Goal: Task Accomplishment & Management: Complete application form

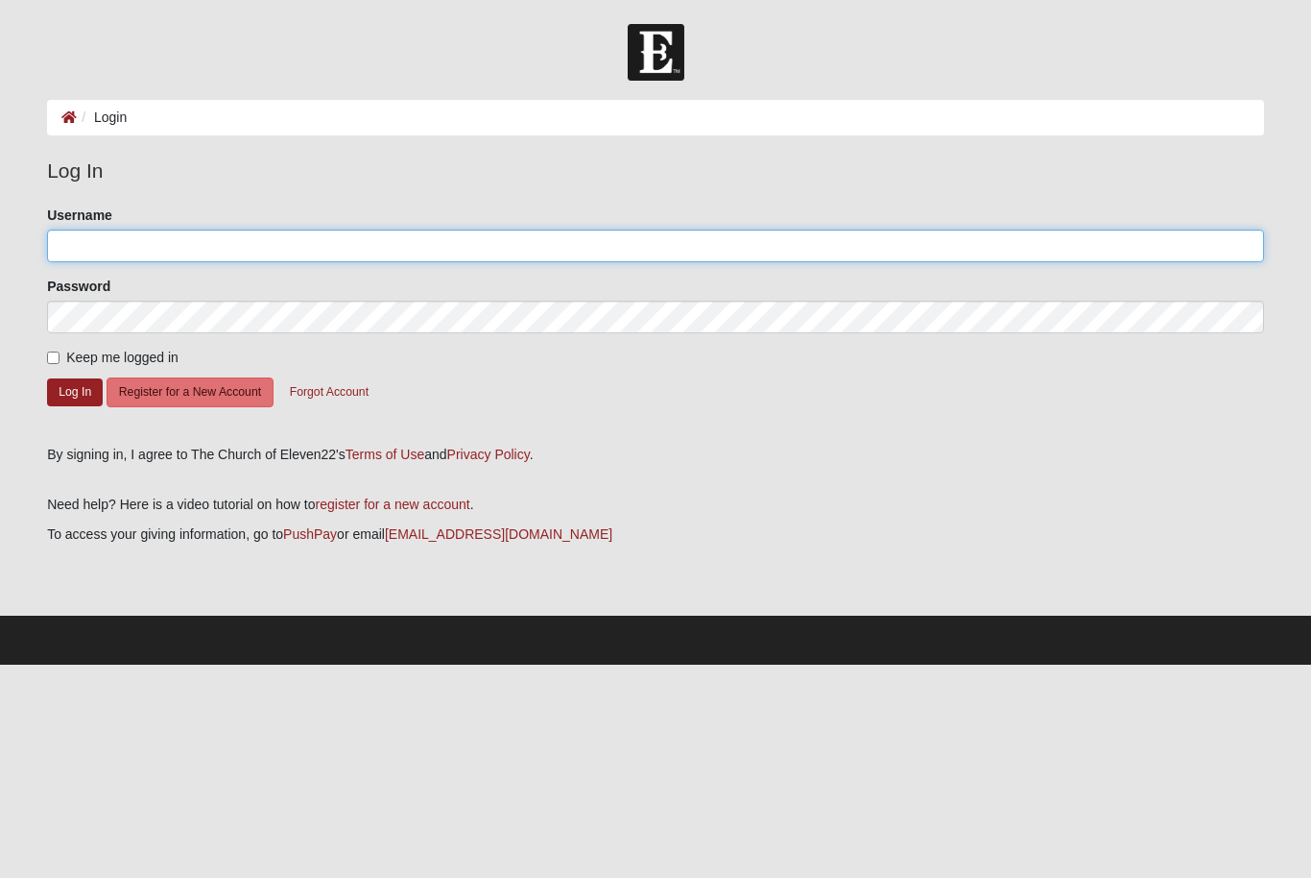
click at [717, 255] on input "Username" at bounding box center [655, 245] width 1217 height 33
type input "Jessespicer0911"
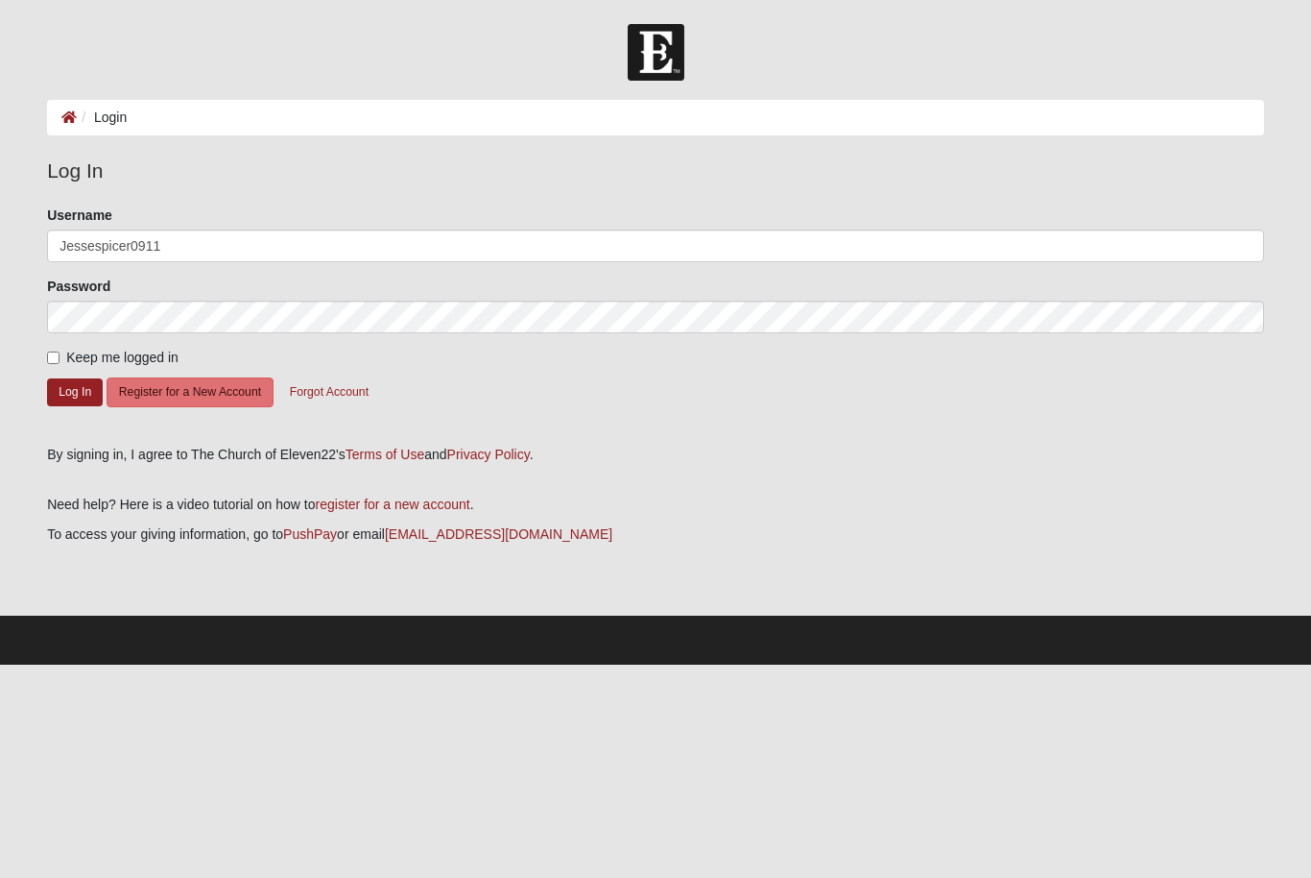
click at [724, 351] on div "Keep me logged in" at bounding box center [655, 358] width 1217 height 20
click at [36, 362] on div "Please correct the following: Username Jessespicer0911 Password Keep me logged …" at bounding box center [656, 318] width 1246 height 226
click at [58, 359] on input "Keep me logged in" at bounding box center [53, 357] width 12 height 12
checkbox input "true"
click at [180, 392] on button "Register for a New Account" at bounding box center [190, 392] width 167 height 30
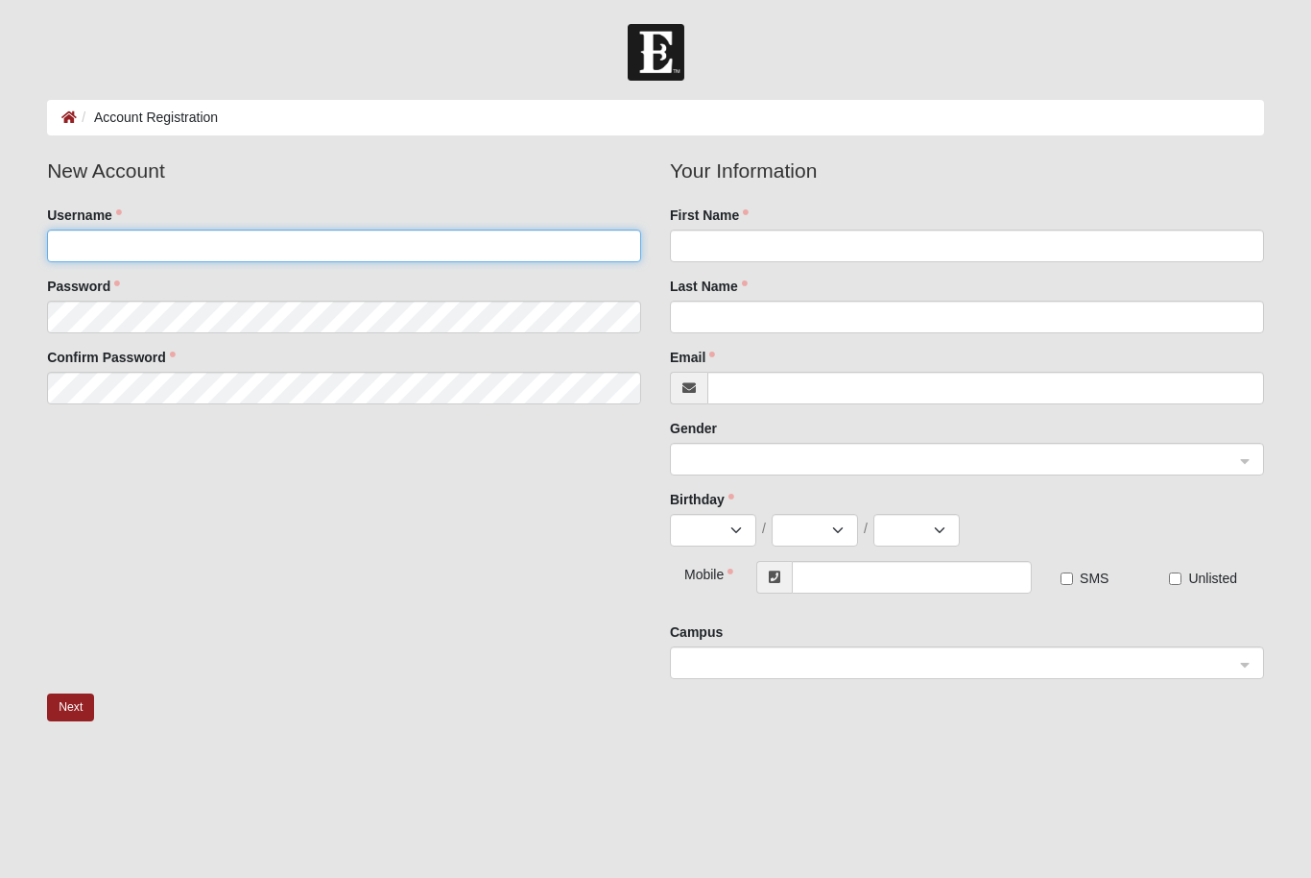
click at [484, 258] on input "Username" at bounding box center [344, 245] width 594 height 33
type input "macyk9unit@gmail.com"
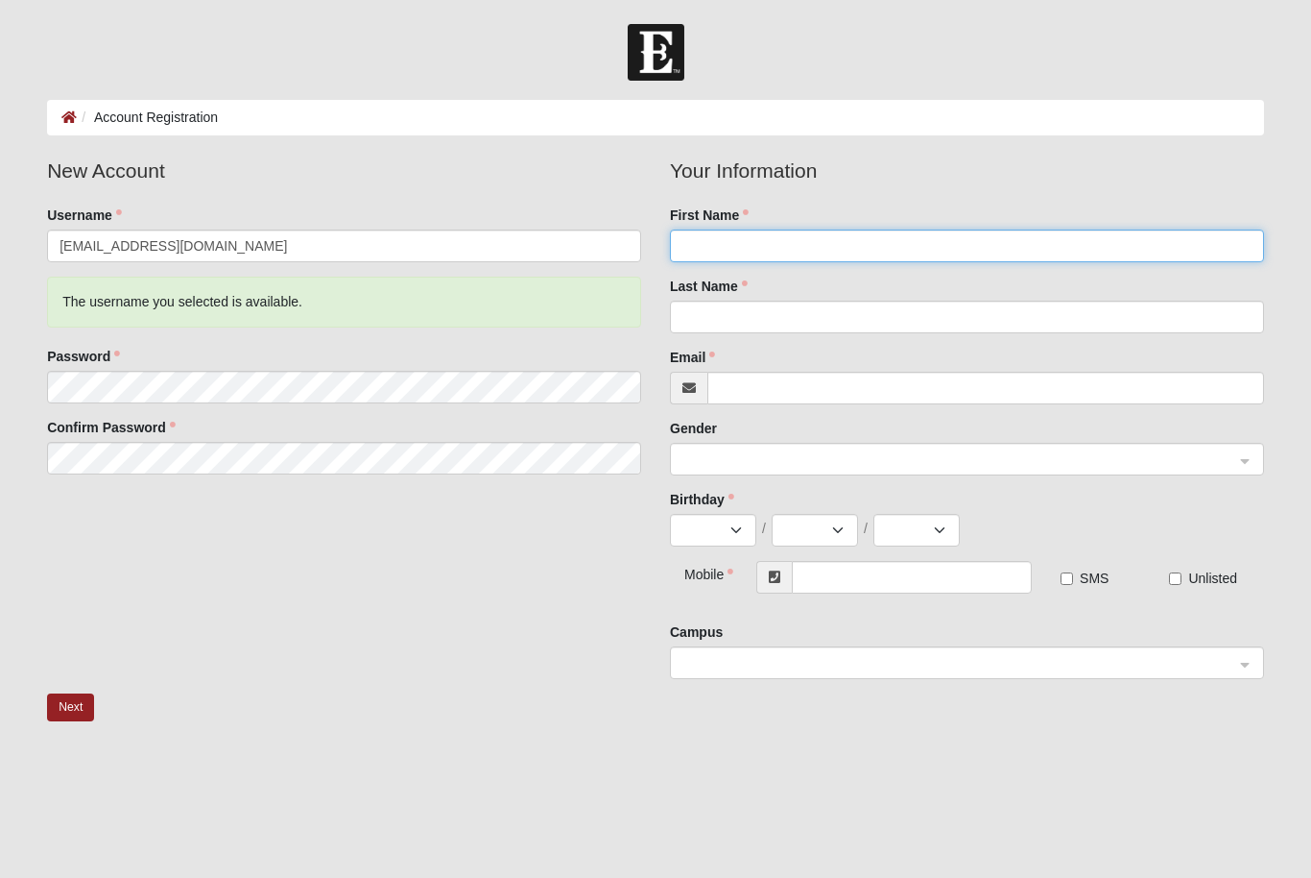
click at [766, 240] on input "First Name" at bounding box center [967, 245] width 594 height 33
type input "Jesse"
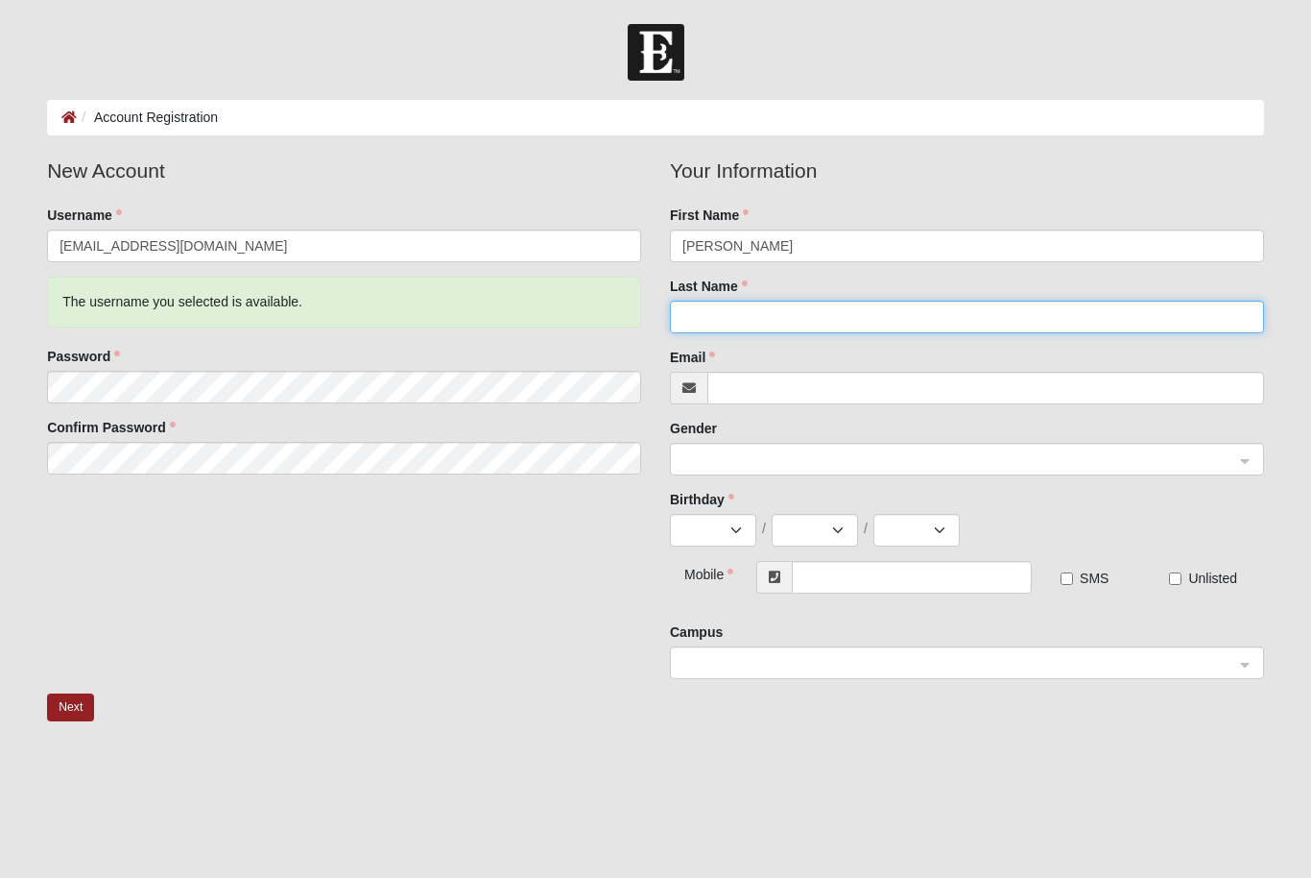
click at [854, 305] on input "Last Name" at bounding box center [967, 317] width 594 height 33
type input "Spicer"
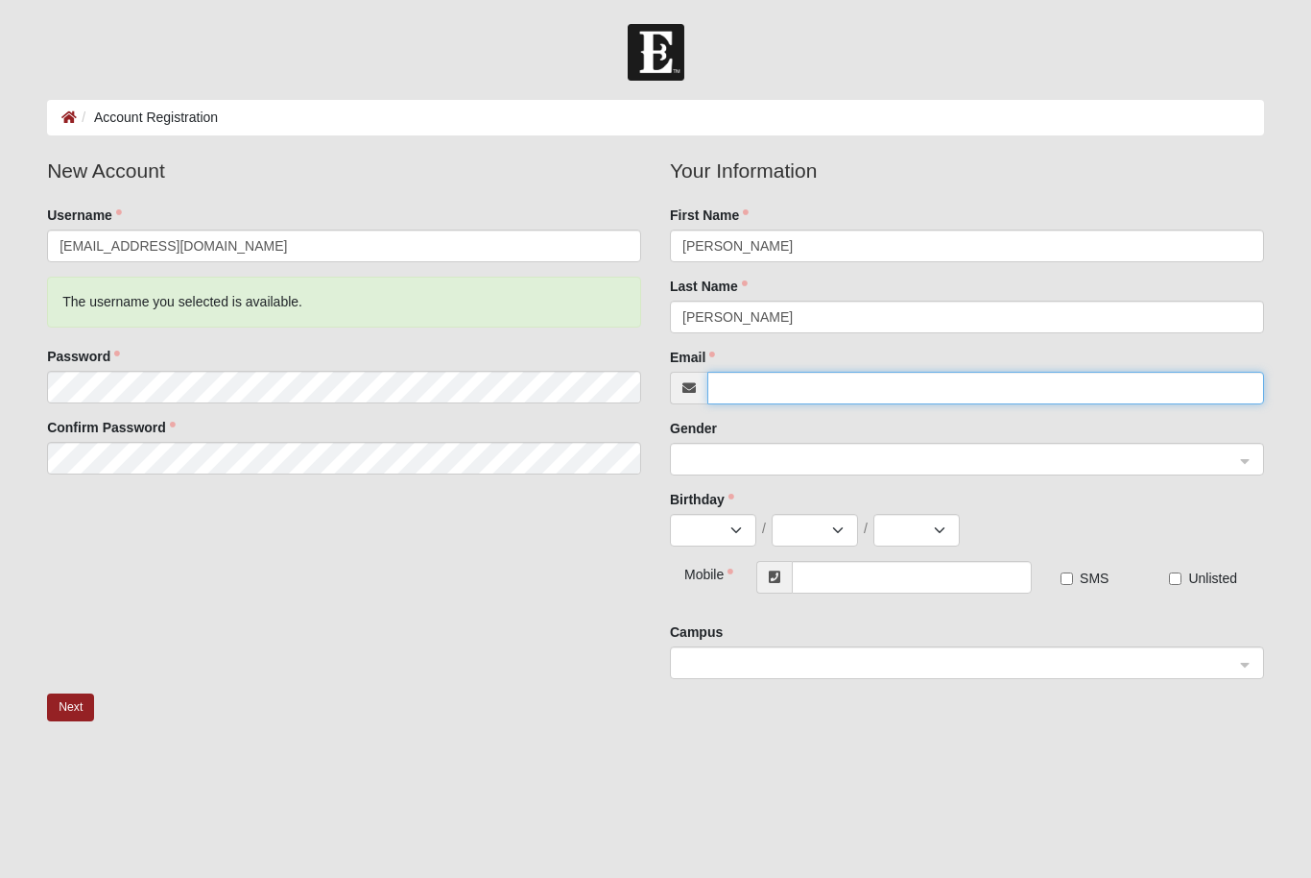
type input "macyk9unit@gmail.com"
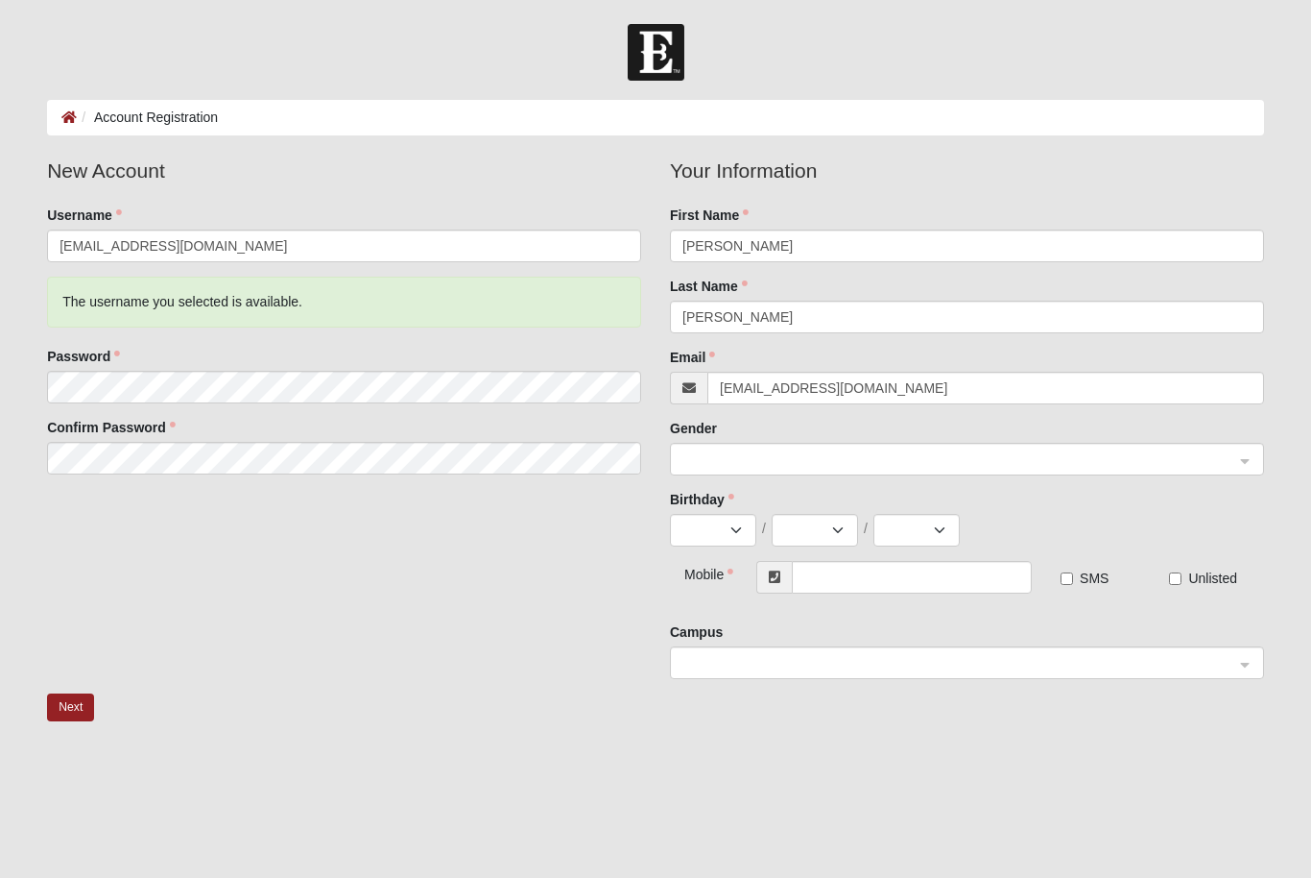
click at [774, 465] on span at bounding box center [959, 459] width 552 height 21
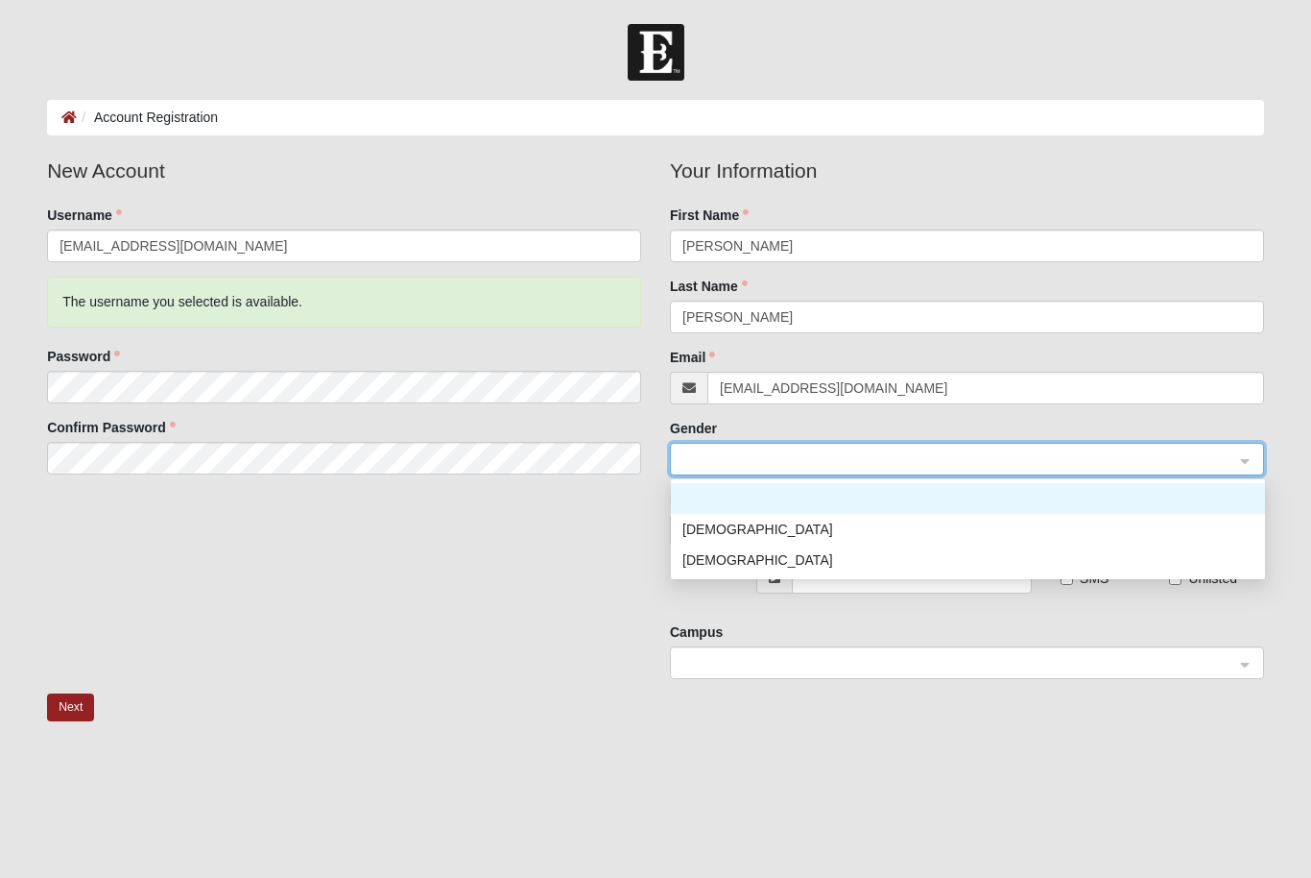
click at [839, 465] on span at bounding box center [959, 459] width 552 height 21
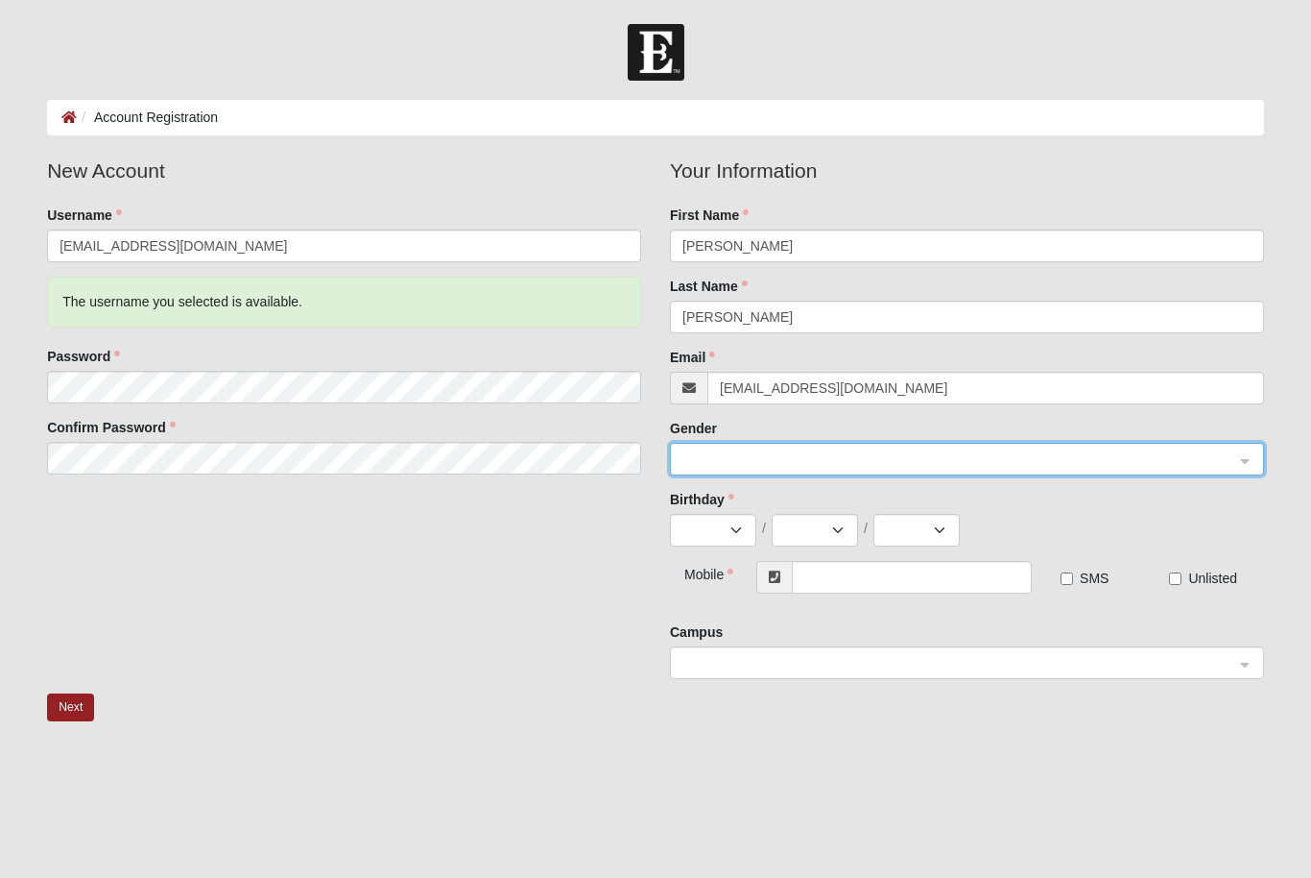
click at [793, 446] on input "search" at bounding box center [961, 458] width 558 height 29
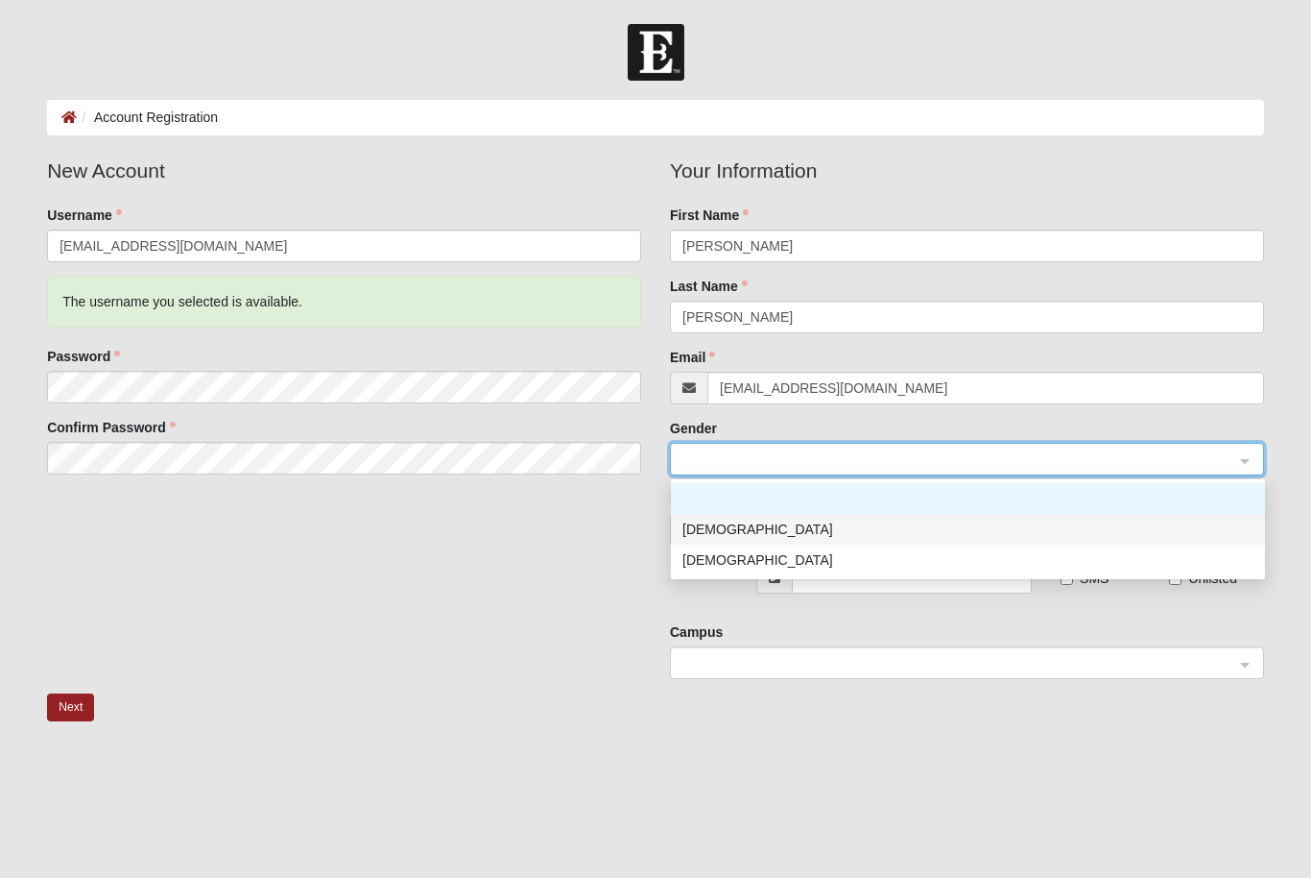
click at [765, 526] on div "Male" at bounding box center [968, 528] width 571 height 21
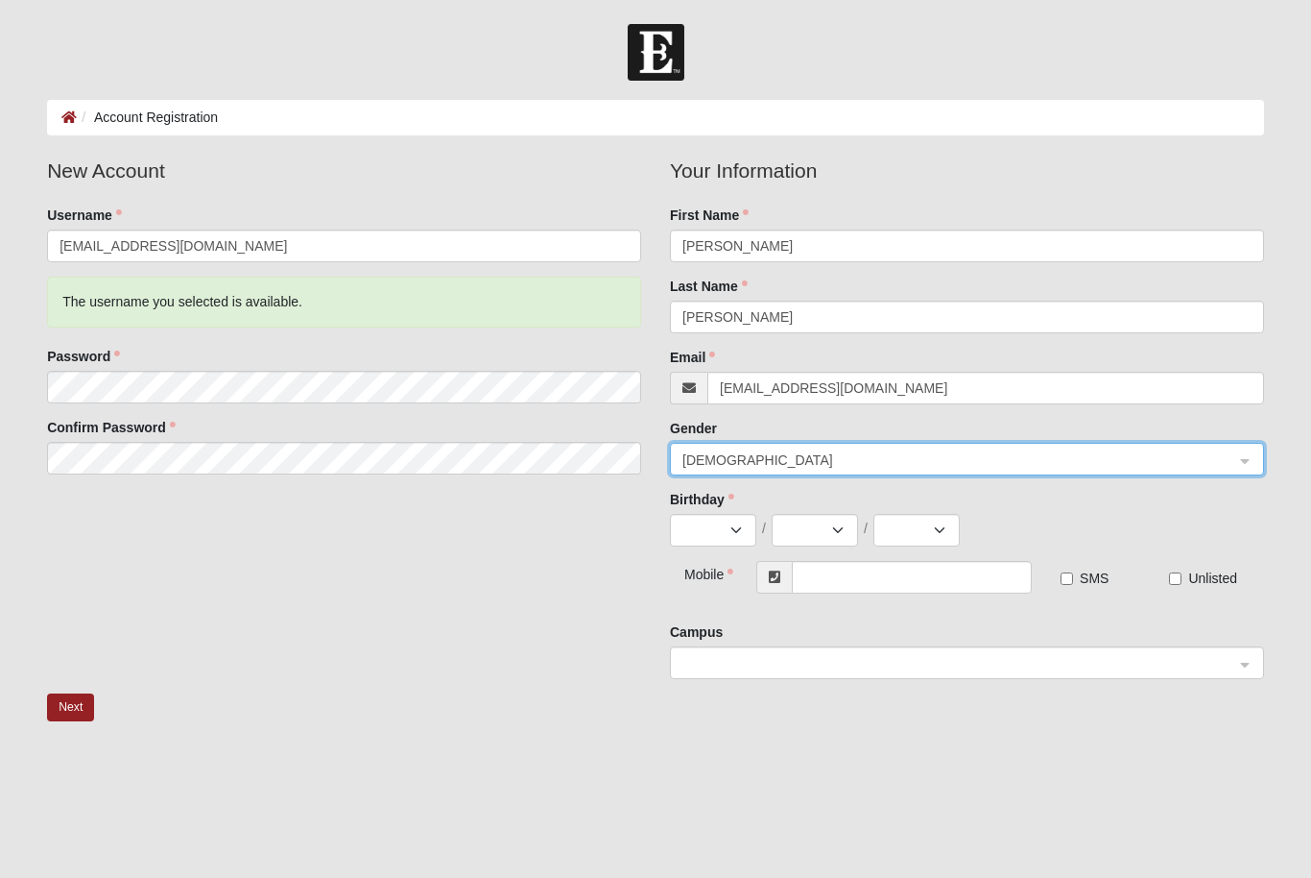
click at [733, 527] on select "Jan Feb Mar Apr May Jun Jul Aug Sep Oct Nov Dec" at bounding box center [713, 530] width 86 height 33
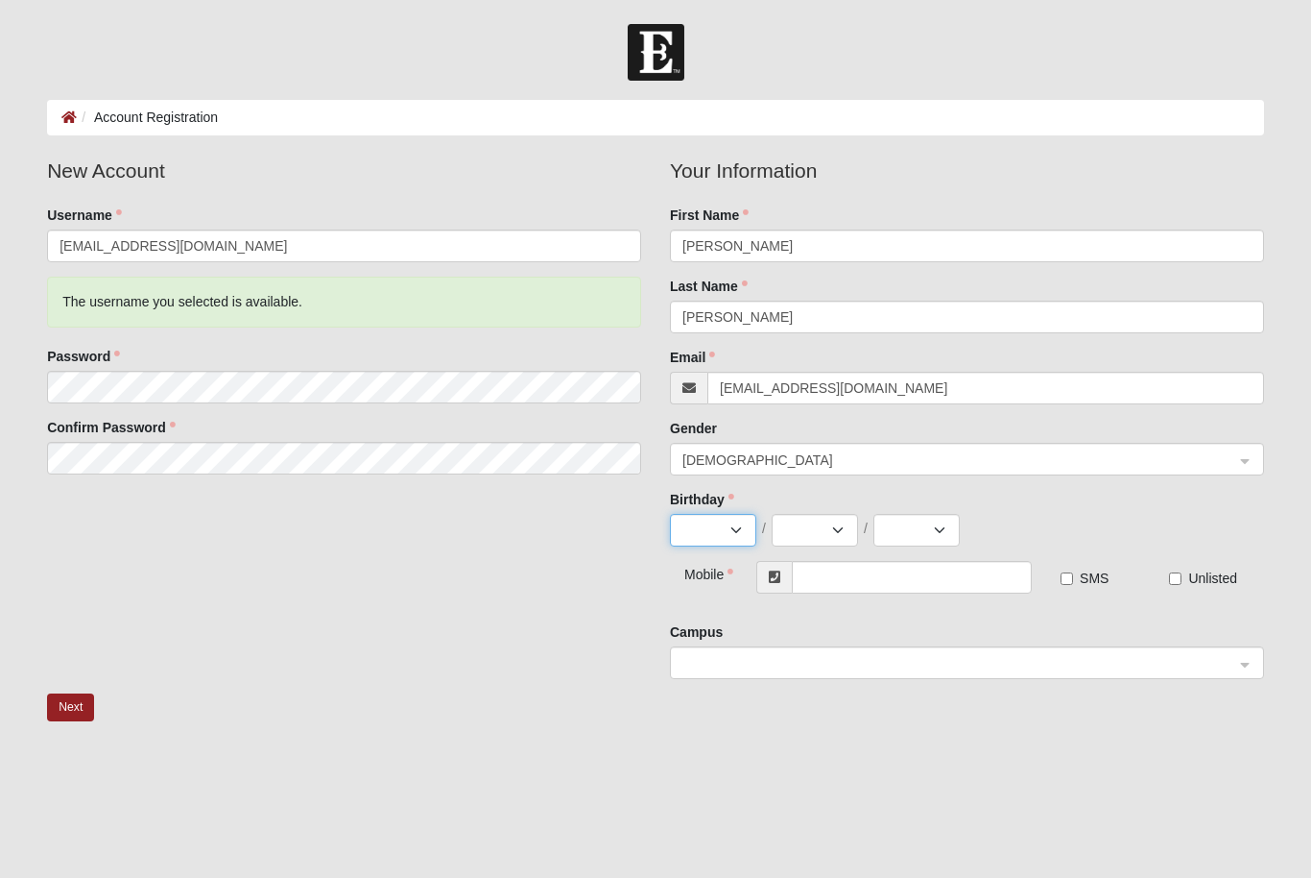
select select "9"
click at [845, 527] on select "1 2 3 4 5 6 7 8 9 10 11 12 13 14 15 16 17 18 19 20 21 22 23 24 25 26 27 28 29 30" at bounding box center [815, 530] width 86 height 33
select select "11"
click at [948, 519] on select "2025 2024 2023 2022 2021 2020 2019 2018 2017 2016 2015 2014 2013 2012 2011 2010…" at bounding box center [917, 530] width 86 height 33
select select "2000"
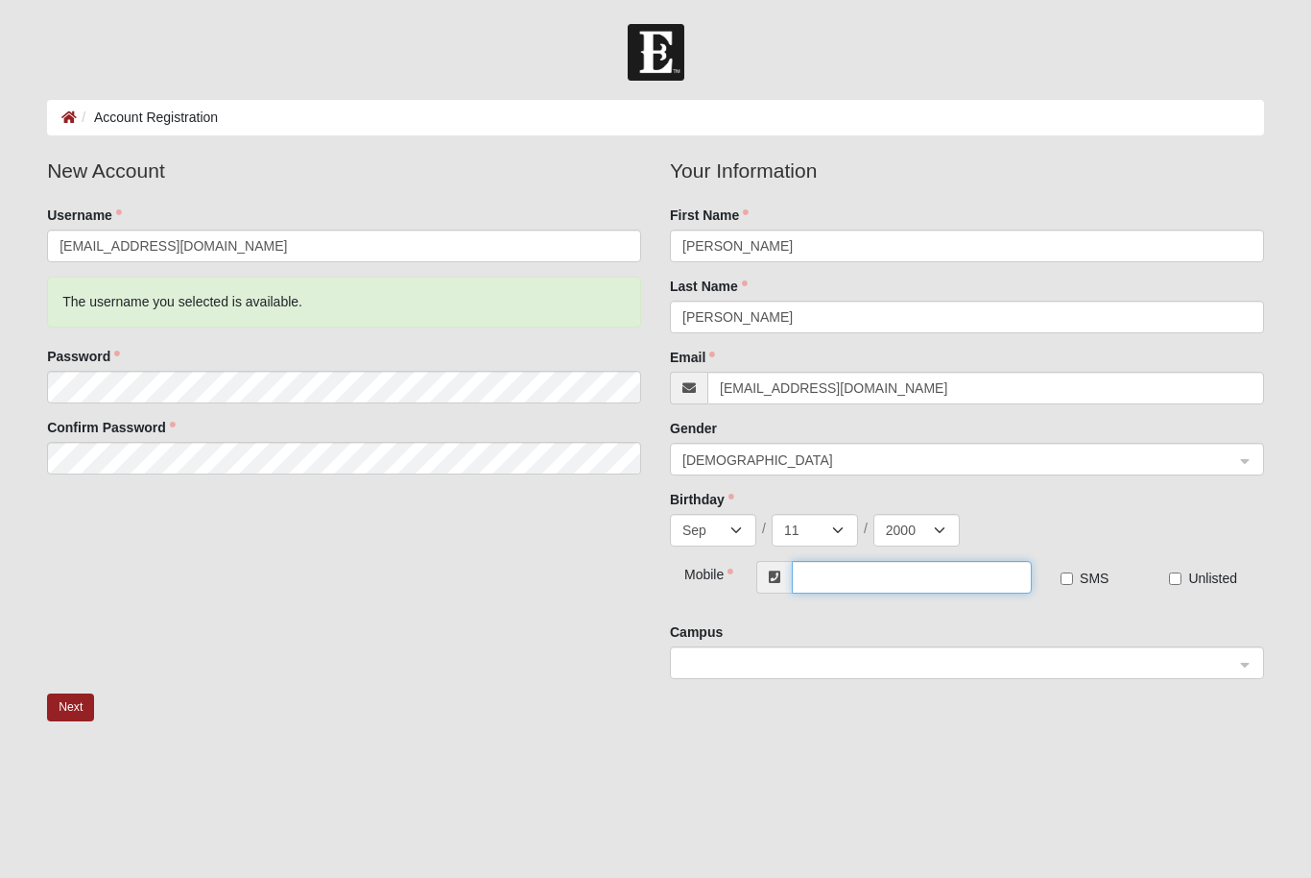
click at [926, 578] on input "text" at bounding box center [912, 577] width 240 height 33
type input "(904) 480-3250"
click at [1070, 568] on label "SMS" at bounding box center [1085, 577] width 48 height 19
click at [1070, 572] on input "SMS" at bounding box center [1067, 578] width 12 height 12
checkbox input "true"
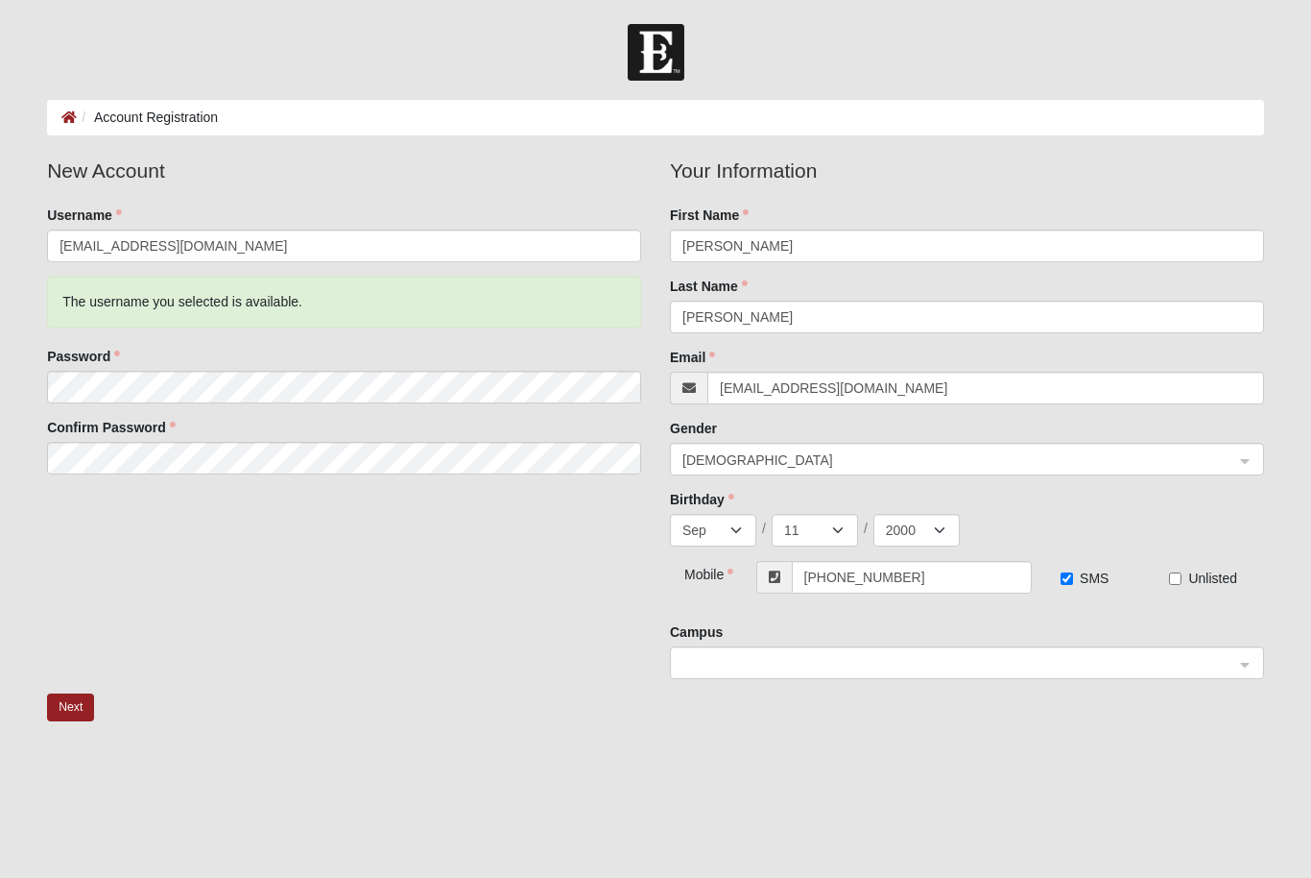
click at [1044, 668] on span at bounding box center [959, 663] width 552 height 21
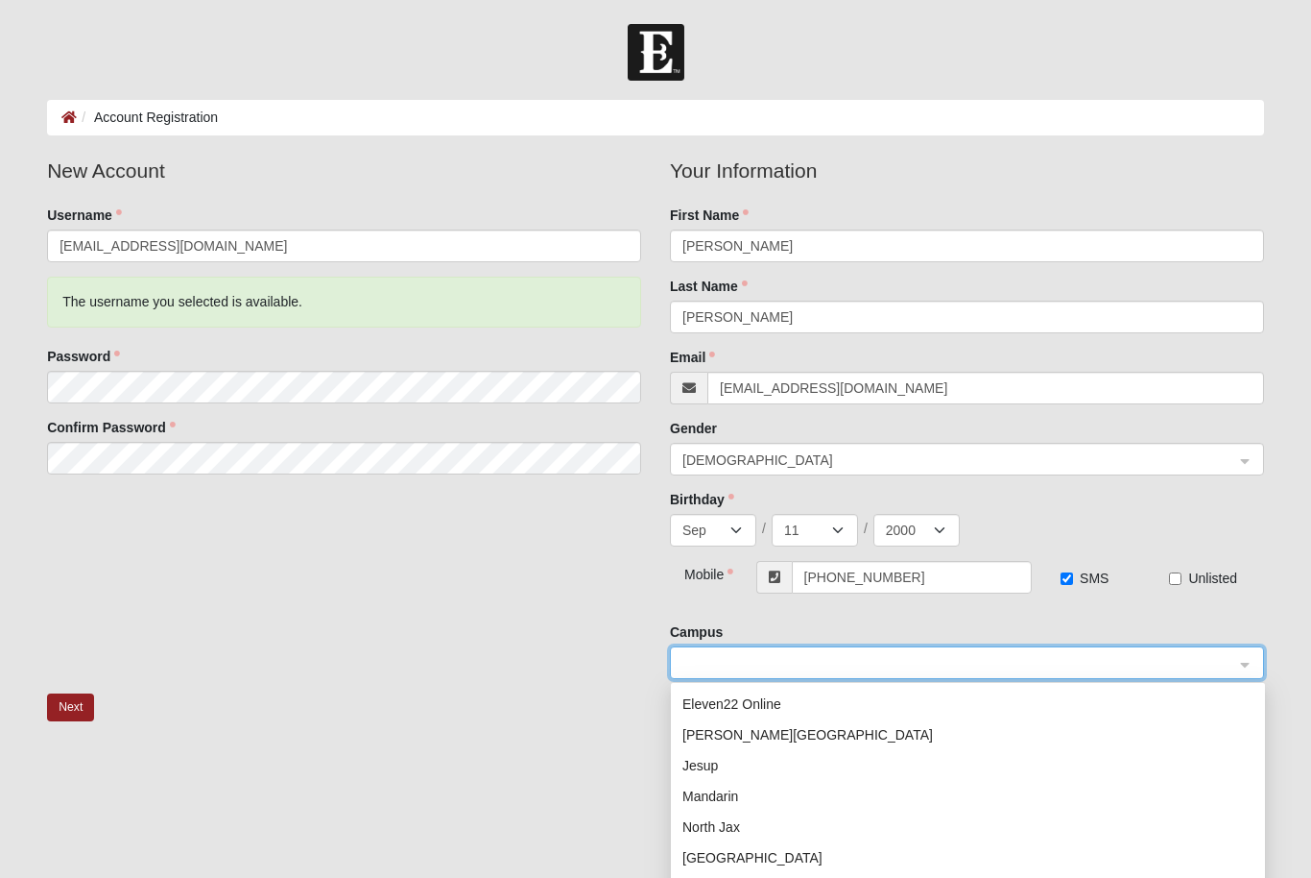
scroll to position [78, 0]
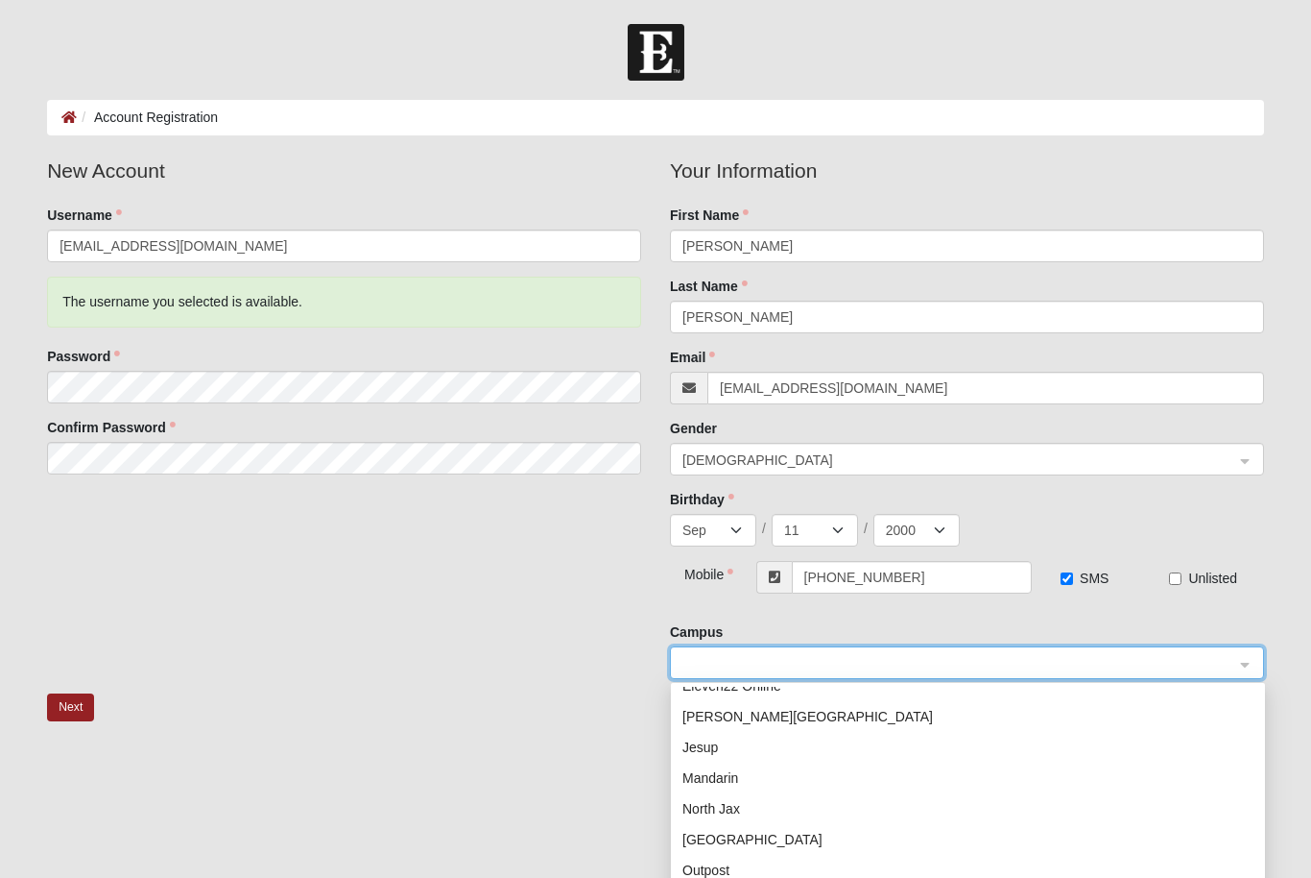
click at [779, 811] on div "North Jax" at bounding box center [968, 808] width 571 height 21
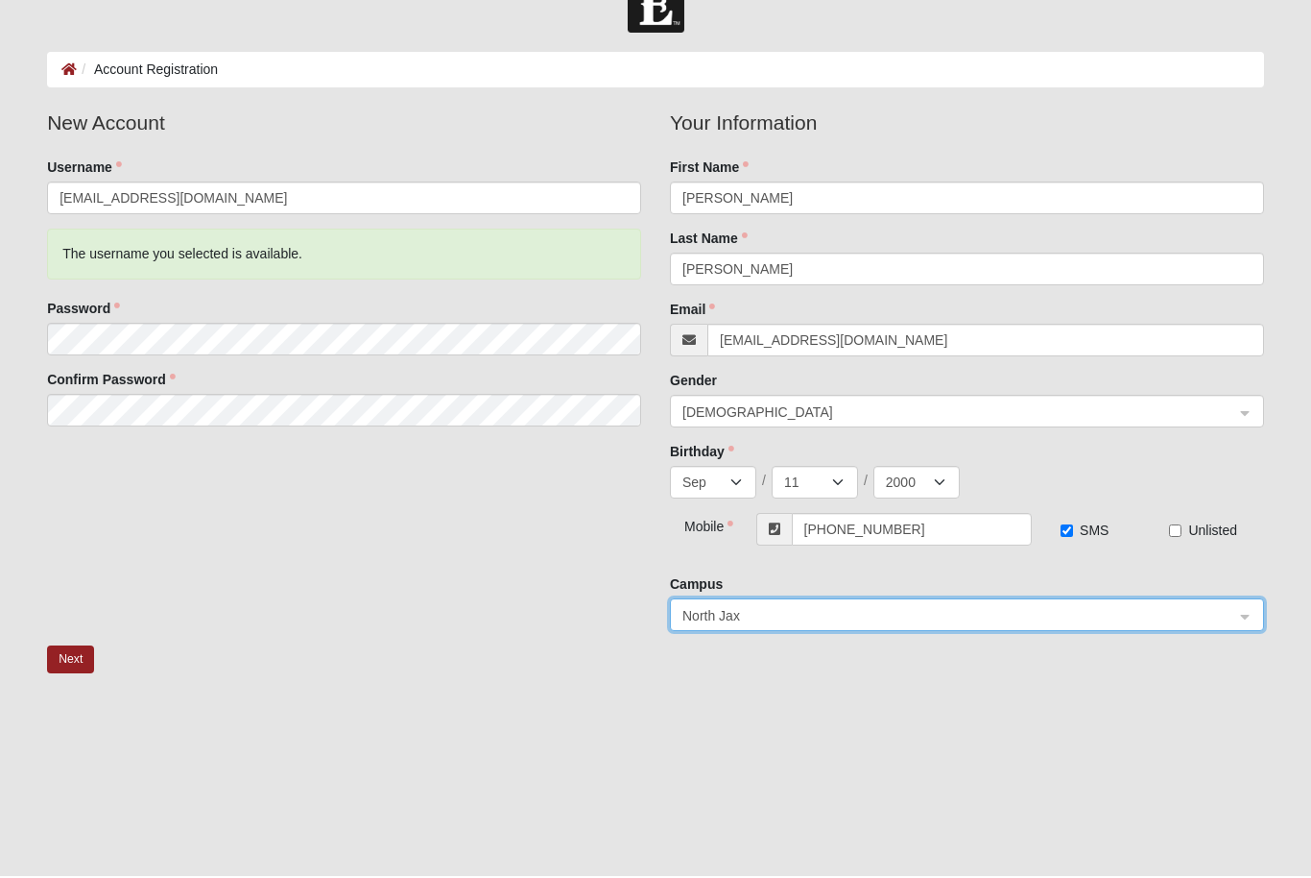
scroll to position [46, 0]
click at [67, 668] on button "Next" at bounding box center [70, 661] width 47 height 28
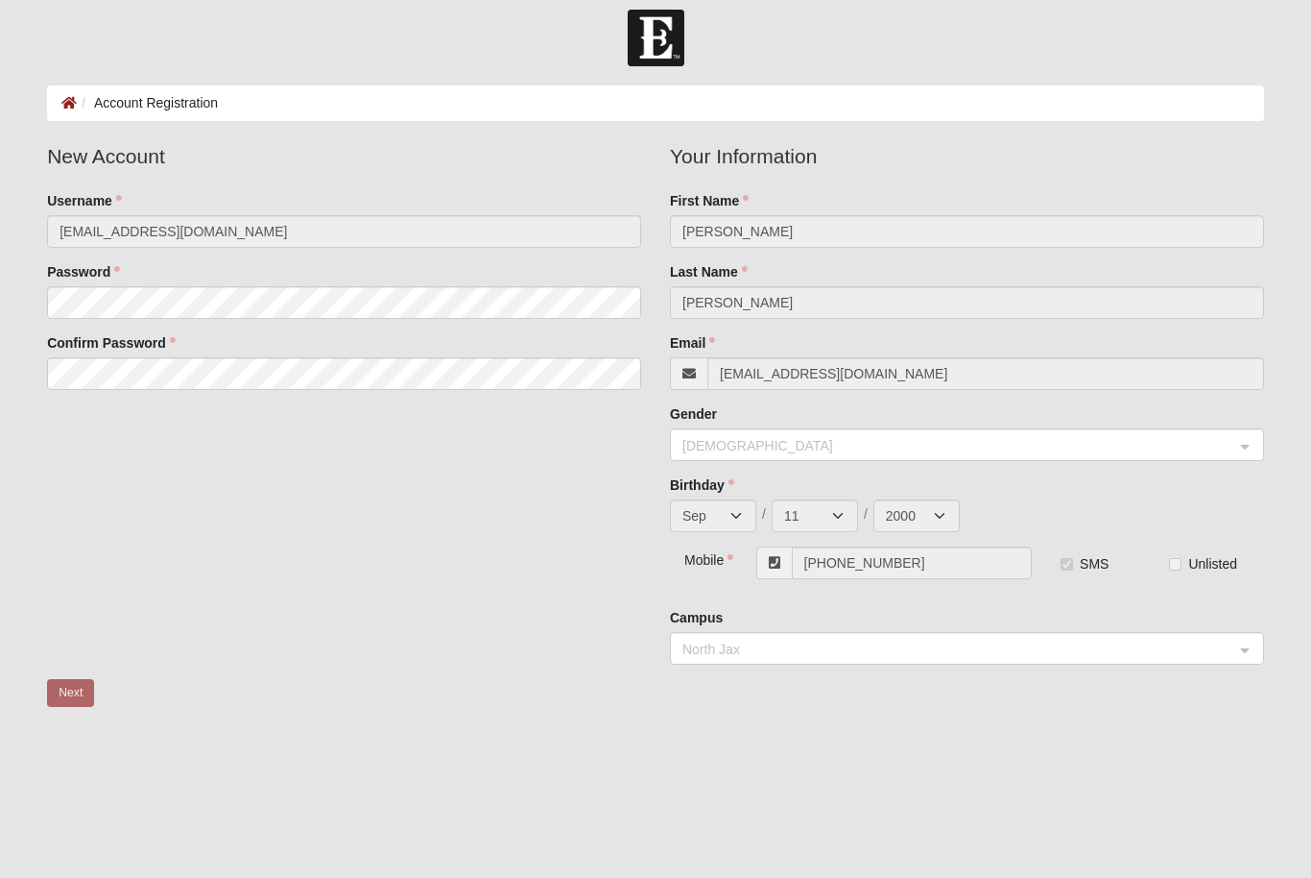
scroll to position [0, 0]
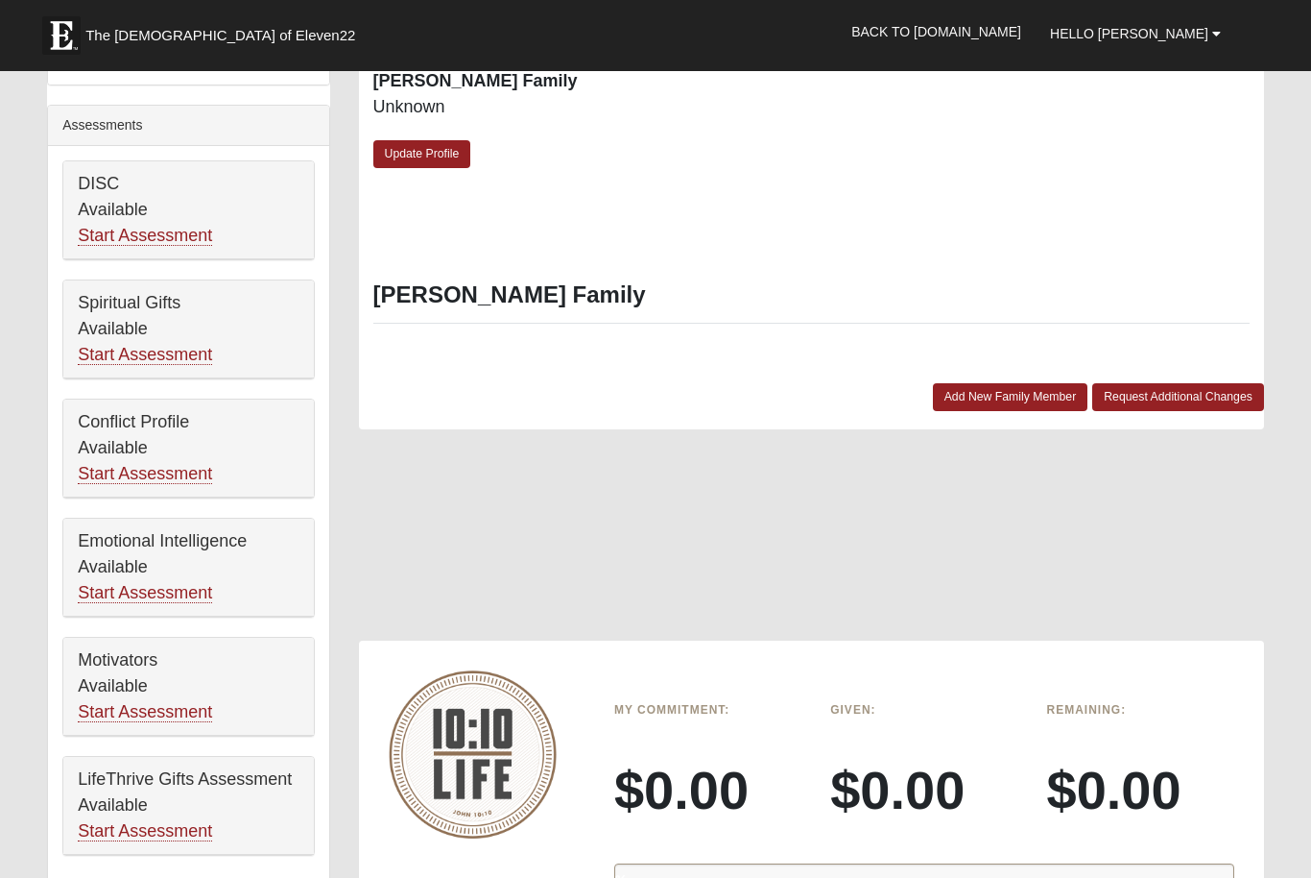
scroll to position [674, 0]
click at [185, 347] on link "Start Assessment" at bounding box center [145, 356] width 134 height 20
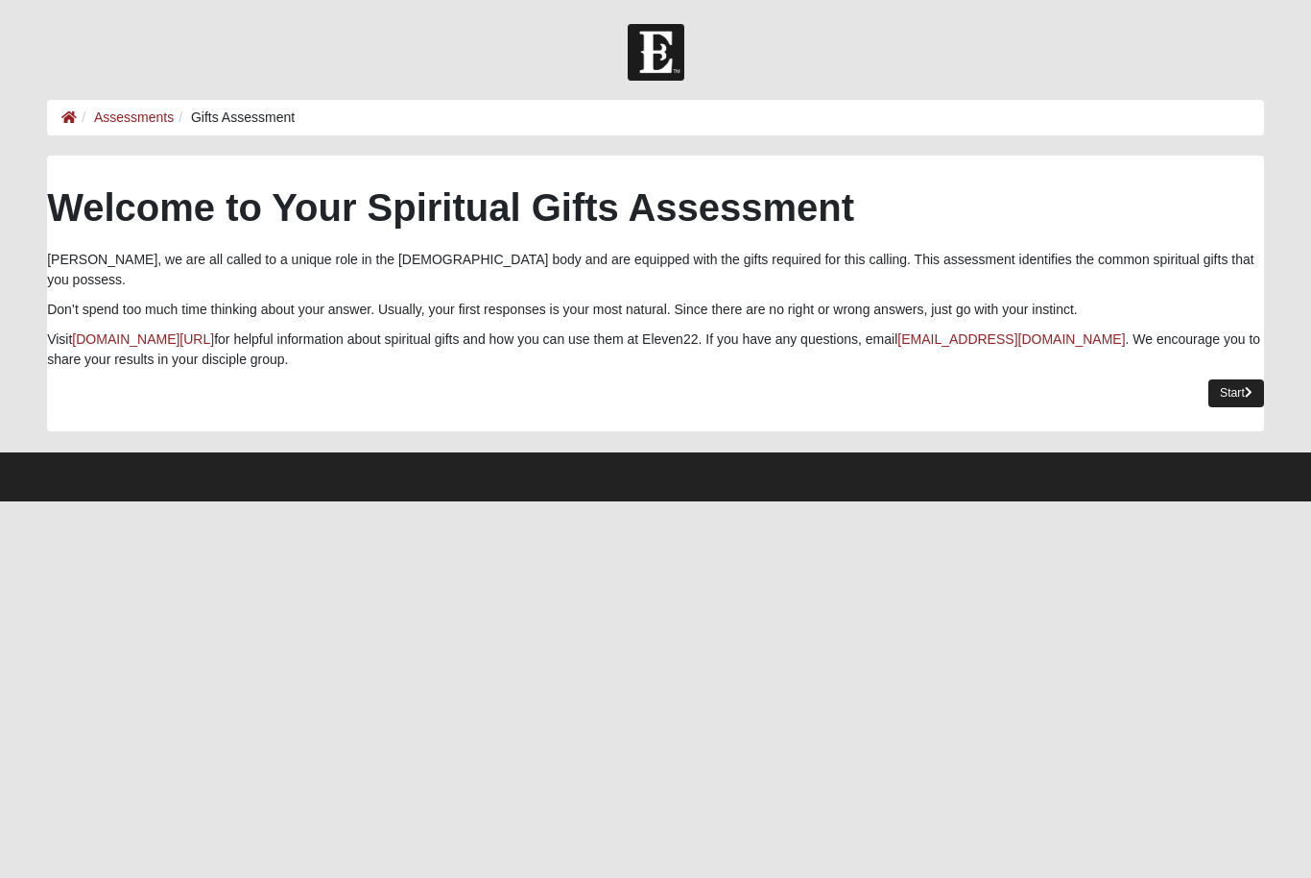
click at [1231, 379] on link "Start" at bounding box center [1237, 393] width 56 height 28
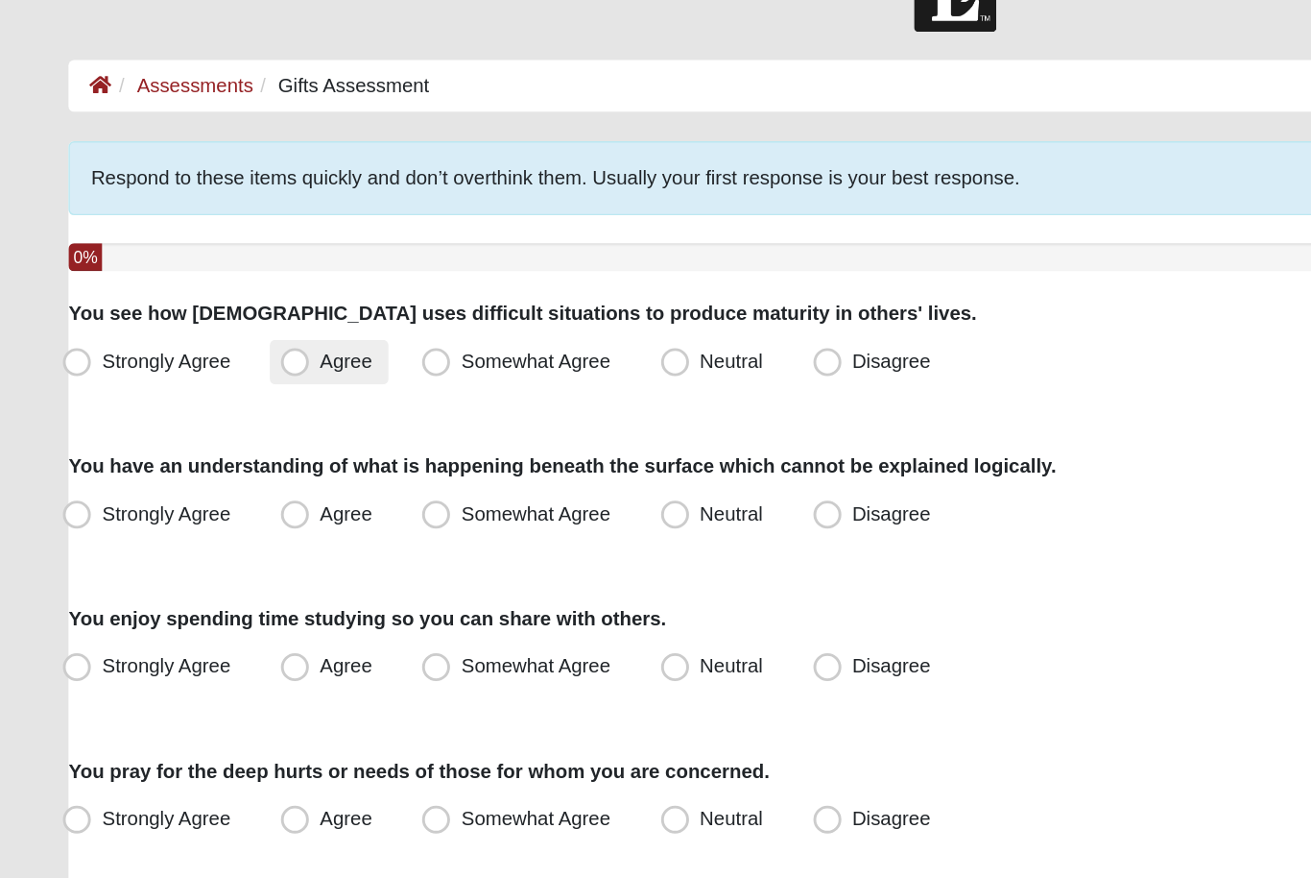
click at [220, 299] on span "Agree" at bounding box center [238, 306] width 36 height 15
click at [212, 301] on input "Agree" at bounding box center [207, 307] width 12 height 12
radio input "true"
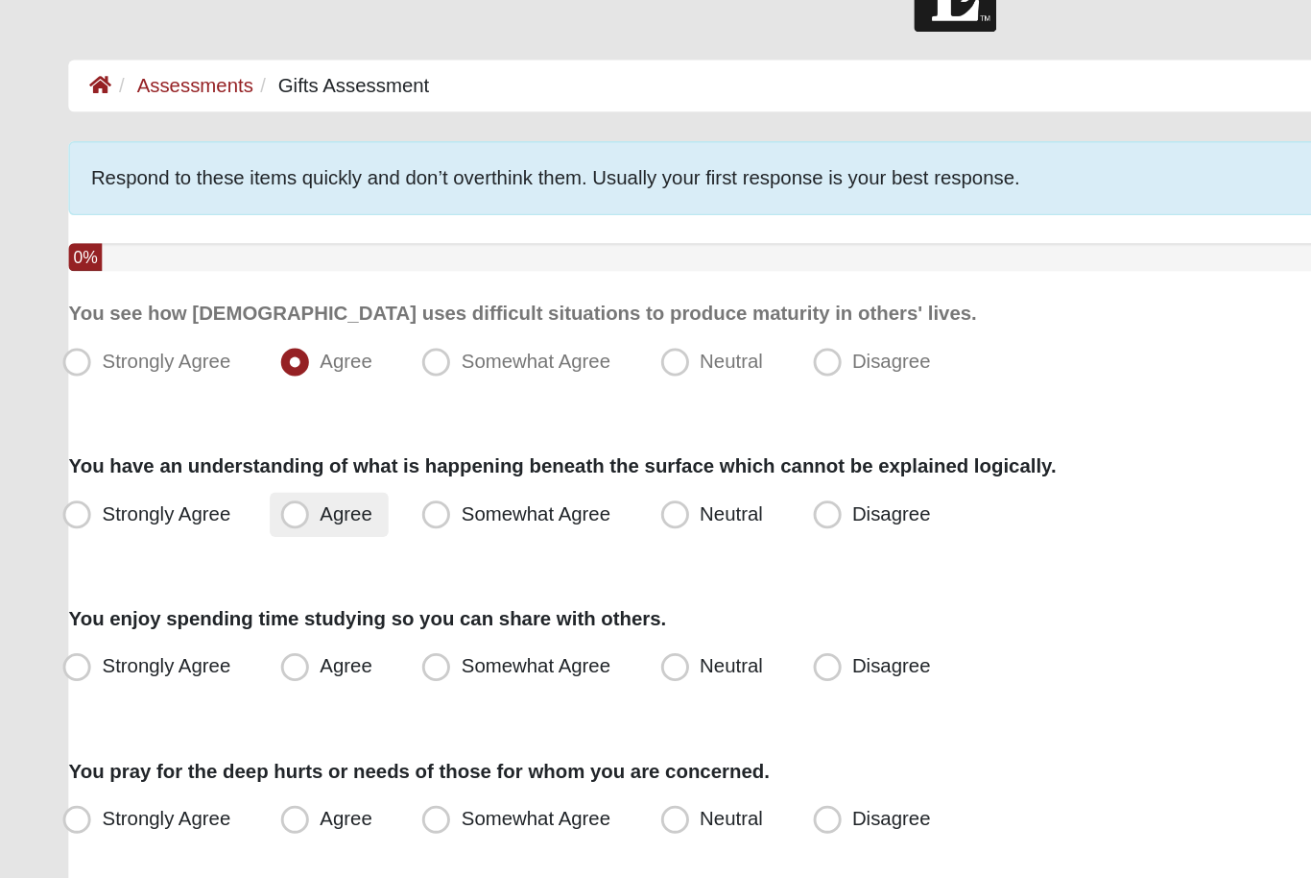
click at [238, 403] on span "Agree" at bounding box center [238, 410] width 36 height 15
click at [213, 405] on input "Agree" at bounding box center [207, 411] width 12 height 12
radio input "true"
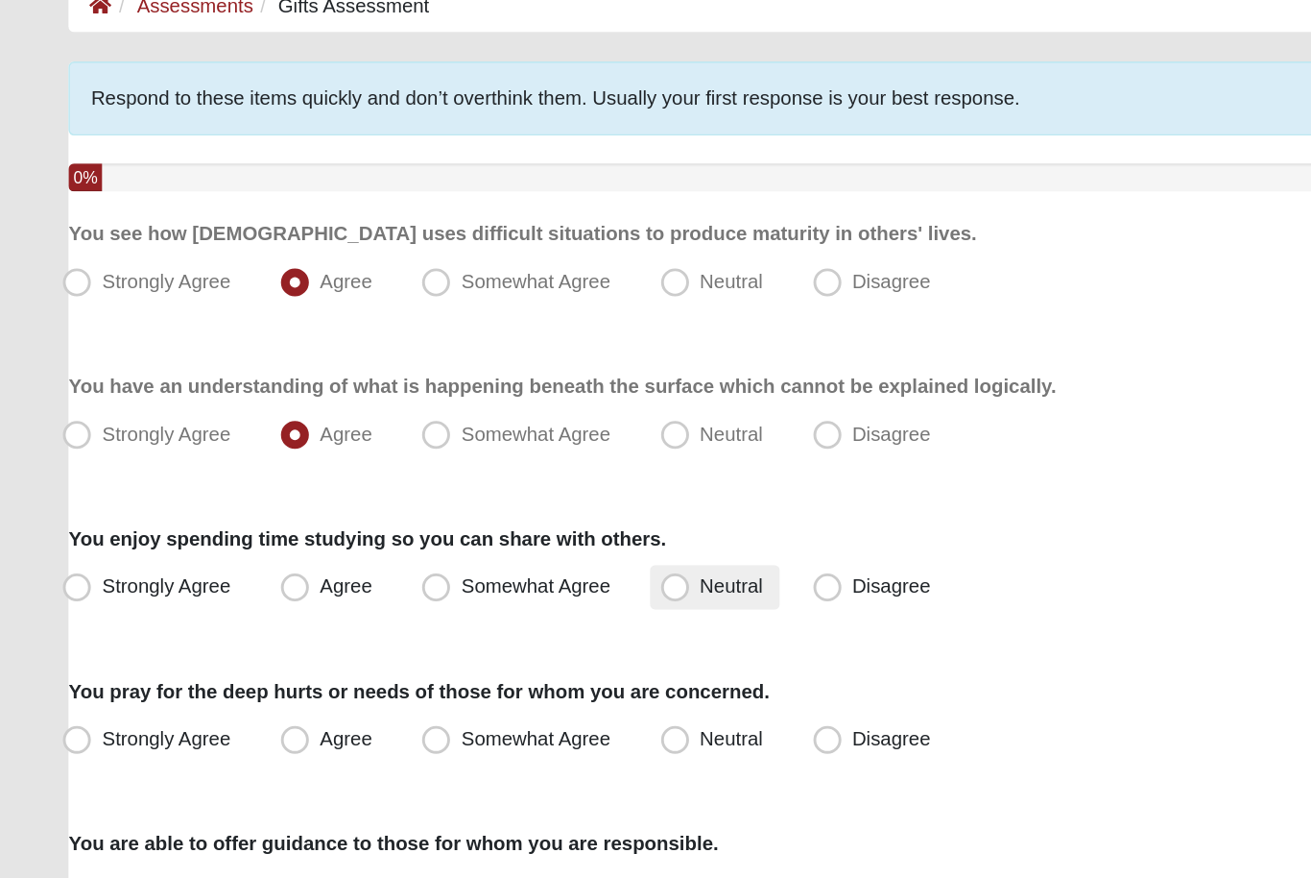
click at [481, 508] on span "Neutral" at bounding box center [502, 515] width 43 height 15
click at [462, 510] on input "Neutral" at bounding box center [468, 516] width 12 height 12
radio input "true"
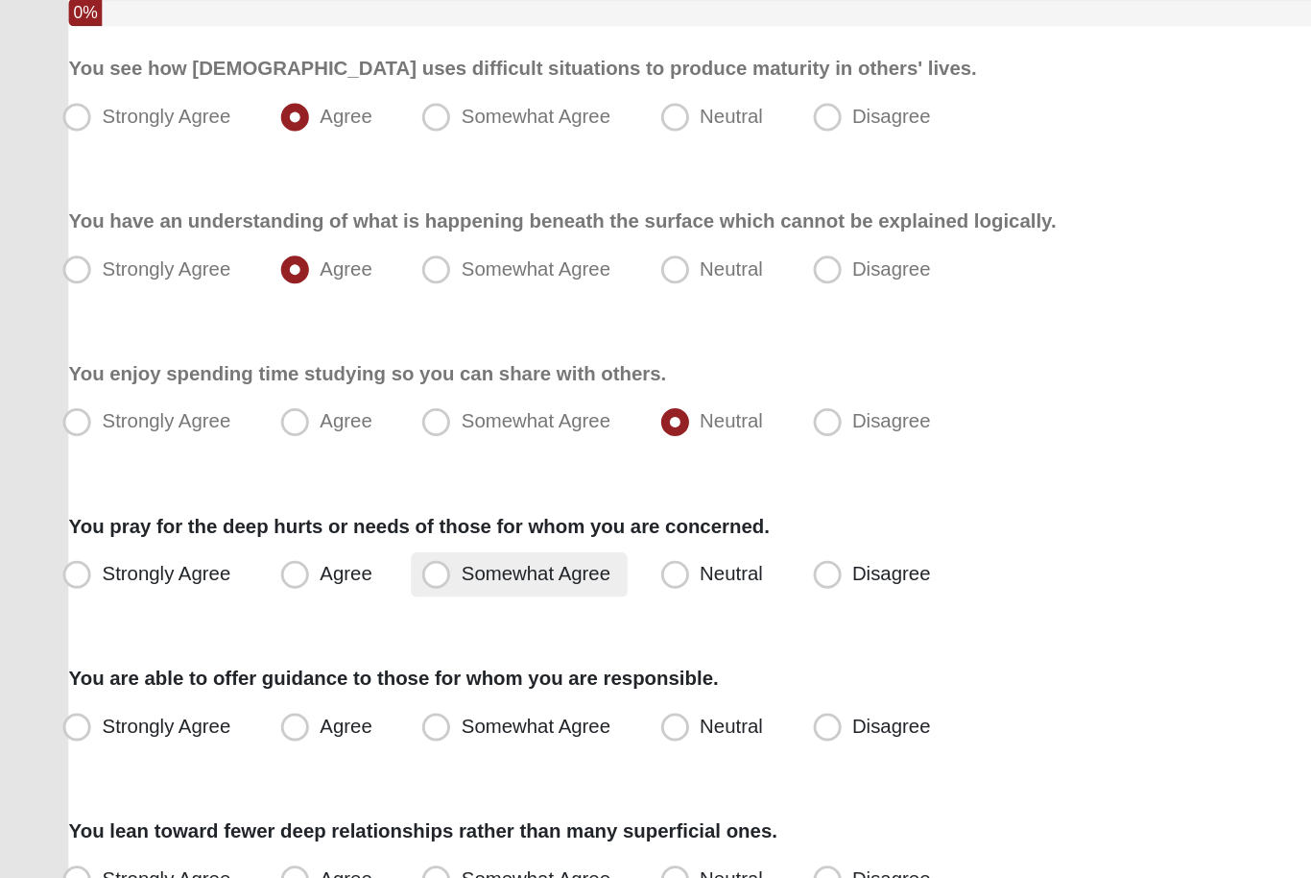
click at [394, 613] on span "Somewhat Agree" at bounding box center [368, 620] width 103 height 15
click at [310, 614] on input "Somewhat Agree" at bounding box center [304, 620] width 12 height 12
radio input "true"
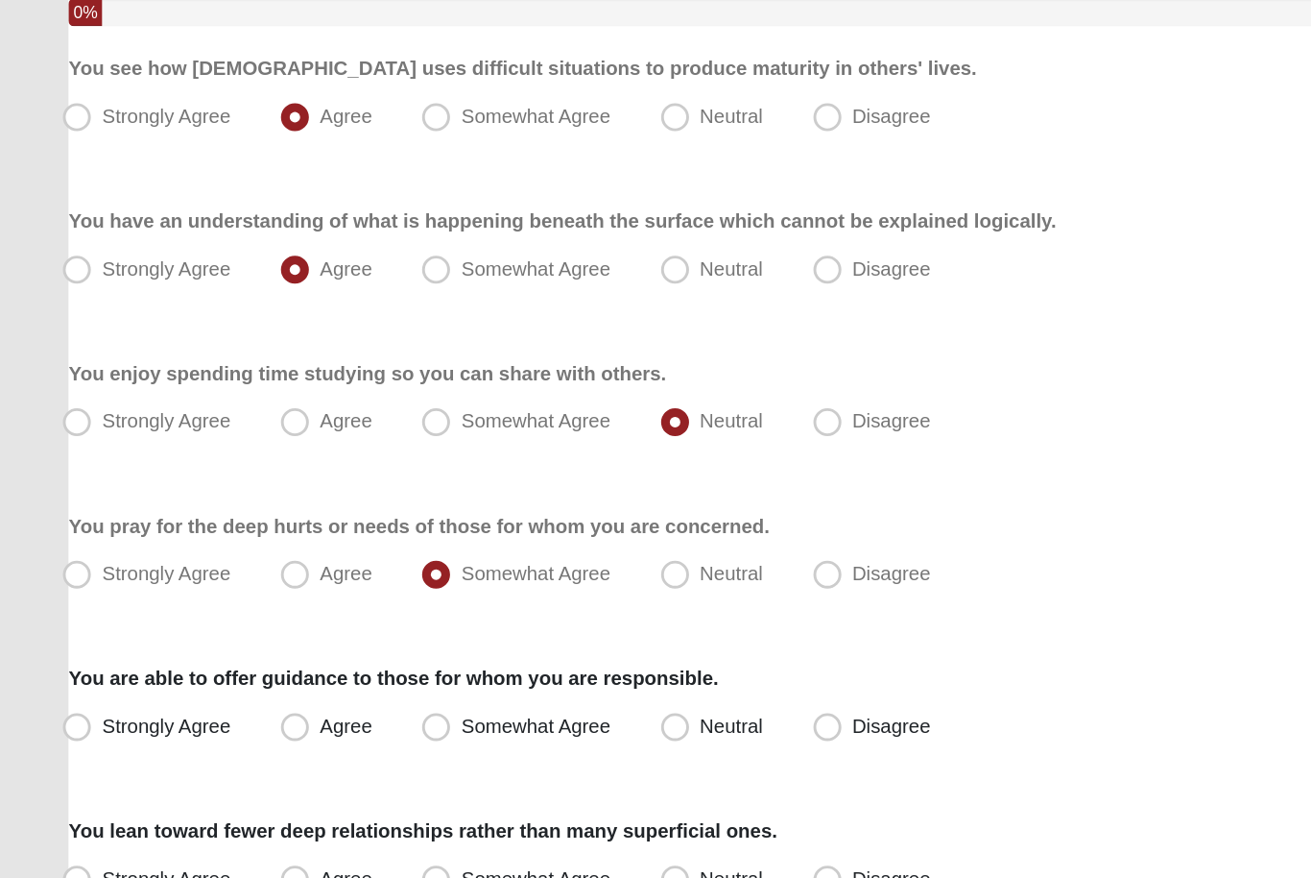
click at [503, 578] on div "You pray for the deep hurts or needs of those for whom you are concerned. Stron…" at bounding box center [655, 607] width 1217 height 59
click at [481, 613] on span "Neutral" at bounding box center [502, 620] width 43 height 15
click at [466, 614] on input "Neutral" at bounding box center [468, 620] width 12 height 12
radio input "true"
click at [583, 606] on label "Disagree" at bounding box center [601, 621] width 100 height 31
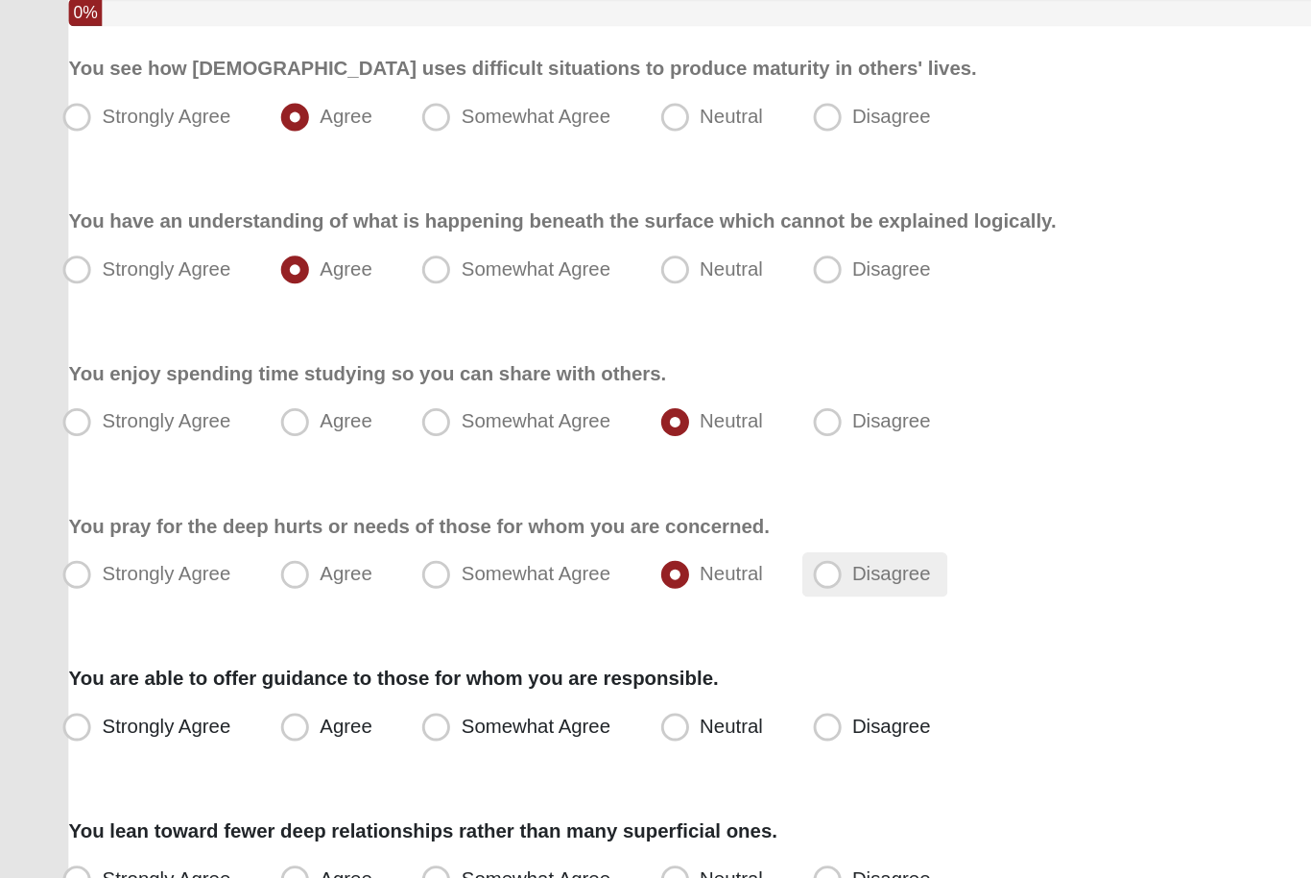
click at [579, 614] on input "Disagree" at bounding box center [572, 620] width 12 height 12
radio input "true"
click at [220, 717] on span "Agree" at bounding box center [238, 724] width 36 height 15
click at [201, 719] on input "Agree" at bounding box center [207, 725] width 12 height 12
radio input "true"
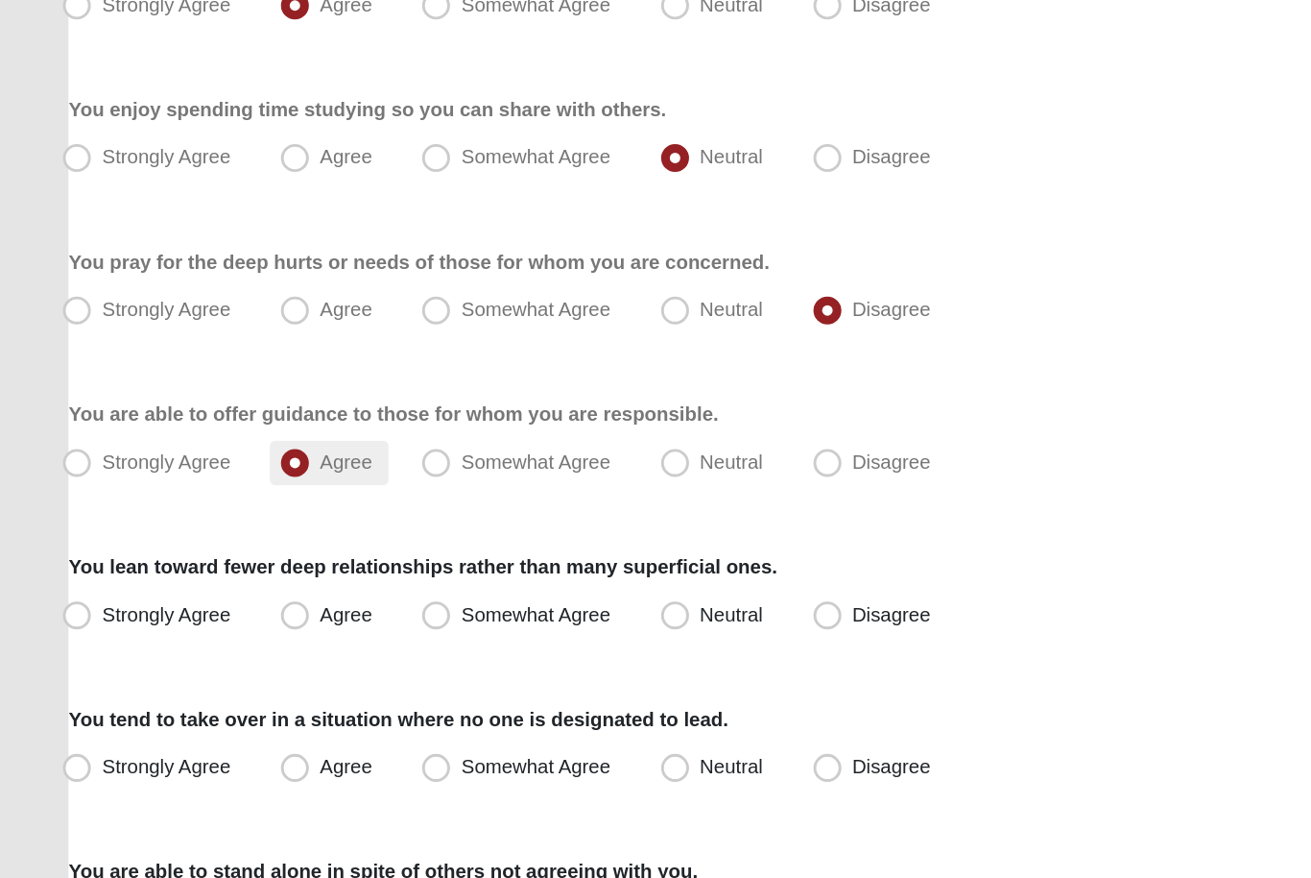
scroll to position [178, 0]
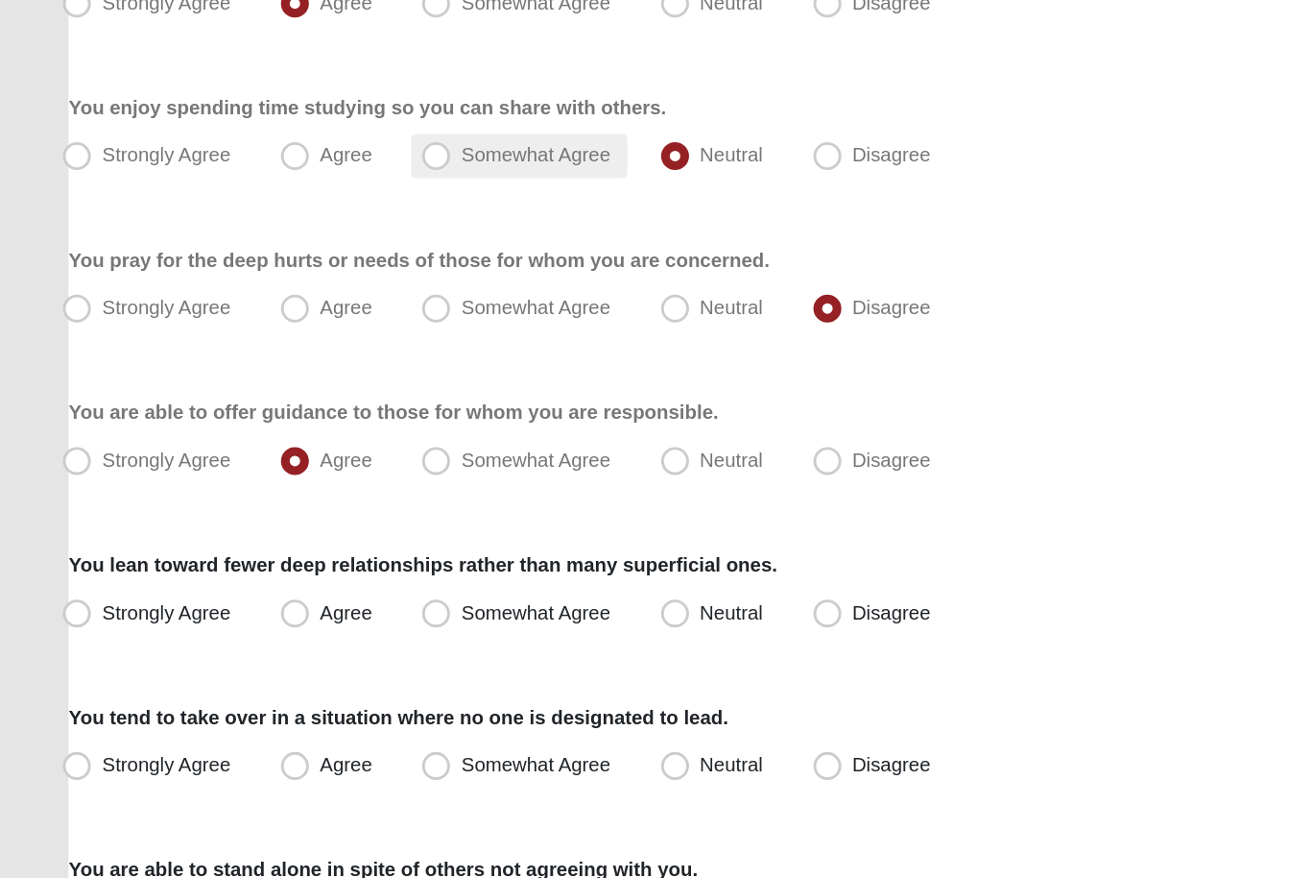
click at [376, 330] on span "Somewhat Agree" at bounding box center [368, 337] width 103 height 15
click at [310, 332] on input "Somewhat Agree" at bounding box center [304, 338] width 12 height 12
radio input "true"
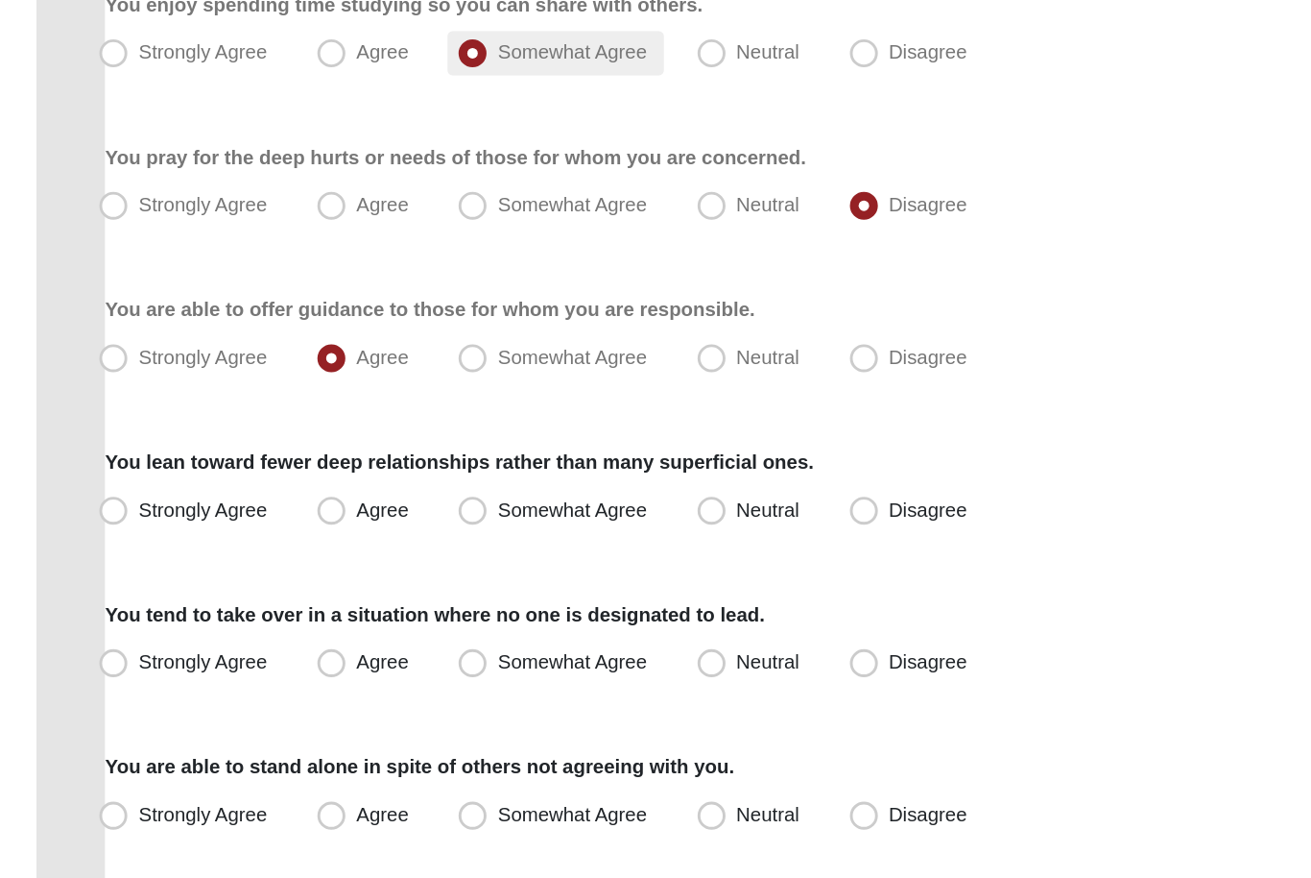
scroll to position [248, 0]
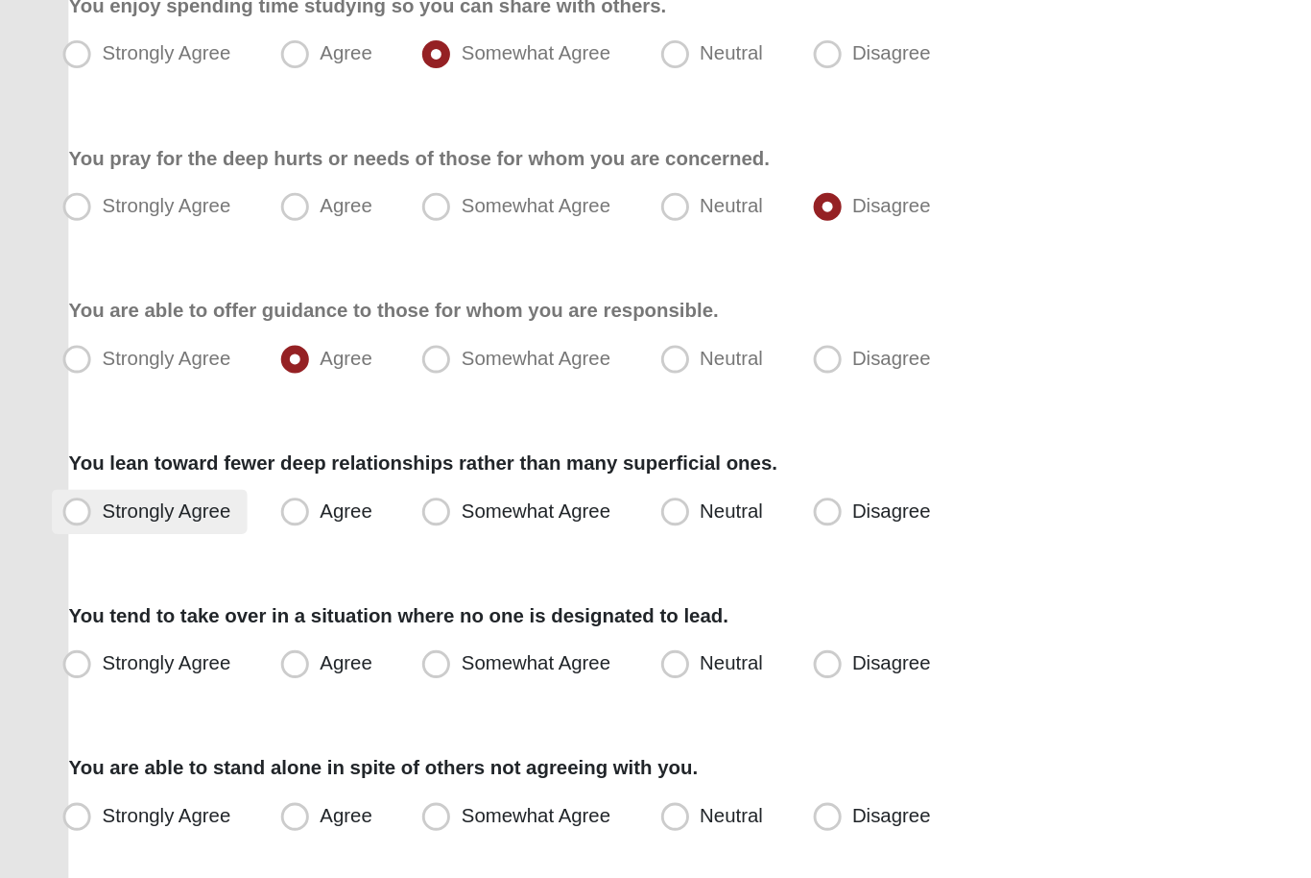
click at [130, 574] on span "Strongly Agree" at bounding box center [114, 581] width 88 height 15
click at [63, 576] on input "Strongly Agree" at bounding box center [57, 582] width 12 height 12
radio input "true"
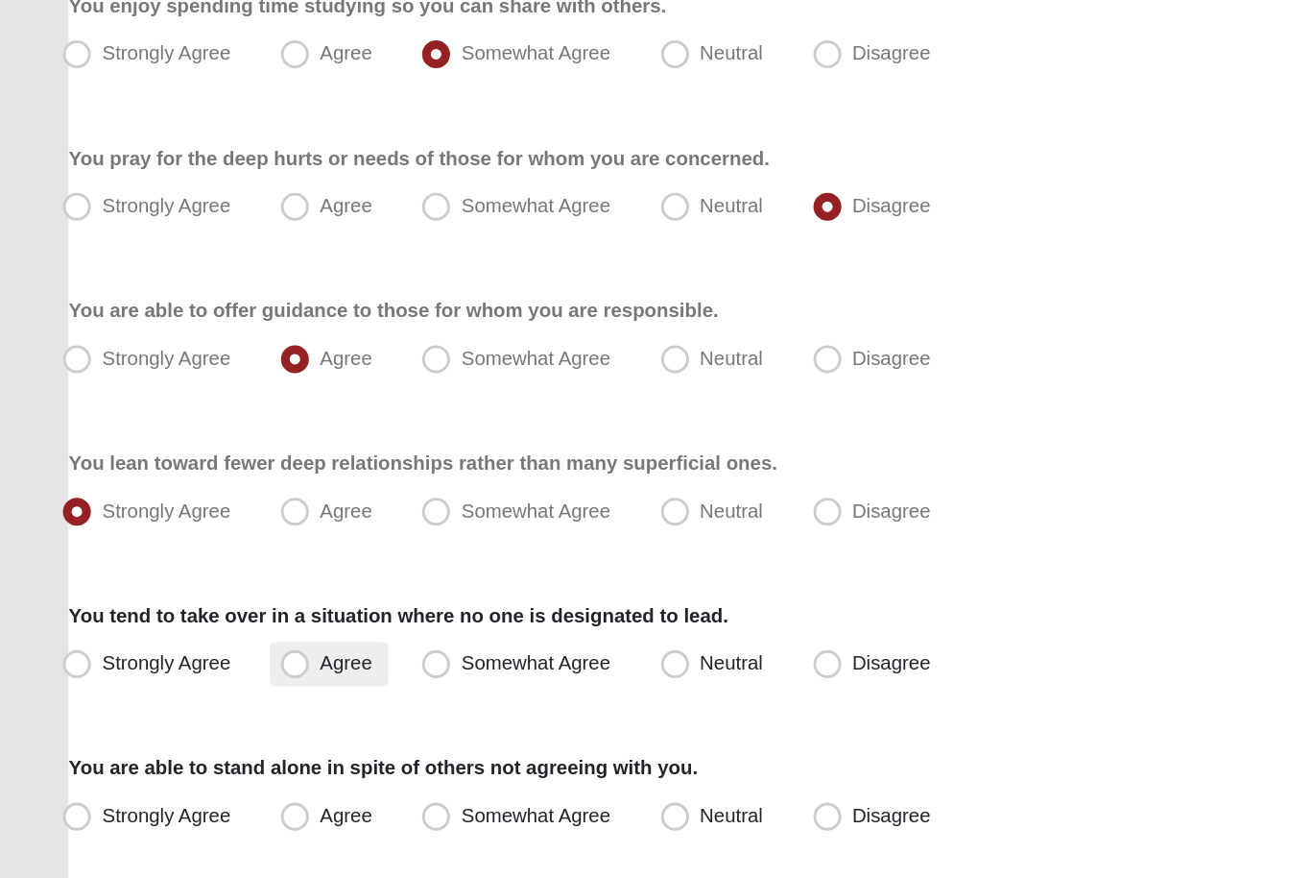
click at [242, 672] on label "Agree" at bounding box center [226, 687] width 82 height 31
click at [213, 681] on input "Agree" at bounding box center [207, 687] width 12 height 12
radio input "true"
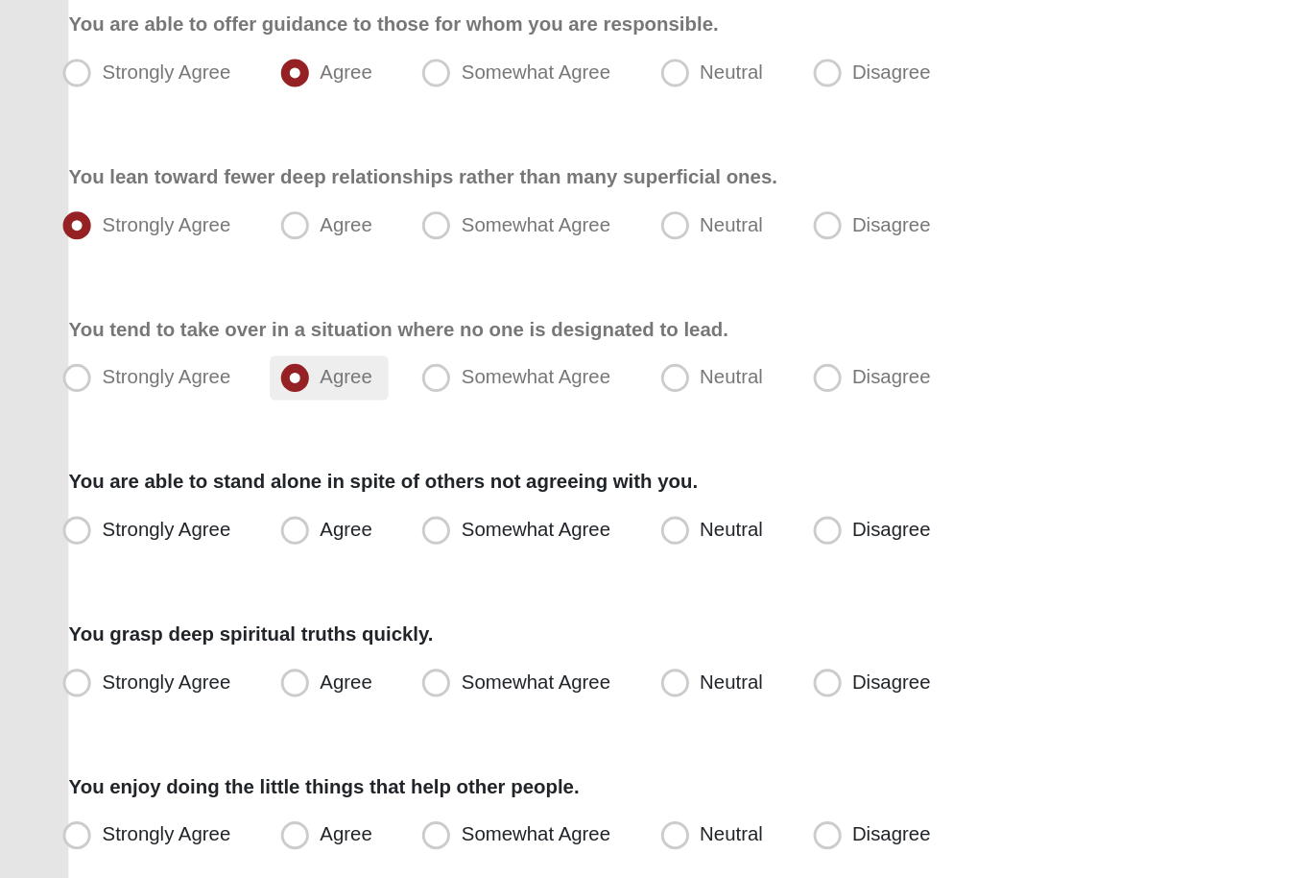
scroll to position [445, 0]
click at [135, 482] on span "Strongly Agree" at bounding box center [114, 489] width 88 height 15
click at [63, 484] on input "Strongly Agree" at bounding box center [57, 490] width 12 height 12
radio input "true"
click at [136, 587] on span "Strongly Agree" at bounding box center [114, 594] width 88 height 15
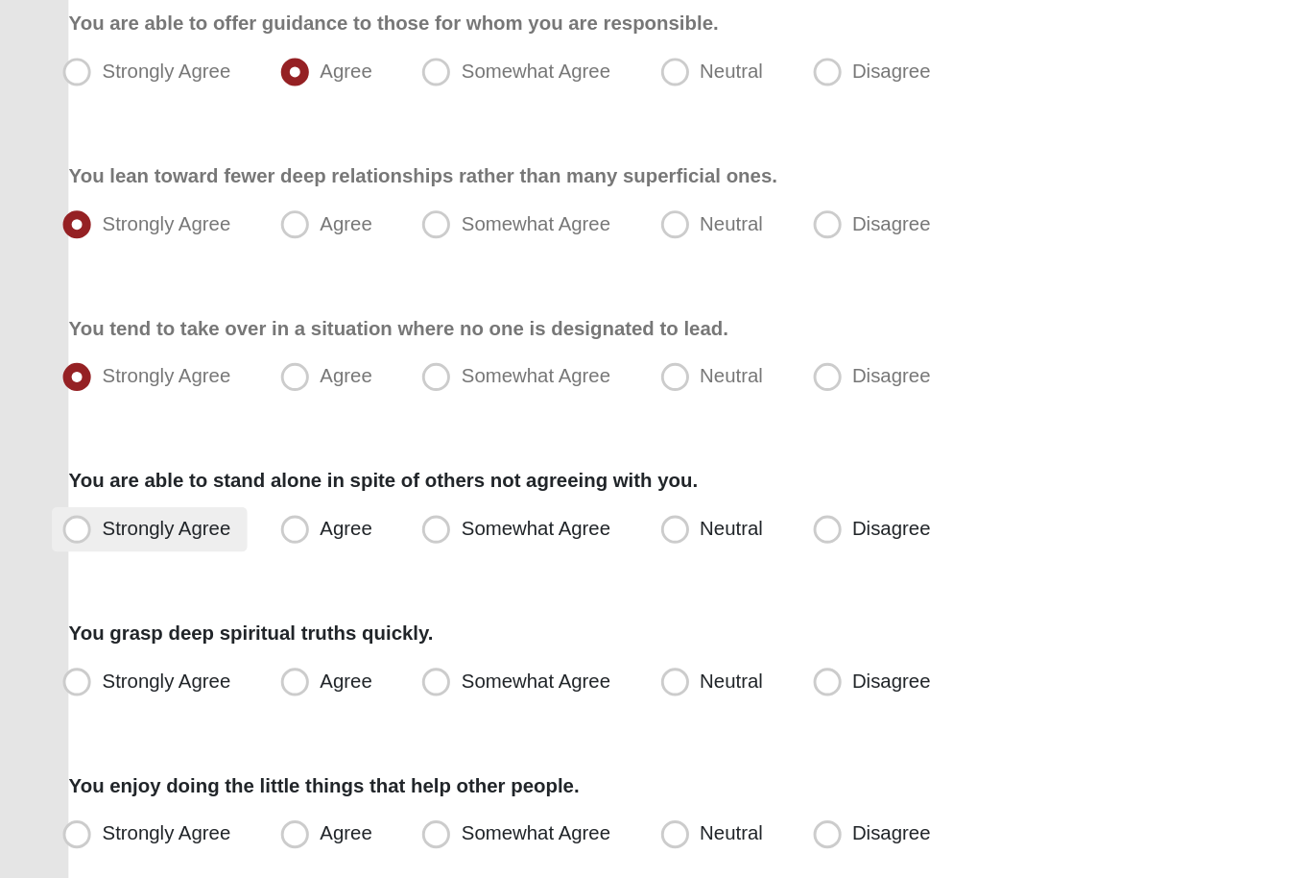
click at [63, 589] on input "Strongly Agree" at bounding box center [57, 595] width 12 height 12
radio input "true"
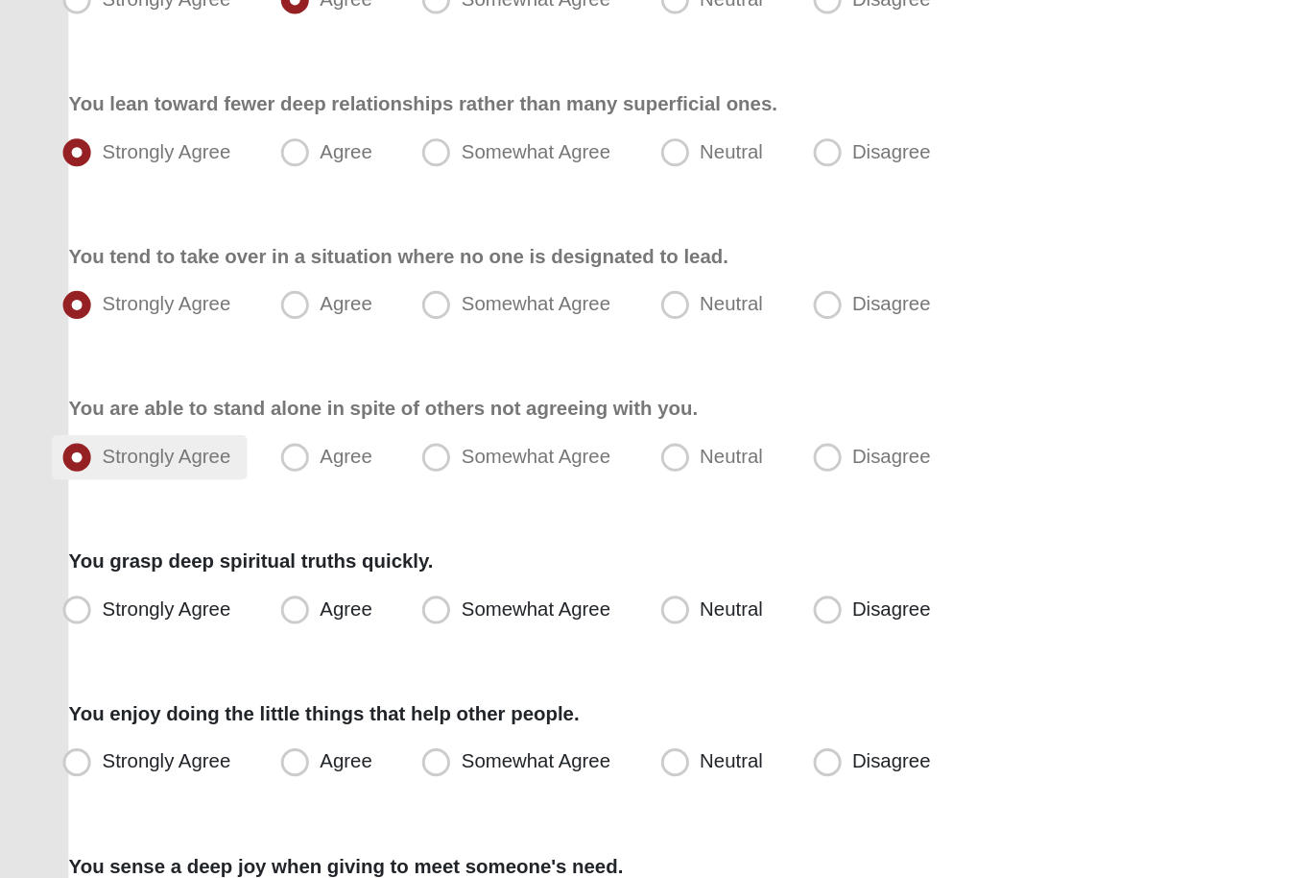
scroll to position [536, 0]
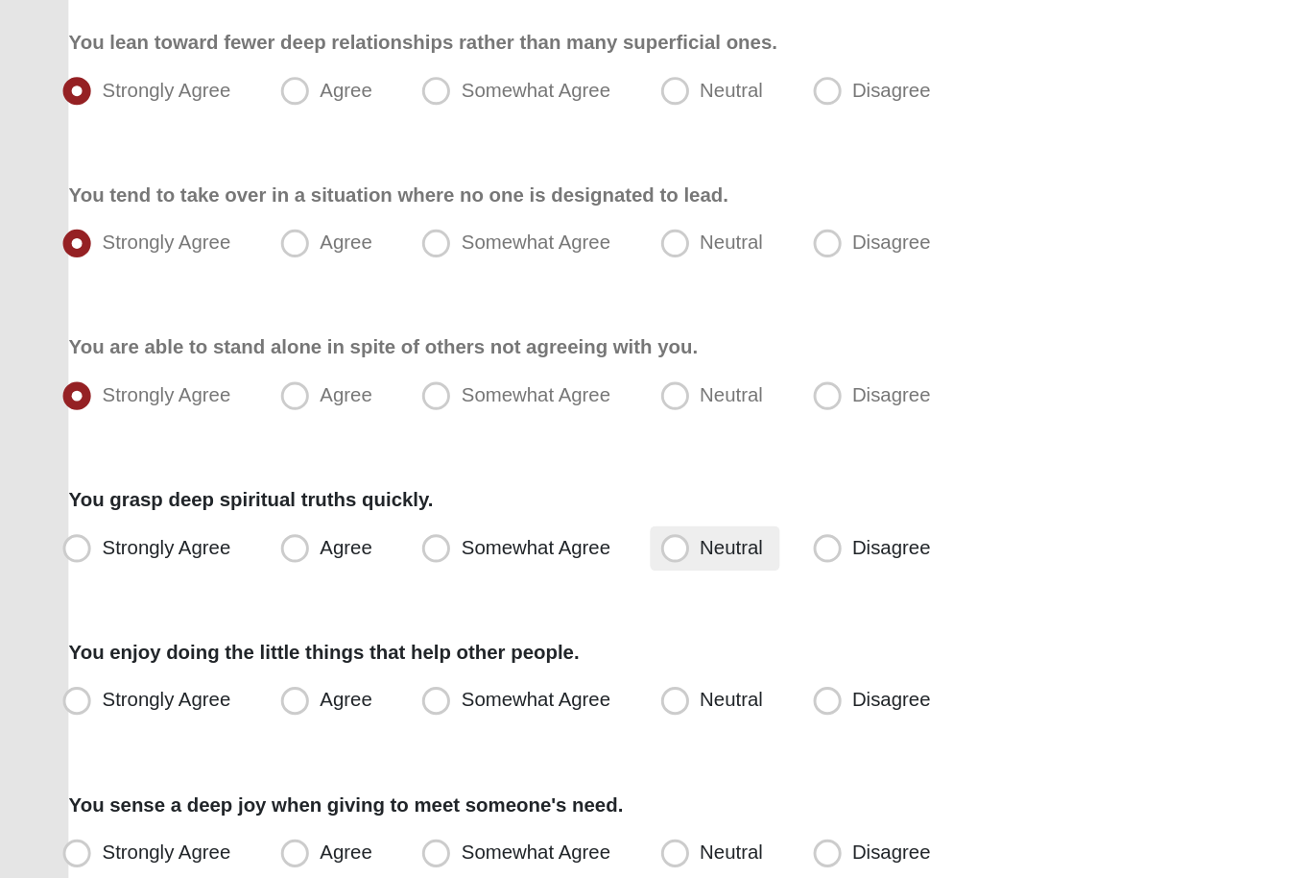
click at [494, 600] on span "Neutral" at bounding box center [502, 607] width 43 height 15
click at [474, 602] on input "Neutral" at bounding box center [468, 608] width 12 height 12
radio input "true"
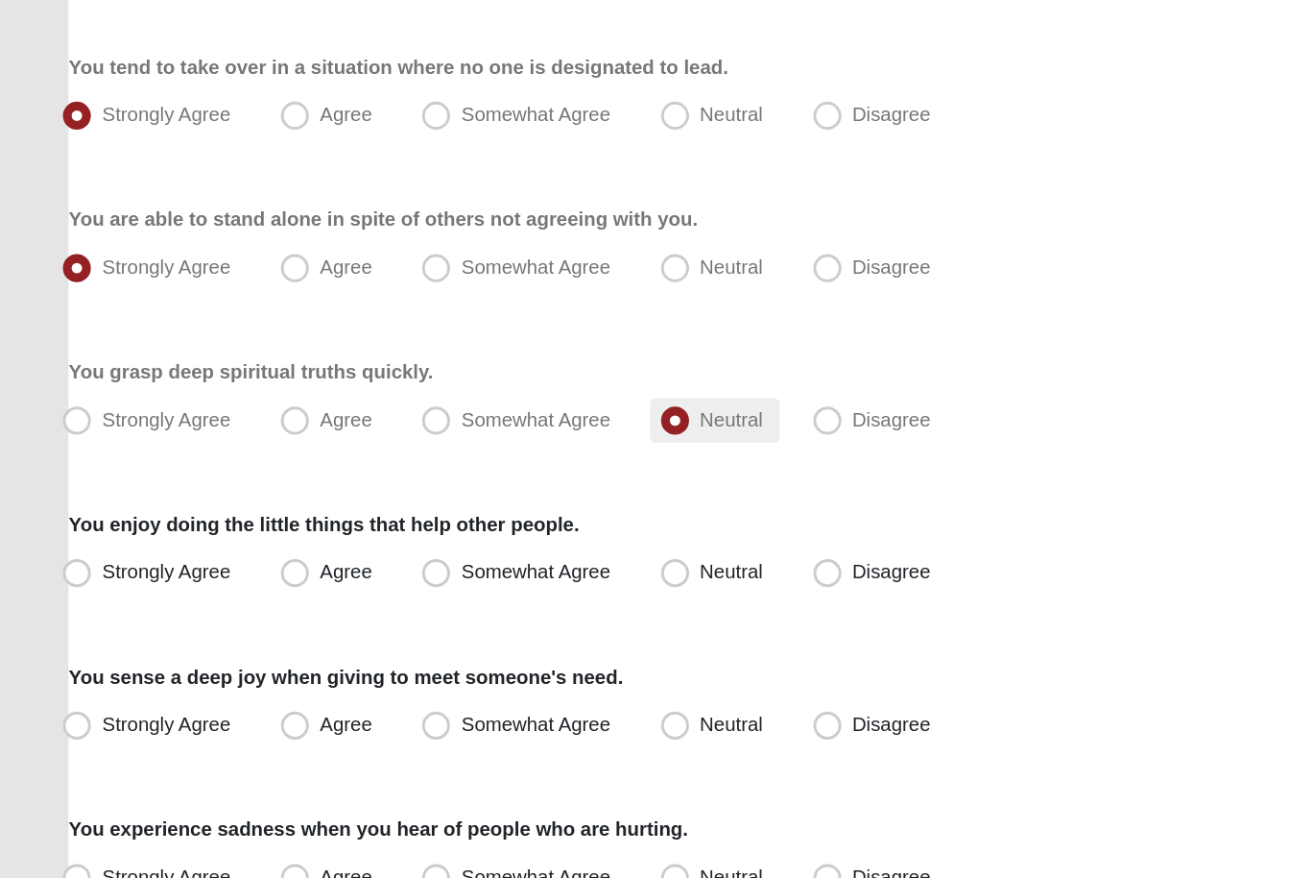
scroll to position [628, 0]
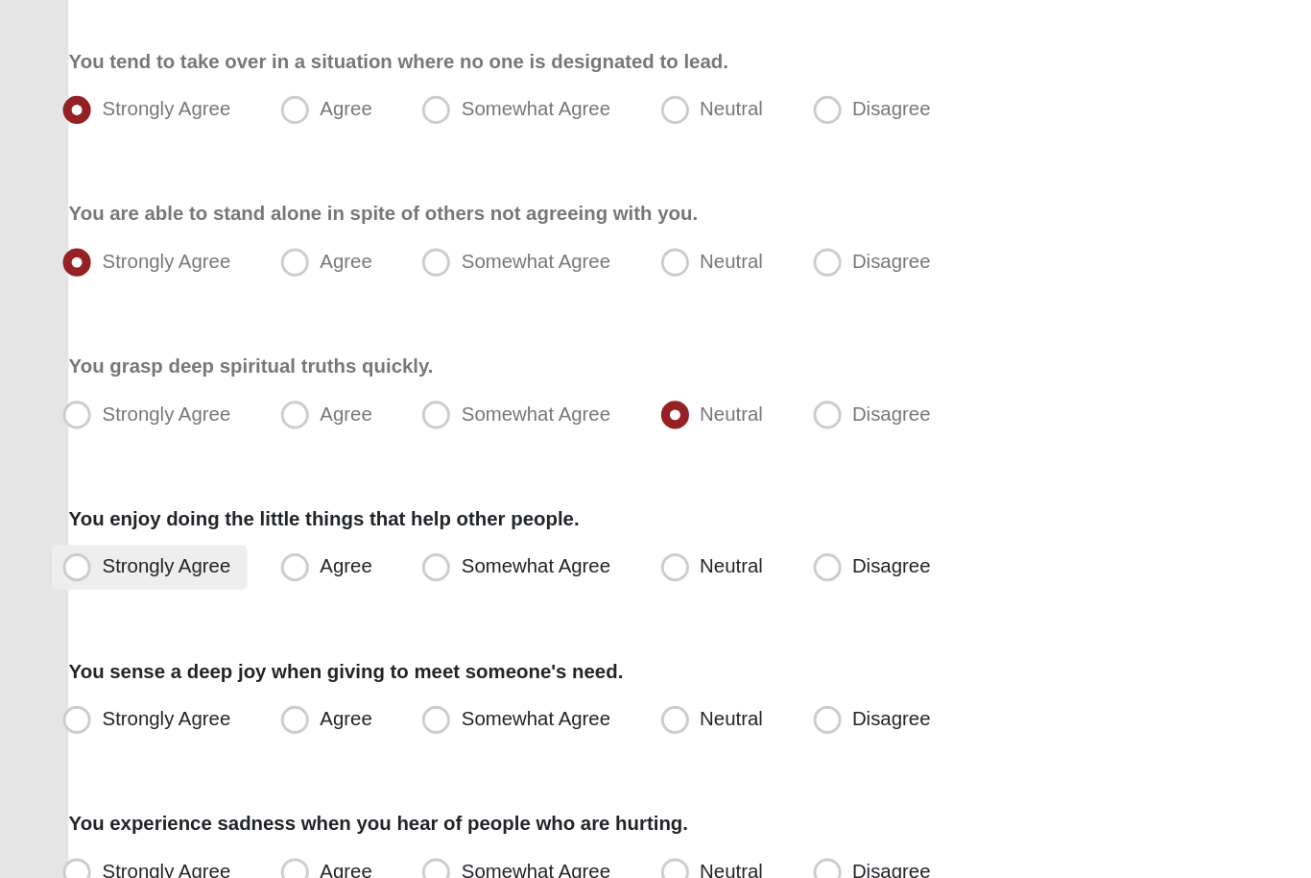
click at [132, 613] on span "Strongly Agree" at bounding box center [114, 620] width 88 height 15
click at [63, 614] on input "Strongly Agree" at bounding box center [57, 620] width 12 height 12
radio input "true"
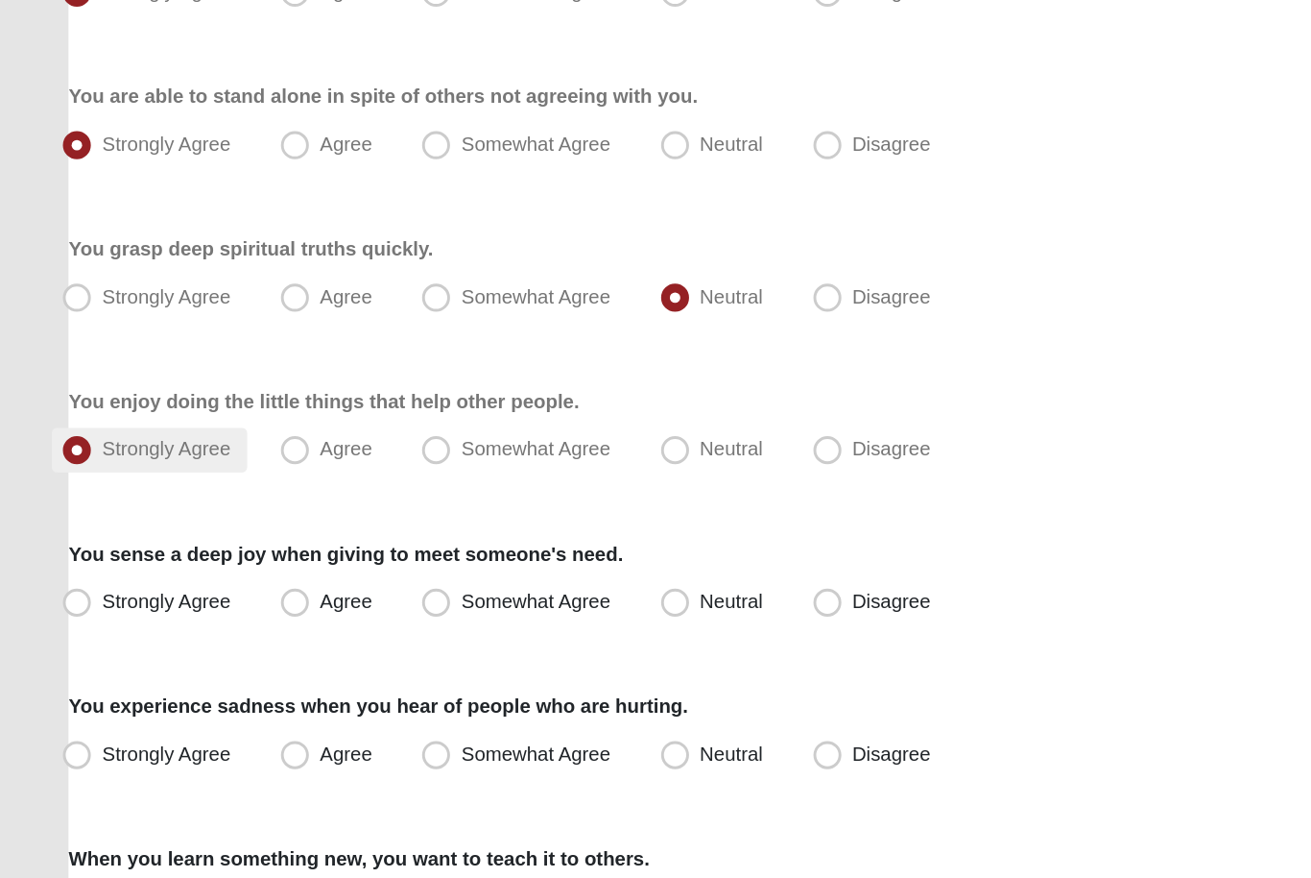
scroll to position [709, 0]
click at [252, 630] on label "Agree" at bounding box center [226, 645] width 82 height 31
click at [213, 638] on input "Agree" at bounding box center [207, 644] width 12 height 12
radio input "true"
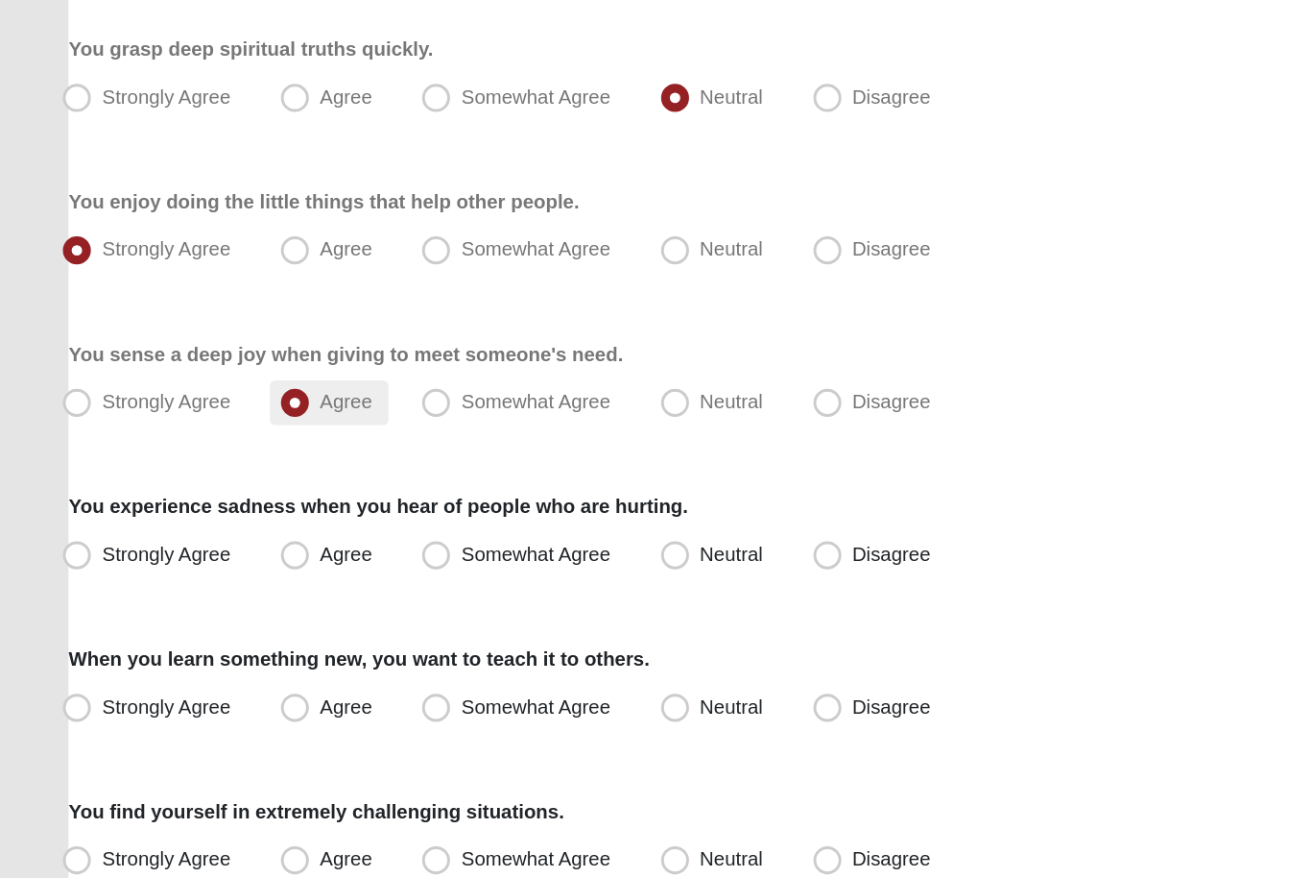
scroll to position [851, 0]
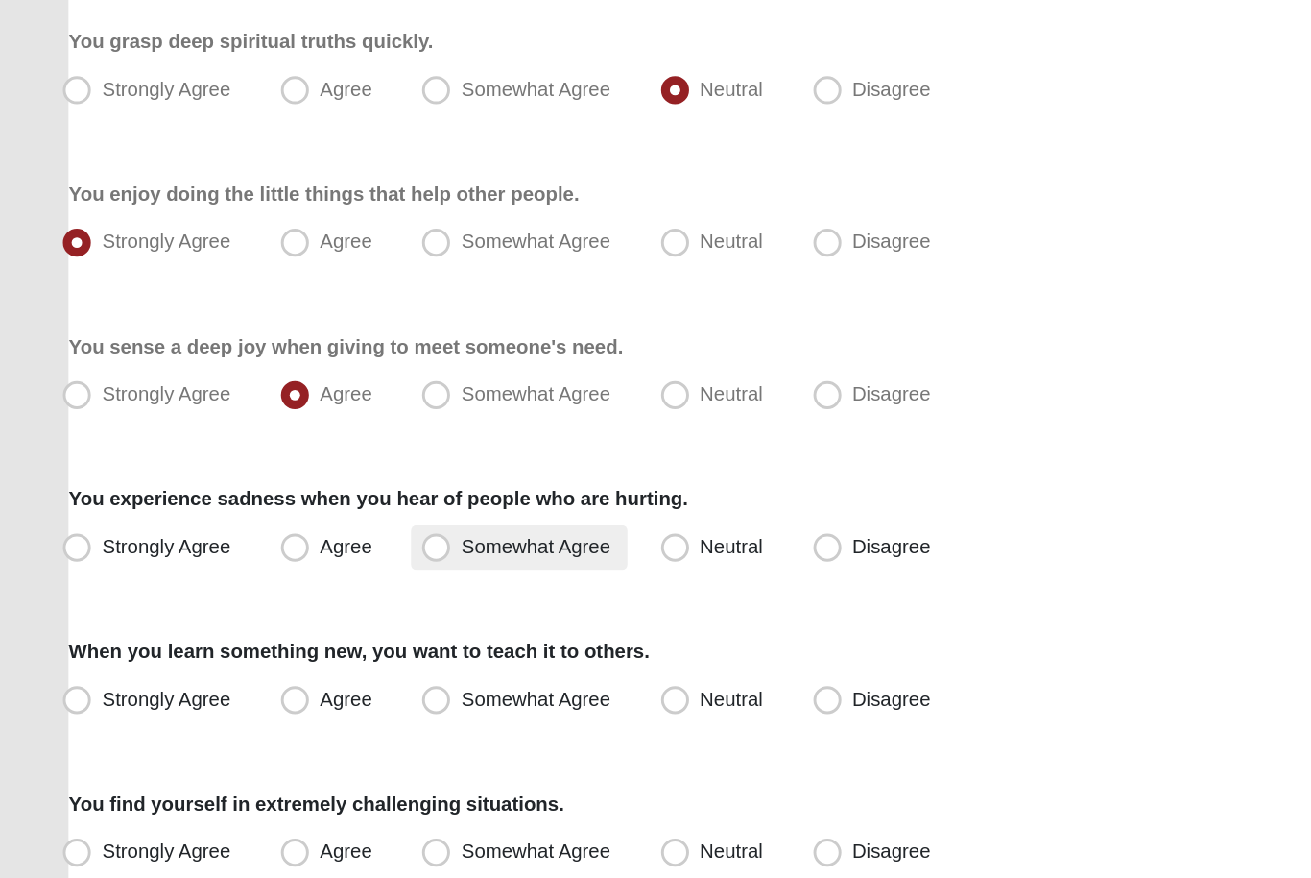
click at [368, 599] on span "Somewhat Agree" at bounding box center [368, 606] width 103 height 15
click at [310, 601] on input "Somewhat Agree" at bounding box center [304, 607] width 12 height 12
radio input "true"
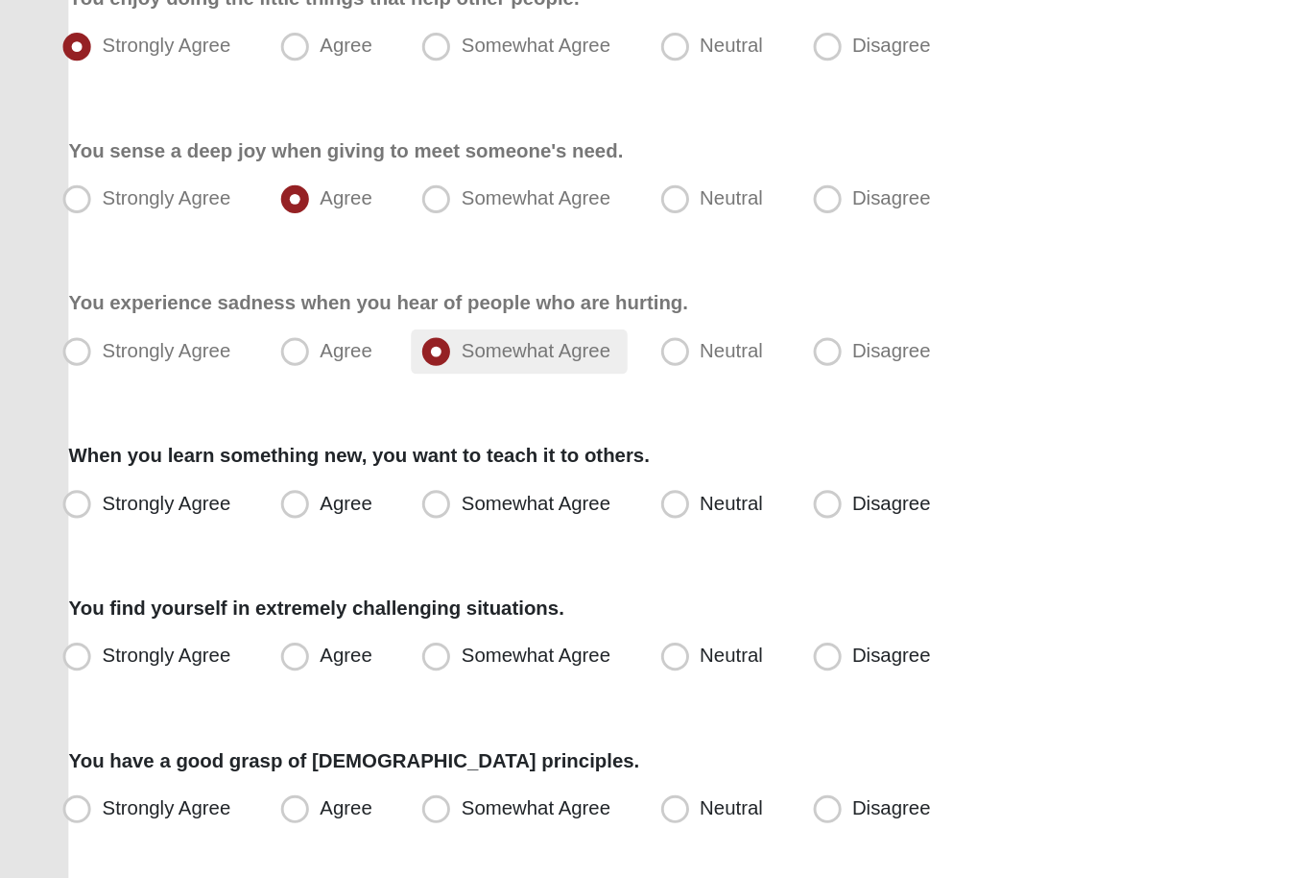
scroll to position [991, 0]
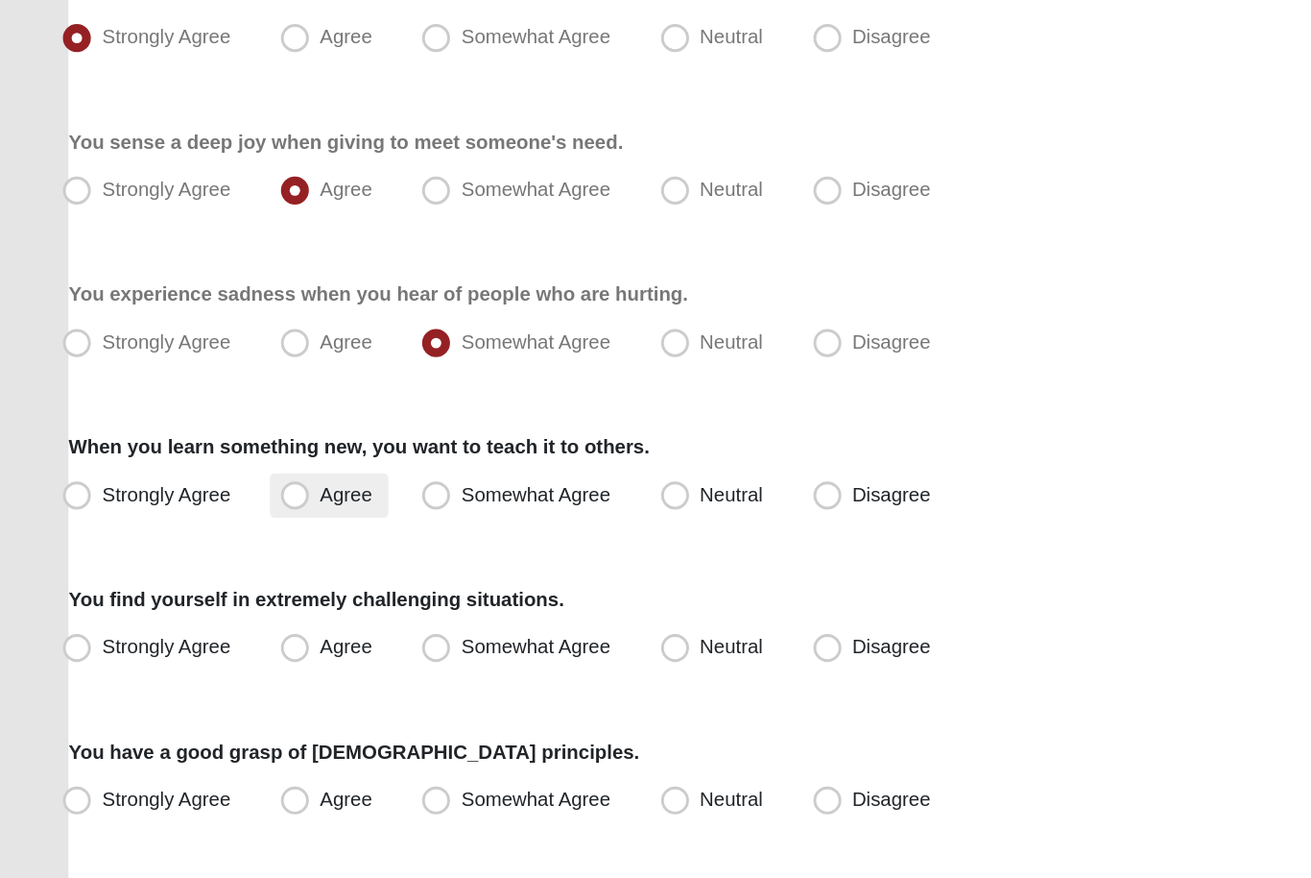
click at [263, 557] on label "Agree" at bounding box center [226, 572] width 82 height 31
click at [213, 565] on input "Agree" at bounding box center [207, 571] width 12 height 12
radio input "true"
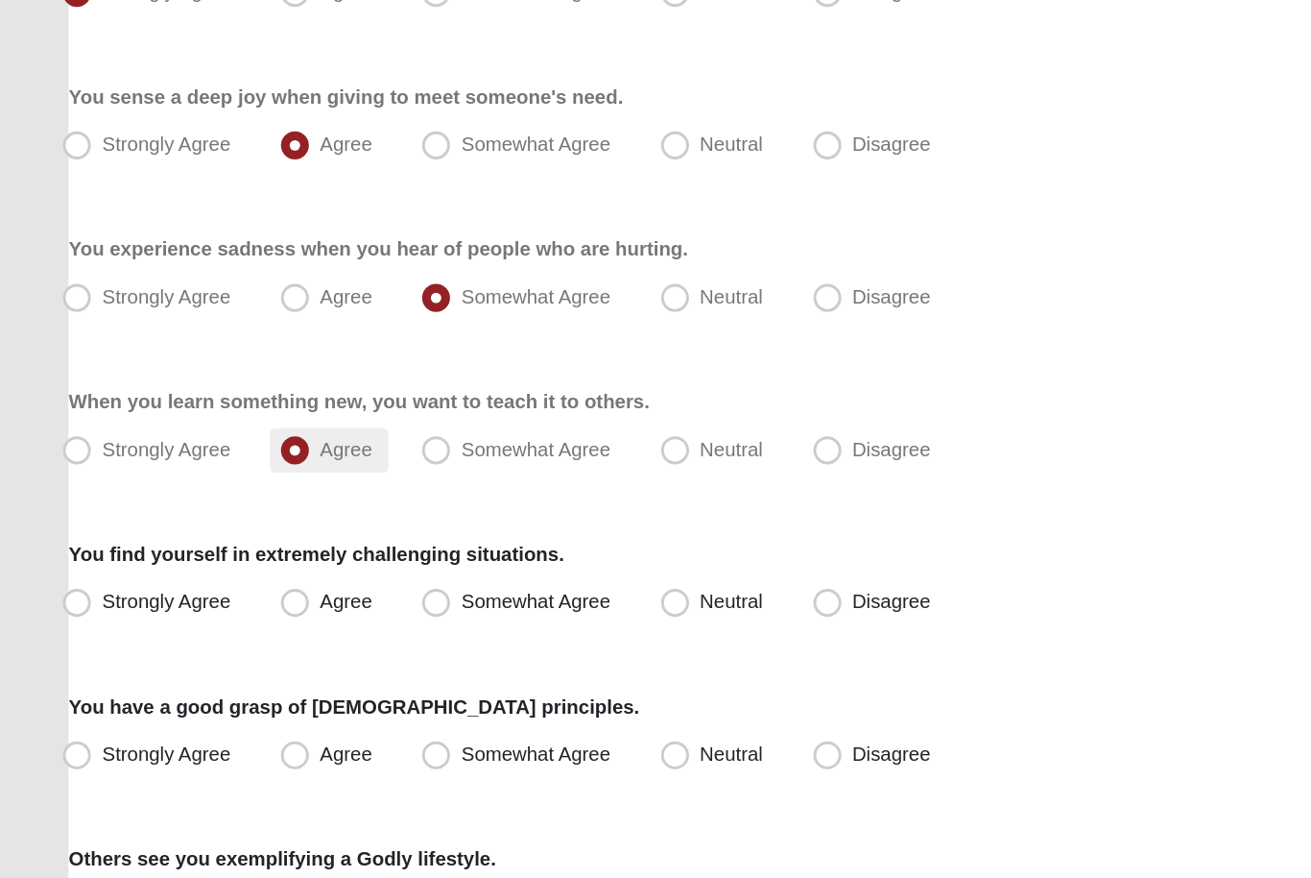
scroll to position [1092, 0]
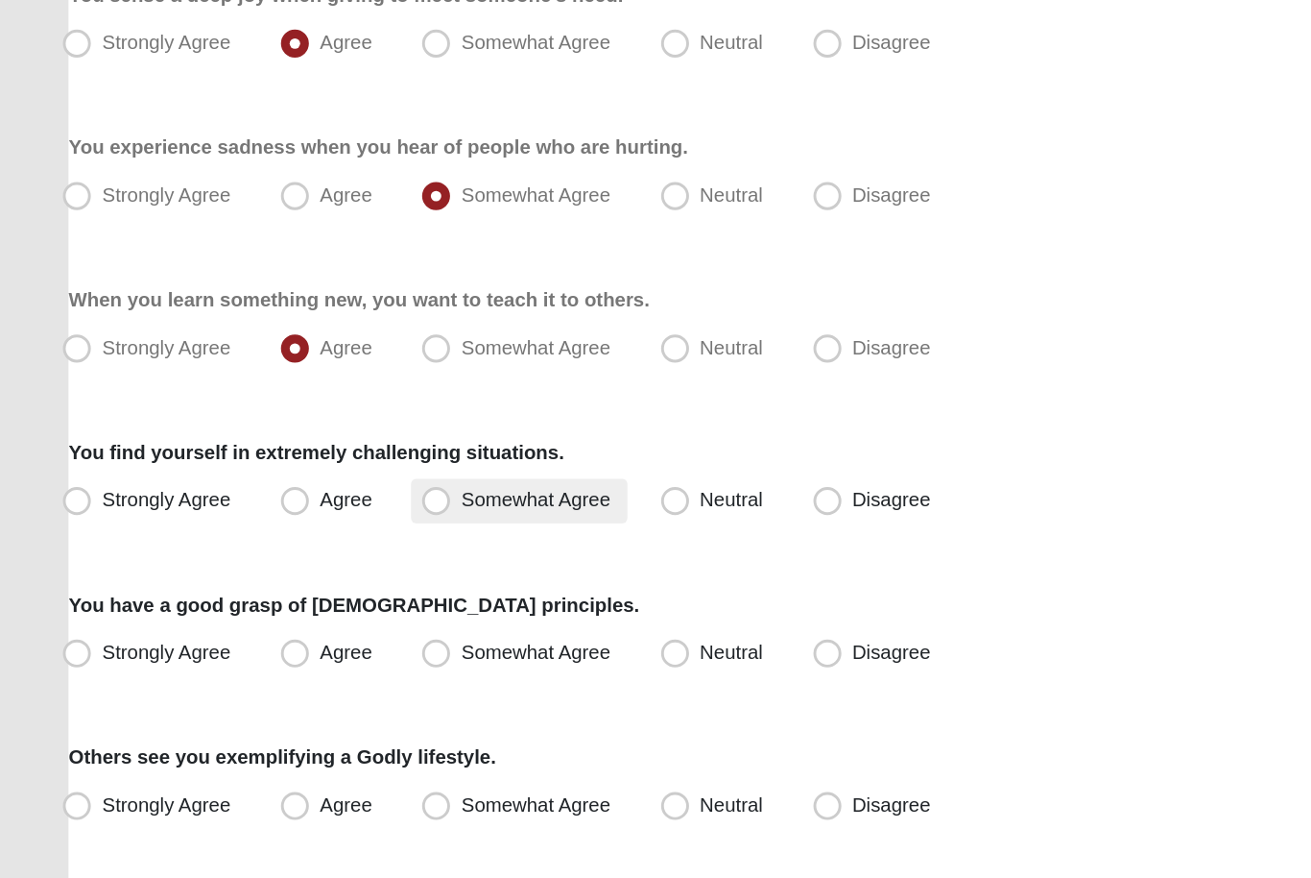
click at [408, 561] on label "Somewhat Agree" at bounding box center [356, 576] width 149 height 31
click at [310, 569] on input "Somewhat Agree" at bounding box center [304, 575] width 12 height 12
radio input "true"
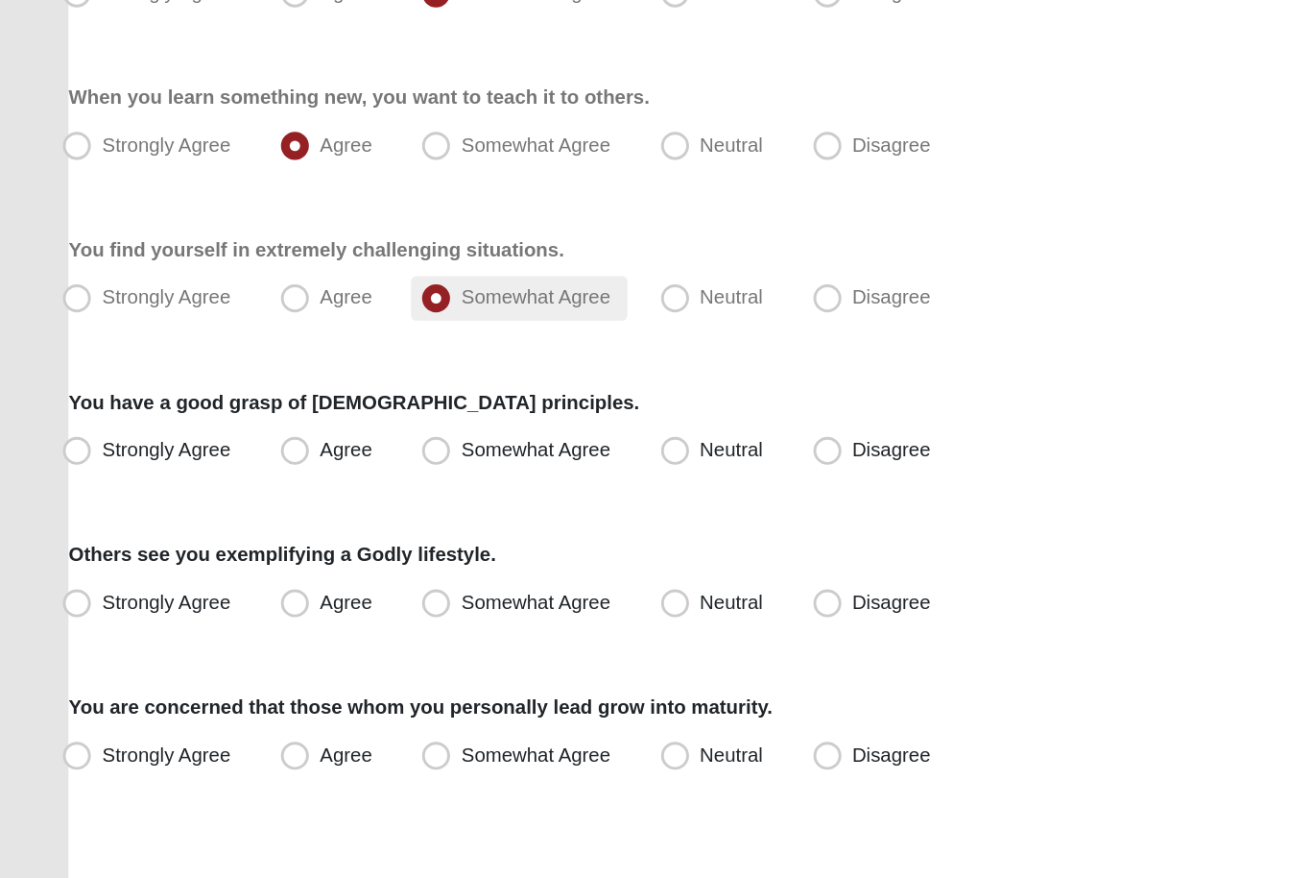
scroll to position [1232, 0]
click at [488, 532] on span "Neutral" at bounding box center [502, 539] width 43 height 15
click at [474, 534] on input "Neutral" at bounding box center [468, 540] width 12 height 12
radio input "true"
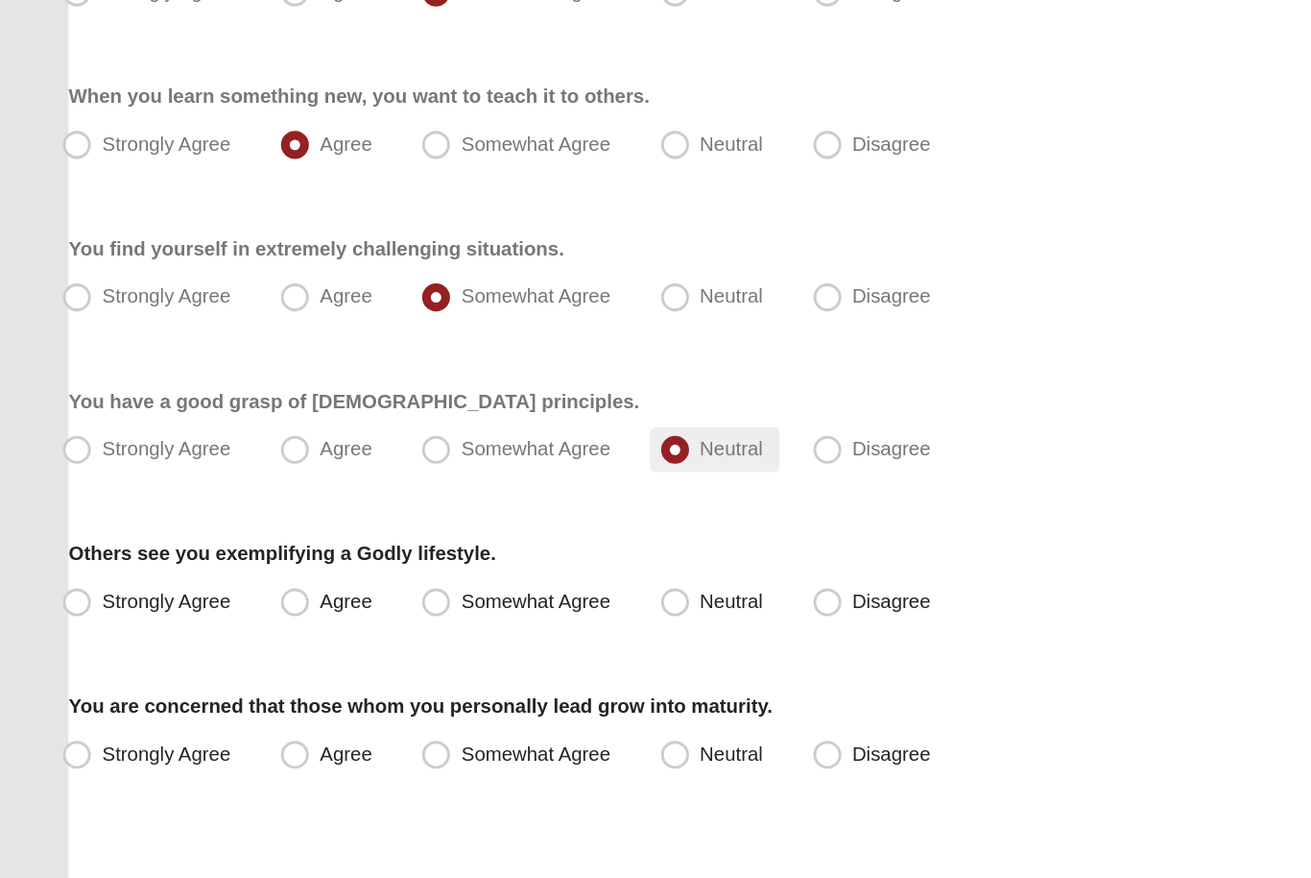
scroll to position [1287, 0]
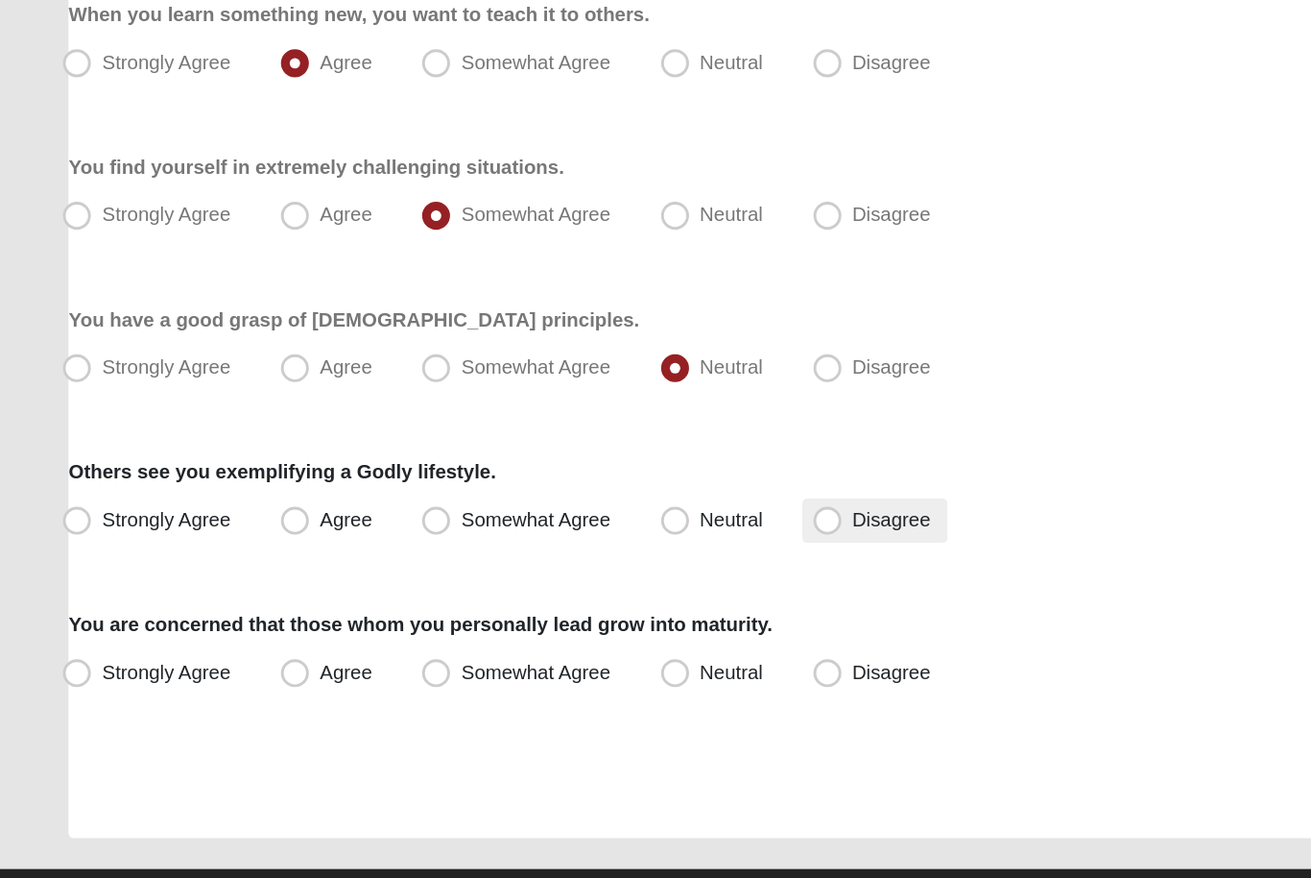
click at [566, 574] on label "Disagree" at bounding box center [601, 589] width 100 height 31
click at [566, 583] on input "Disagree" at bounding box center [572, 589] width 12 height 12
radio input "true"
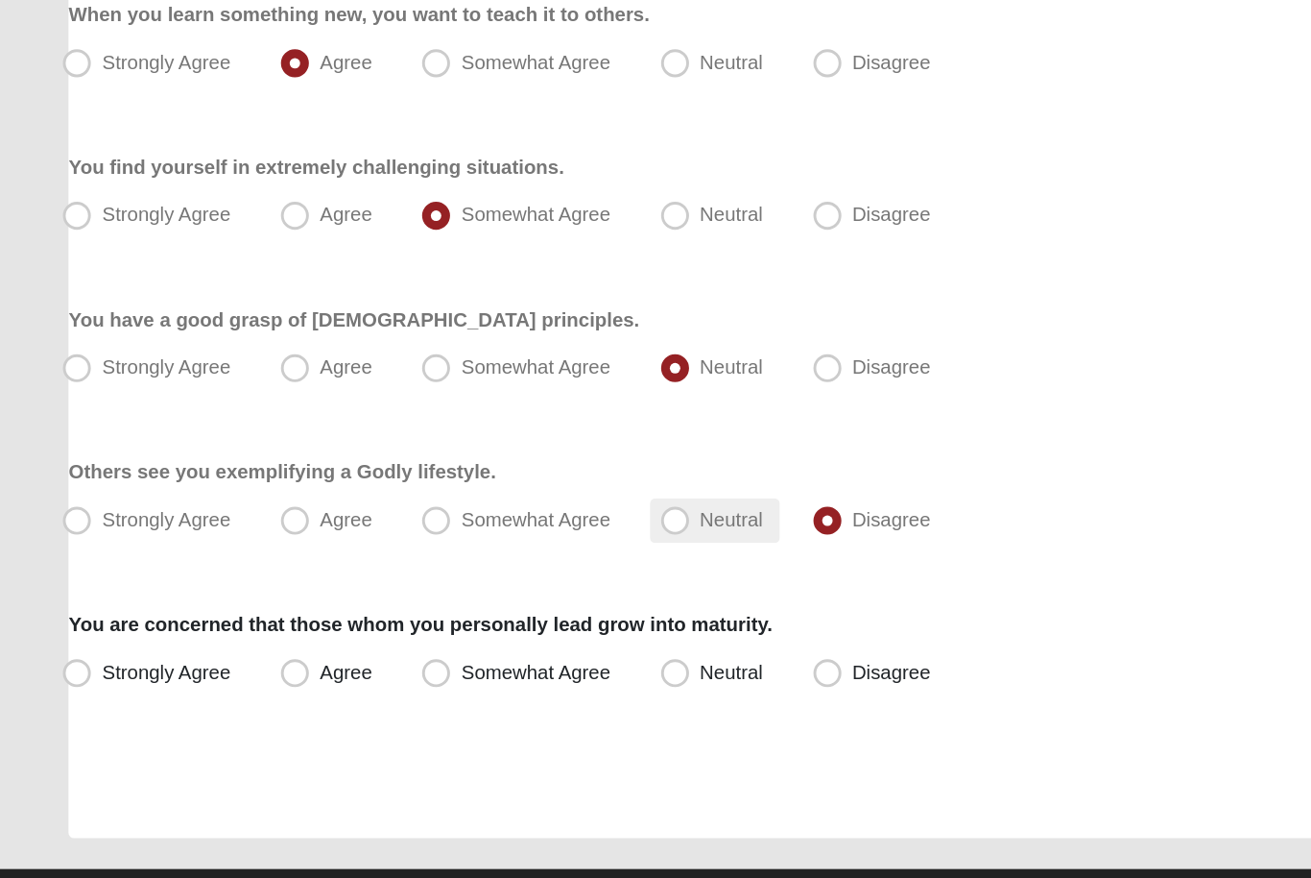
click at [455, 574] on label "Neutral" at bounding box center [490, 589] width 89 height 31
click at [462, 583] on input "Neutral" at bounding box center [468, 589] width 12 height 12
radio input "true"
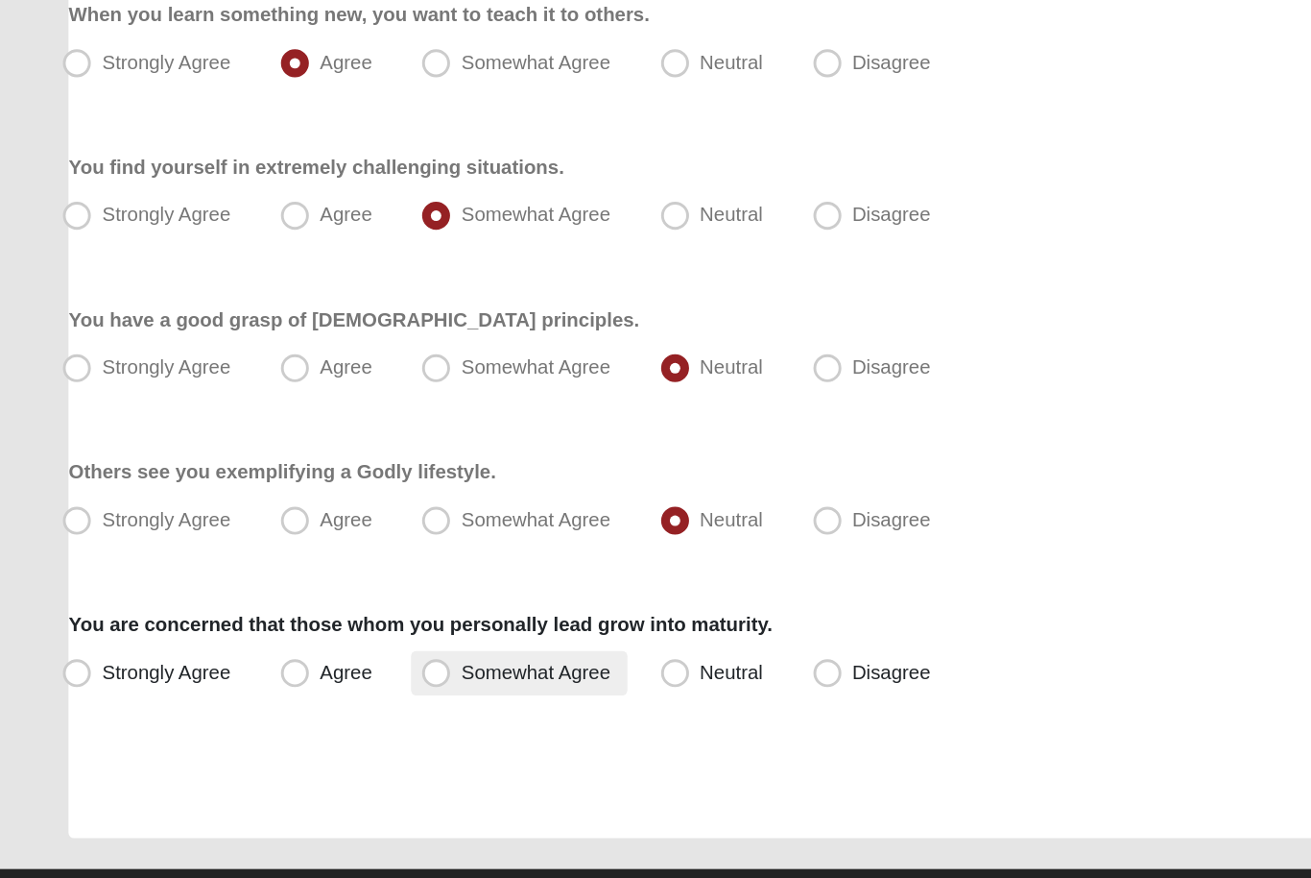
click at [397, 679] on label "Somewhat Agree" at bounding box center [356, 694] width 149 height 31
click at [310, 687] on input "Somewhat Agree" at bounding box center [304, 693] width 12 height 12
radio input "true"
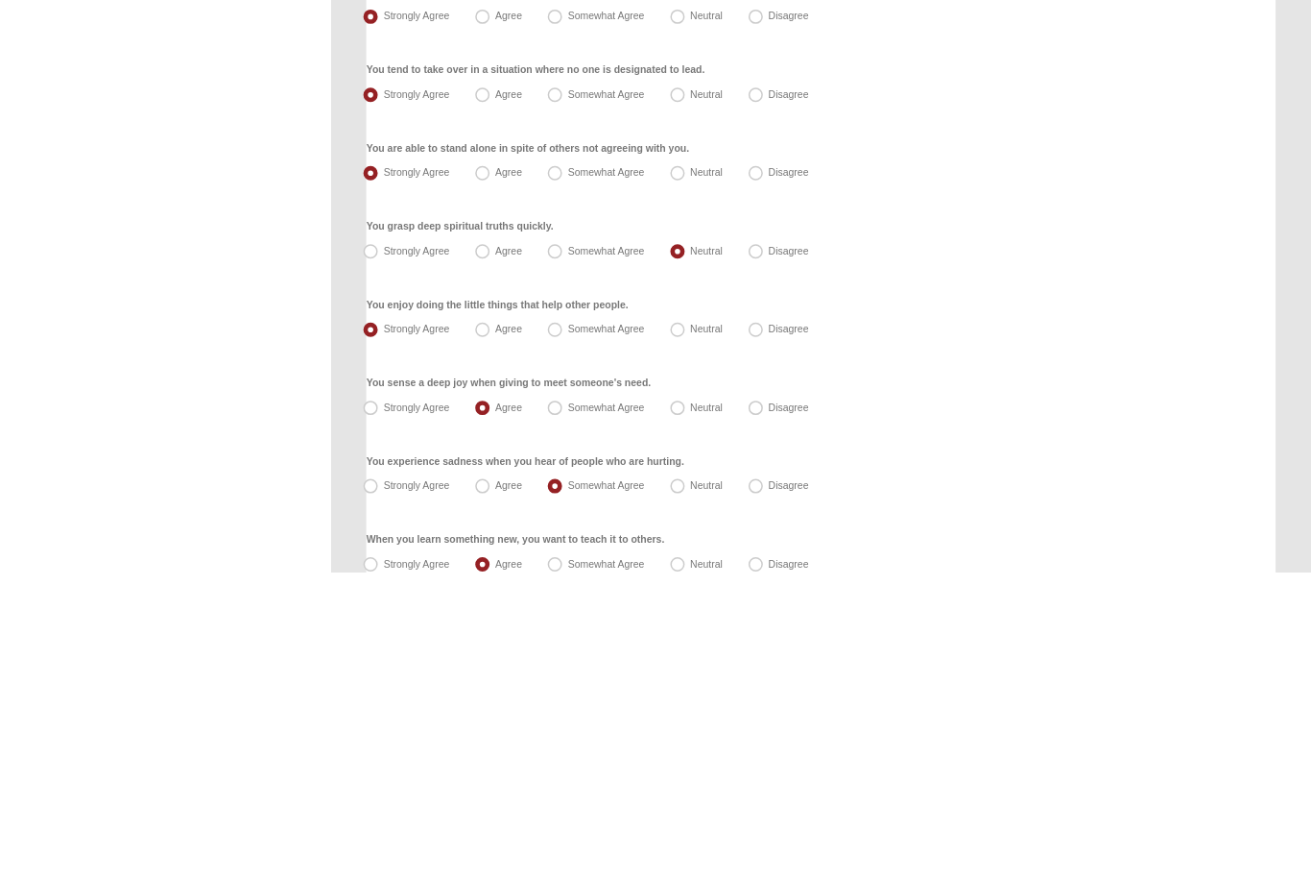
scroll to position [1216, 0]
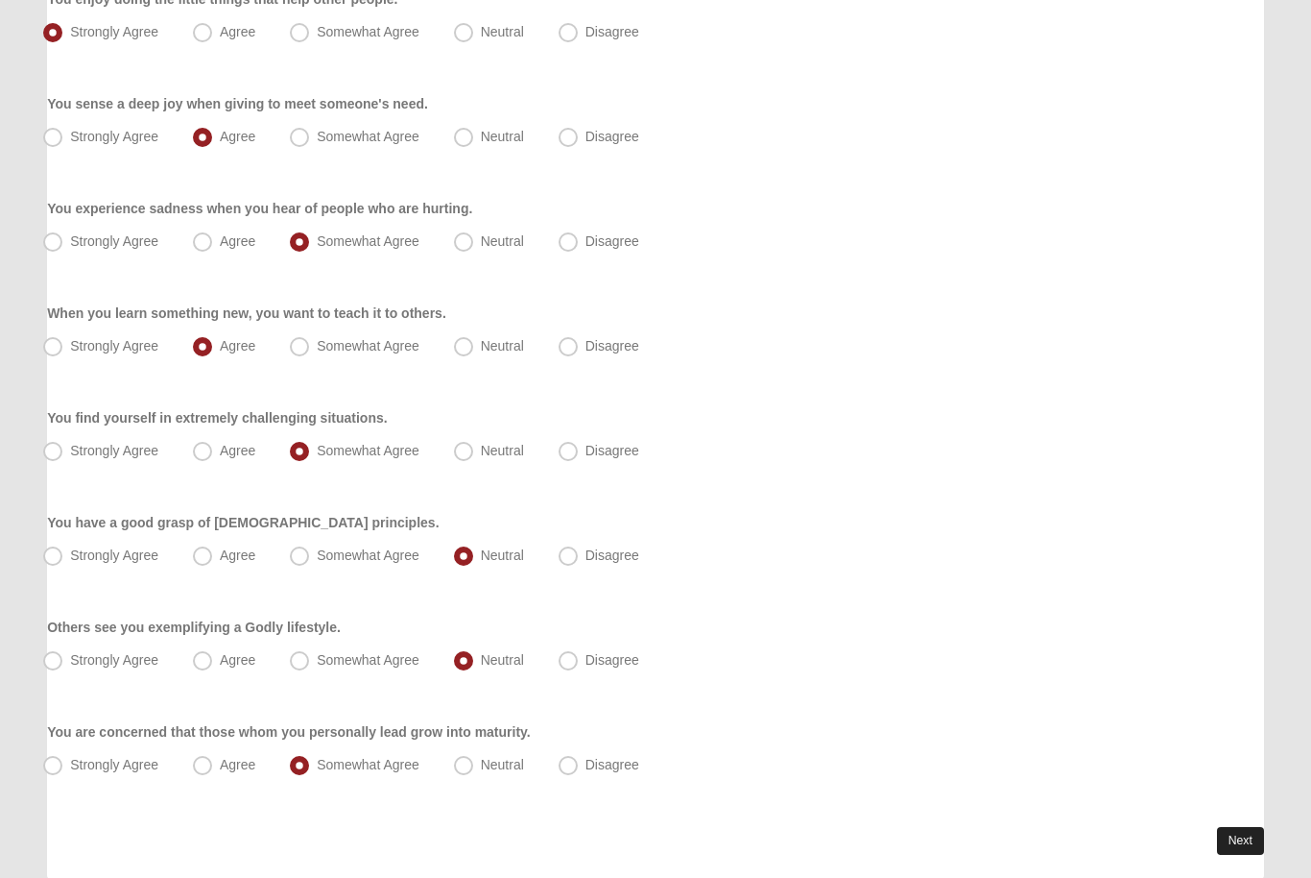
click at [1240, 830] on link "Next" at bounding box center [1240, 841] width 47 height 28
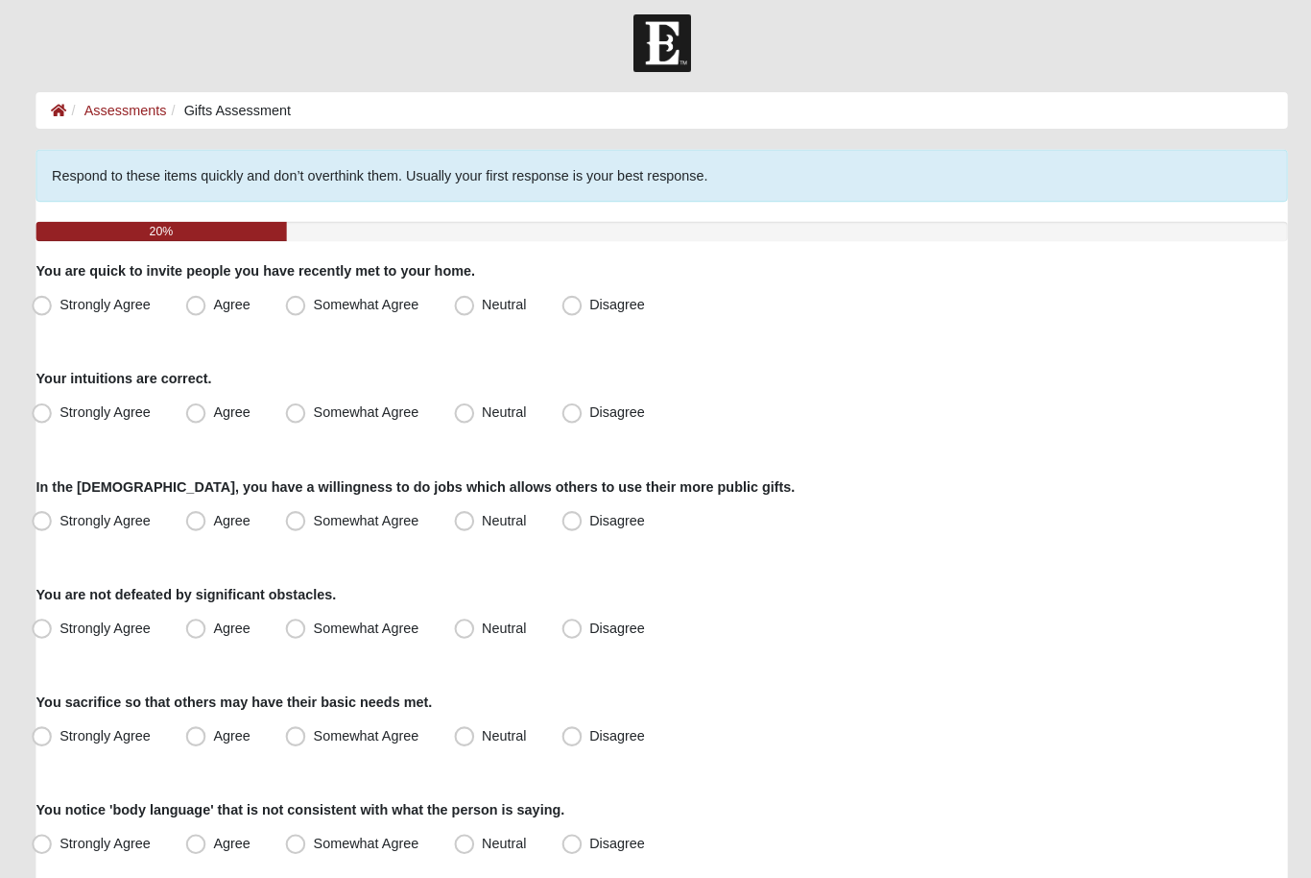
scroll to position [24, 0]
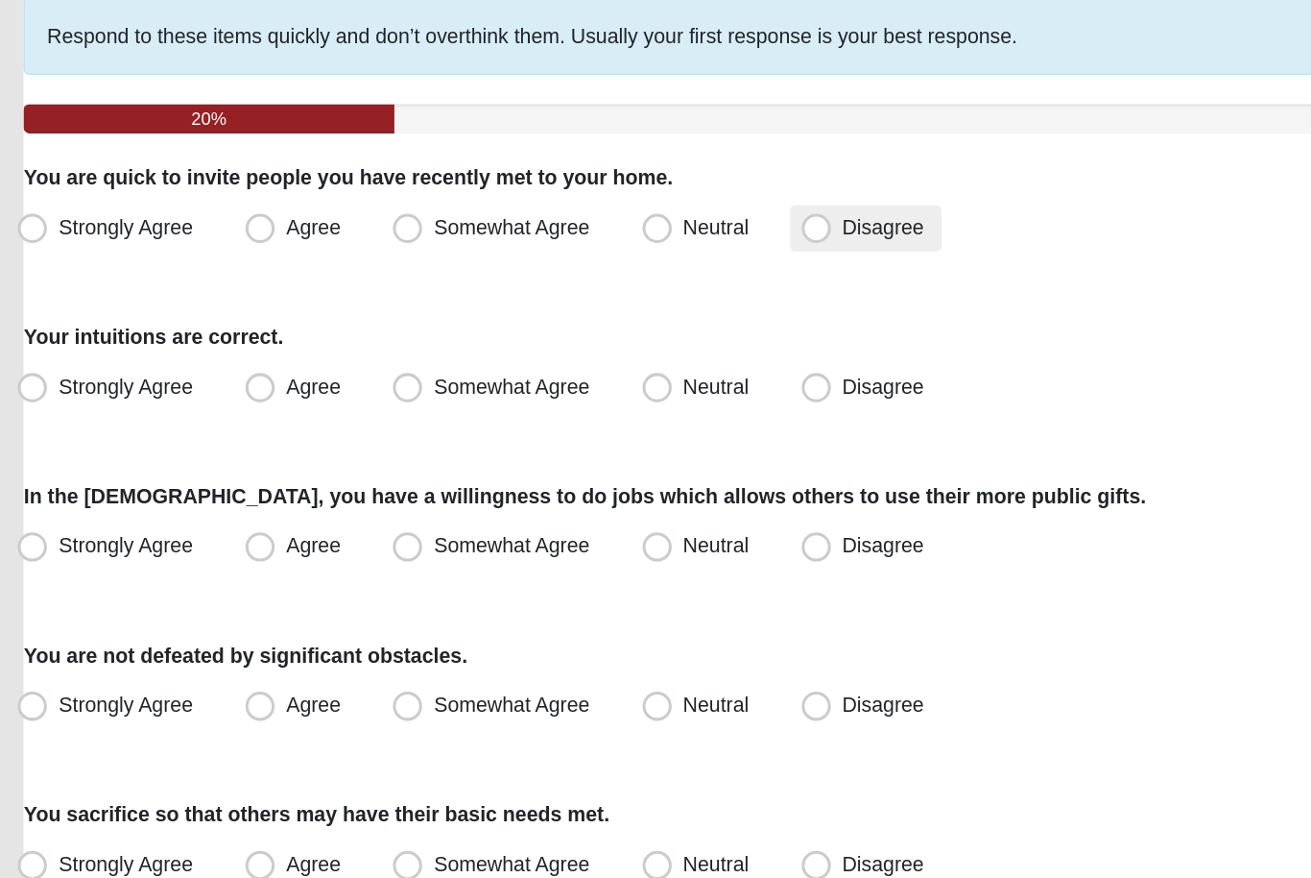
click at [586, 275] on span "Disagree" at bounding box center [613, 282] width 54 height 15
click at [566, 277] on input "Disagree" at bounding box center [572, 283] width 12 height 12
radio input "true"
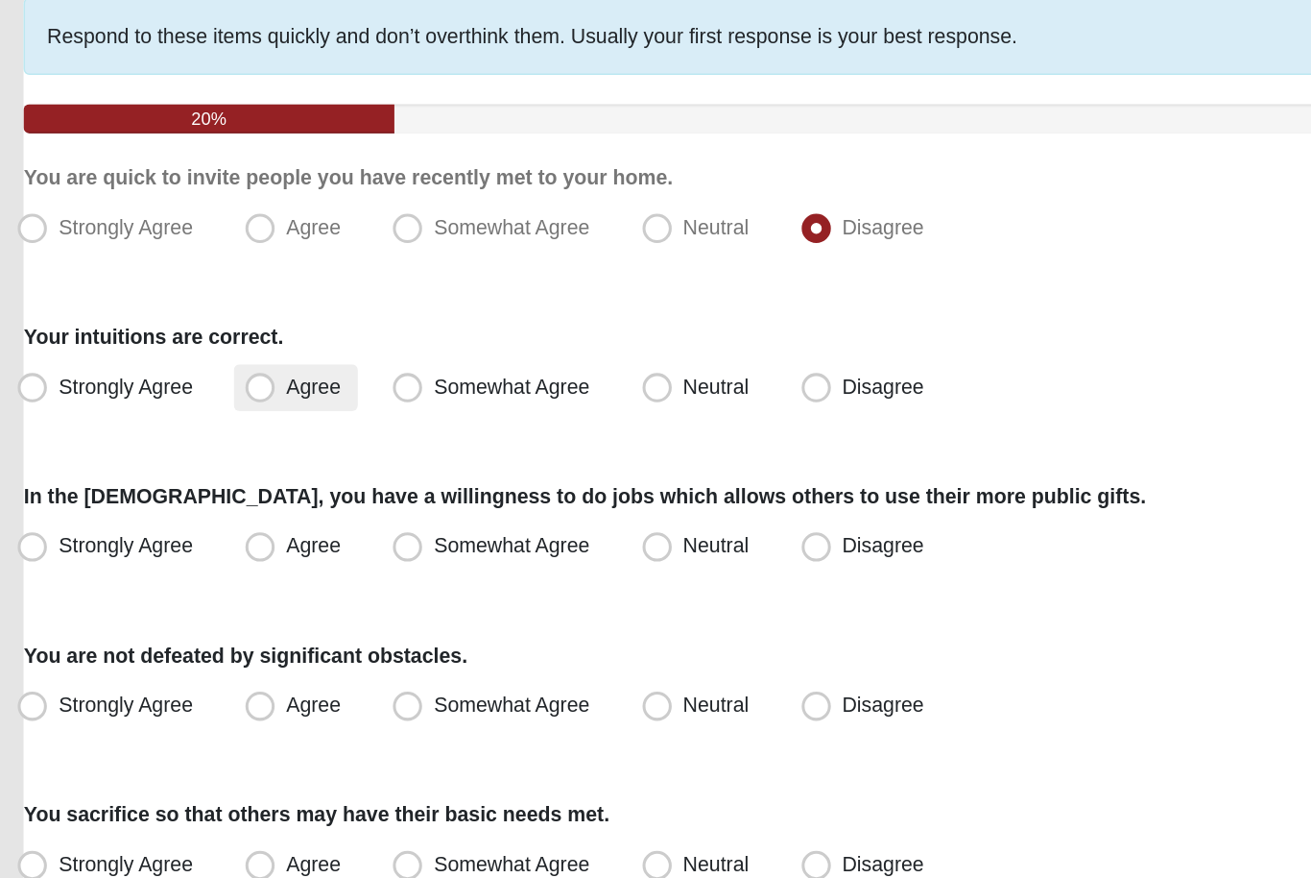
click at [185, 373] on label "Agree" at bounding box center [226, 388] width 82 height 31
click at [201, 381] on input "Agree" at bounding box center [207, 387] width 12 height 12
radio input "true"
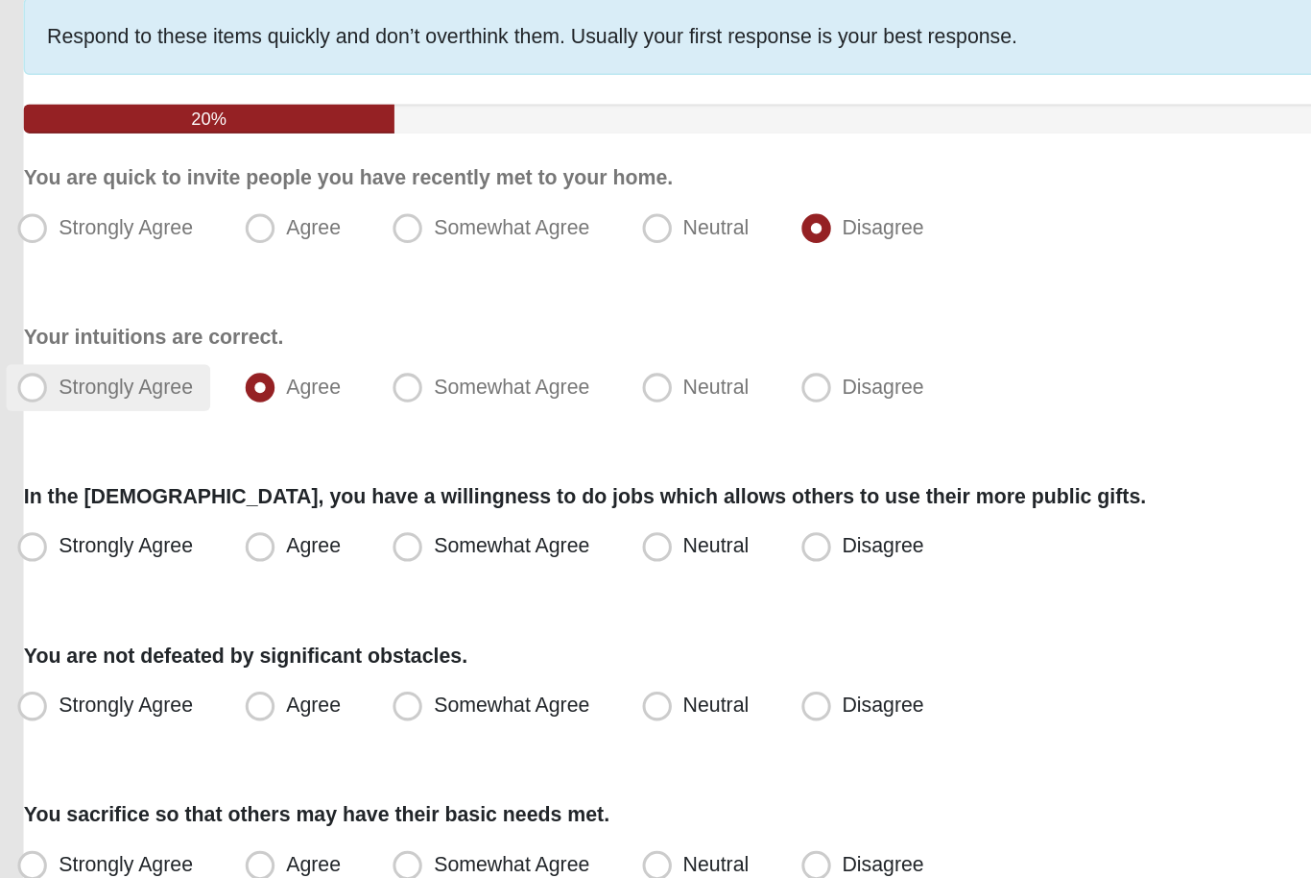
click at [80, 373] on label "Strongly Agree" at bounding box center [103, 388] width 134 height 31
click at [63, 381] on input "Strongly Agree" at bounding box center [57, 387] width 12 height 12
radio input "true"
click at [220, 484] on span "Agree" at bounding box center [238, 491] width 36 height 15
click at [205, 486] on input "Agree" at bounding box center [207, 492] width 12 height 12
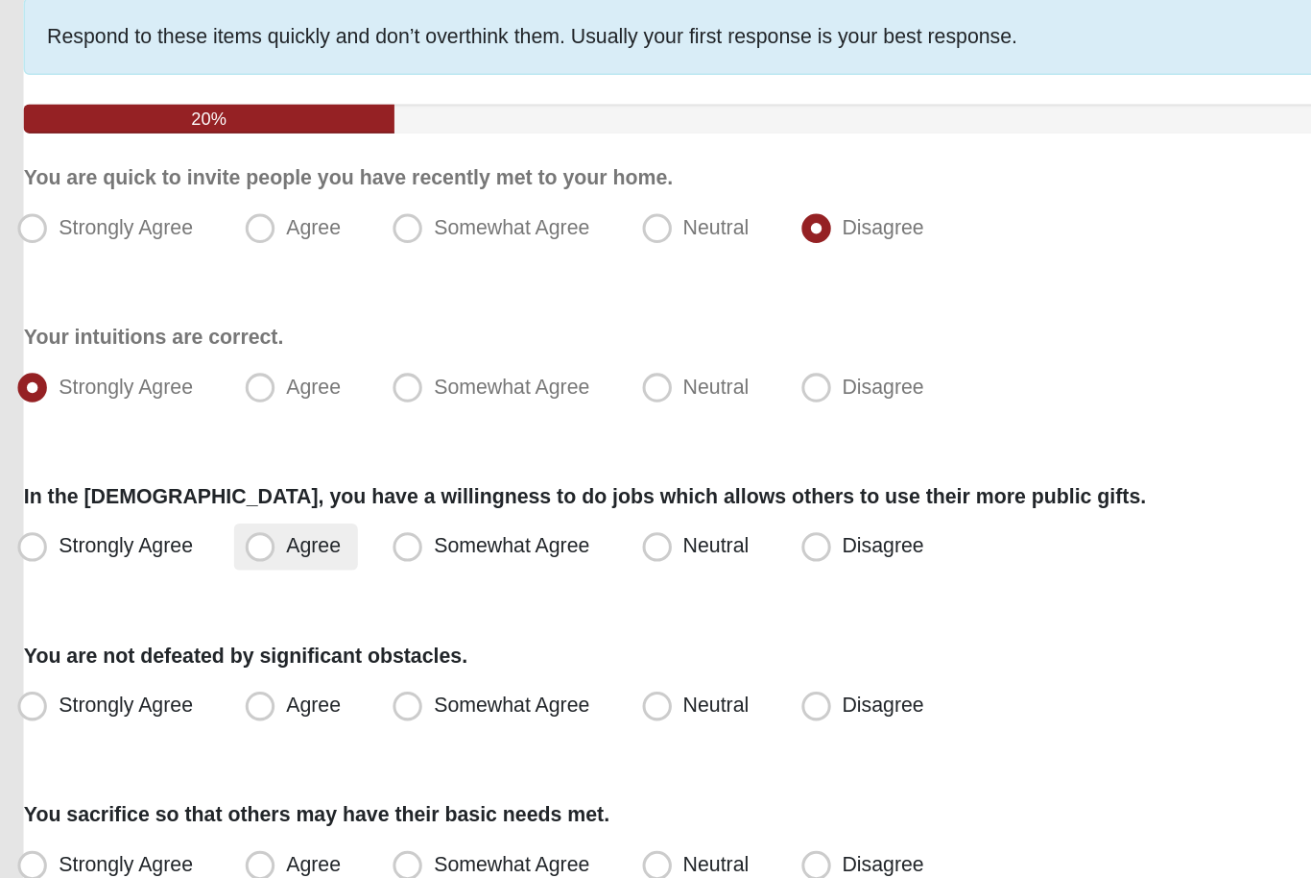
radio input "true"
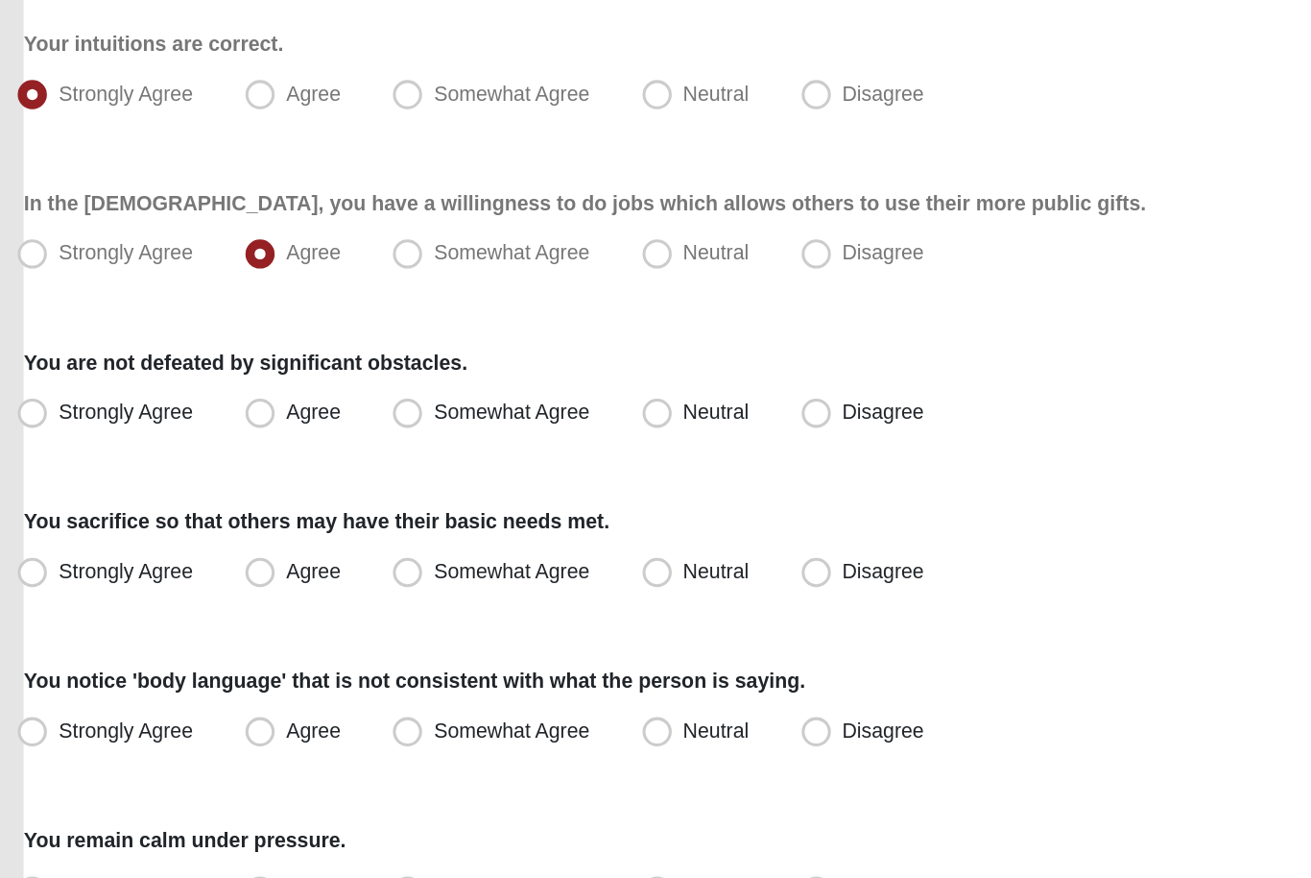
scroll to position [91, 0]
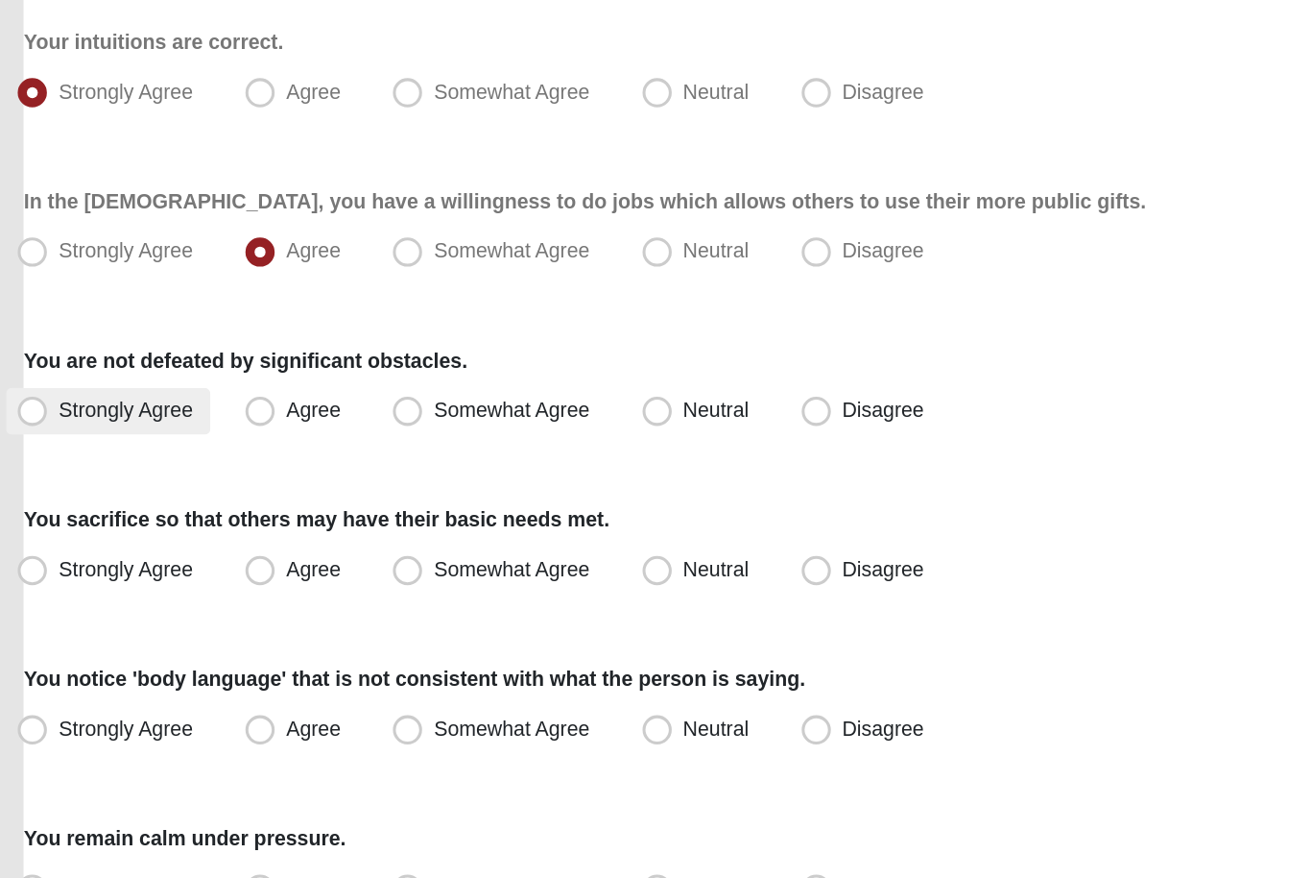
click at [48, 515] on label "Strongly Agree" at bounding box center [103, 530] width 134 height 31
click at [51, 523] on input "Strongly Agree" at bounding box center [57, 529] width 12 height 12
radio input "true"
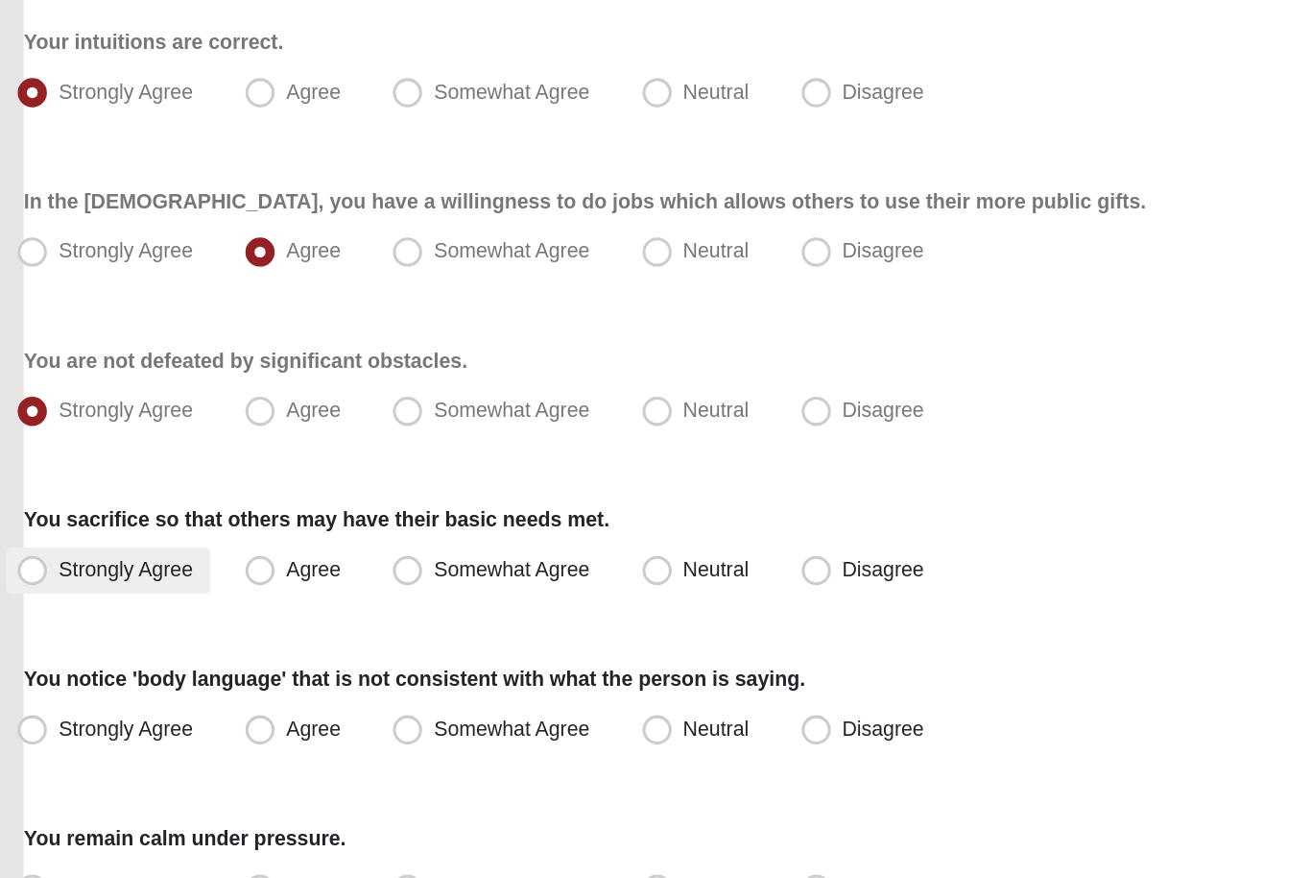
click at [102, 626] on span "Strongly Agree" at bounding box center [114, 633] width 88 height 15
click at [63, 628] on input "Strongly Agree" at bounding box center [57, 634] width 12 height 12
radio input "true"
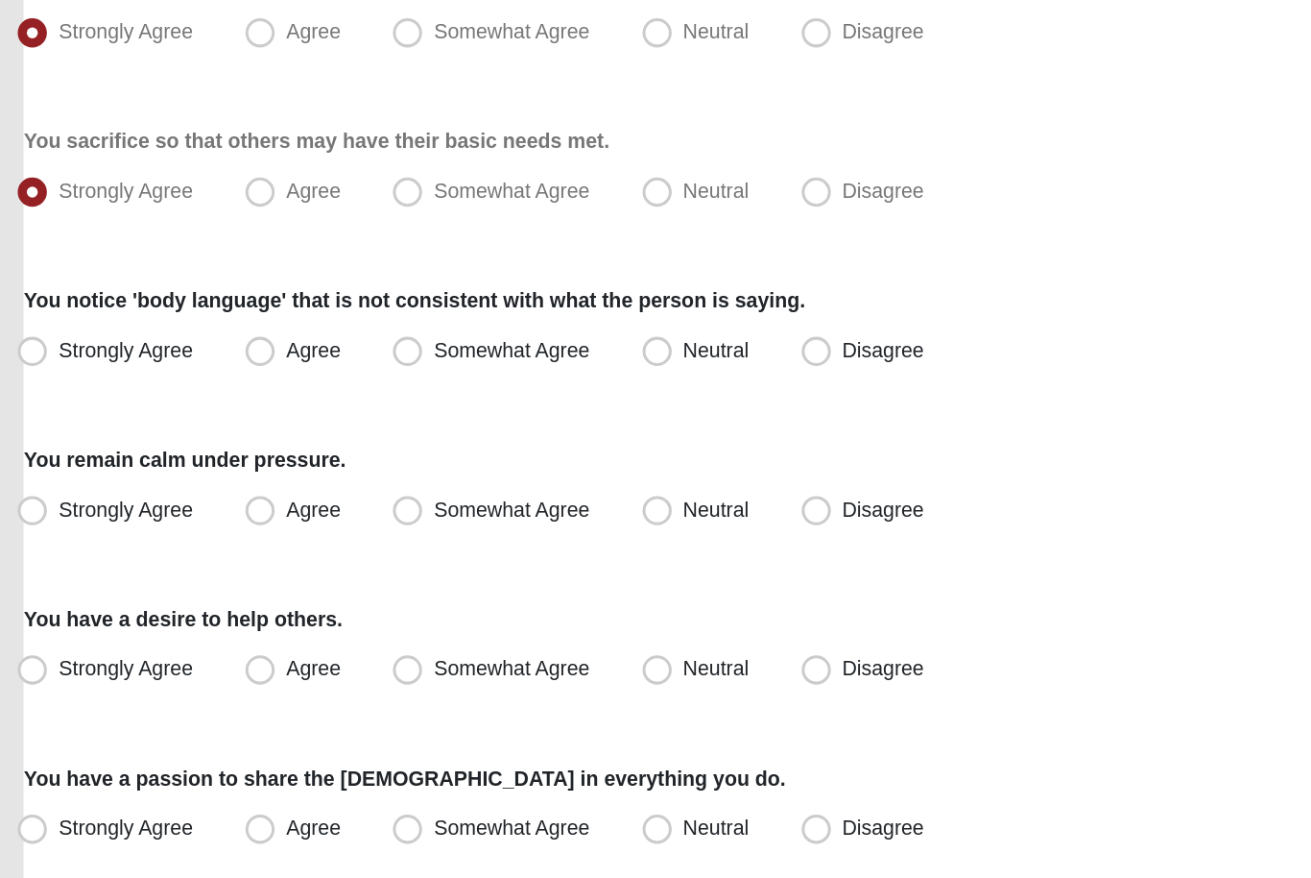
scroll to position [340, 0]
click at [36, 475] on label "Strongly Agree" at bounding box center [103, 490] width 134 height 31
click at [51, 484] on input "Strongly Agree" at bounding box center [57, 490] width 12 height 12
radio input "true"
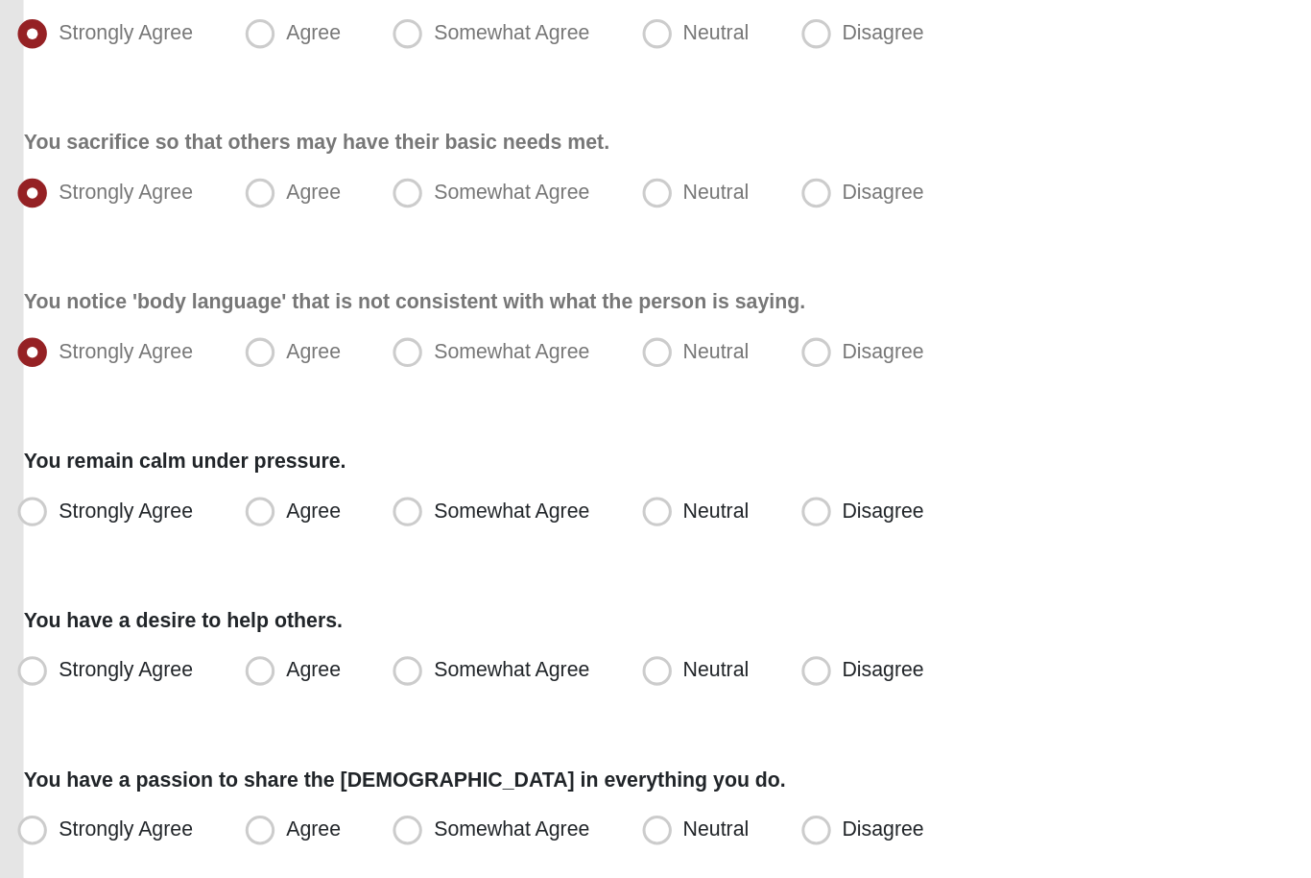
click at [304, 350] on div "Respond to these items quickly and don’t overthink them. Usually your first res…" at bounding box center [655, 786] width 1217 height 1941
click at [317, 587] on span "Somewhat Agree" at bounding box center [368, 594] width 103 height 15
click at [306, 589] on input "Somewhat Agree" at bounding box center [304, 595] width 12 height 12
radio input "true"
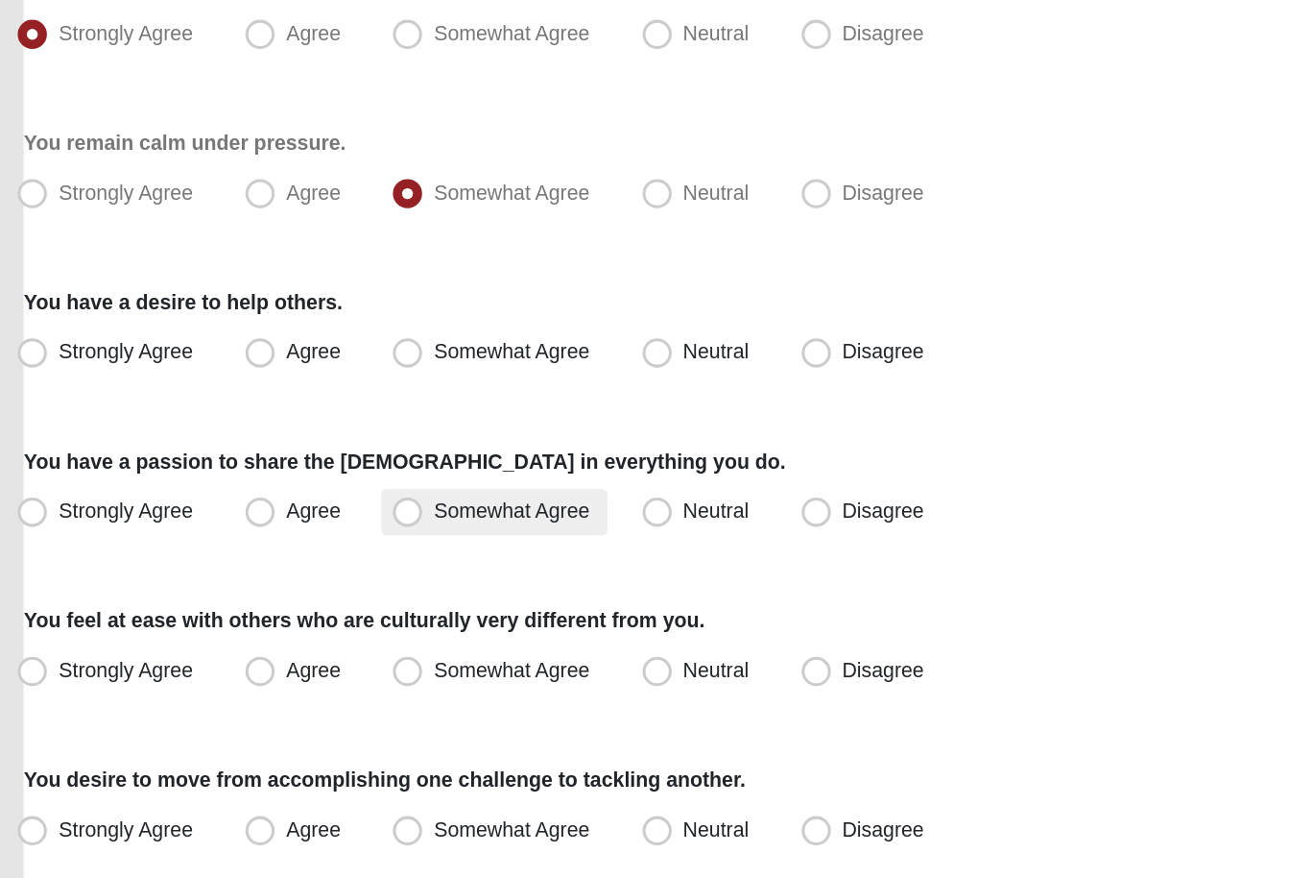
scroll to position [549, 0]
click at [70, 482] on span "Strongly Agree" at bounding box center [114, 489] width 88 height 15
click at [63, 484] on input "Strongly Agree" at bounding box center [57, 490] width 12 height 12
radio input "true"
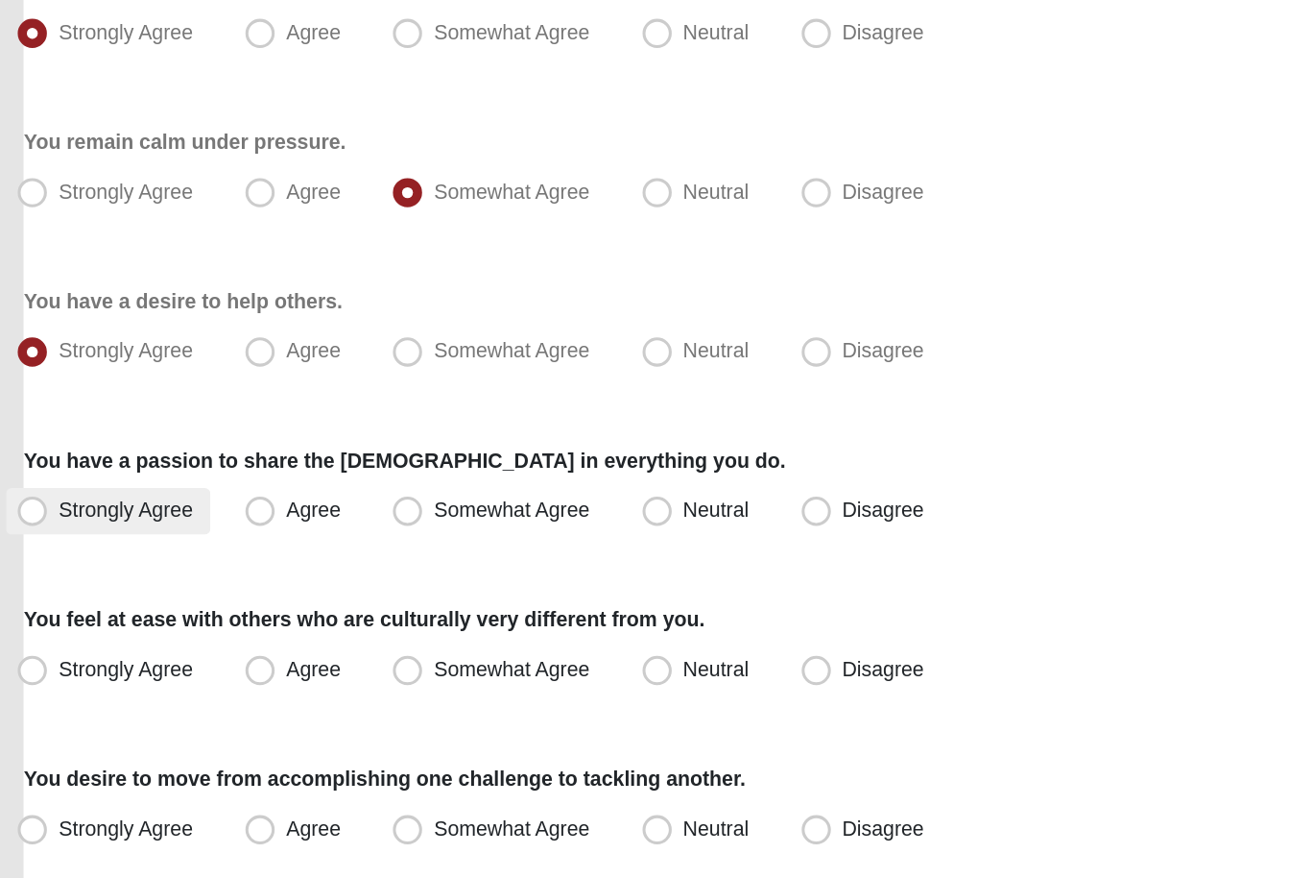
click at [77, 580] on label "Strongly Agree" at bounding box center [103, 595] width 134 height 31
click at [63, 589] on input "Strongly Agree" at bounding box center [57, 595] width 12 height 12
radio input "true"
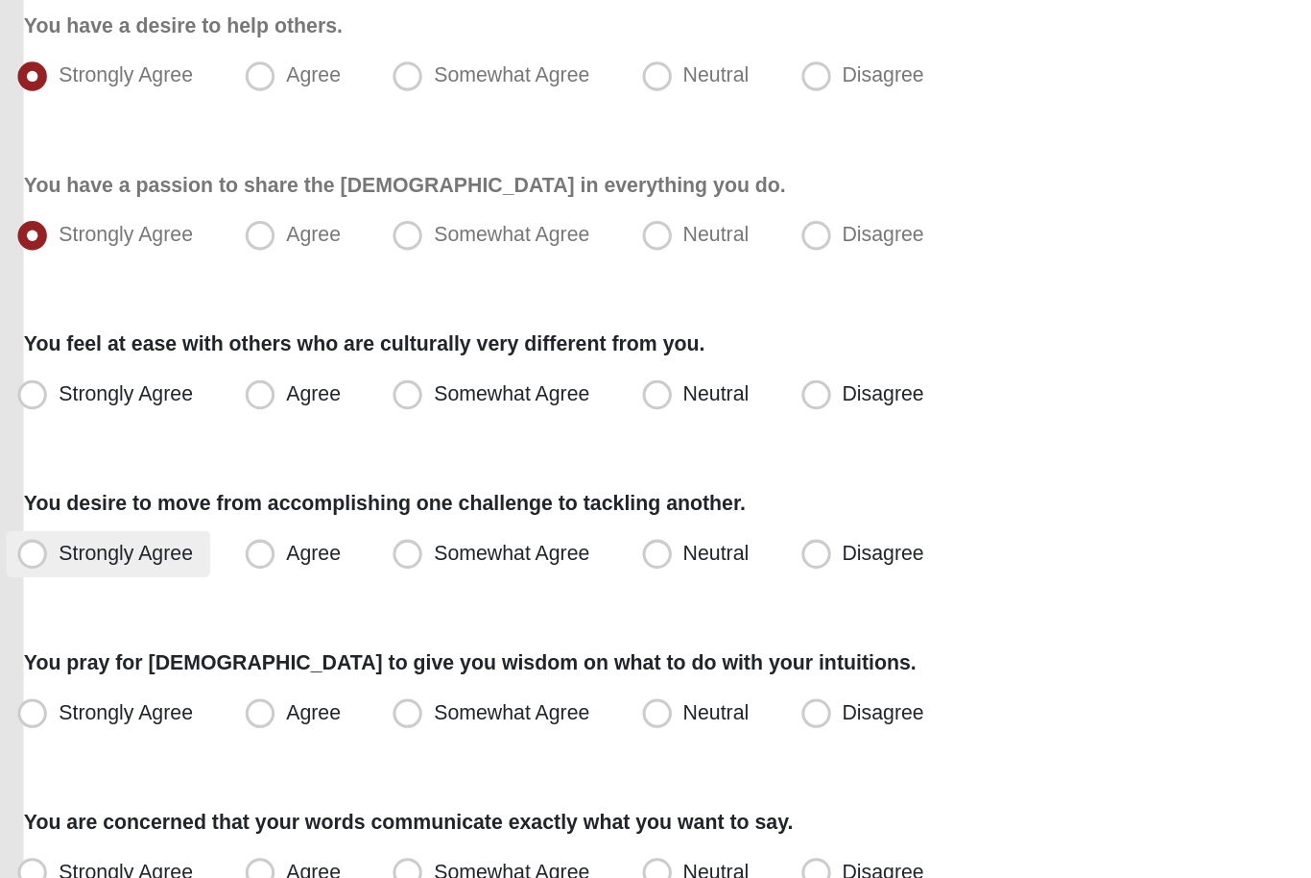
scroll to position [731, 0]
click at [317, 510] on span "Somewhat Agree" at bounding box center [368, 517] width 103 height 15
click at [299, 512] on input "Somewhat Agree" at bounding box center [304, 518] width 12 height 12
radio input "true"
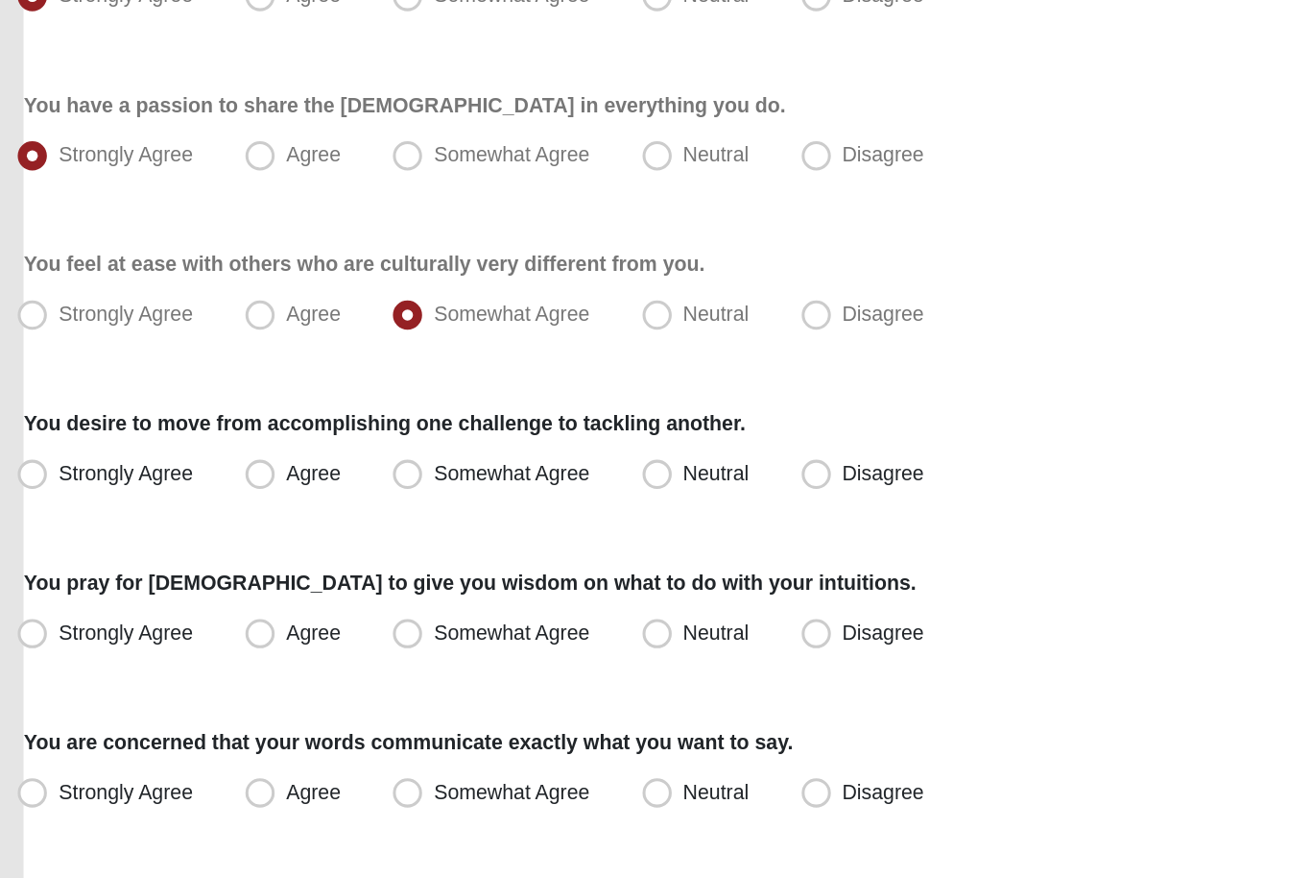
scroll to position [783, 0]
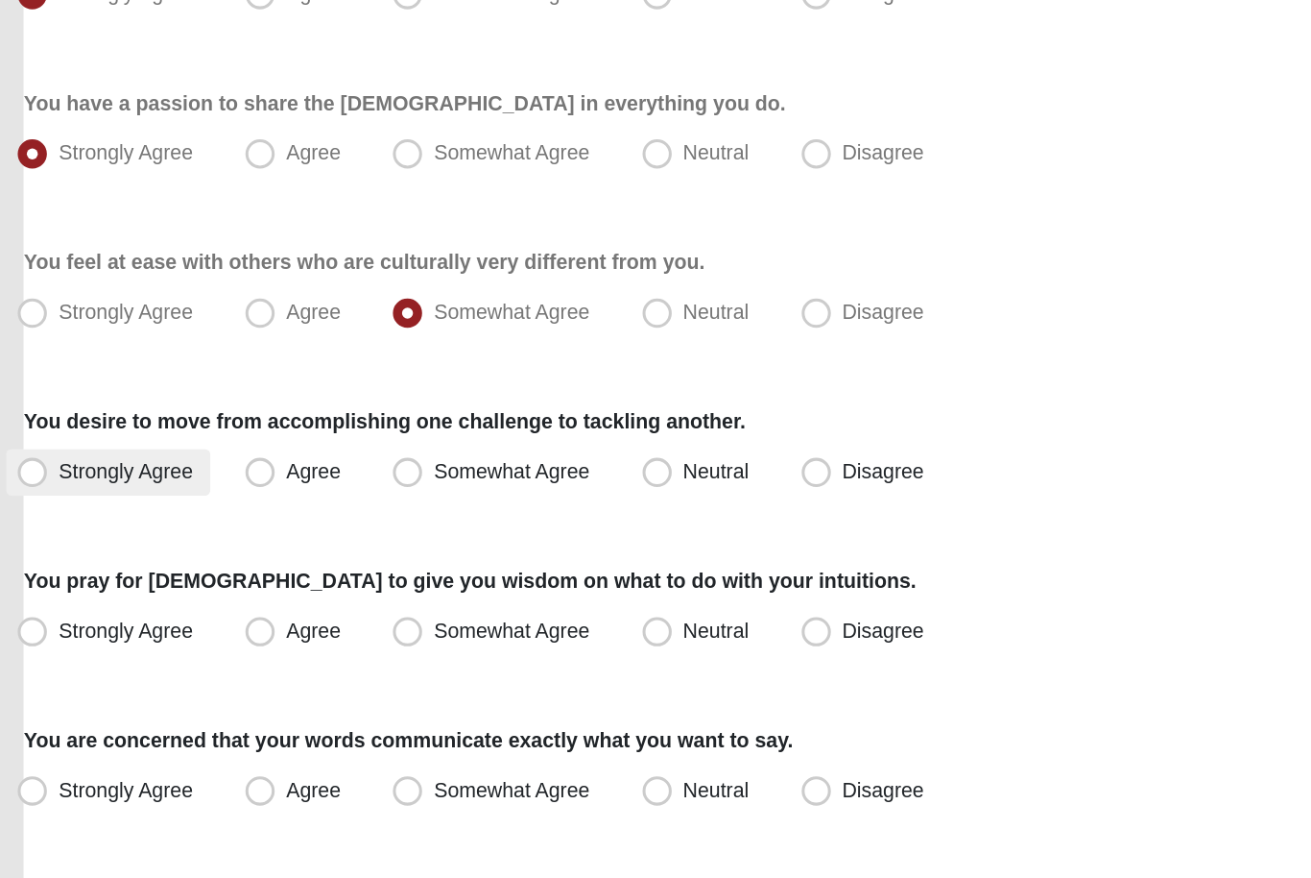
click at [116, 555] on label "Strongly Agree" at bounding box center [103, 570] width 134 height 31
click at [63, 564] on input "Strongly Agree" at bounding box center [57, 570] width 12 height 12
radio input "true"
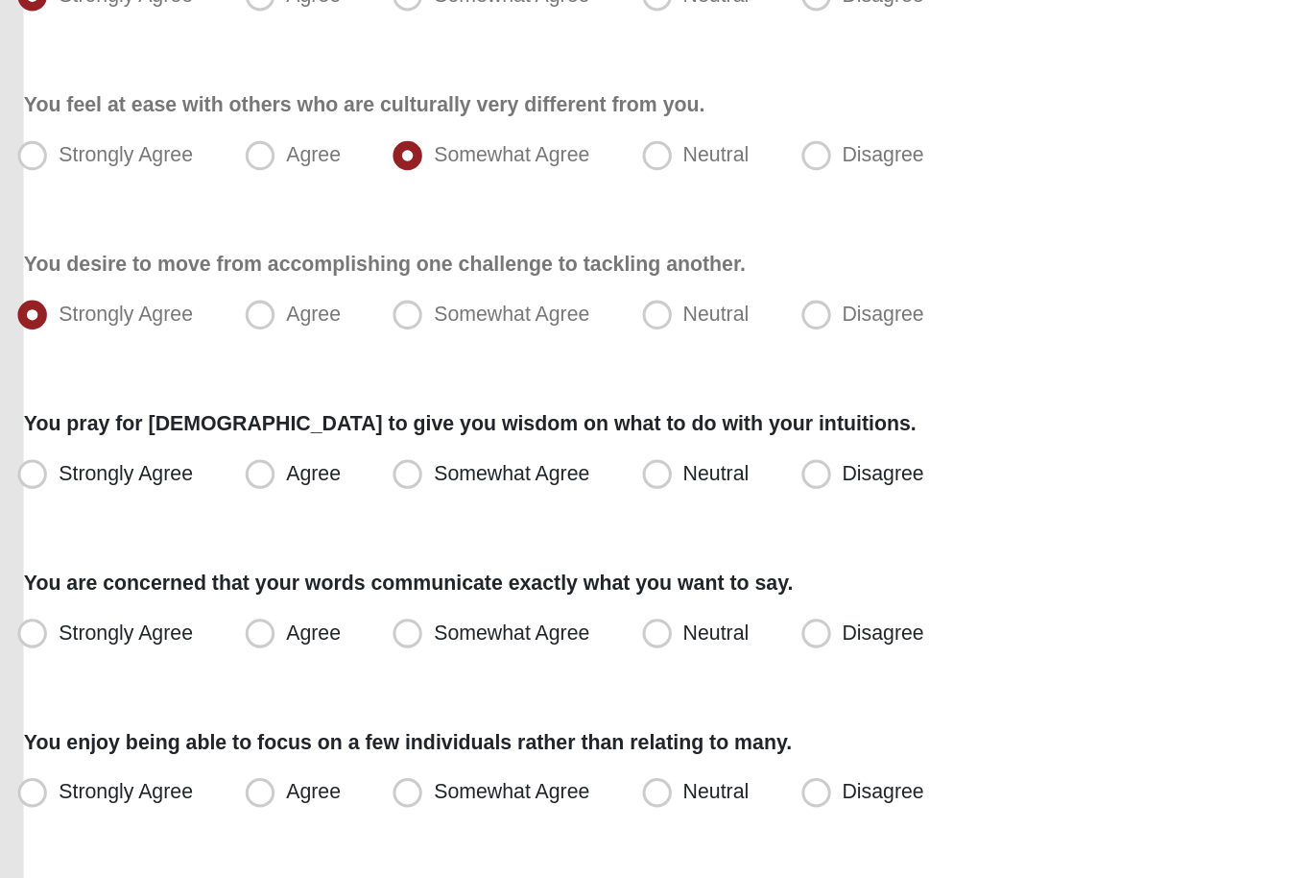
scroll to position [893, 0]
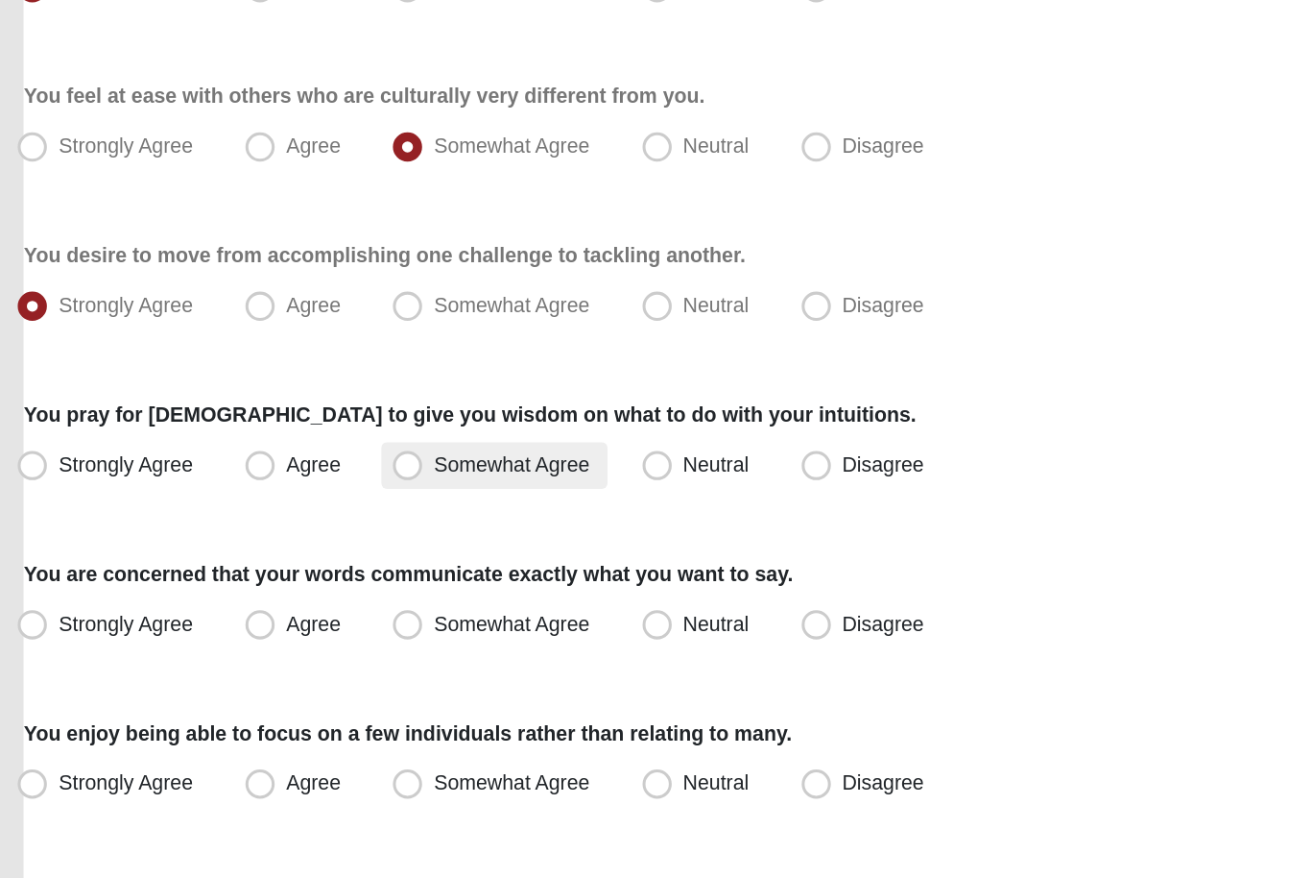
click at [294, 550] on label "Somewhat Agree" at bounding box center [356, 565] width 149 height 31
click at [298, 559] on input "Somewhat Agree" at bounding box center [304, 565] width 12 height 12
radio input "true"
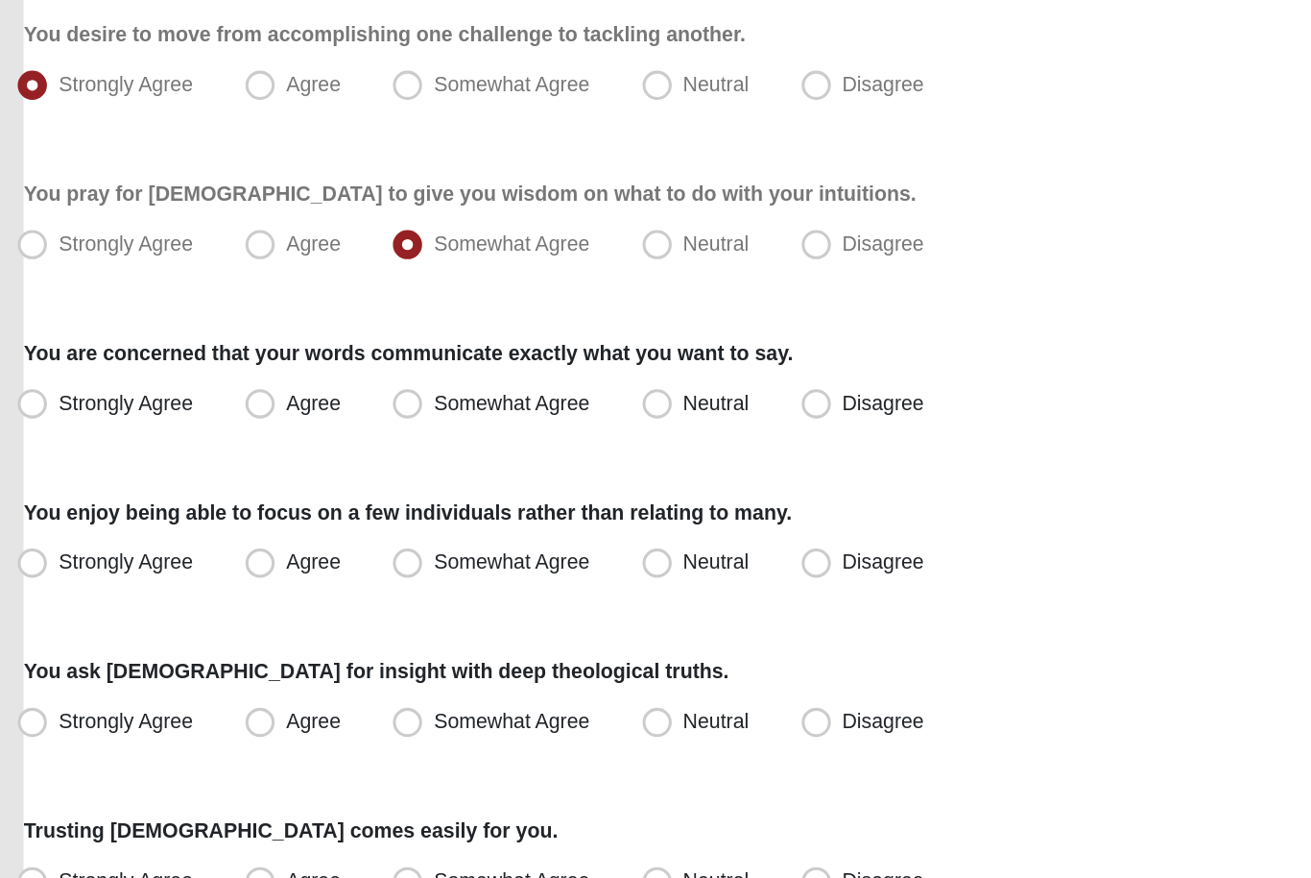
scroll to position [1039, 0]
click at [136, 509] on label "Strongly Agree" at bounding box center [103, 524] width 134 height 31
click at [63, 517] on input "Strongly Agree" at bounding box center [57, 523] width 12 height 12
radio input "true"
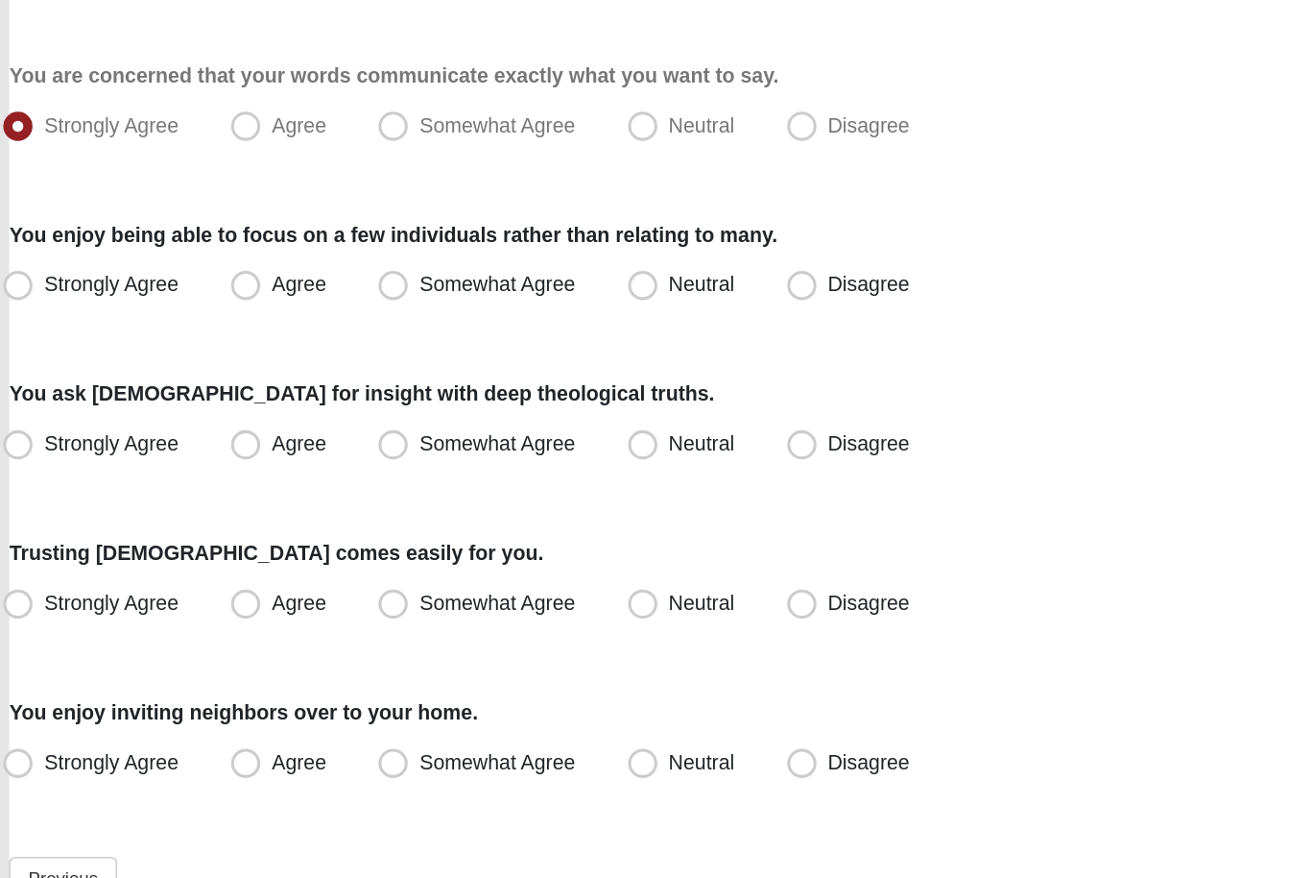
scroll to position [1221, 0]
click at [586, 333] on span "Disagree" at bounding box center [613, 340] width 54 height 15
click at [566, 335] on input "Disagree" at bounding box center [572, 341] width 12 height 12
radio input "true"
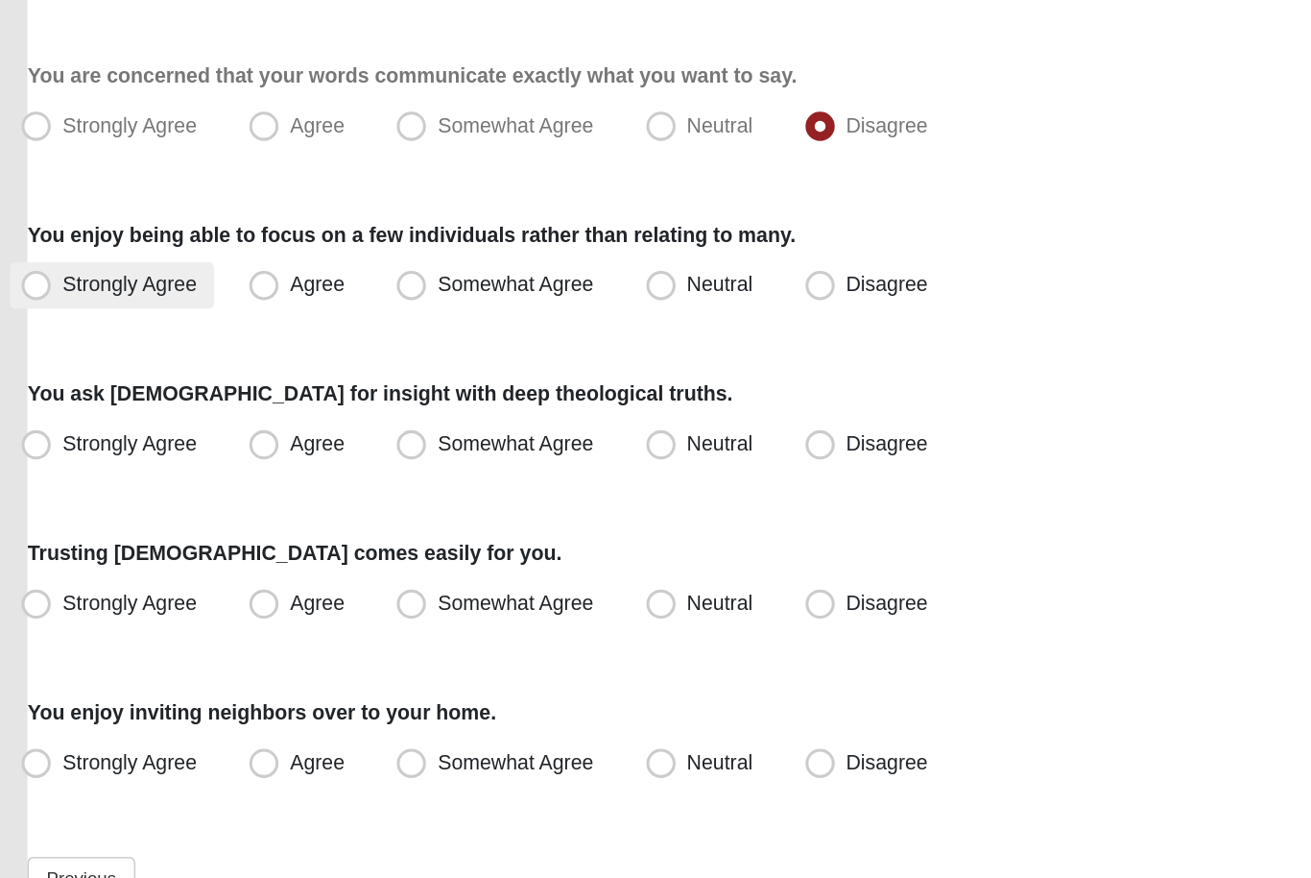
click at [86, 438] on span "Strongly Agree" at bounding box center [114, 445] width 88 height 15
click at [63, 440] on input "Strongly Agree" at bounding box center [57, 446] width 12 height 12
radio input "true"
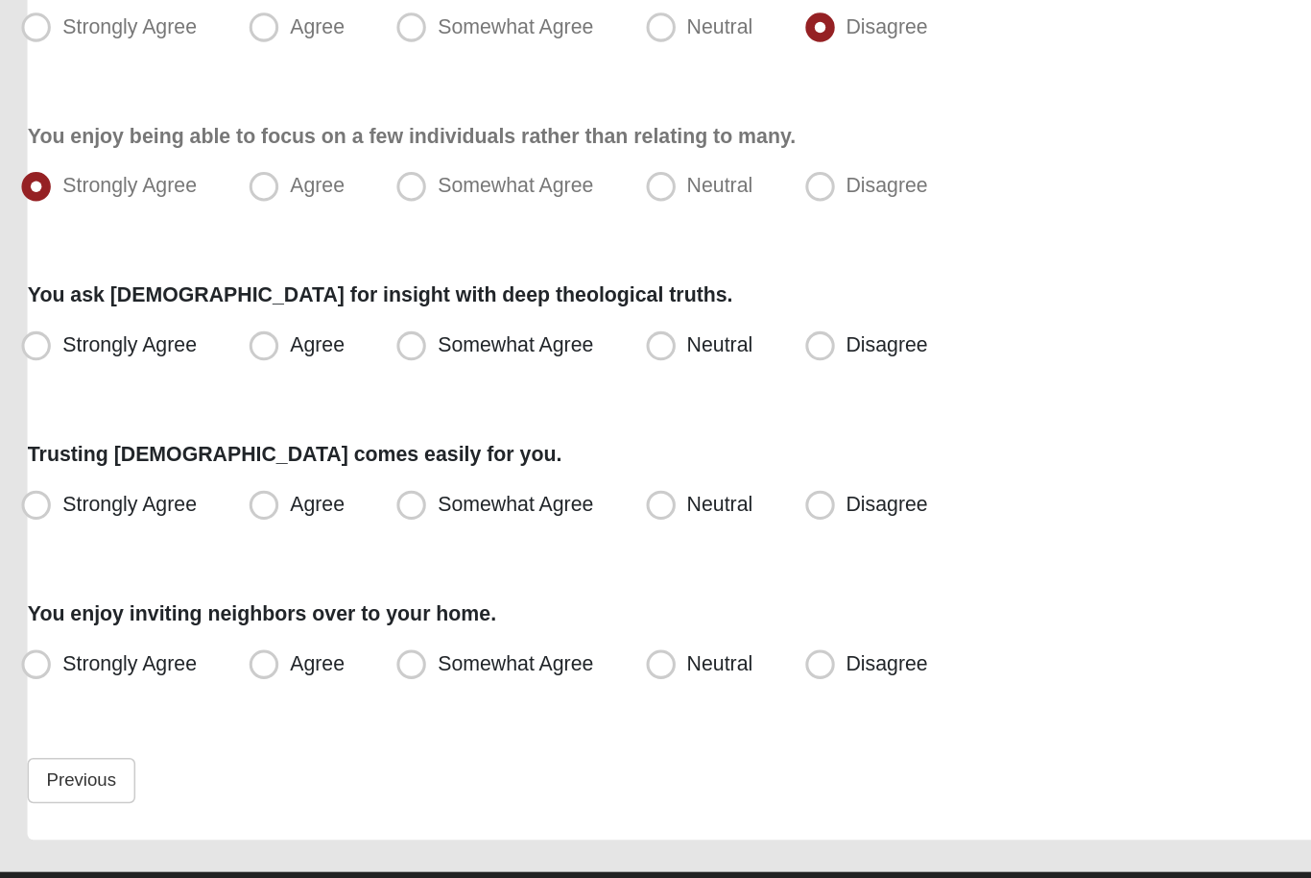
scroll to position [1286, 0]
click at [588, 471] on label "Disagree" at bounding box center [601, 486] width 100 height 31
click at [579, 480] on input "Disagree" at bounding box center [572, 486] width 12 height 12
radio input "true"
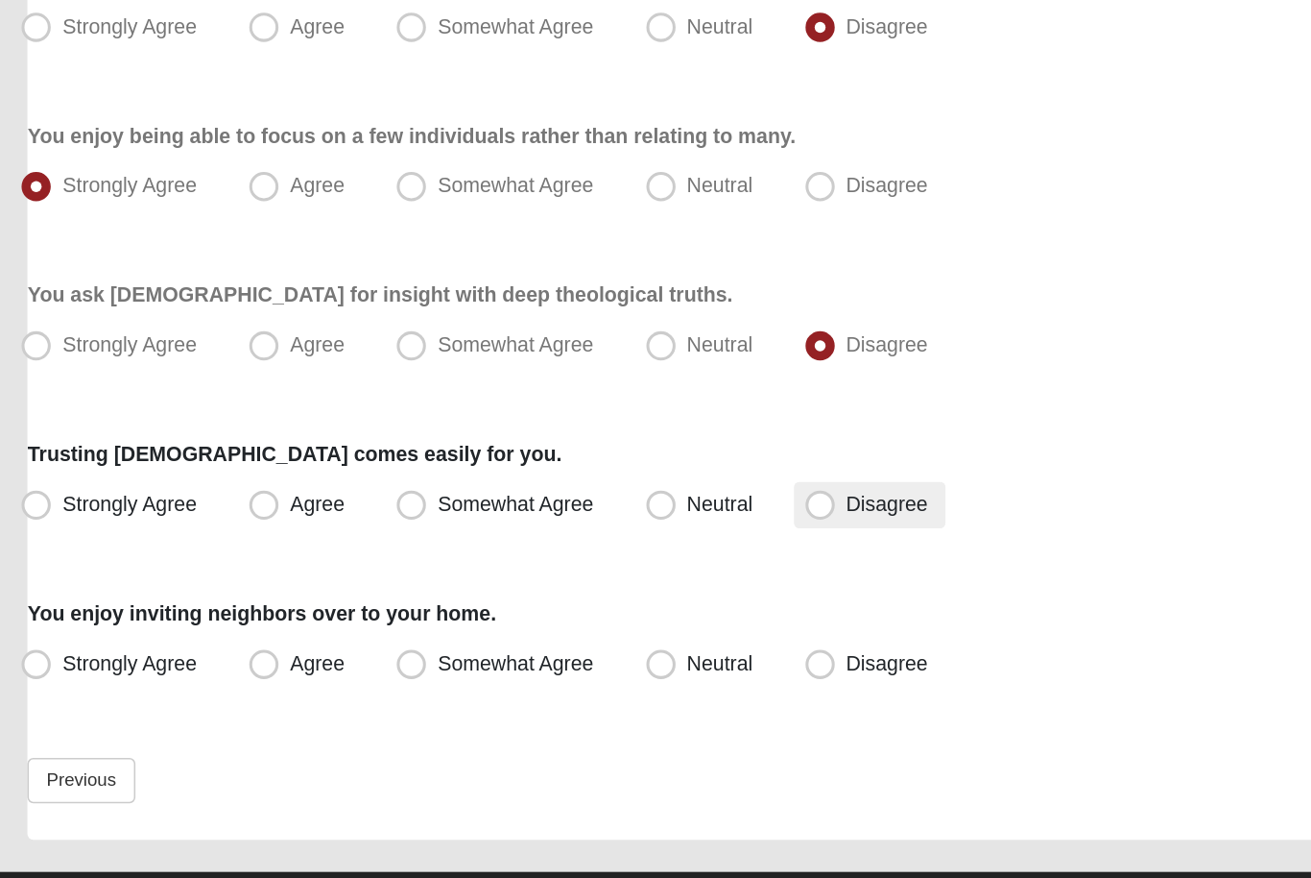
click at [556, 576] on label "Disagree" at bounding box center [601, 591] width 100 height 31
click at [566, 585] on input "Disagree" at bounding box center [572, 591] width 12 height 12
radio input "true"
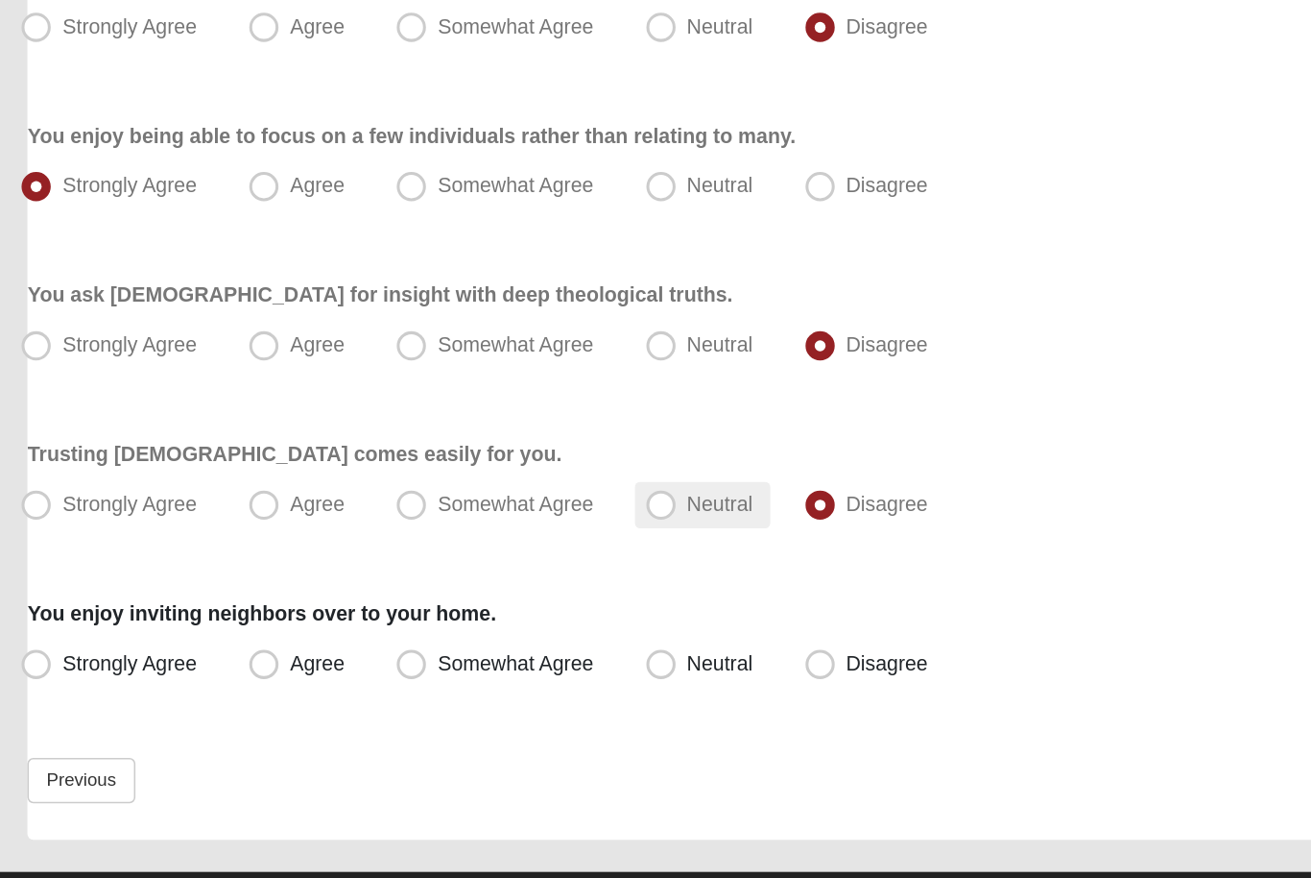
click at [493, 583] on span "Neutral" at bounding box center [502, 590] width 43 height 15
click at [474, 585] on input "Neutral" at bounding box center [468, 591] width 12 height 12
radio input "true"
click at [586, 687] on span "Disagree" at bounding box center [613, 694] width 54 height 15
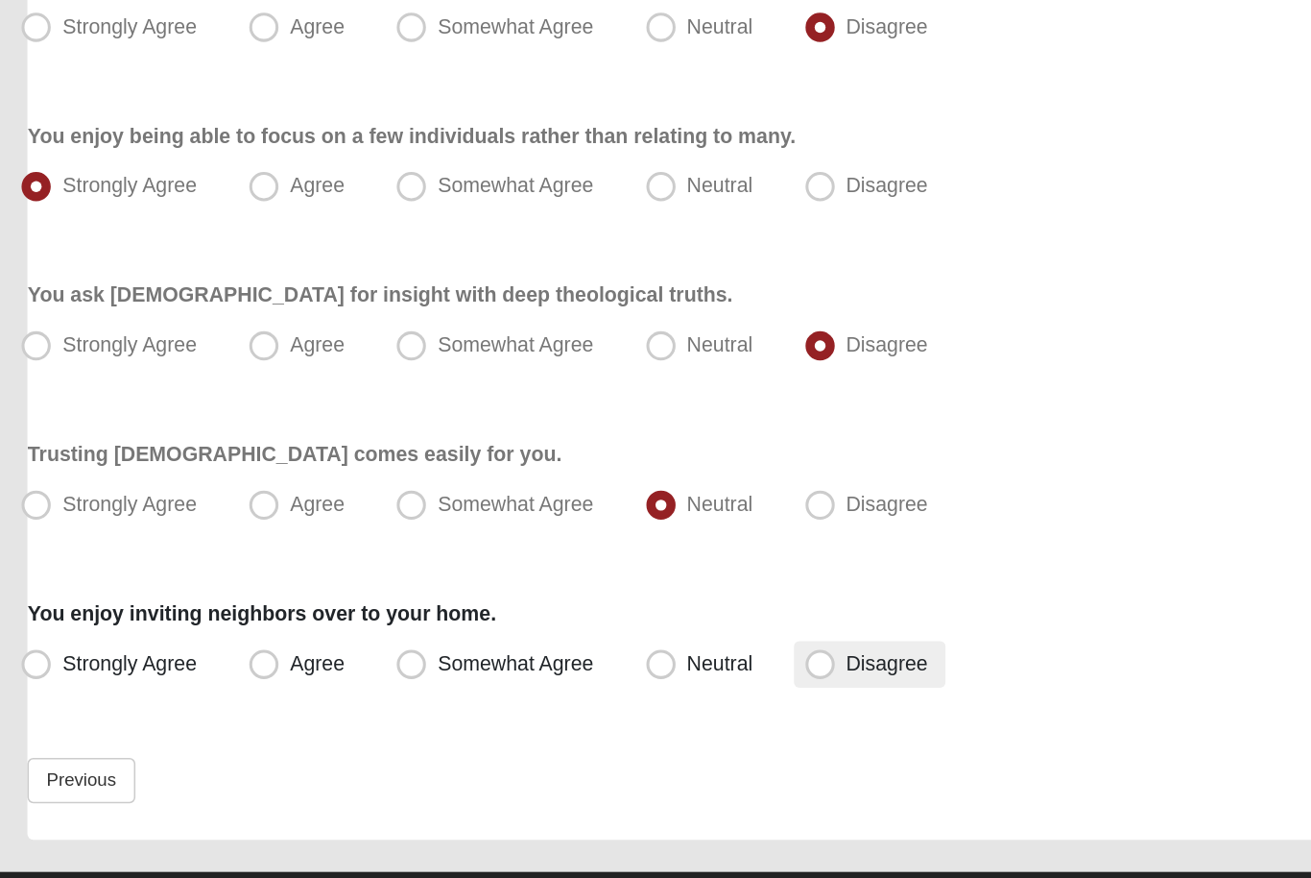
click at [566, 689] on input "Disagree" at bounding box center [572, 695] width 12 height 12
radio input "true"
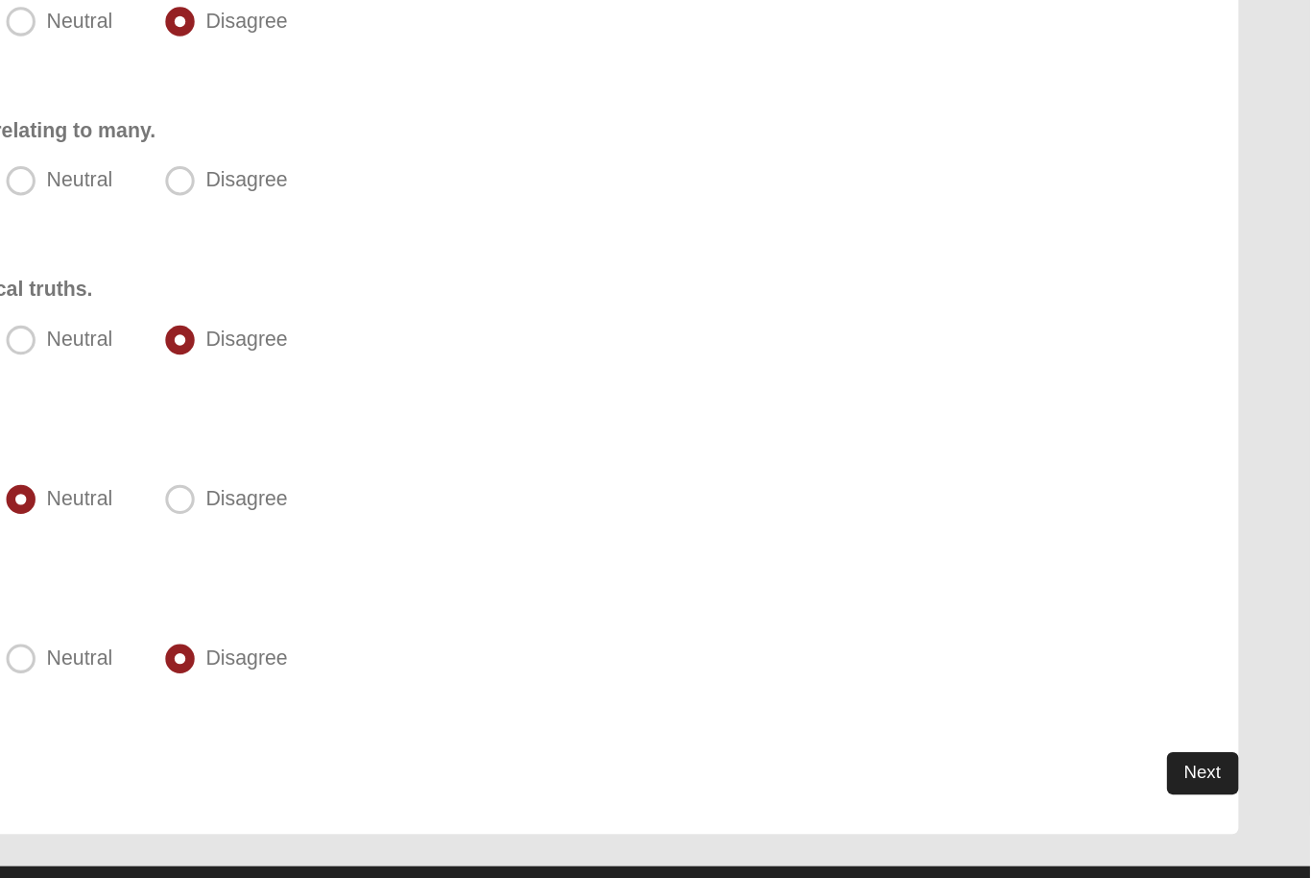
scroll to position [1289, 0]
click at [1217, 754] on link "Next" at bounding box center [1240, 768] width 47 height 28
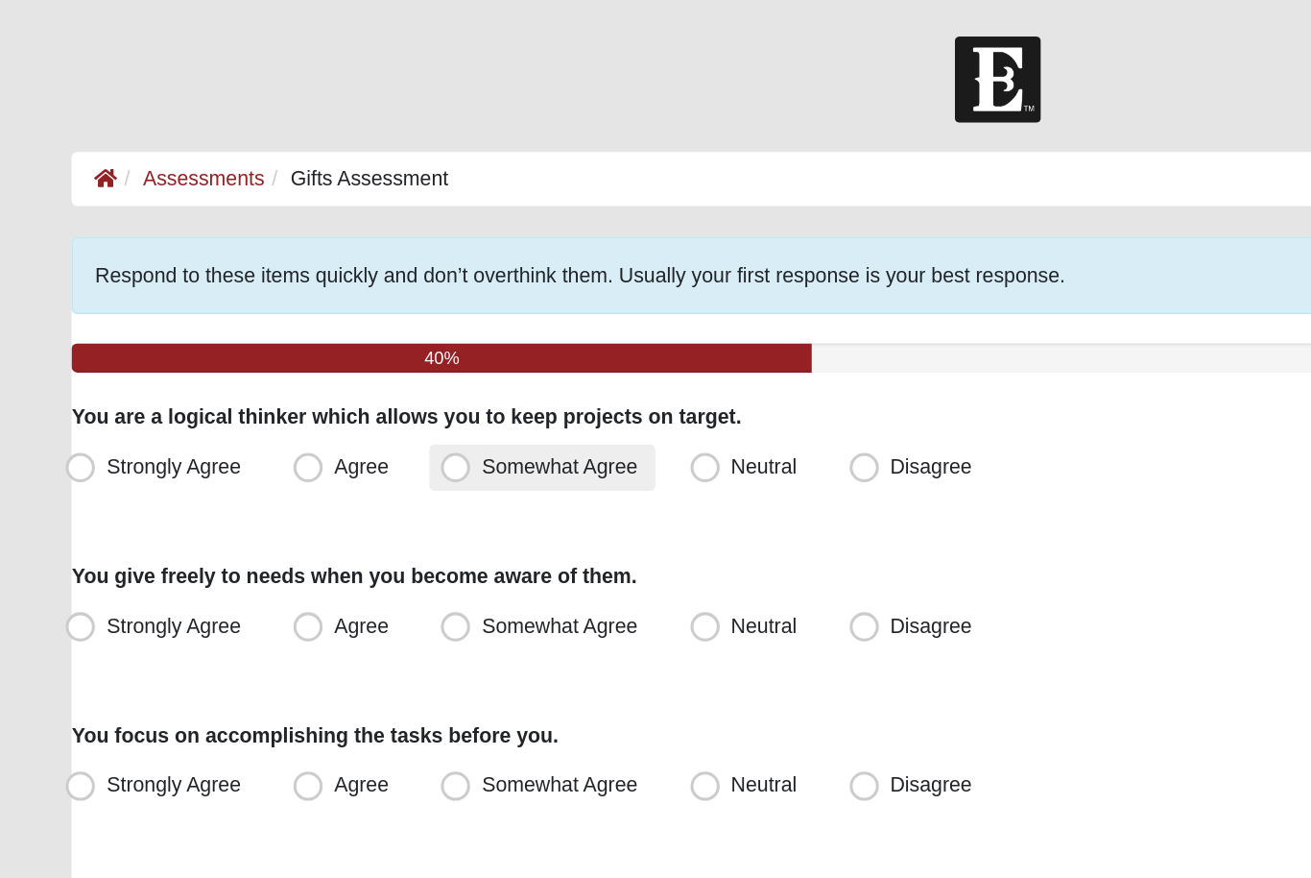
click at [349, 311] on span "Somewhat Agree" at bounding box center [368, 306] width 103 height 15
click at [310, 311] on input "Somewhat Agree" at bounding box center [304, 307] width 12 height 12
radio input "true"
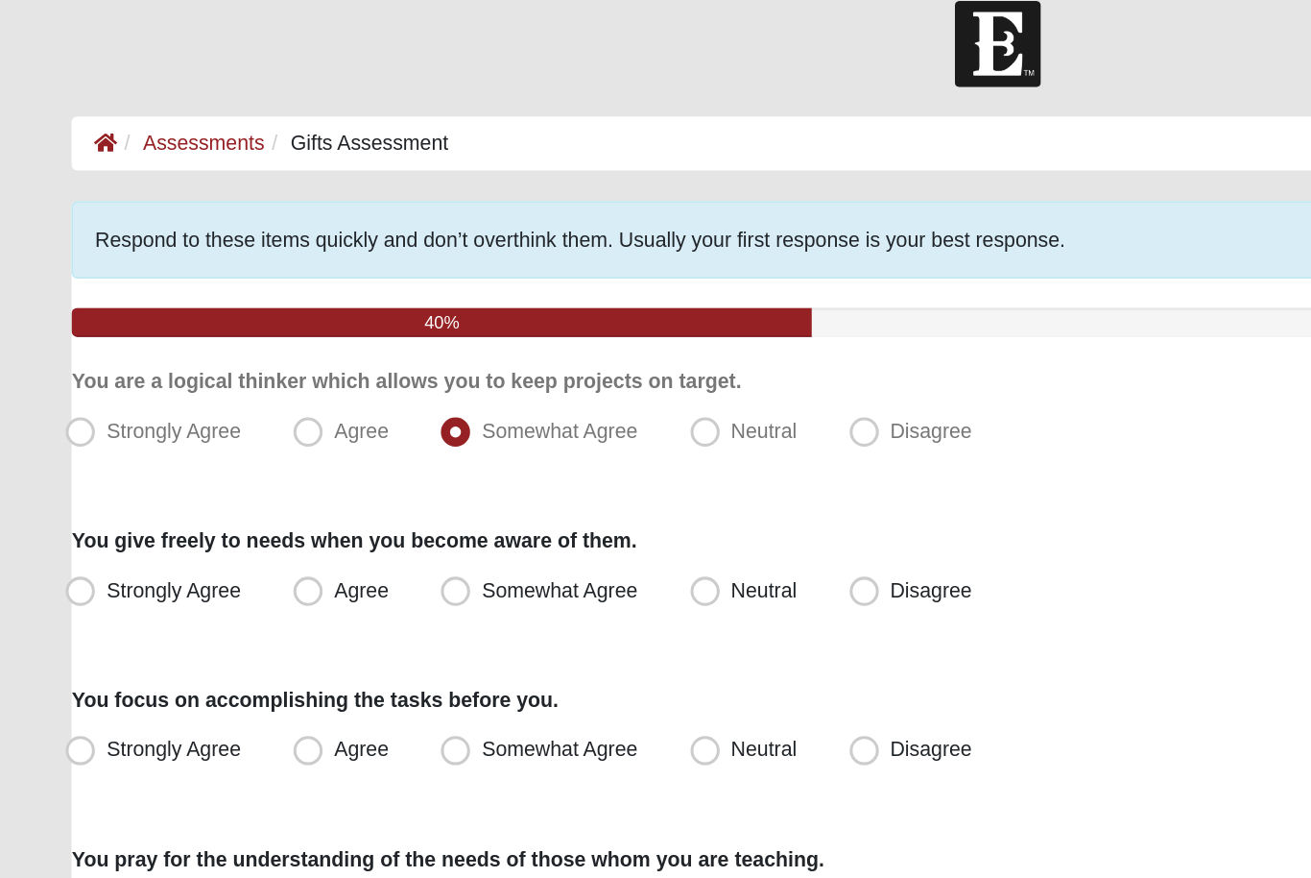
click at [180, 397] on div "Strongly Agree Agree Somewhat Agree Neutral Disagree" at bounding box center [655, 412] width 1217 height 31
click at [144, 403] on span "Strongly Agree" at bounding box center [114, 410] width 88 height 15
click at [63, 405] on input "Strongly Agree" at bounding box center [57, 411] width 12 height 12
radio input "true"
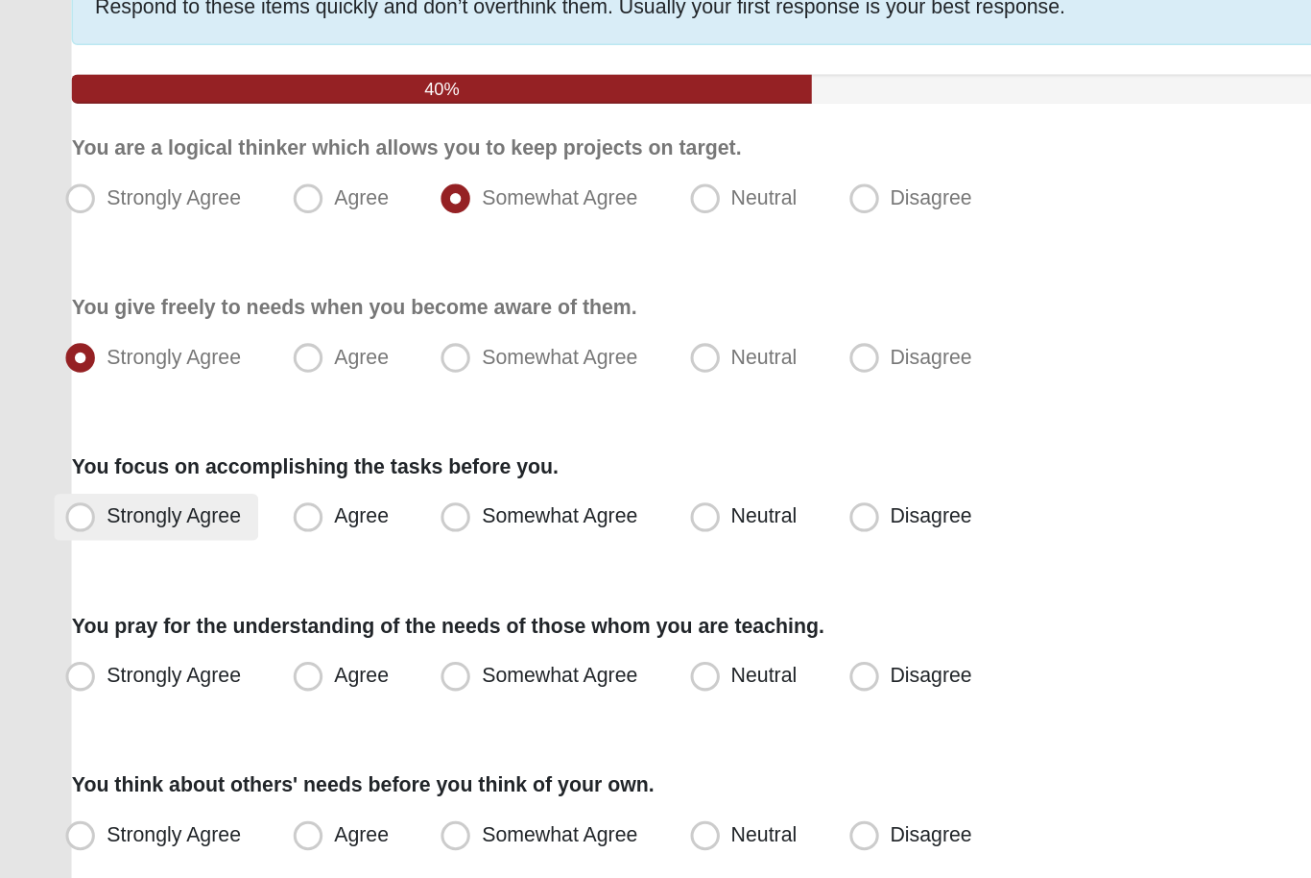
click at [139, 501] on label "Strongly Agree" at bounding box center [103, 516] width 134 height 31
click at [63, 510] on input "Strongly Agree" at bounding box center [57, 516] width 12 height 12
radio input "true"
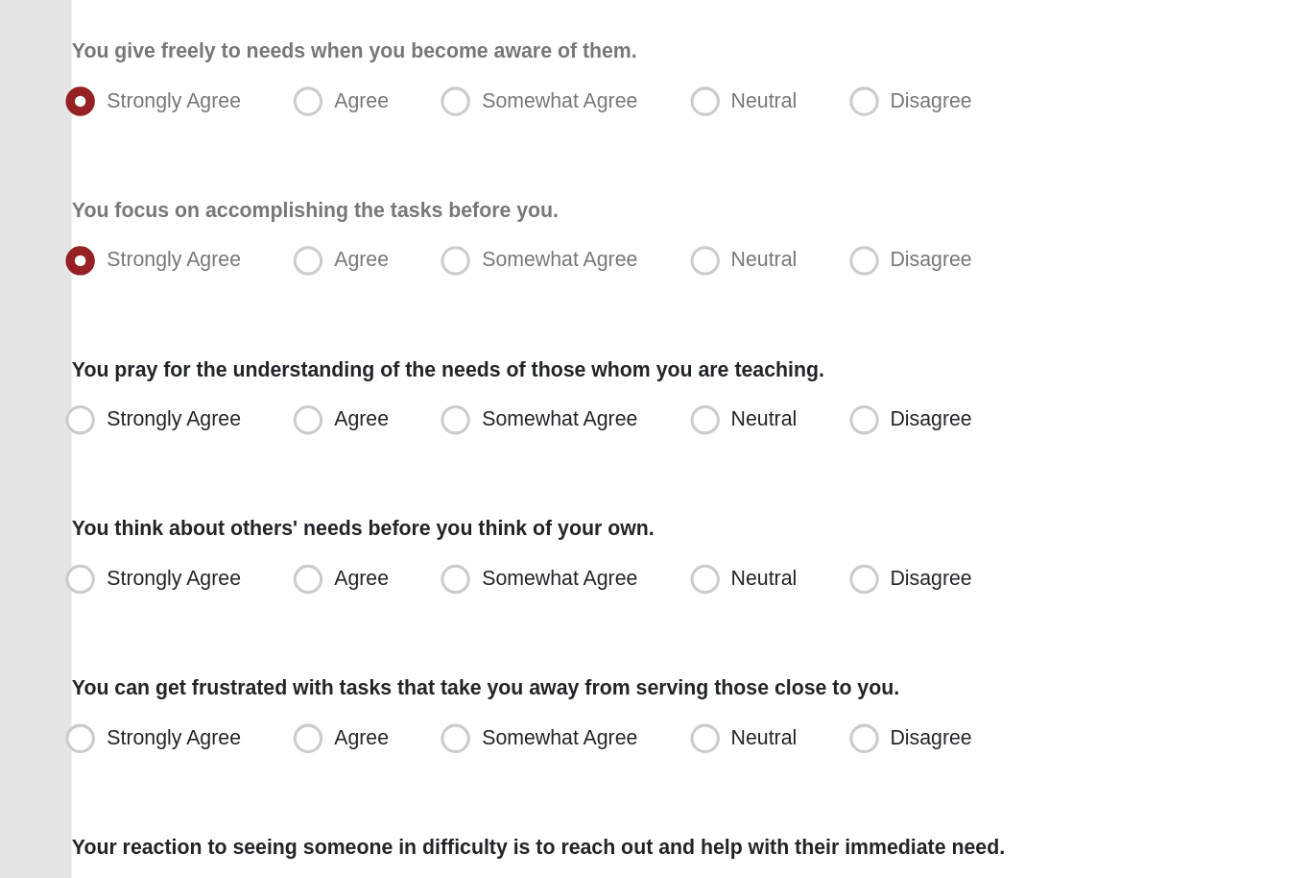
scroll to position [85, 0]
click at [625, 520] on label "Disagree" at bounding box center [601, 535] width 100 height 31
click at [579, 529] on input "Disagree" at bounding box center [572, 535] width 12 height 12
radio input "true"
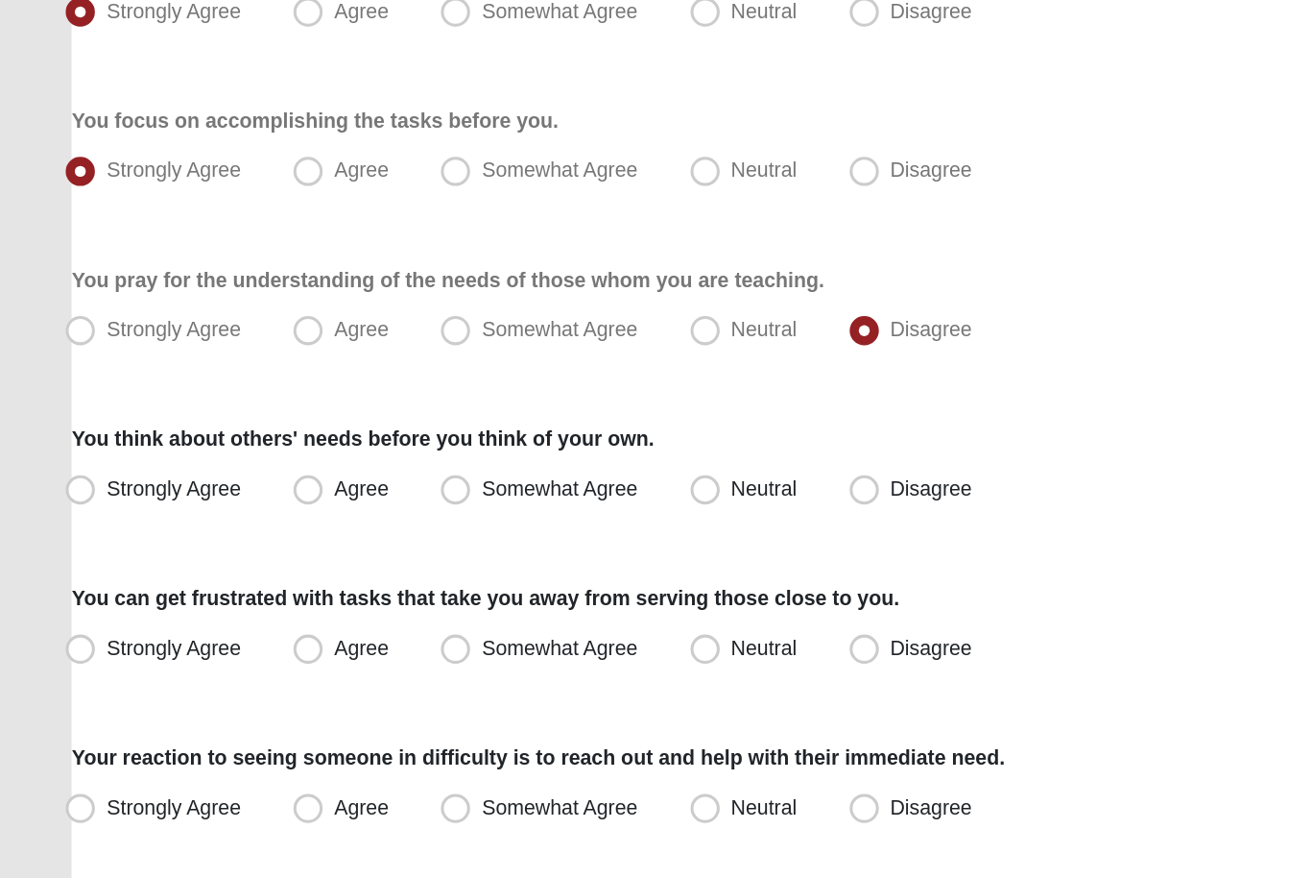
scroll to position [144, 0]
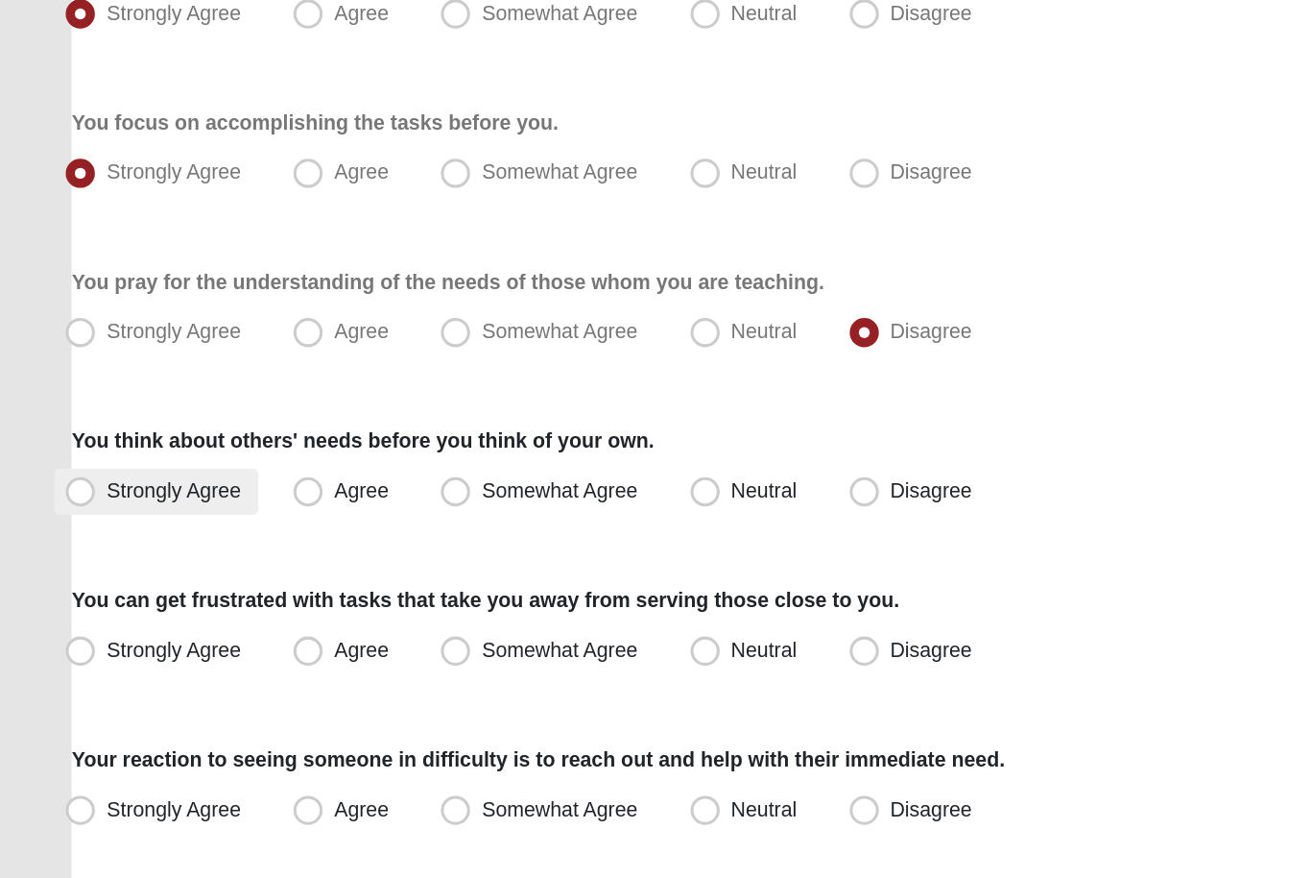
click at [166, 566] on label "Strongly Agree" at bounding box center [103, 581] width 134 height 31
click at [63, 575] on input "Strongly Agree" at bounding box center [57, 581] width 12 height 12
radio input "true"
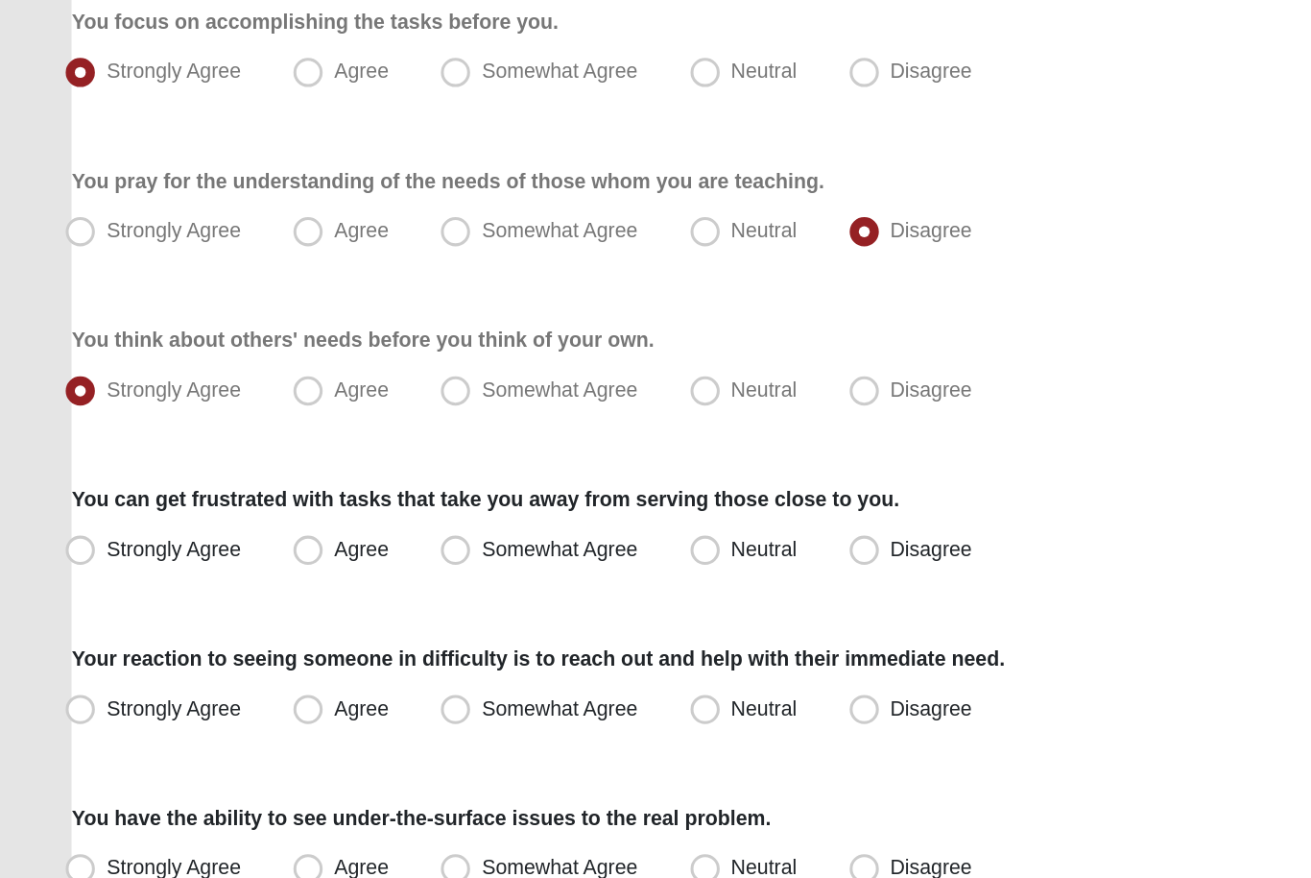
scroll to position [209, 0]
click at [342, 613] on span "Somewhat Agree" at bounding box center [368, 620] width 103 height 15
click at [310, 614] on input "Somewhat Agree" at bounding box center [304, 620] width 12 height 12
radio input "true"
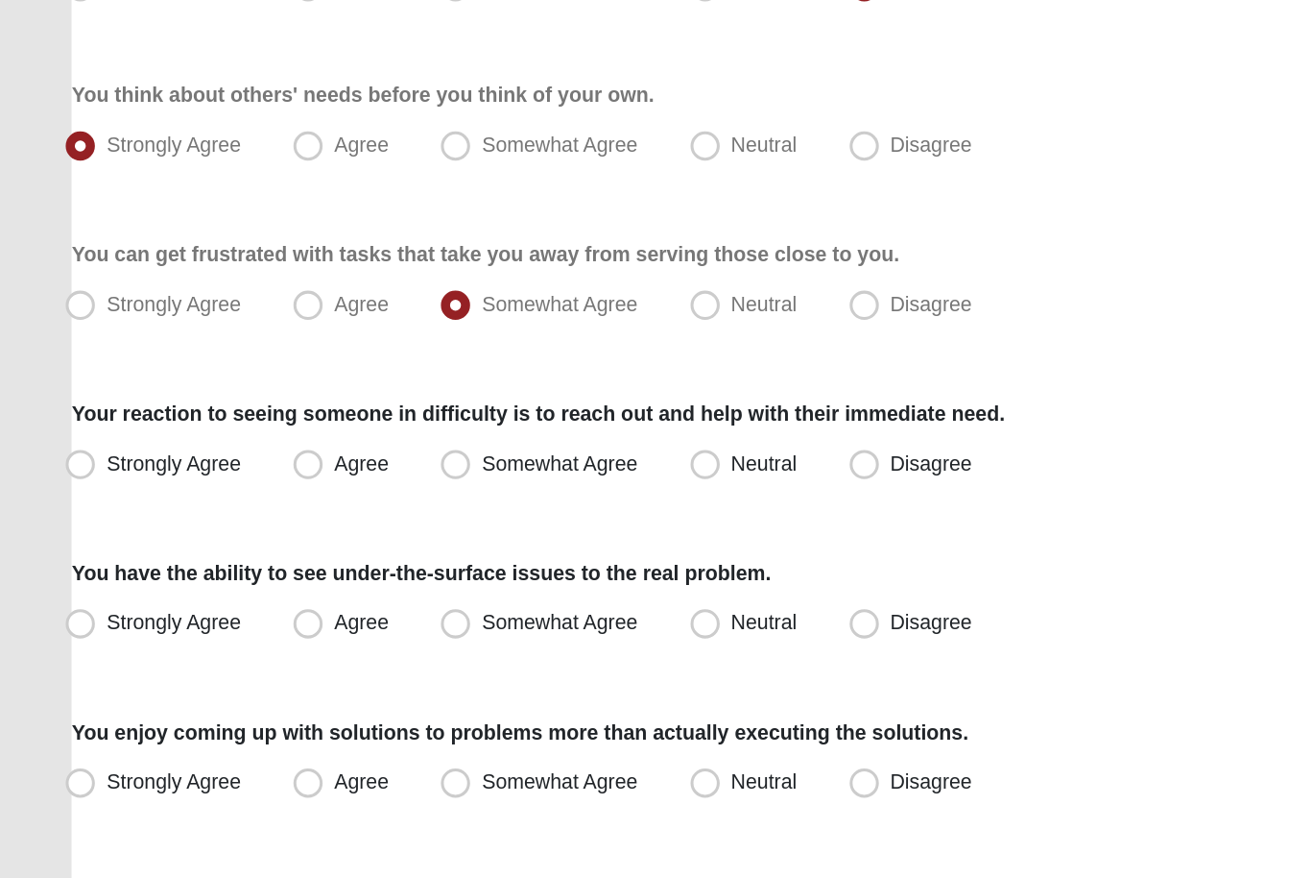
scroll to position [372, 0]
click at [233, 555] on span "Agree" at bounding box center [238, 562] width 36 height 15
click at [213, 557] on input "Agree" at bounding box center [207, 563] width 12 height 12
radio input "true"
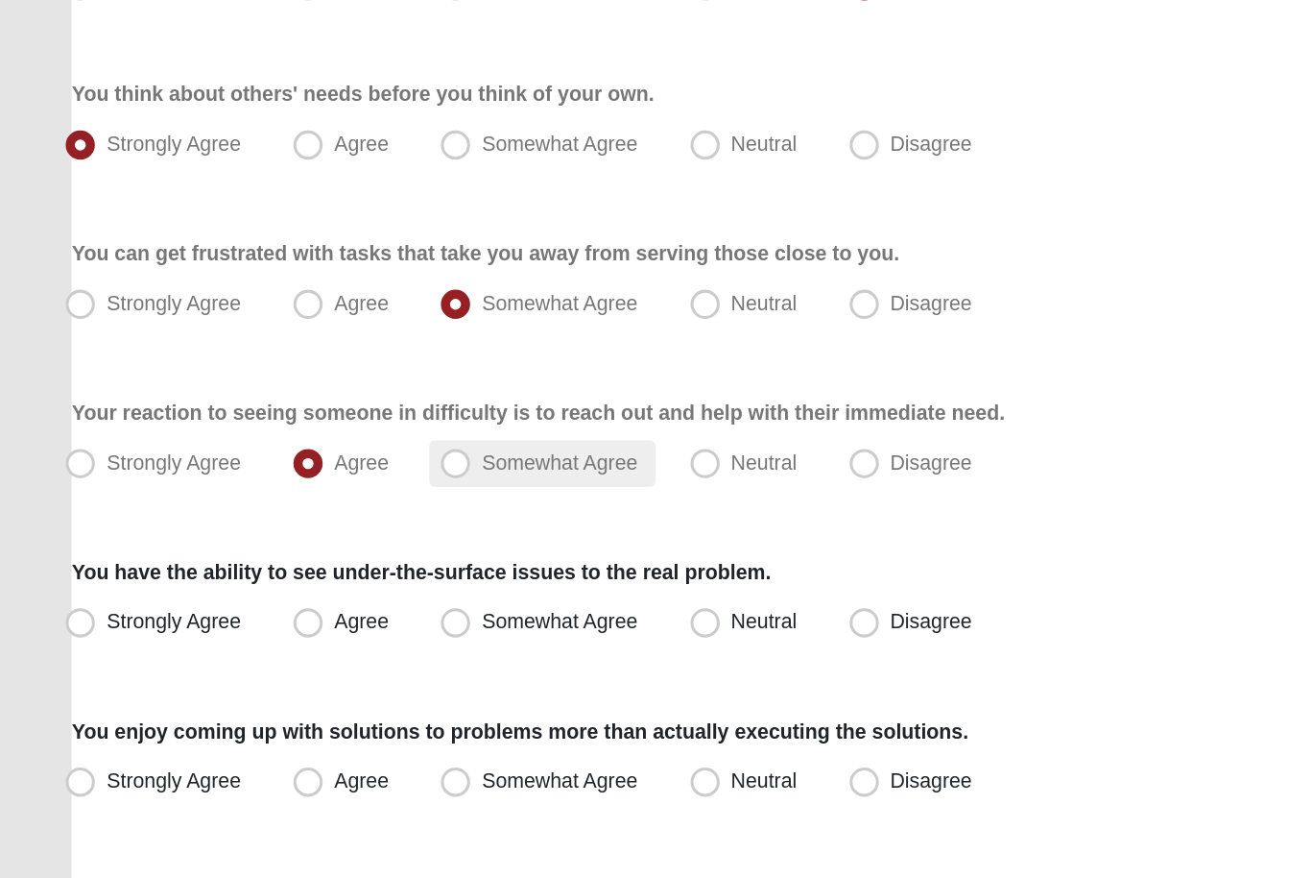
click at [288, 548] on label "Somewhat Agree" at bounding box center [356, 563] width 149 height 31
click at [298, 557] on input "Somewhat Agree" at bounding box center [304, 563] width 12 height 12
radio input "true"
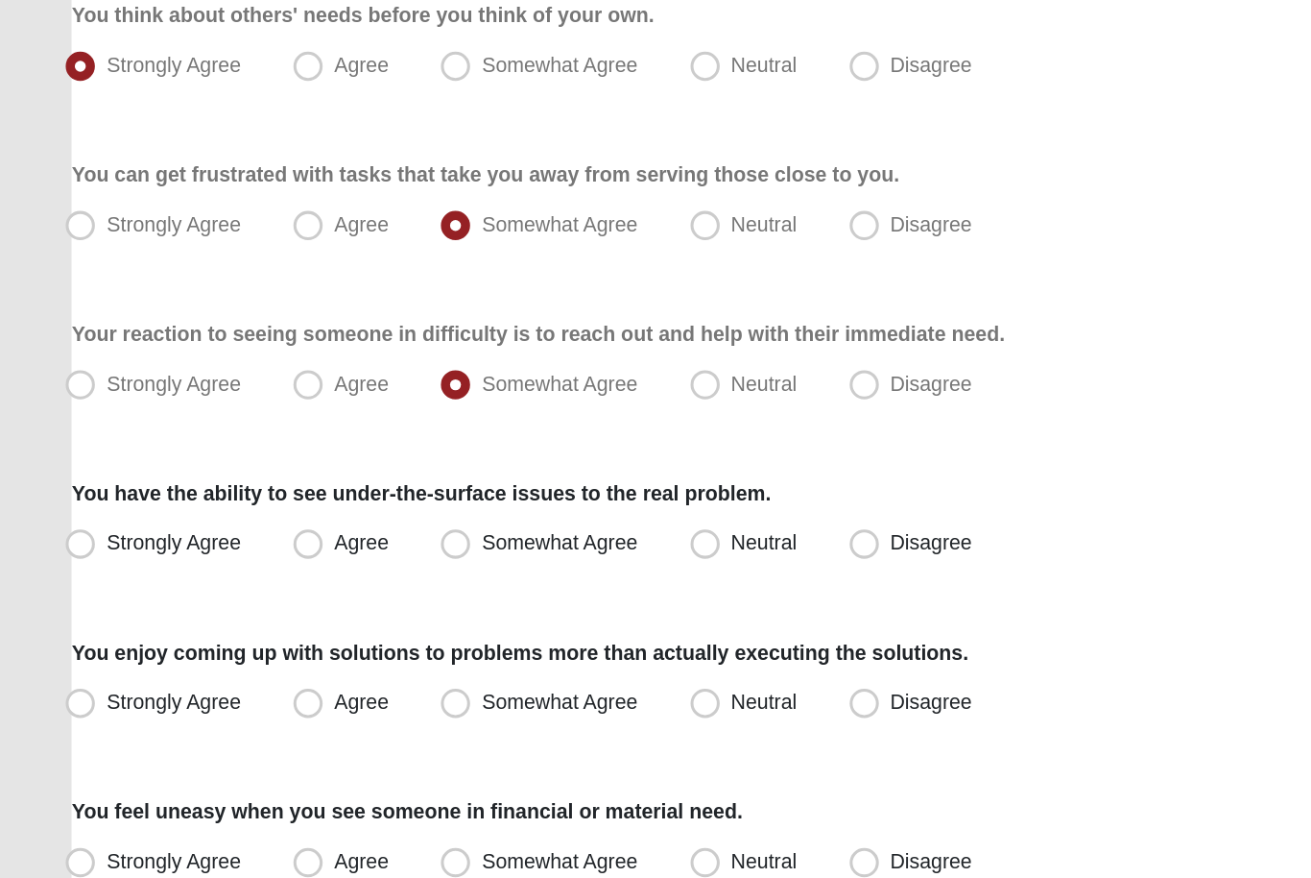
scroll to position [423, 0]
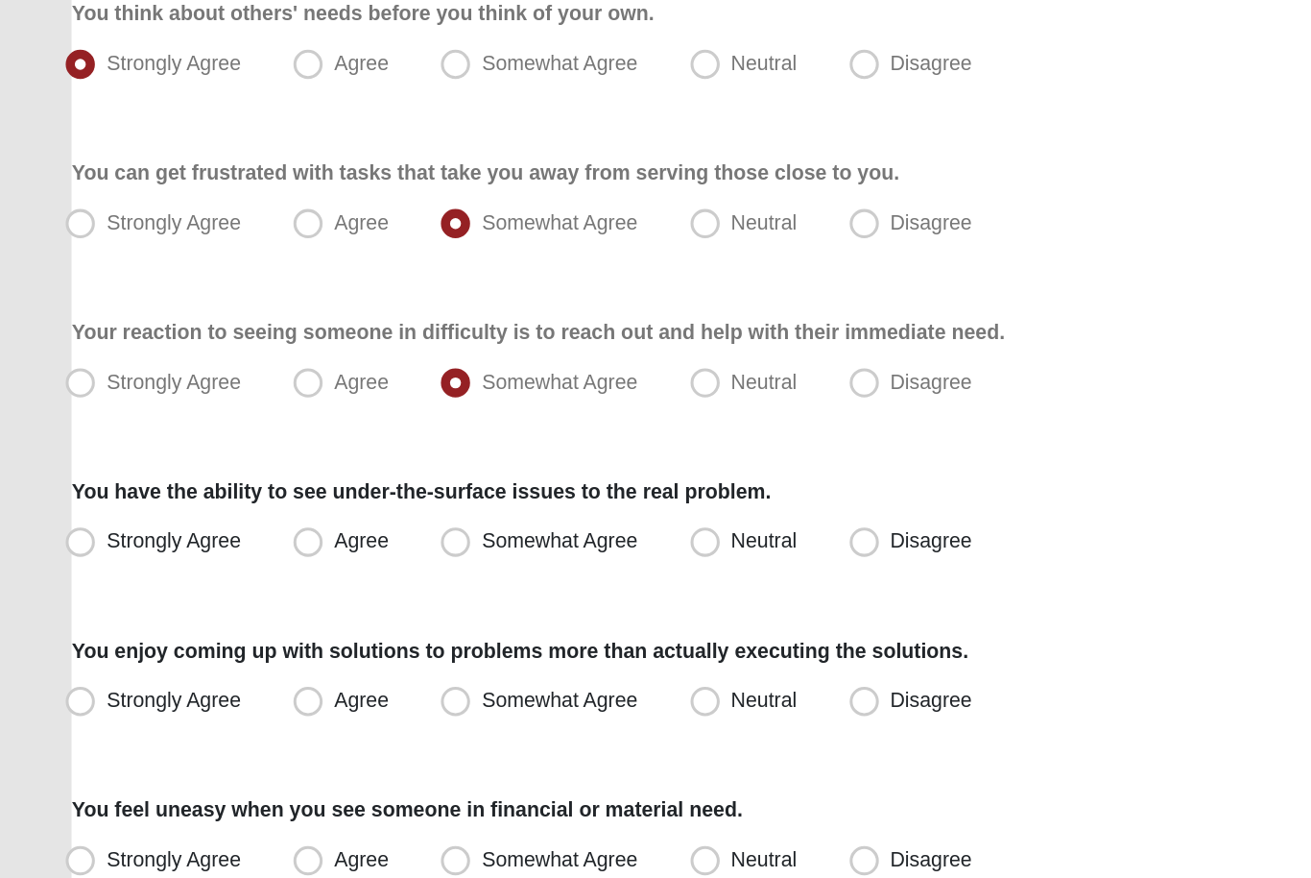
click at [437, 397] on div "Respond to these items quickly and don’t overthink them. Usually your first res…" at bounding box center [655, 702] width 1217 height 1941
click at [420, 377] on div "Respond to these items quickly and don’t overthink them. Usually your first res…" at bounding box center [655, 702] width 1217 height 1941
click at [407, 601] on label "Somewhat Agree" at bounding box center [356, 616] width 149 height 31
click at [310, 610] on input "Somewhat Agree" at bounding box center [304, 616] width 12 height 12
radio input "true"
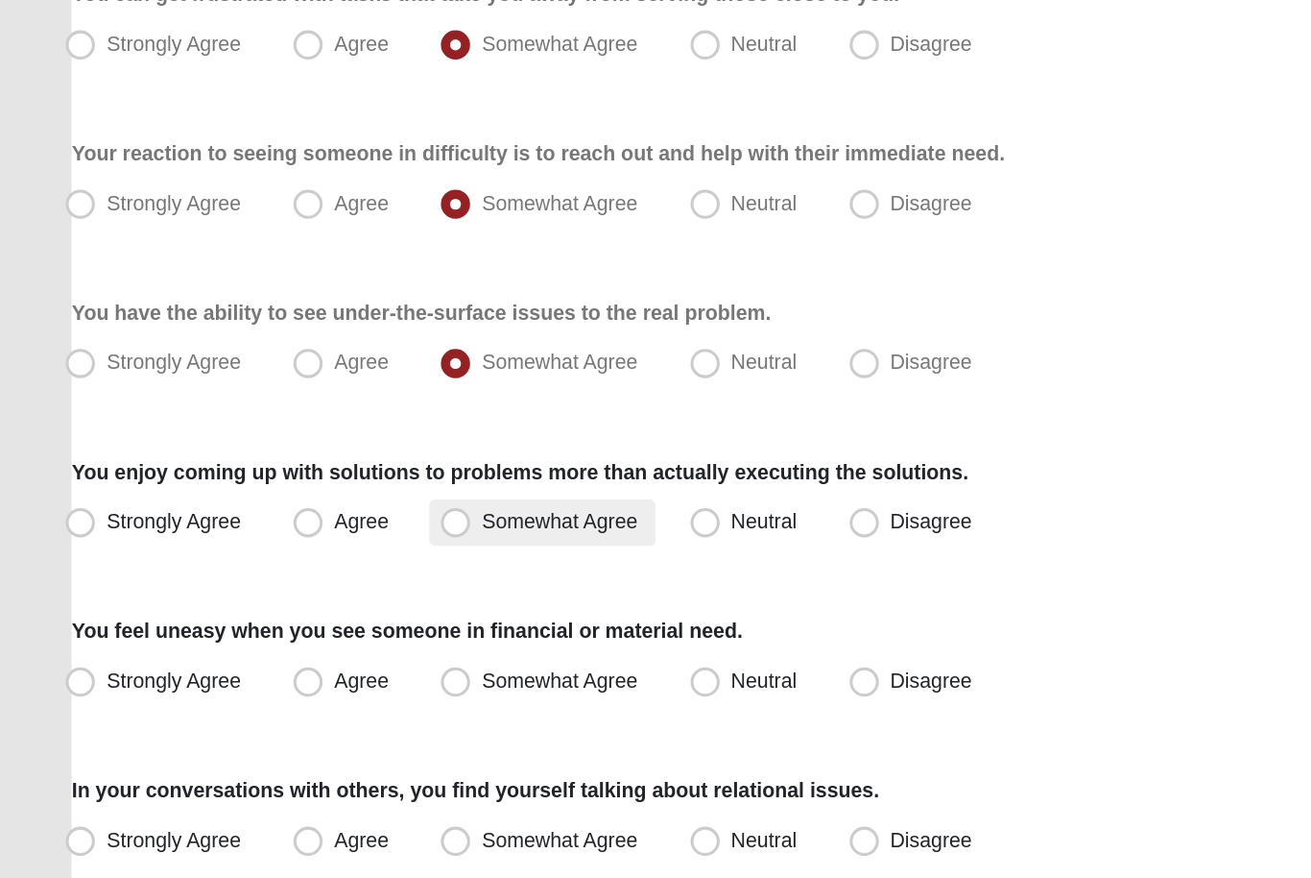
scroll to position [542, 0]
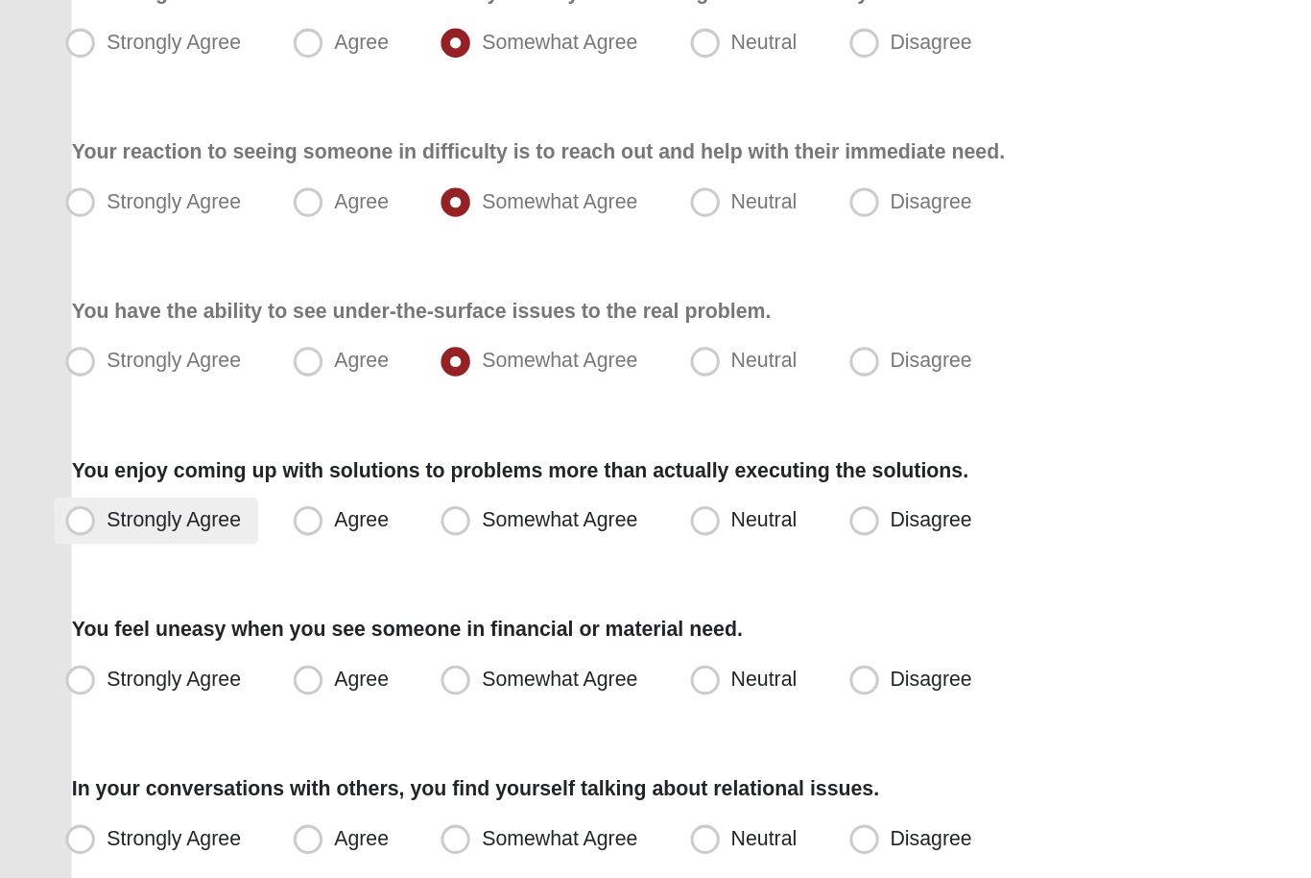
click at [152, 587] on label "Strongly Agree" at bounding box center [103, 602] width 134 height 31
click at [63, 595] on input "Strongly Agree" at bounding box center [57, 601] width 12 height 12
radio input "true"
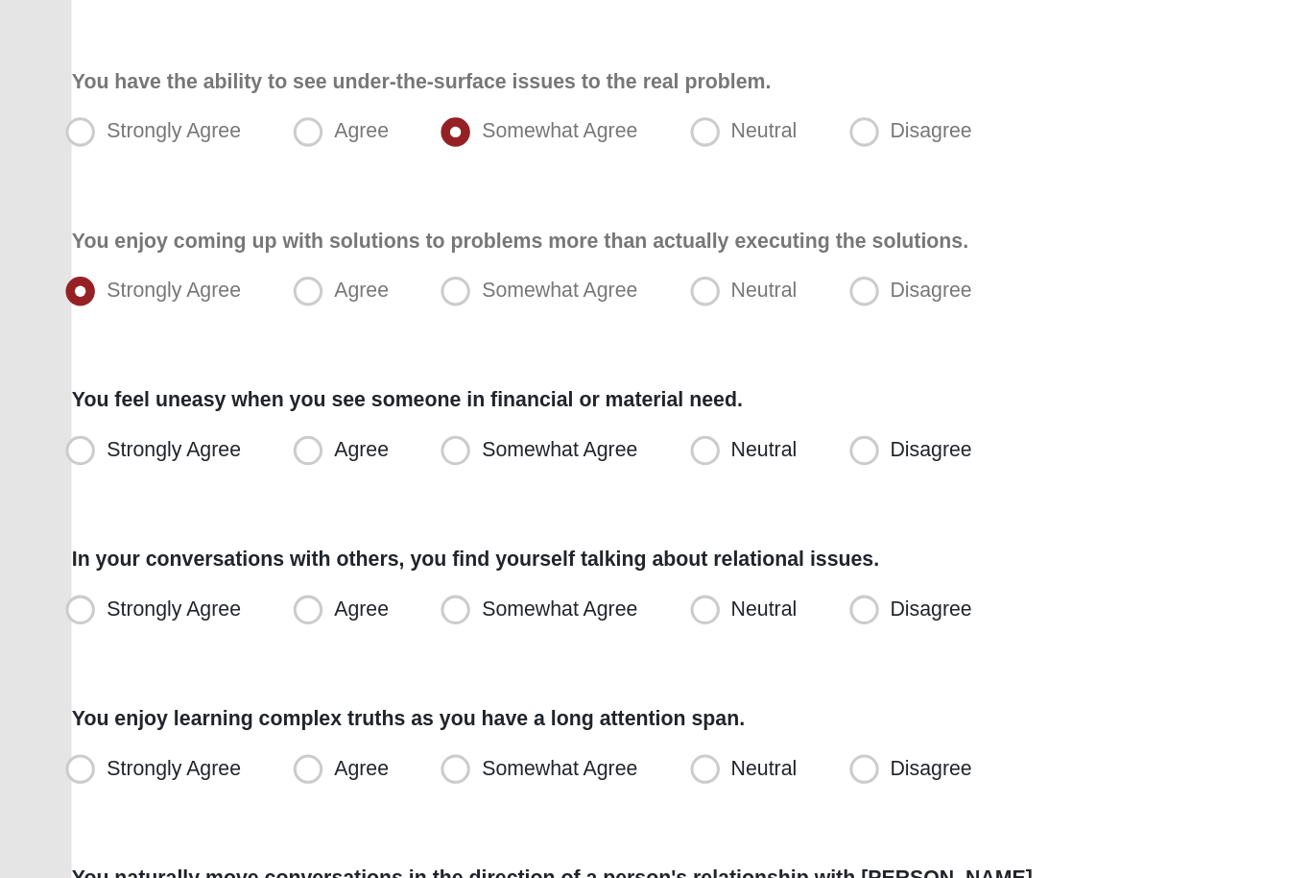
scroll to position [693, 0]
click at [220, 547] on span "Agree" at bounding box center [238, 554] width 36 height 15
click at [201, 549] on input "Agree" at bounding box center [207, 555] width 12 height 12
radio input "true"
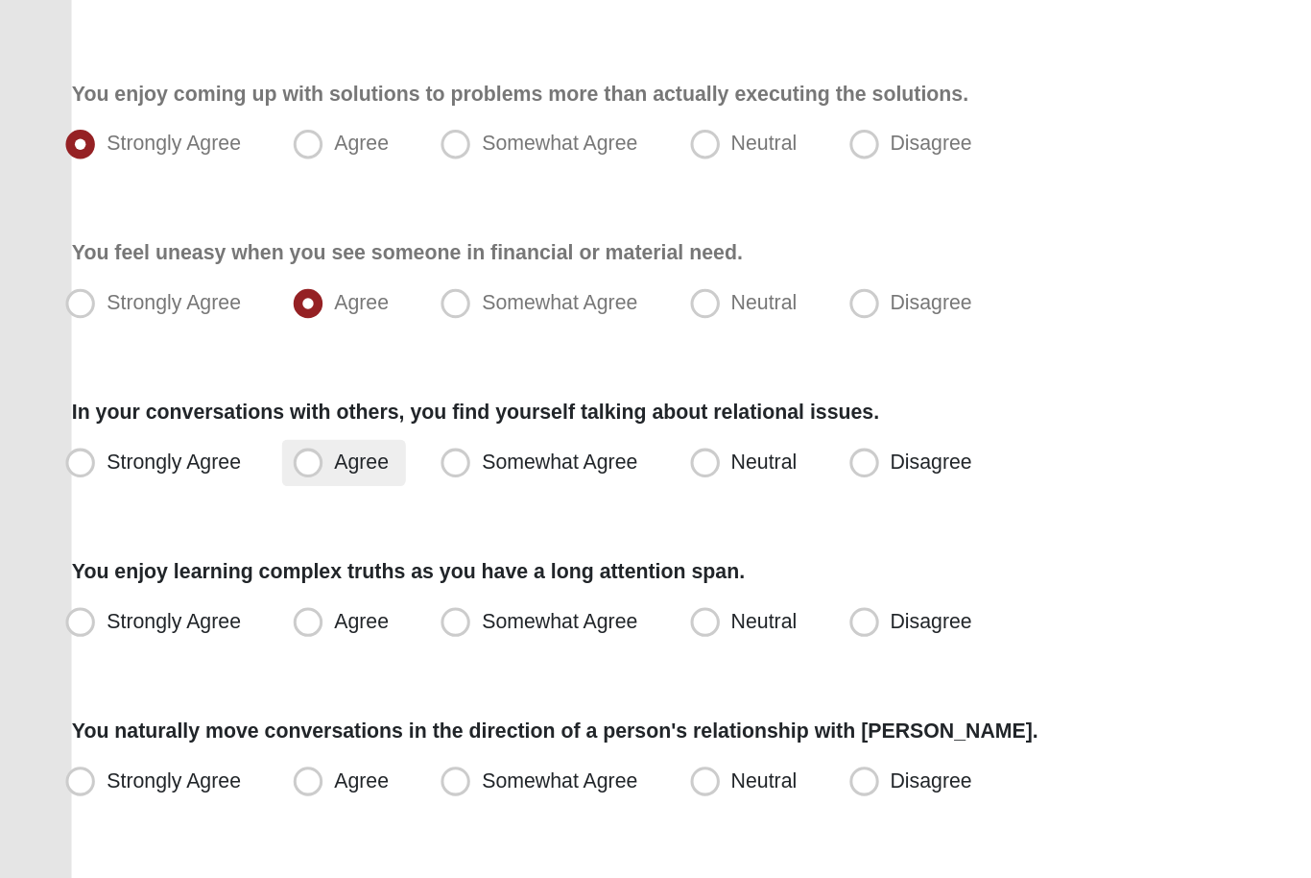
scroll to position [790, 0]
click at [341, 555] on span "Somewhat Agree" at bounding box center [368, 562] width 103 height 15
click at [310, 557] on input "Somewhat Agree" at bounding box center [304, 563] width 12 height 12
radio input "true"
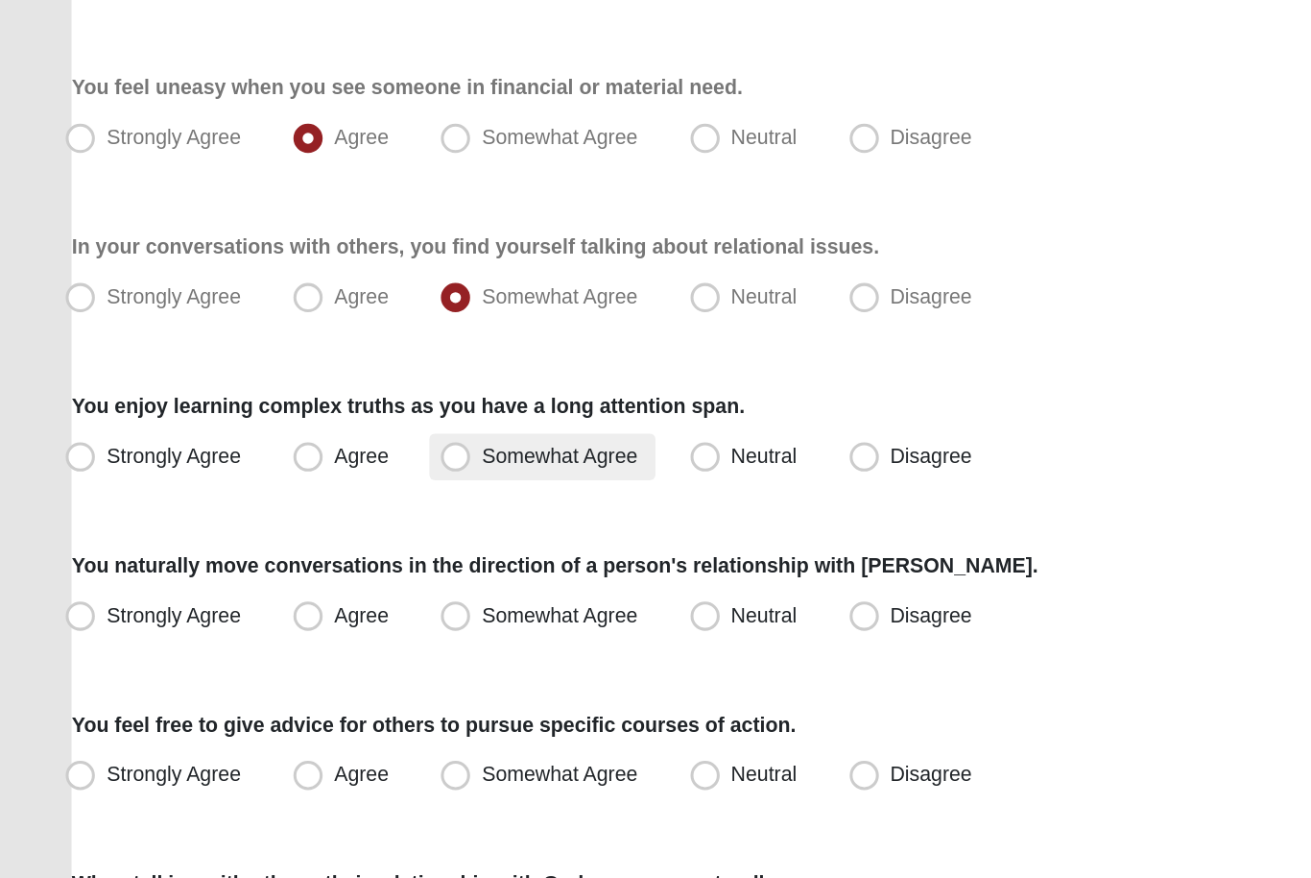
scroll to position [900, 0]
click at [343, 550] on span "Somewhat Agree" at bounding box center [368, 557] width 103 height 15
click at [310, 552] on input "Somewhat Agree" at bounding box center [304, 558] width 12 height 12
radio input "true"
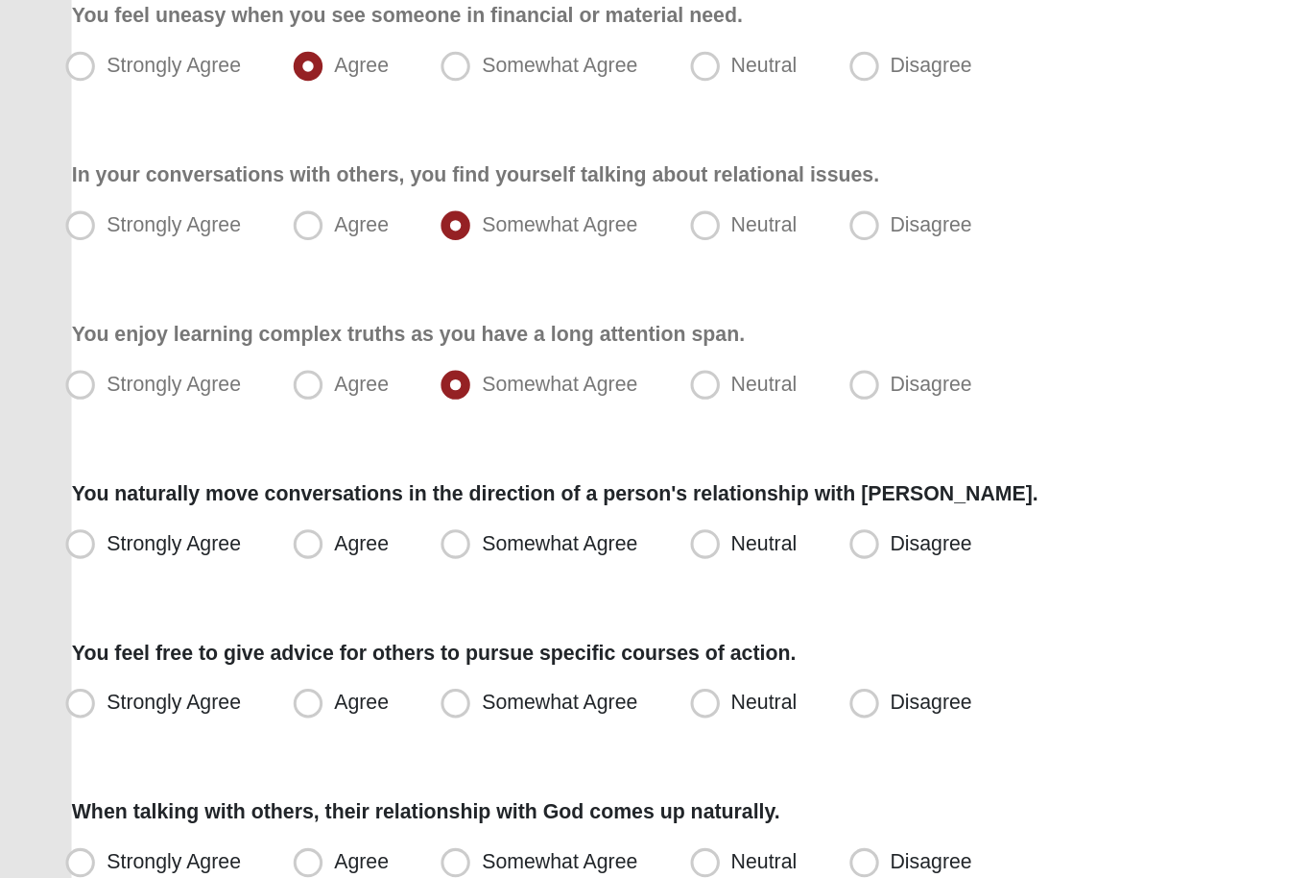
scroll to position [963, 0]
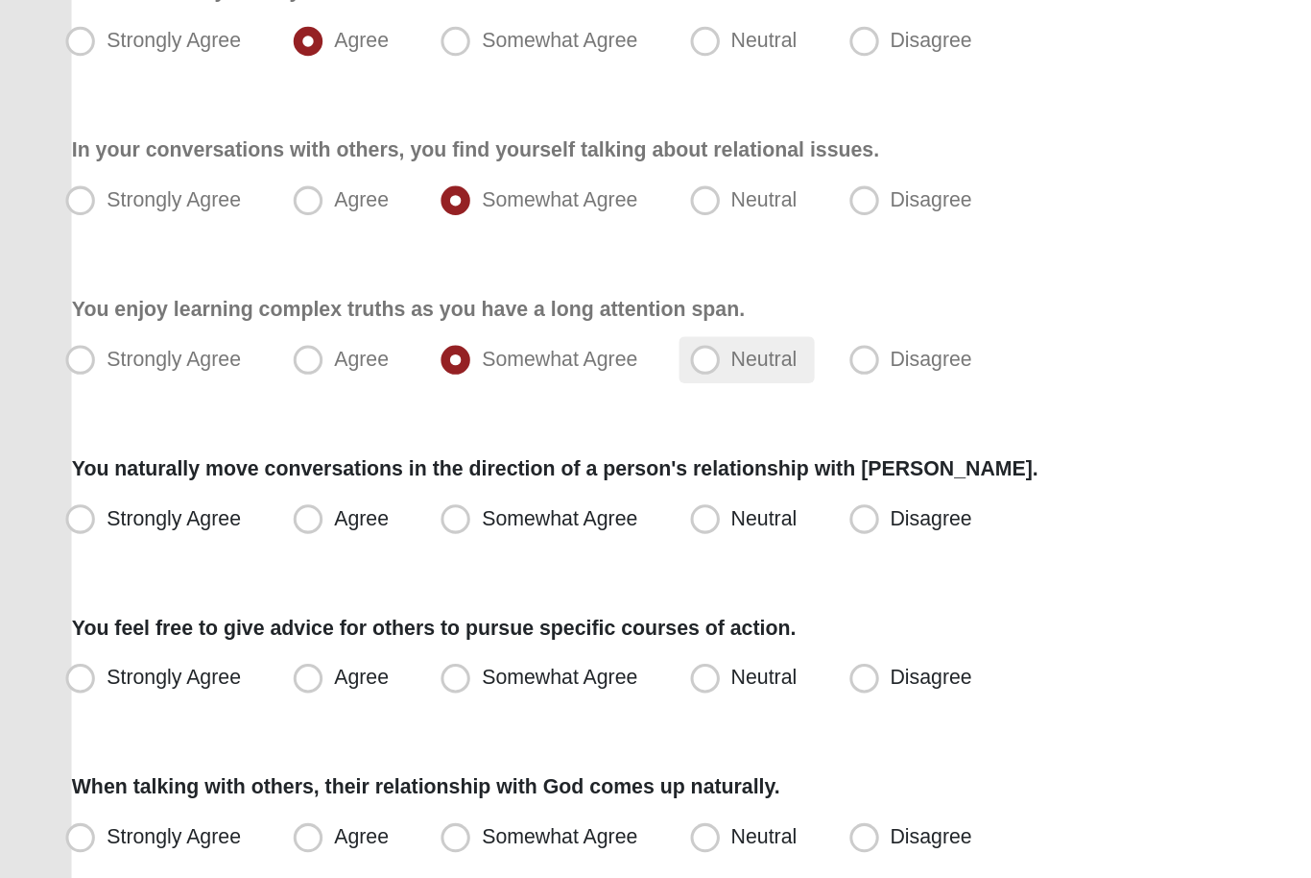
click at [511, 487] on span "Neutral" at bounding box center [502, 494] width 43 height 15
click at [474, 489] on input "Neutral" at bounding box center [468, 495] width 12 height 12
radio input "true"
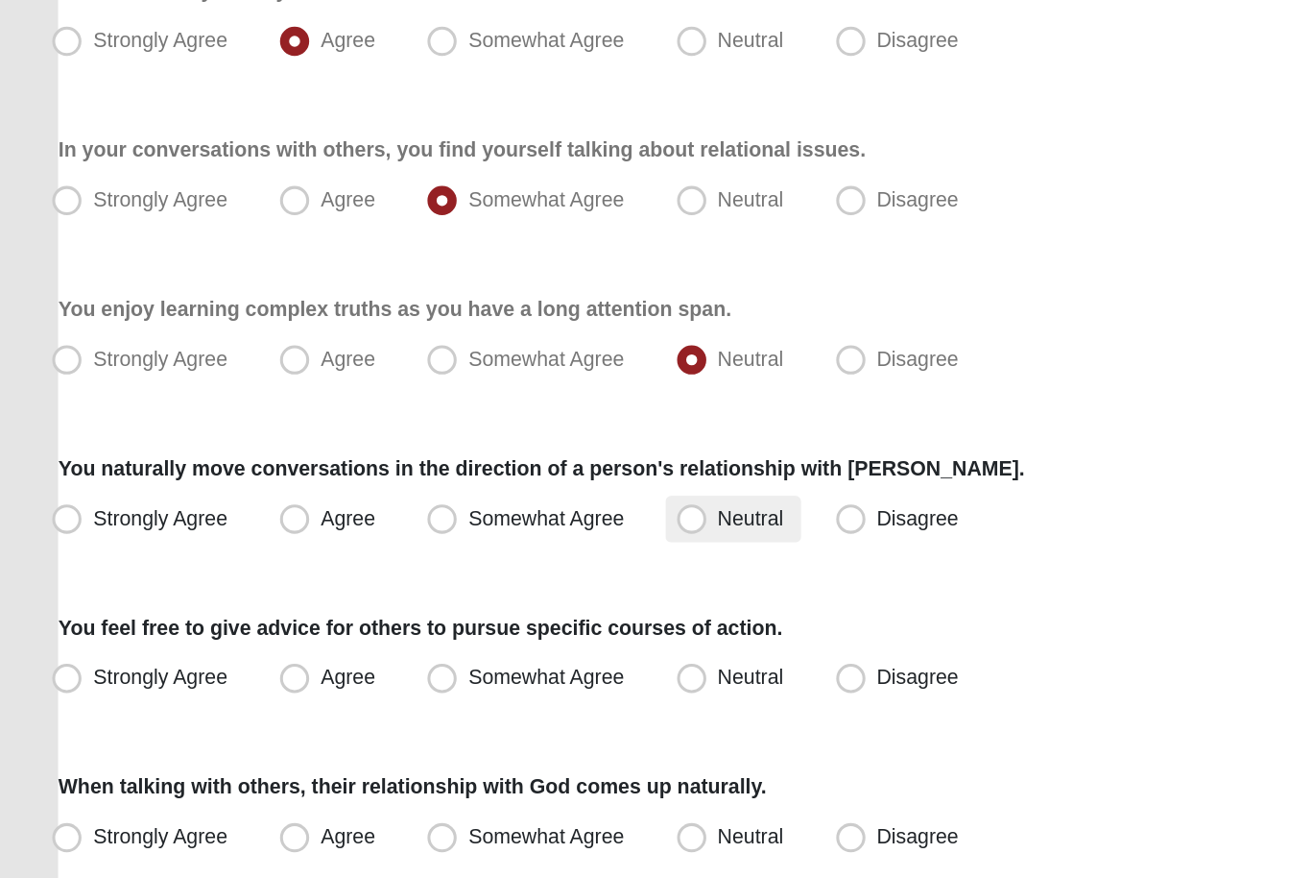
click at [503, 591] on span "Neutral" at bounding box center [502, 598] width 43 height 15
click at [474, 593] on input "Neutral" at bounding box center [468, 599] width 12 height 12
radio input "true"
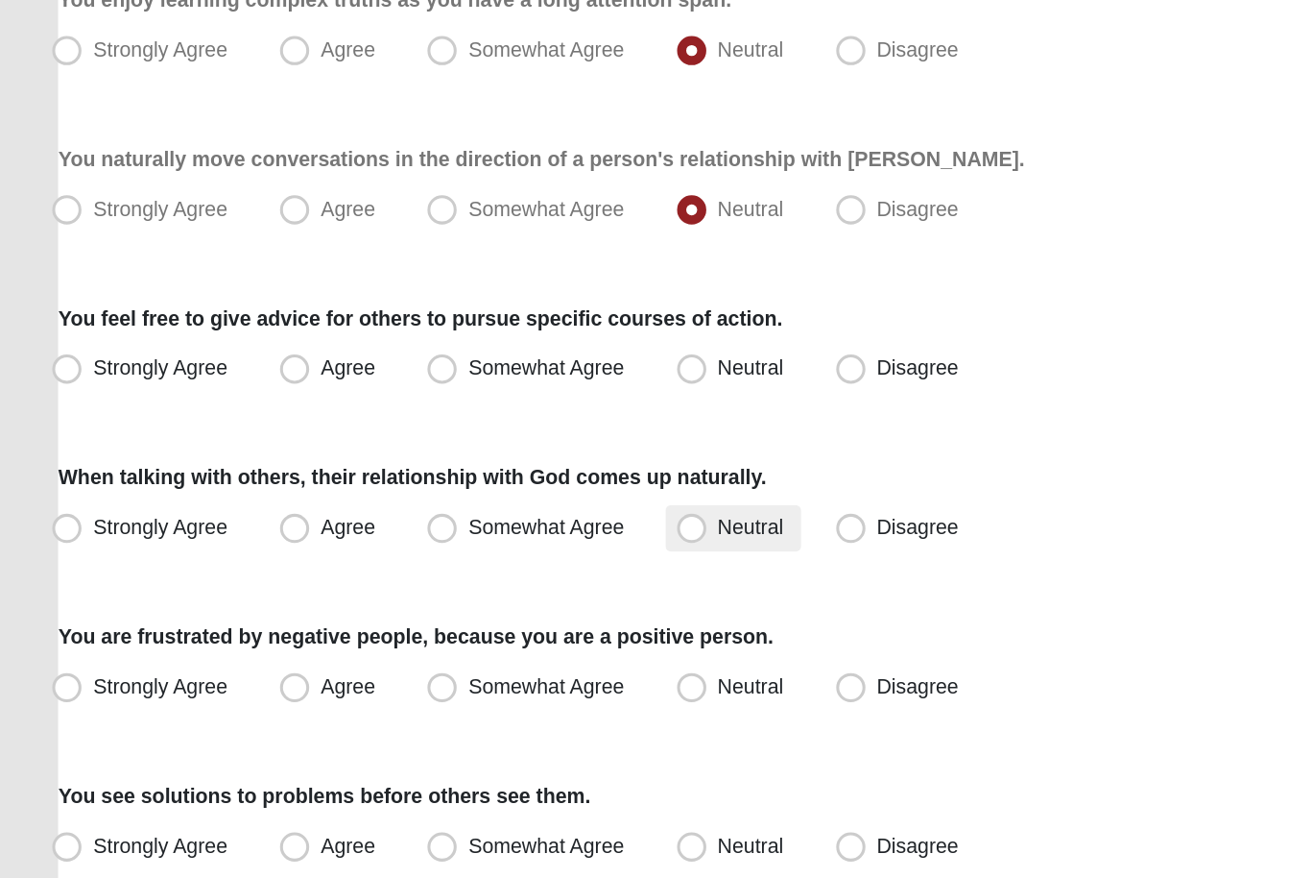
scroll to position [1166, 0]
click at [252, 487] on label "Agree" at bounding box center [226, 502] width 82 height 31
click at [213, 495] on input "Agree" at bounding box center [207, 501] width 12 height 12
radio input "true"
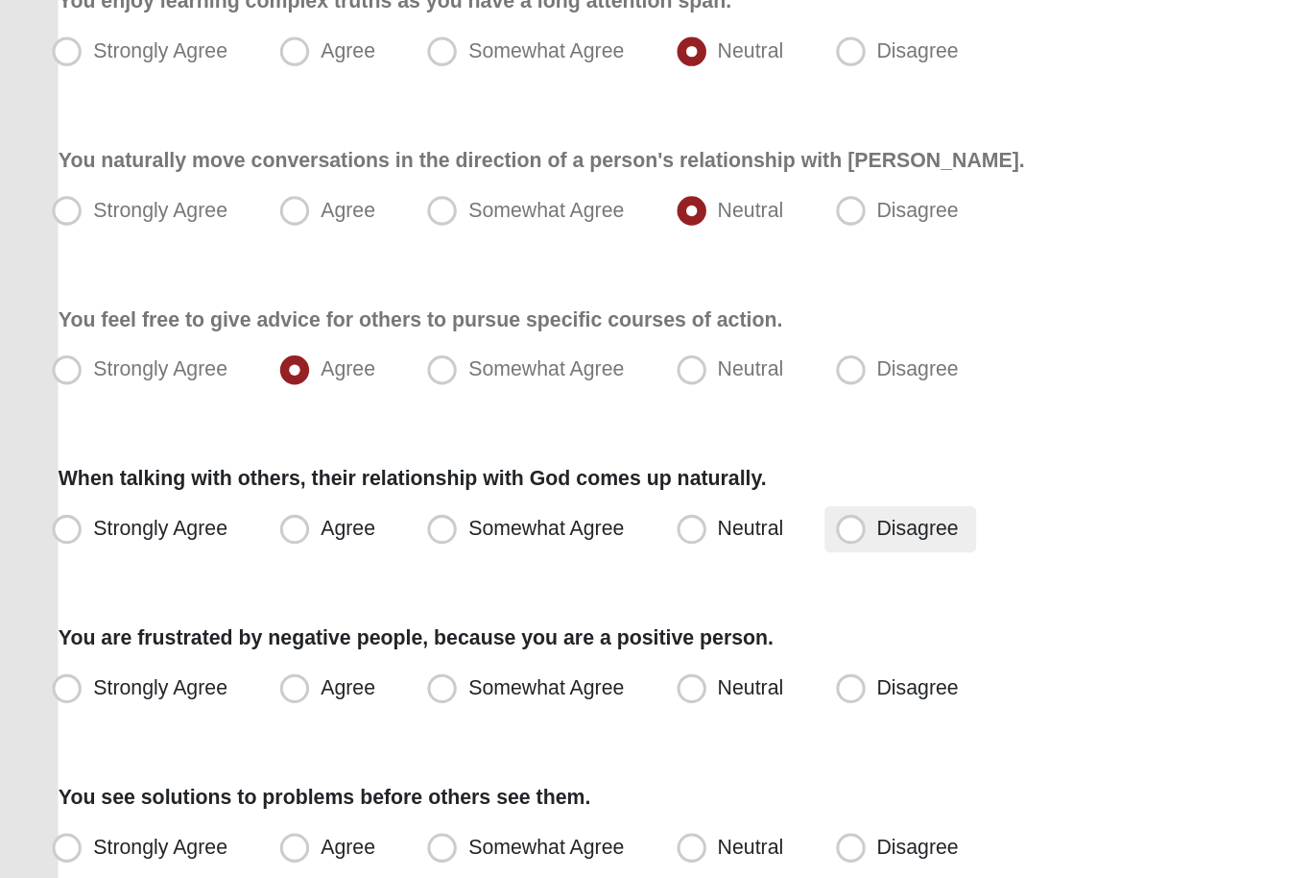
click at [628, 591] on label "Disagree" at bounding box center [601, 606] width 100 height 31
click at [579, 600] on input "Disagree" at bounding box center [572, 606] width 12 height 12
radio input "true"
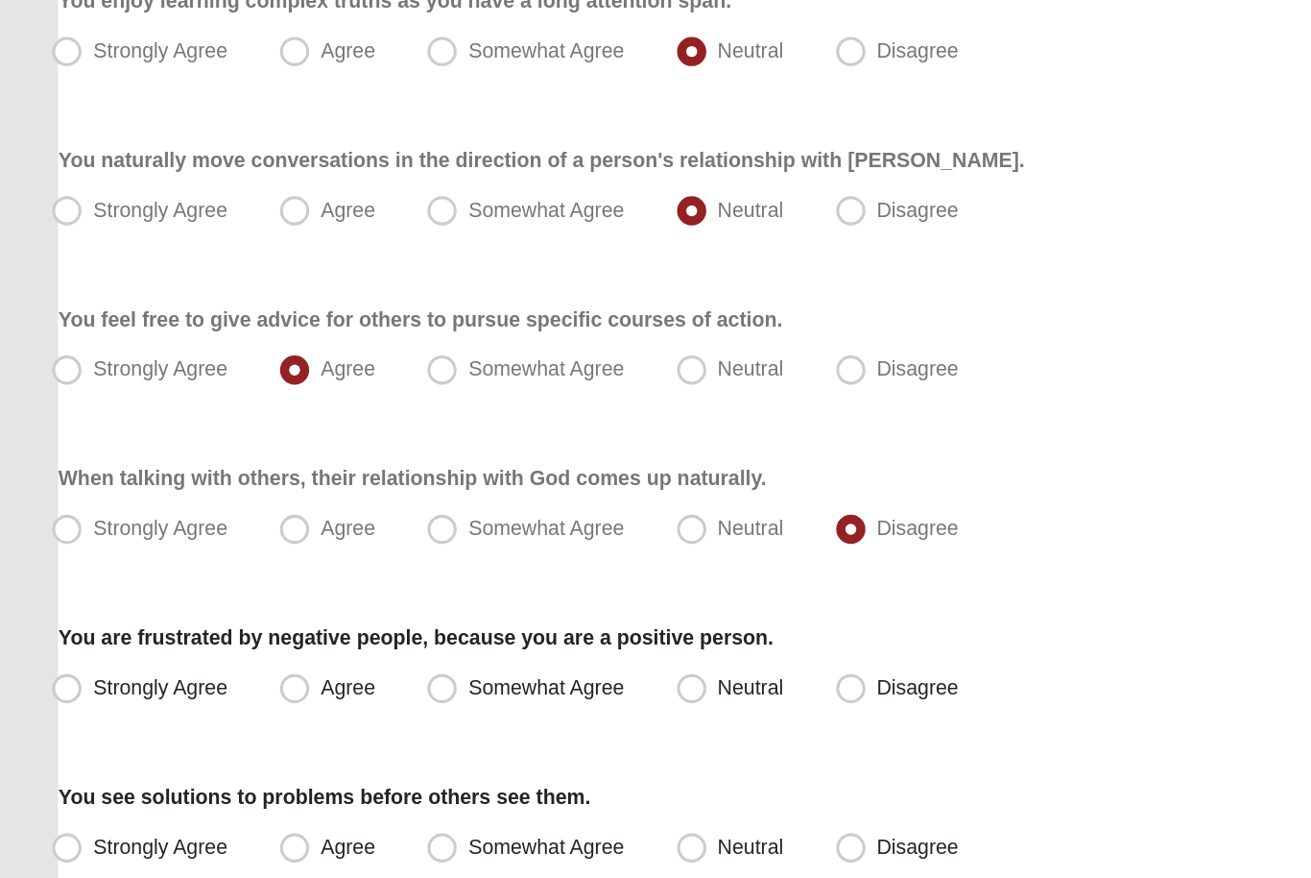
scroll to position [1289, 0]
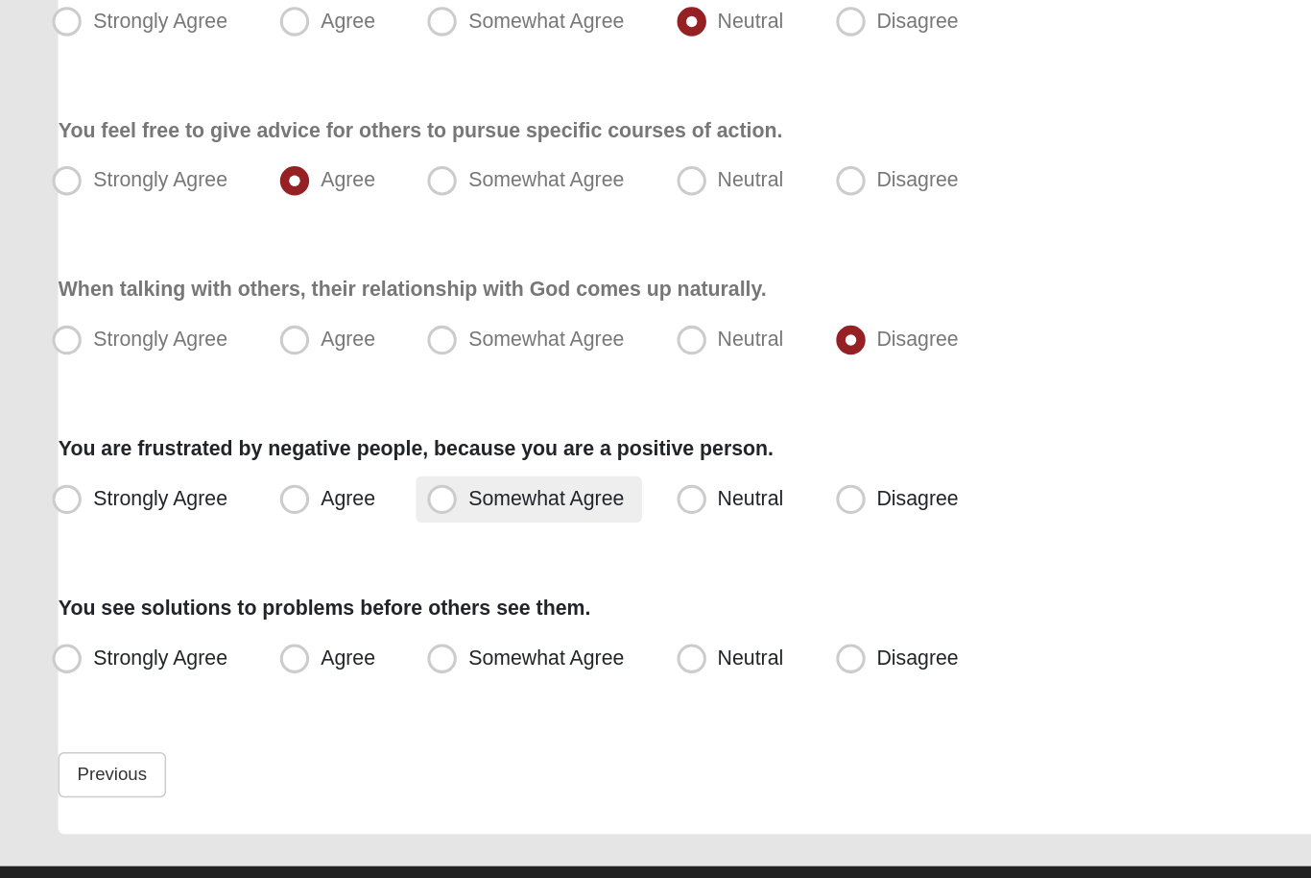
click at [415, 572] on label "Somewhat Agree" at bounding box center [356, 587] width 149 height 31
click at [310, 581] on input "Somewhat Agree" at bounding box center [304, 587] width 12 height 12
radio input "true"
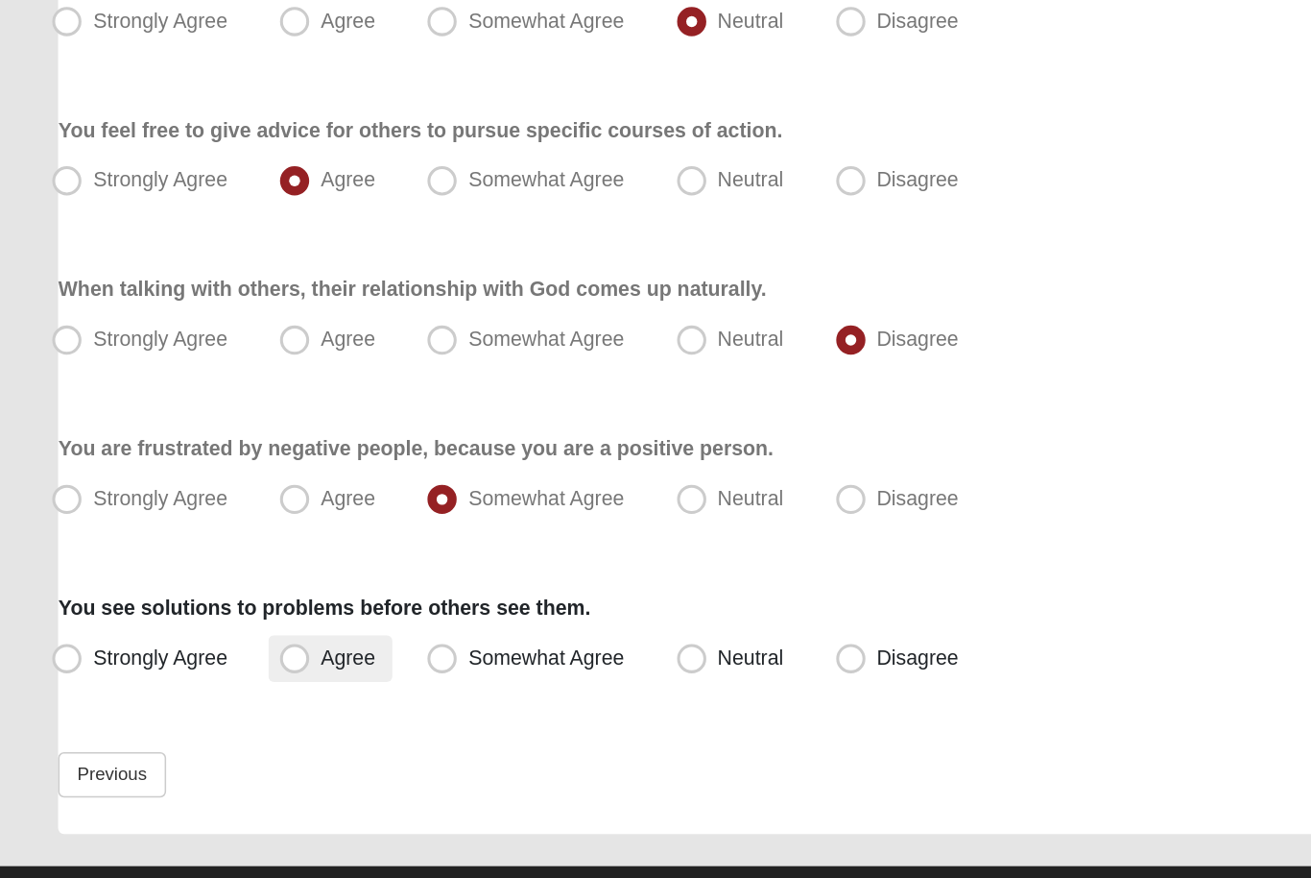
click at [247, 684] on span "Agree" at bounding box center [238, 691] width 36 height 15
click at [213, 685] on input "Agree" at bounding box center [207, 691] width 12 height 12
radio input "true"
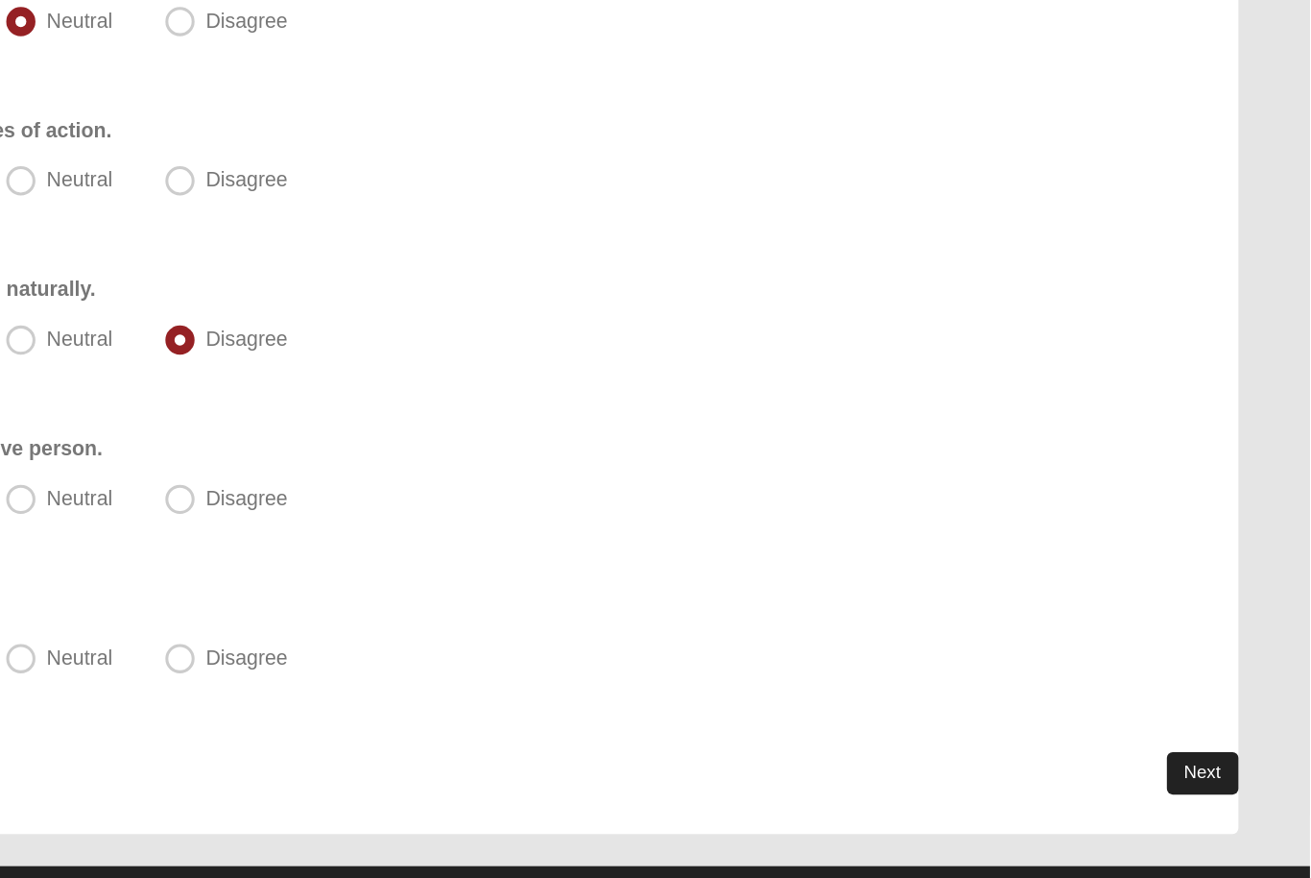
click at [1217, 754] on link "Next" at bounding box center [1240, 768] width 47 height 28
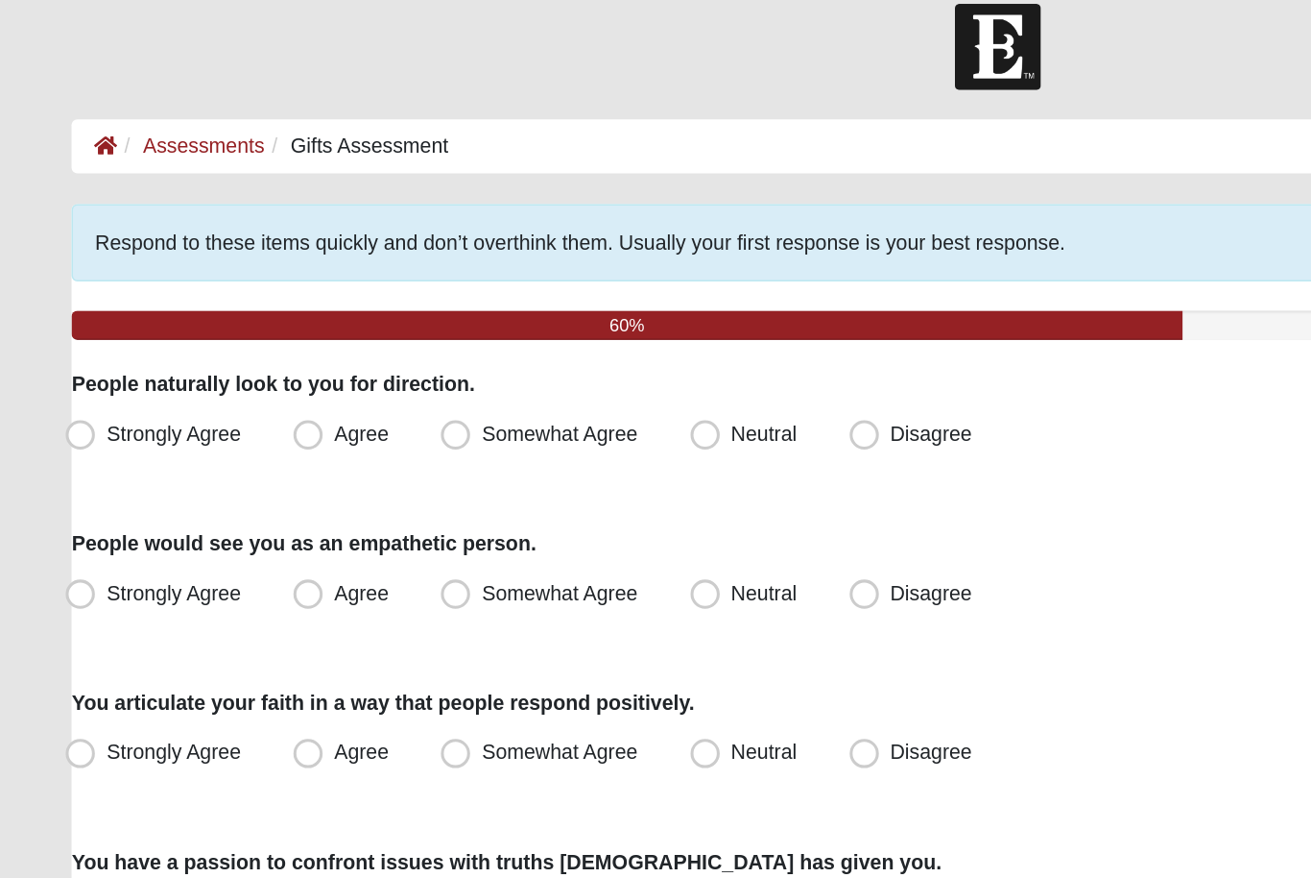
scroll to position [0, 0]
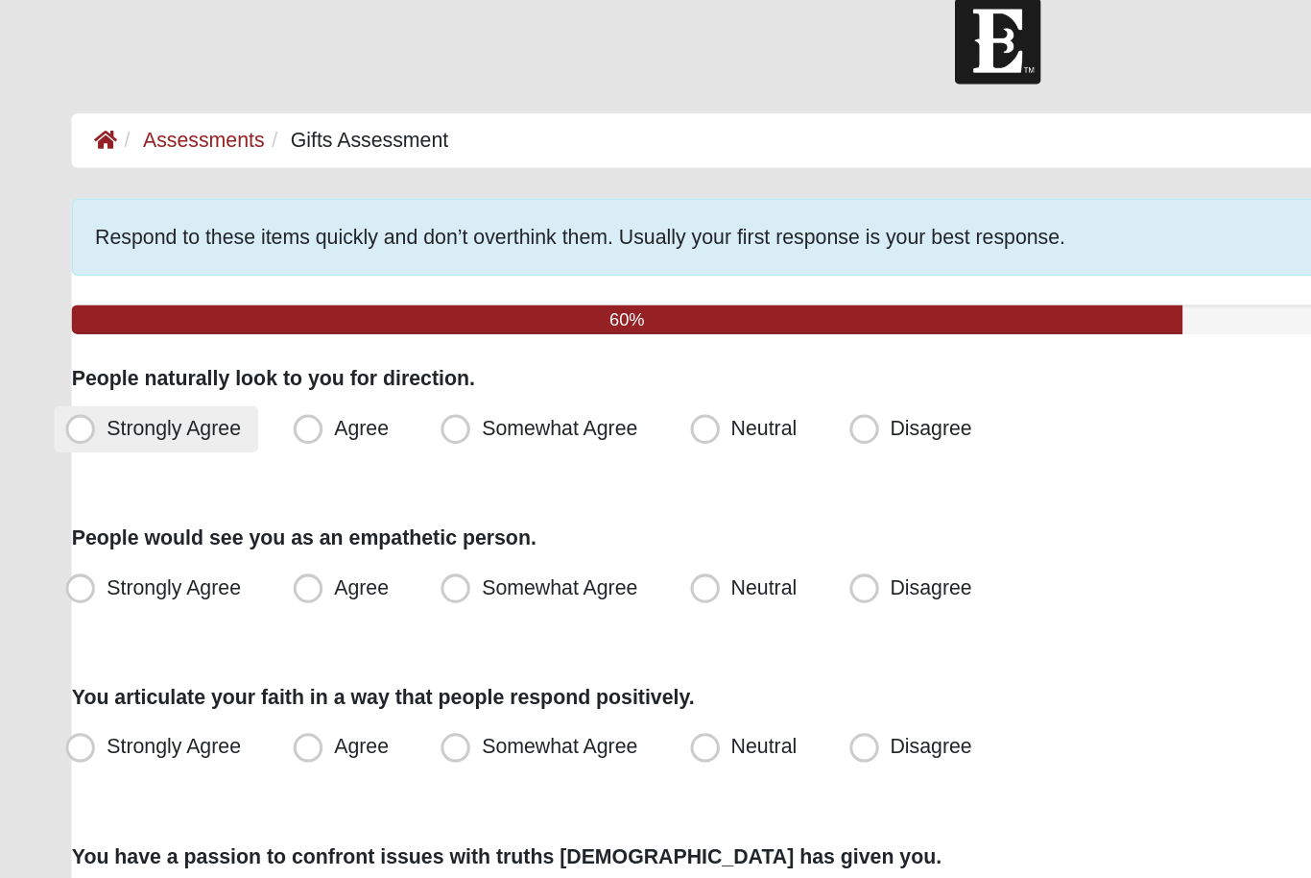
click at [152, 299] on span "Strongly Agree" at bounding box center [114, 306] width 88 height 15
click at [63, 301] on input "Strongly Agree" at bounding box center [57, 307] width 12 height 12
radio input "true"
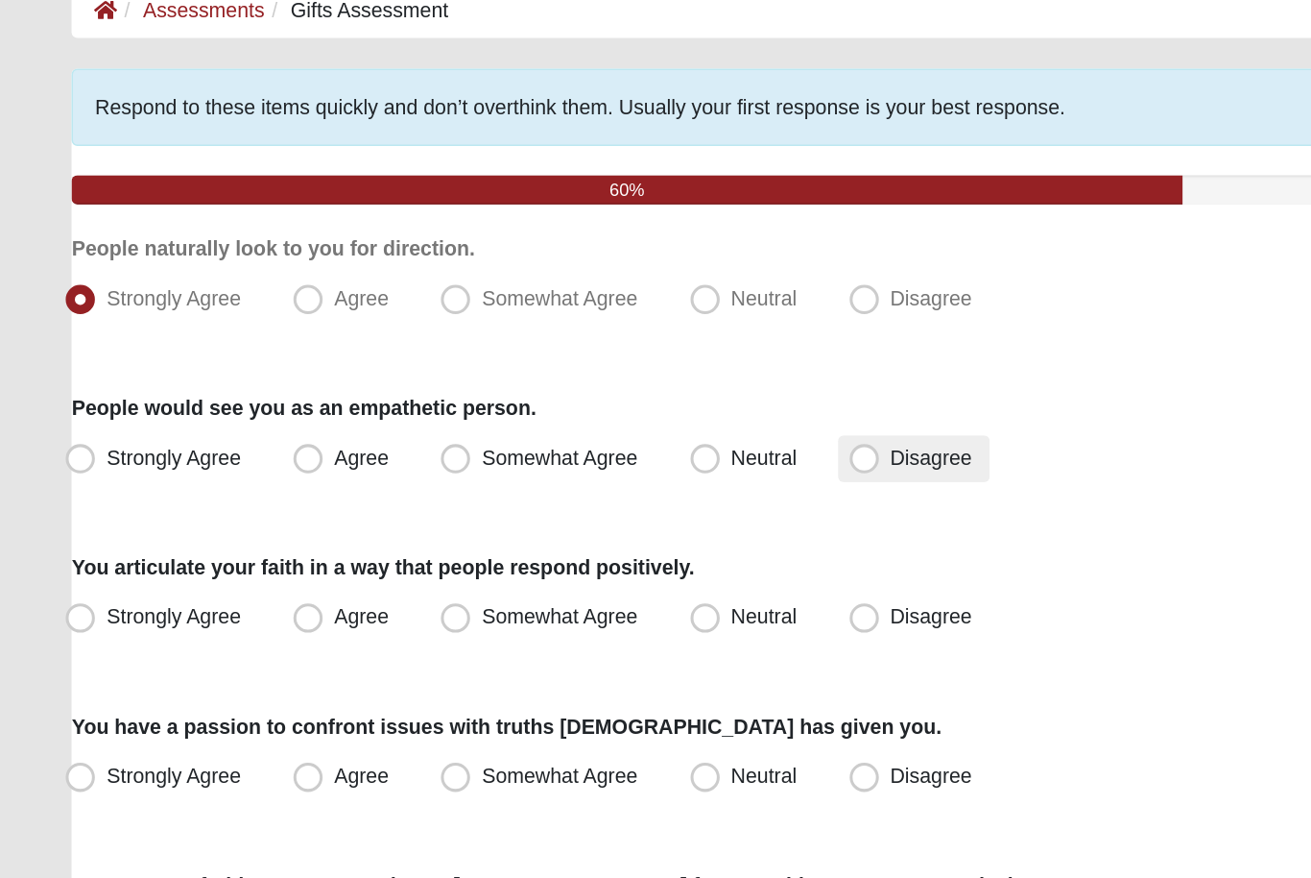
click at [560, 397] on label "Disagree" at bounding box center [601, 412] width 100 height 31
click at [566, 405] on input "Disagree" at bounding box center [572, 411] width 12 height 12
radio input "true"
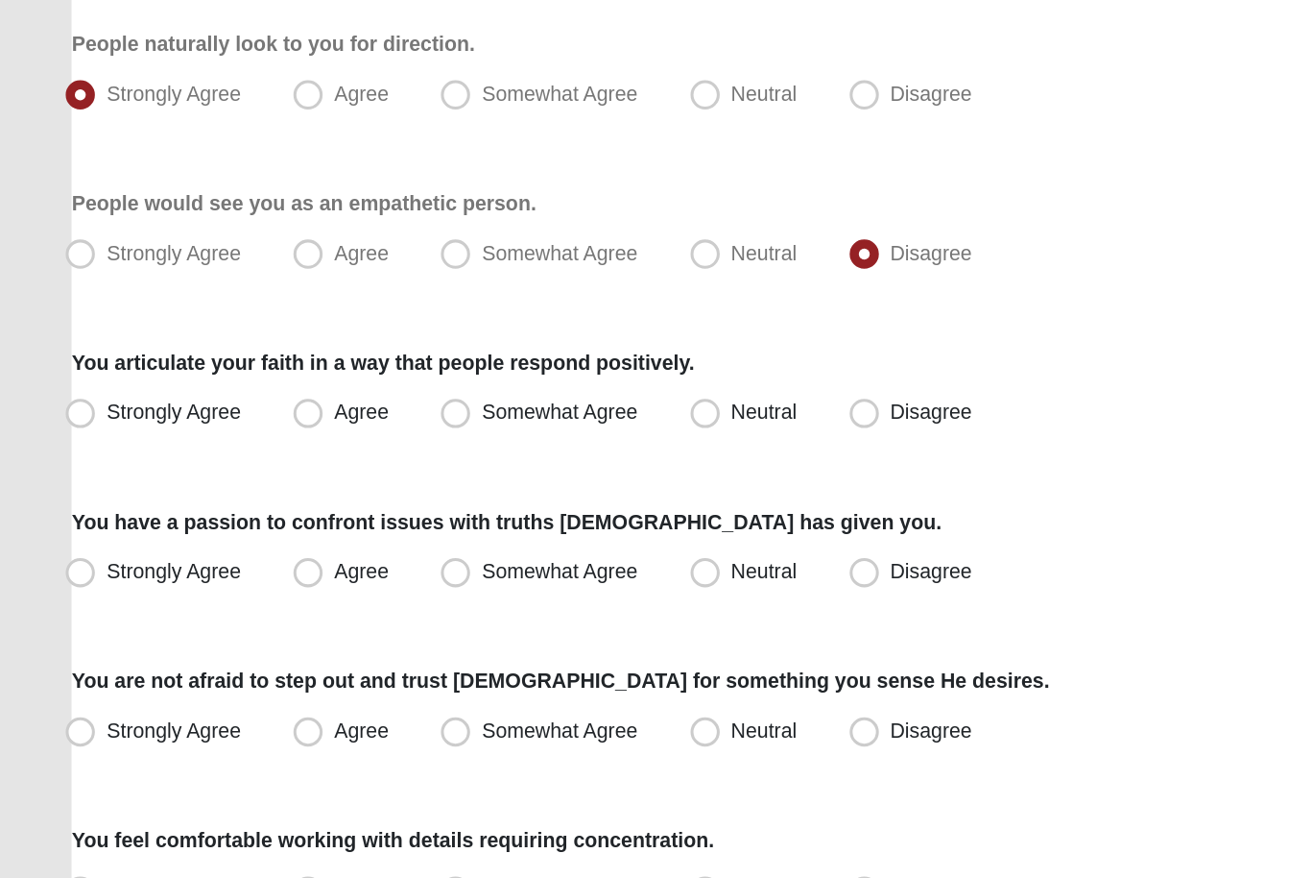
click at [509, 473] on div "You articulate your faith in a way that people respond positively. Strongly Agr…" at bounding box center [655, 502] width 1217 height 59
click at [509, 501] on label "Neutral" at bounding box center [490, 516] width 89 height 31
click at [474, 510] on input "Neutral" at bounding box center [468, 516] width 12 height 12
radio input "true"
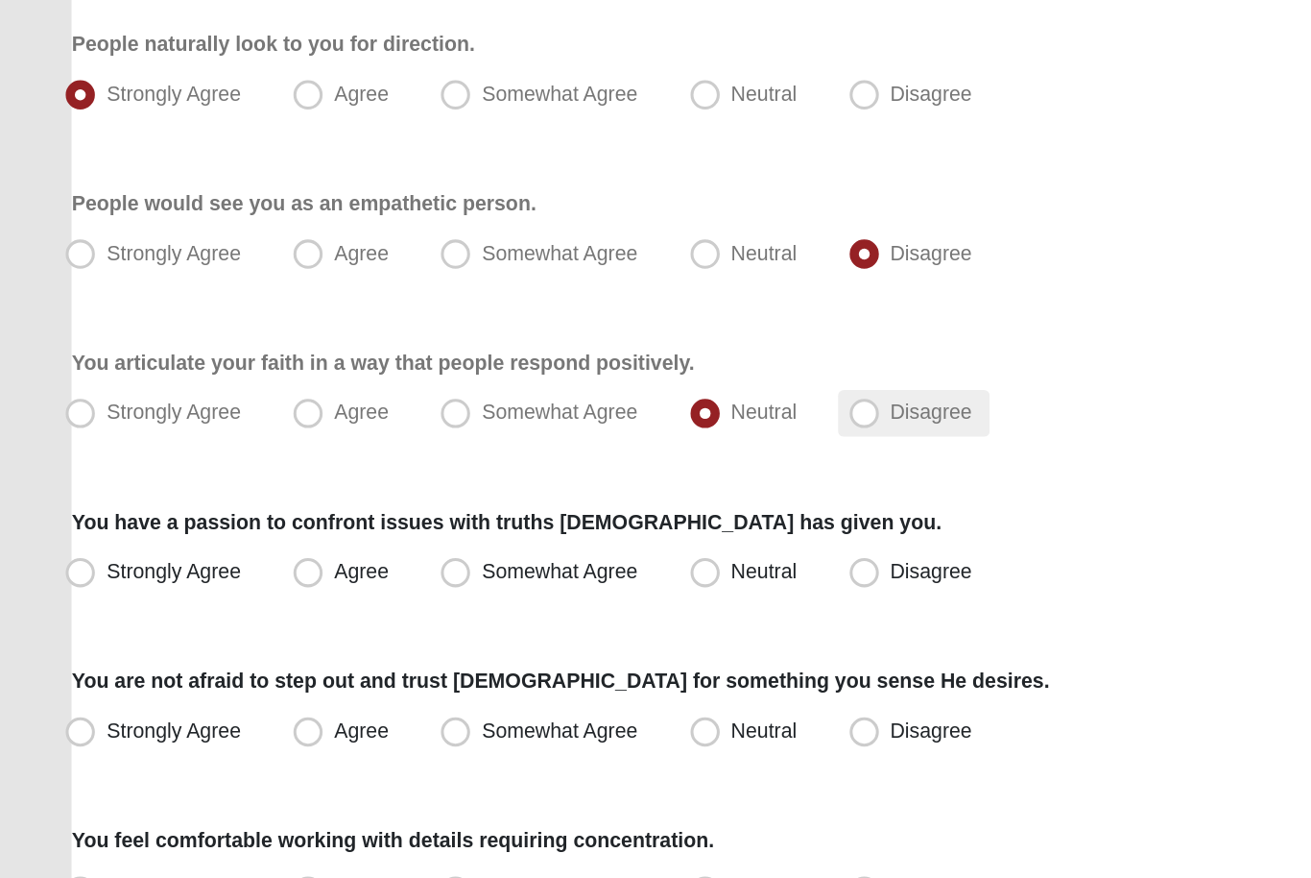
click at [588, 508] on span "Disagree" at bounding box center [613, 515] width 54 height 15
click at [579, 510] on input "Disagree" at bounding box center [572, 516] width 12 height 12
radio input "true"
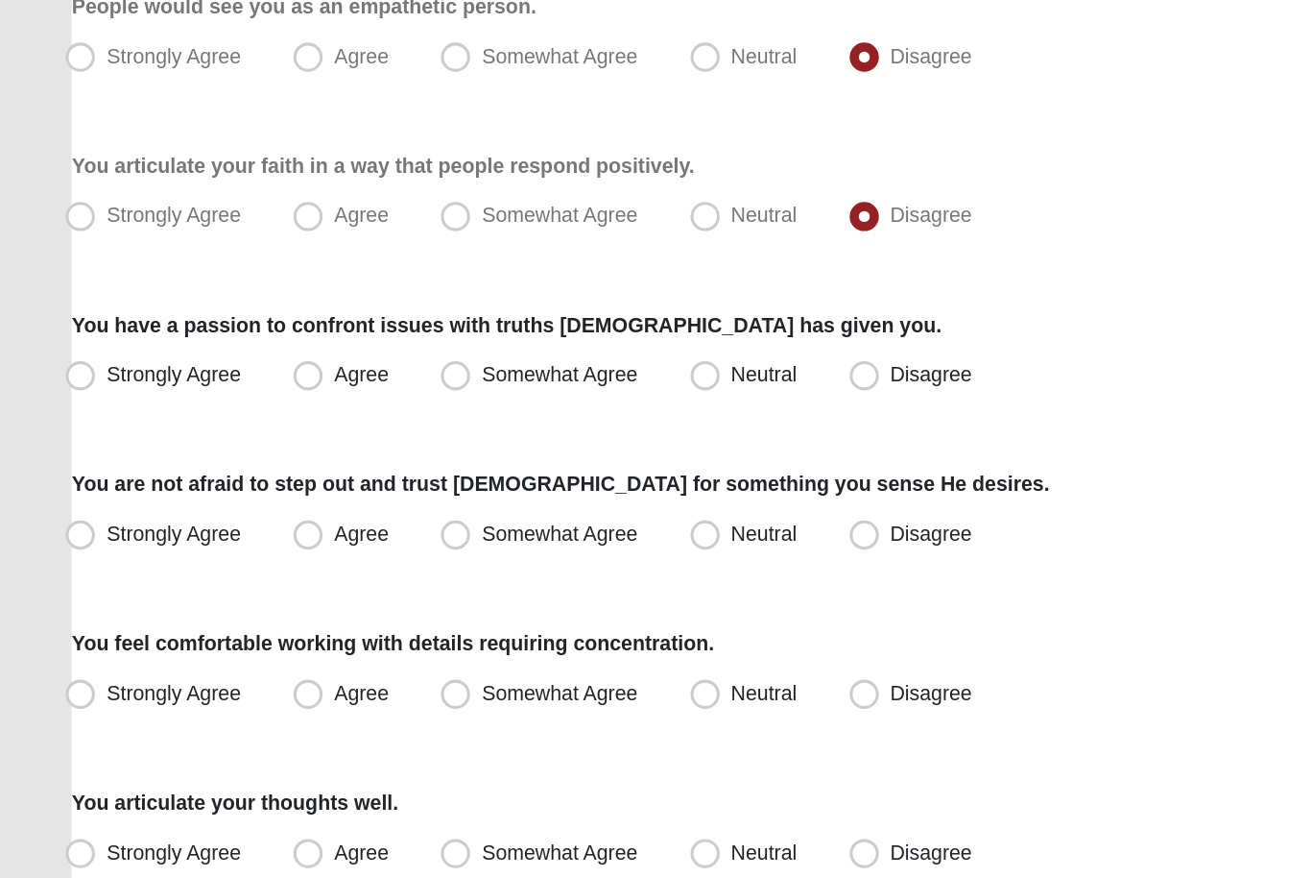
scroll to position [133, 0]
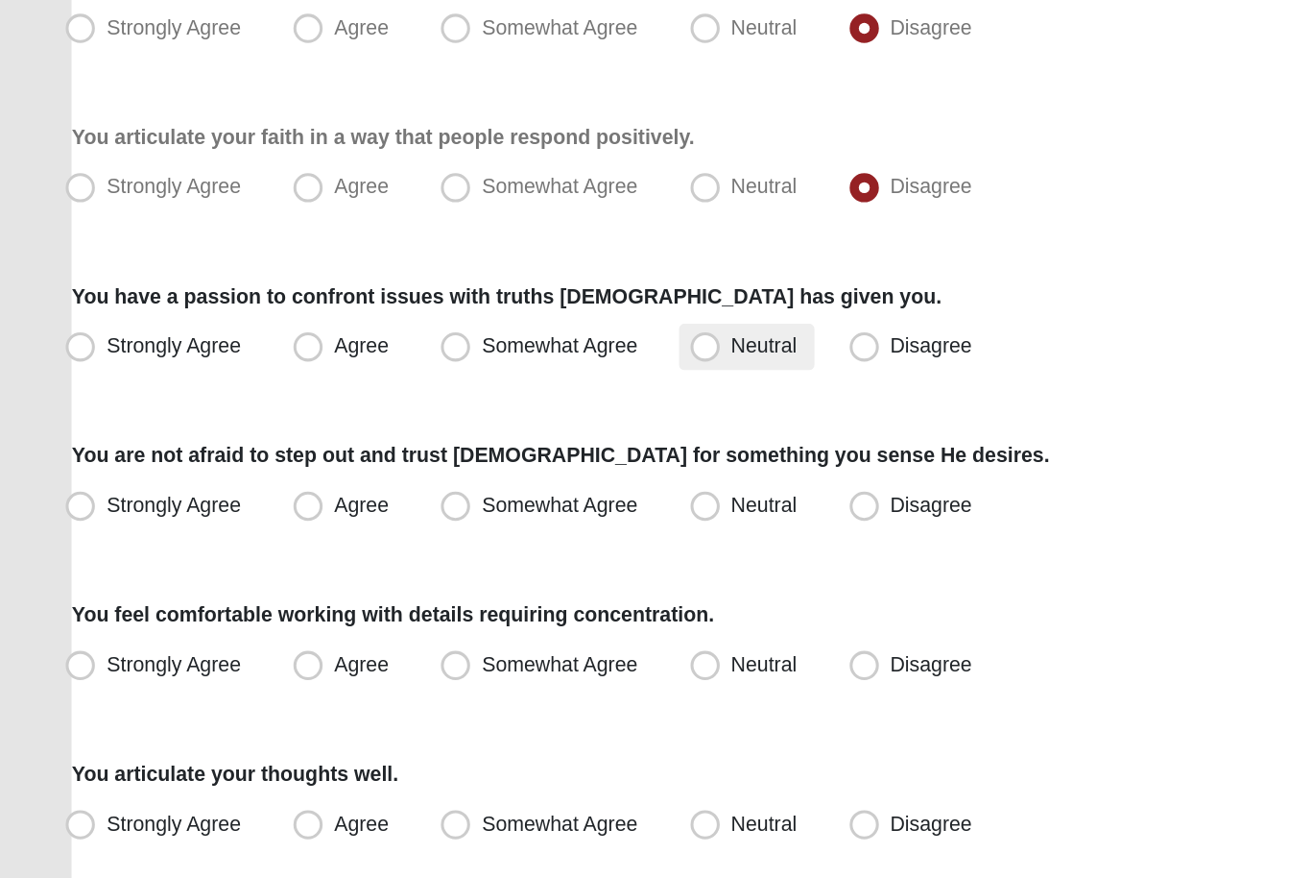
click at [506, 472] on label "Neutral" at bounding box center [490, 487] width 89 height 31
click at [474, 481] on input "Neutral" at bounding box center [468, 487] width 12 height 12
radio input "true"
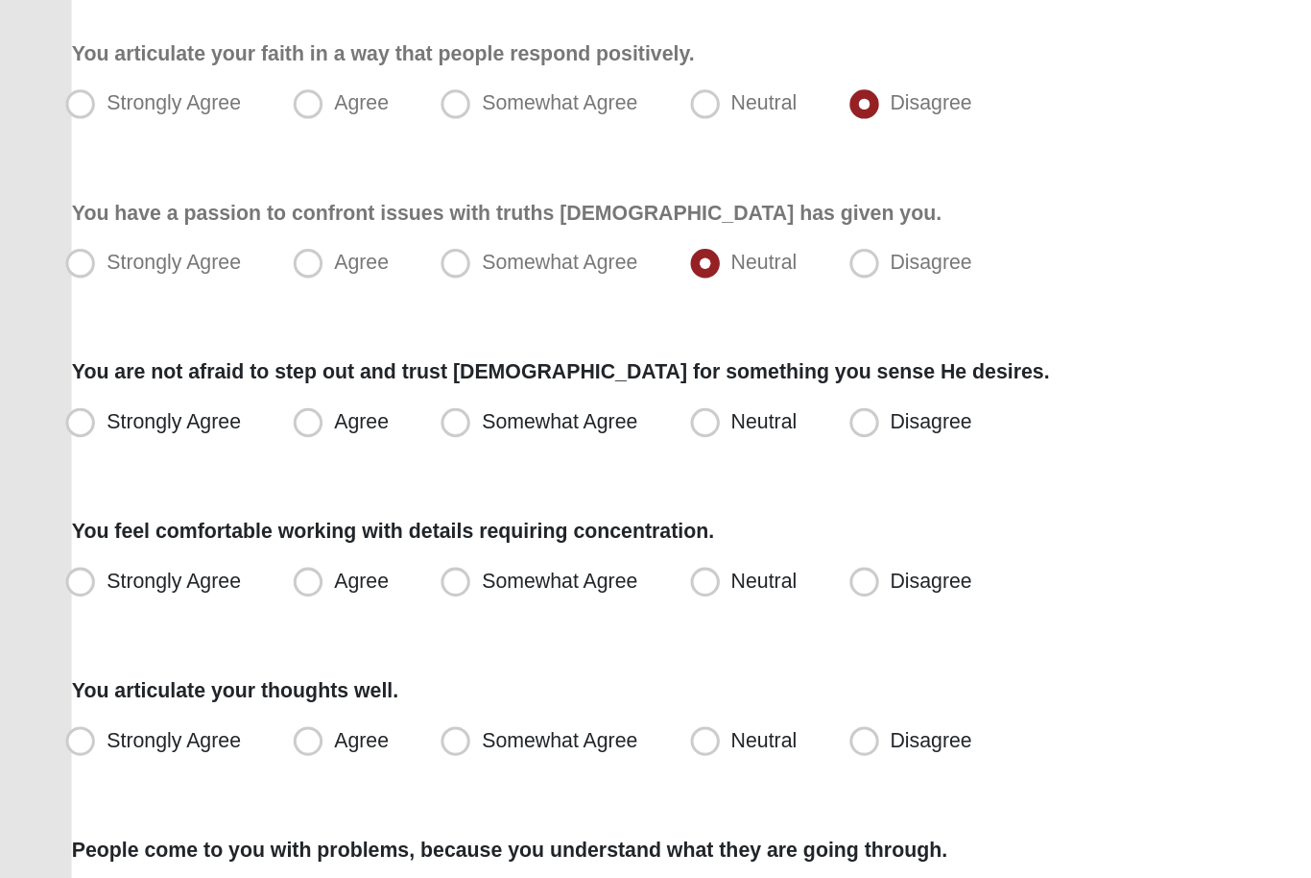
scroll to position [189, 0]
click at [165, 521] on label "Strongly Agree" at bounding box center [103, 536] width 134 height 31
click at [63, 530] on input "Strongly Agree" at bounding box center [57, 536] width 12 height 12
radio input "true"
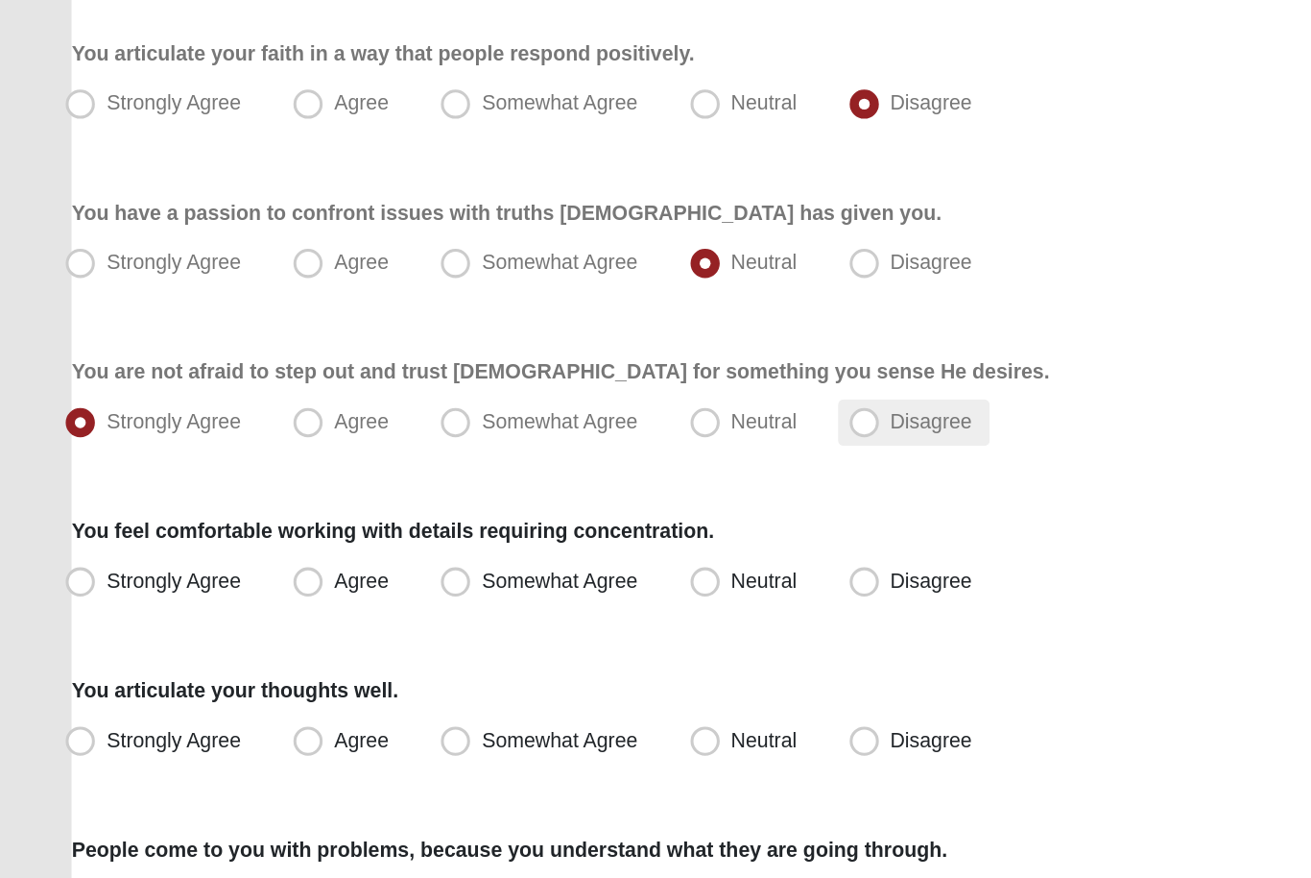
click at [608, 528] on span "Disagree" at bounding box center [613, 535] width 54 height 15
click at [579, 530] on input "Disagree" at bounding box center [572, 536] width 12 height 12
radio input "true"
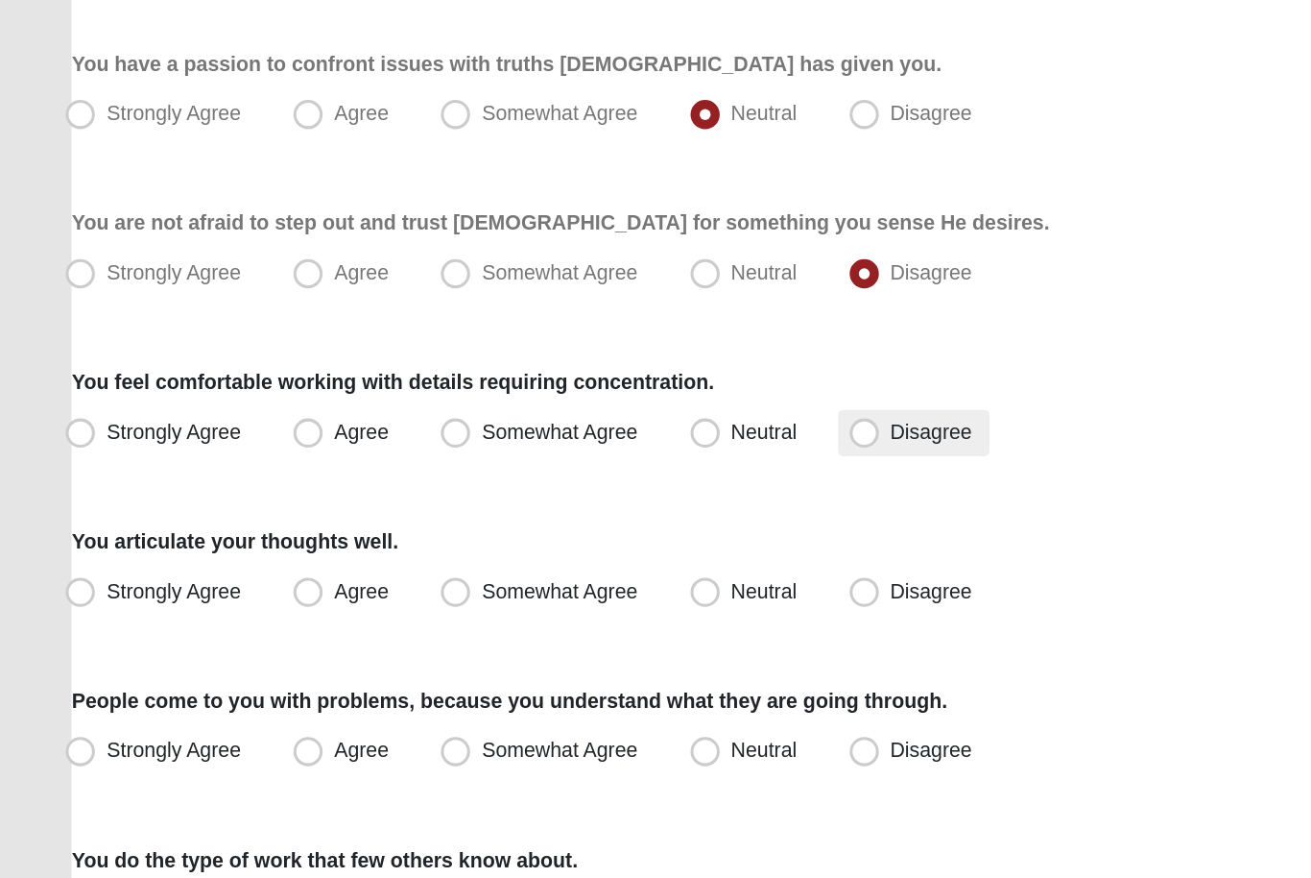
scroll to position [286, 0]
click at [329, 536] on span "Somewhat Agree" at bounding box center [368, 543] width 103 height 15
click at [310, 538] on input "Somewhat Agree" at bounding box center [304, 544] width 12 height 12
radio input "true"
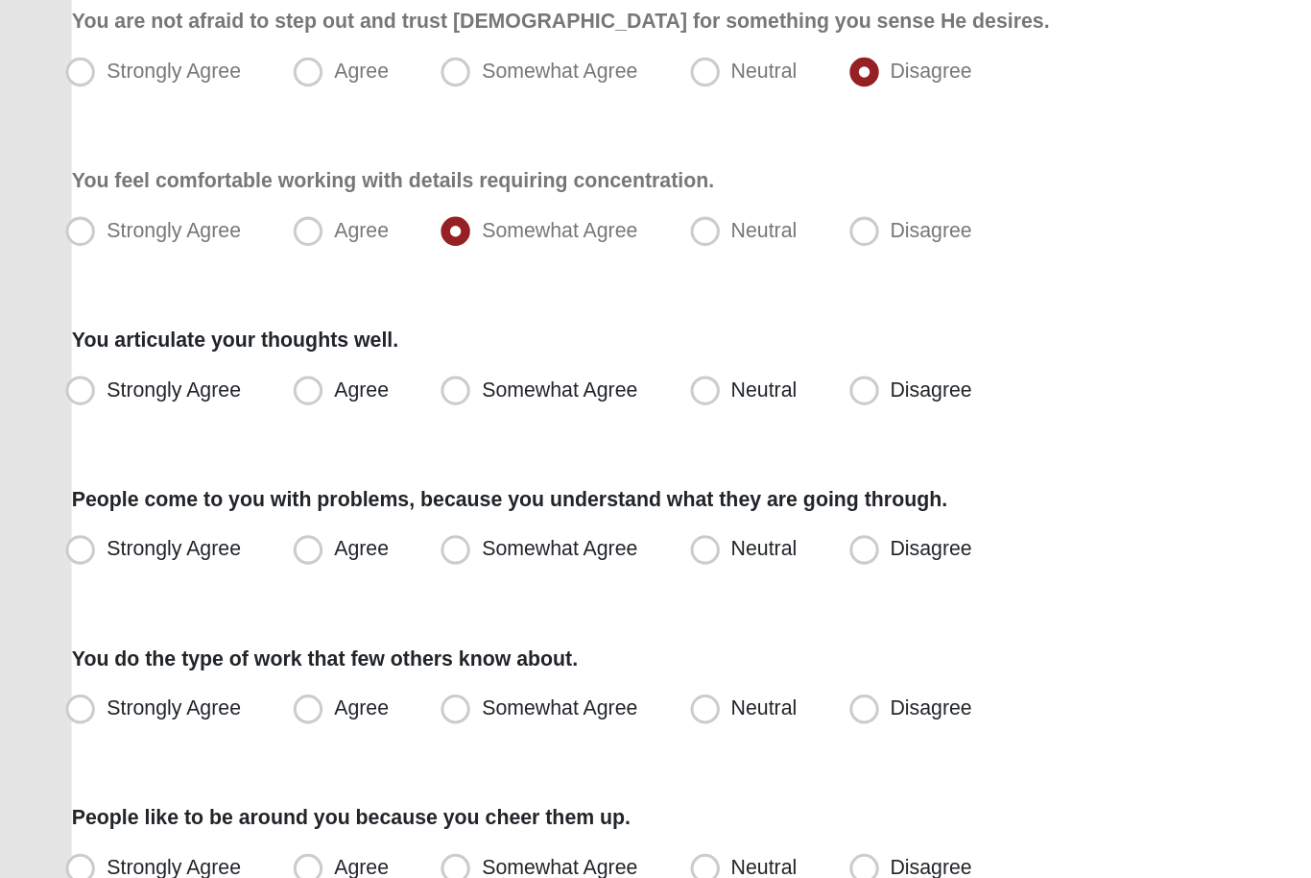
scroll to position [420, 0]
click at [376, 507] on span "Somewhat Agree" at bounding box center [368, 514] width 103 height 15
click at [310, 509] on input "Somewhat Agree" at bounding box center [304, 515] width 12 height 12
radio input "true"
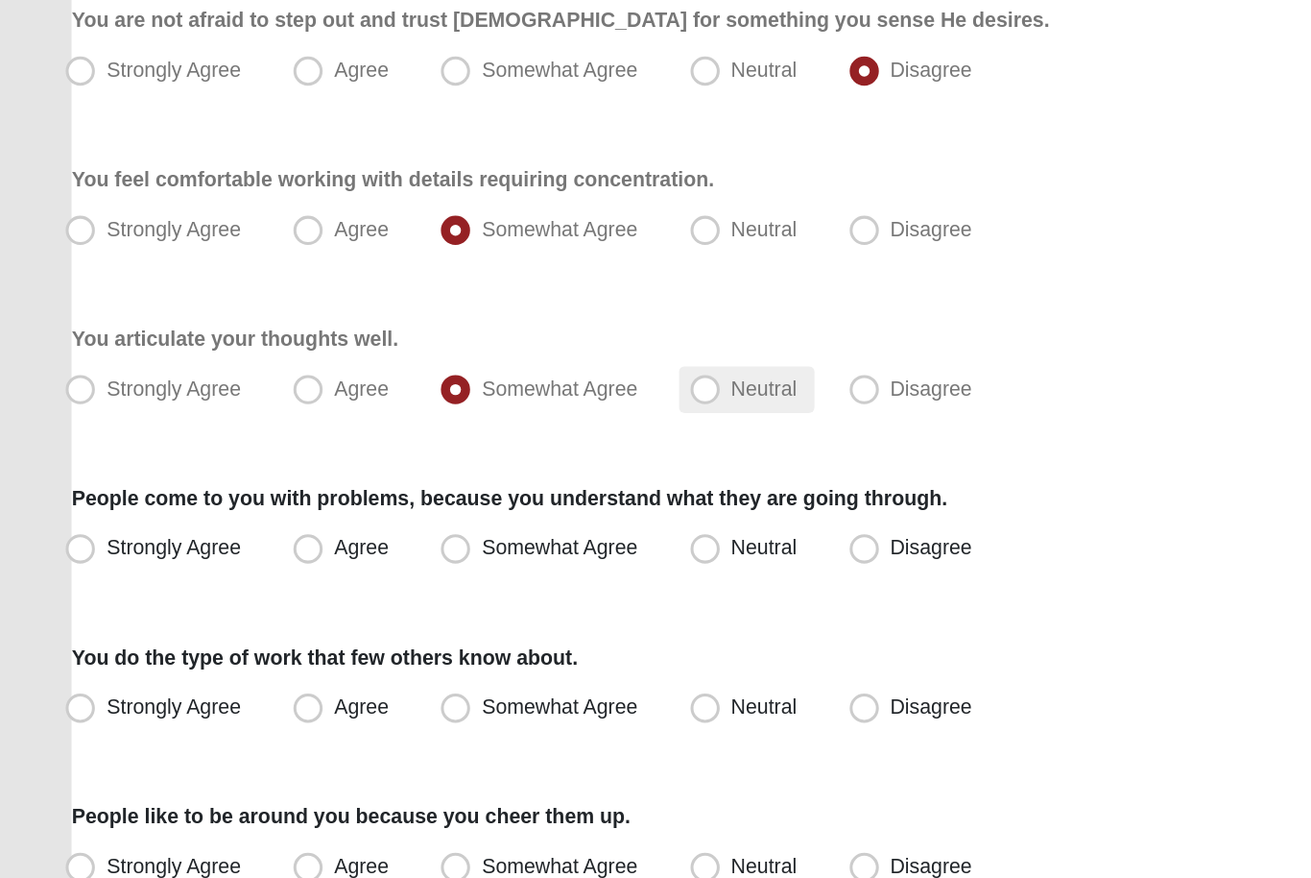
click at [490, 500] on label "Neutral" at bounding box center [490, 515] width 89 height 31
click at [474, 509] on input "Neutral" at bounding box center [468, 515] width 12 height 12
radio input "true"
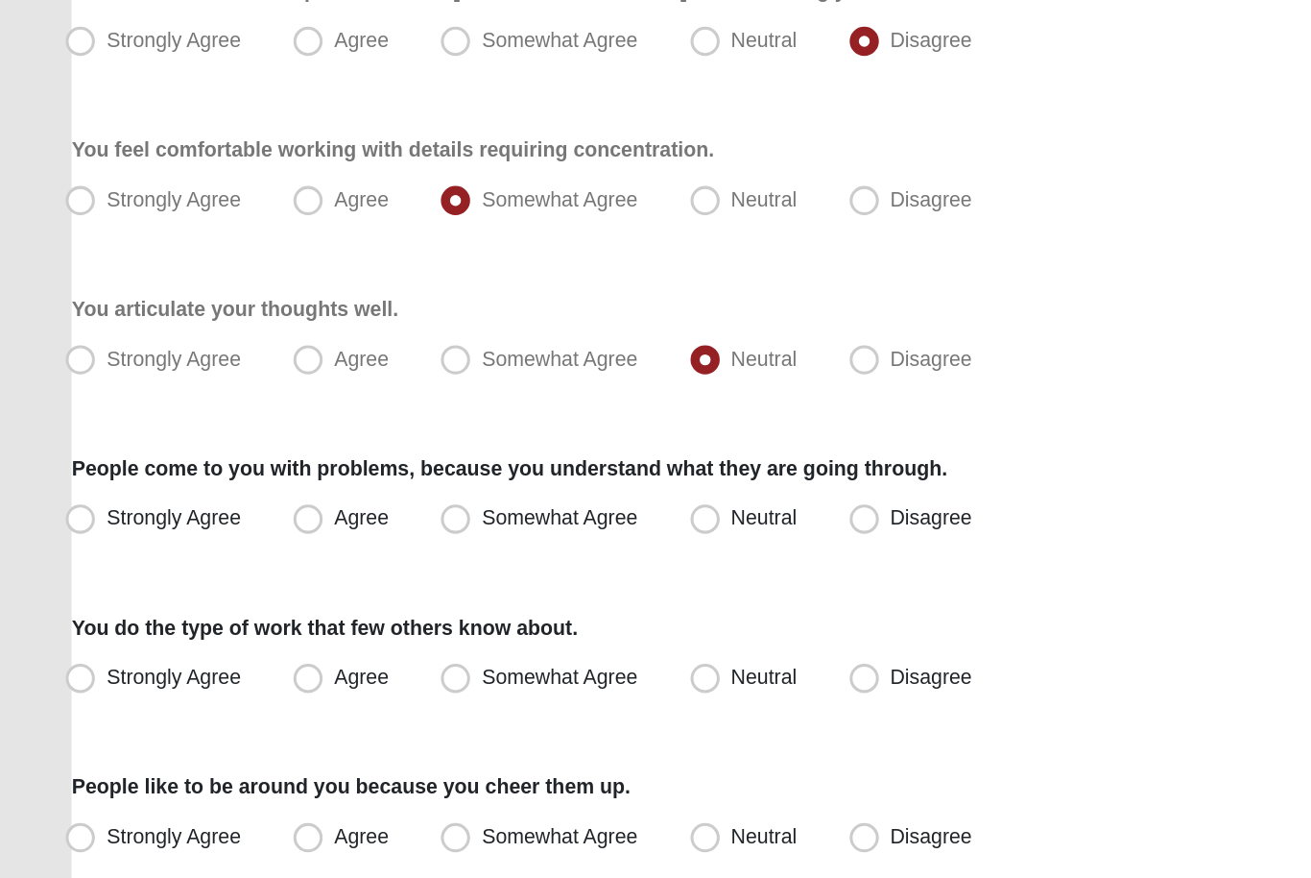
scroll to position [442, 0]
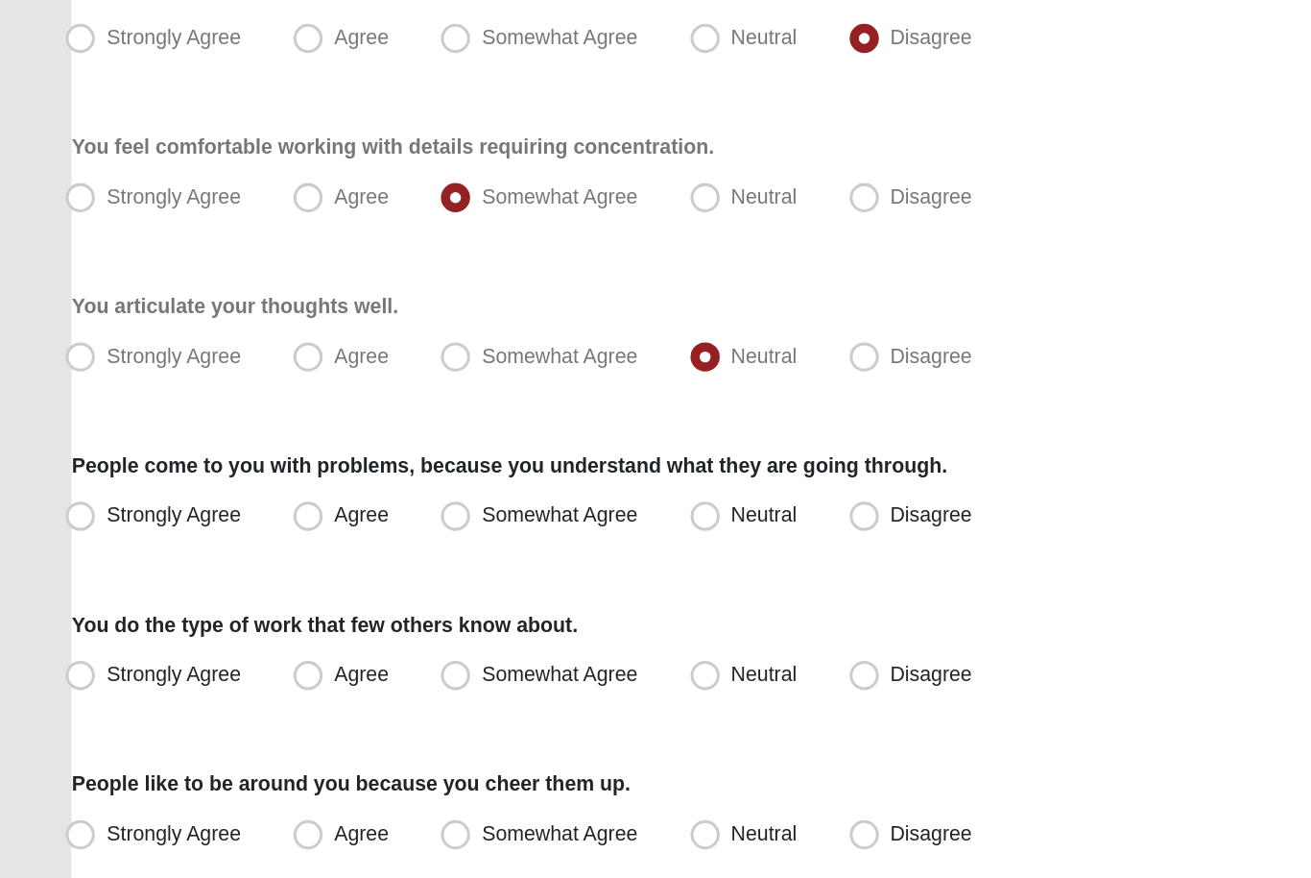
click at [327, 555] on div "People come to you with problems, because you understand what they are going th…" at bounding box center [655, 584] width 1217 height 59
click at [425, 583] on label "Somewhat Agree" at bounding box center [356, 598] width 149 height 31
click at [310, 591] on input "Somewhat Agree" at bounding box center [304, 597] width 12 height 12
radio input "true"
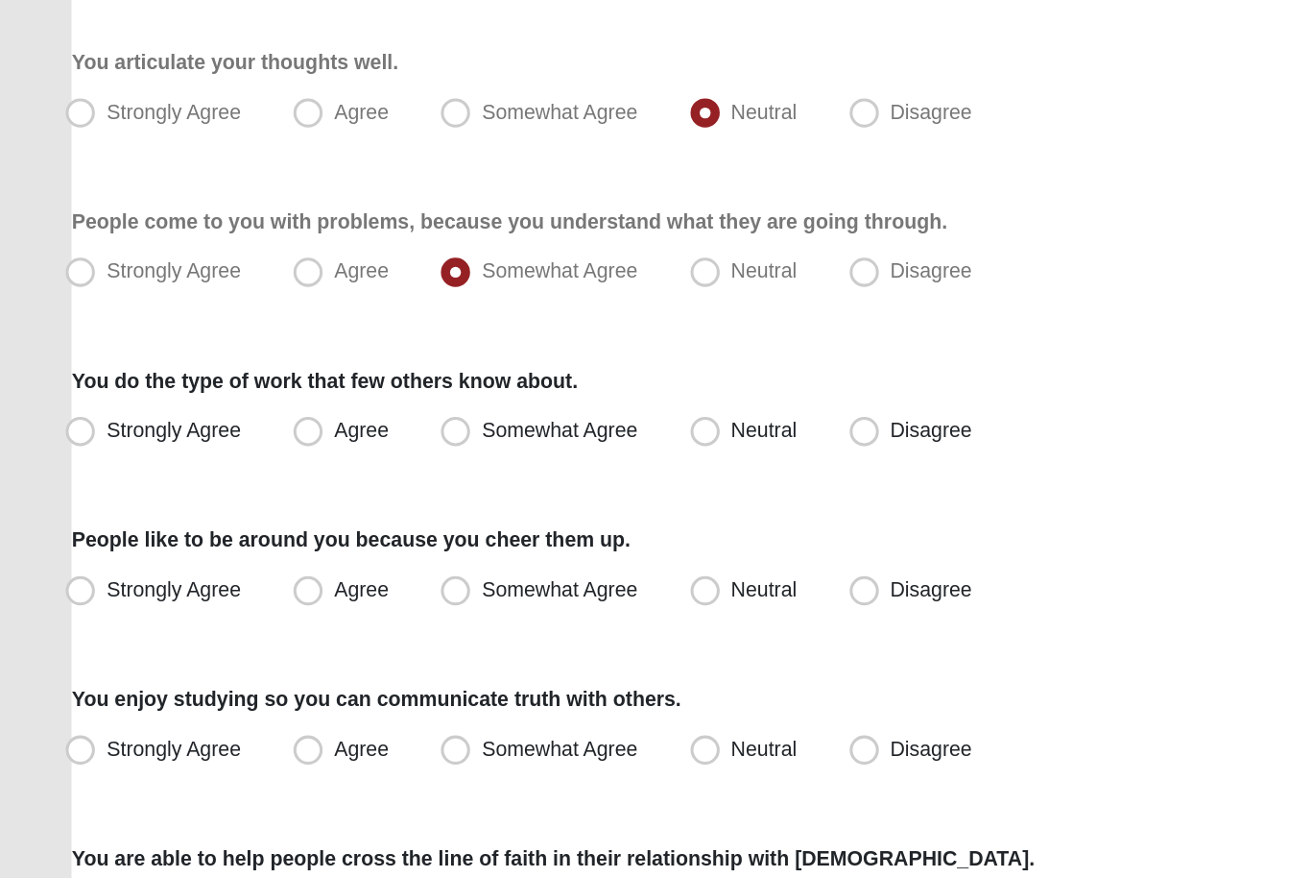
scroll to position [602, 0]
click at [276, 527] on div "Strongly Agree Agree Somewhat Agree Neutral Disagree" at bounding box center [655, 542] width 1217 height 31
click at [257, 527] on label "Agree" at bounding box center [226, 542] width 82 height 31
click at [213, 536] on input "Agree" at bounding box center [207, 542] width 12 height 12
radio input "true"
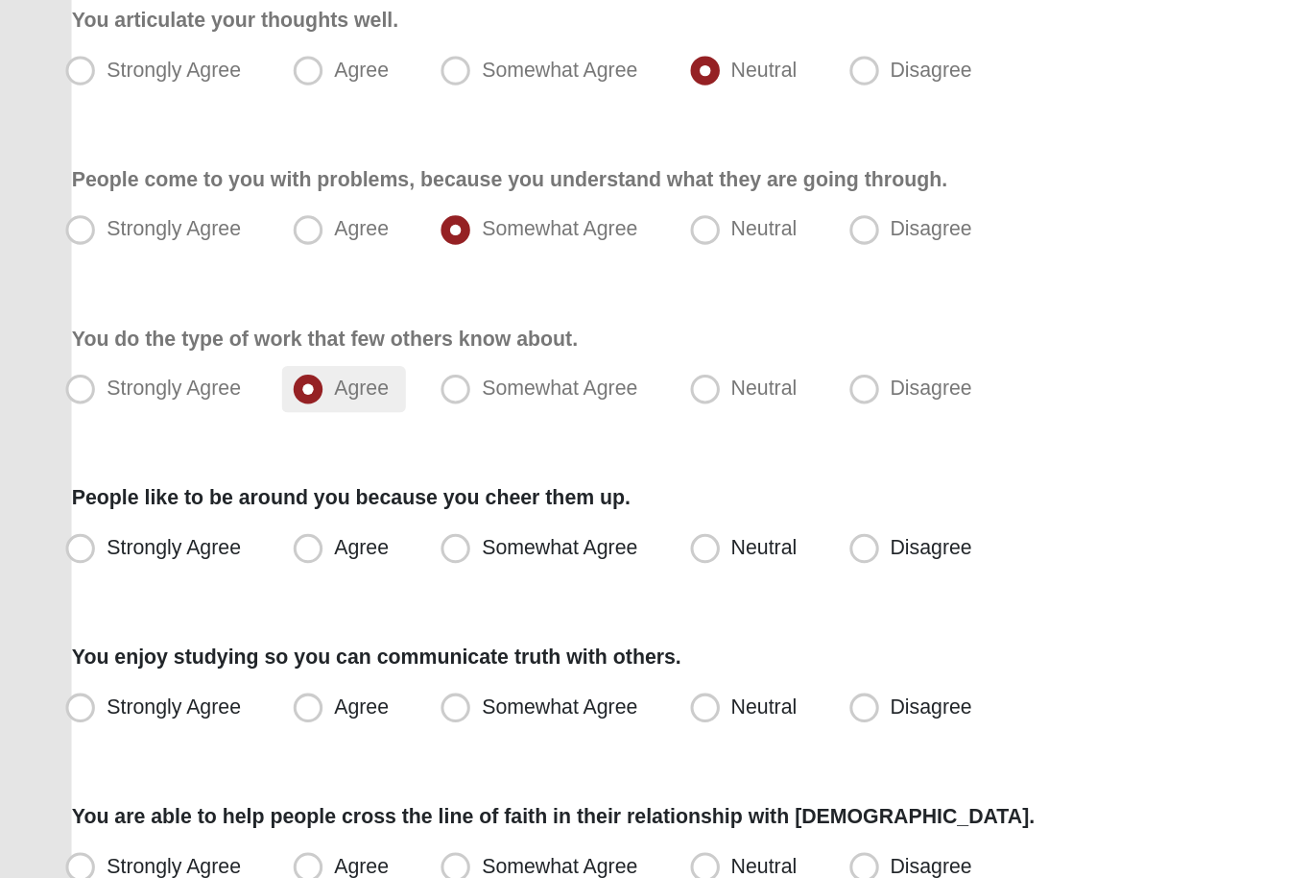
scroll to position [629, 0]
click at [147, 612] on span "Strongly Agree" at bounding box center [114, 619] width 88 height 15
click at [63, 613] on input "Strongly Agree" at bounding box center [57, 619] width 12 height 12
radio input "true"
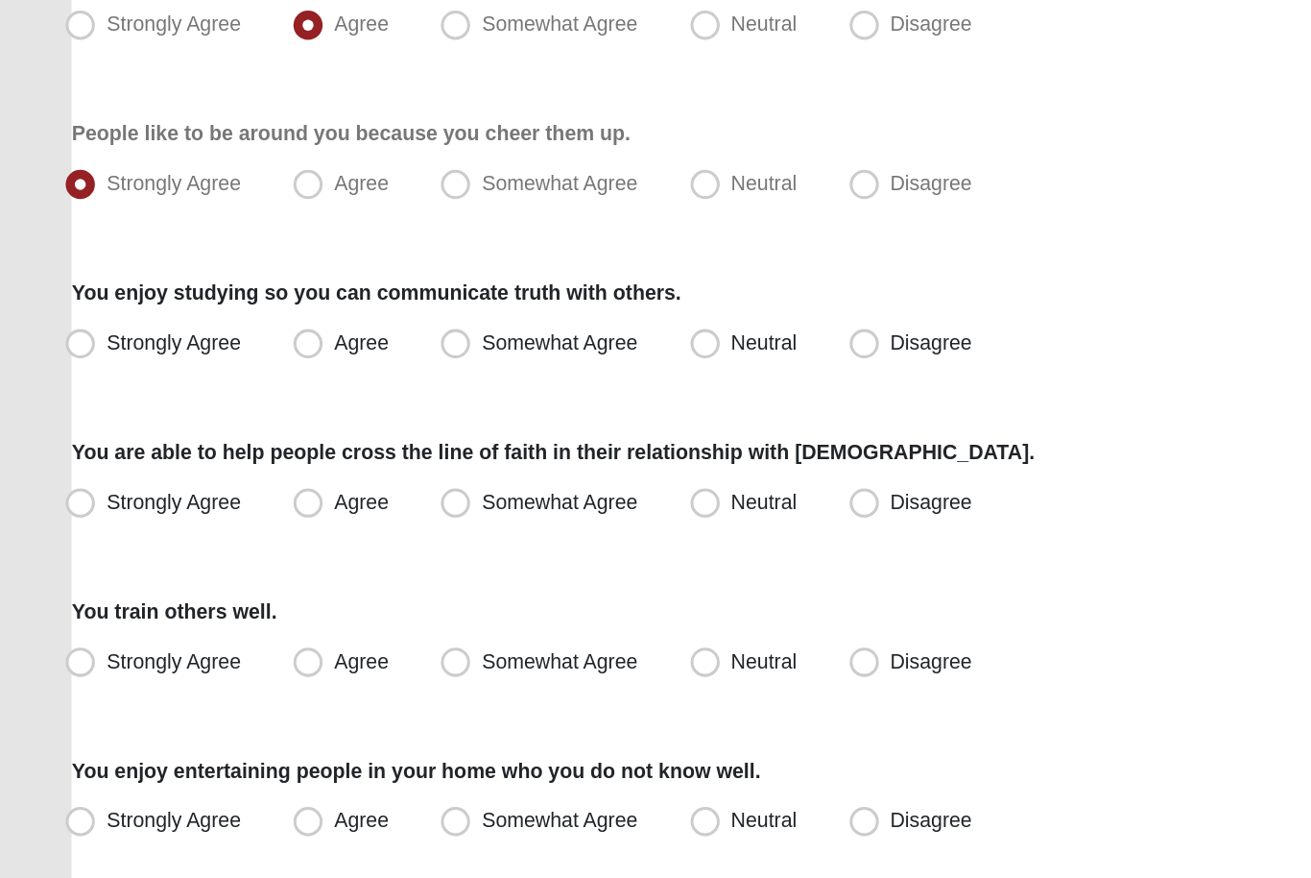
scroll to position [870, 0]
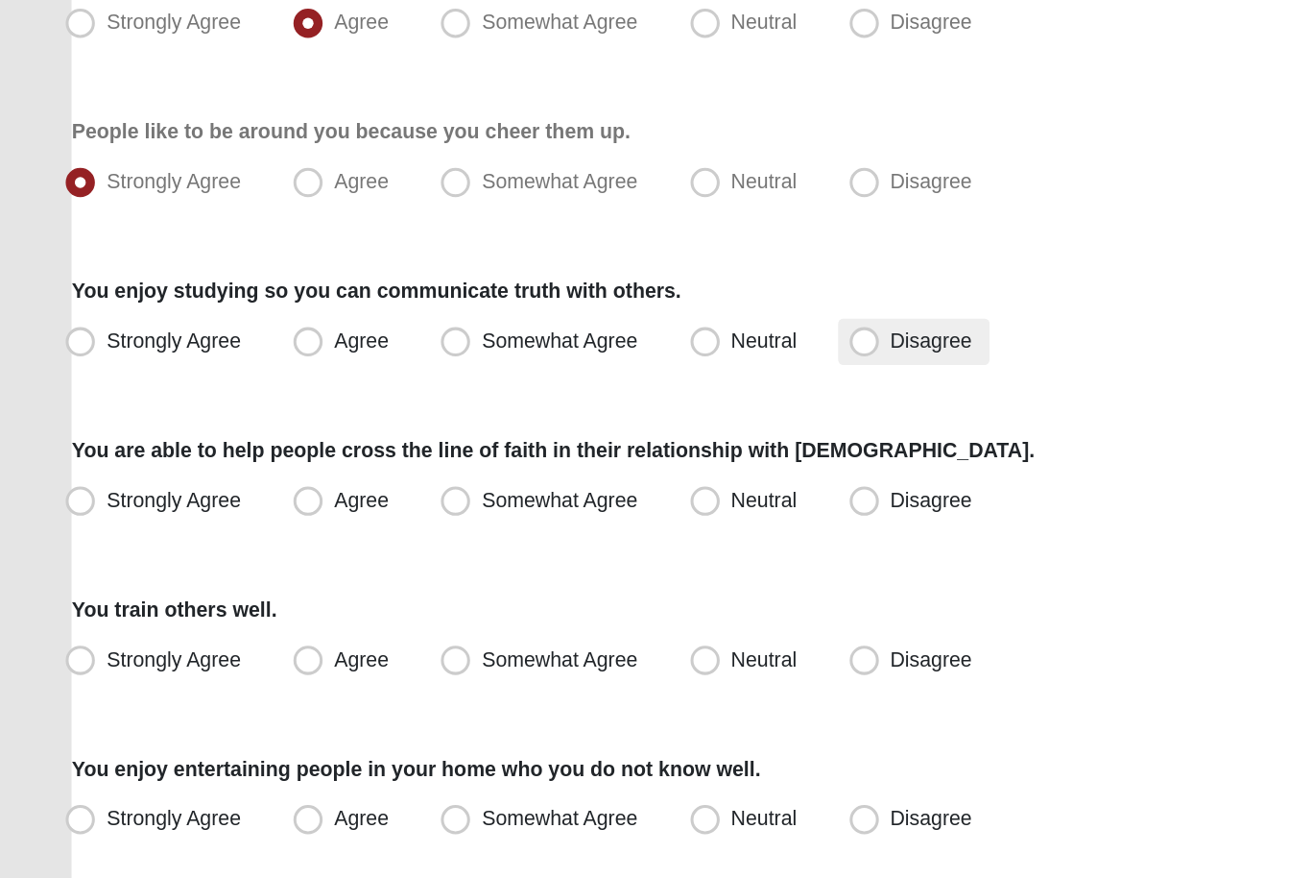
click at [609, 469] on label "Disagree" at bounding box center [601, 484] width 100 height 31
click at [579, 477] on input "Disagree" at bounding box center [572, 483] width 12 height 12
radio input "true"
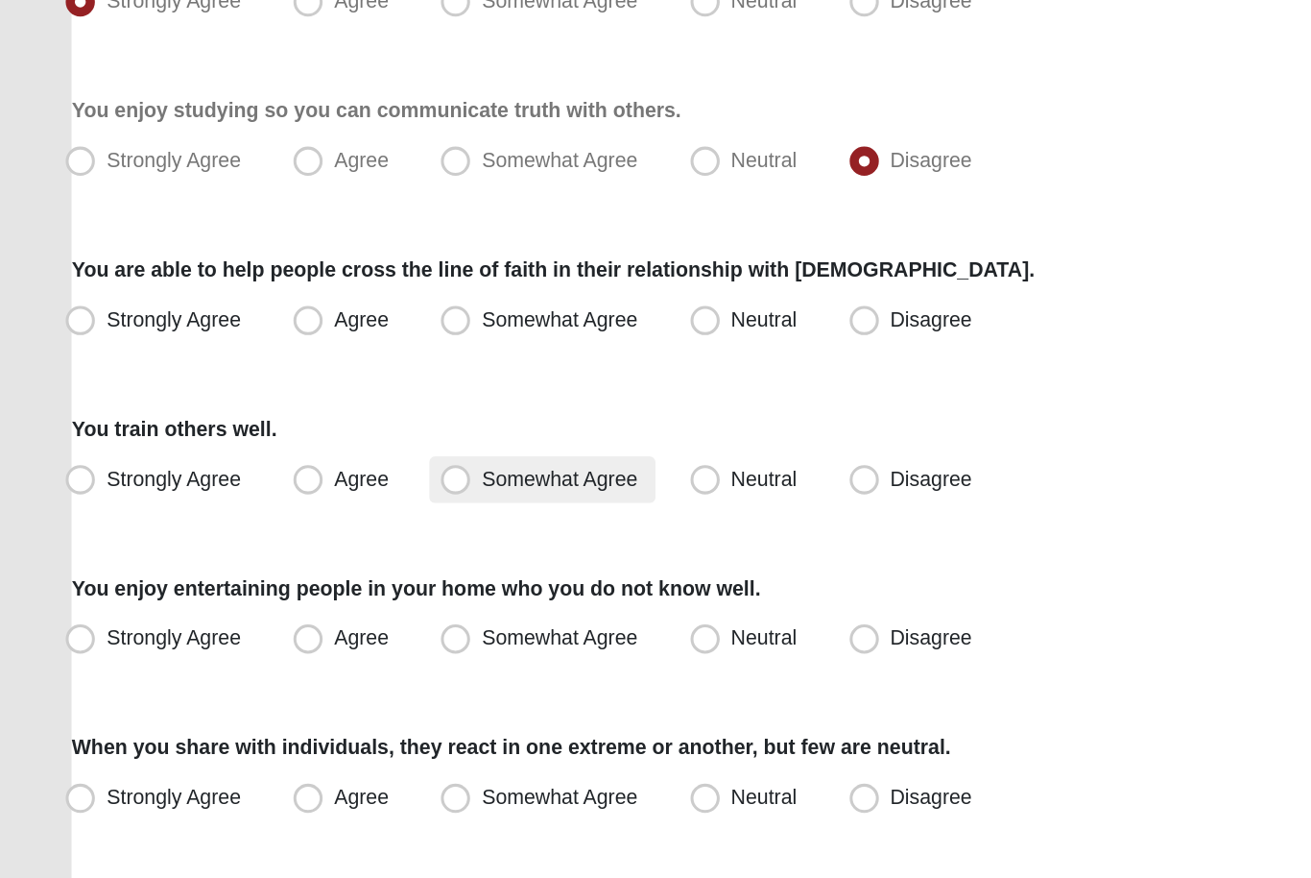
scroll to position [1004, 0]
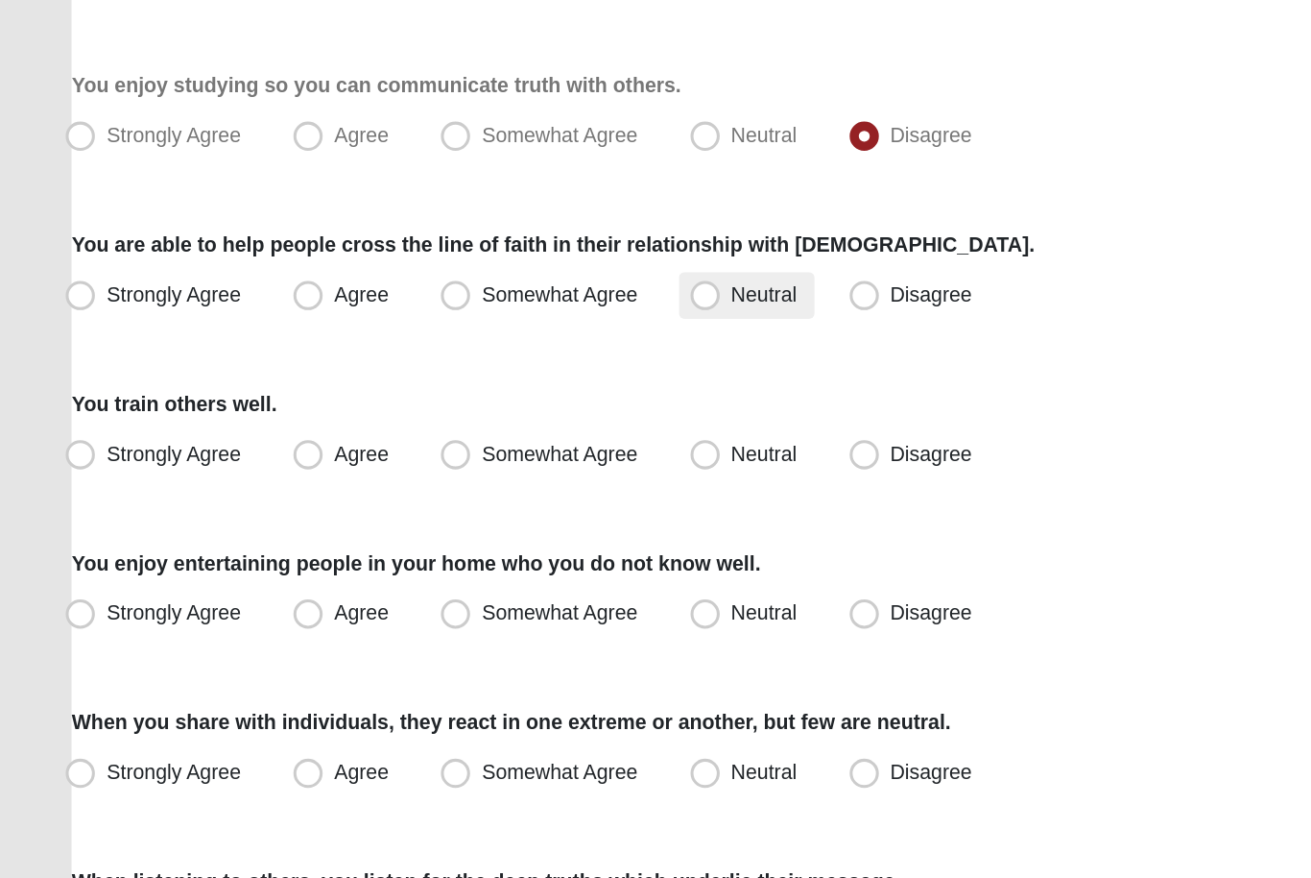
click at [481, 445] on span "Neutral" at bounding box center [502, 452] width 43 height 15
click at [469, 447] on input "Neutral" at bounding box center [468, 453] width 12 height 12
radio input "true"
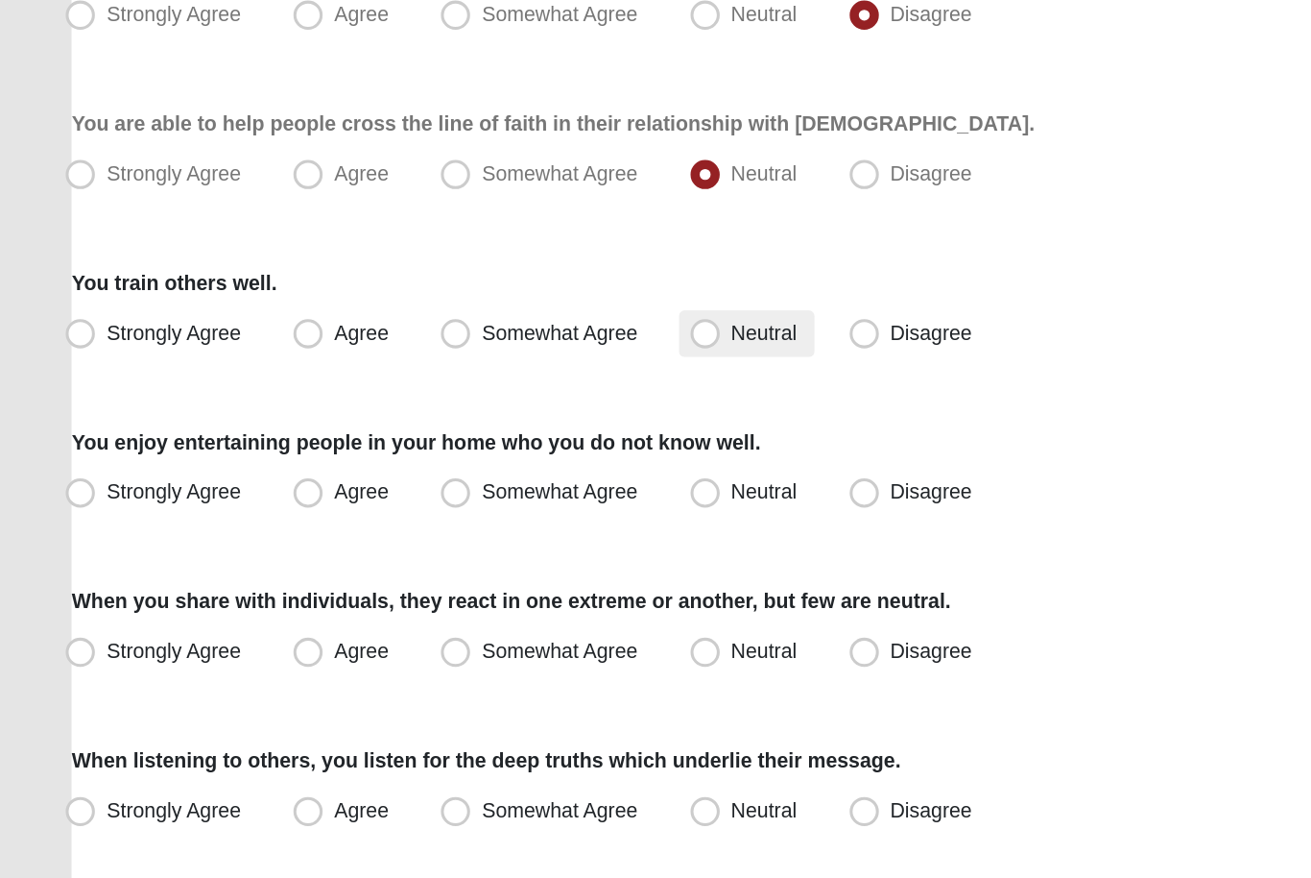
scroll to position [1085, 0]
click at [371, 469] on span "Somewhat Agree" at bounding box center [368, 476] width 103 height 15
click at [310, 471] on input "Somewhat Agree" at bounding box center [304, 477] width 12 height 12
radio input "true"
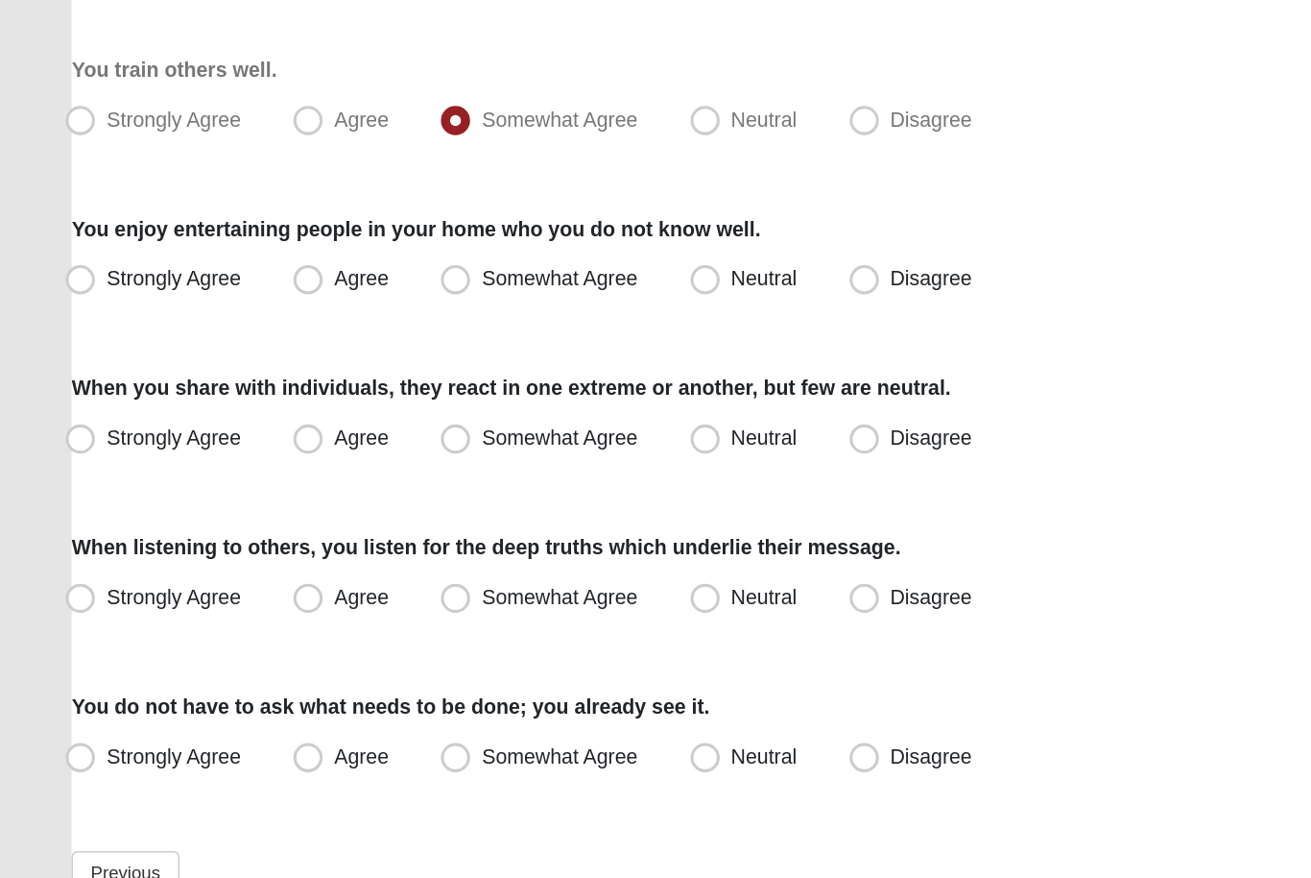
scroll to position [1225, 0]
click at [560, 427] on label "Disagree" at bounding box center [601, 442] width 100 height 31
click at [566, 436] on input "Disagree" at bounding box center [572, 442] width 12 height 12
radio input "true"
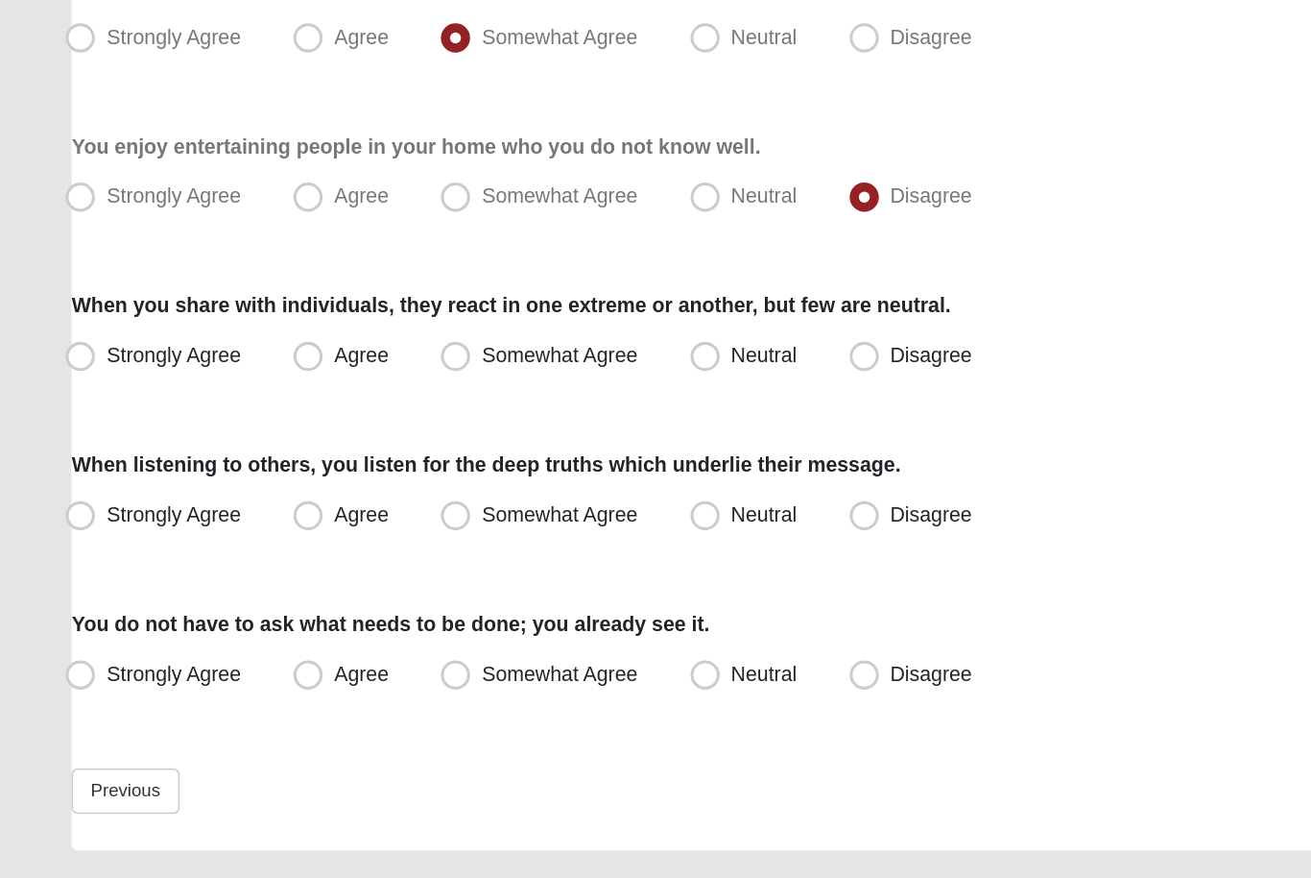
scroll to position [1289, 0]
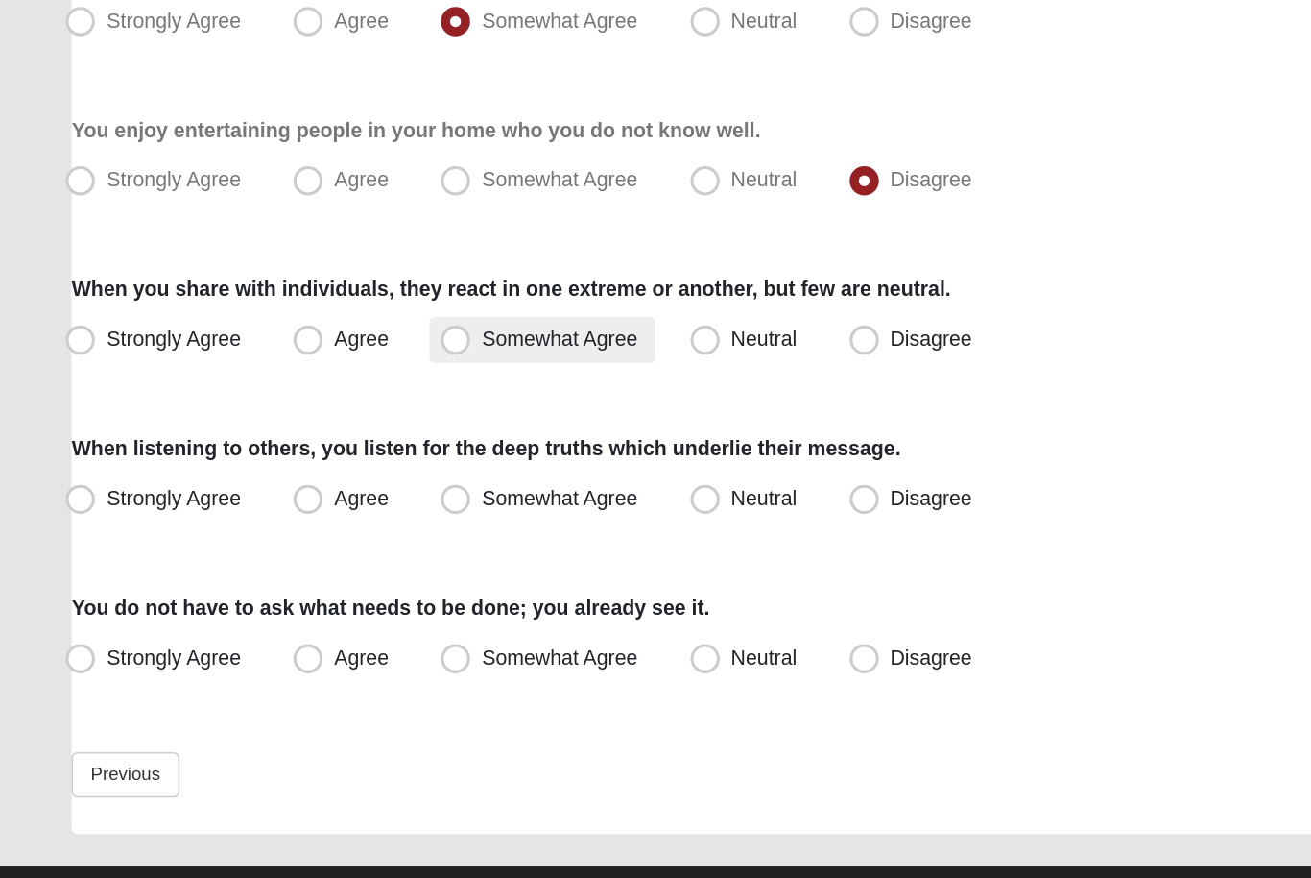
click at [373, 474] on span "Somewhat Agree" at bounding box center [368, 481] width 103 height 15
click at [310, 476] on input "Somewhat Agree" at bounding box center [304, 482] width 12 height 12
radio input "true"
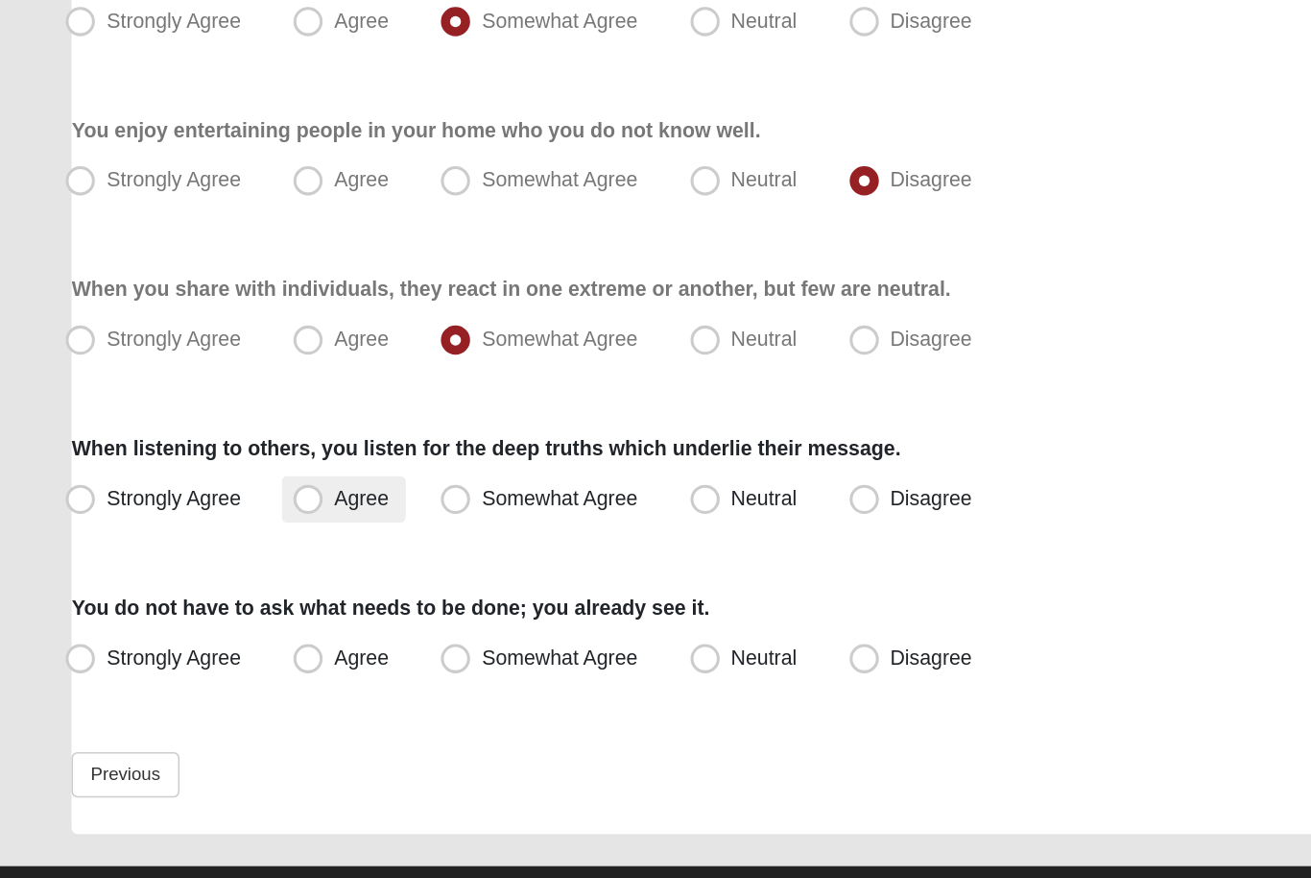
click at [233, 579] on span "Agree" at bounding box center [238, 586] width 36 height 15
click at [213, 581] on input "Agree" at bounding box center [207, 587] width 12 height 12
radio input "true"
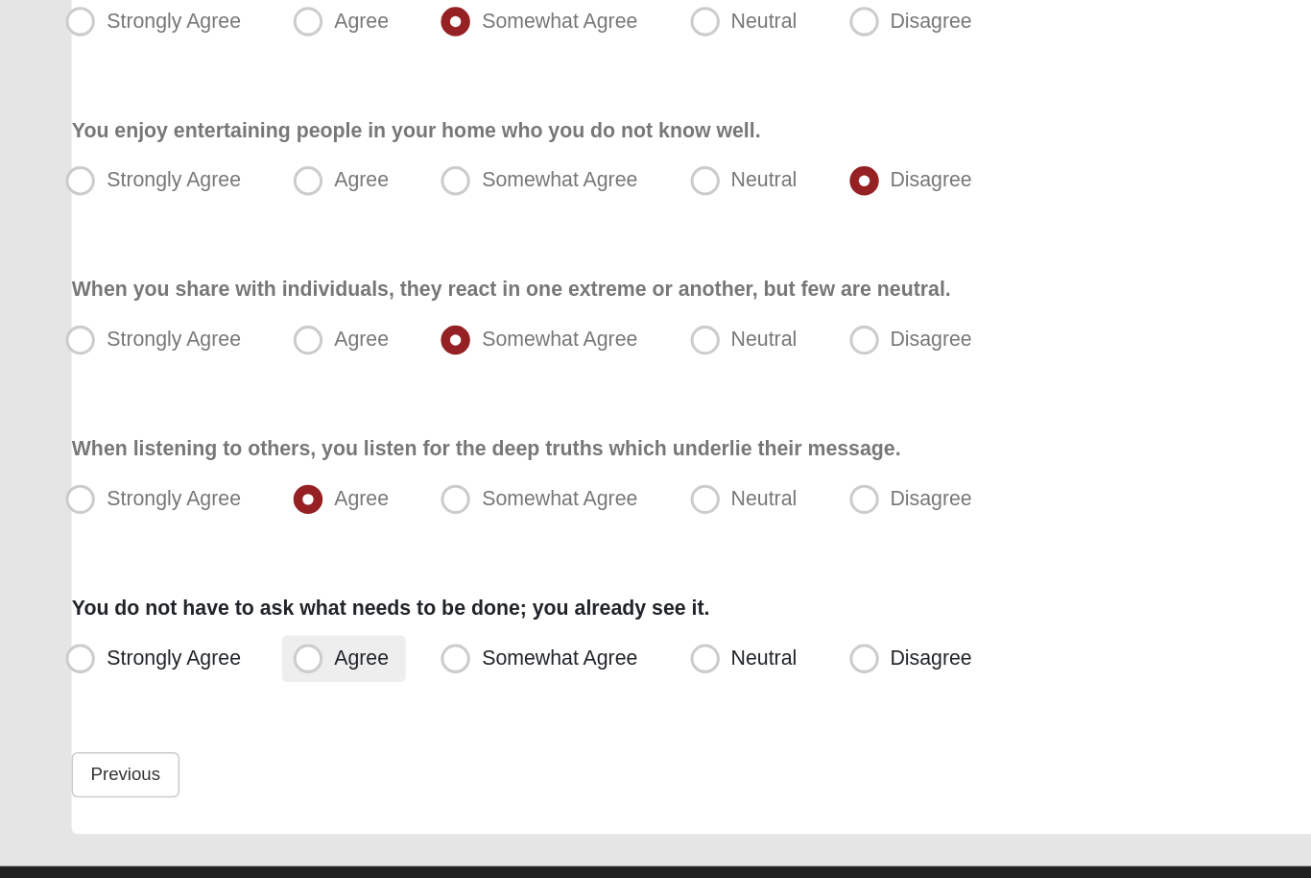
click at [254, 684] on span "Agree" at bounding box center [238, 691] width 36 height 15
click at [213, 685] on input "Agree" at bounding box center [207, 691] width 12 height 12
radio input "true"
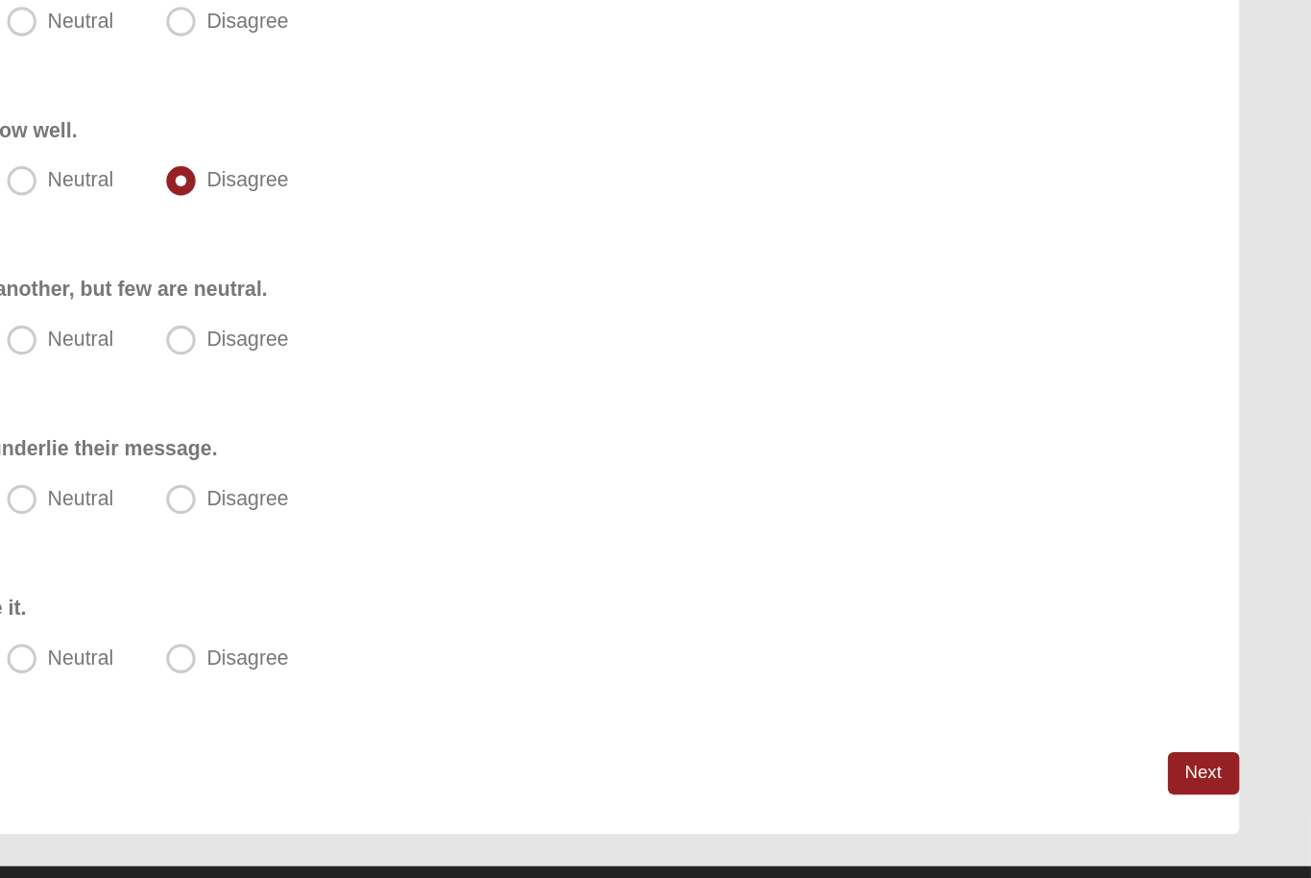
click at [1217, 754] on link "Next" at bounding box center [1240, 768] width 47 height 28
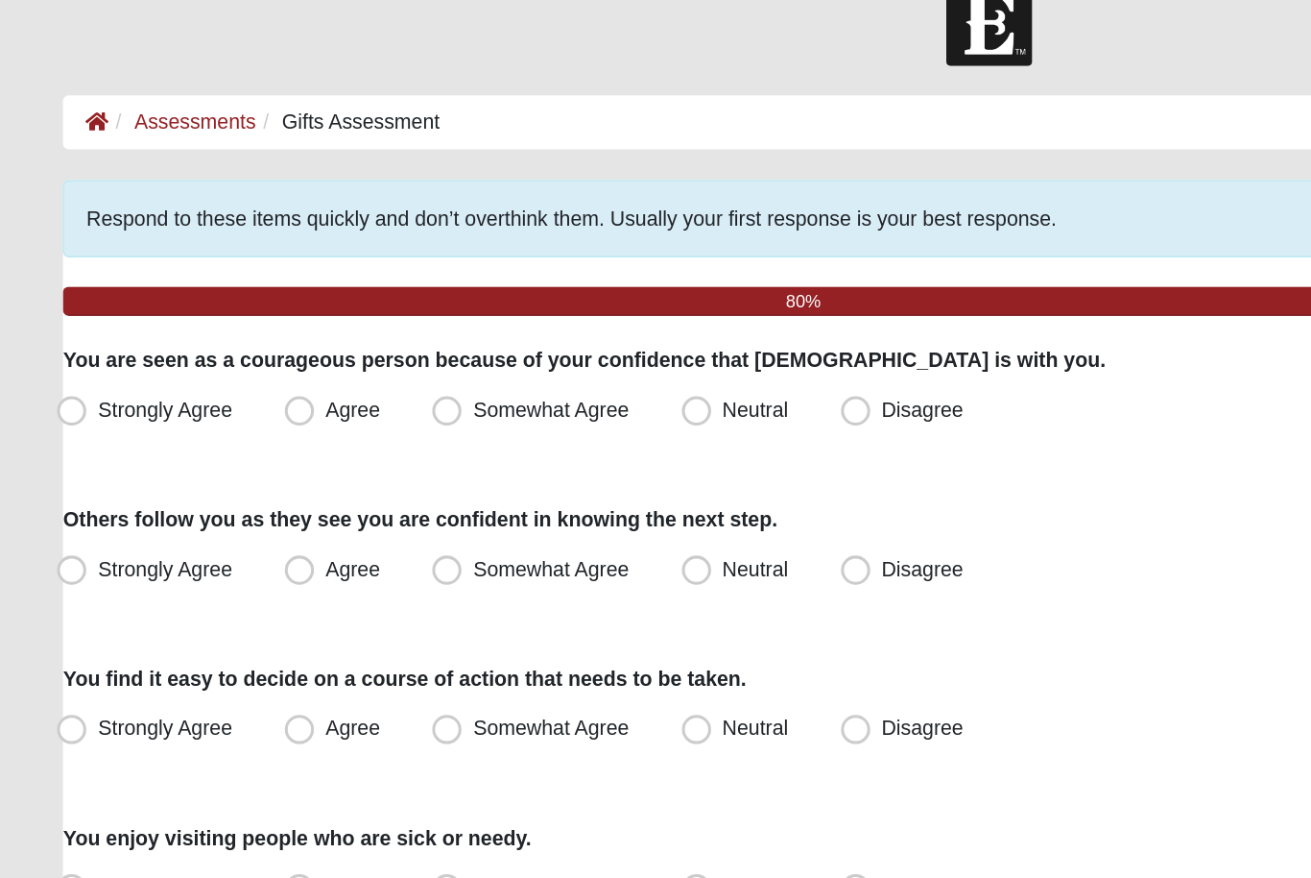
click at [389, 299] on span "Somewhat Agree" at bounding box center [368, 306] width 103 height 15
click at [310, 301] on input "Somewhat Agree" at bounding box center [304, 307] width 12 height 12
radio input "true"
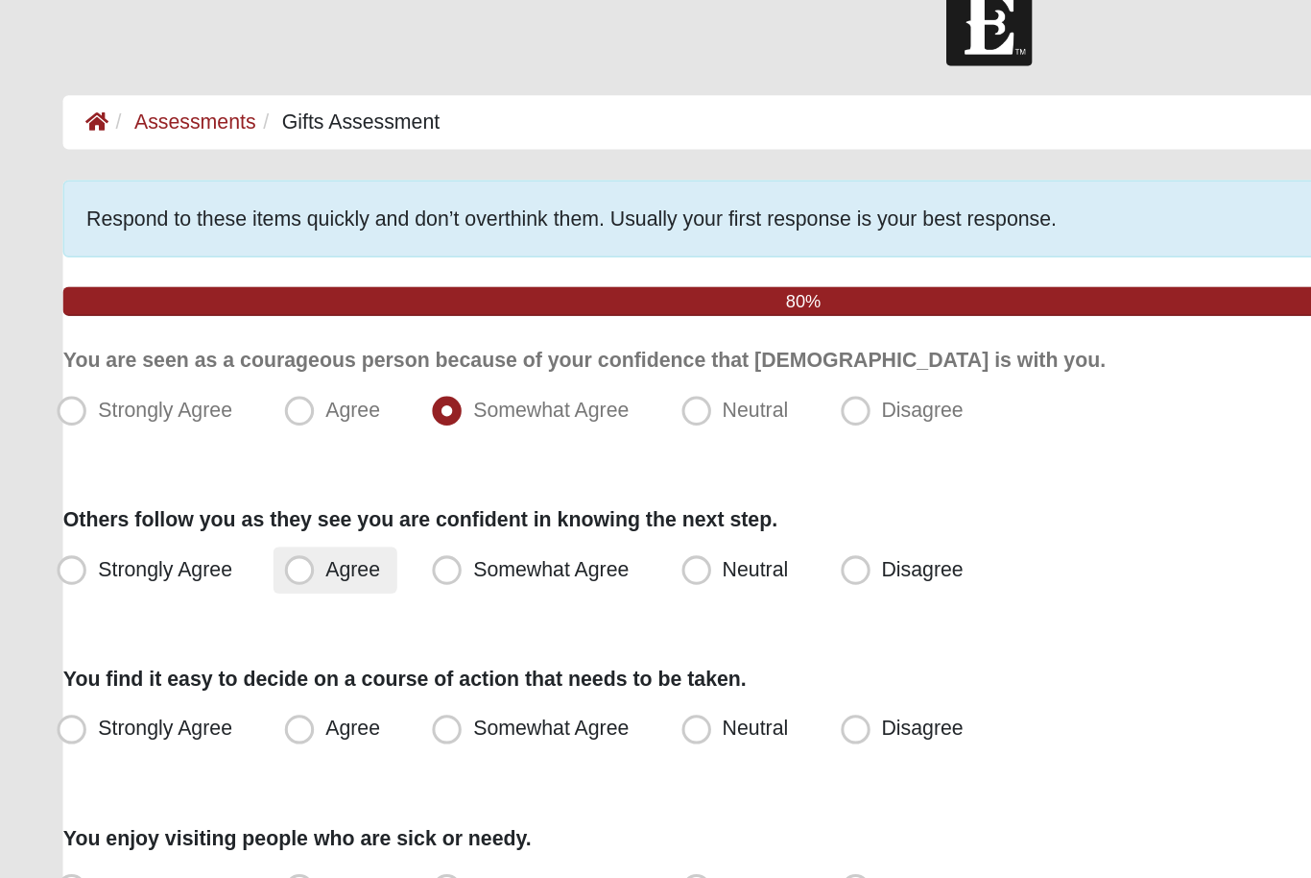
click at [242, 403] on span "Agree" at bounding box center [238, 410] width 36 height 15
click at [213, 405] on input "Agree" at bounding box center [207, 411] width 12 height 12
radio input "true"
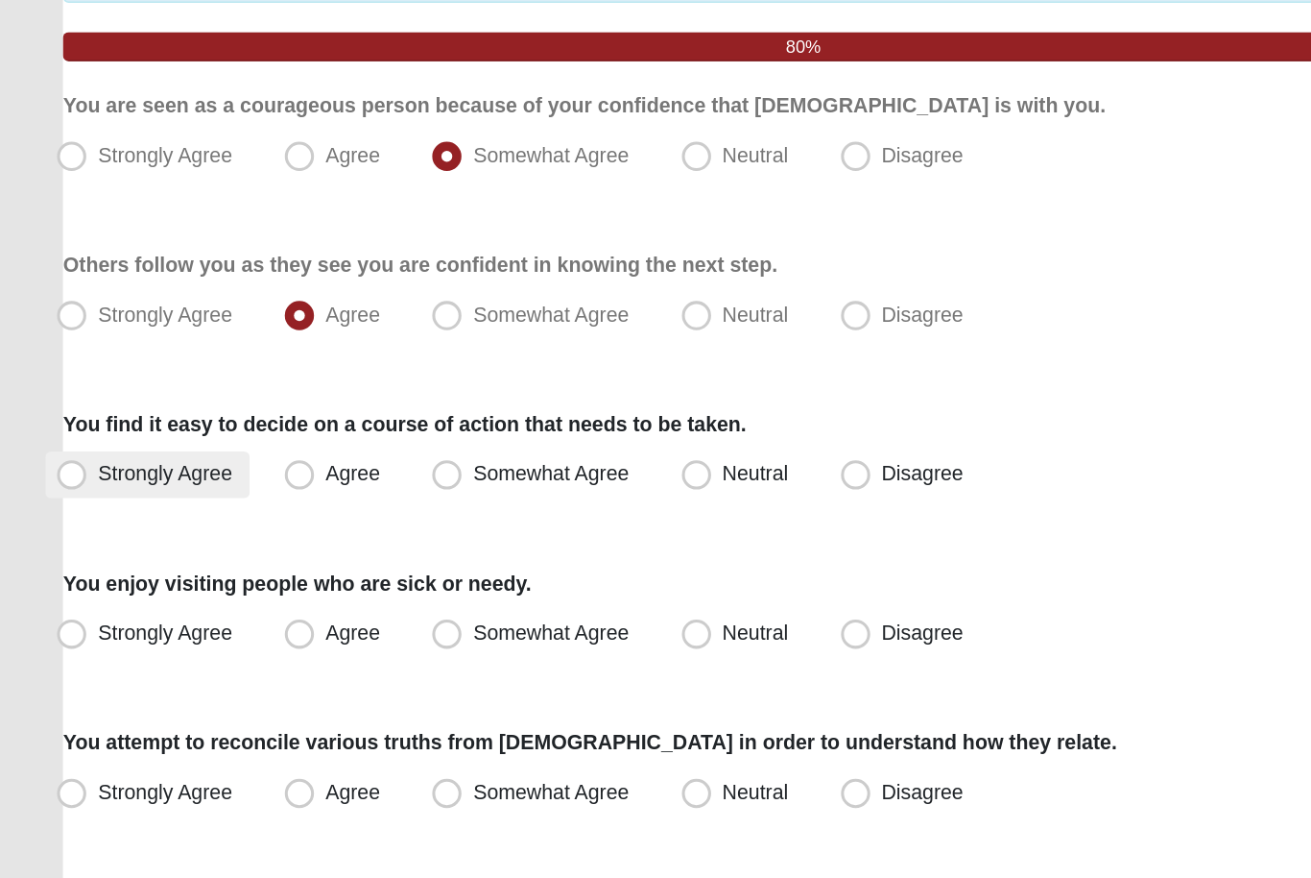
click at [126, 508] on span "Strongly Agree" at bounding box center [114, 515] width 88 height 15
click at [63, 510] on input "Strongly Agree" at bounding box center [57, 516] width 12 height 12
radio input "true"
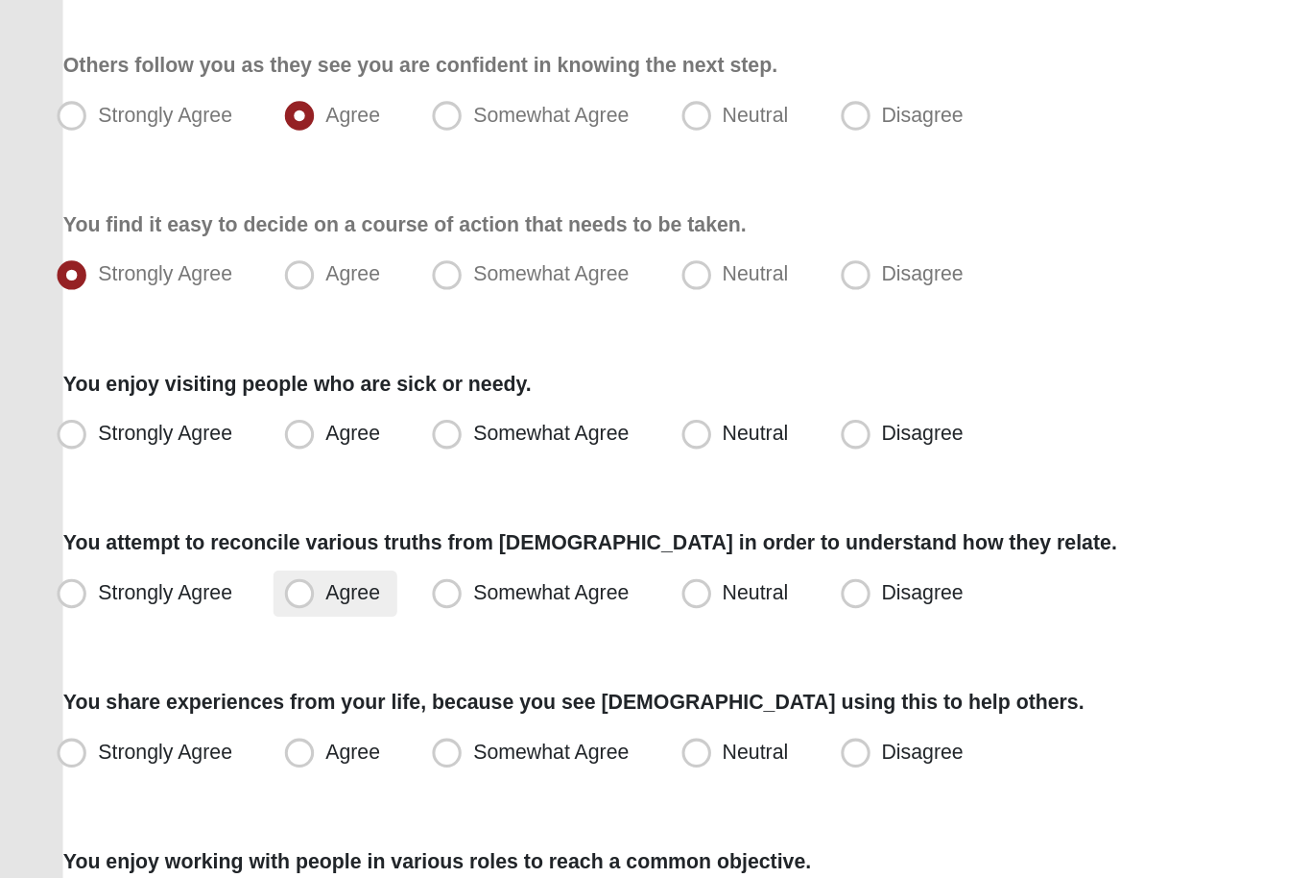
scroll to position [77, 0]
click at [610, 501] on div "You enjoy visiting people who are sick or needy. Strongly Agree Agree Somewhat …" at bounding box center [655, 530] width 1217 height 59
click at [610, 529] on label "Disagree" at bounding box center [601, 544] width 100 height 31
click at [579, 538] on input "Disagree" at bounding box center [572, 544] width 12 height 12
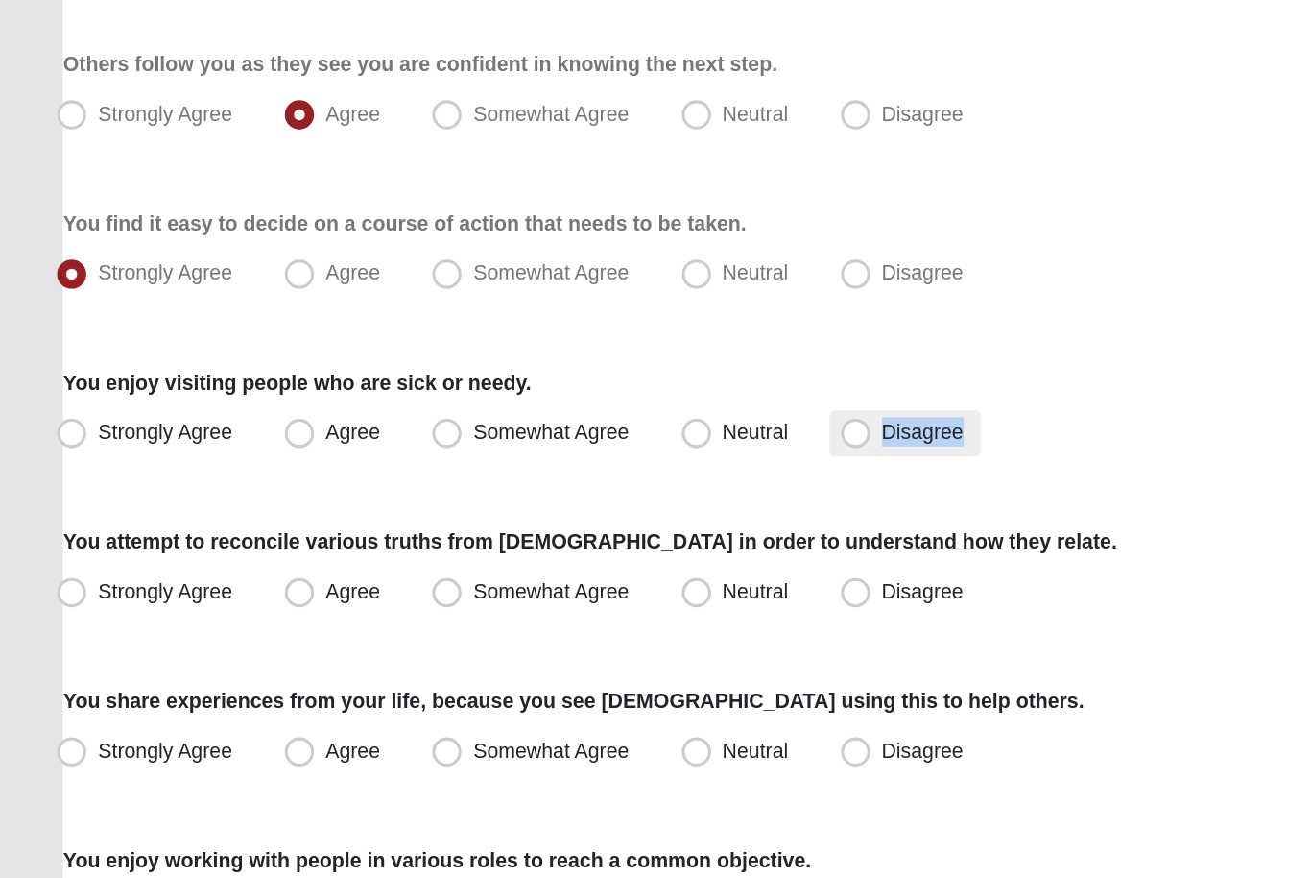
radio input "true"
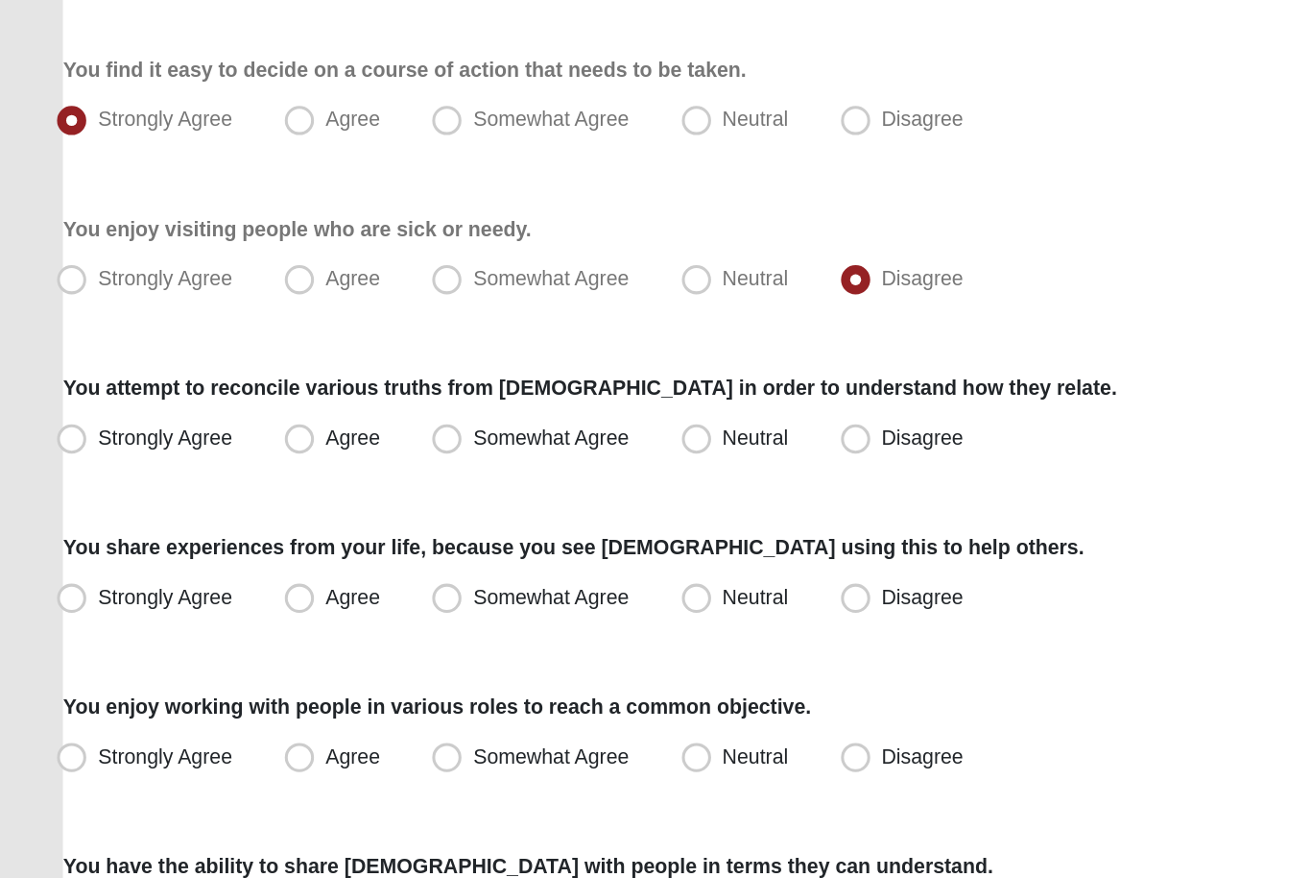
scroll to position [179, 0]
click at [481, 434] on span "Neutral" at bounding box center [502, 441] width 43 height 15
click at [469, 436] on input "Neutral" at bounding box center [468, 442] width 12 height 12
radio input "true"
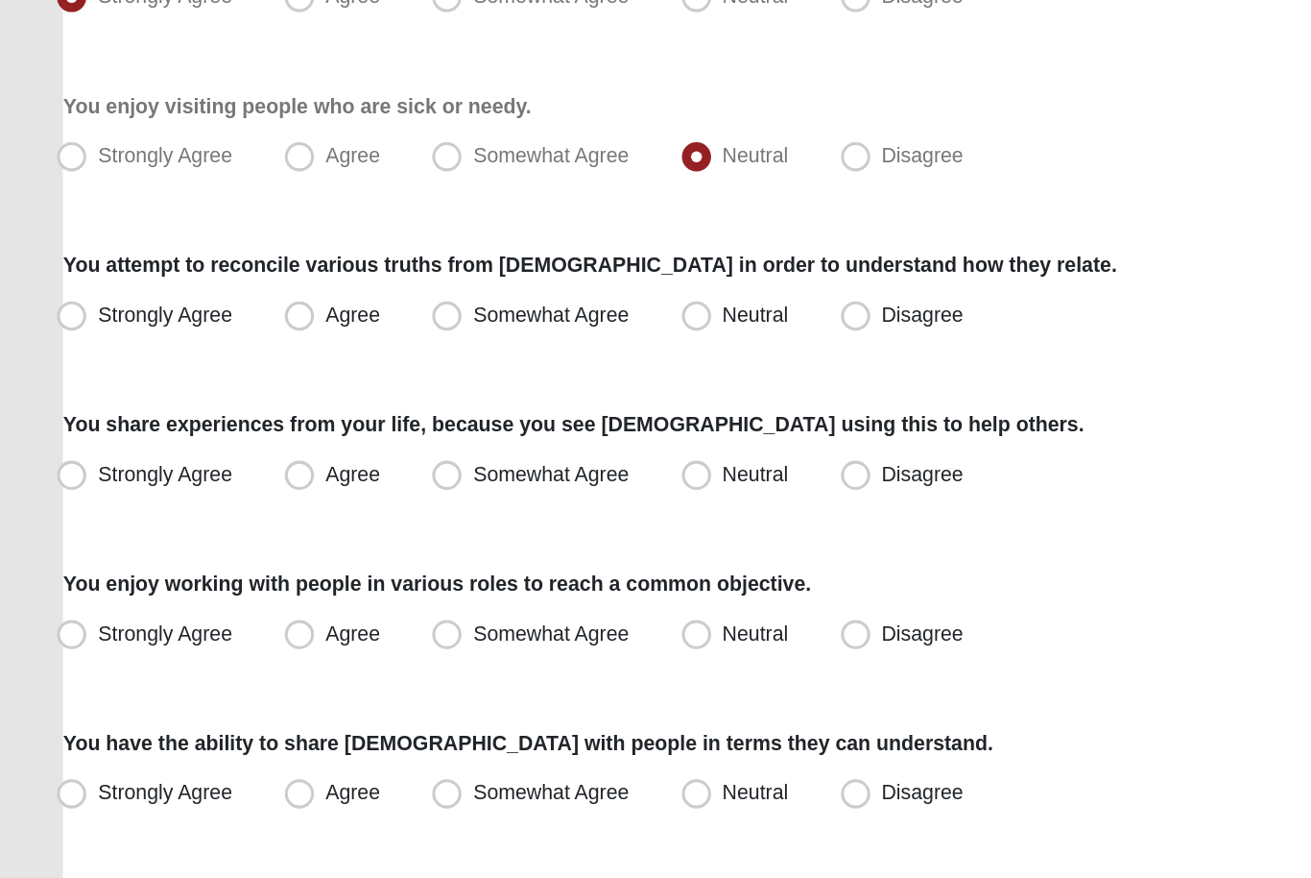
scroll to position [259, 0]
click at [586, 458] on span "Disagree" at bounding box center [613, 465] width 54 height 15
click at [567, 460] on input "Disagree" at bounding box center [572, 466] width 12 height 12
radio input "true"
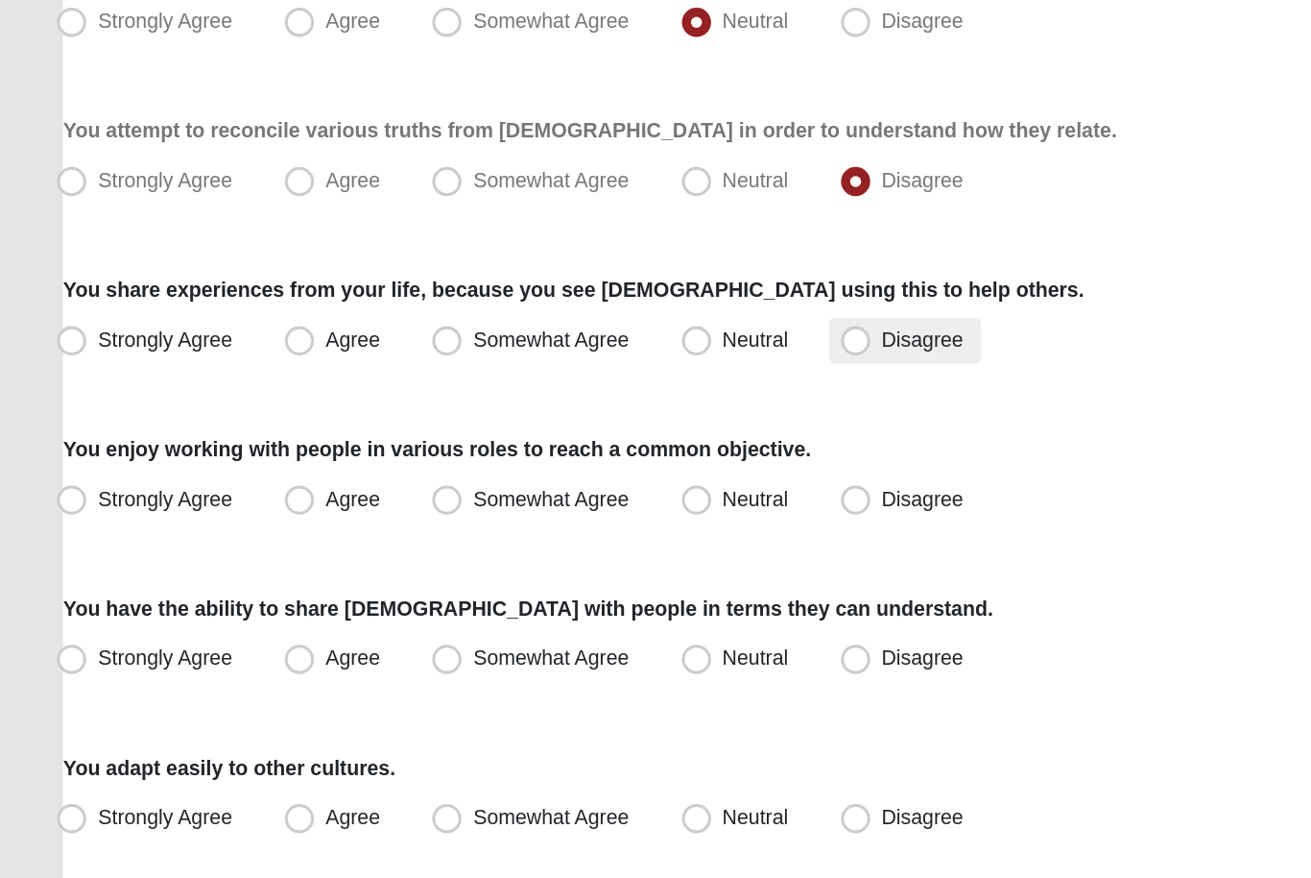
scroll to position [348, 0]
click at [481, 474] on span "Neutral" at bounding box center [502, 481] width 43 height 15
click at [463, 476] on input "Neutral" at bounding box center [468, 482] width 12 height 12
radio input "true"
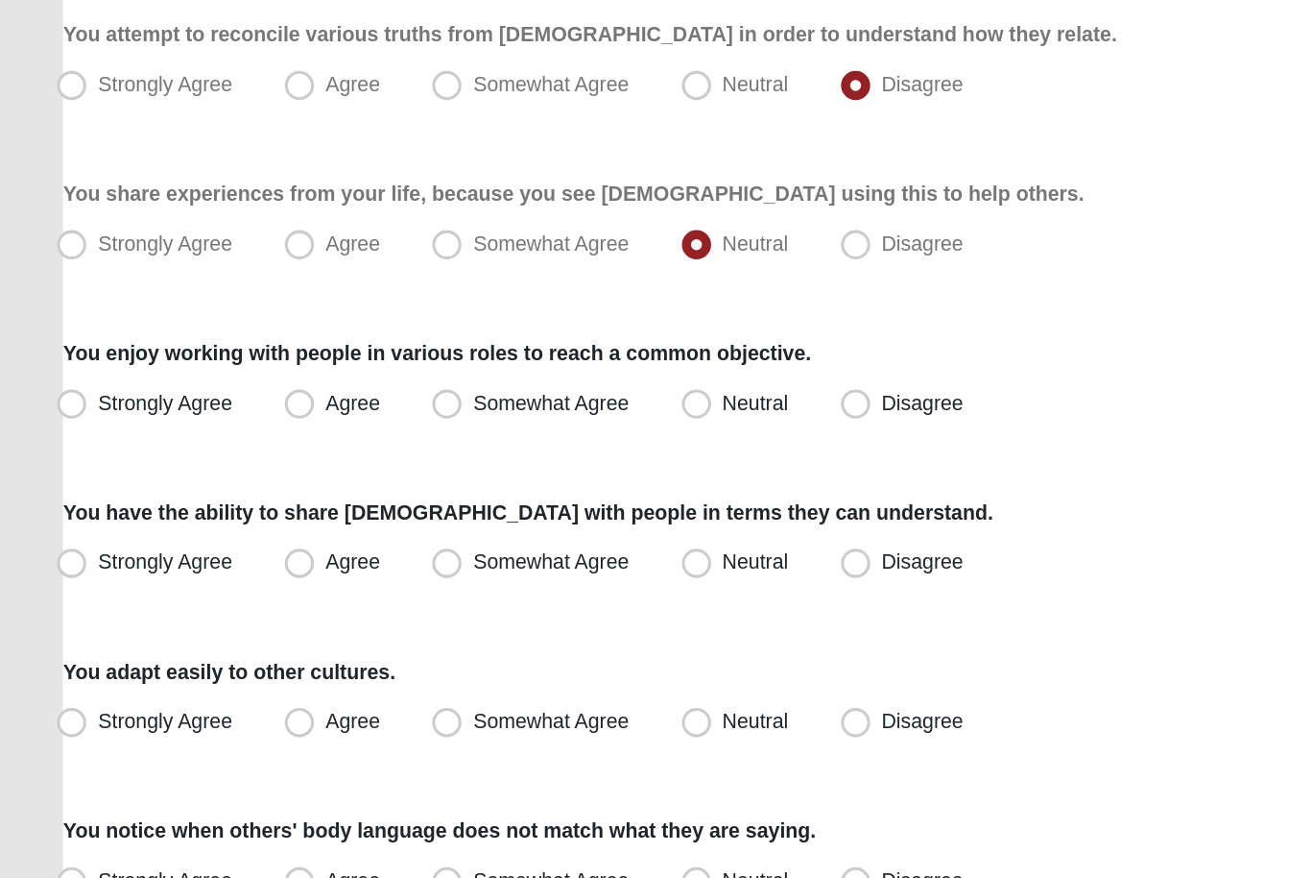
scroll to position [411, 0]
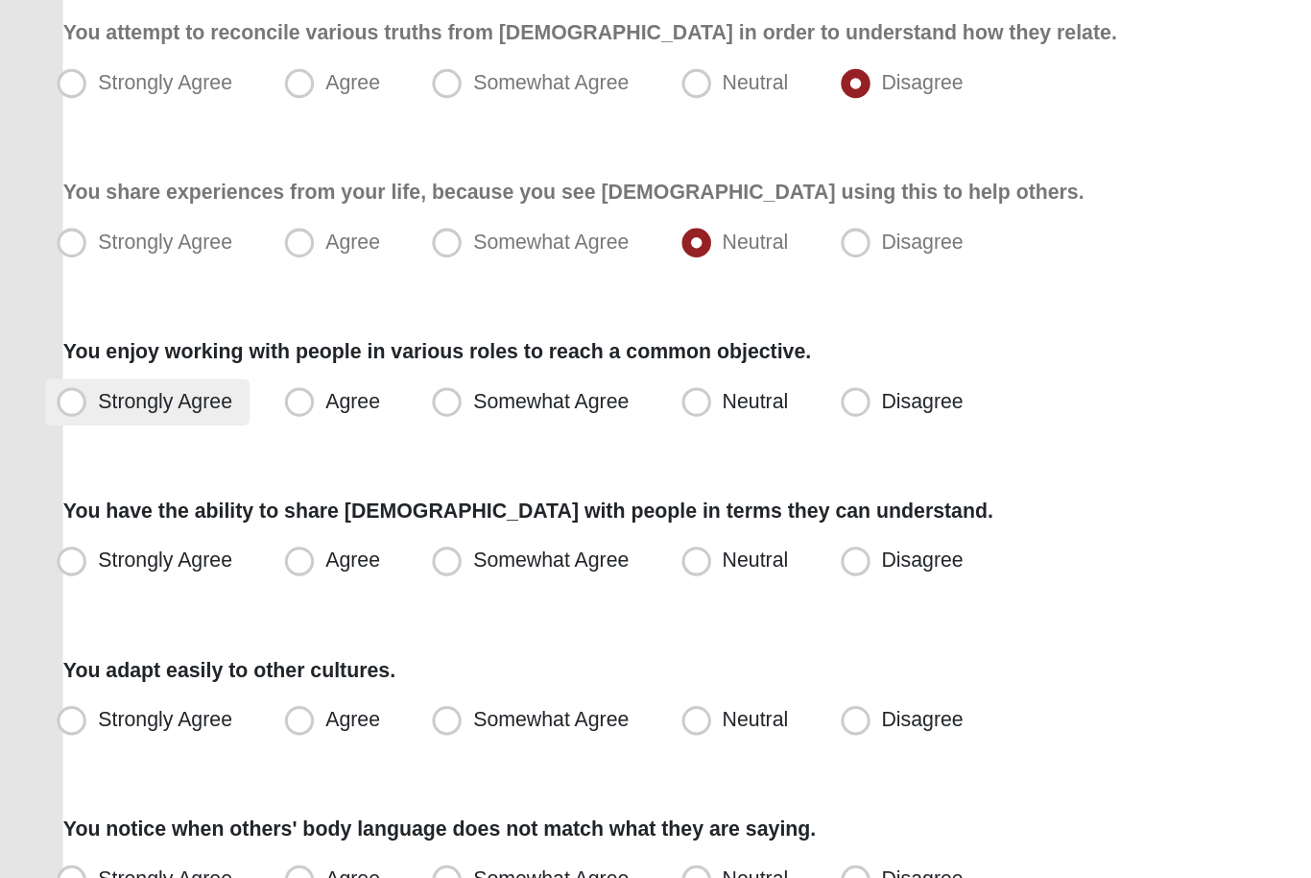
click at [74, 509] on label "Strongly Agree" at bounding box center [103, 524] width 134 height 31
click at [63, 517] on input "Strongly Agree" at bounding box center [57, 523] width 12 height 12
radio input "true"
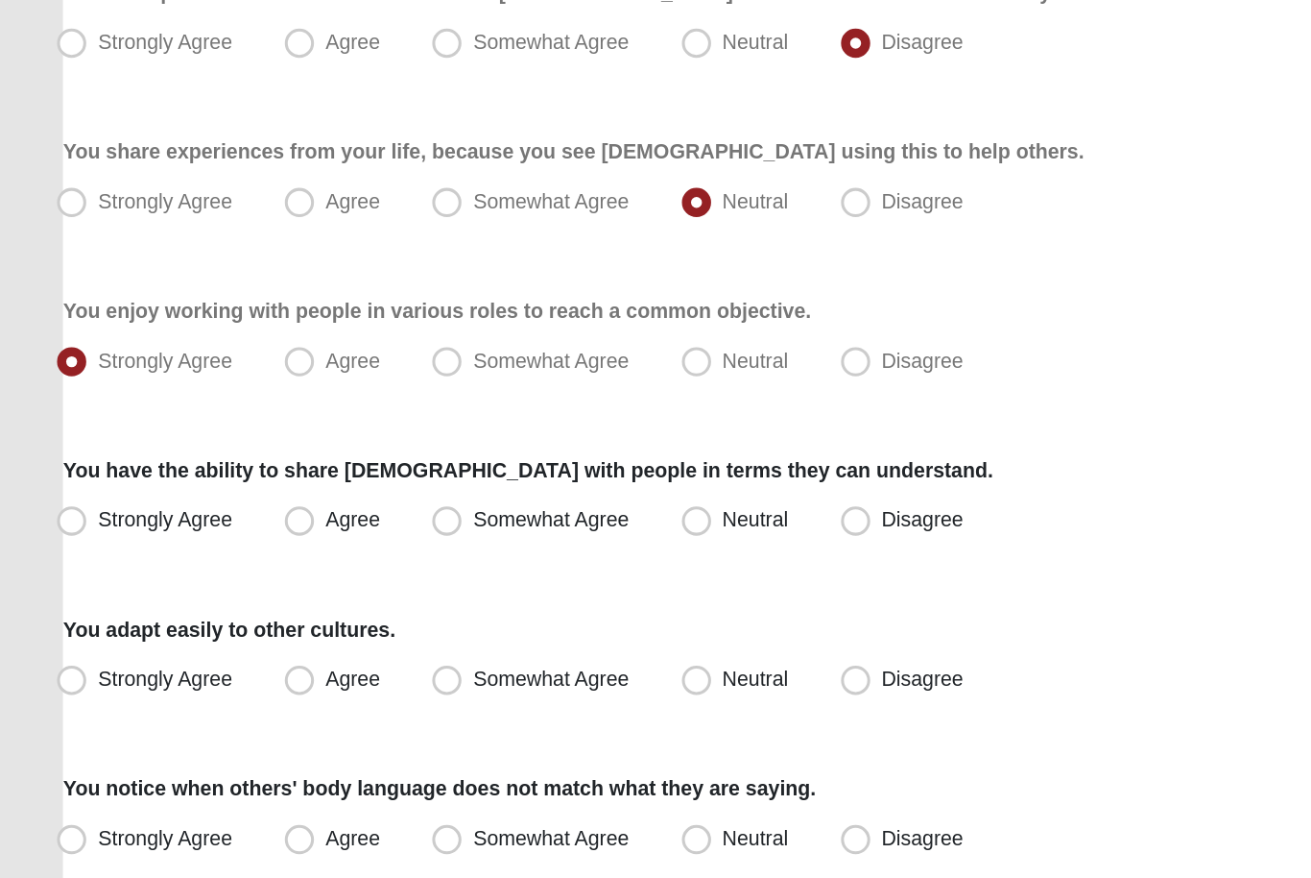
scroll to position [439, 0]
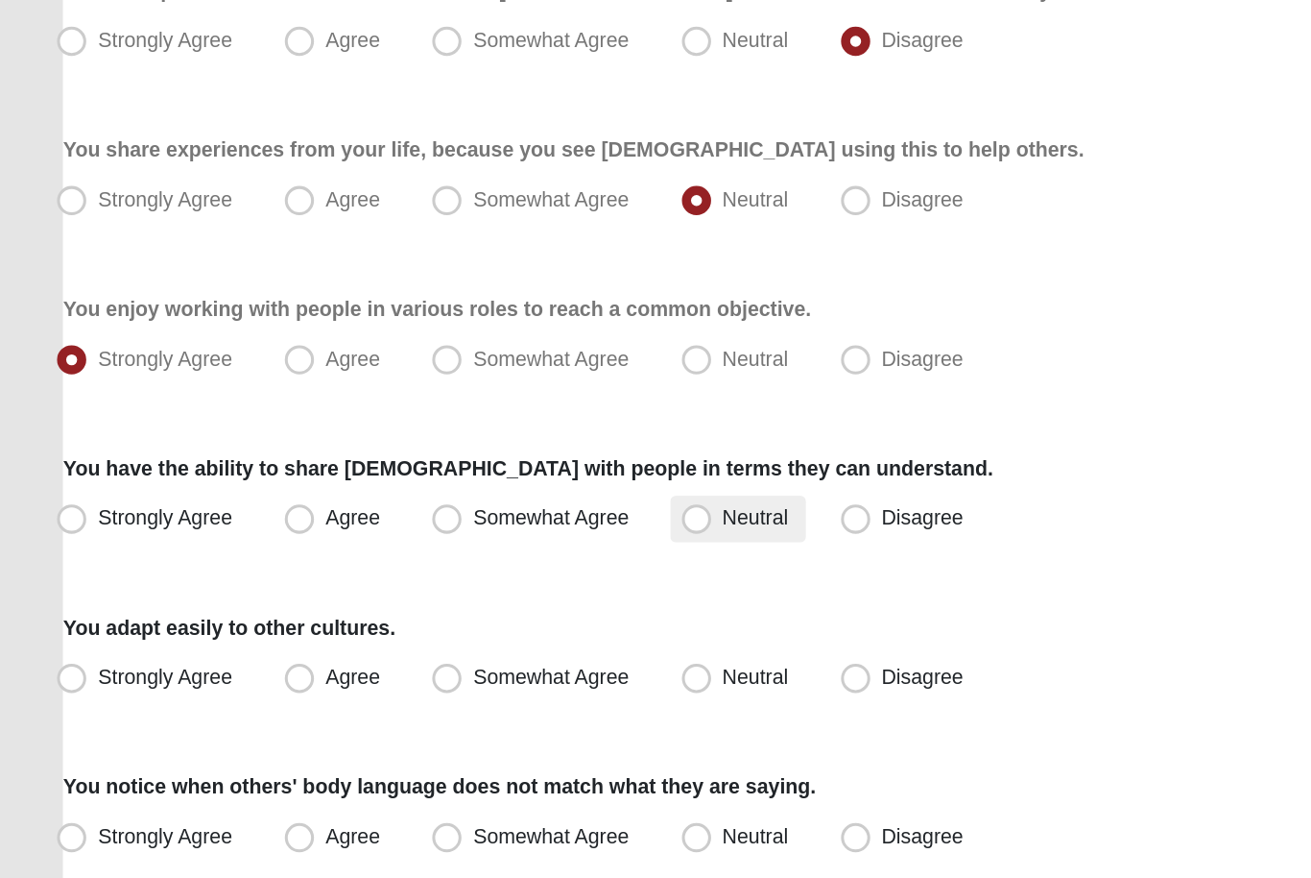
click at [501, 592] on span "Neutral" at bounding box center [502, 599] width 43 height 15
click at [474, 594] on input "Neutral" at bounding box center [468, 600] width 12 height 12
radio input "true"
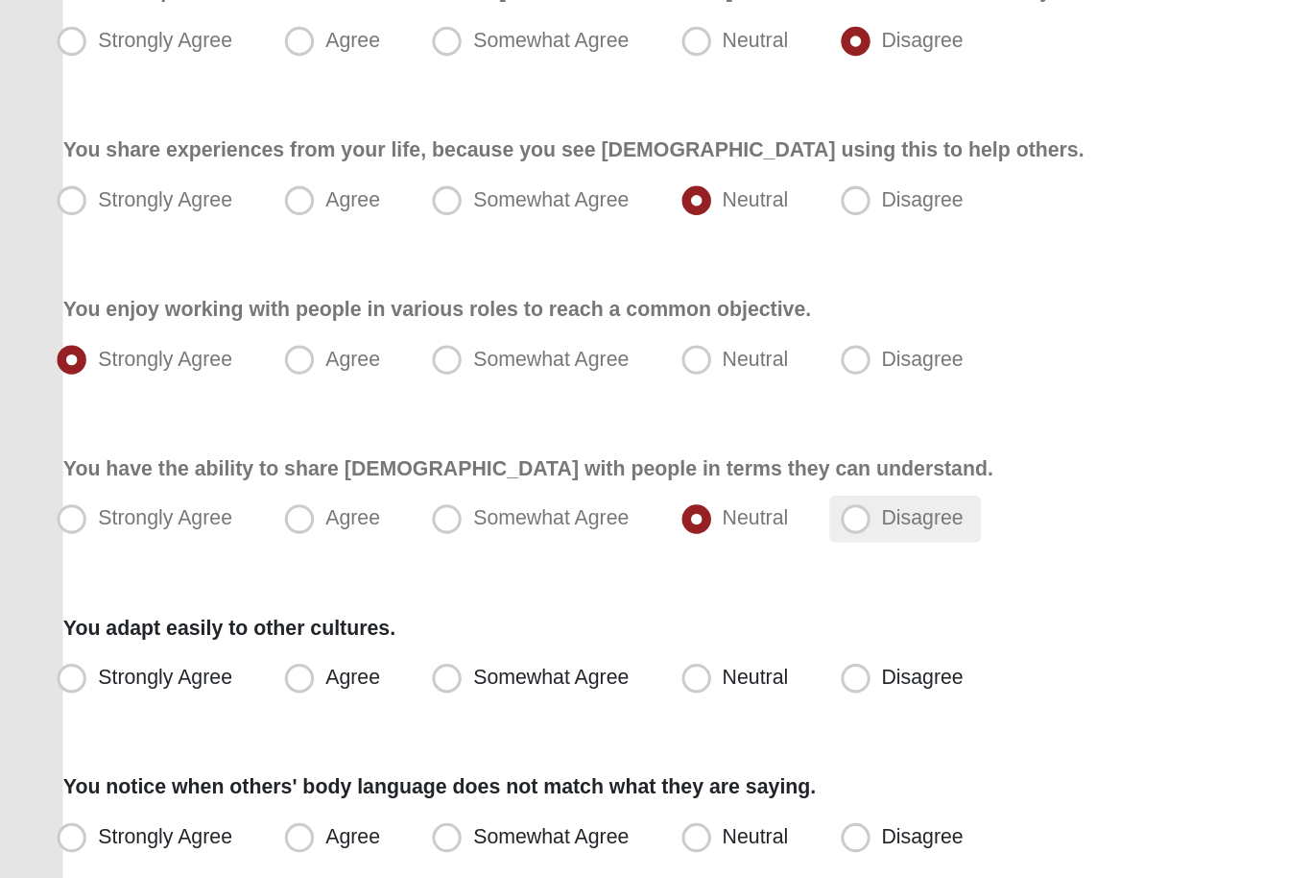
click at [586, 586] on label "Disagree" at bounding box center [601, 601] width 100 height 31
click at [579, 594] on input "Disagree" at bounding box center [572, 600] width 12 height 12
radio input "true"
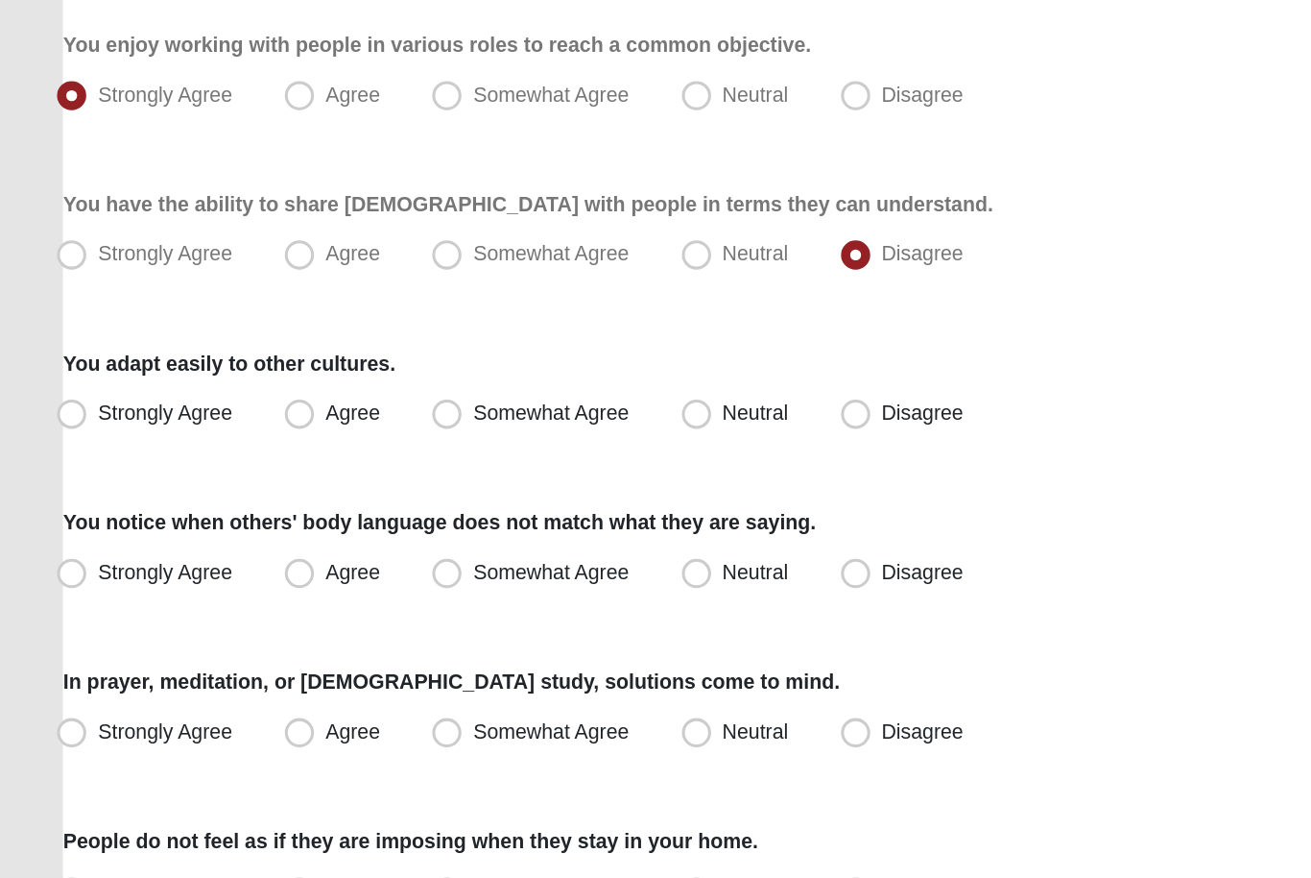
scroll to position [613, 0]
click at [471, 517] on label "Neutral" at bounding box center [490, 532] width 89 height 31
click at [471, 525] on input "Neutral" at bounding box center [468, 531] width 12 height 12
radio input "true"
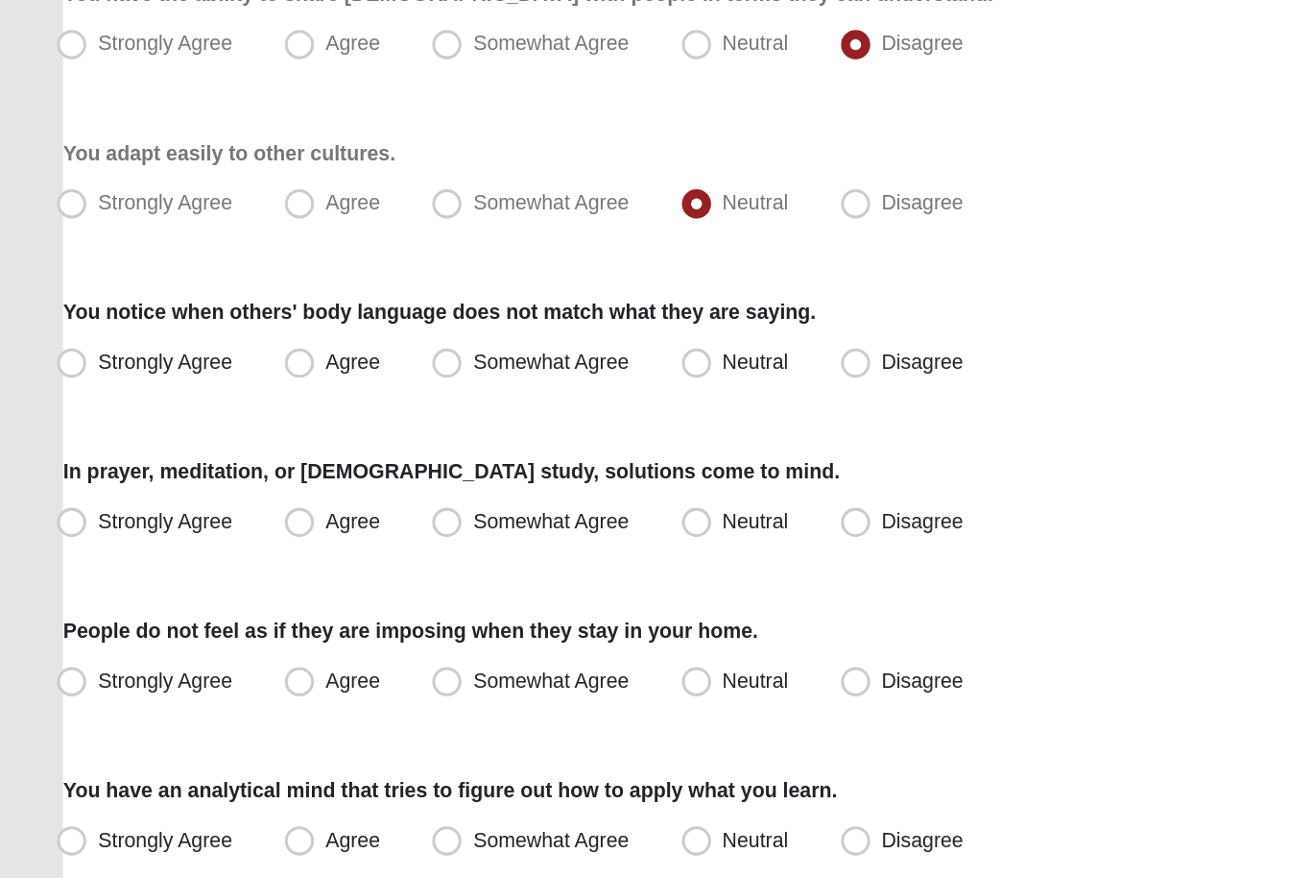
scroll to position [752, 0]
click at [122, 489] on span "Strongly Agree" at bounding box center [114, 496] width 88 height 15
click at [63, 491] on input "Strongly Agree" at bounding box center [57, 497] width 12 height 12
radio input "true"
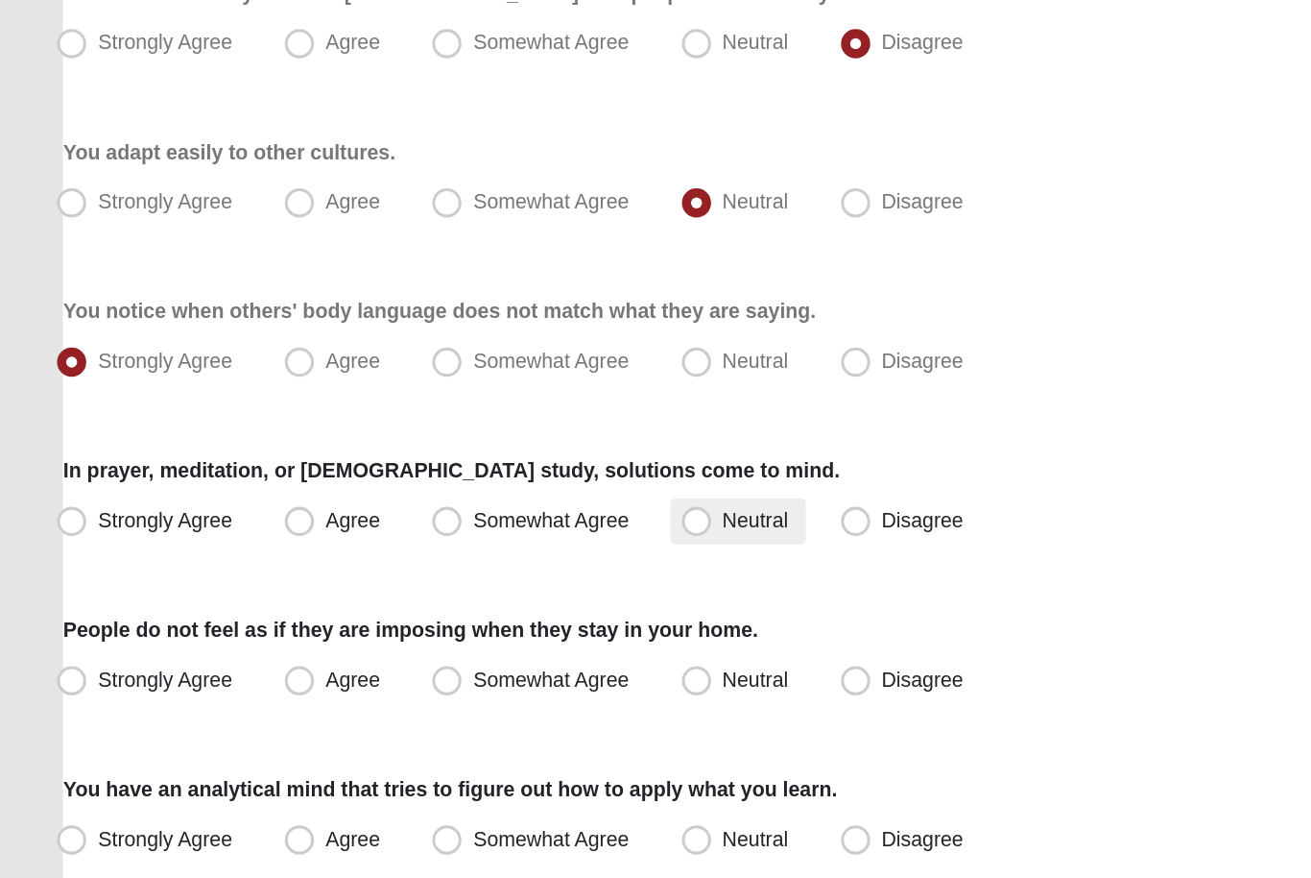
click at [515, 587] on label "Neutral" at bounding box center [490, 602] width 89 height 31
click at [474, 595] on input "Neutral" at bounding box center [468, 601] width 12 height 12
radio input "true"
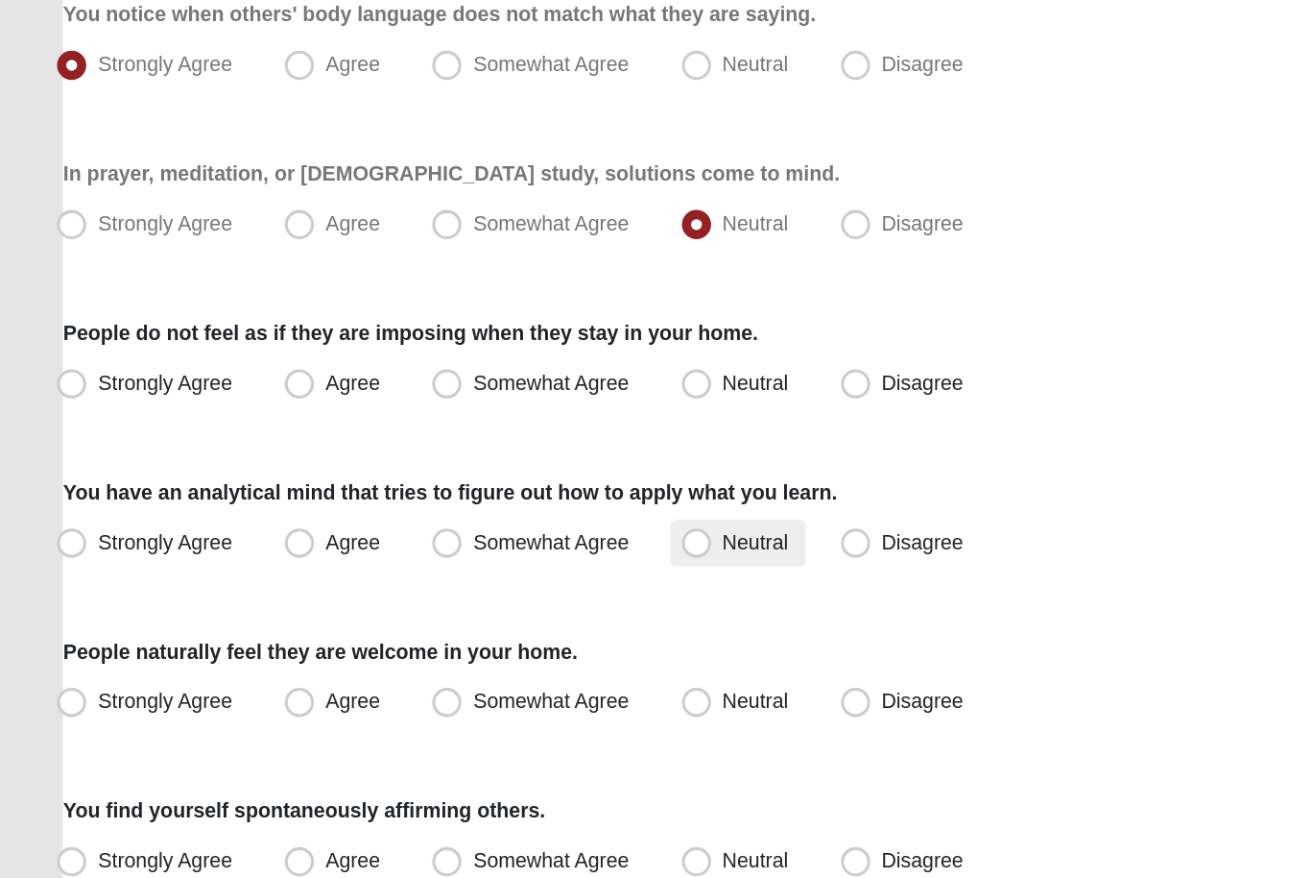
scroll to position [948, 0]
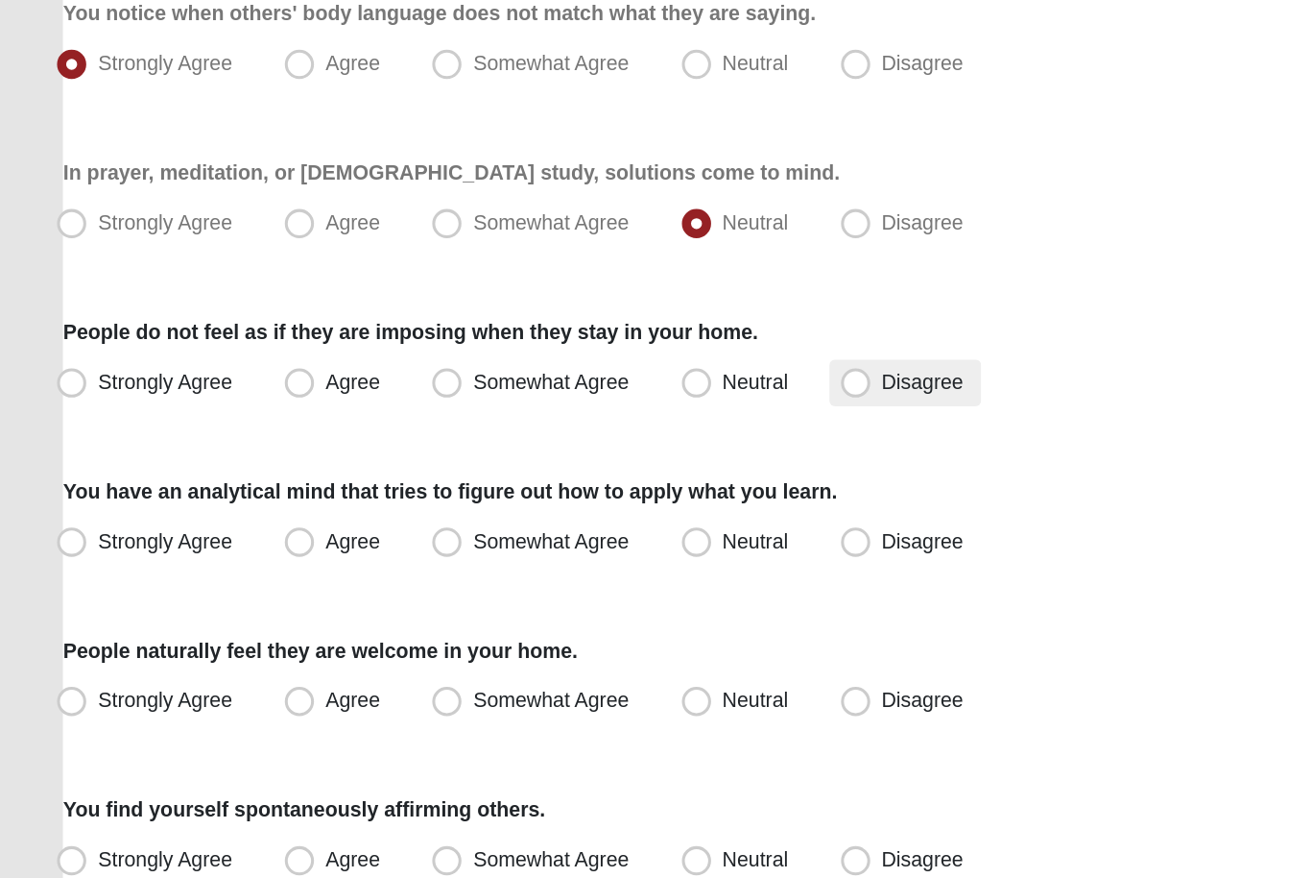
click at [586, 502] on span "Disagree" at bounding box center [613, 509] width 54 height 15
click at [579, 504] on input "Disagree" at bounding box center [572, 510] width 12 height 12
radio input "true"
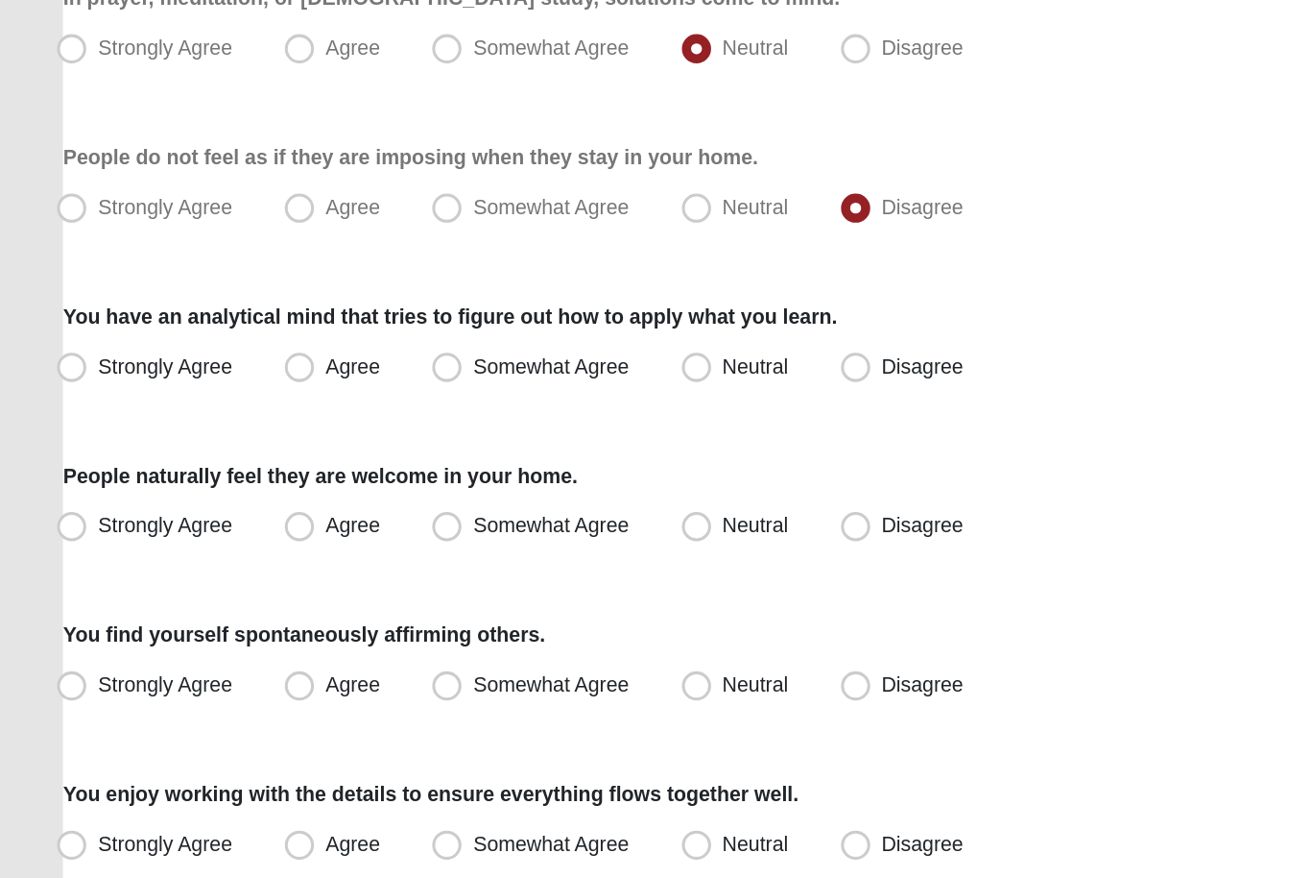
scroll to position [1063, 0]
click at [394, 492] on span "Somewhat Agree" at bounding box center [368, 499] width 103 height 15
click at [310, 493] on input "Somewhat Agree" at bounding box center [304, 499] width 12 height 12
radio input "true"
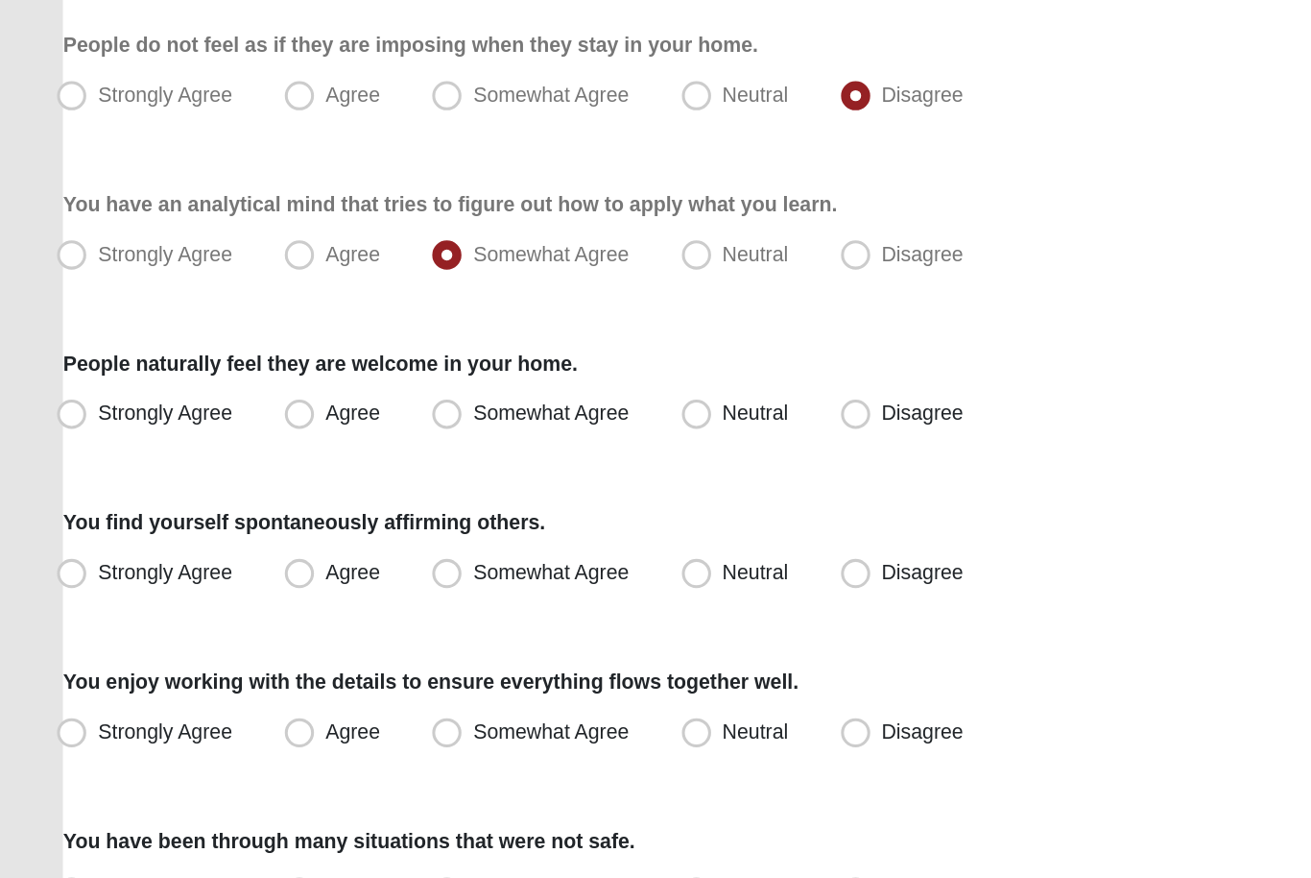
scroll to position [1137, 0]
click at [481, 522] on span "Neutral" at bounding box center [502, 529] width 43 height 15
click at [462, 524] on input "Neutral" at bounding box center [468, 530] width 12 height 12
radio input "true"
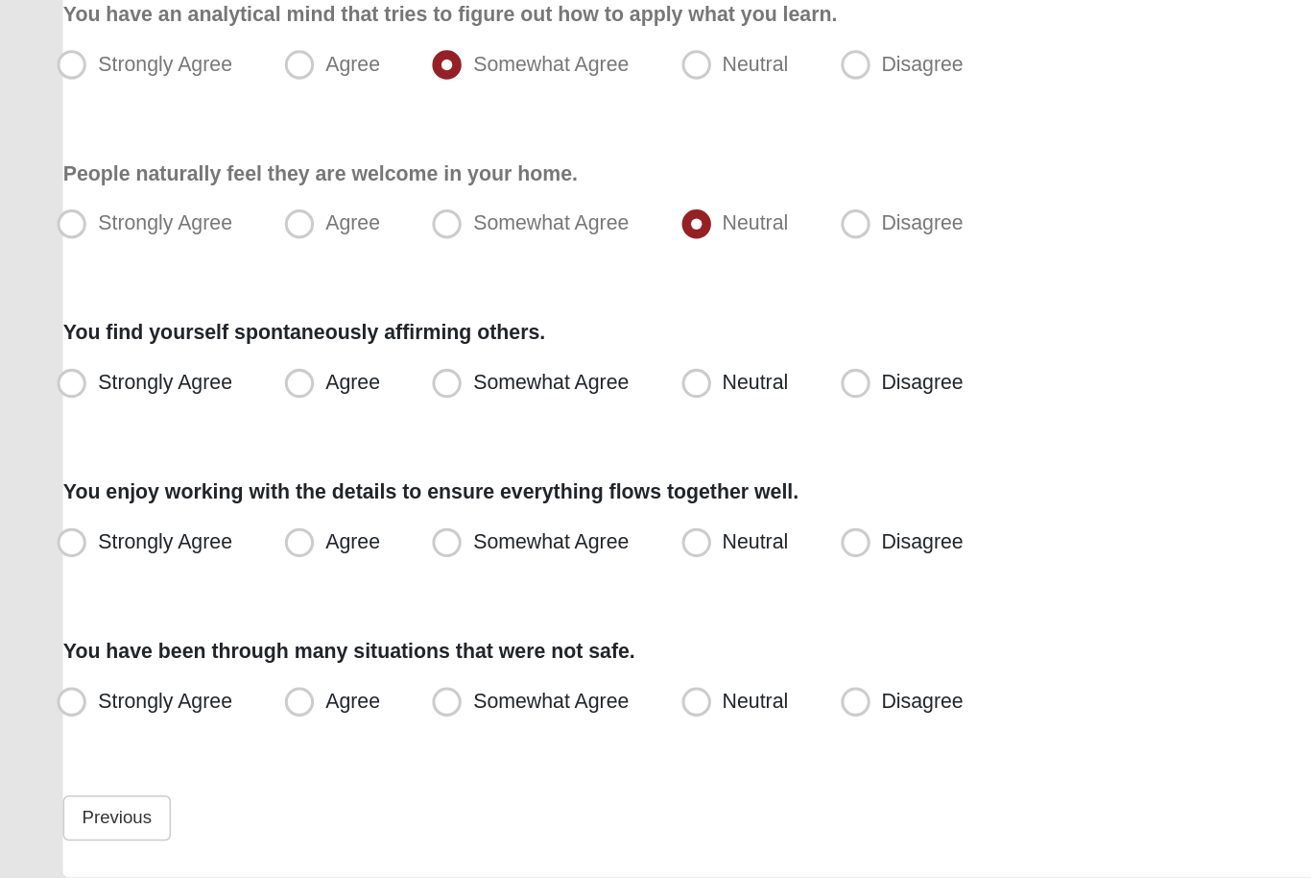
scroll to position [1261, 0]
click at [160, 496] on label "Strongly Agree" at bounding box center [103, 511] width 134 height 31
click at [63, 505] on input "Strongly Agree" at bounding box center [57, 511] width 12 height 12
radio input "true"
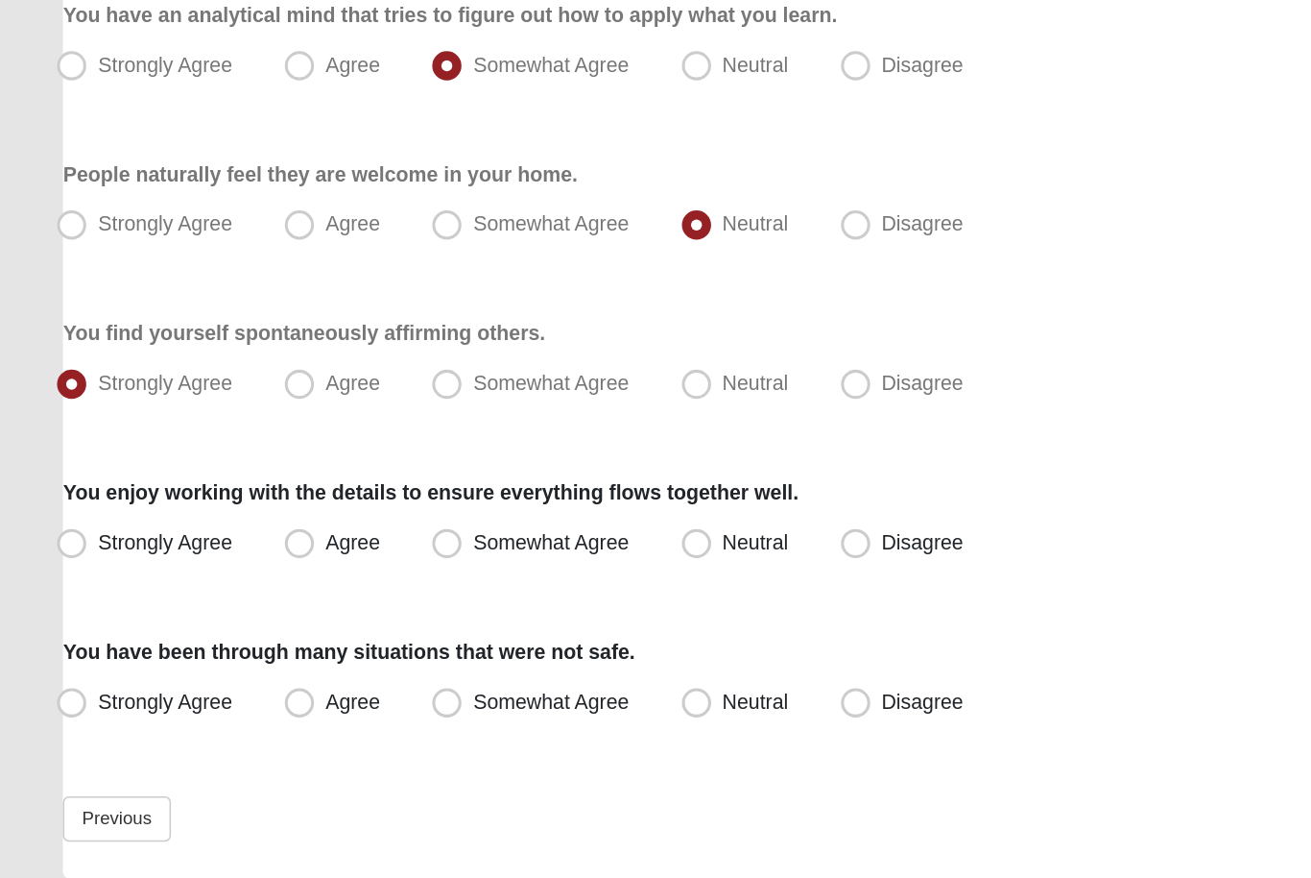
scroll to position [1289, 0]
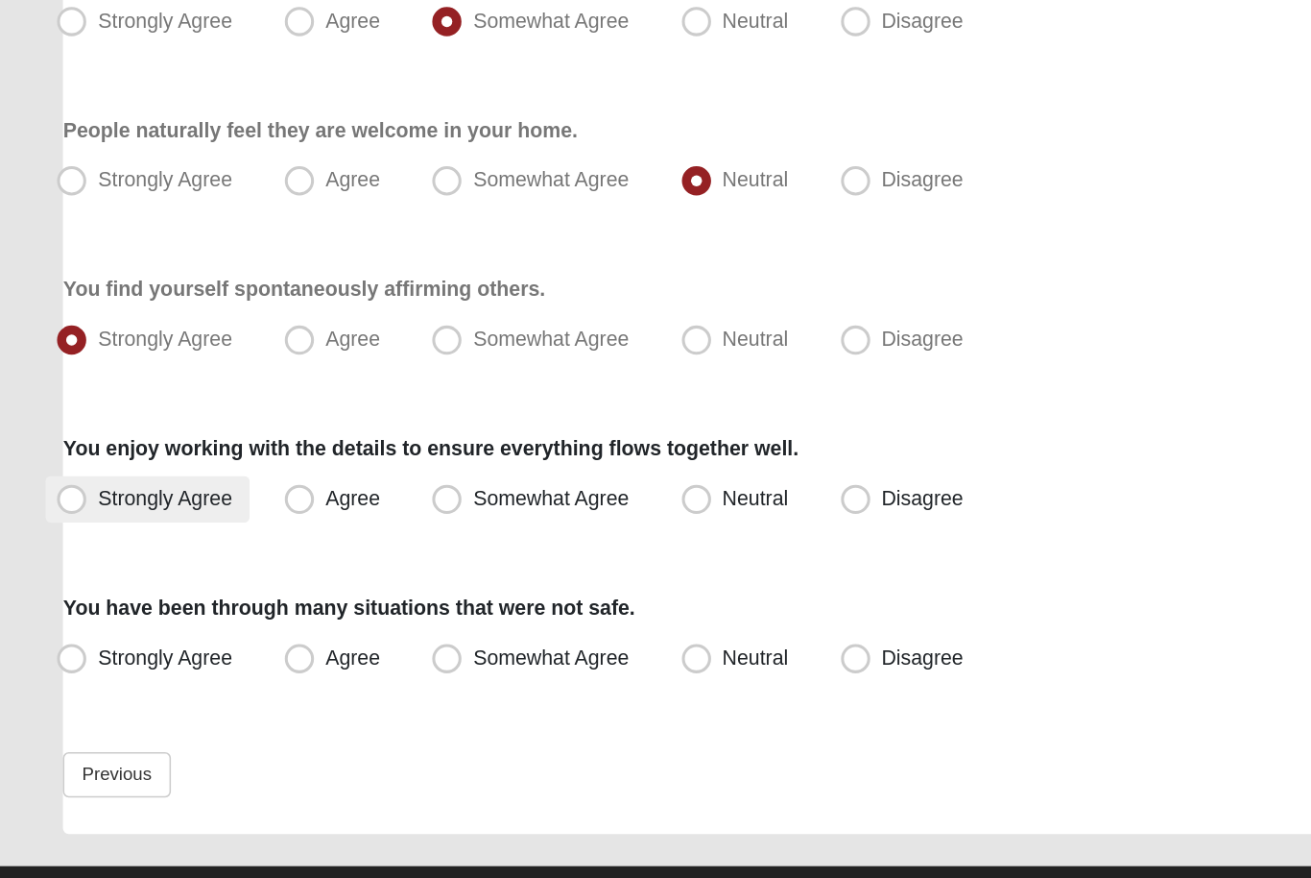
click at [126, 579] on span "Strongly Agree" at bounding box center [114, 586] width 88 height 15
click at [63, 581] on input "Strongly Agree" at bounding box center [57, 587] width 12 height 12
radio input "true"
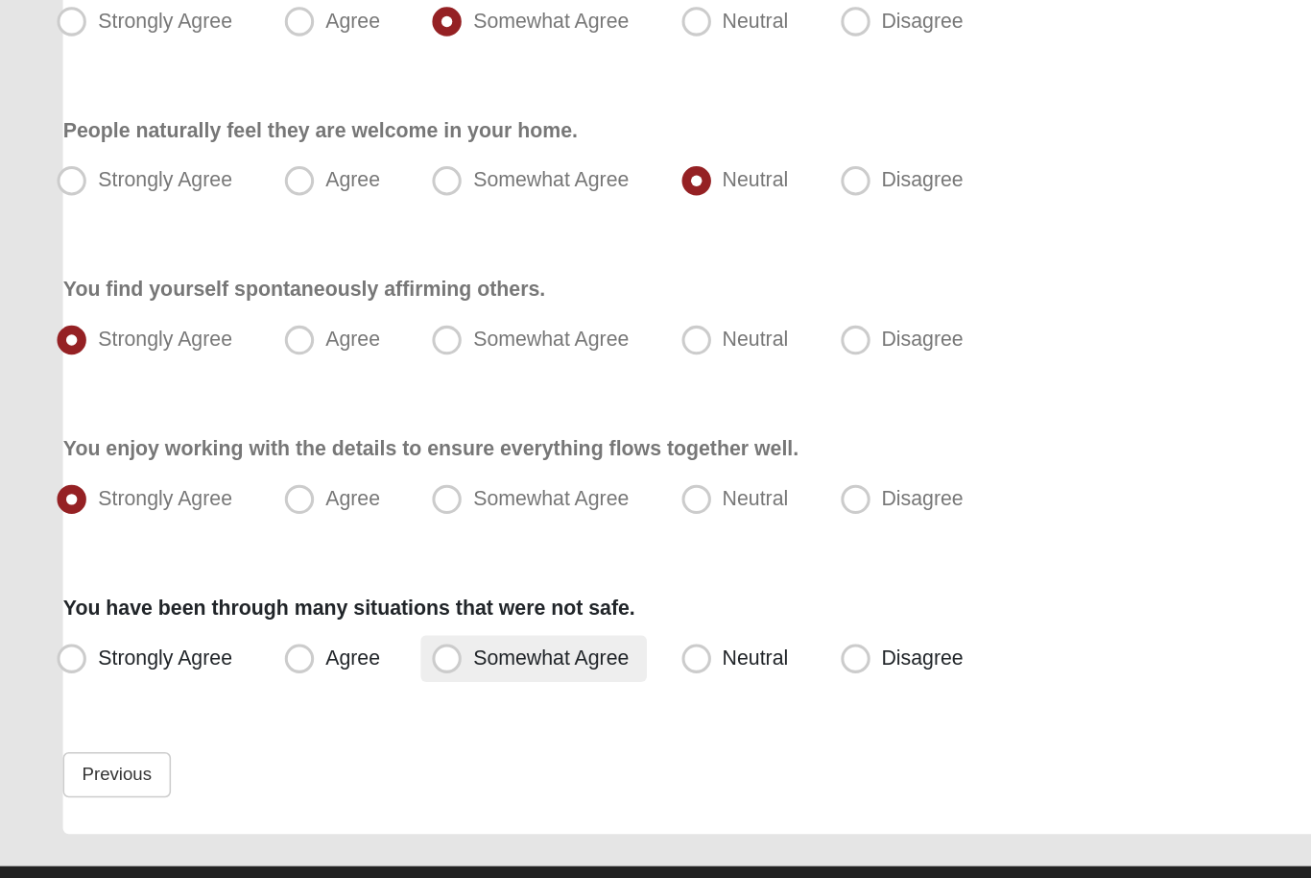
click at [332, 677] on label "Somewhat Agree" at bounding box center [356, 692] width 149 height 31
click at [310, 685] on input "Somewhat Agree" at bounding box center [304, 691] width 12 height 12
radio input "true"
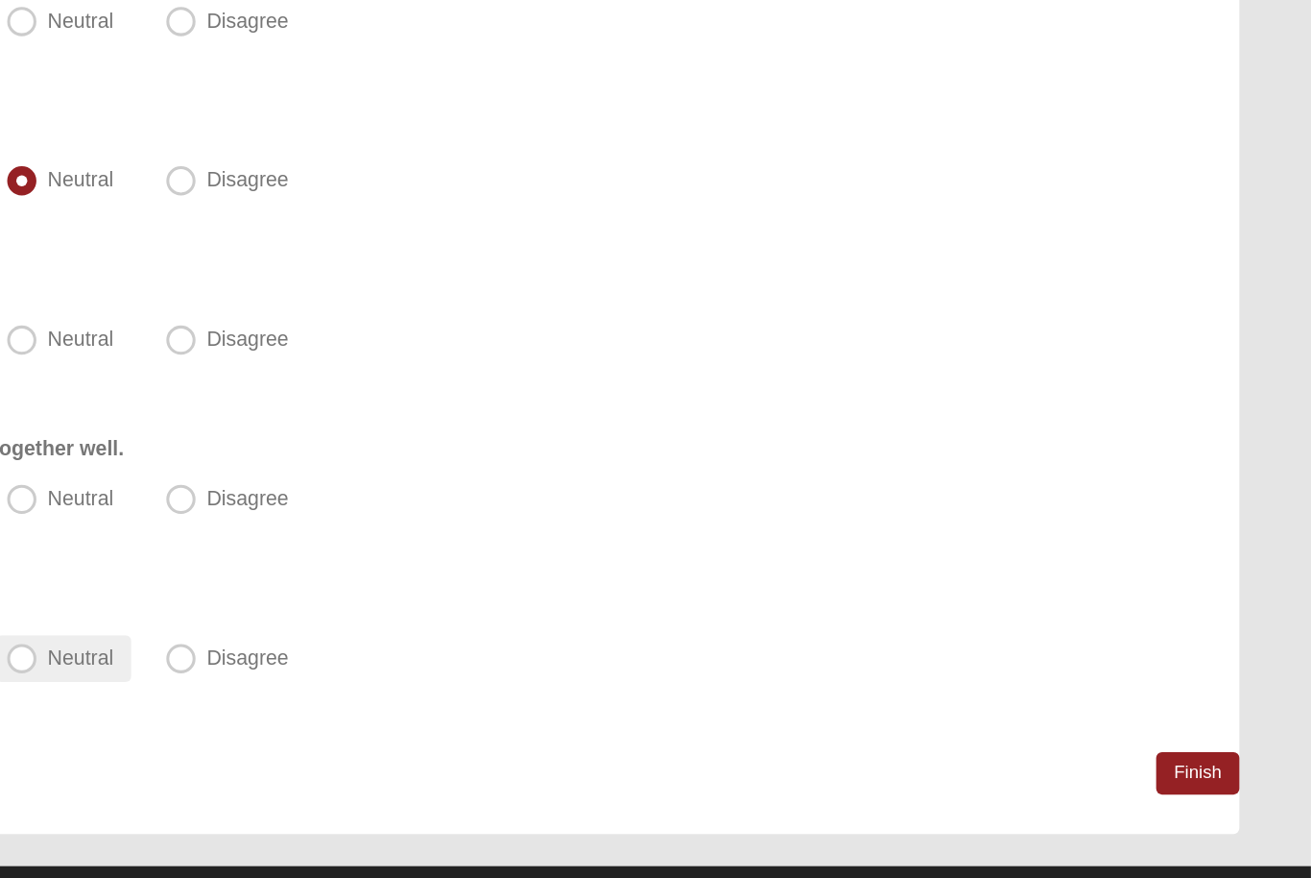
click at [481, 684] on span "Neutral" at bounding box center [502, 691] width 43 height 15
click at [462, 685] on input "Neutral" at bounding box center [468, 691] width 12 height 12
radio input "true"
click at [1210, 754] on link "Finish" at bounding box center [1237, 768] width 55 height 28
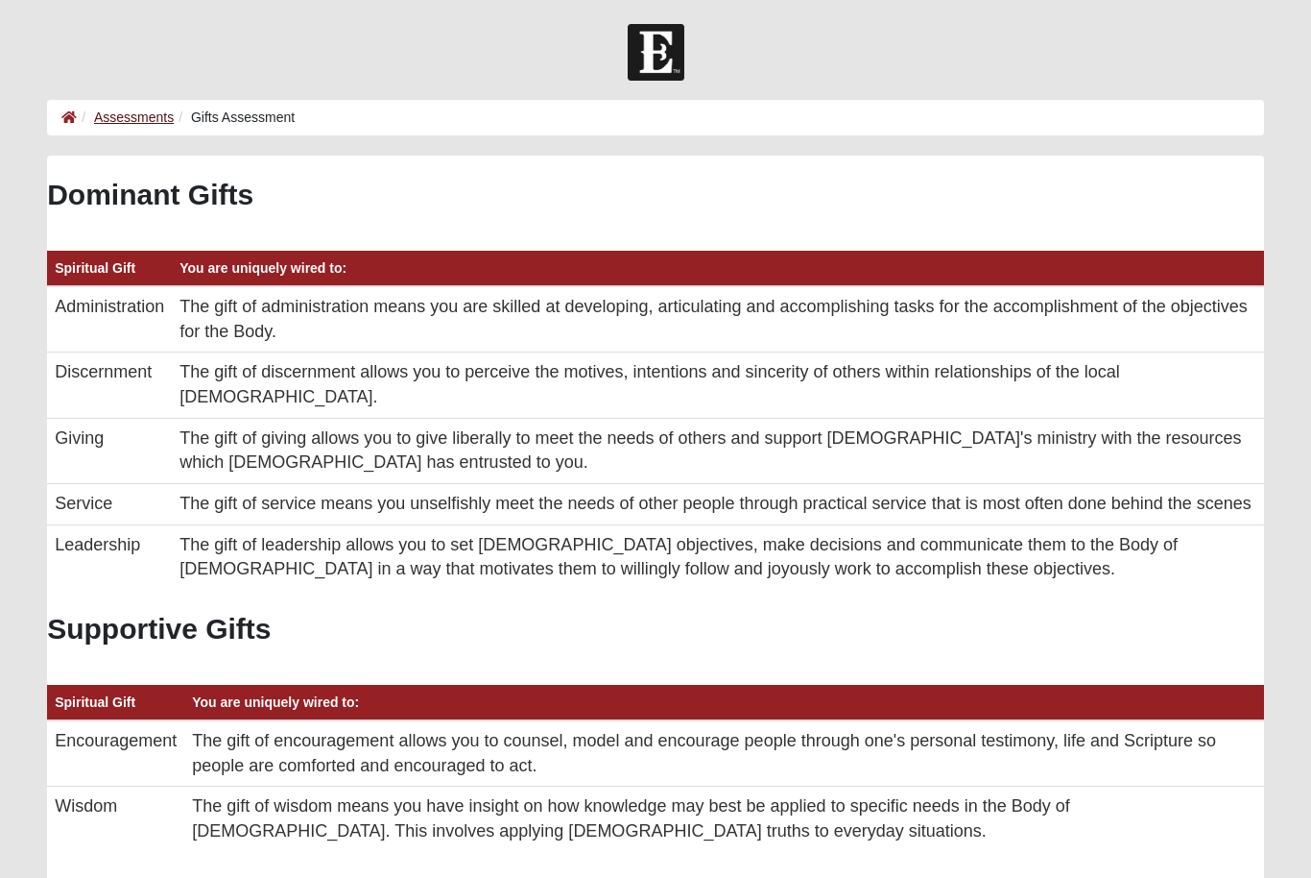
click at [143, 112] on link "Assessments" at bounding box center [134, 116] width 80 height 15
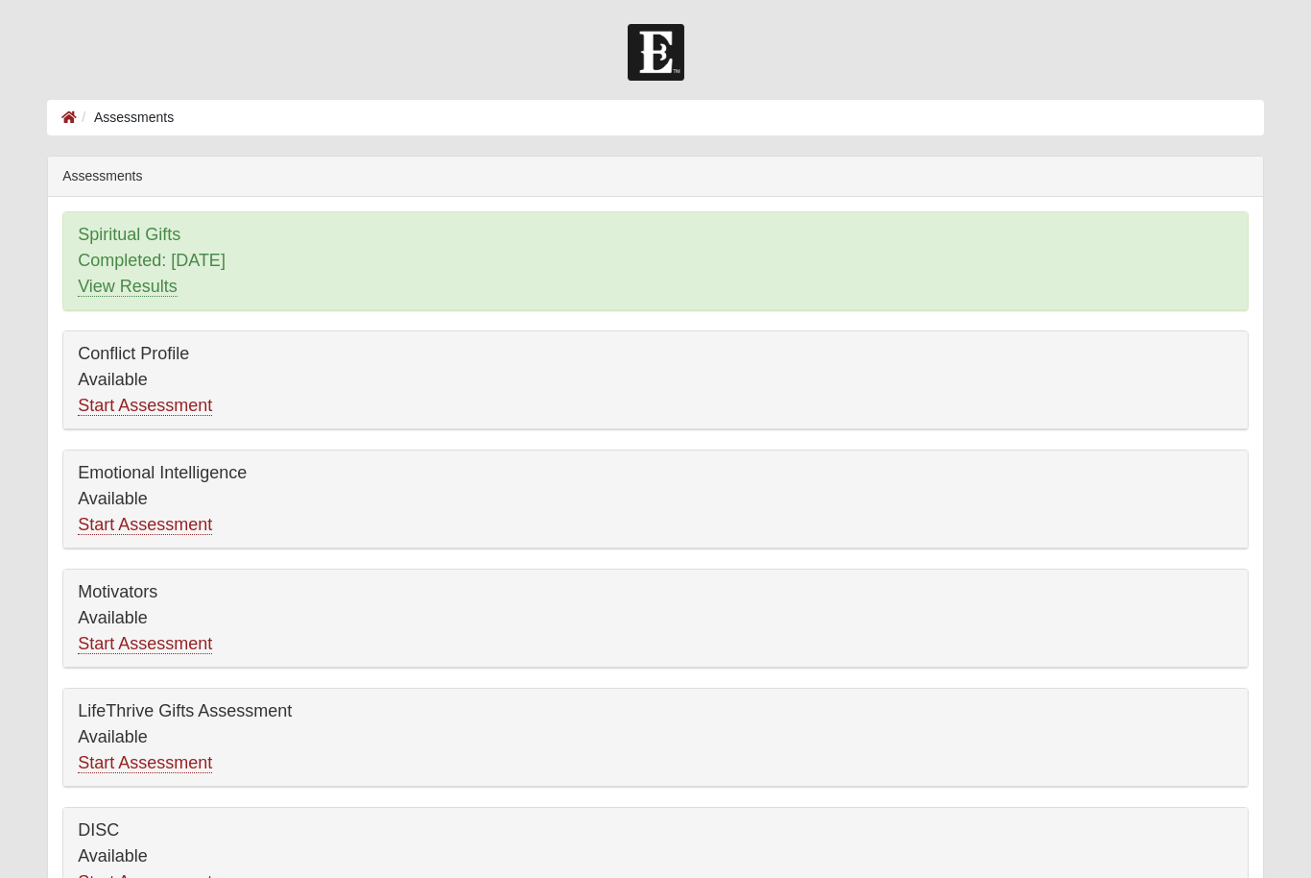
click at [182, 421] on div "Conflict Profile Available Start Assessment" at bounding box center [655, 380] width 1185 height 98
click at [182, 415] on link "Start Assessment" at bounding box center [145, 406] width 134 height 20
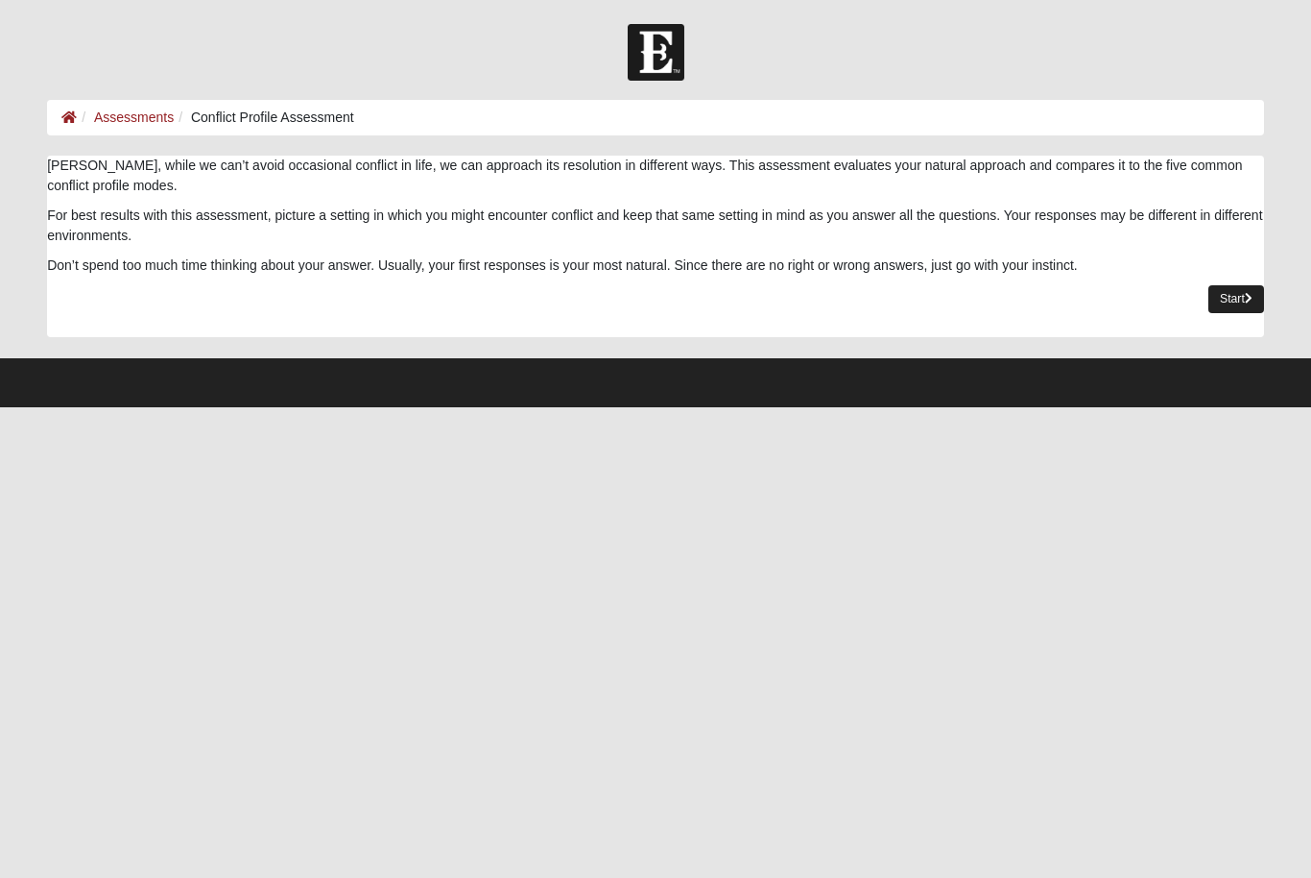
click at [1248, 306] on link "Start" at bounding box center [1237, 299] width 56 height 28
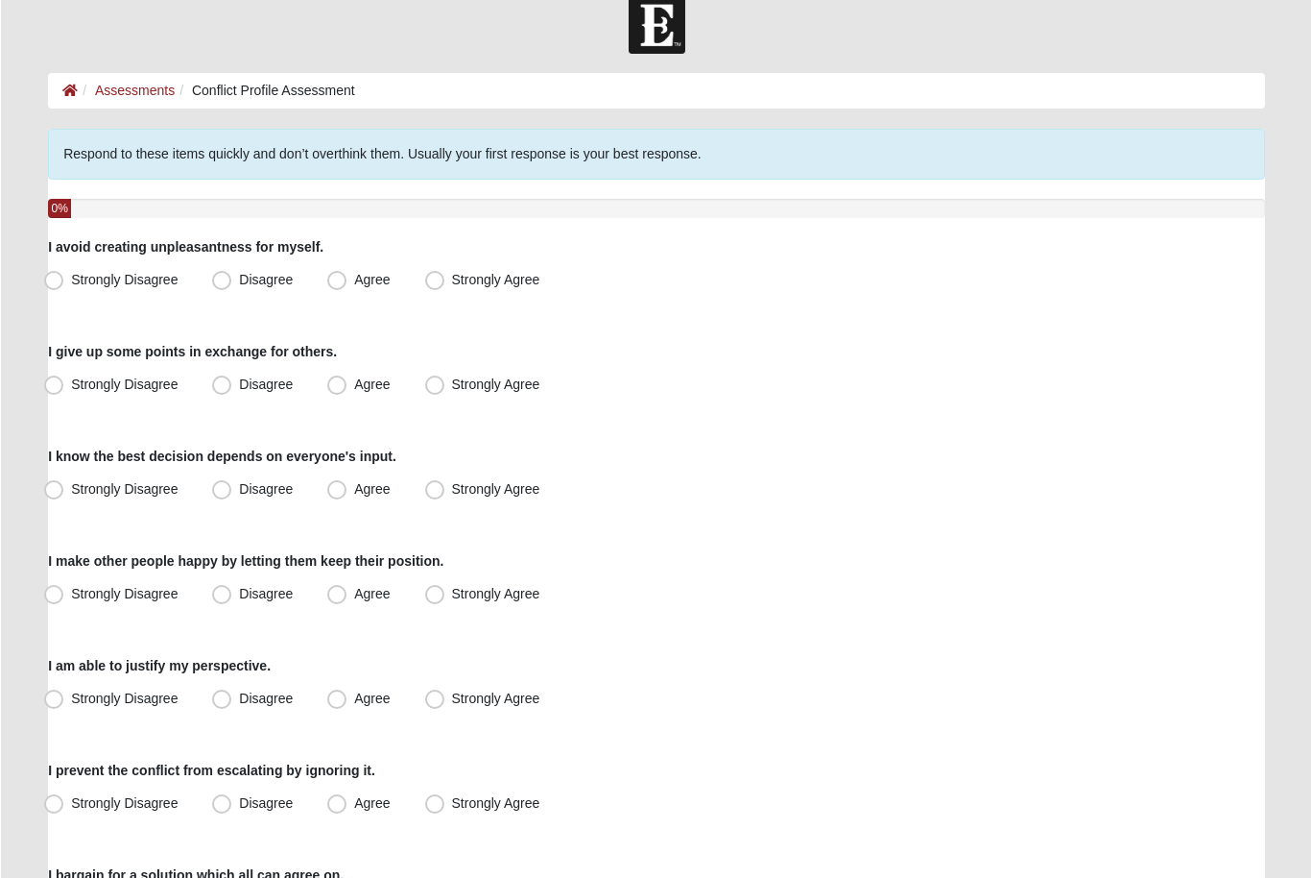
scroll to position [48, 0]
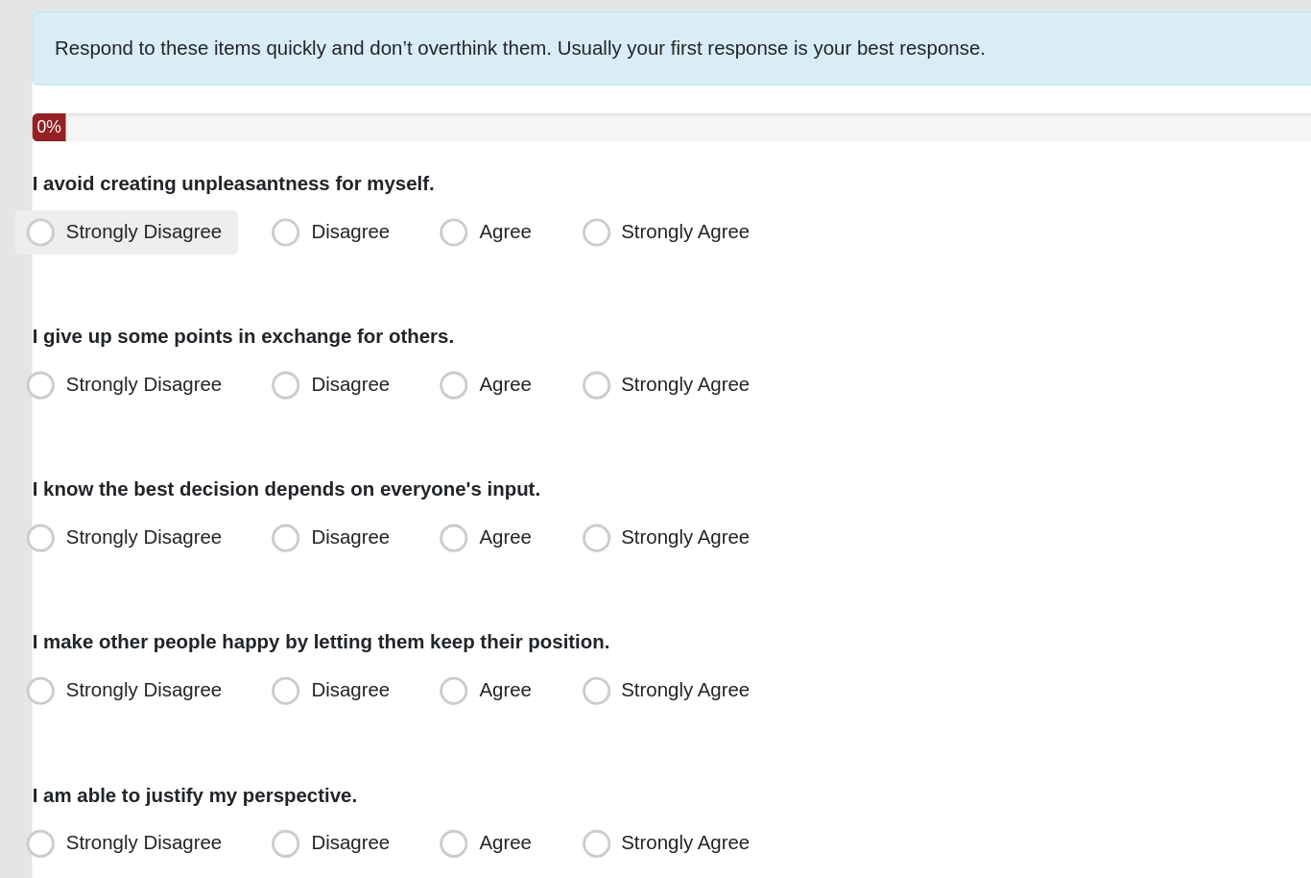
click at [146, 251] on span "Strongly Disagree" at bounding box center [123, 258] width 107 height 15
click at [63, 252] on input "Strongly Disagree" at bounding box center [57, 258] width 12 height 12
radio input "true"
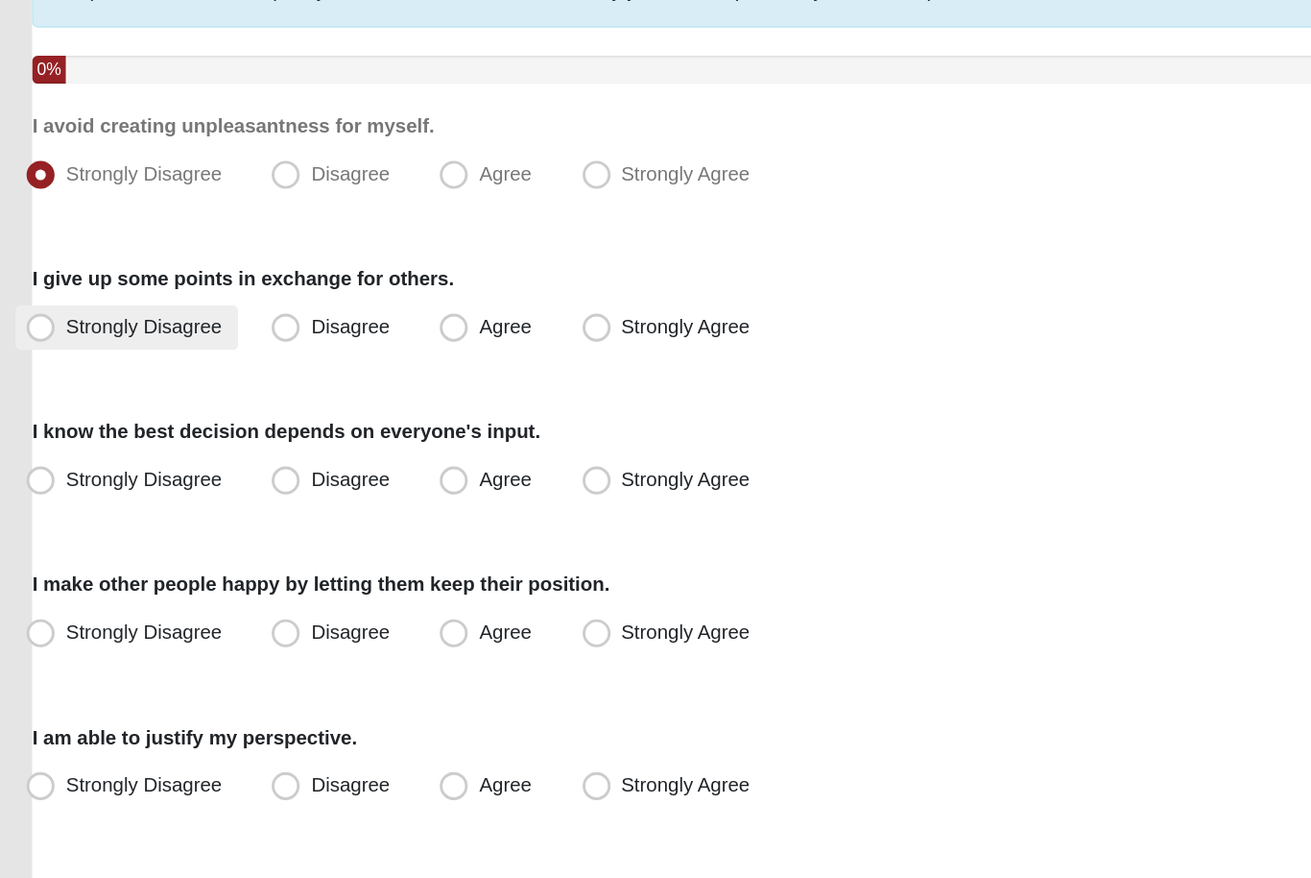
click at [108, 355] on span "Strongly Disagree" at bounding box center [123, 362] width 107 height 15
click at [63, 357] on input "Strongly Disagree" at bounding box center [57, 363] width 12 height 12
radio input "true"
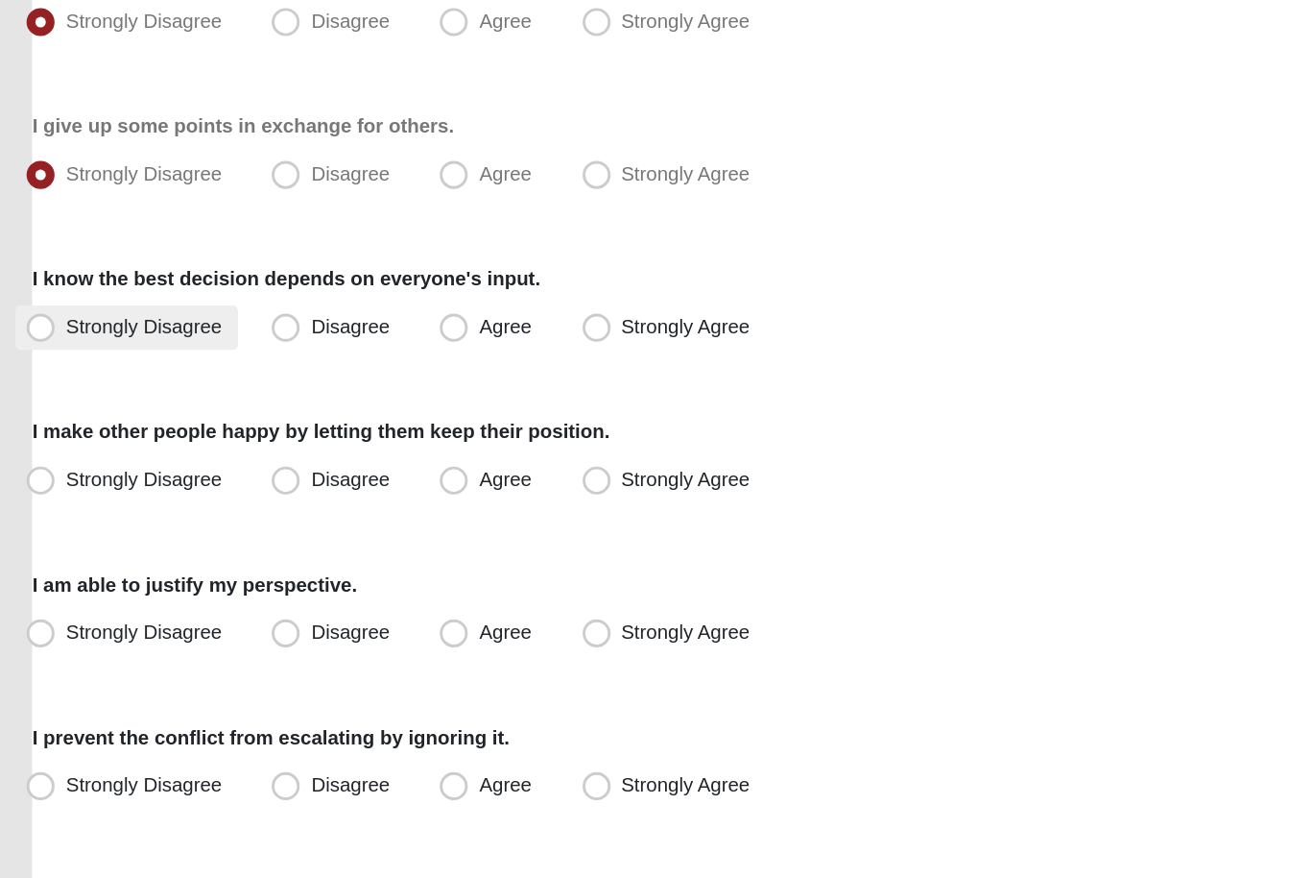
scroll to position [60, 0]
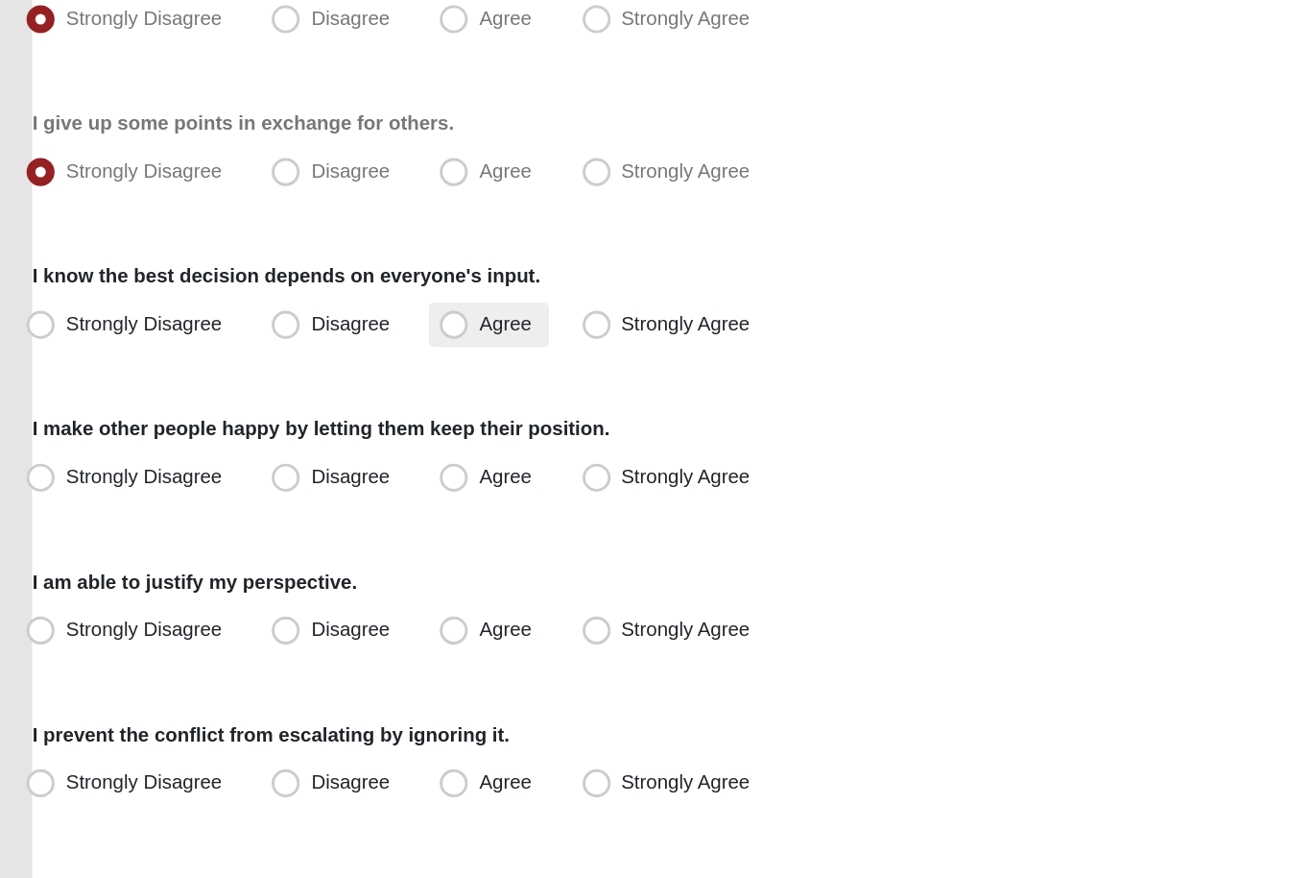
click at [353, 447] on span "Agree" at bounding box center [371, 454] width 36 height 15
click at [334, 449] on input "Agree" at bounding box center [340, 455] width 12 height 12
radio input "true"
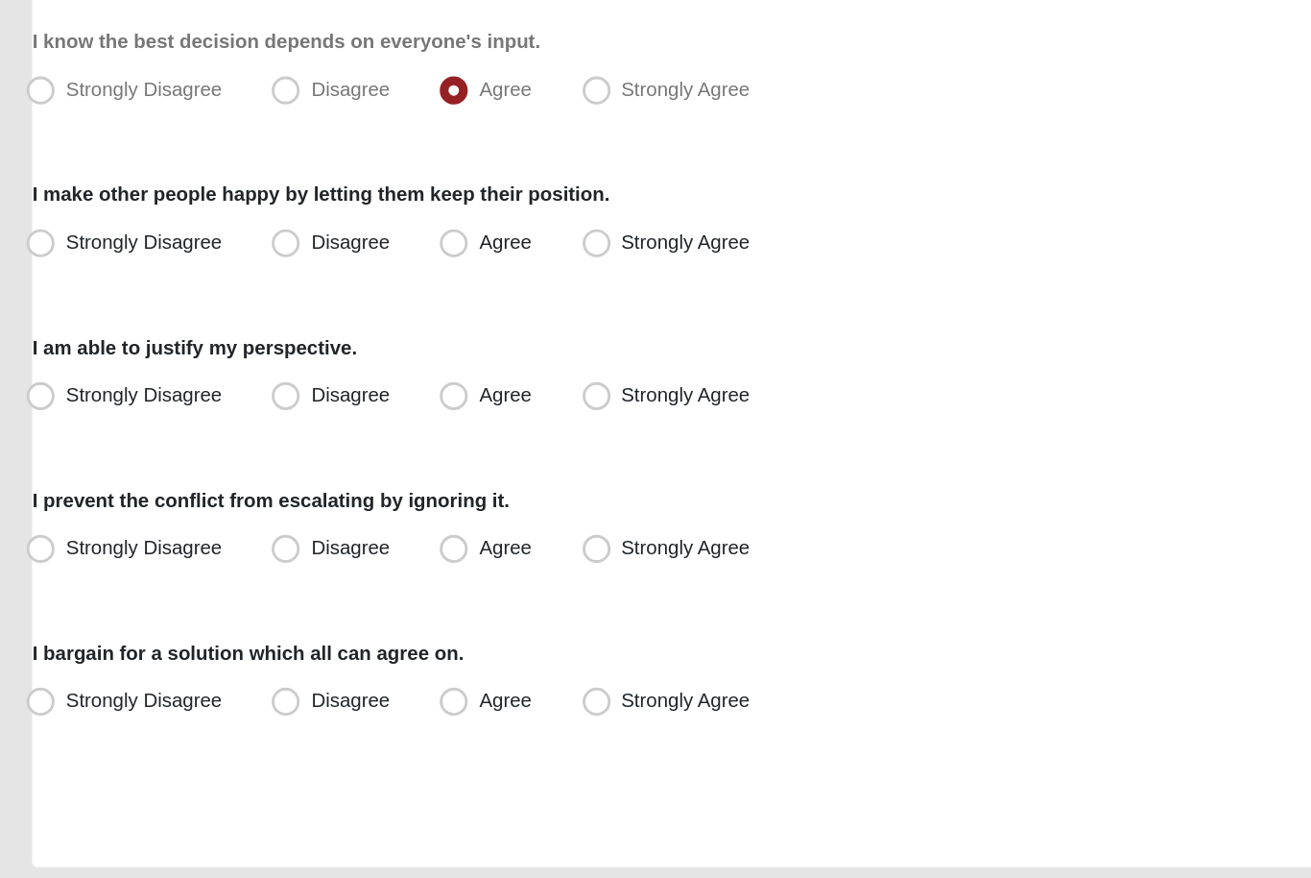
scroll to position [241, 0]
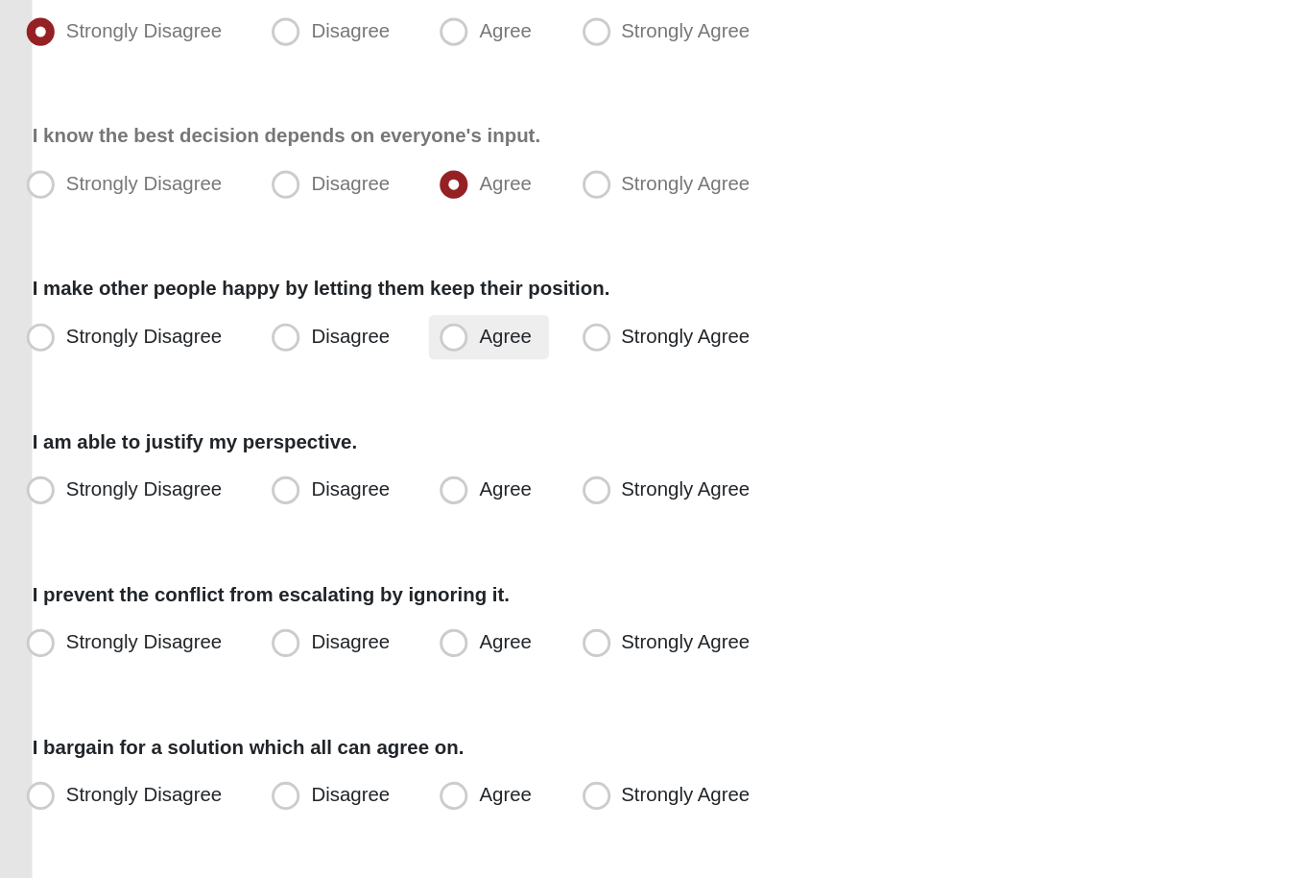
click at [353, 372] on span "Agree" at bounding box center [371, 379] width 36 height 15
click at [334, 373] on input "Agree" at bounding box center [340, 379] width 12 height 12
radio input "true"
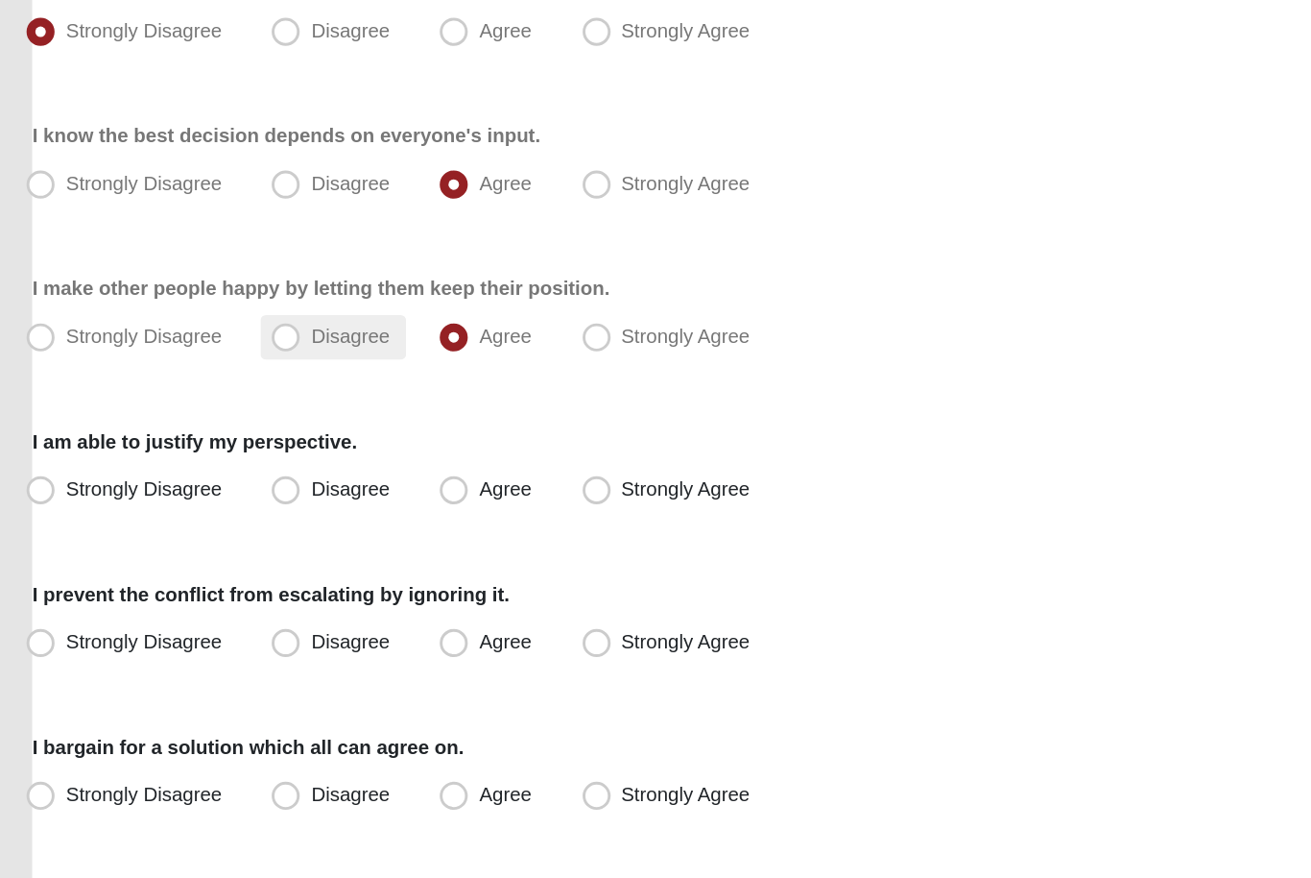
click at [238, 372] on span "Disagree" at bounding box center [265, 379] width 54 height 15
click at [230, 373] on input "Disagree" at bounding box center [225, 379] width 12 height 12
radio input "true"
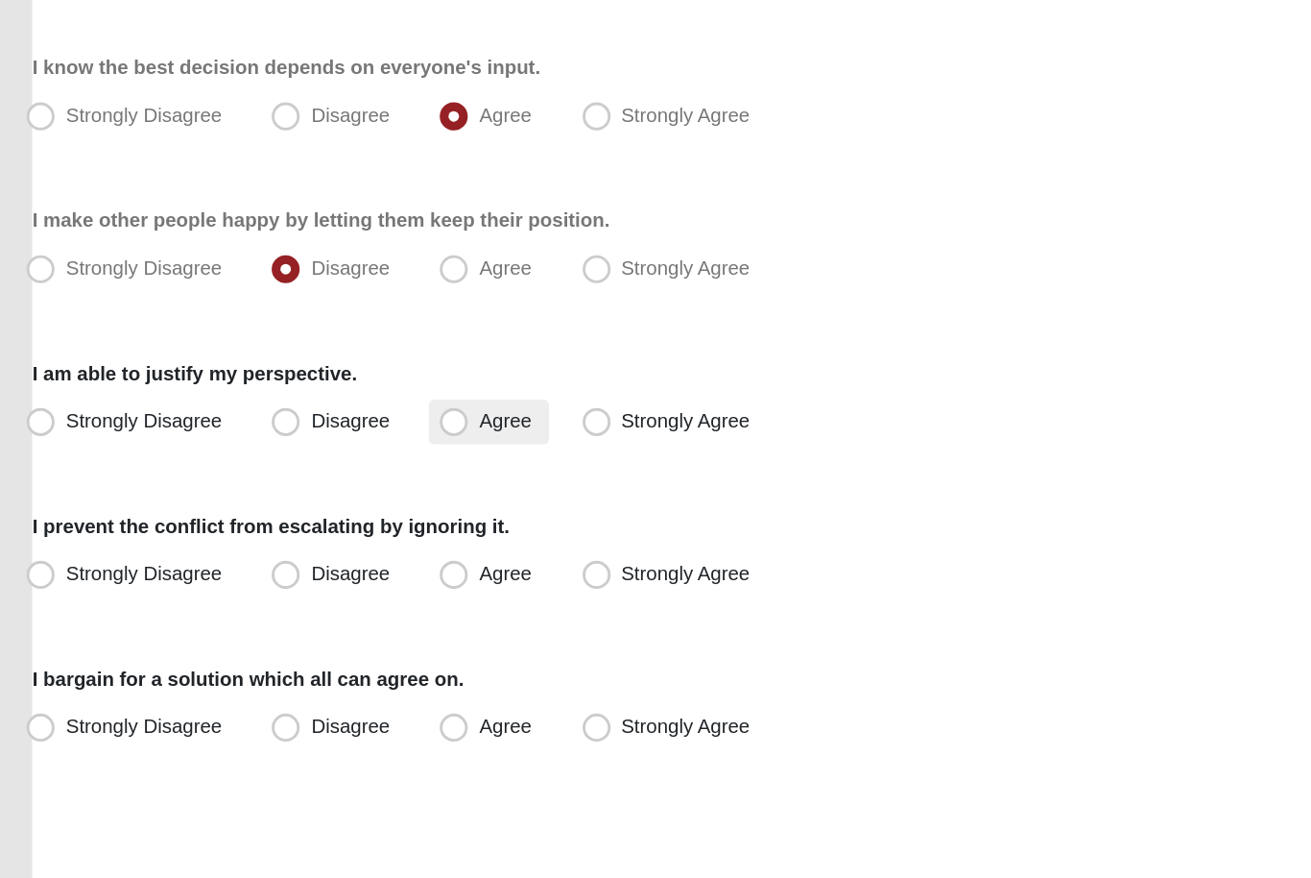
click at [353, 476] on span "Agree" at bounding box center [371, 483] width 36 height 15
click at [334, 478] on input "Agree" at bounding box center [340, 484] width 12 height 12
radio input "true"
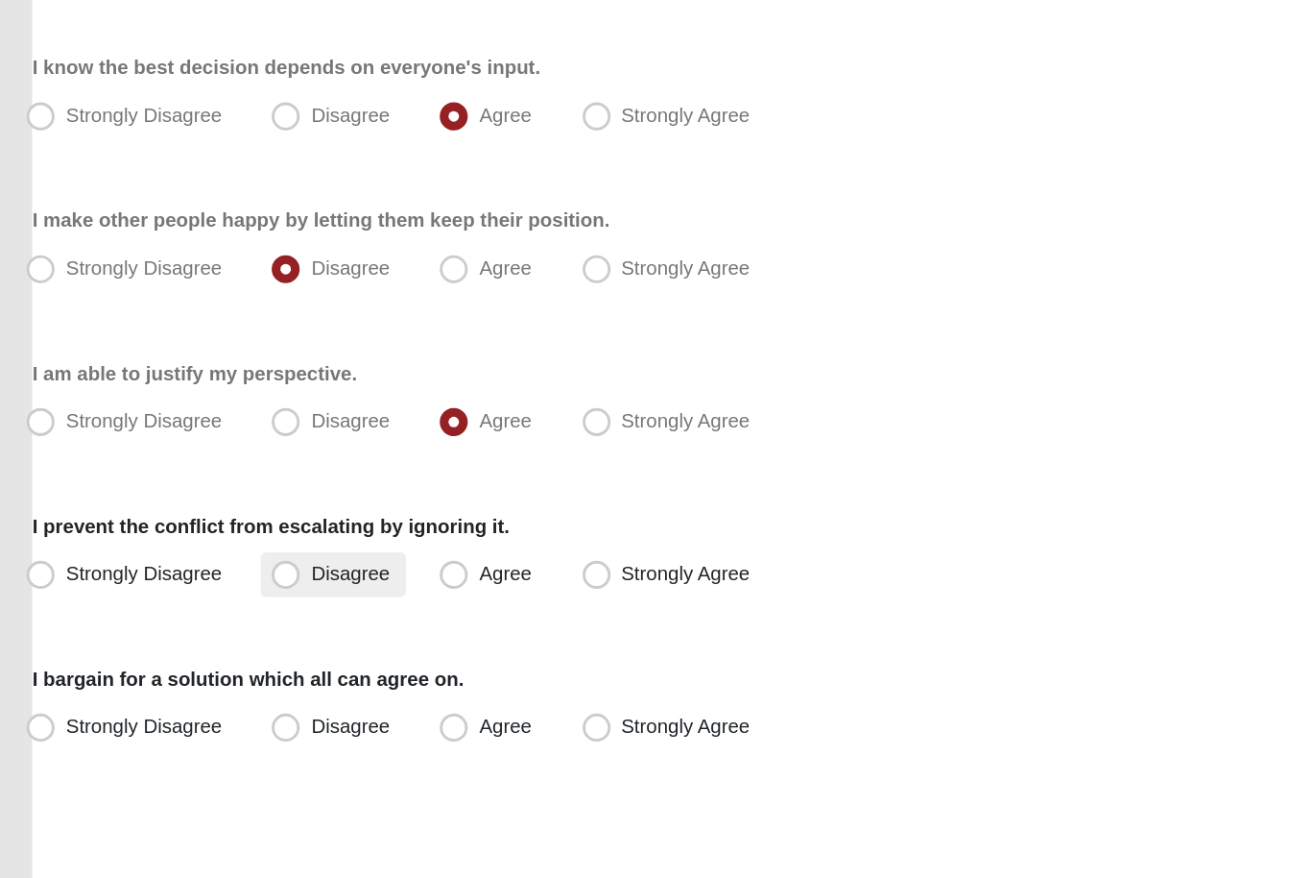
click at [252, 574] on label "Disagree" at bounding box center [254, 589] width 100 height 31
click at [231, 583] on input "Disagree" at bounding box center [225, 589] width 12 height 12
radio input "true"
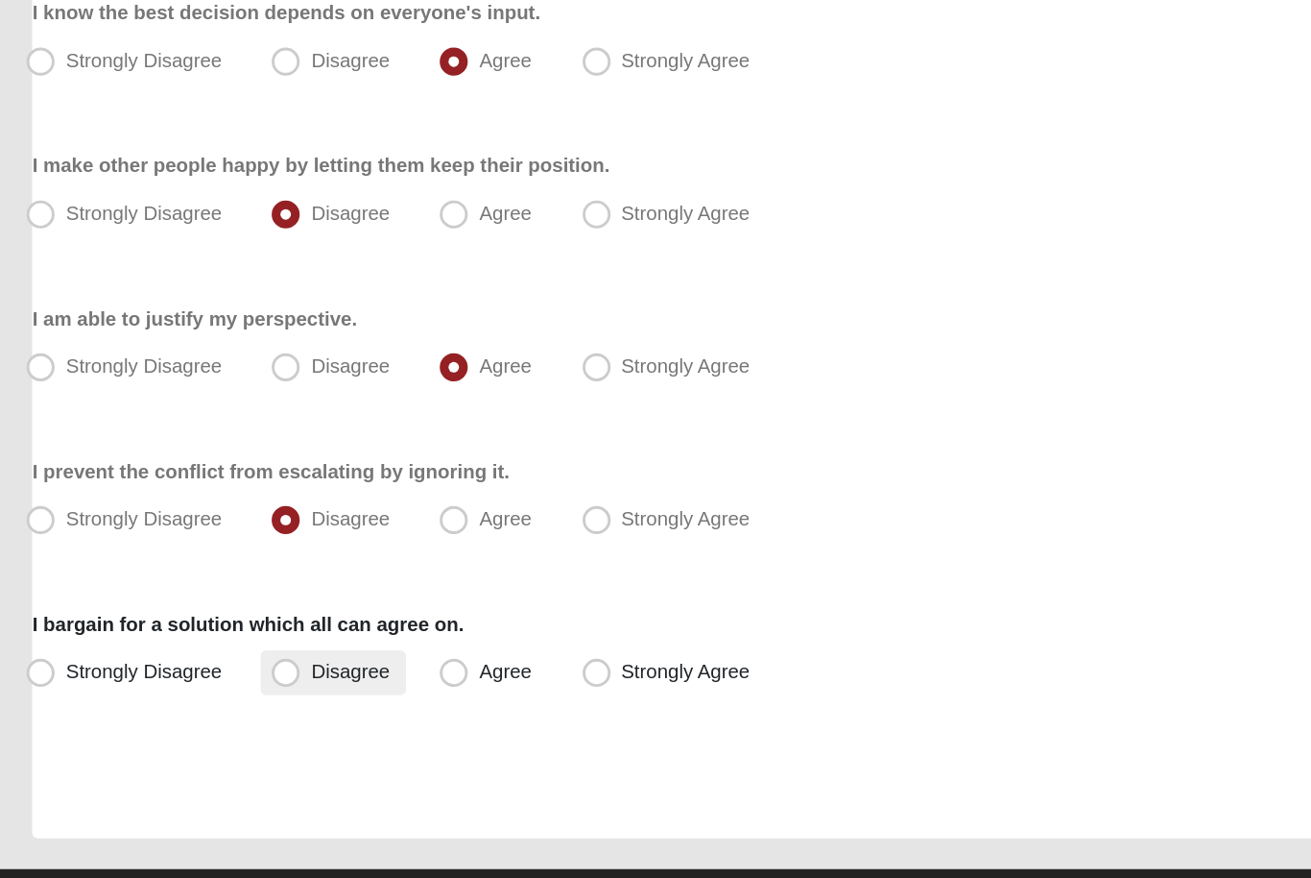
click at [268, 679] on label "Disagree" at bounding box center [254, 694] width 100 height 31
click at [231, 687] on input "Disagree" at bounding box center [225, 693] width 12 height 12
radio input "true"
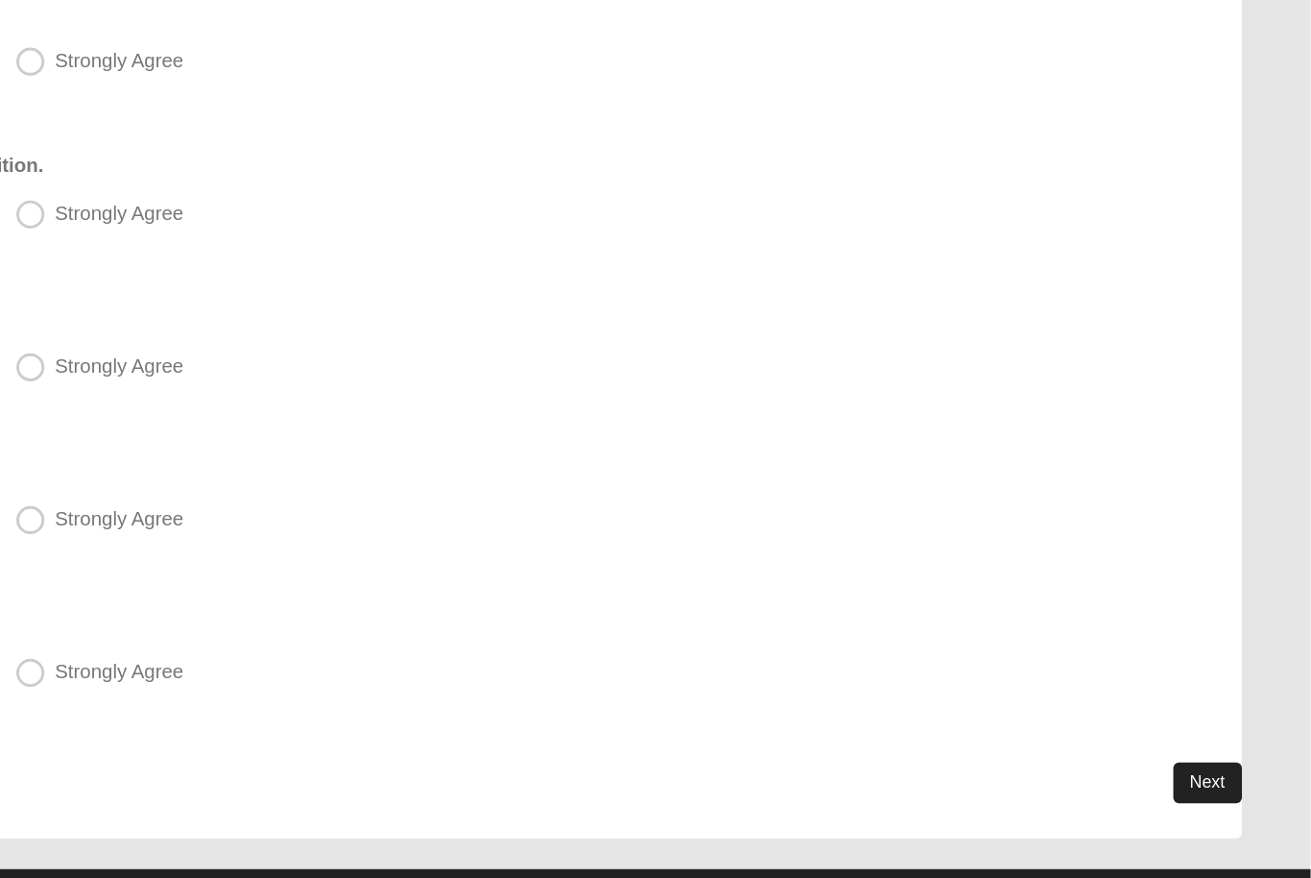
click at [1217, 756] on link "Next" at bounding box center [1240, 770] width 47 height 28
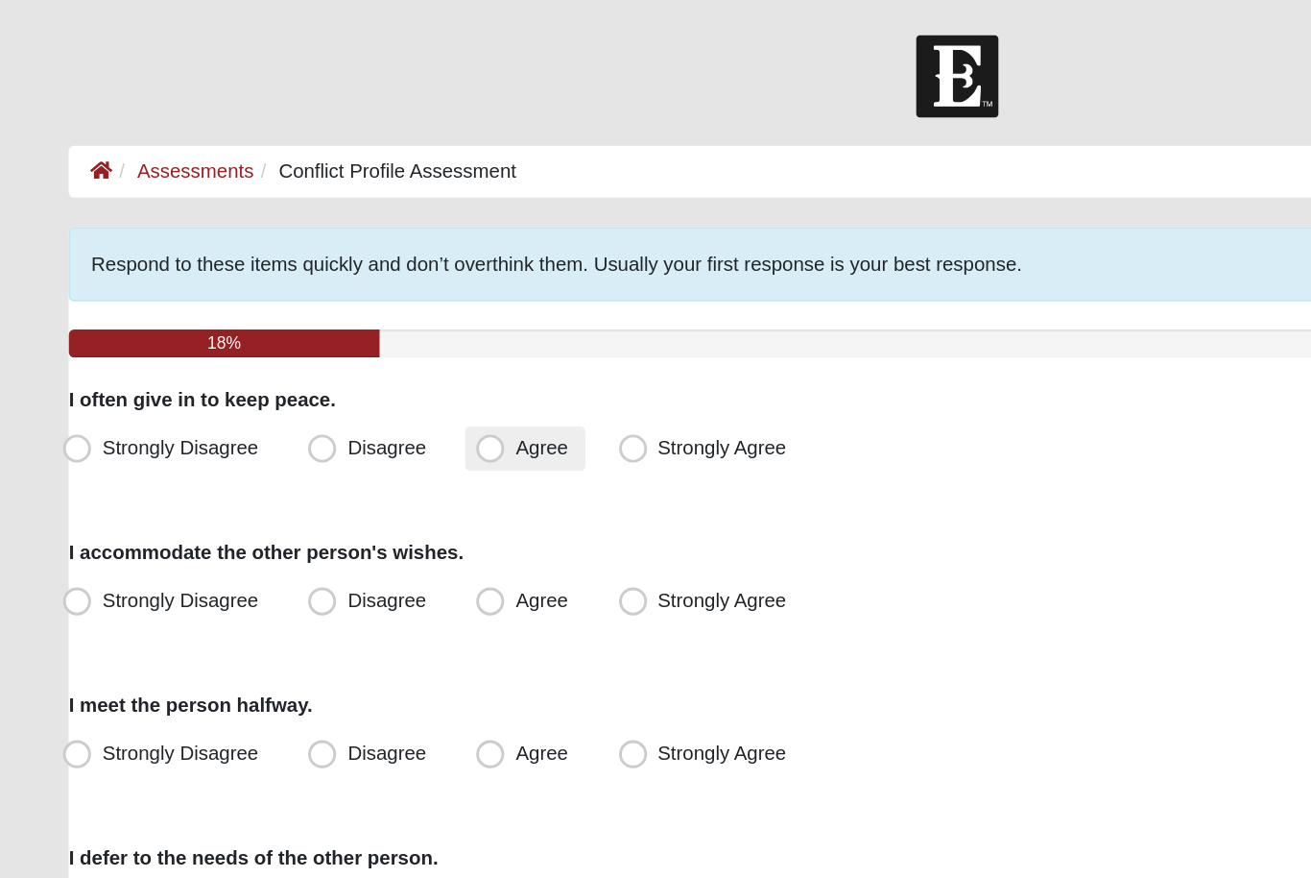
click at [349, 307] on label "Agree" at bounding box center [360, 307] width 82 height 31
click at [347, 307] on input "Agree" at bounding box center [340, 307] width 12 height 12
radio input "true"
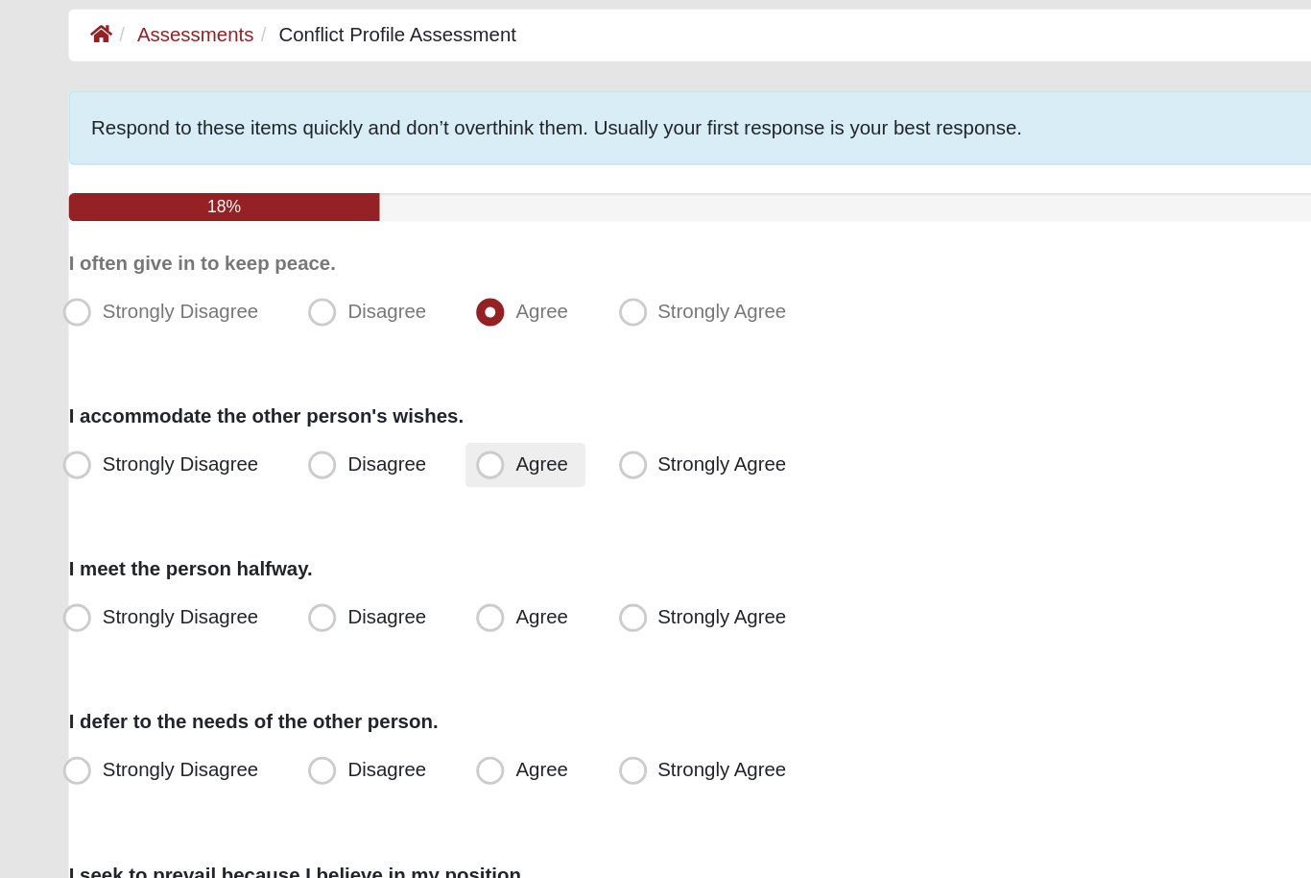
click at [349, 397] on label "Agree" at bounding box center [360, 412] width 82 height 31
click at [347, 405] on input "Agree" at bounding box center [340, 411] width 12 height 12
radio input "true"
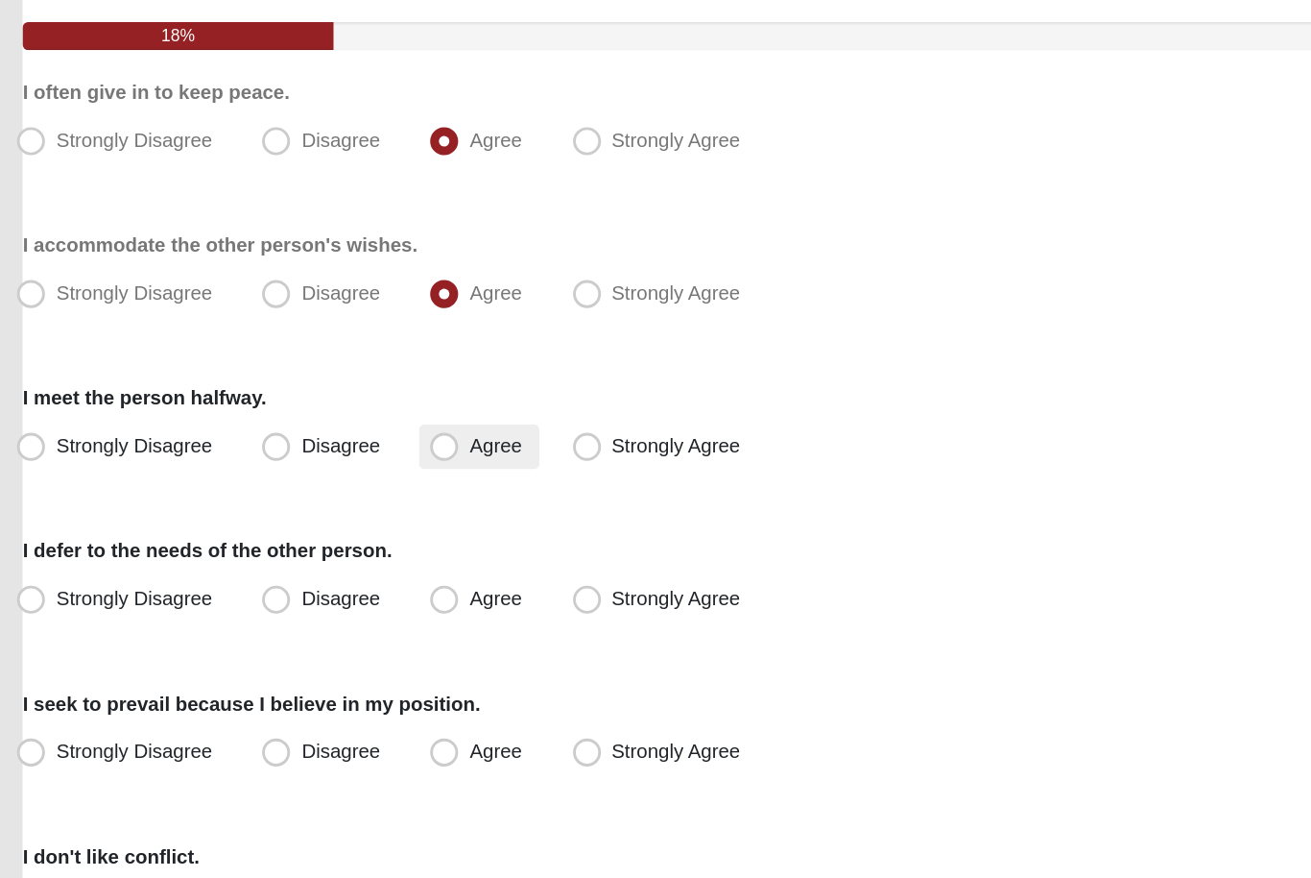
click at [353, 508] on span "Agree" at bounding box center [371, 515] width 36 height 15
click at [334, 510] on input "Agree" at bounding box center [340, 516] width 12 height 12
radio input "true"
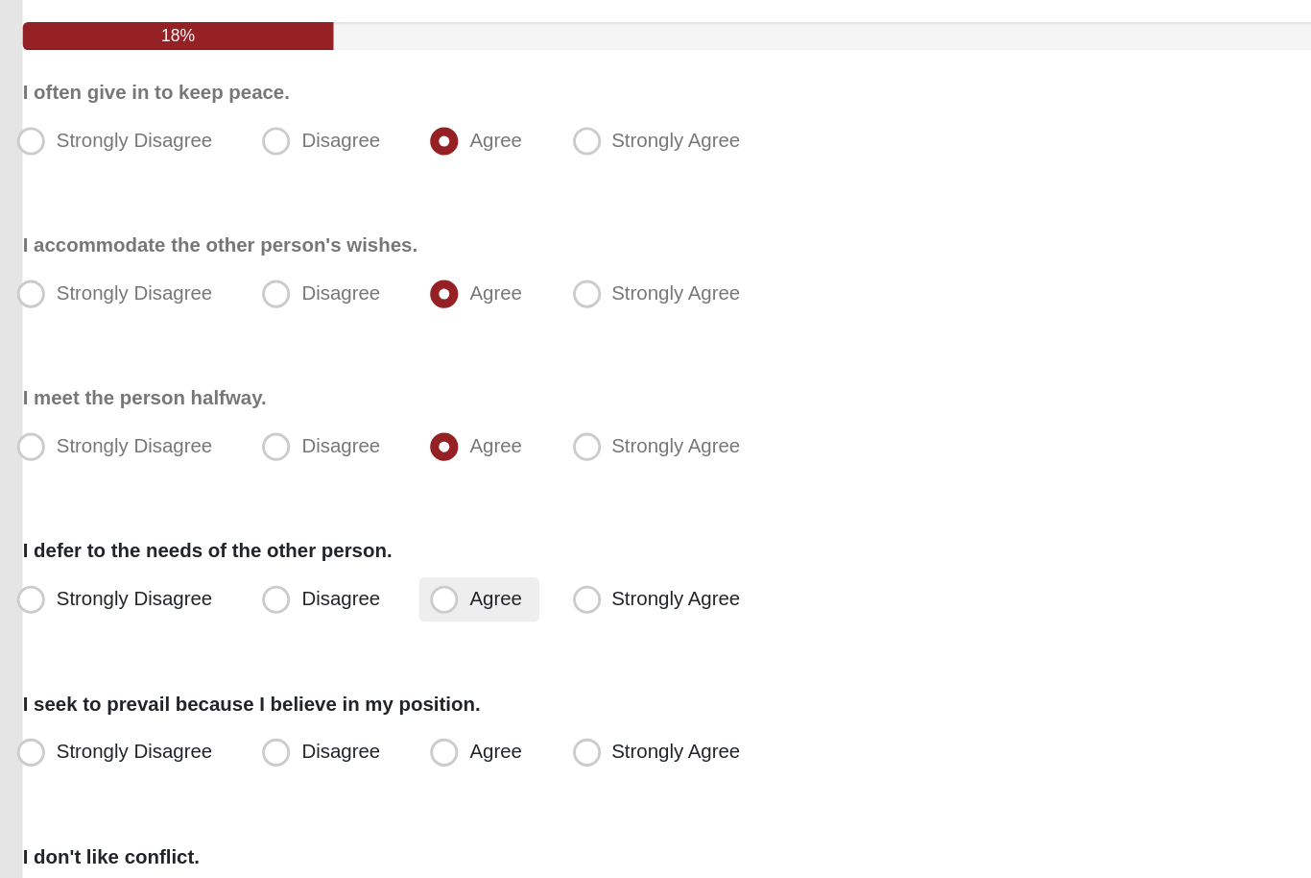
click at [321, 606] on label "Agree" at bounding box center [360, 621] width 82 height 31
click at [334, 614] on input "Agree" at bounding box center [340, 620] width 12 height 12
radio input "true"
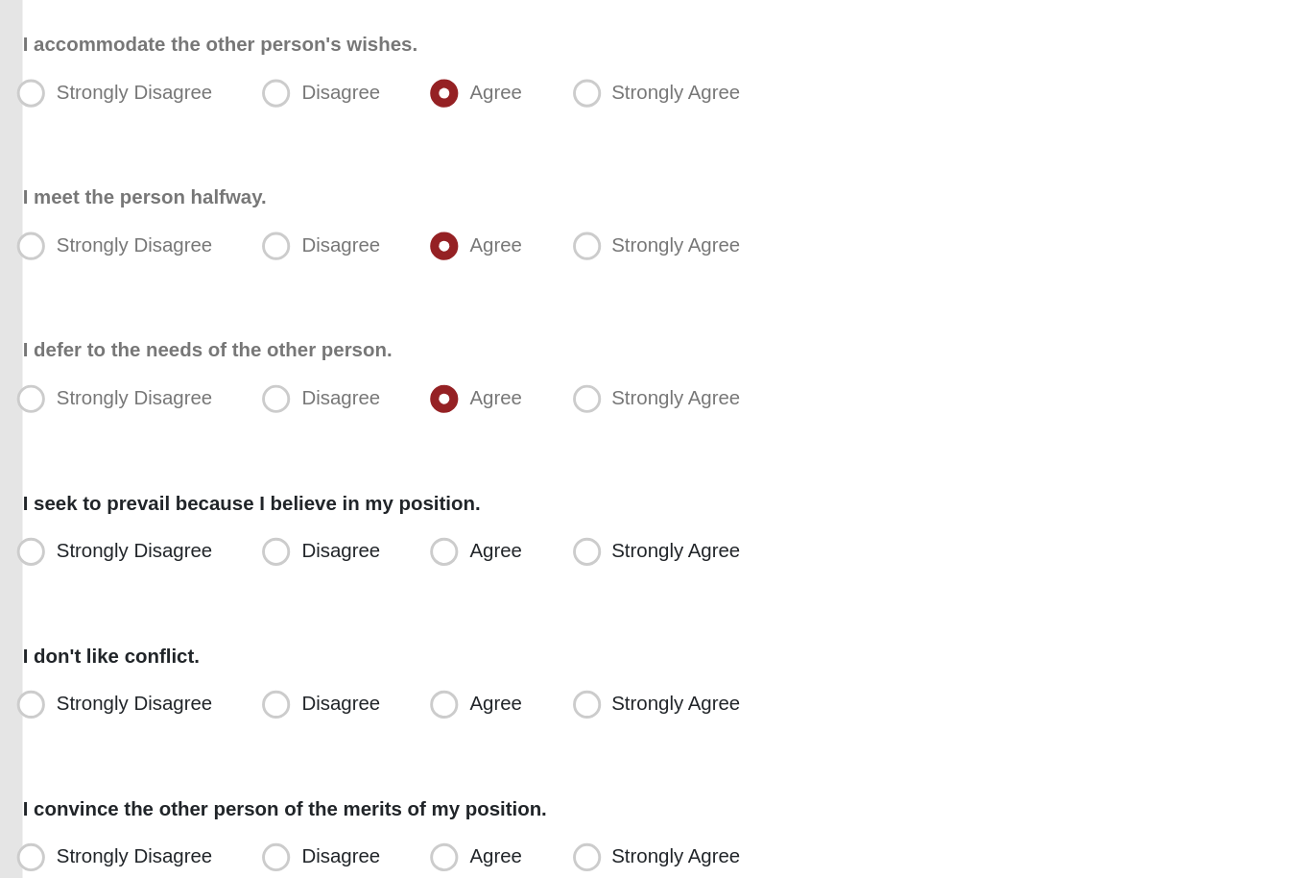
scroll to position [115, 0]
click at [417, 595] on label "Strongly Agree" at bounding box center [484, 610] width 134 height 31
click at [432, 604] on input "Strongly Agree" at bounding box center [438, 610] width 12 height 12
radio input "true"
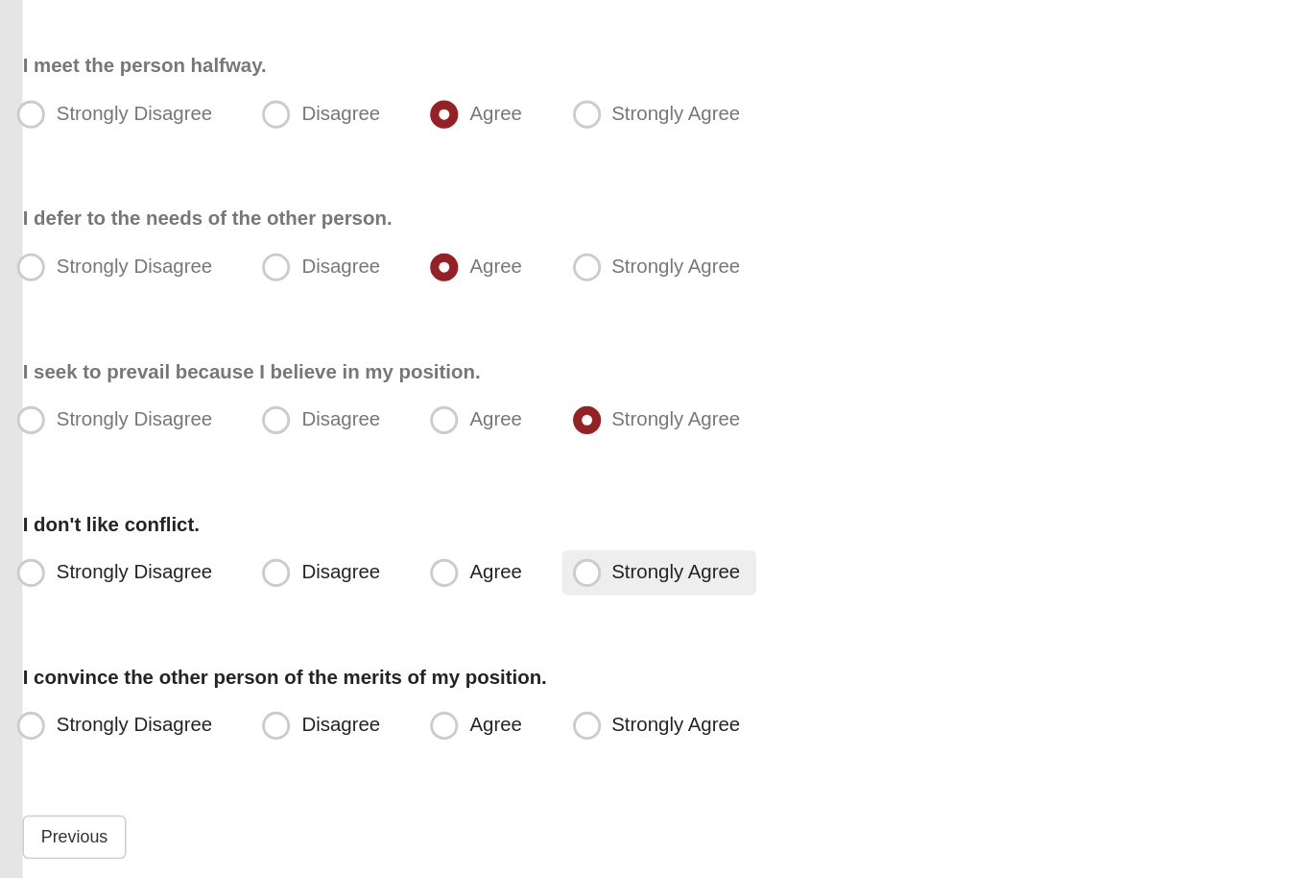
scroll to position [205, 0]
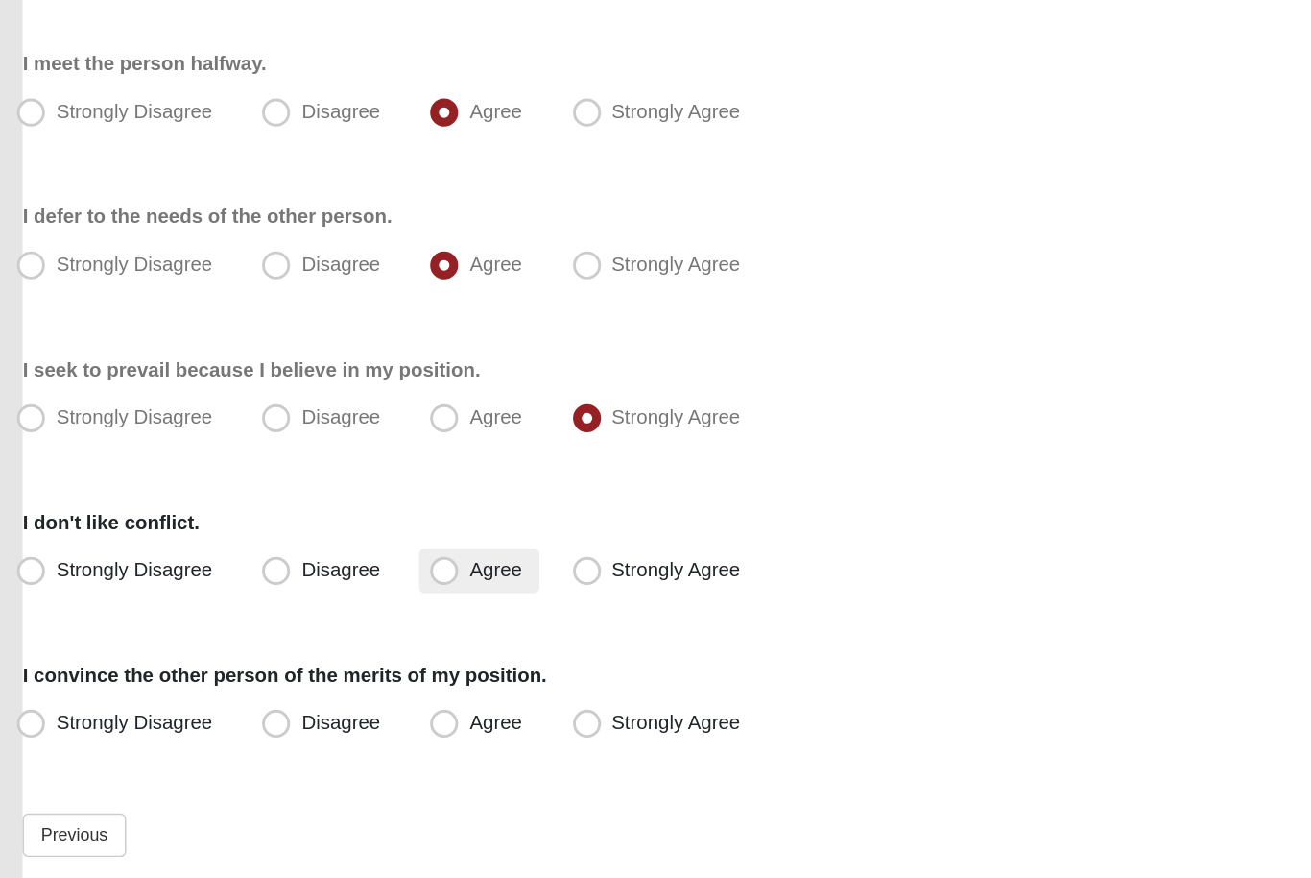
click at [353, 616] on span "Agree" at bounding box center [371, 623] width 36 height 15
click at [334, 618] on input "Agree" at bounding box center [340, 624] width 12 height 12
radio input "true"
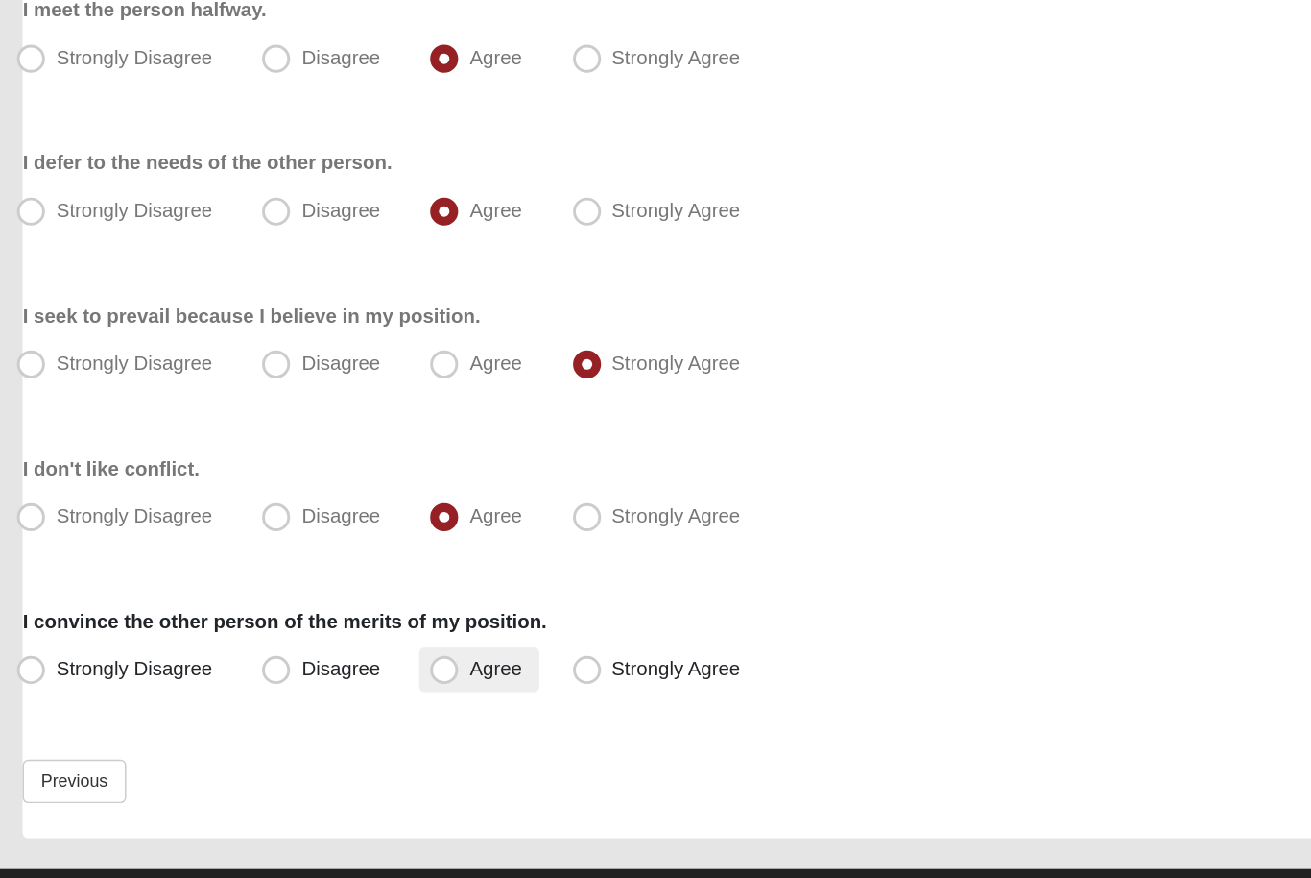
click at [321, 677] on label "Agree" at bounding box center [360, 692] width 82 height 31
click at [334, 685] on input "Agree" at bounding box center [340, 691] width 12 height 12
radio input "true"
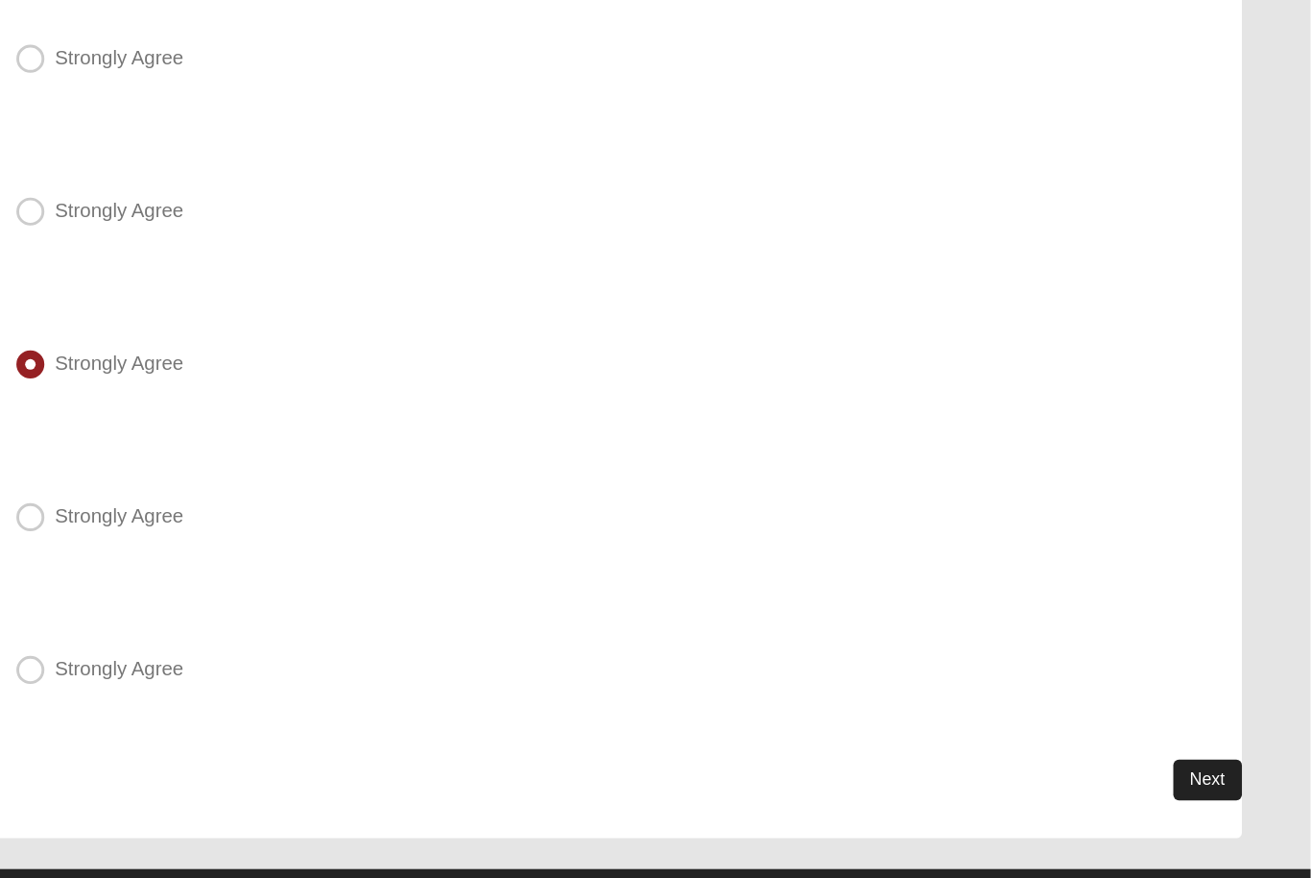
click at [1217, 754] on link "Next" at bounding box center [1240, 768] width 47 height 28
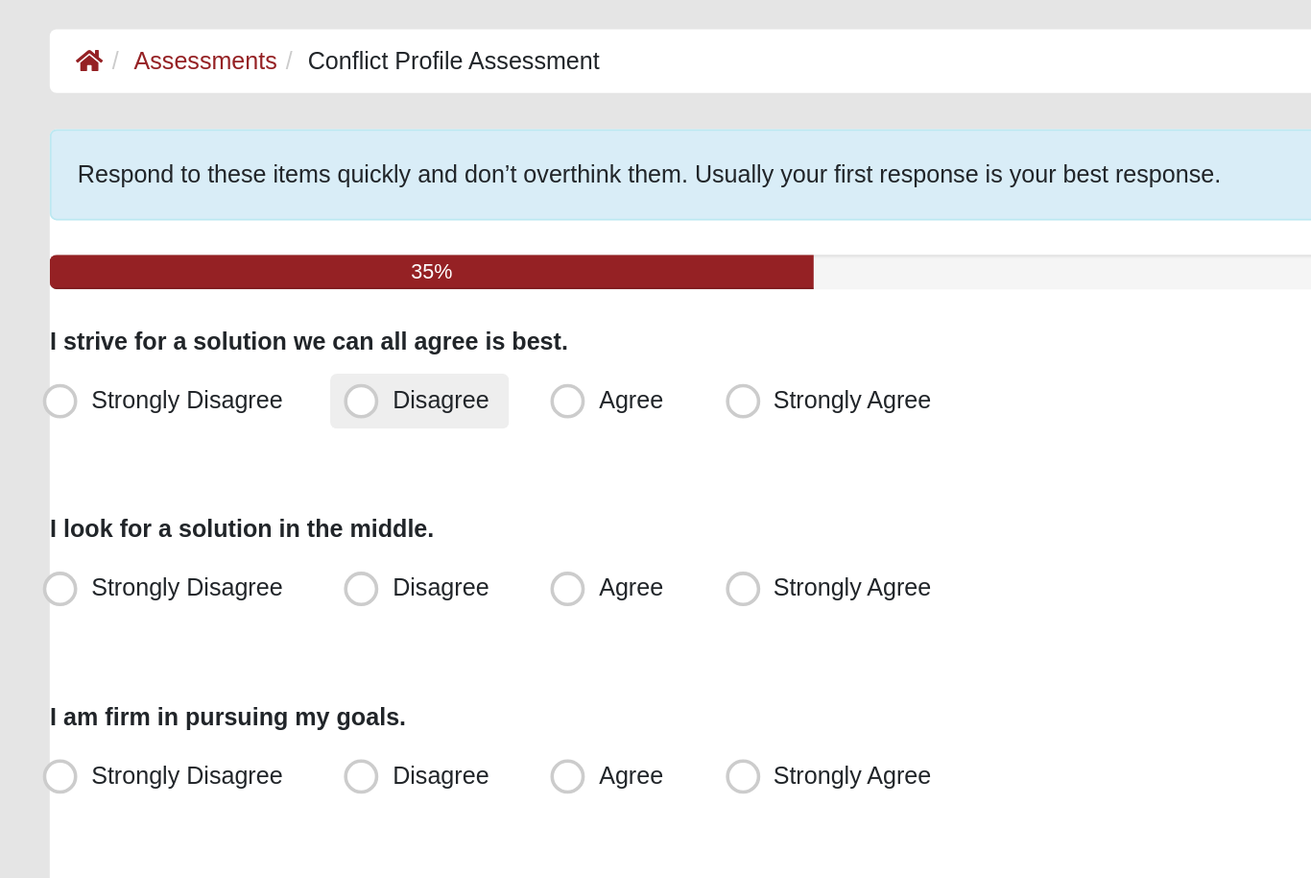
click at [266, 292] on label "Disagree" at bounding box center [254, 307] width 100 height 31
click at [231, 301] on input "Disagree" at bounding box center [225, 307] width 12 height 12
radio input "true"
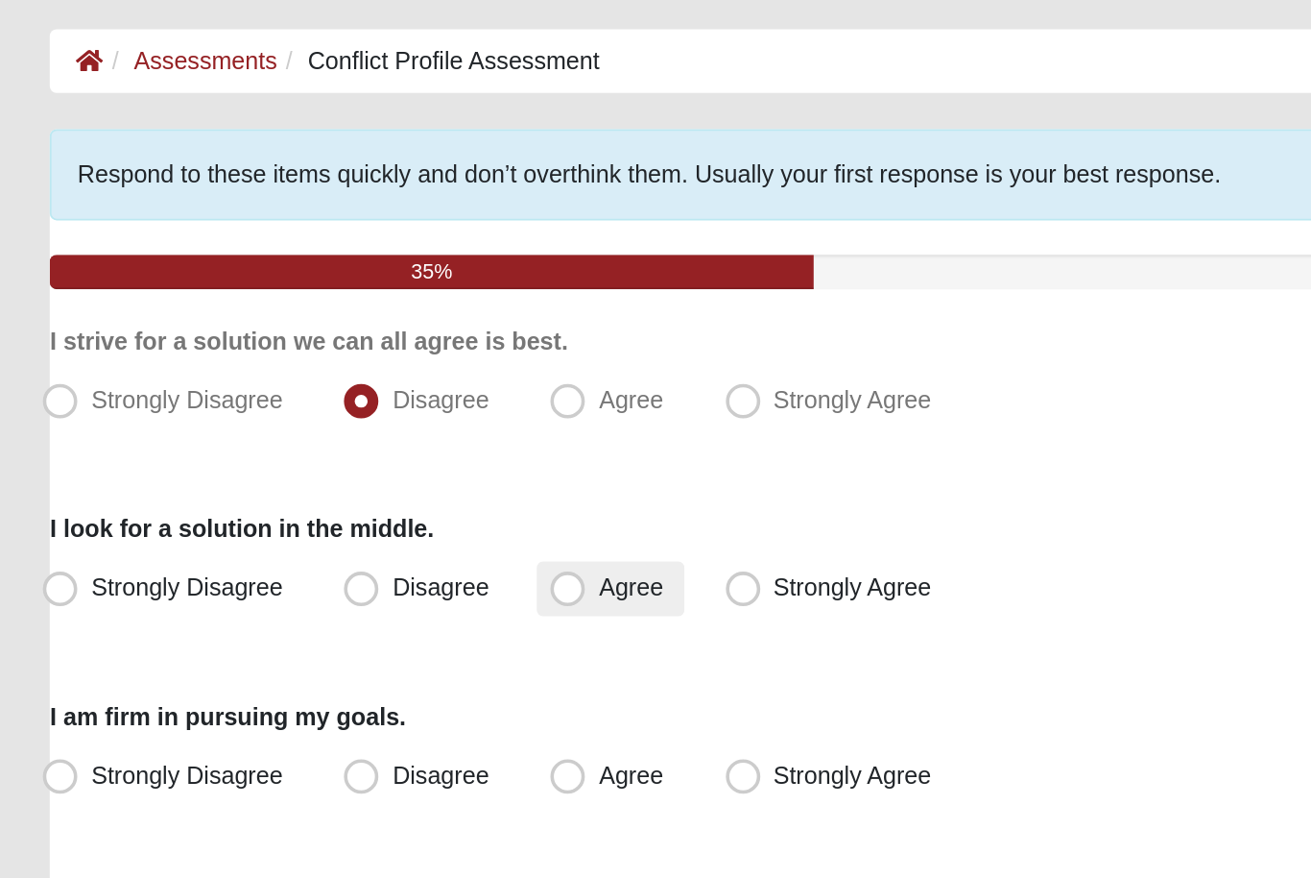
click at [353, 403] on span "Agree" at bounding box center [371, 410] width 36 height 15
click at [347, 405] on input "Agree" at bounding box center [340, 411] width 12 height 12
radio input "true"
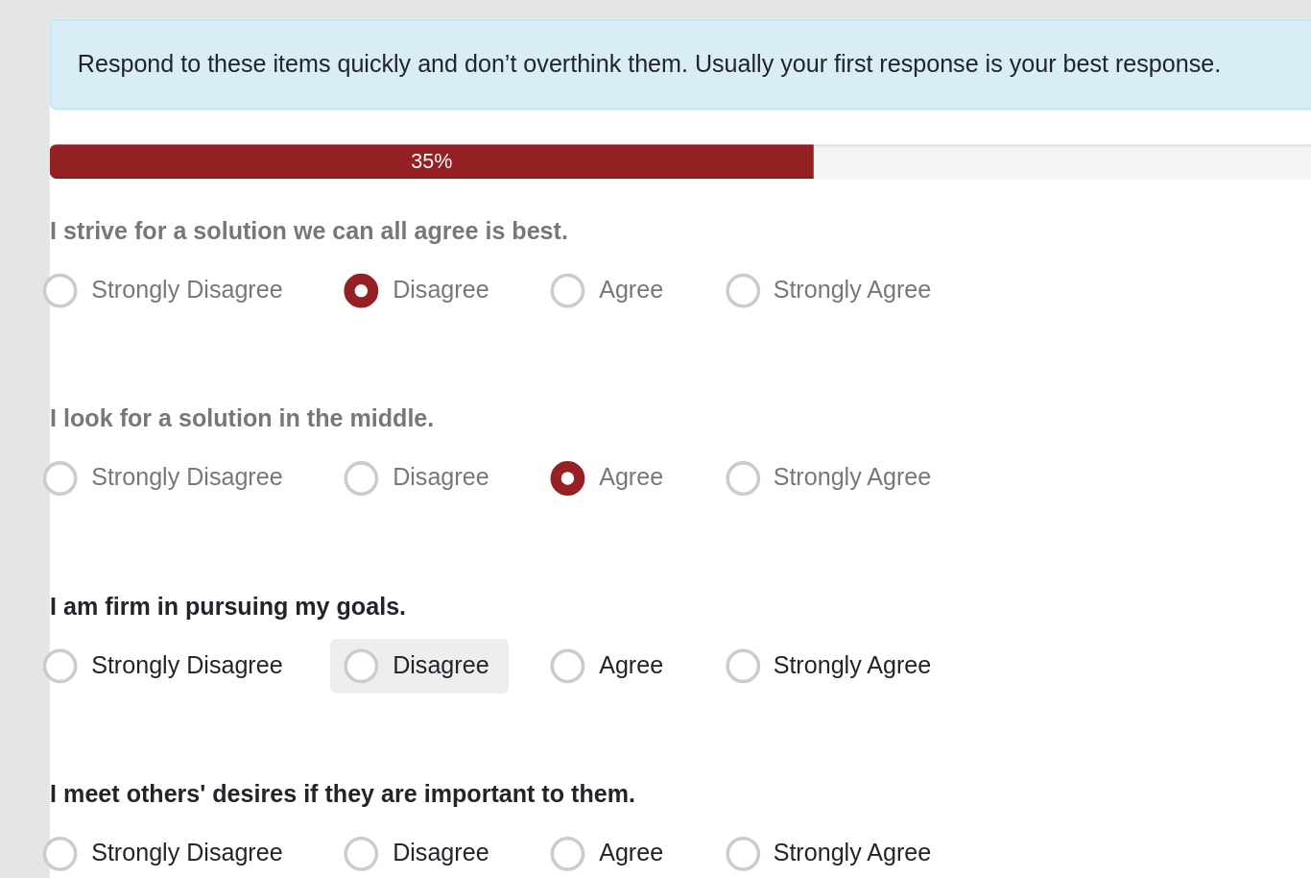
click at [276, 501] on label "Disagree" at bounding box center [254, 516] width 100 height 31
click at [231, 510] on input "Disagree" at bounding box center [225, 516] width 12 height 12
radio input "true"
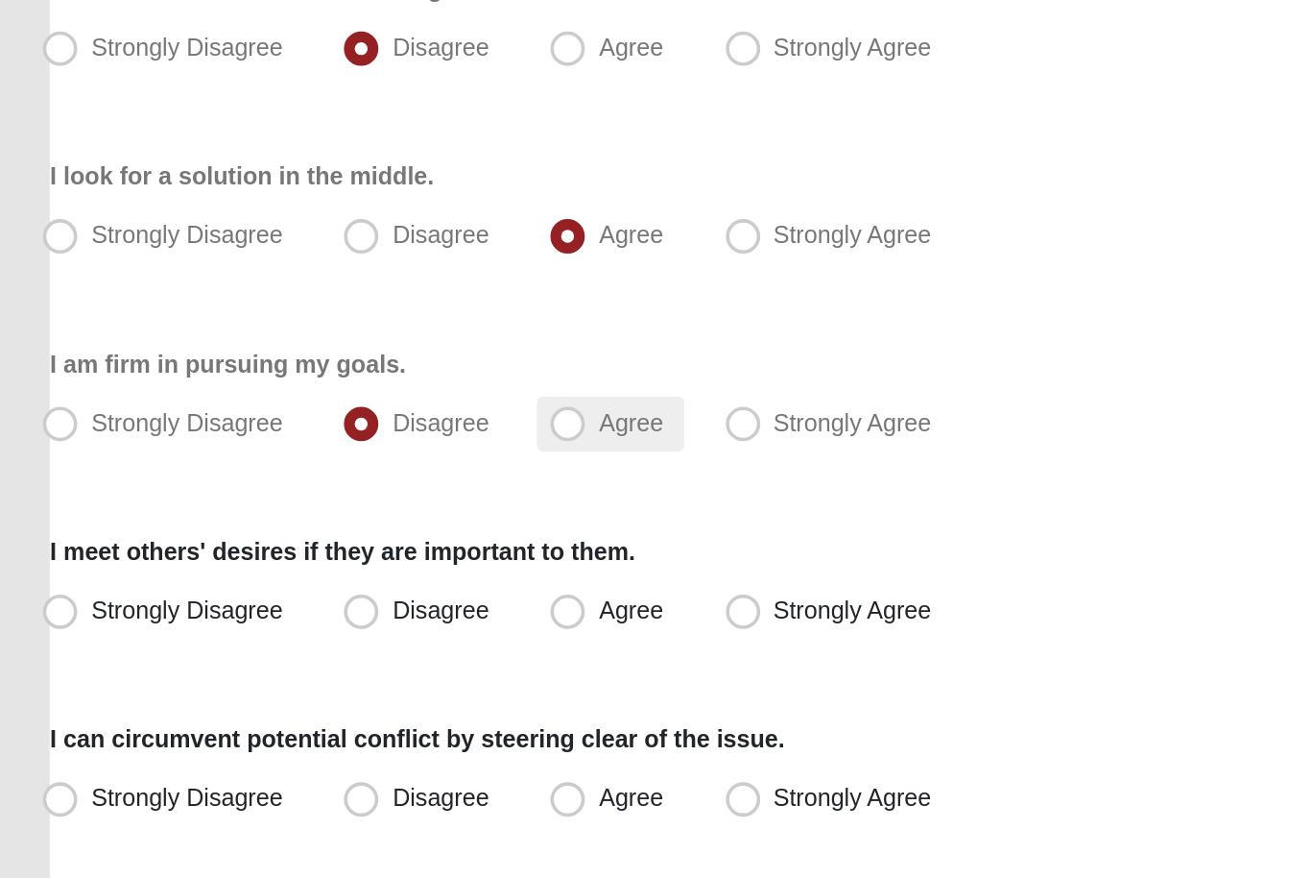
click at [362, 501] on label "Agree" at bounding box center [360, 516] width 82 height 31
click at [347, 510] on input "Agree" at bounding box center [340, 516] width 12 height 12
radio input "true"
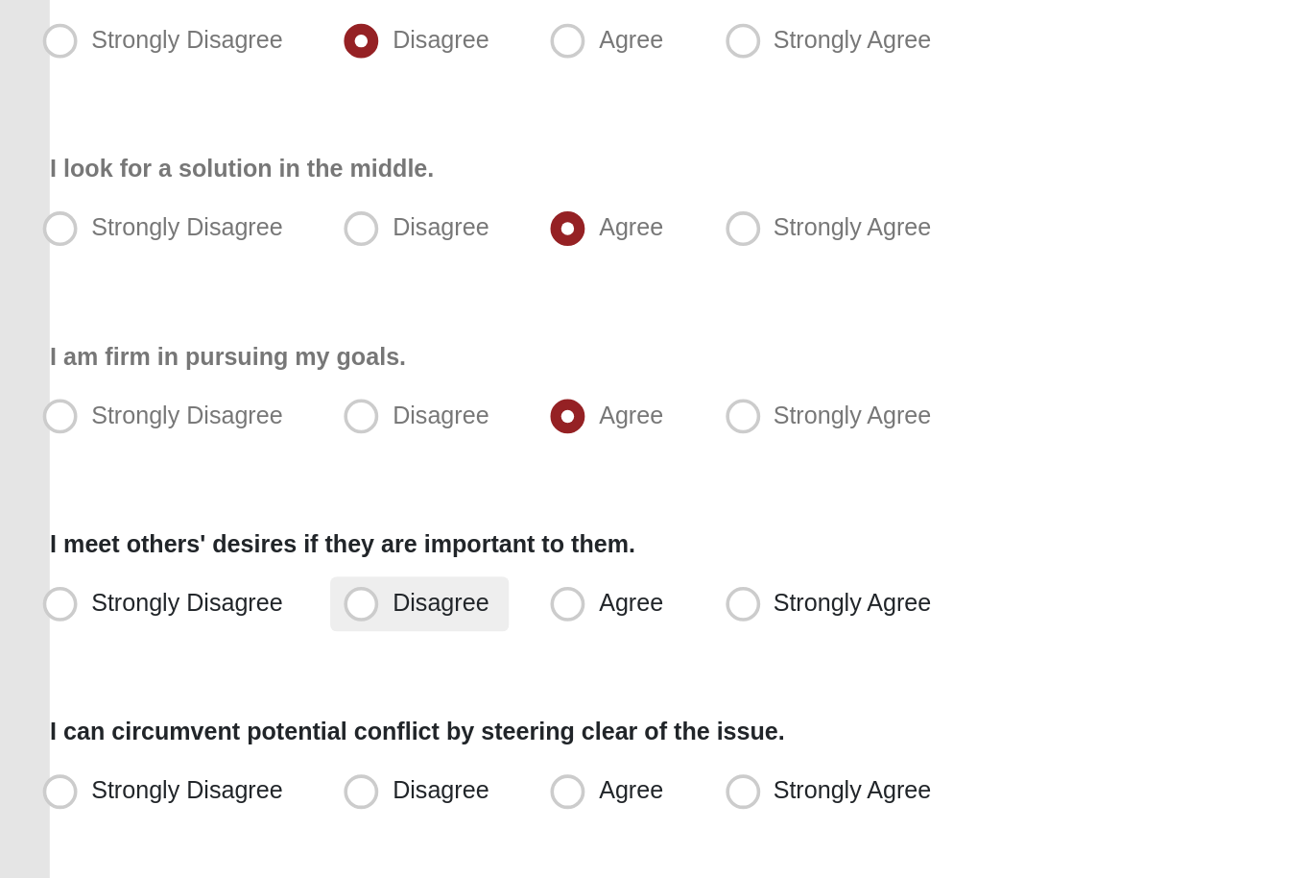
click at [255, 606] on label "Disagree" at bounding box center [254, 621] width 100 height 31
click at [231, 614] on input "Disagree" at bounding box center [225, 620] width 12 height 12
radio input "true"
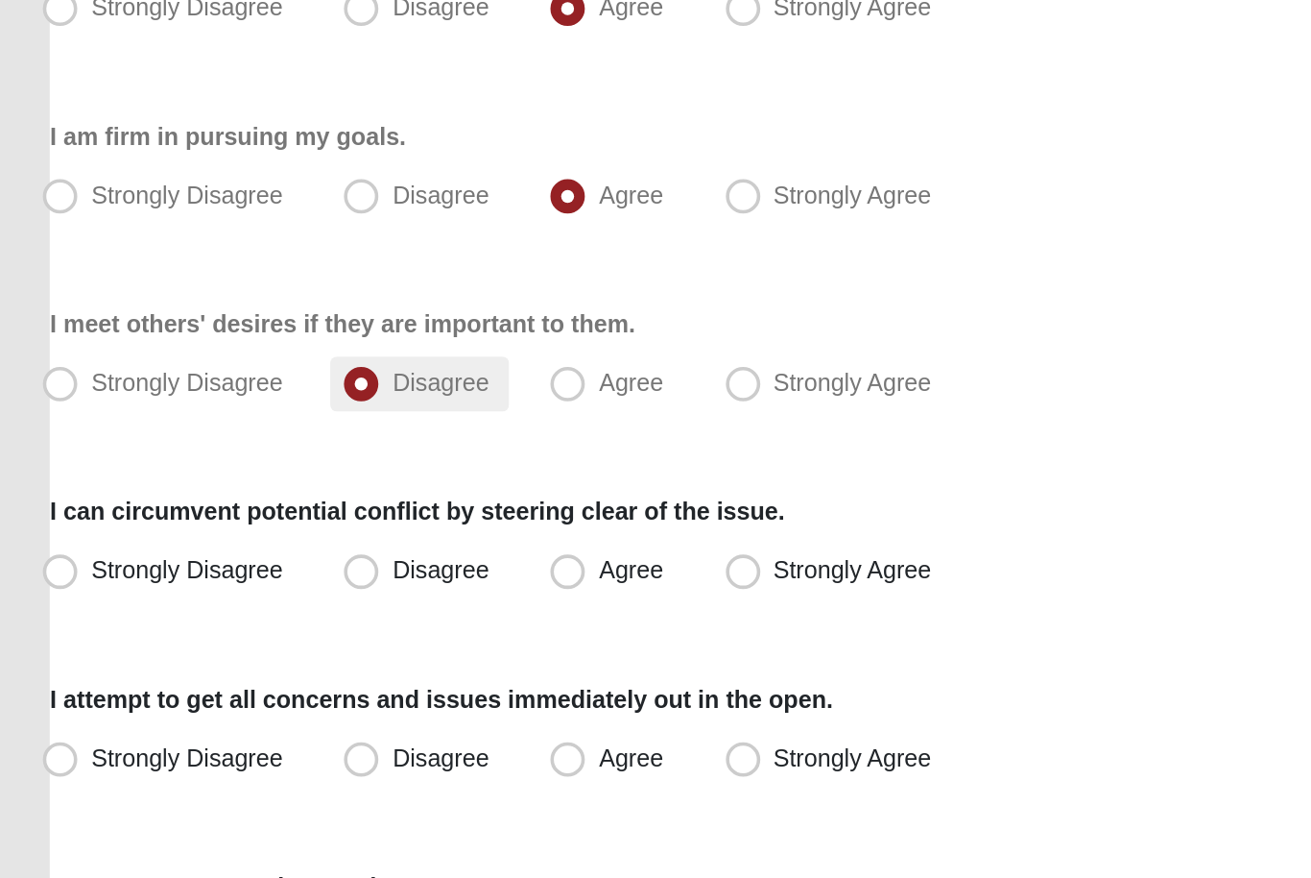
scroll to position [110, 0]
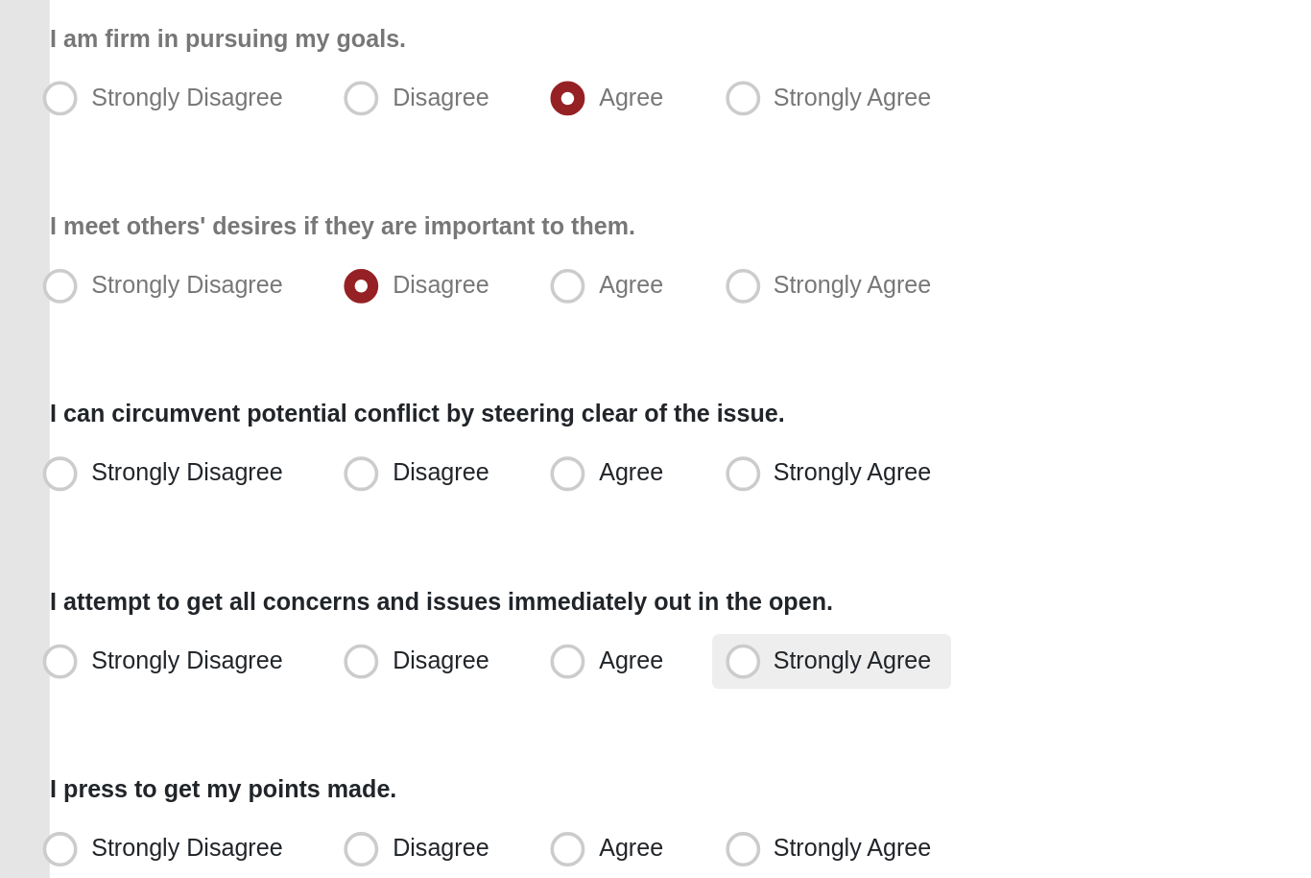
click at [491, 711] on span "Strongly Agree" at bounding box center [495, 718] width 88 height 15
click at [445, 713] on input "Strongly Agree" at bounding box center [438, 719] width 12 height 12
radio input "true"
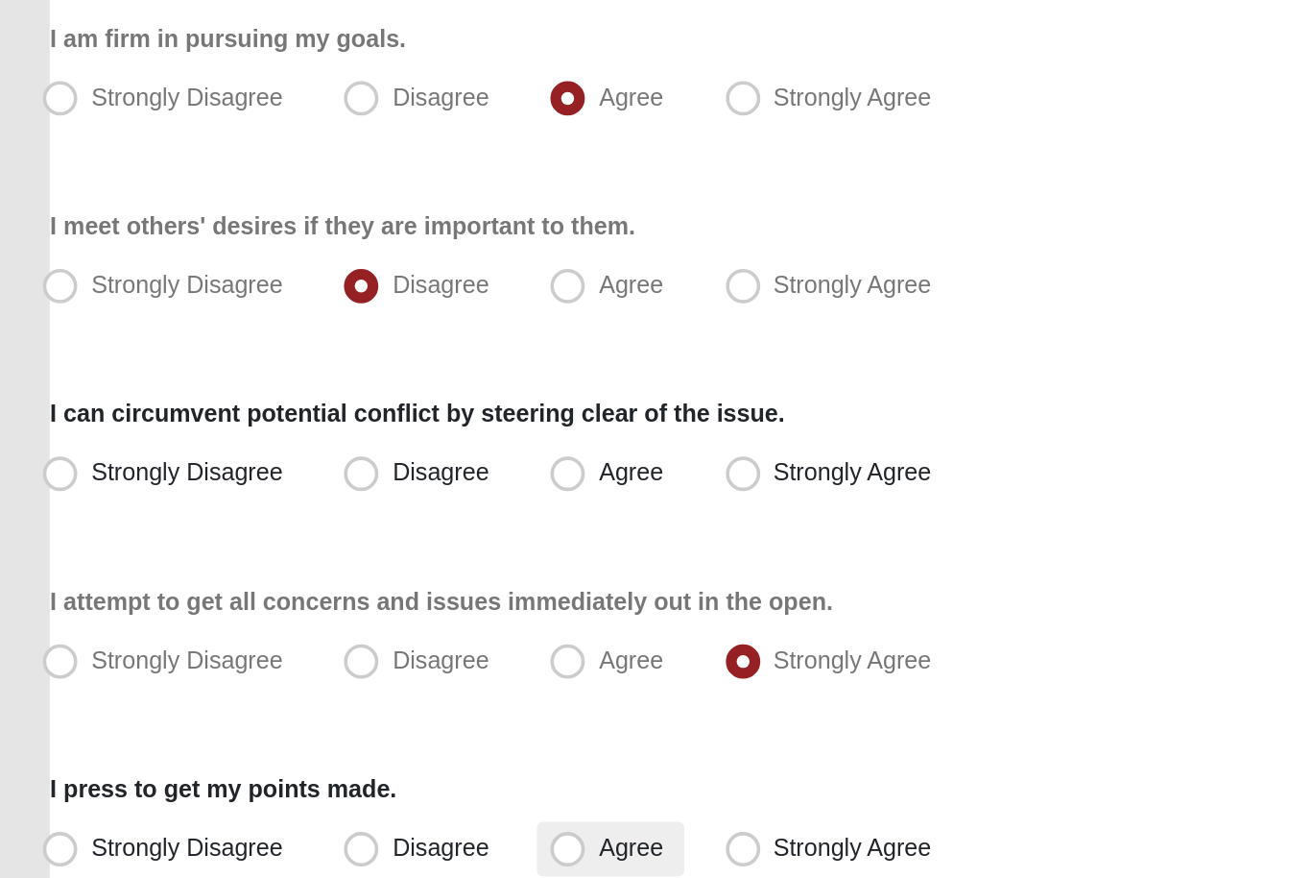
click at [353, 816] on span "Agree" at bounding box center [371, 823] width 36 height 15
click at [335, 818] on input "Agree" at bounding box center [340, 824] width 12 height 12
radio input "true"
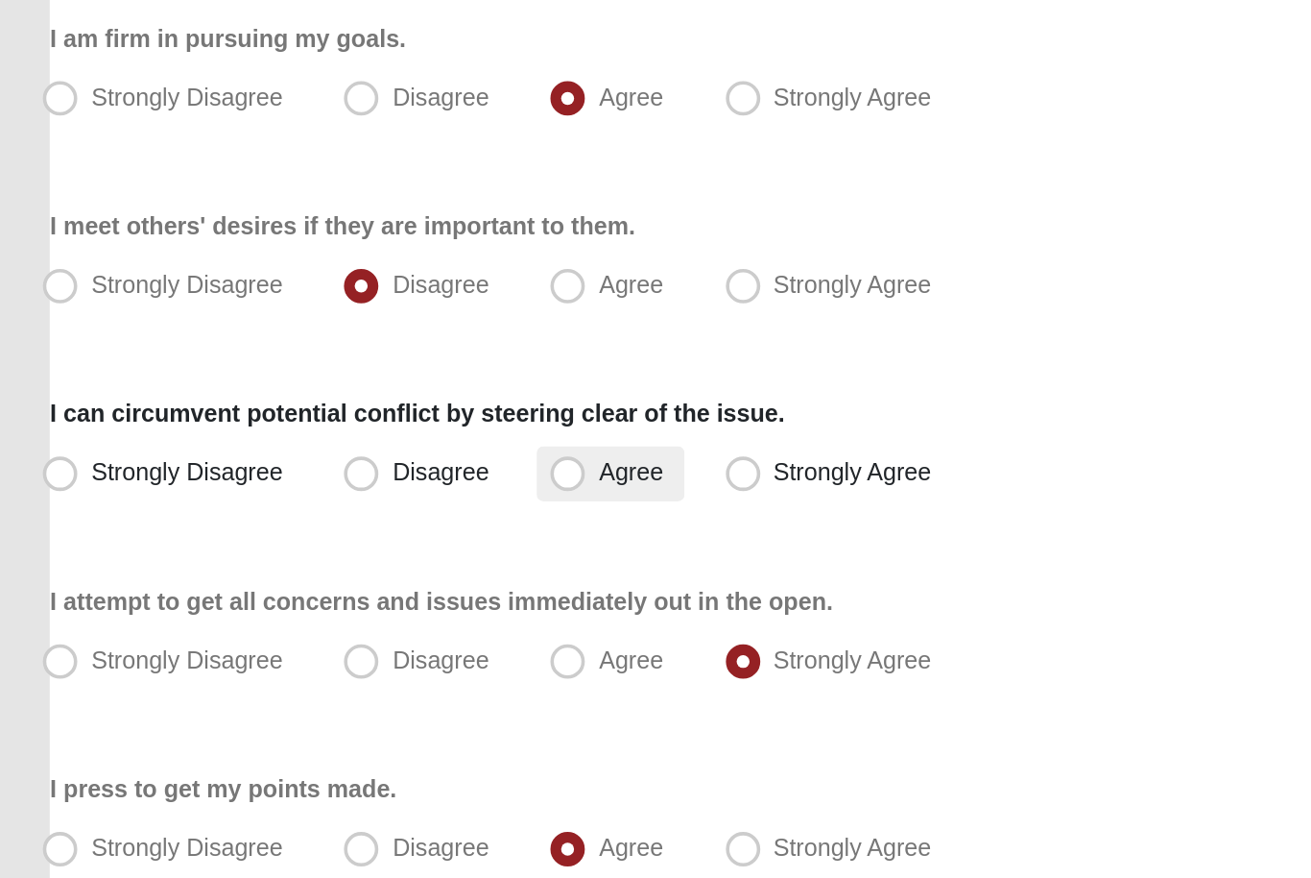
click at [370, 600] on label "Agree" at bounding box center [360, 615] width 82 height 31
click at [347, 609] on input "Agree" at bounding box center [340, 615] width 12 height 12
radio input "true"
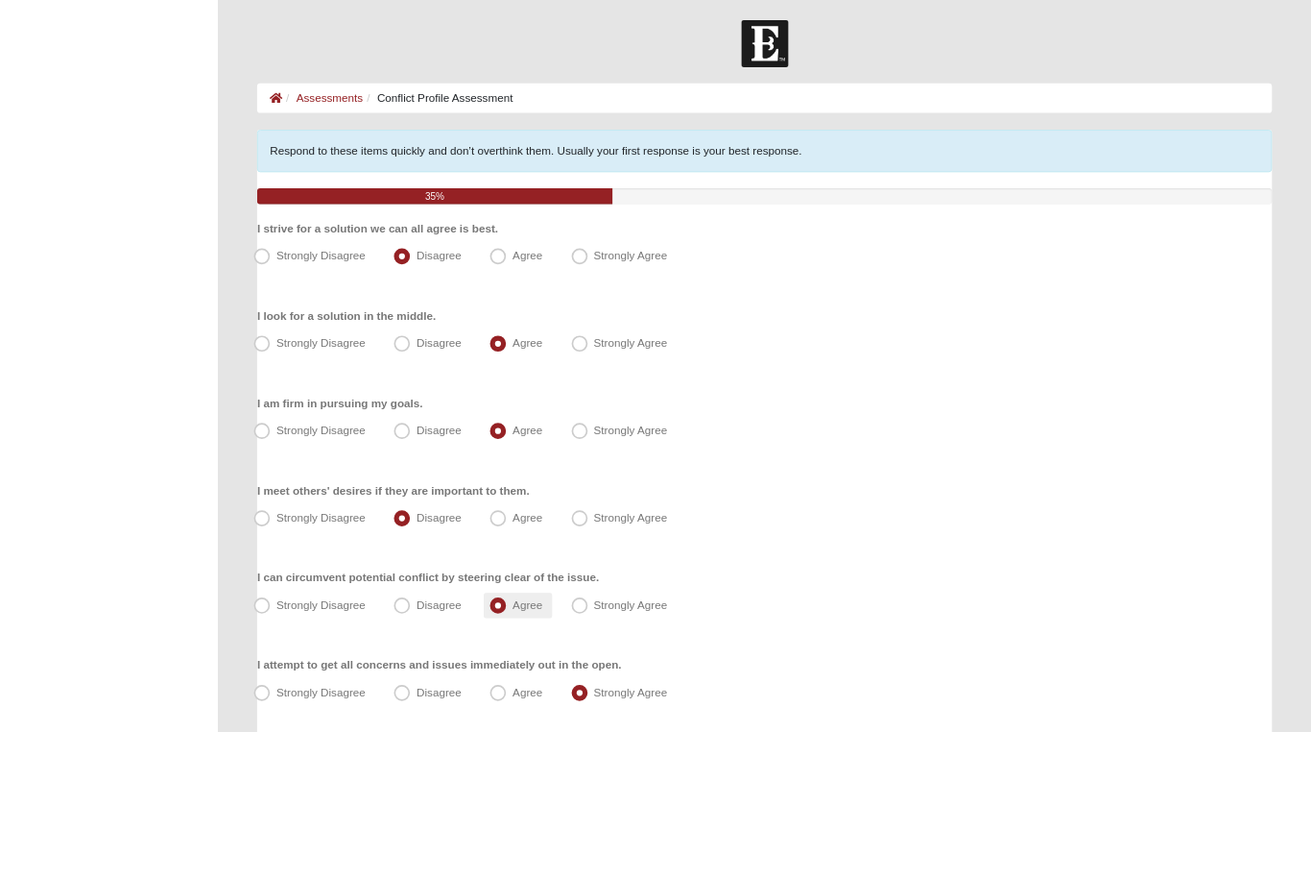
scroll to position [180, 0]
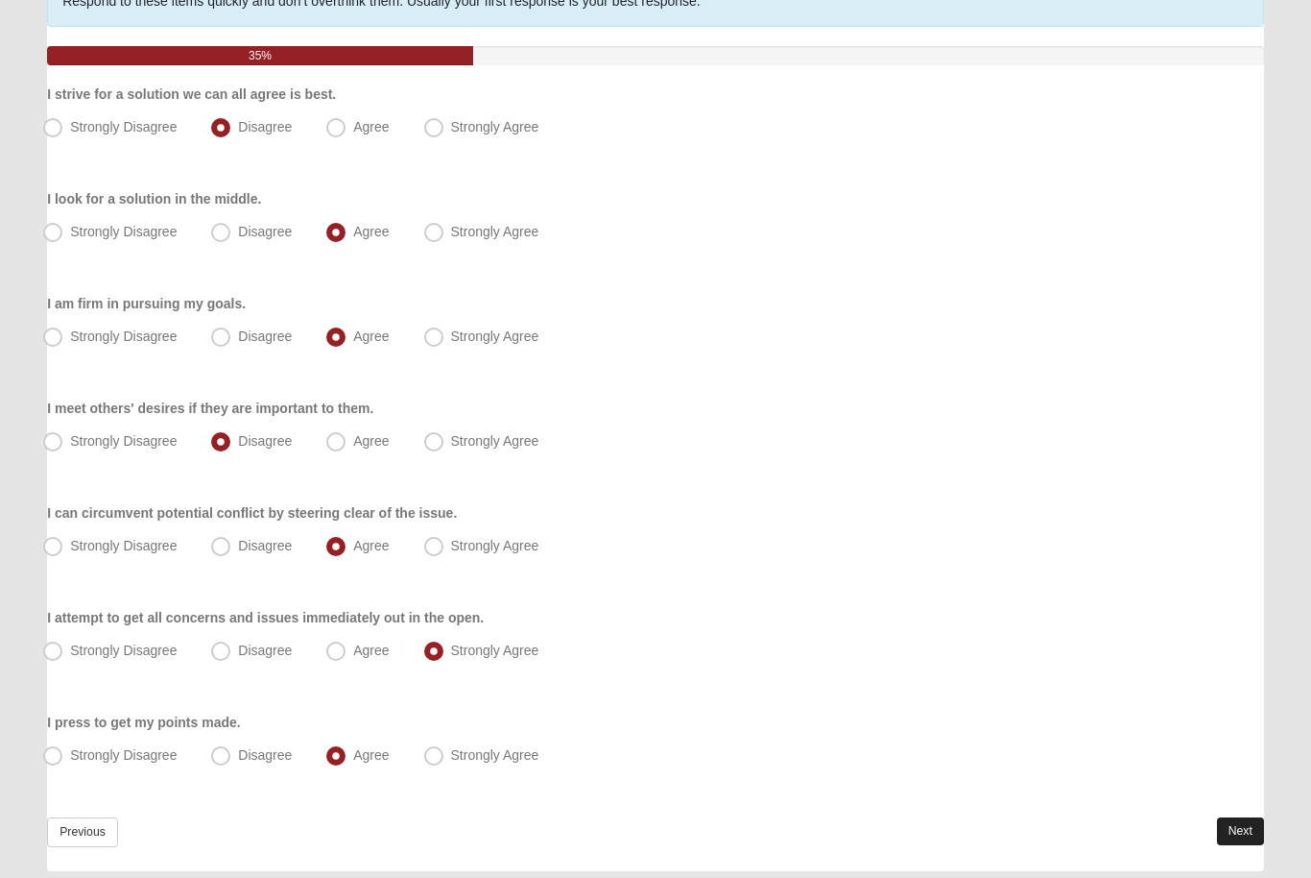
click at [1251, 830] on link "Next" at bounding box center [1240, 831] width 47 height 28
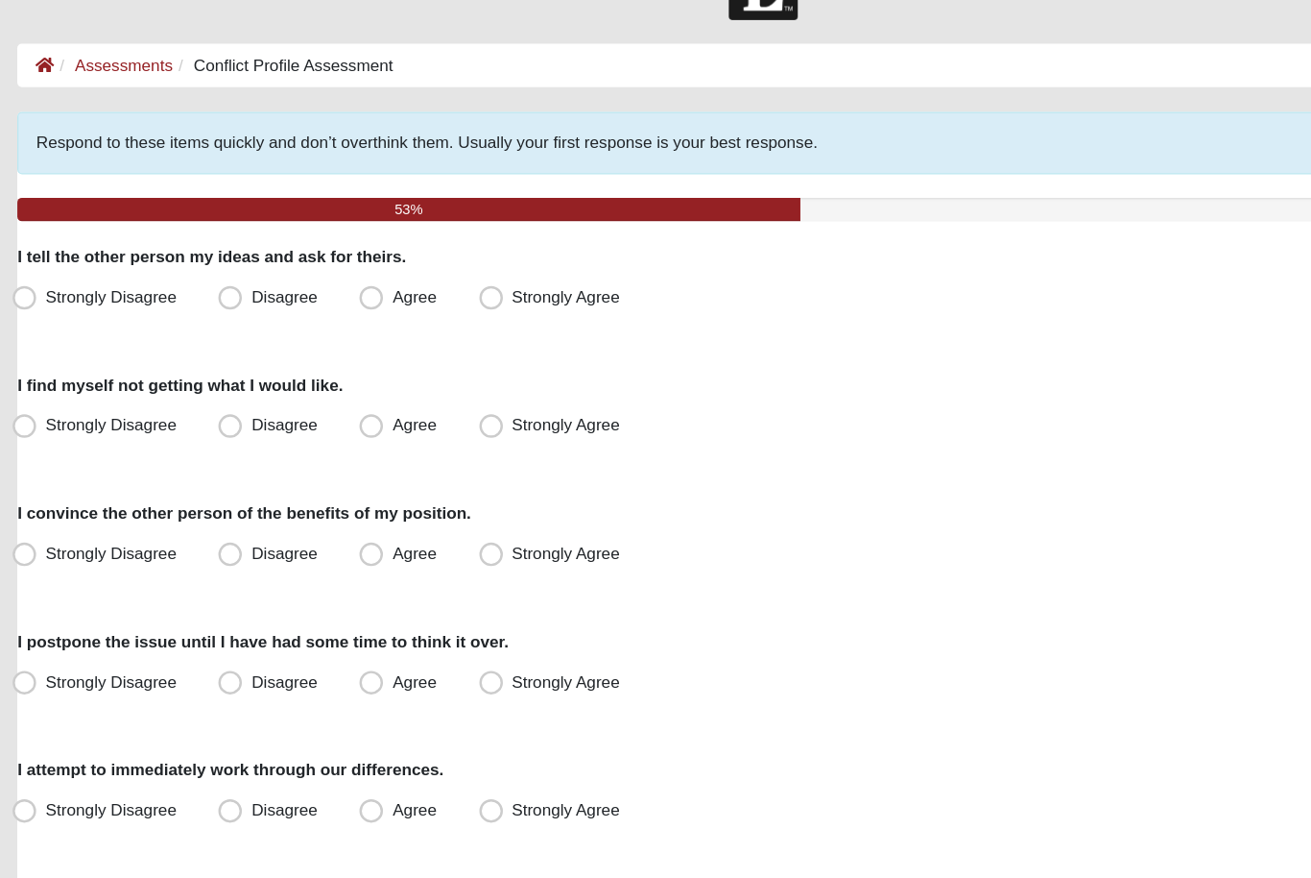
scroll to position [32, 0]
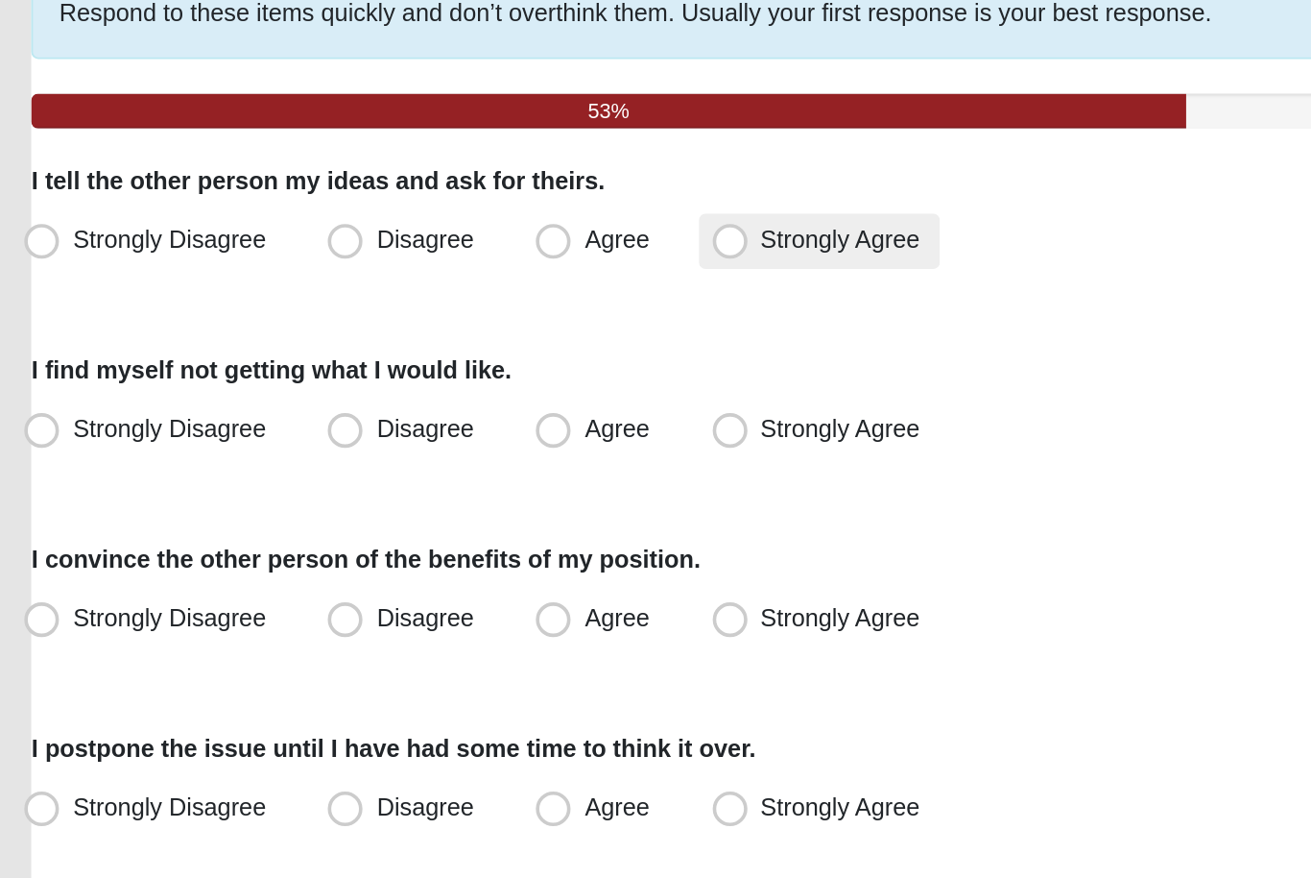
click at [451, 267] on span "Strongly Agree" at bounding box center [495, 274] width 88 height 15
click at [445, 269] on input "Strongly Agree" at bounding box center [438, 275] width 12 height 12
radio input "true"
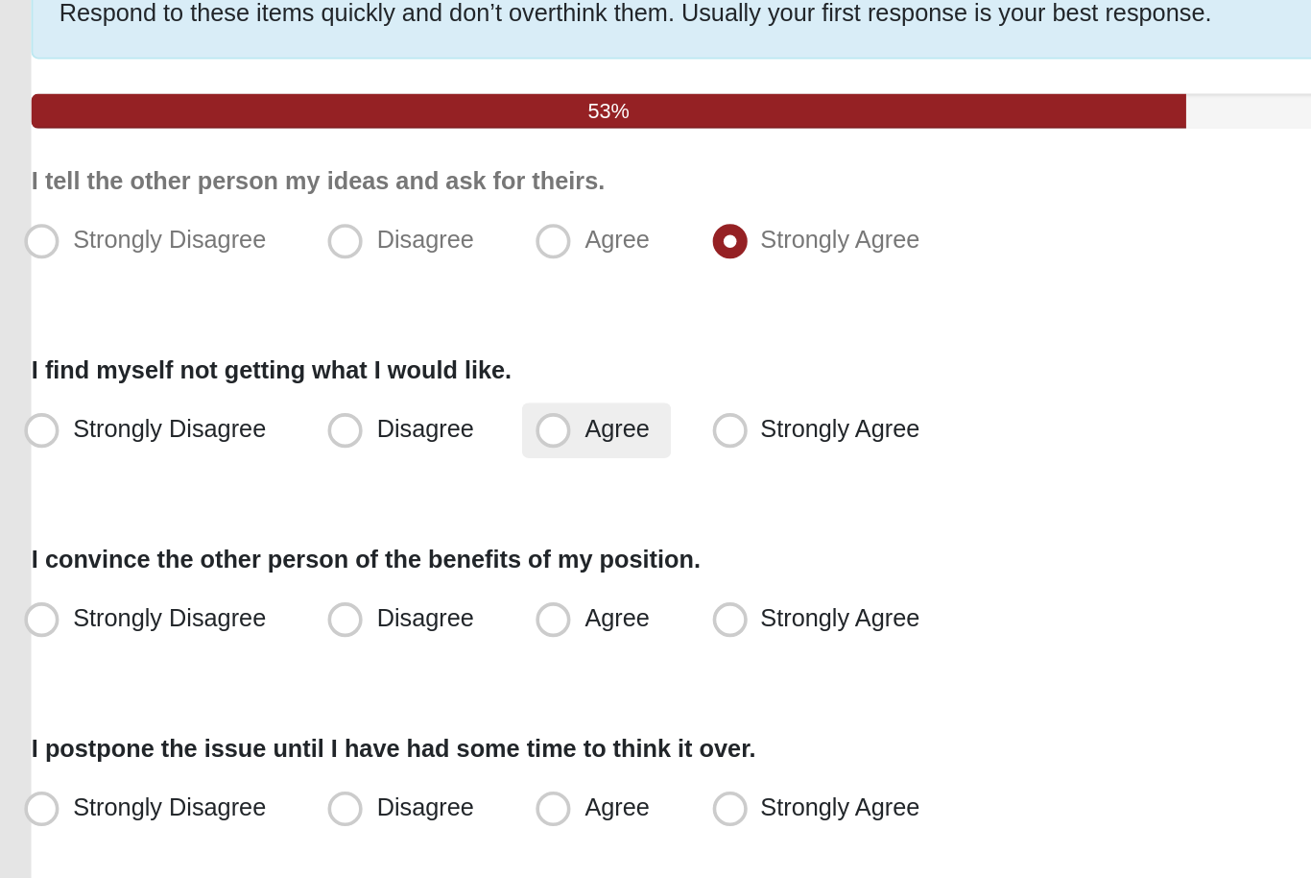
click at [357, 372] on span "Agree" at bounding box center [371, 379] width 36 height 15
click at [347, 373] on input "Agree" at bounding box center [340, 379] width 12 height 12
radio input "true"
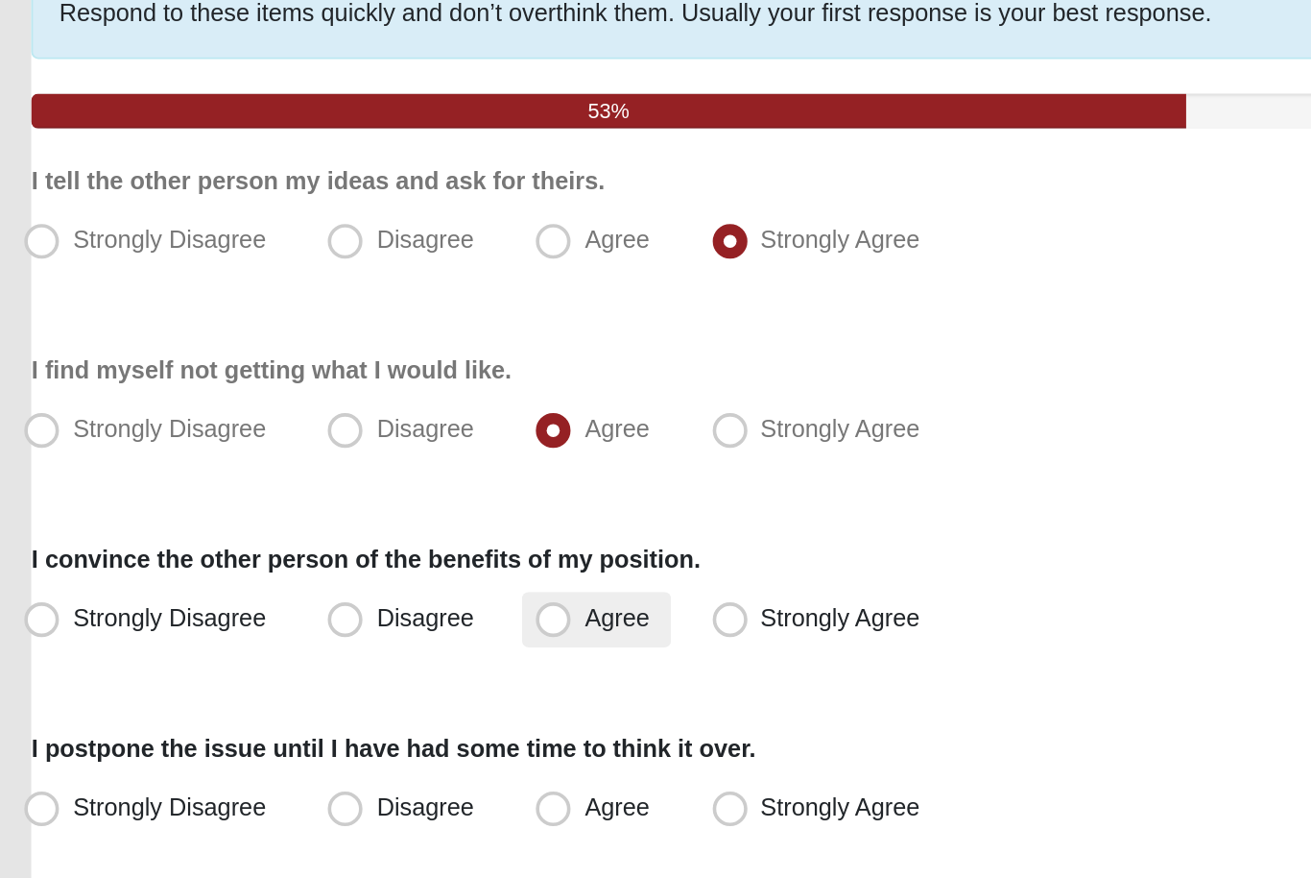
click at [370, 469] on label "Agree" at bounding box center [360, 484] width 82 height 31
click at [347, 478] on input "Agree" at bounding box center [340, 484] width 12 height 12
radio input "true"
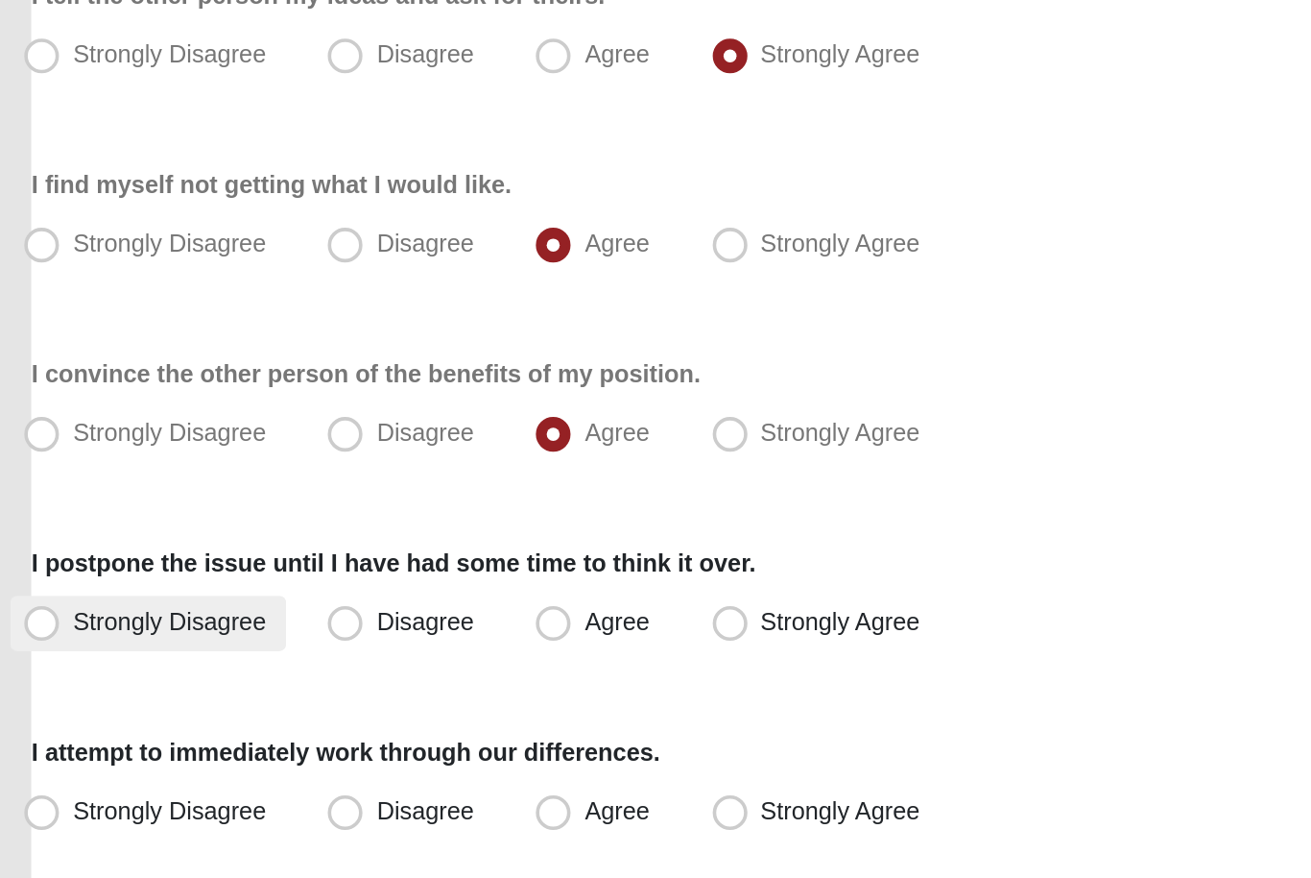
click at [124, 581] on span "Strongly Disagree" at bounding box center [123, 588] width 107 height 15
click at [63, 583] on input "Strongly Disagree" at bounding box center [57, 589] width 12 height 12
radio input "true"
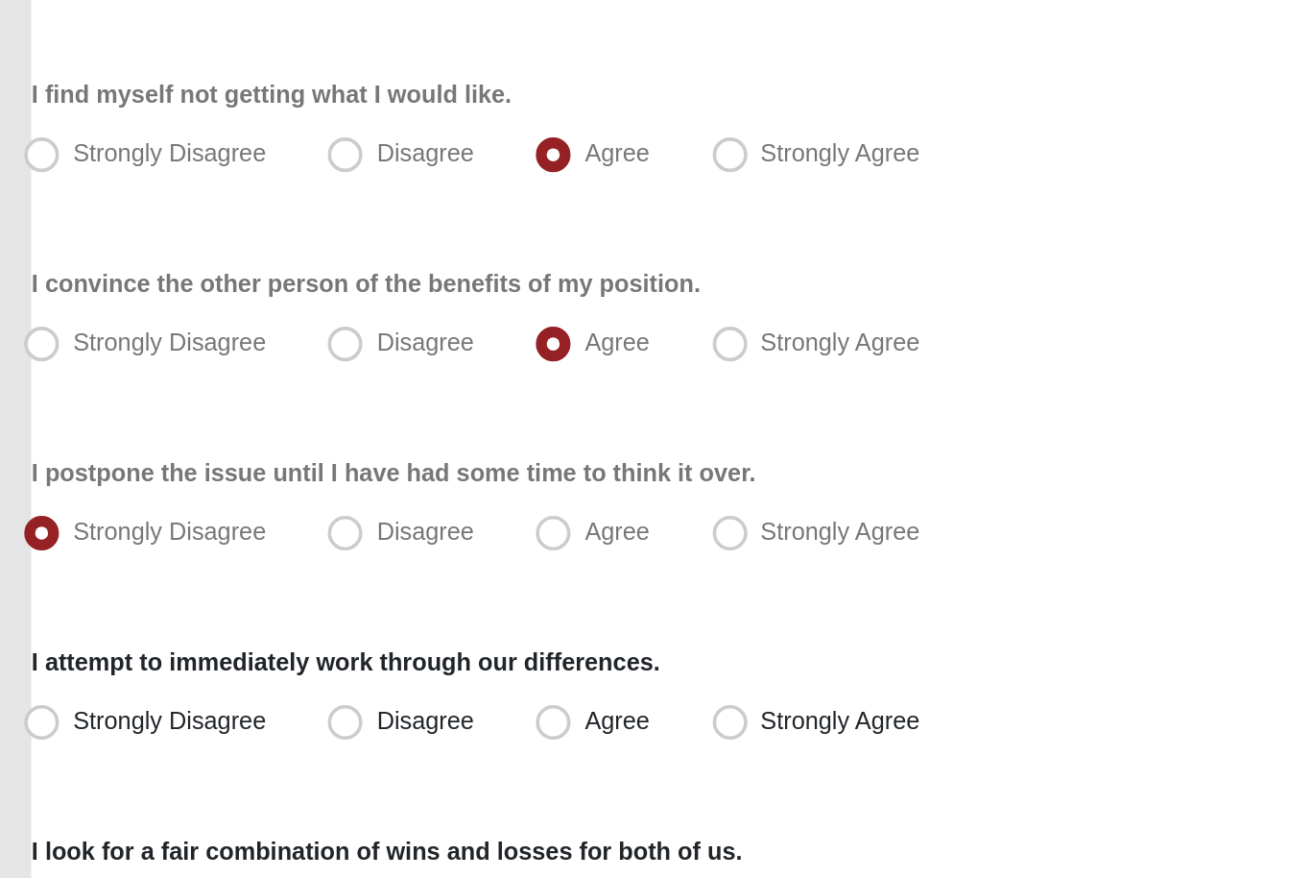
click at [204, 314] on div "Respond to these items quickly and don’t overthink them. Usually your first res…" at bounding box center [655, 571] width 1217 height 895
click at [206, 574] on label "Disagree" at bounding box center [254, 589] width 100 height 31
click at [219, 583] on input "Disagree" at bounding box center [225, 589] width 12 height 12
radio input "true"
click at [55, 574] on label "Strongly Disagree" at bounding box center [112, 589] width 153 height 31
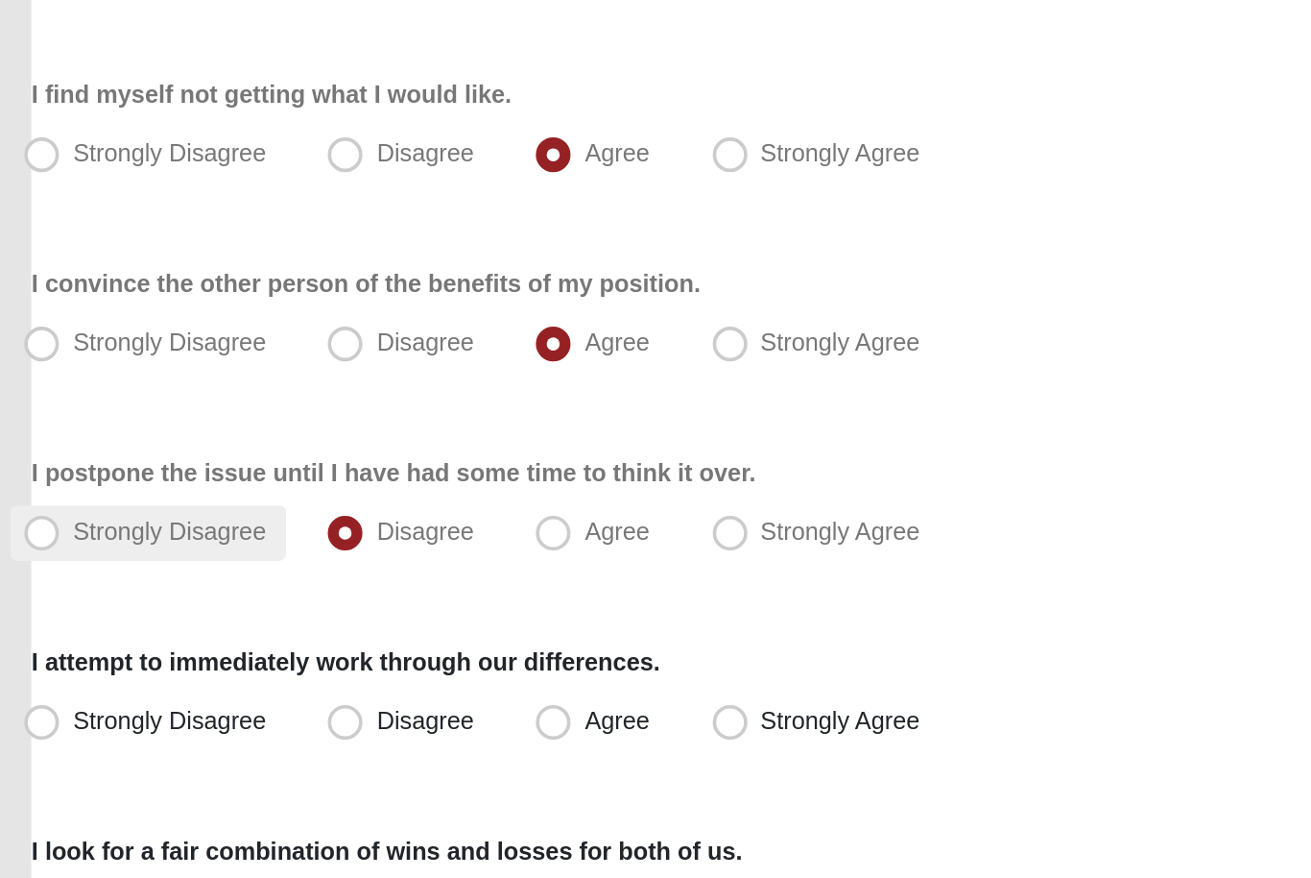
click at [55, 583] on input "Strongly Disagree" at bounding box center [57, 589] width 12 height 12
radio input "true"
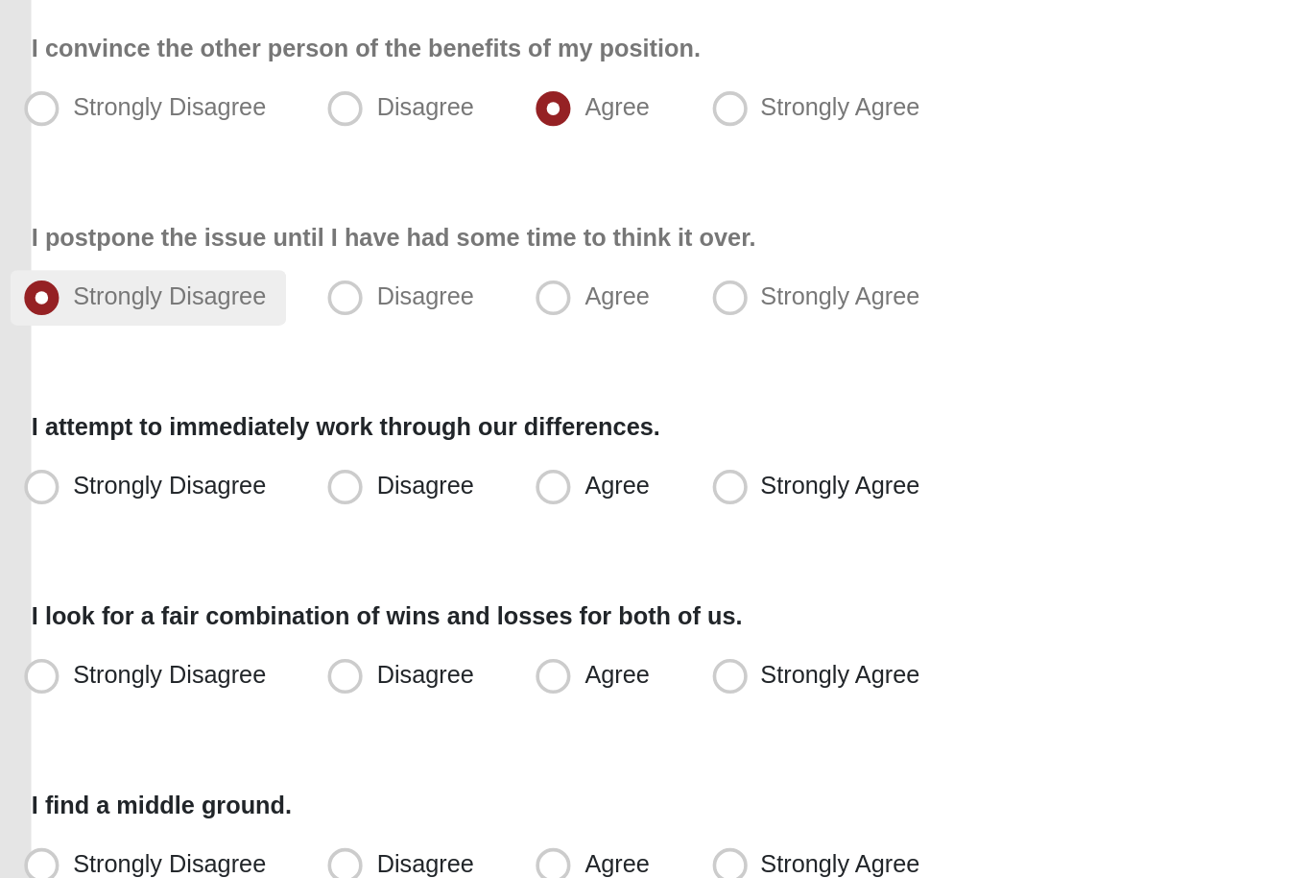
scroll to position [243, 0]
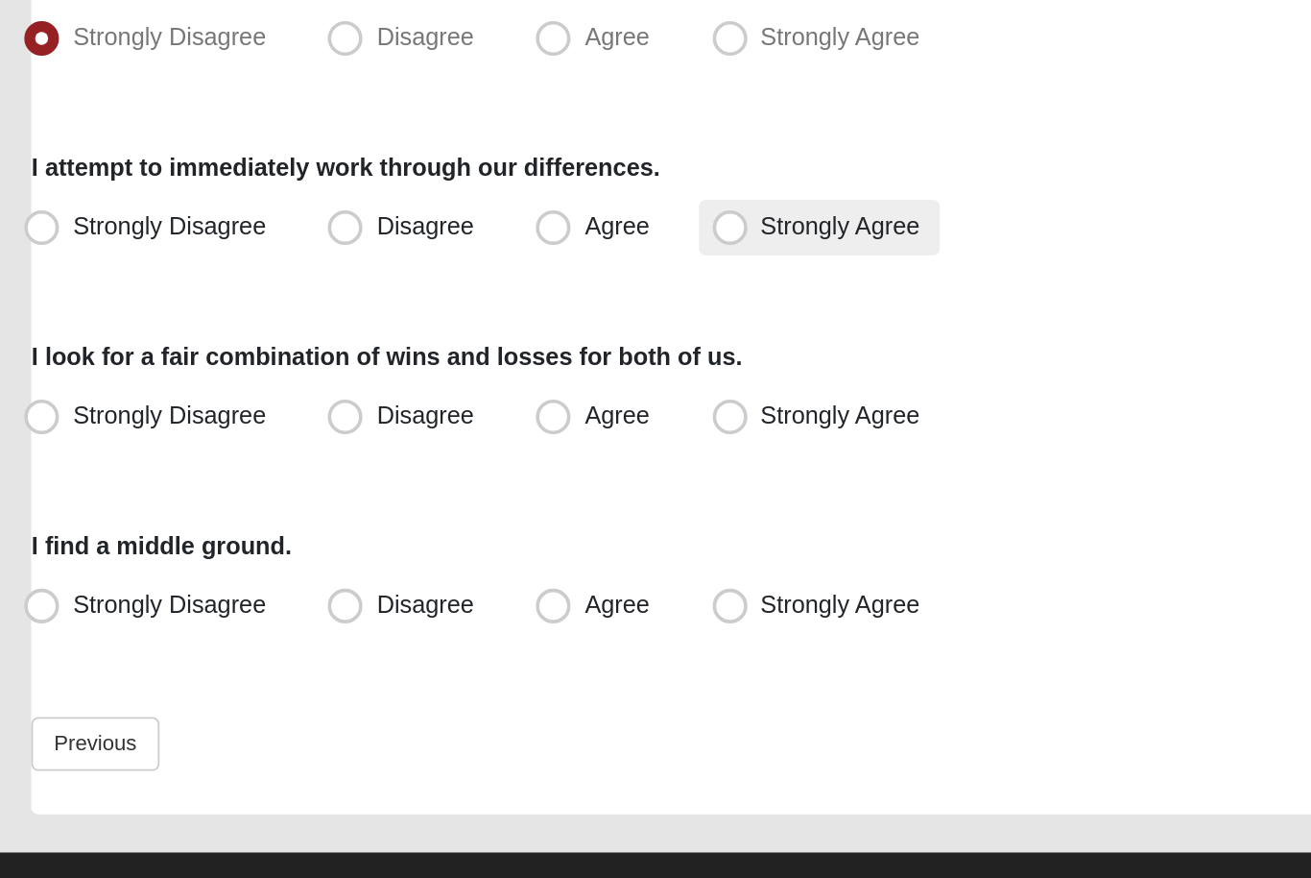
click at [417, 468] on label "Strongly Agree" at bounding box center [484, 483] width 134 height 31
click at [432, 476] on input "Strongly Agree" at bounding box center [438, 482] width 12 height 12
radio input "true"
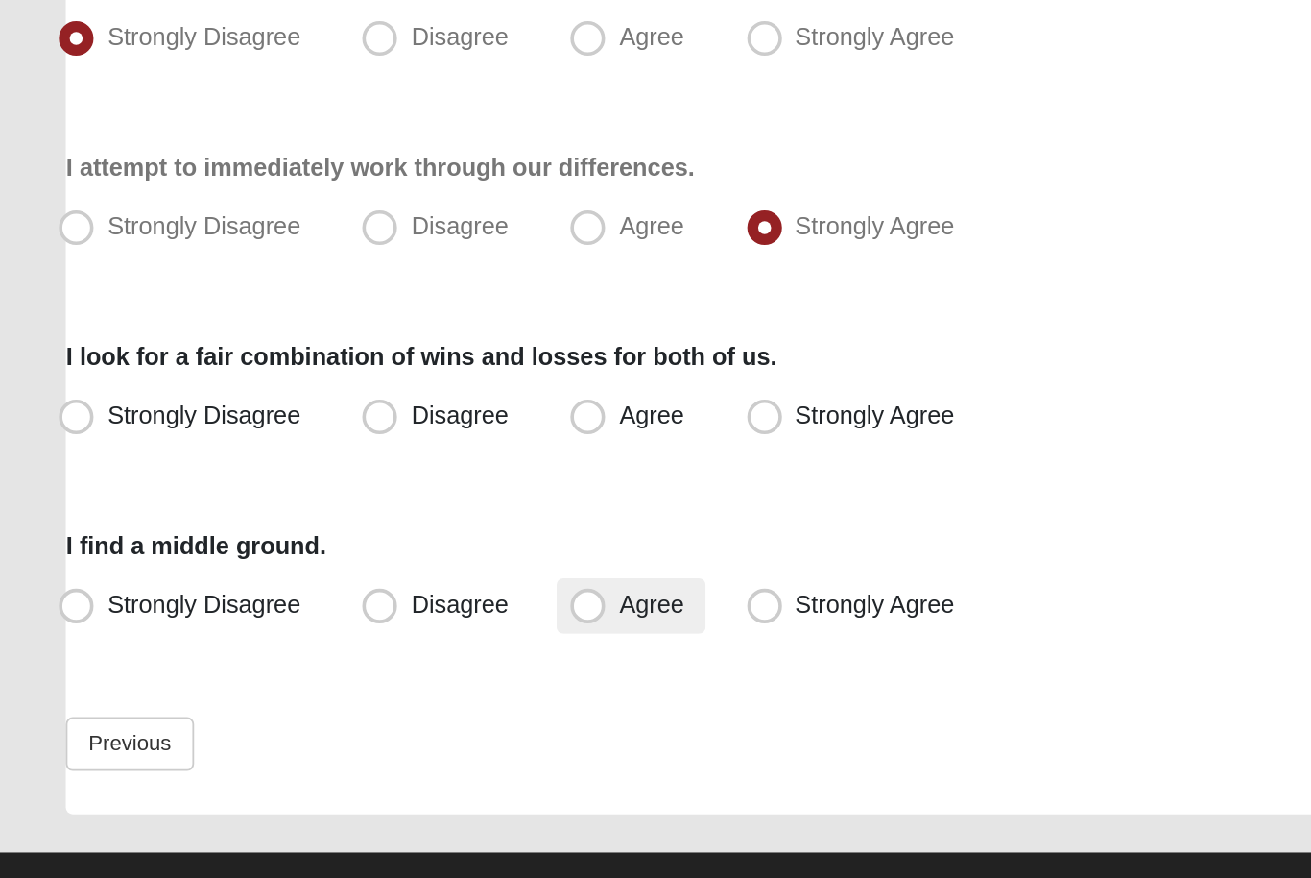
click at [372, 684] on span "Agree" at bounding box center [371, 691] width 36 height 15
click at [347, 685] on input "Agree" at bounding box center [340, 691] width 12 height 12
radio input "true"
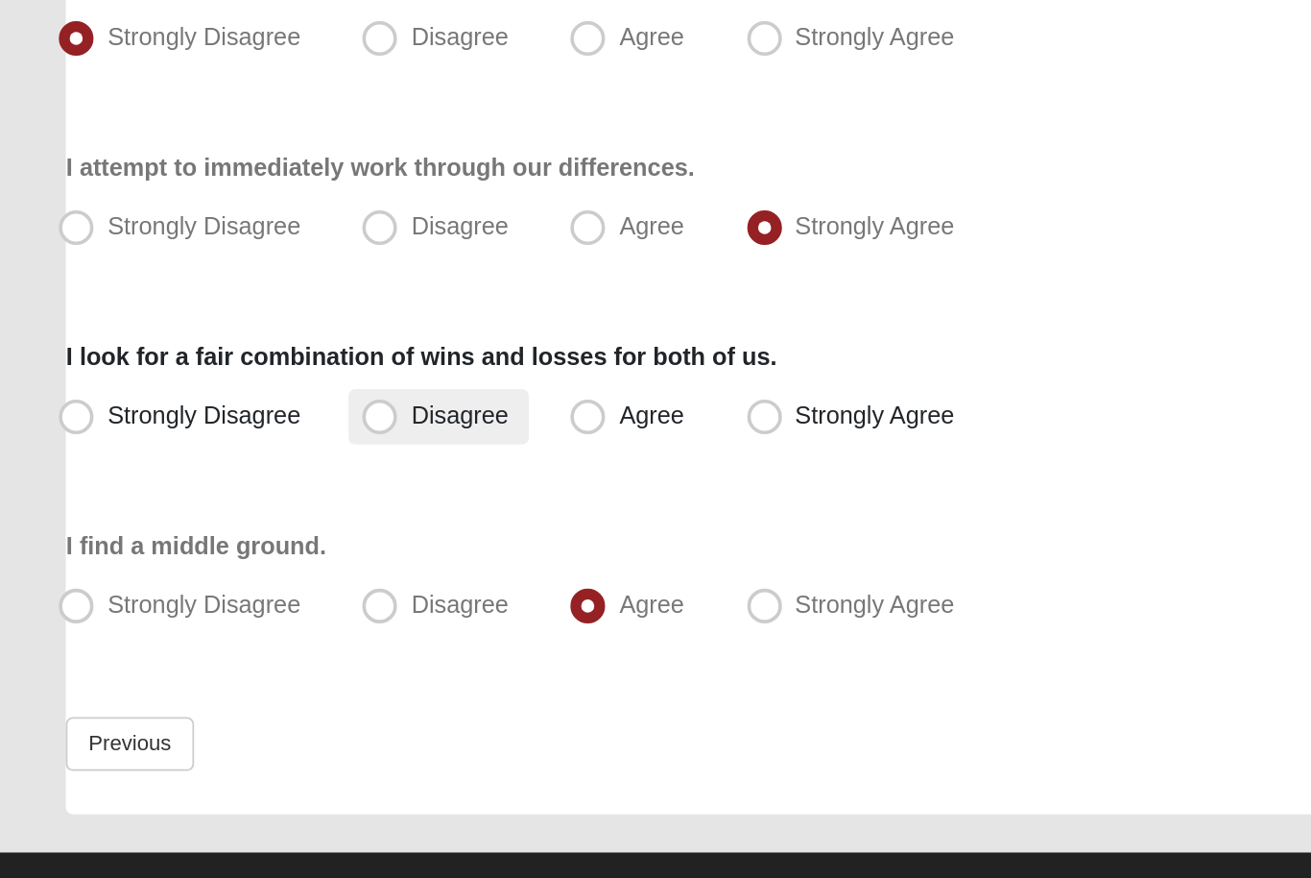
click at [283, 572] on label "Disagree" at bounding box center [254, 587] width 100 height 31
click at [231, 581] on input "Disagree" at bounding box center [225, 587] width 12 height 12
radio input "true"
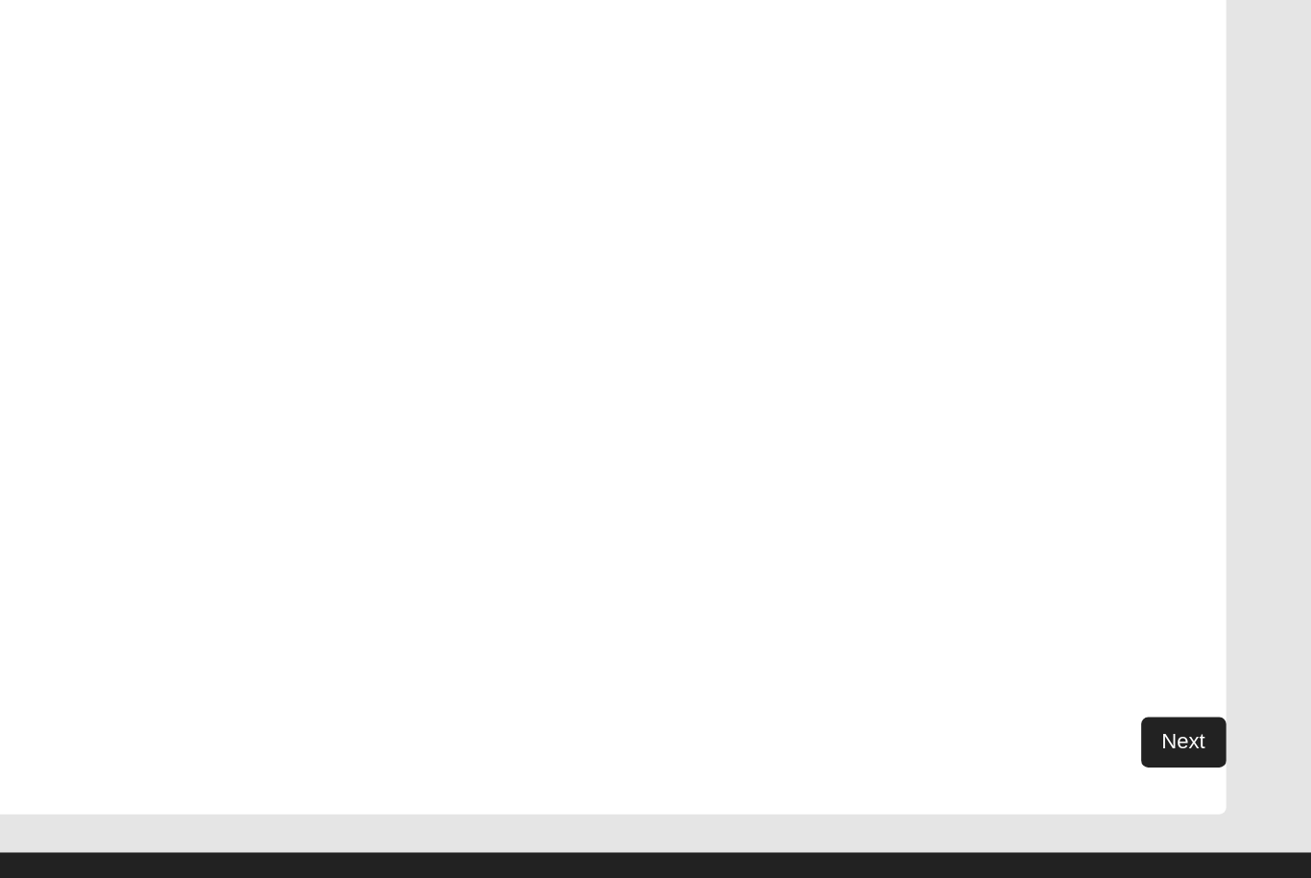
click at [1217, 754] on link "Next" at bounding box center [1240, 768] width 47 height 28
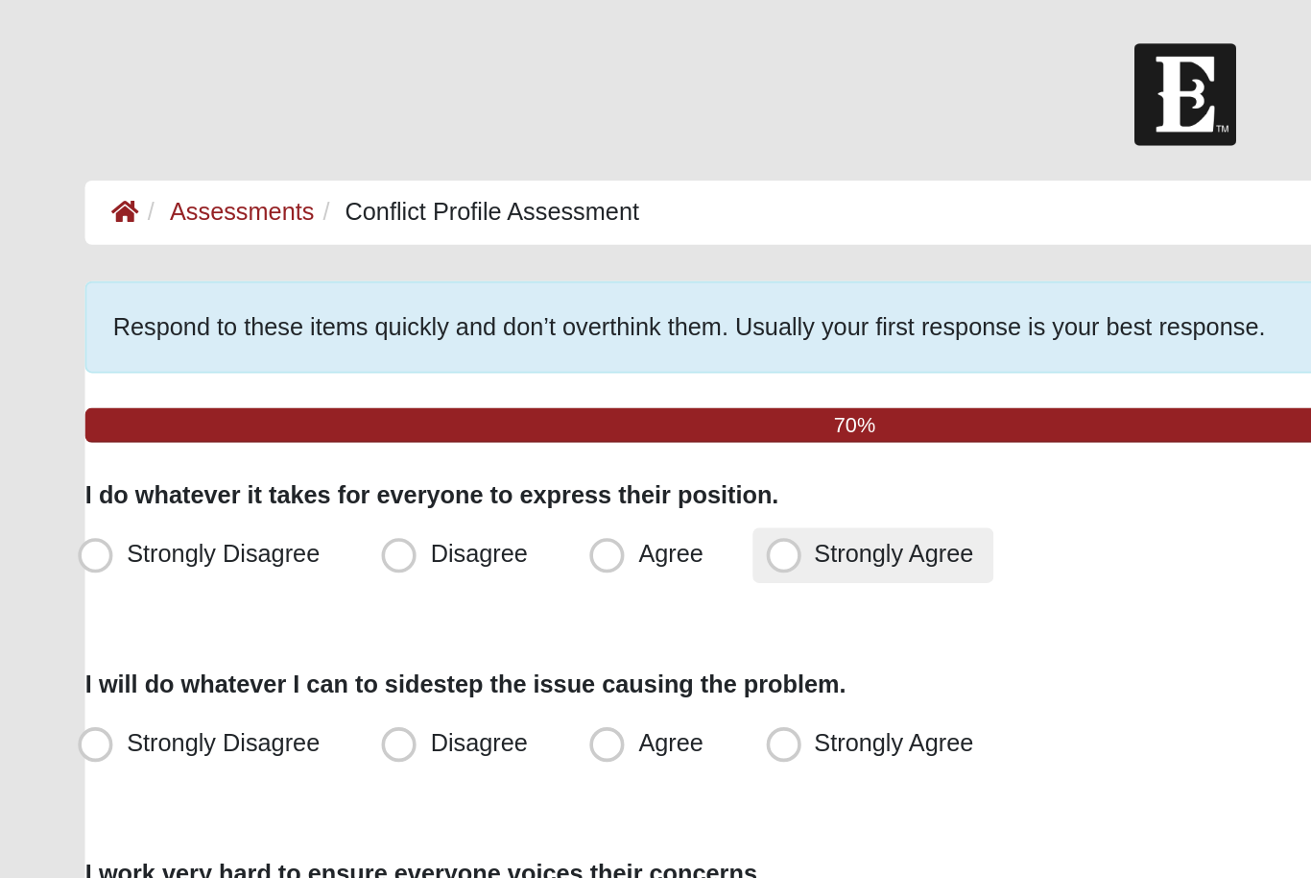
click at [457, 295] on label "Strongly Agree" at bounding box center [484, 307] width 134 height 31
click at [445, 301] on input "Strongly Agree" at bounding box center [438, 307] width 12 height 12
radio input "true"
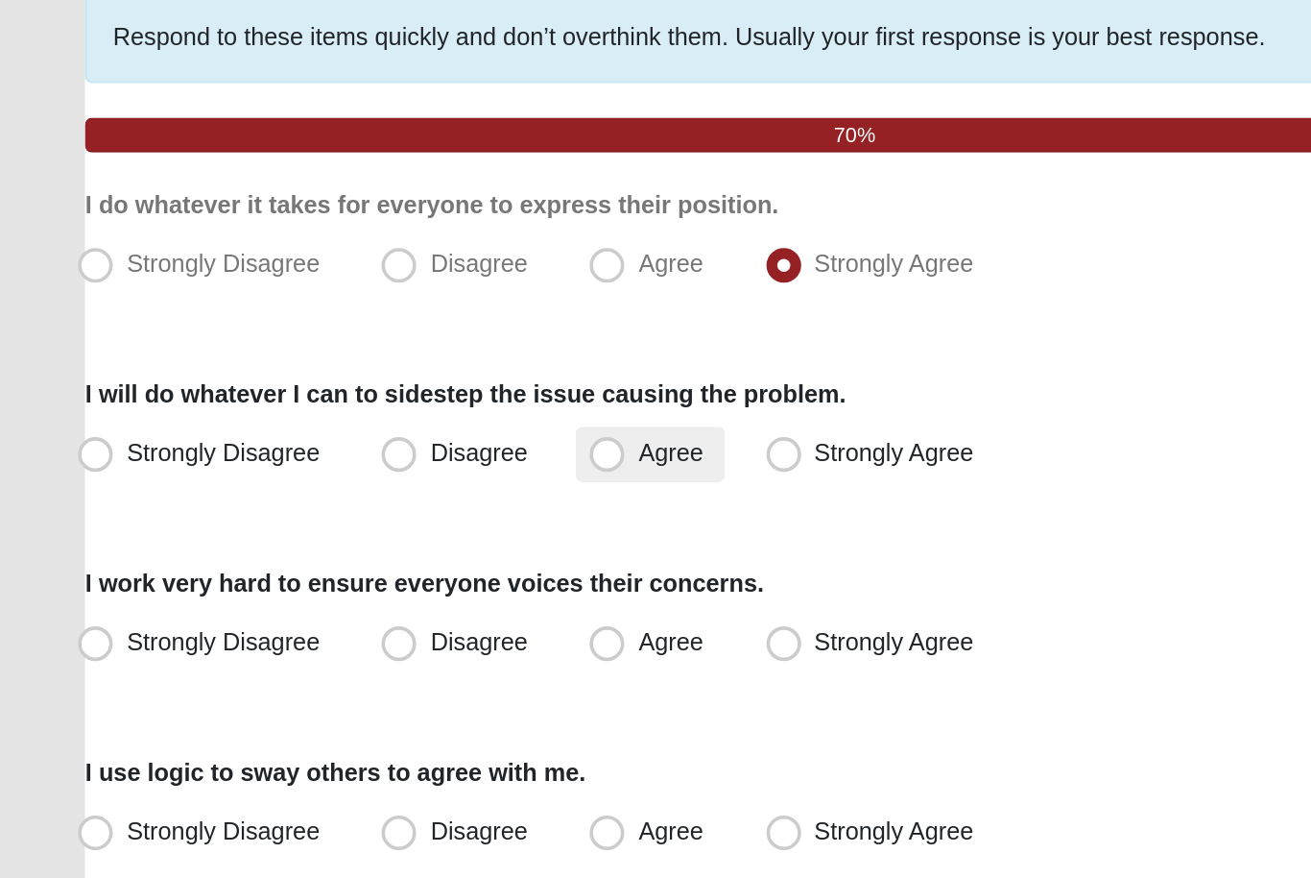
click at [354, 397] on label "Agree" at bounding box center [360, 412] width 82 height 31
click at [347, 405] on input "Agree" at bounding box center [340, 411] width 12 height 12
radio input "true"
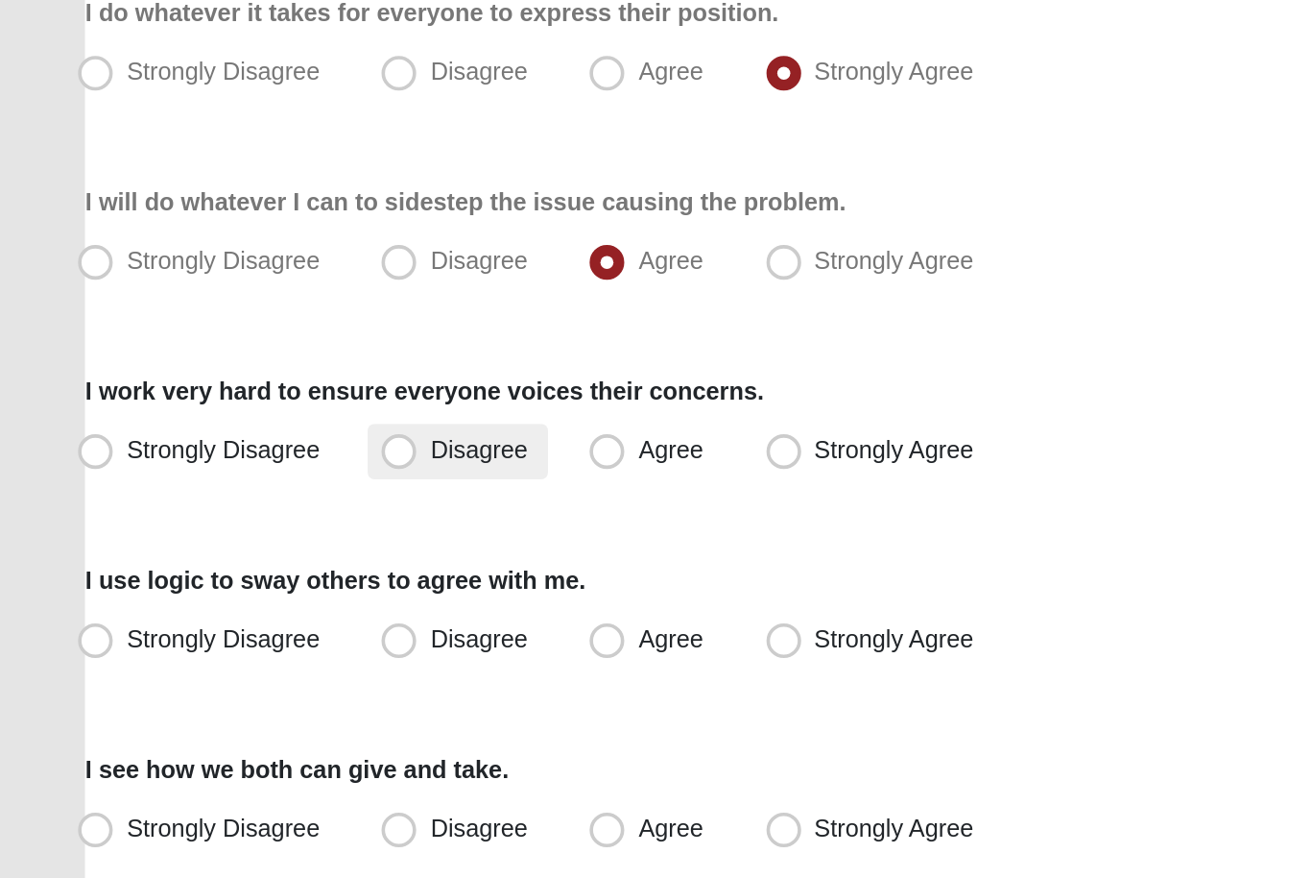
click at [281, 508] on span "Disagree" at bounding box center [265, 515] width 54 height 15
click at [231, 510] on input "Disagree" at bounding box center [225, 516] width 12 height 12
radio input "true"
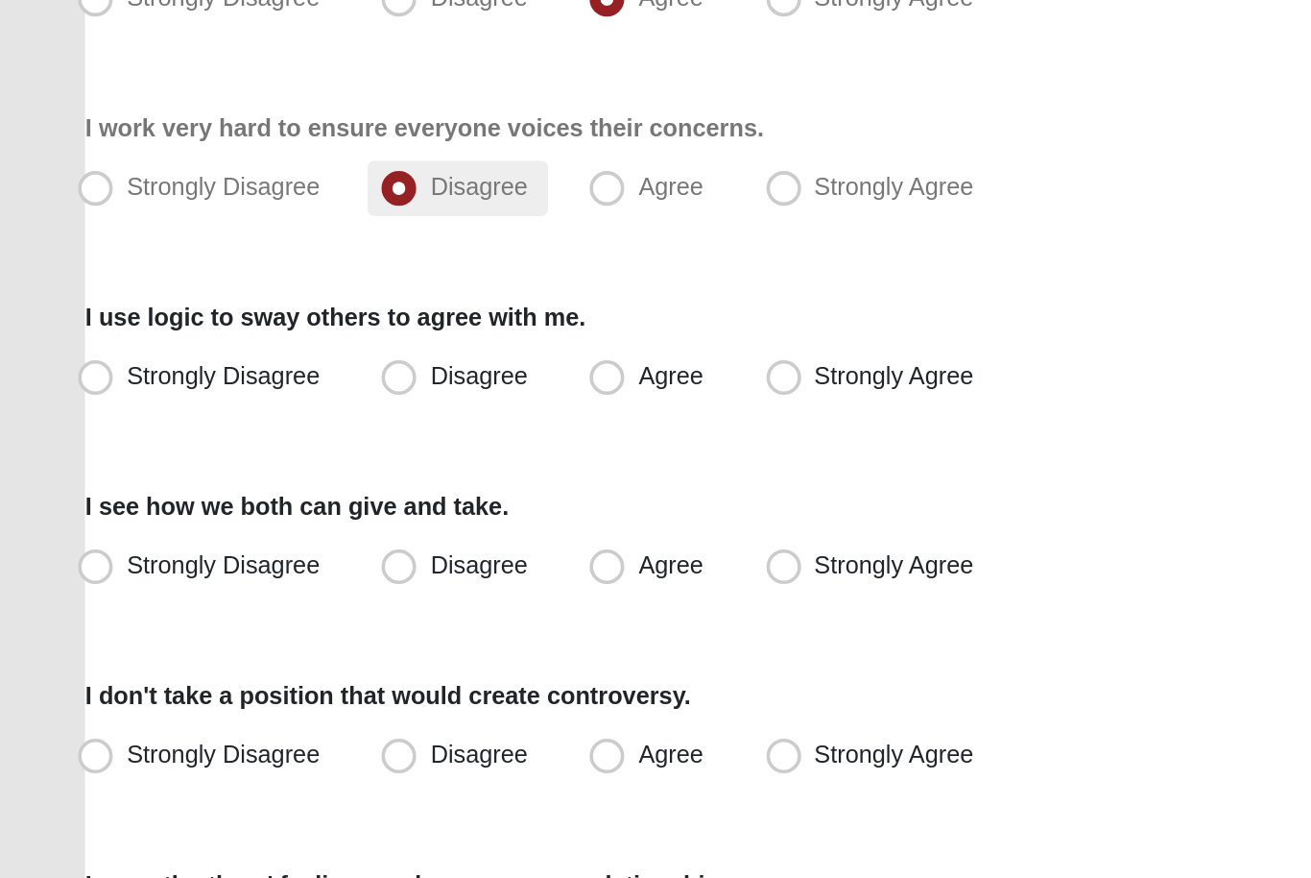
scroll to position [56, 0]
click at [373, 452] on span "Agree" at bounding box center [371, 459] width 36 height 15
click at [347, 454] on input "Agree" at bounding box center [340, 460] width 12 height 12
radio input "true"
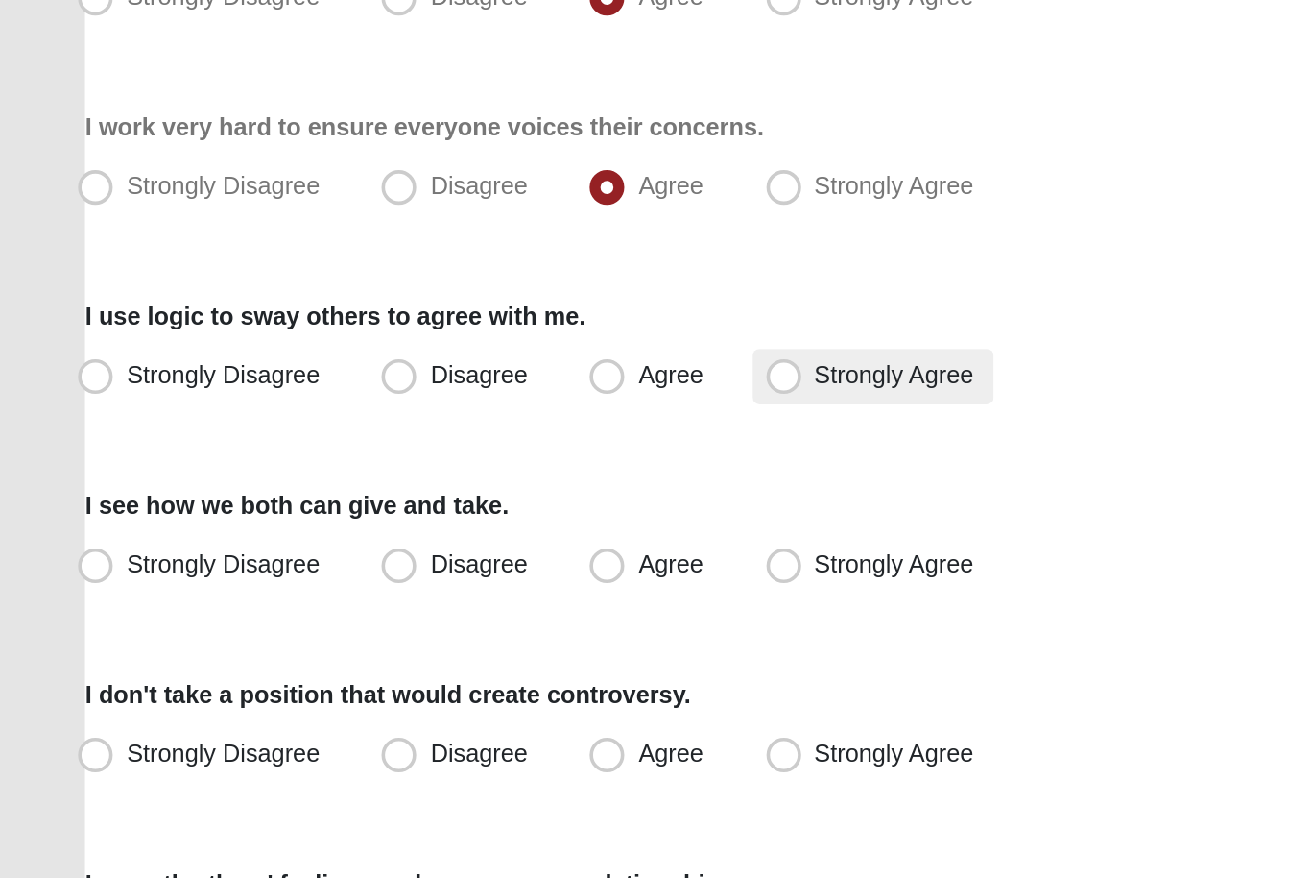
click at [458, 557] on span "Strongly Agree" at bounding box center [495, 564] width 88 height 15
click at [445, 559] on input "Strongly Agree" at bounding box center [438, 565] width 12 height 12
radio input "true"
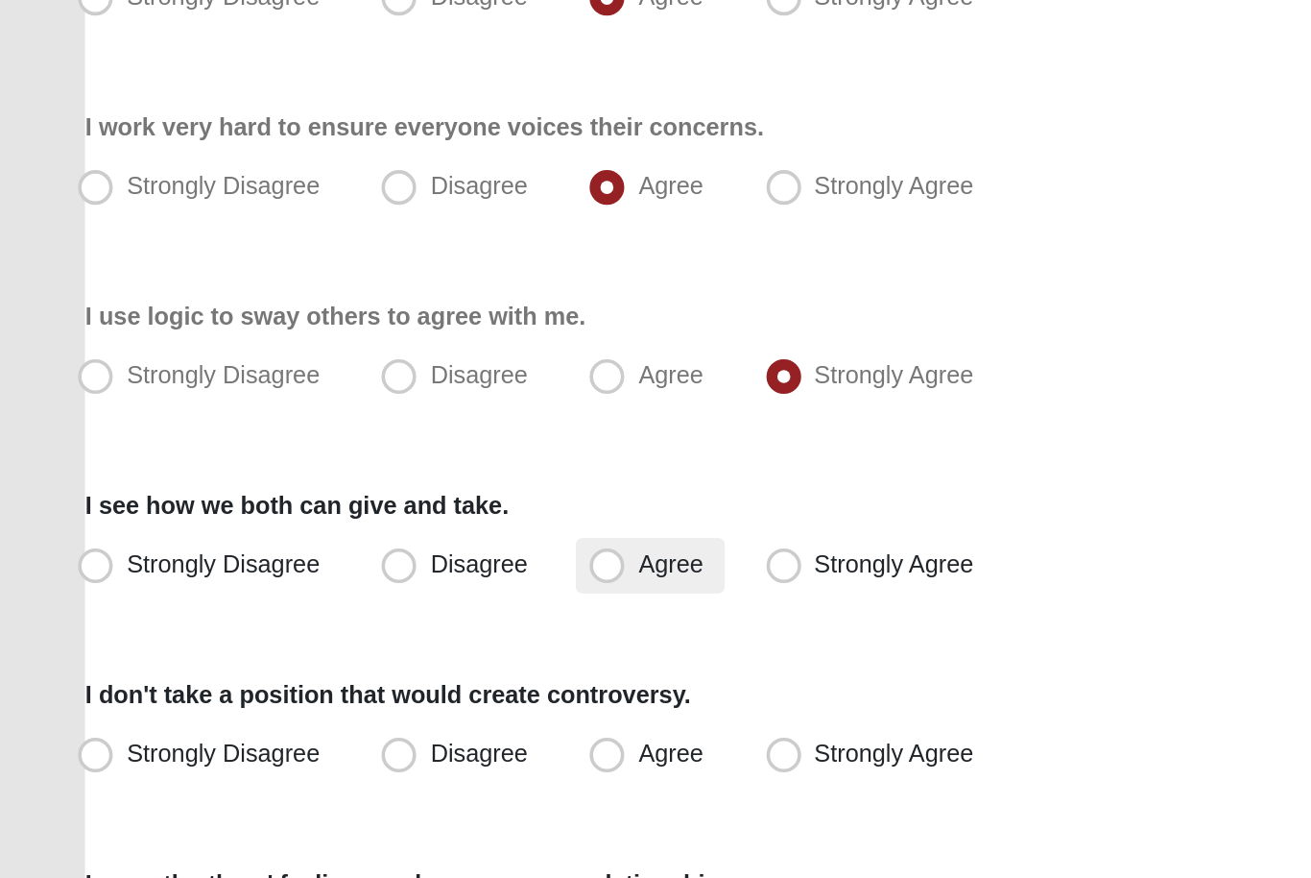
click at [382, 661] on span "Agree" at bounding box center [371, 668] width 36 height 15
click at [347, 663] on input "Agree" at bounding box center [340, 669] width 12 height 12
radio input "true"
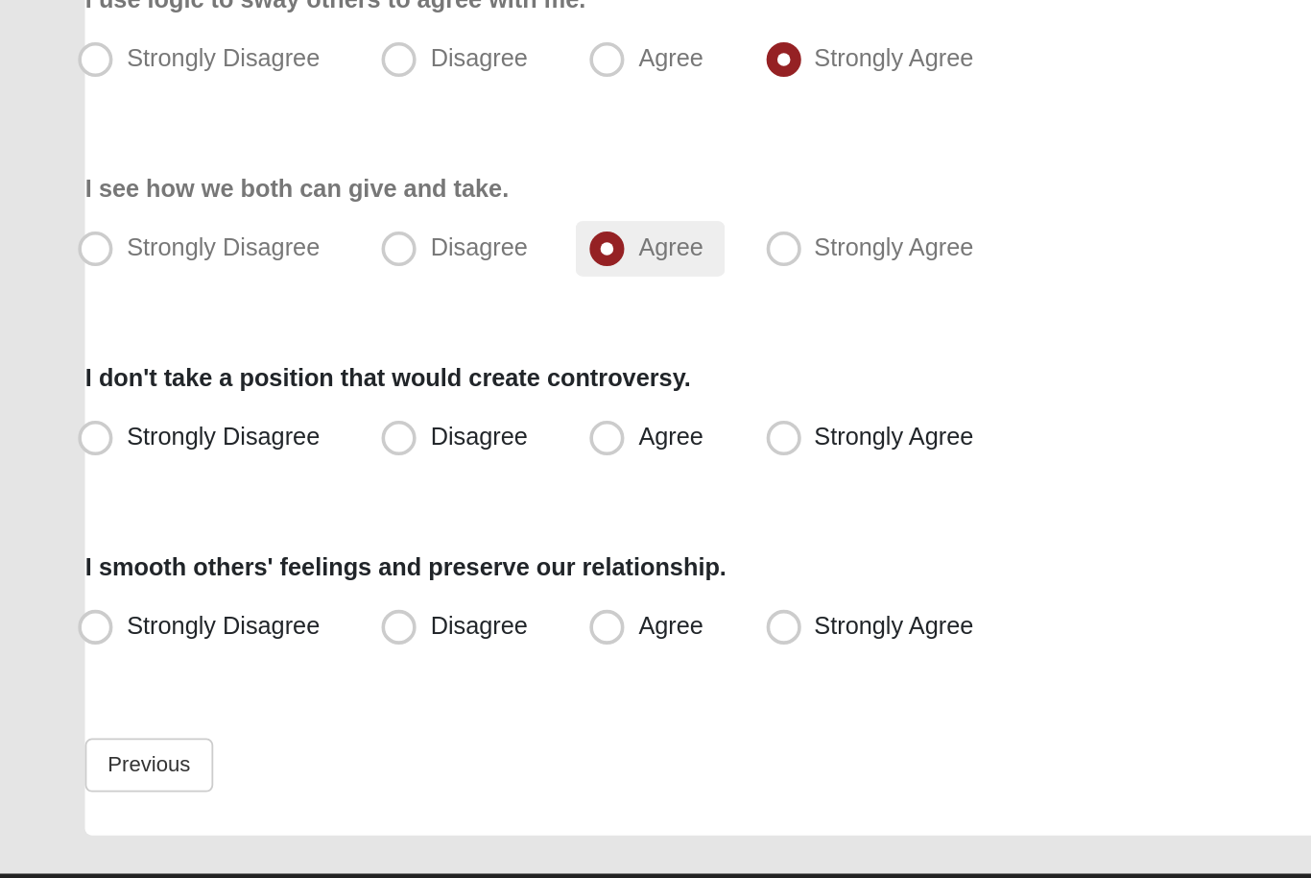
scroll to position [243, 0]
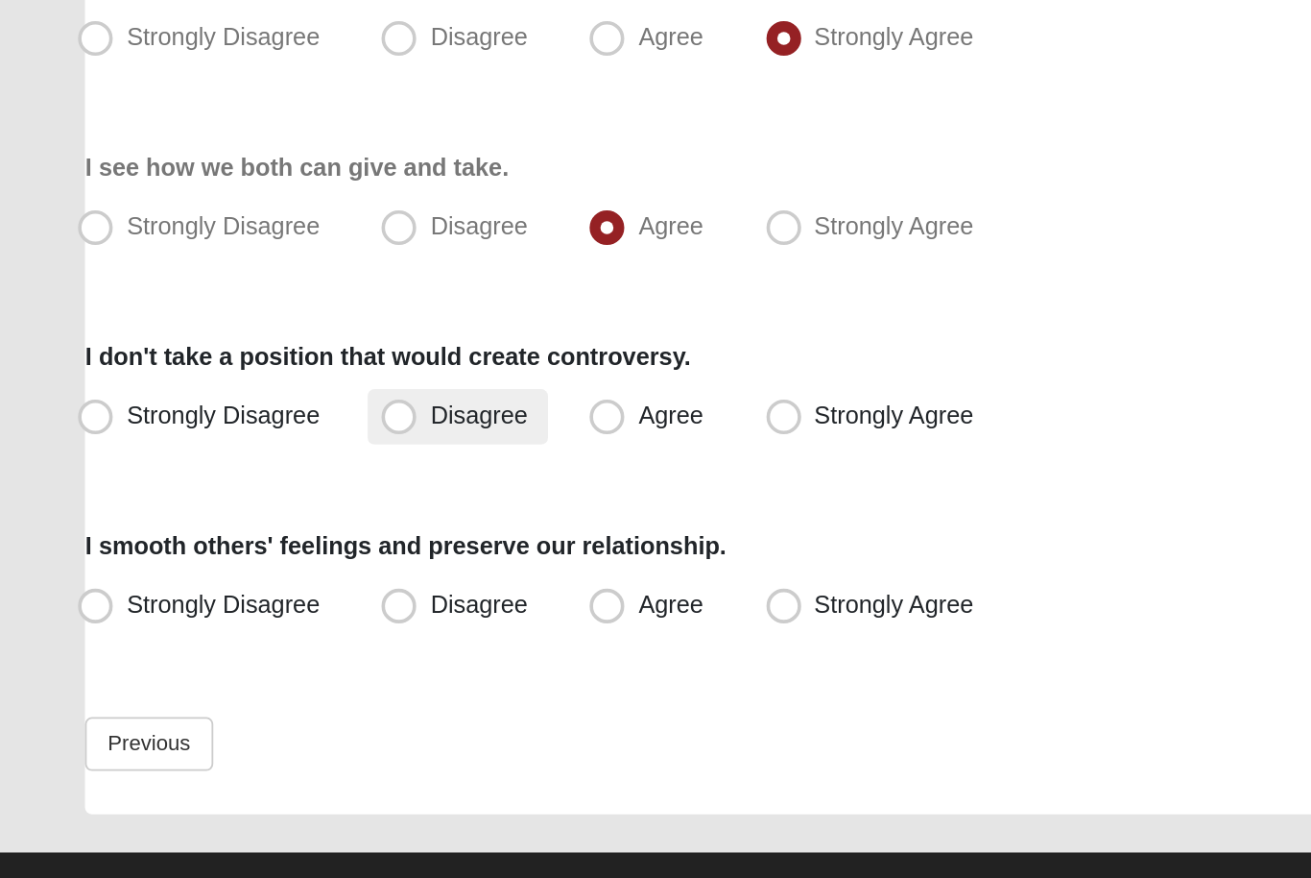
click at [262, 579] on span "Disagree" at bounding box center [265, 586] width 54 height 15
click at [231, 581] on input "Disagree" at bounding box center [225, 587] width 12 height 12
radio input "true"
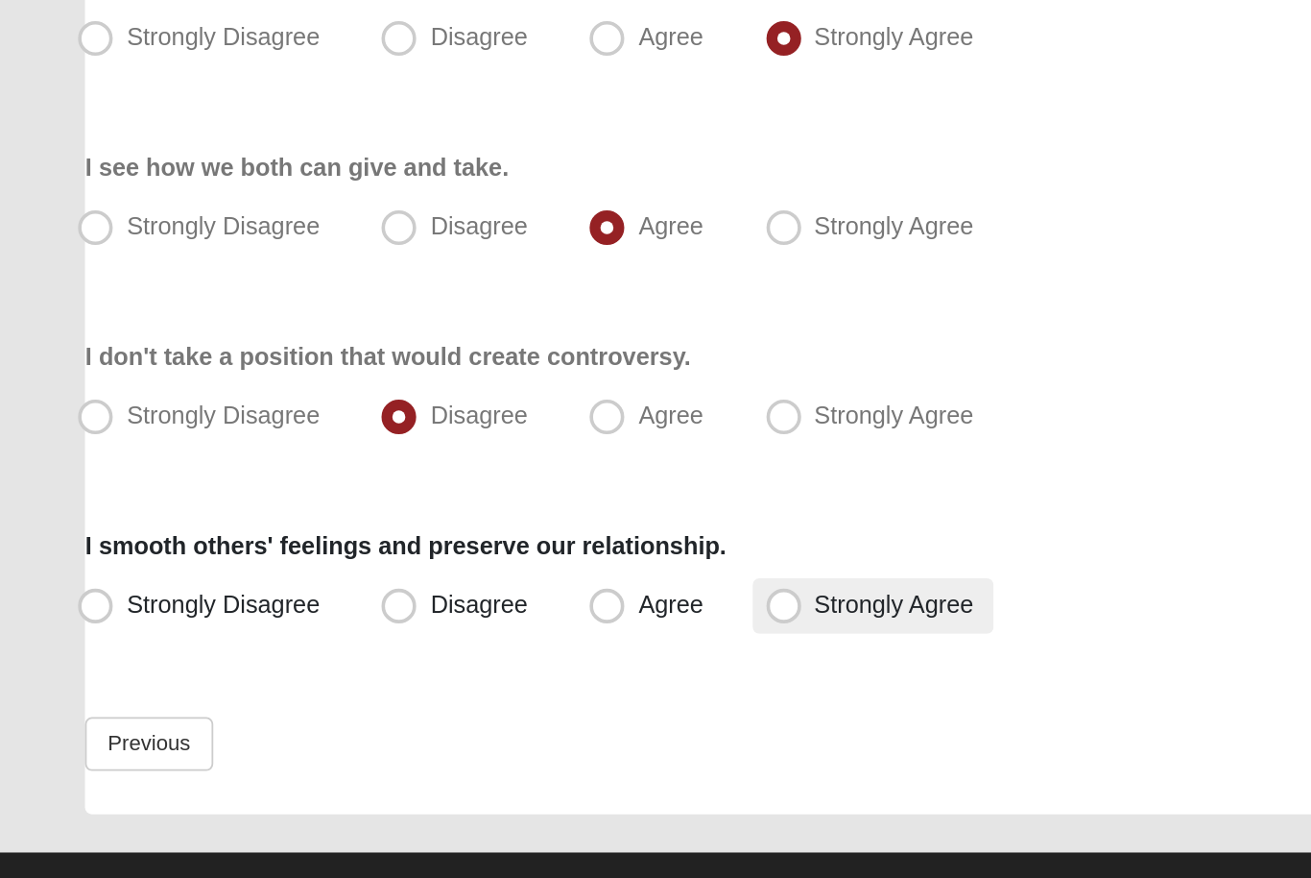
click at [476, 684] on span "Strongly Agree" at bounding box center [495, 691] width 88 height 15
click at [445, 685] on input "Strongly Agree" at bounding box center [438, 691] width 12 height 12
radio input "true"
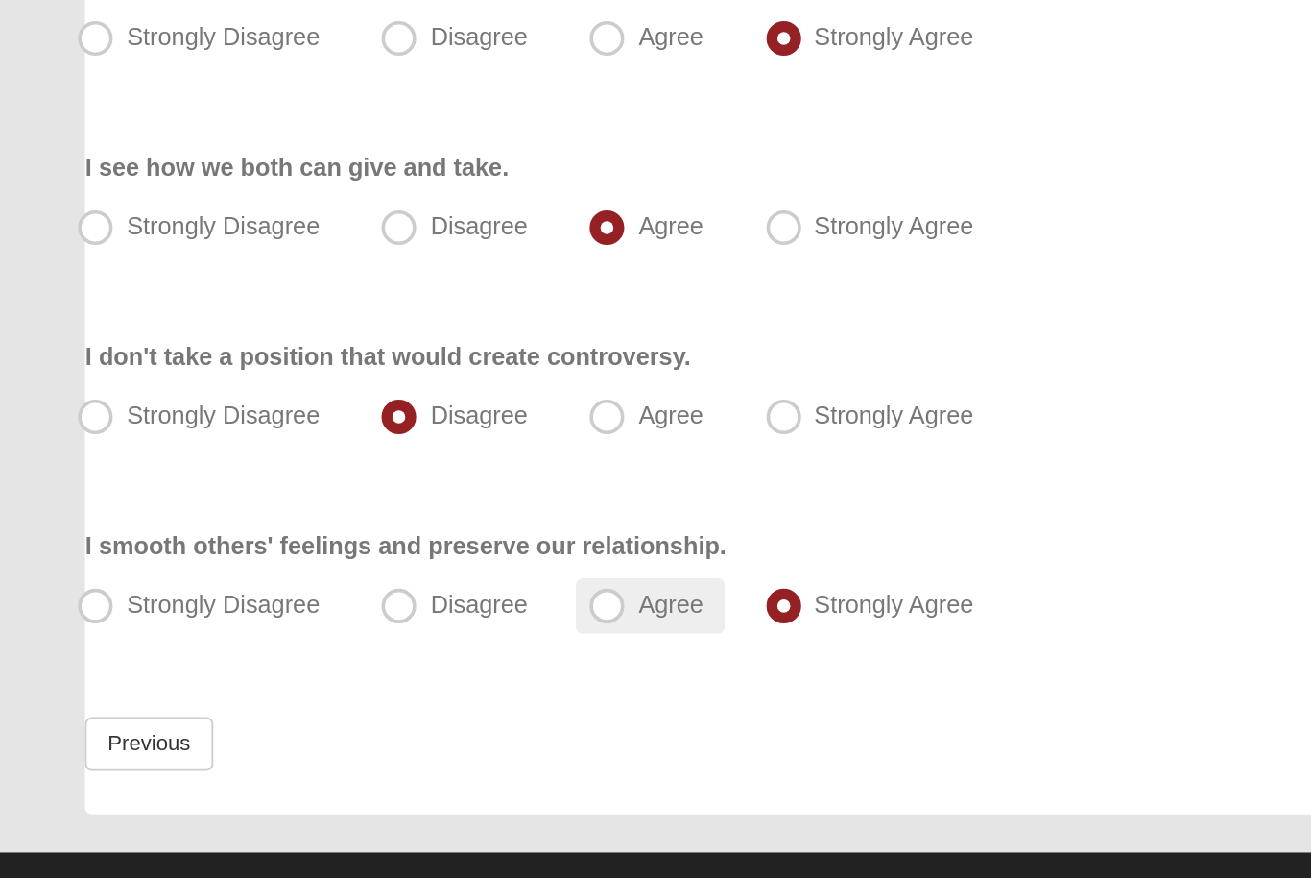
click at [375, 684] on span "Agree" at bounding box center [371, 691] width 36 height 15
click at [347, 685] on input "Agree" at bounding box center [340, 691] width 12 height 12
radio input "true"
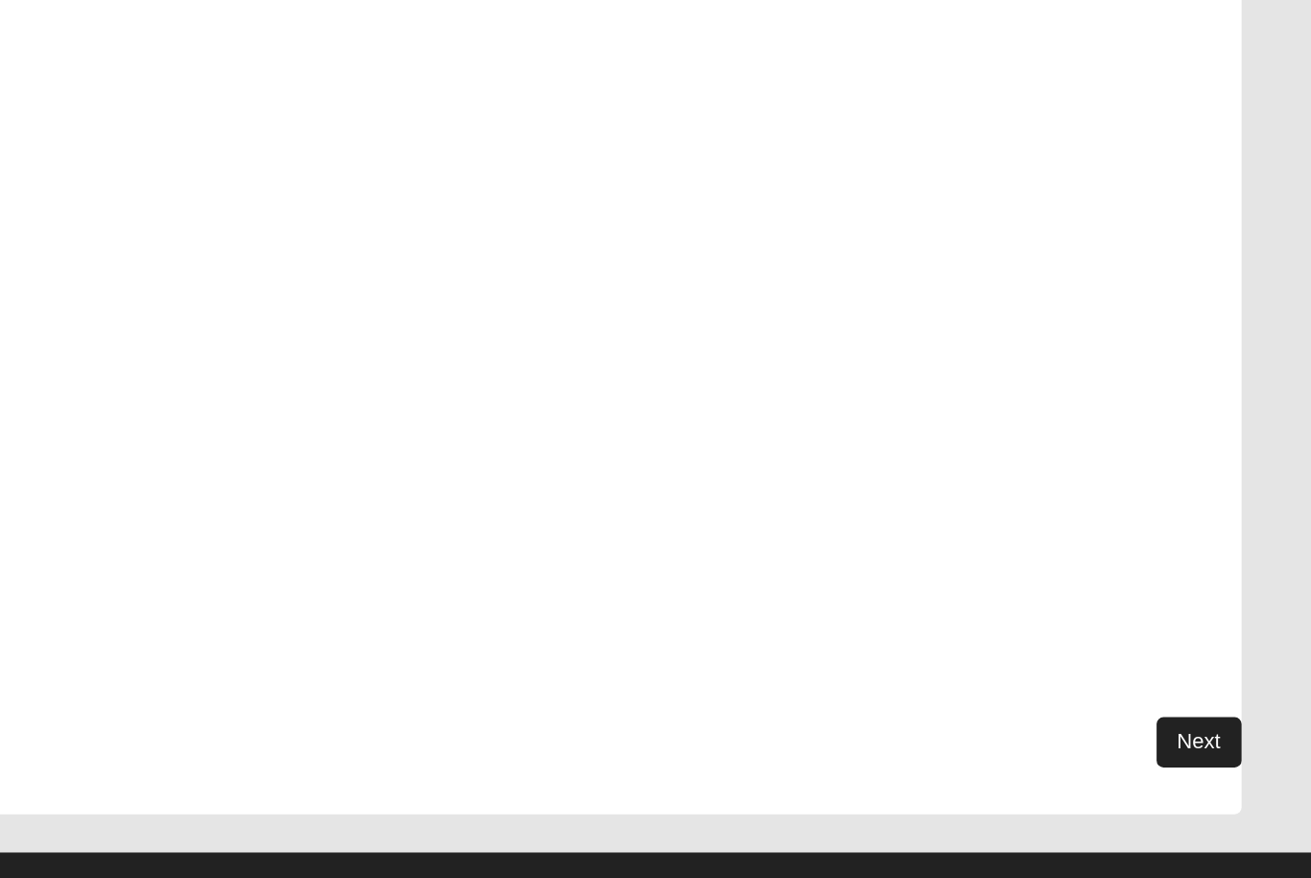
click at [1217, 754] on link "Next" at bounding box center [1240, 768] width 47 height 28
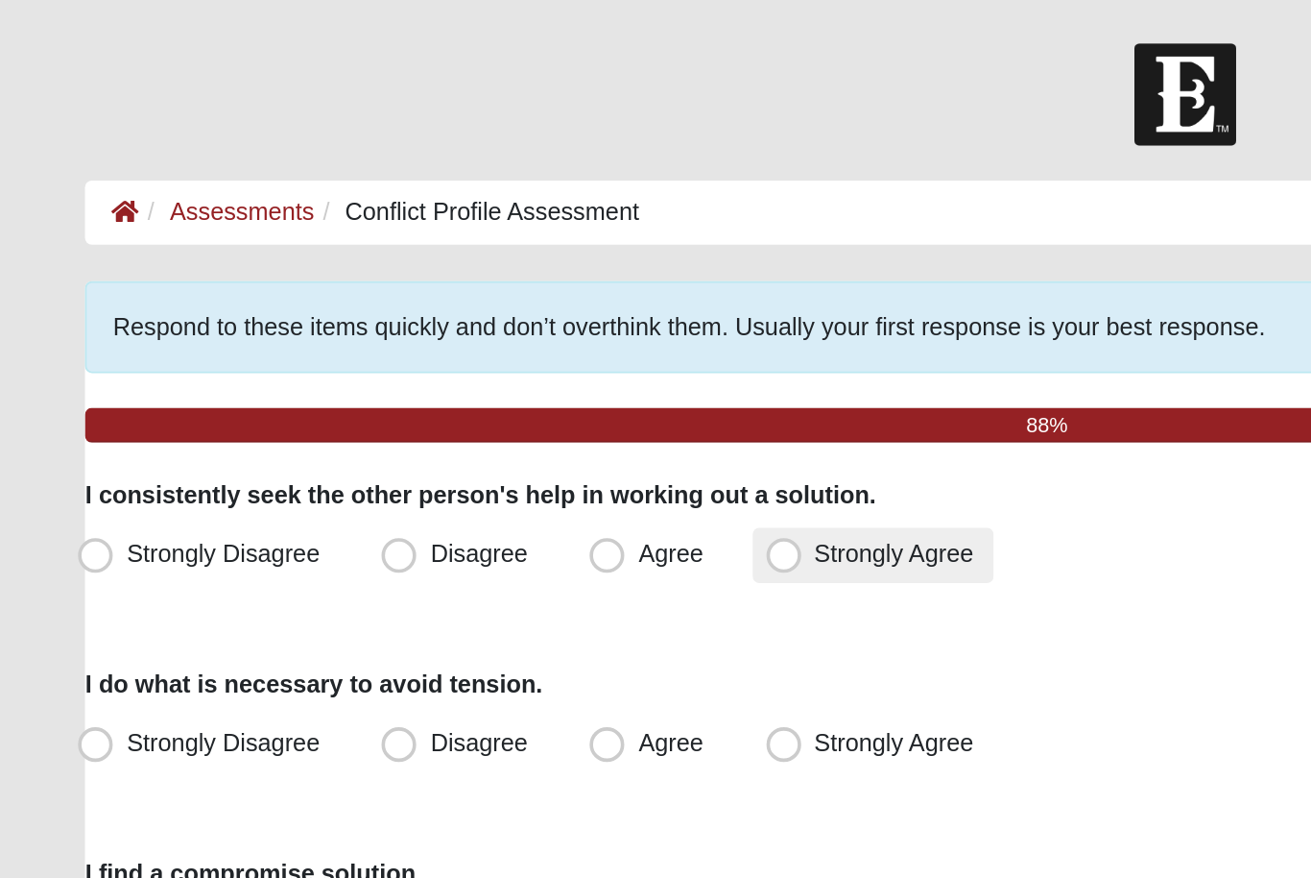
click at [481, 292] on label "Strongly Agree" at bounding box center [484, 307] width 134 height 31
click at [445, 301] on input "Strongly Agree" at bounding box center [438, 307] width 12 height 12
radio input "true"
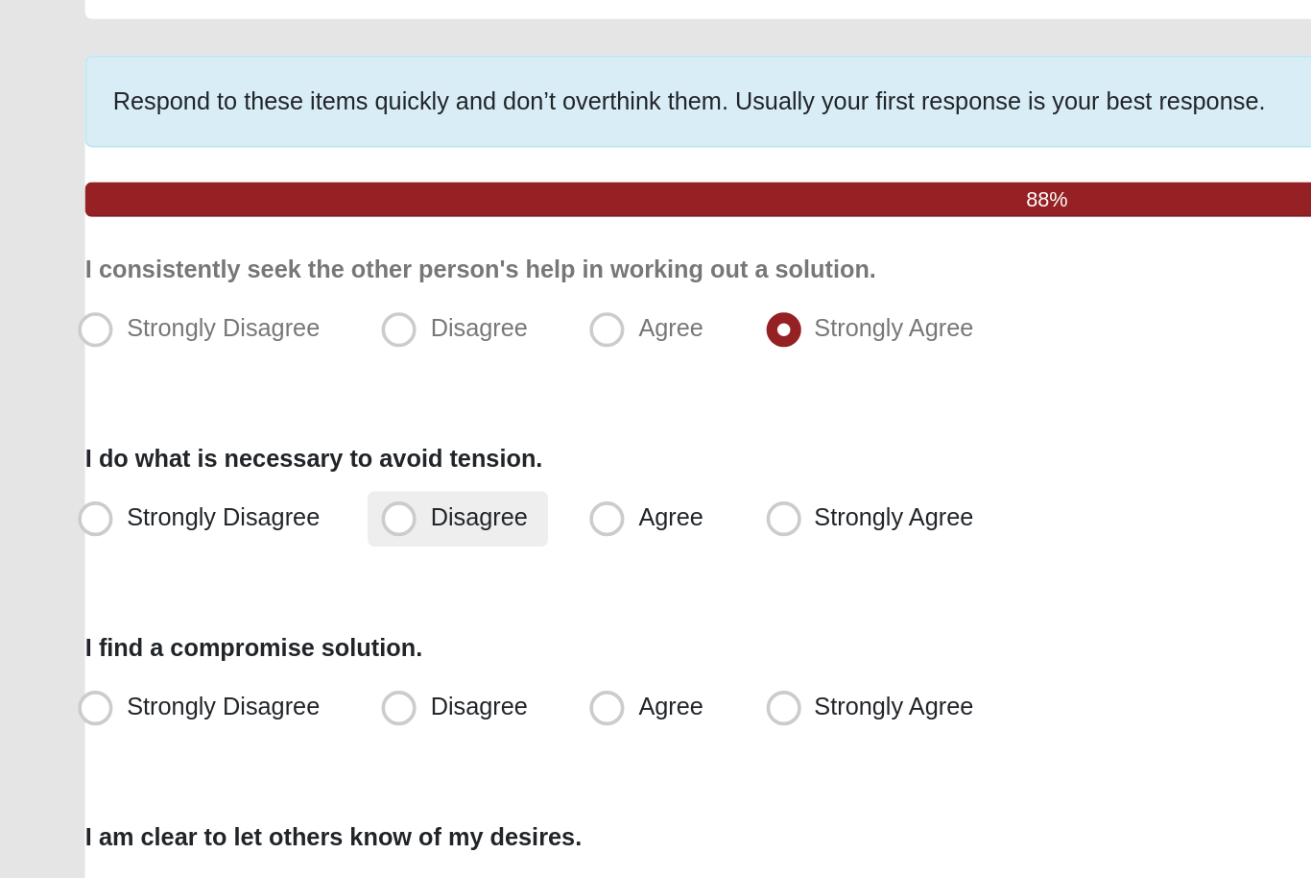
click at [272, 403] on span "Disagree" at bounding box center [265, 410] width 54 height 15
click at [231, 405] on input "Disagree" at bounding box center [225, 411] width 12 height 12
radio input "true"
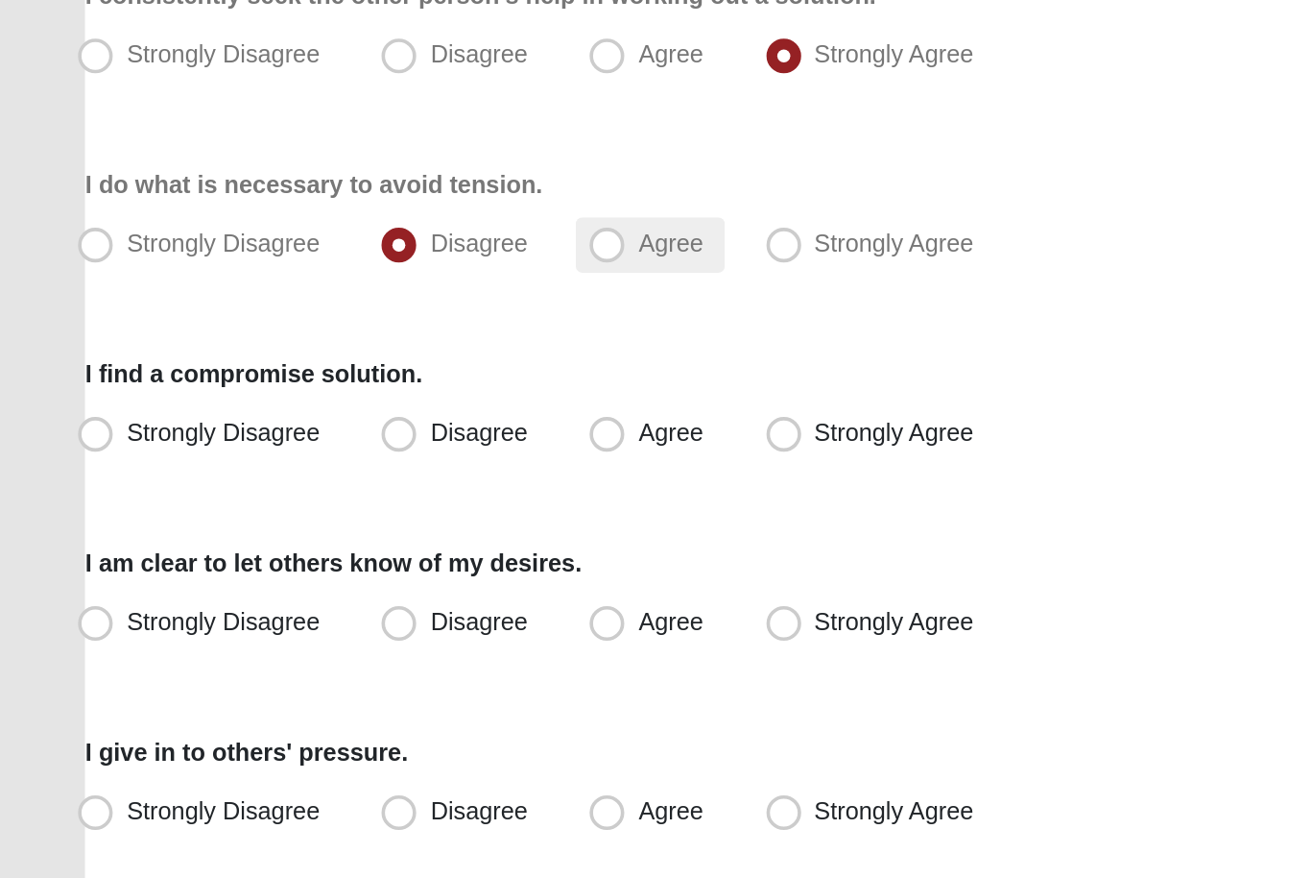
click at [376, 403] on span "Agree" at bounding box center [371, 410] width 36 height 15
click at [347, 405] on input "Agree" at bounding box center [340, 411] width 12 height 12
radio input "true"
click at [367, 272] on div "Respond to these items quickly and don’t overthink them. Usually your first res…" at bounding box center [655, 498] width 1217 height 685
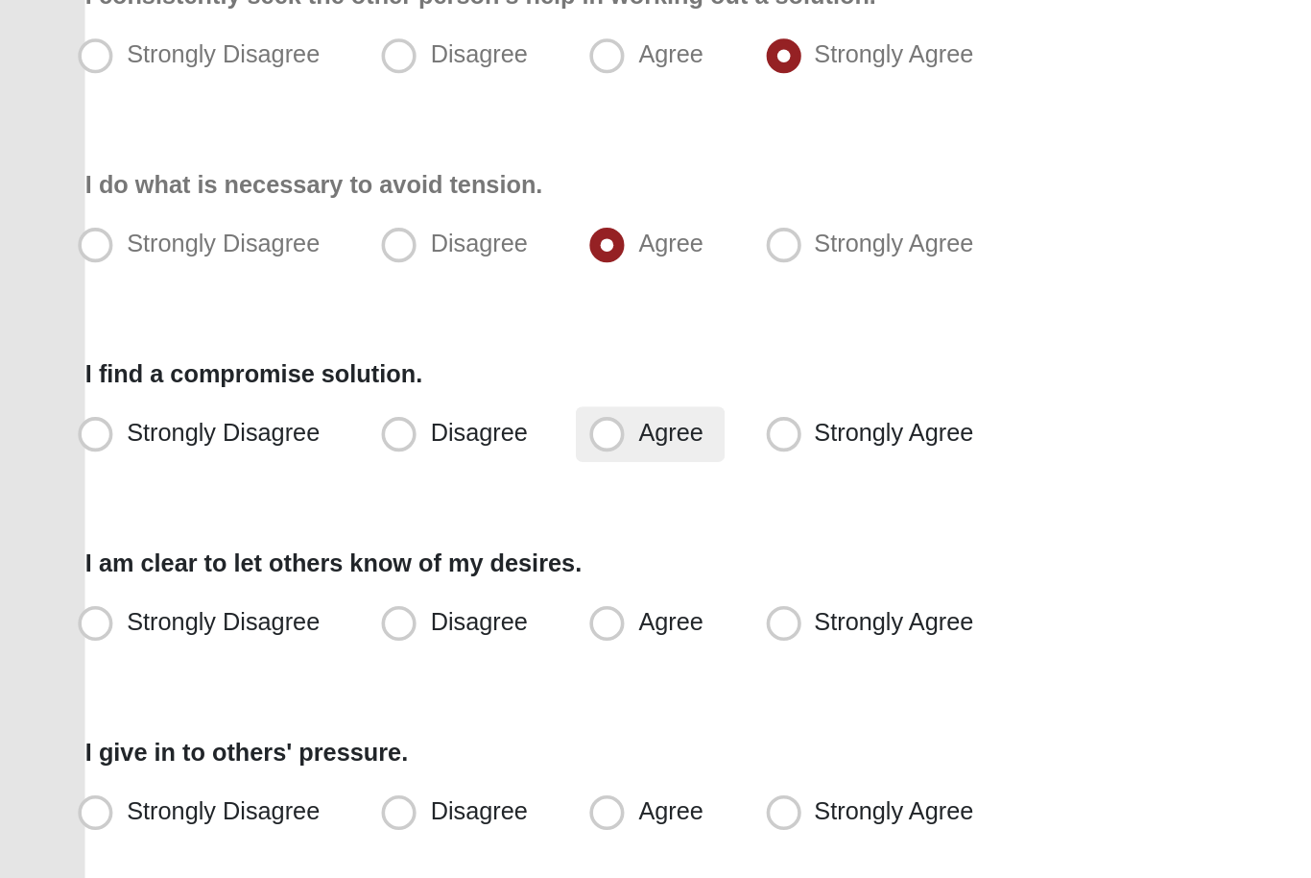
click at [377, 508] on span "Agree" at bounding box center [371, 515] width 36 height 15
click at [347, 510] on input "Agree" at bounding box center [340, 516] width 12 height 12
radio input "true"
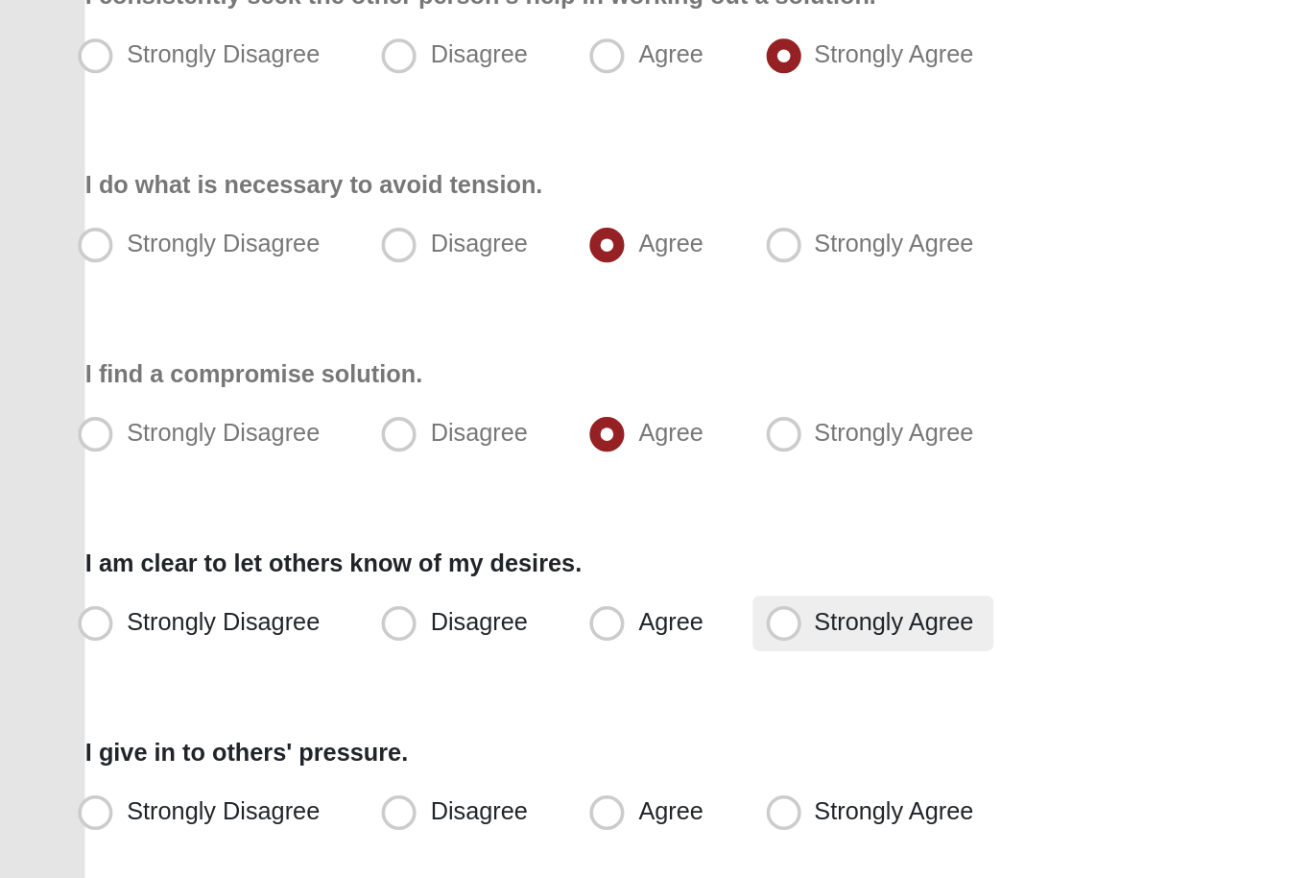
click at [470, 613] on span "Strongly Agree" at bounding box center [495, 620] width 88 height 15
click at [445, 614] on input "Strongly Agree" at bounding box center [438, 620] width 12 height 12
radio input "true"
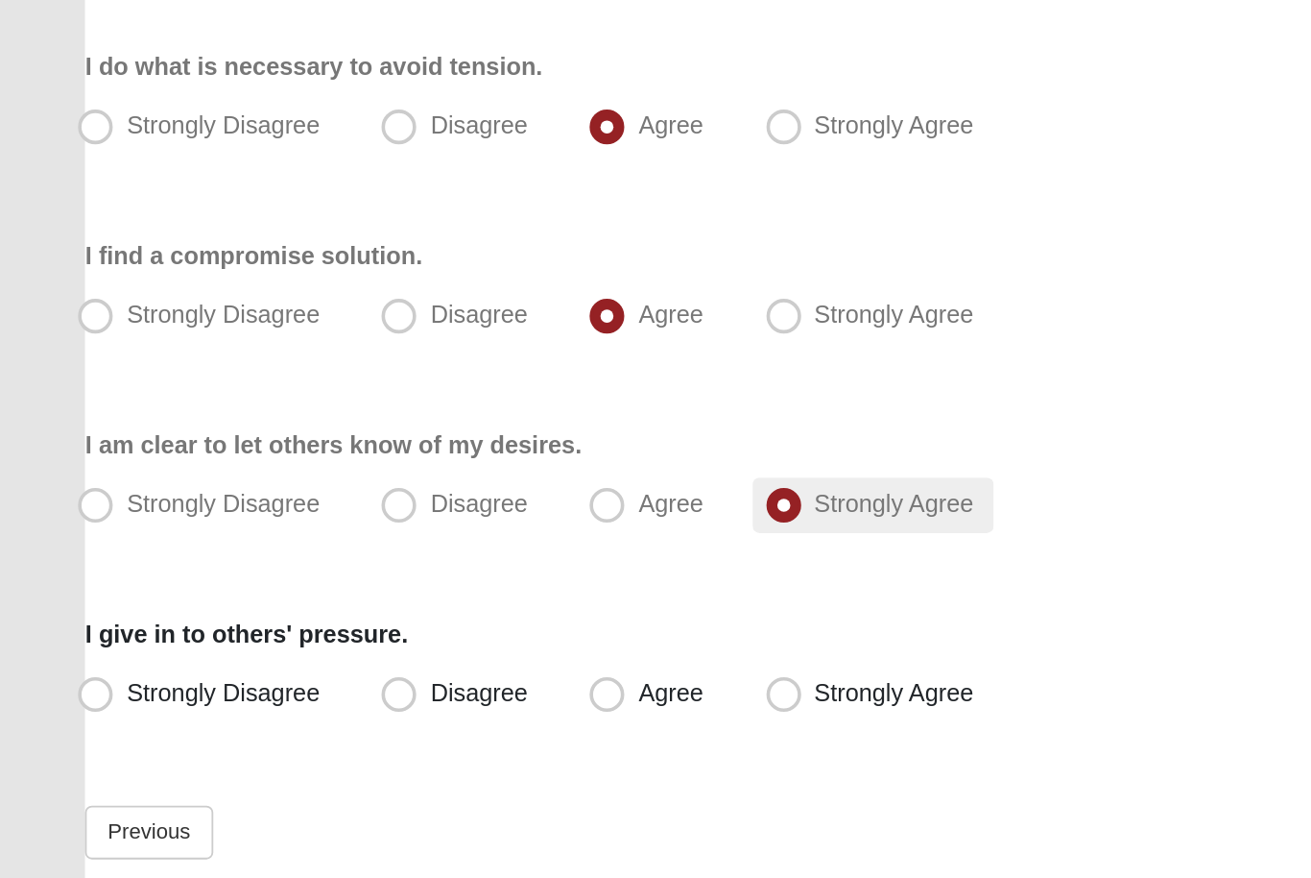
scroll to position [34, 0]
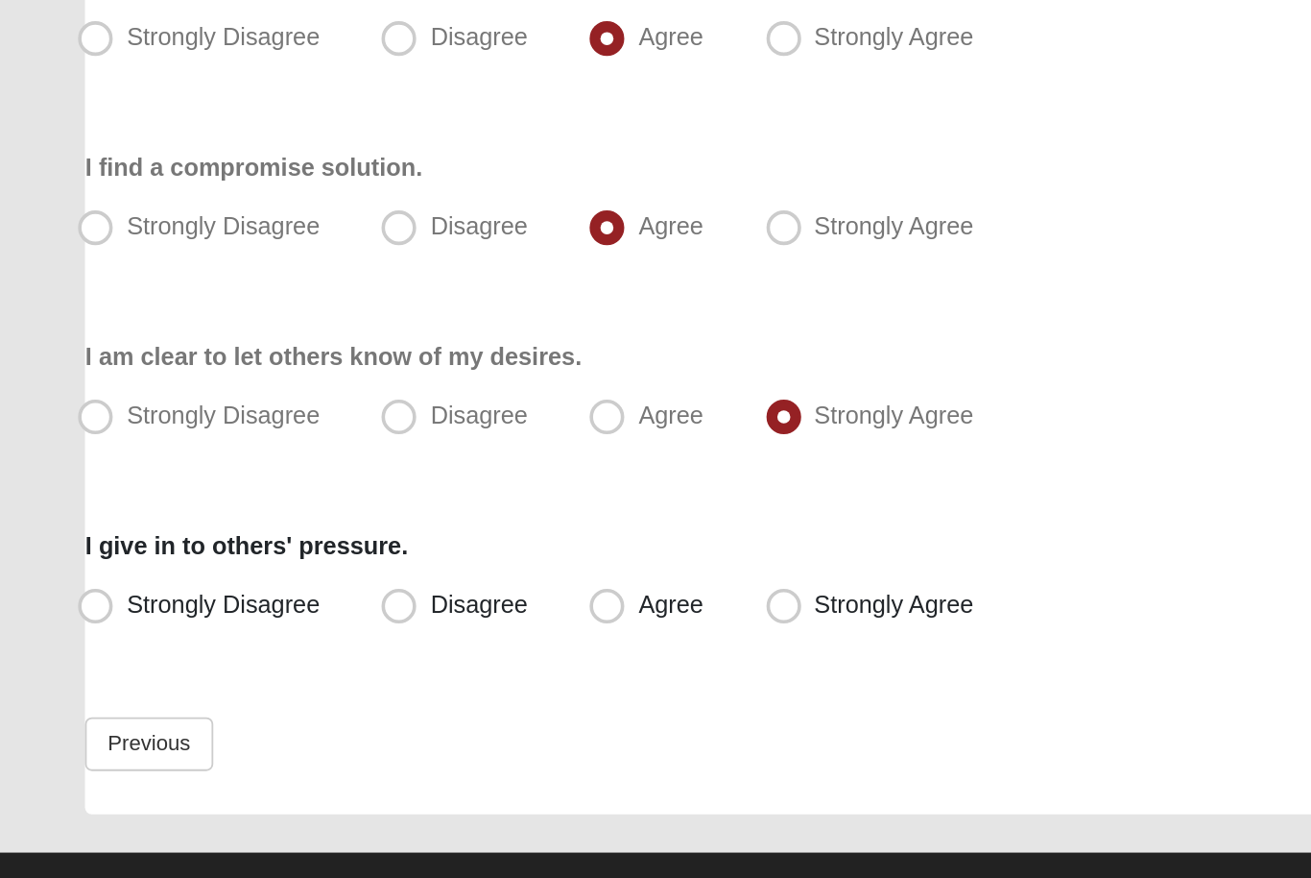
click at [484, 357] on div "Respond to these items quickly and don’t overthink them. Usually your first res…" at bounding box center [655, 464] width 1217 height 685
click at [508, 684] on span "Strongly Agree" at bounding box center [495, 691] width 88 height 15
click at [445, 685] on input "Strongly Agree" at bounding box center [438, 691] width 12 height 12
radio input "true"
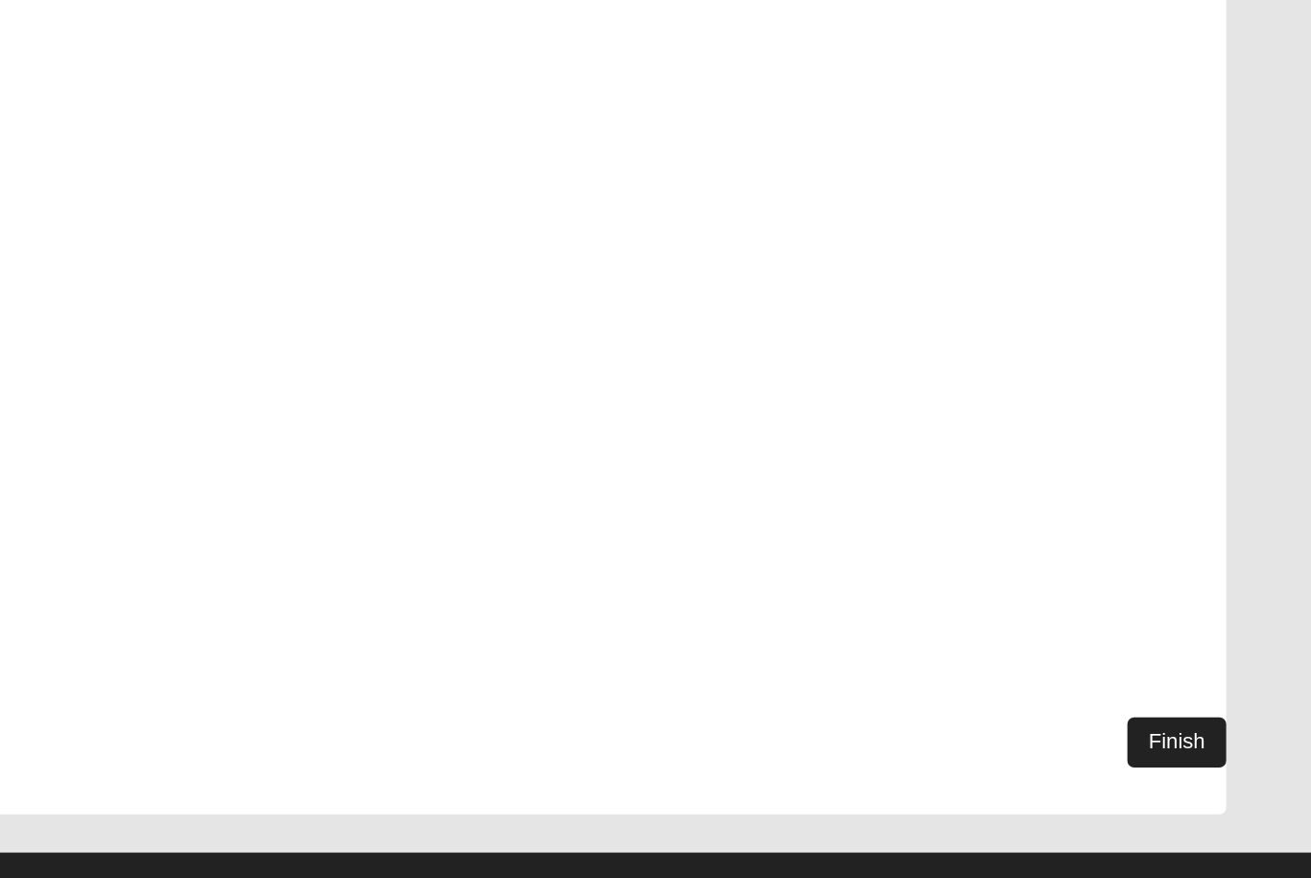
click at [1210, 754] on link "Finish" at bounding box center [1237, 768] width 55 height 28
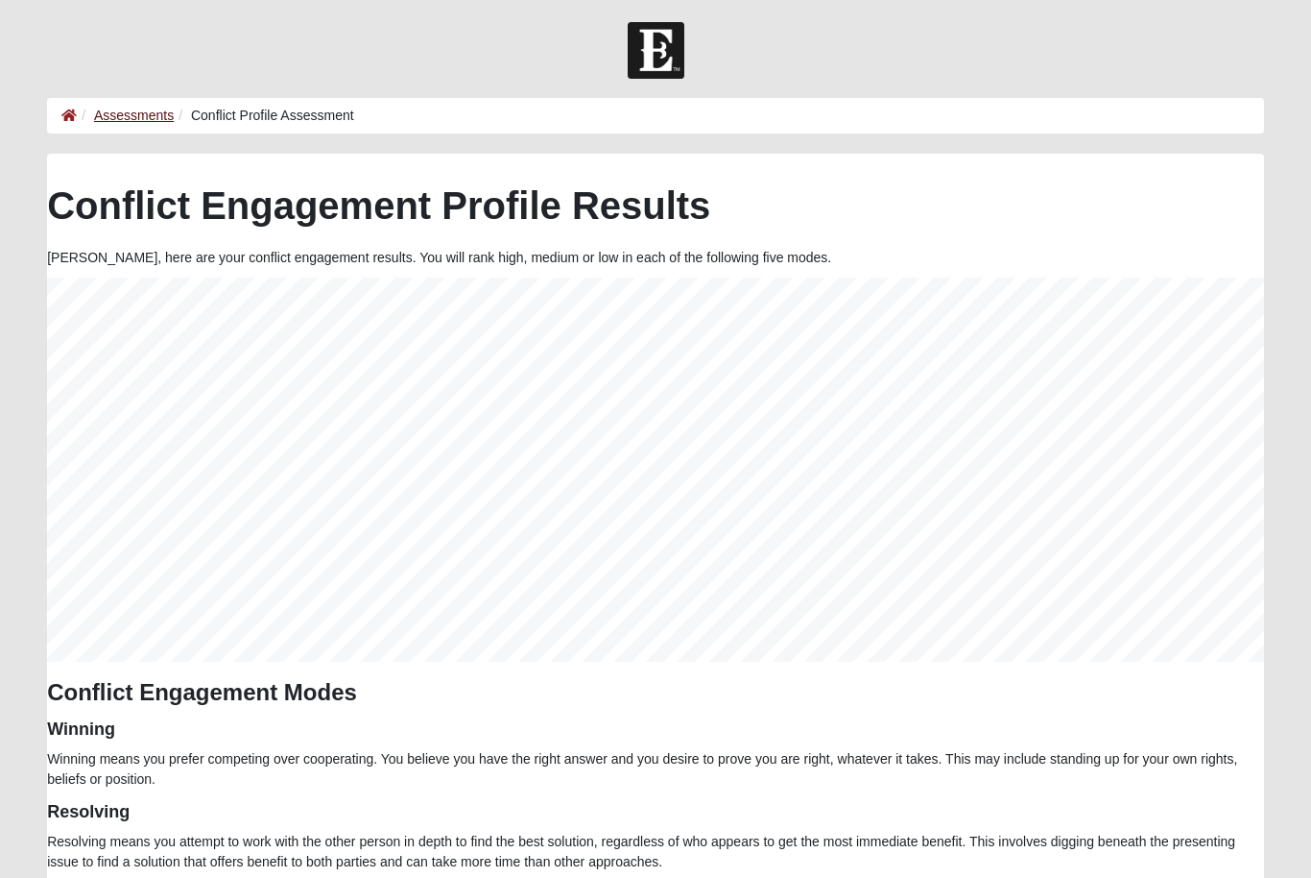
click at [153, 116] on link "Assessments" at bounding box center [134, 115] width 80 height 15
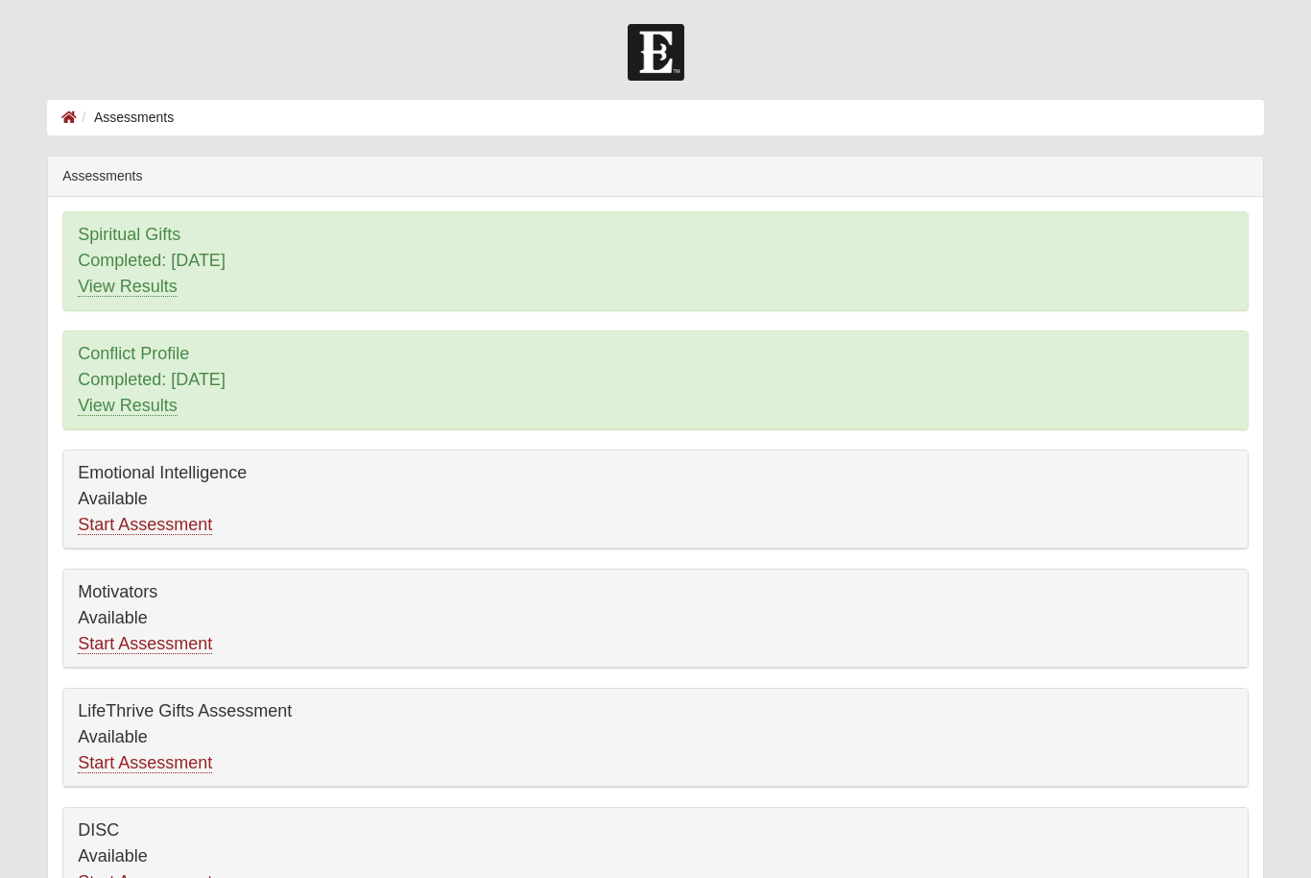
scroll to position [70, 0]
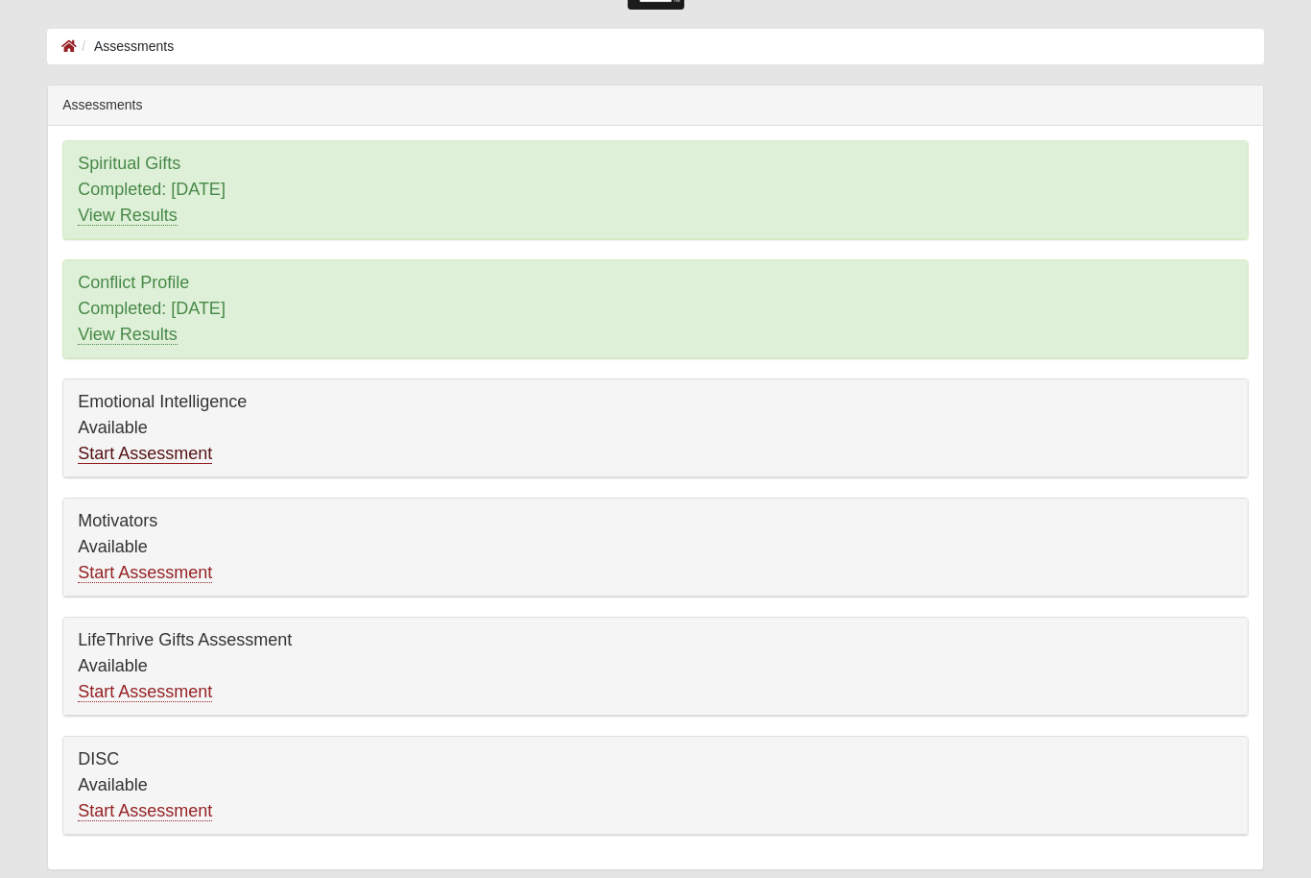
click at [189, 459] on link "Start Assessment" at bounding box center [145, 455] width 134 height 20
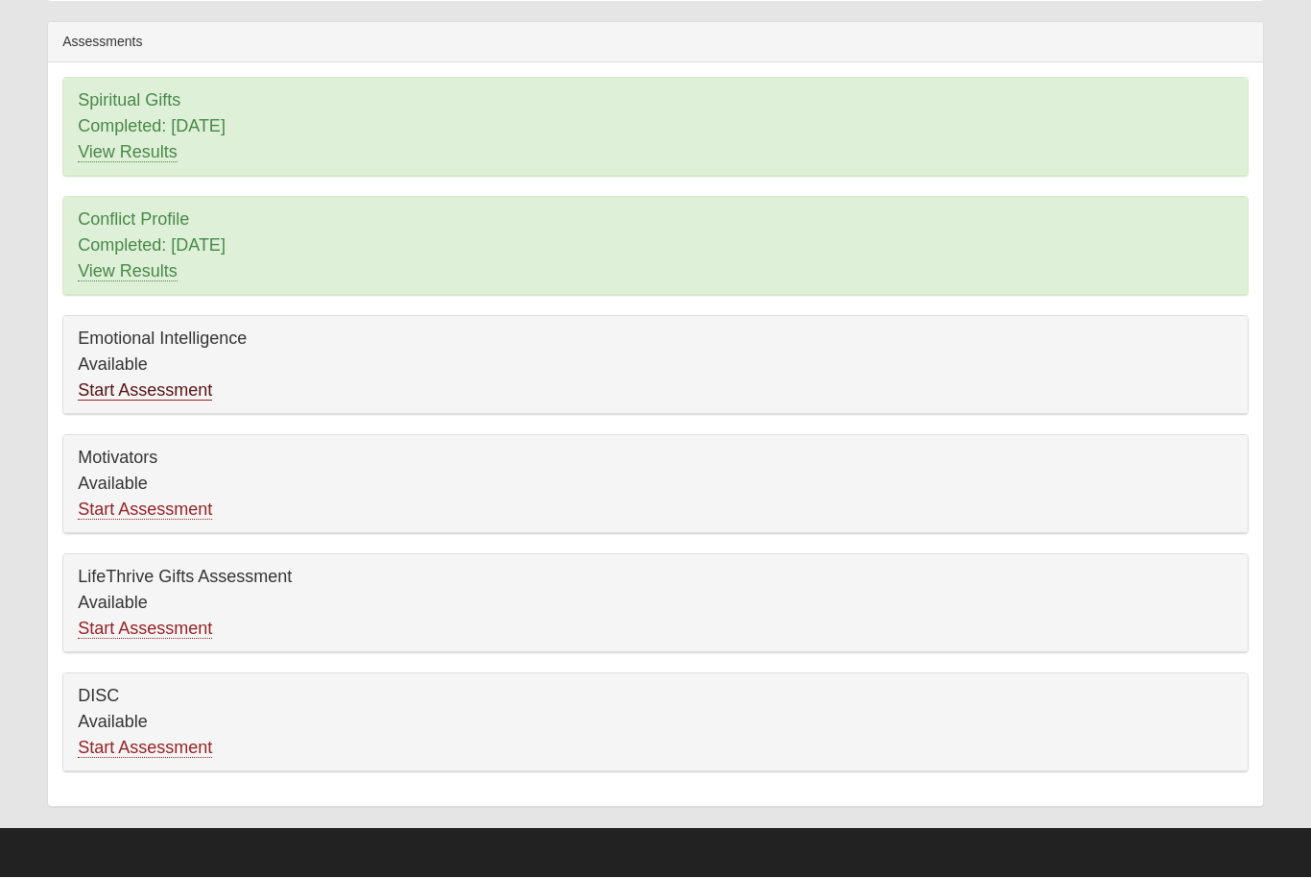
click at [175, 389] on link "Start Assessment" at bounding box center [145, 391] width 134 height 20
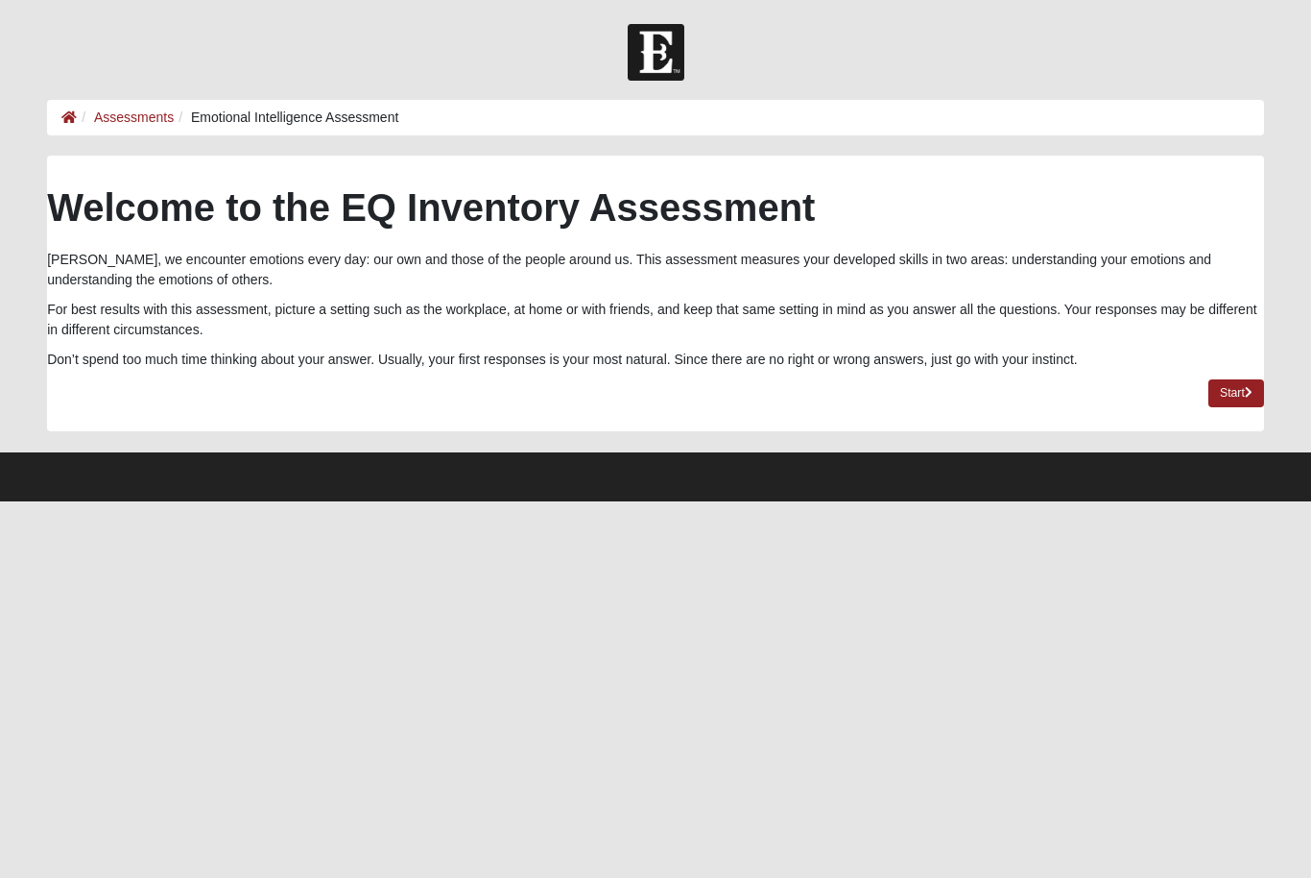
click at [1230, 375] on div "Welcome to the EQ Inventory Assessment [PERSON_NAME], we encounter emotions eve…" at bounding box center [655, 294] width 1217 height 276
click at [1238, 402] on link "Start" at bounding box center [1237, 393] width 56 height 28
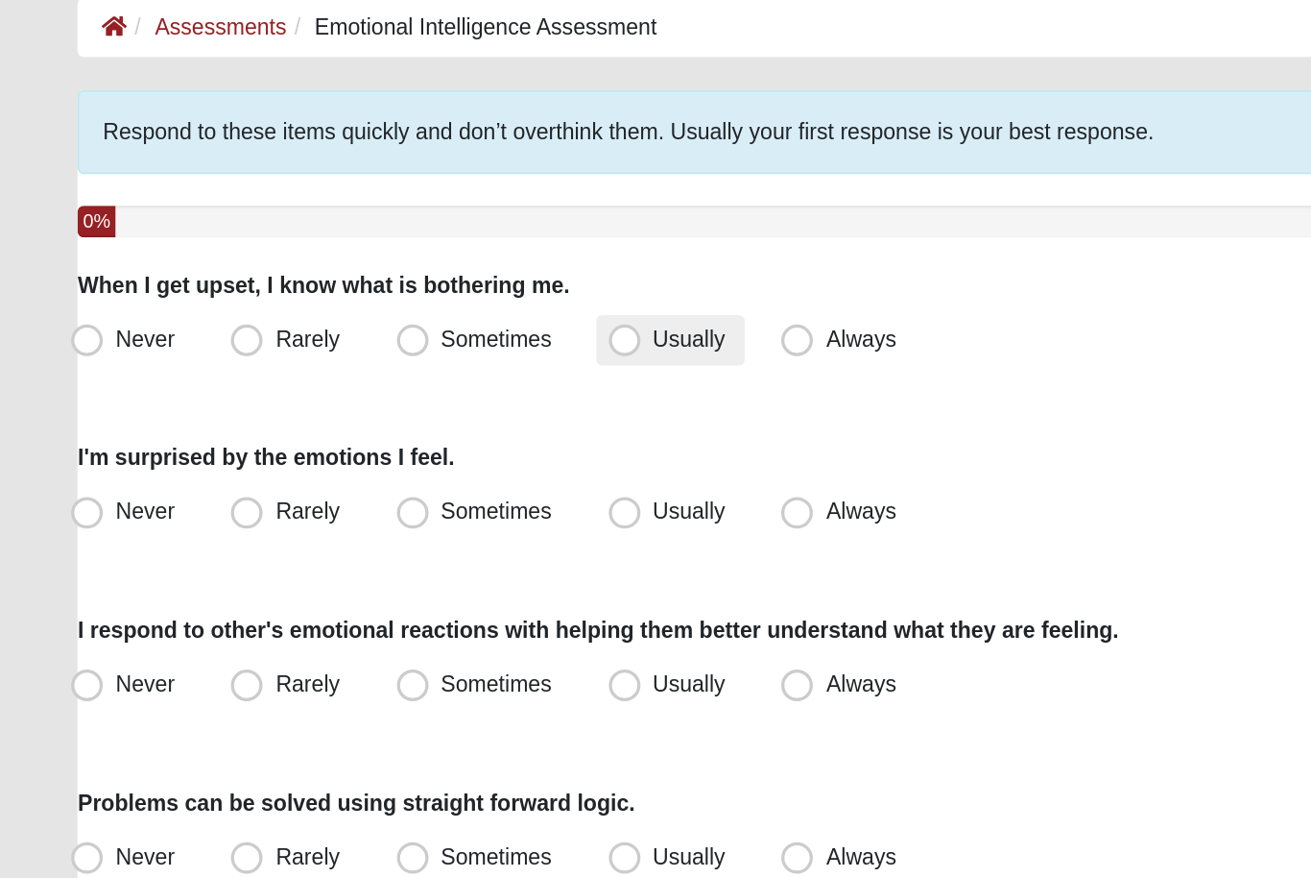
click at [405, 299] on span "Usually" at bounding box center [419, 306] width 44 height 15
click at [390, 301] on input "Usually" at bounding box center [383, 307] width 12 height 12
radio input "true"
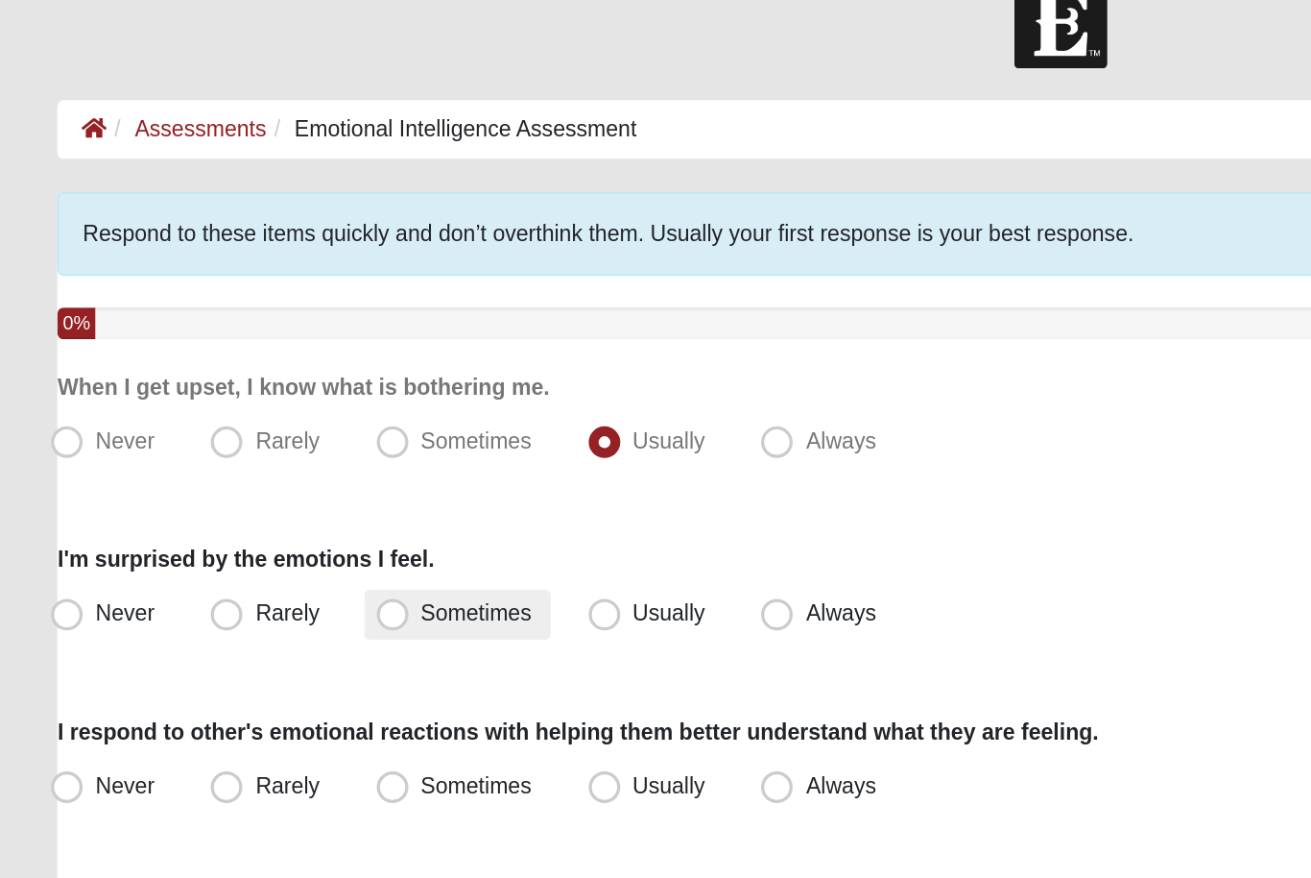
scroll to position [18, 0]
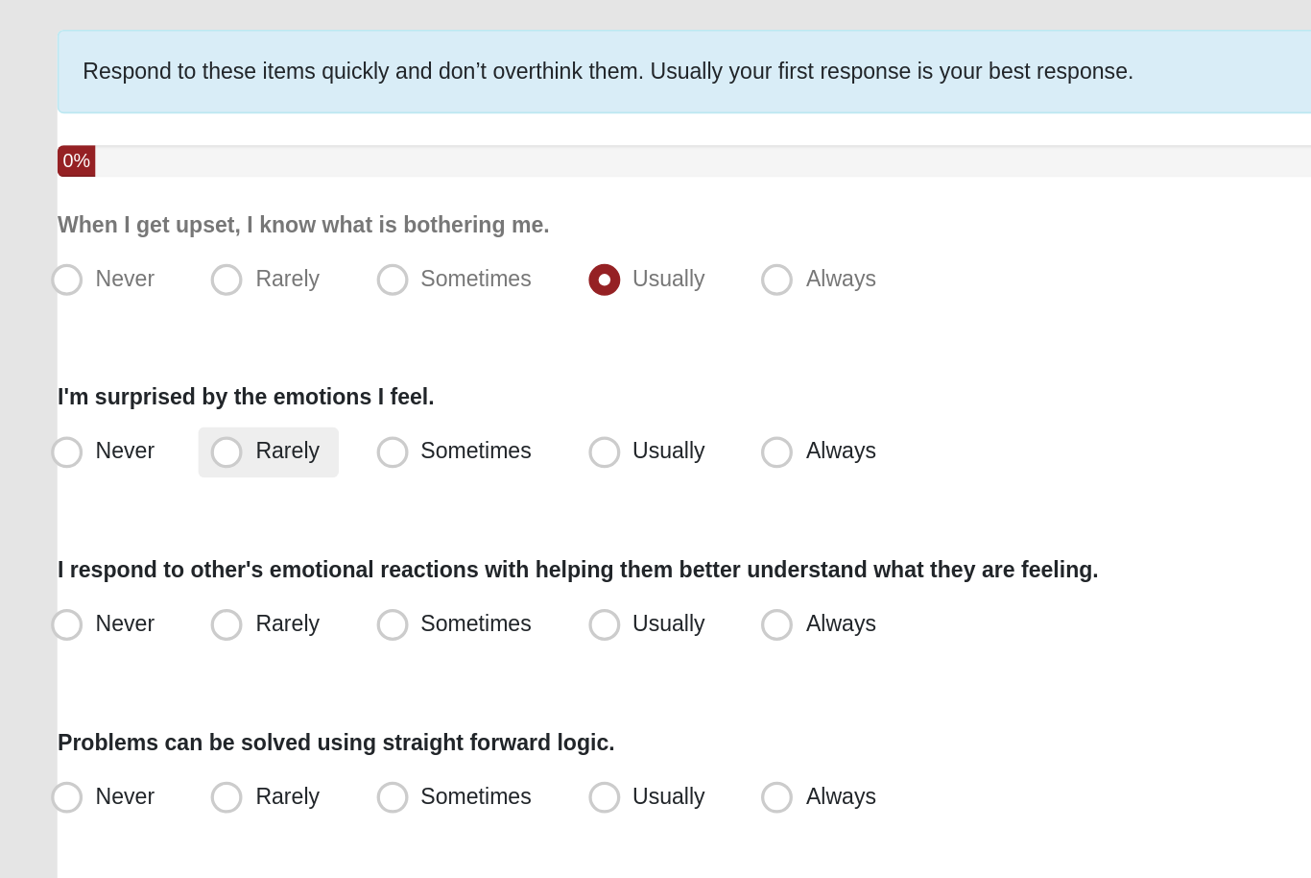
click at [176, 378] on label "Rarely" at bounding box center [174, 393] width 84 height 31
click at [160, 387] on input "Rarely" at bounding box center [154, 393] width 12 height 12
radio input "true"
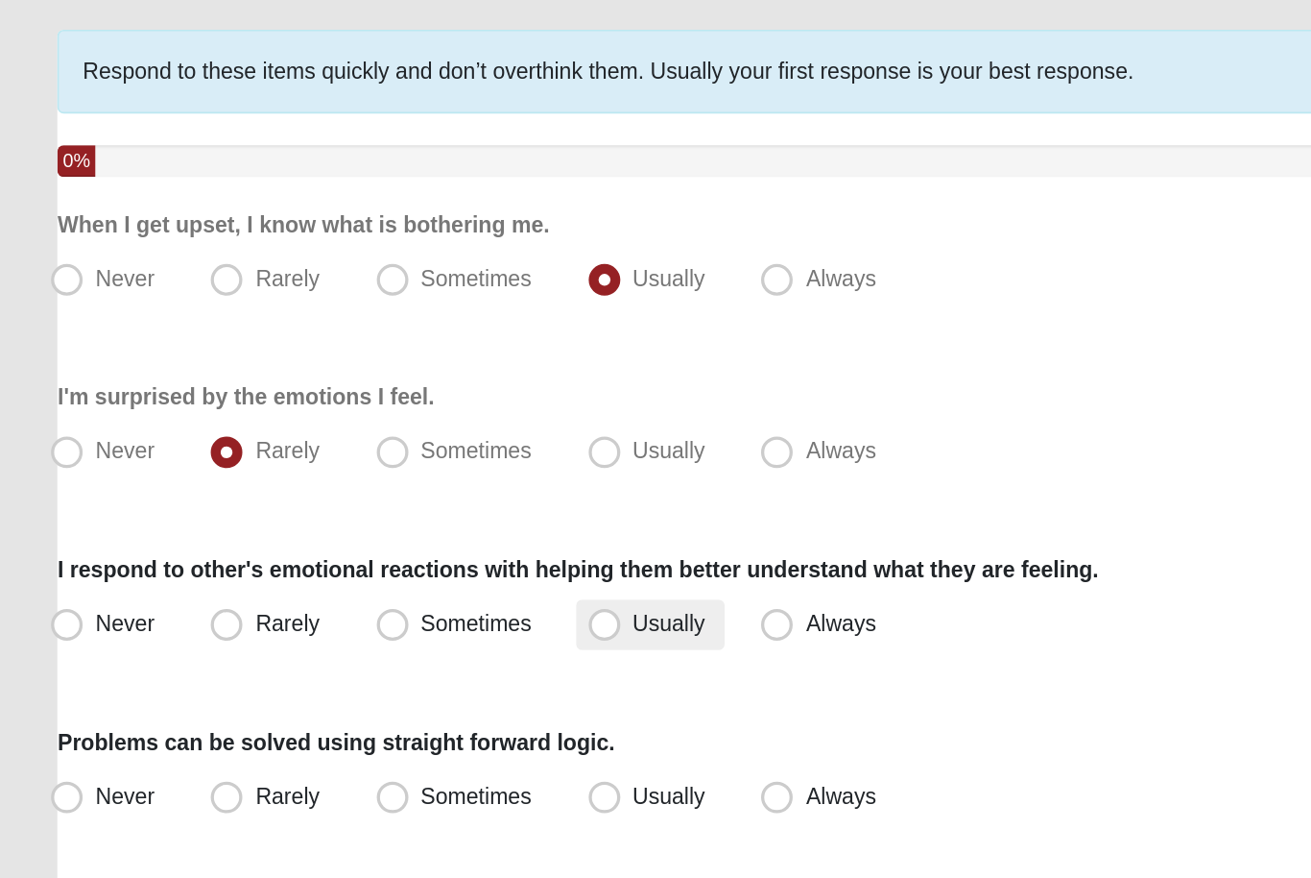
click at [397, 490] on span "Usually" at bounding box center [419, 497] width 44 height 15
click at [383, 492] on input "Usually" at bounding box center [383, 498] width 12 height 12
radio input "true"
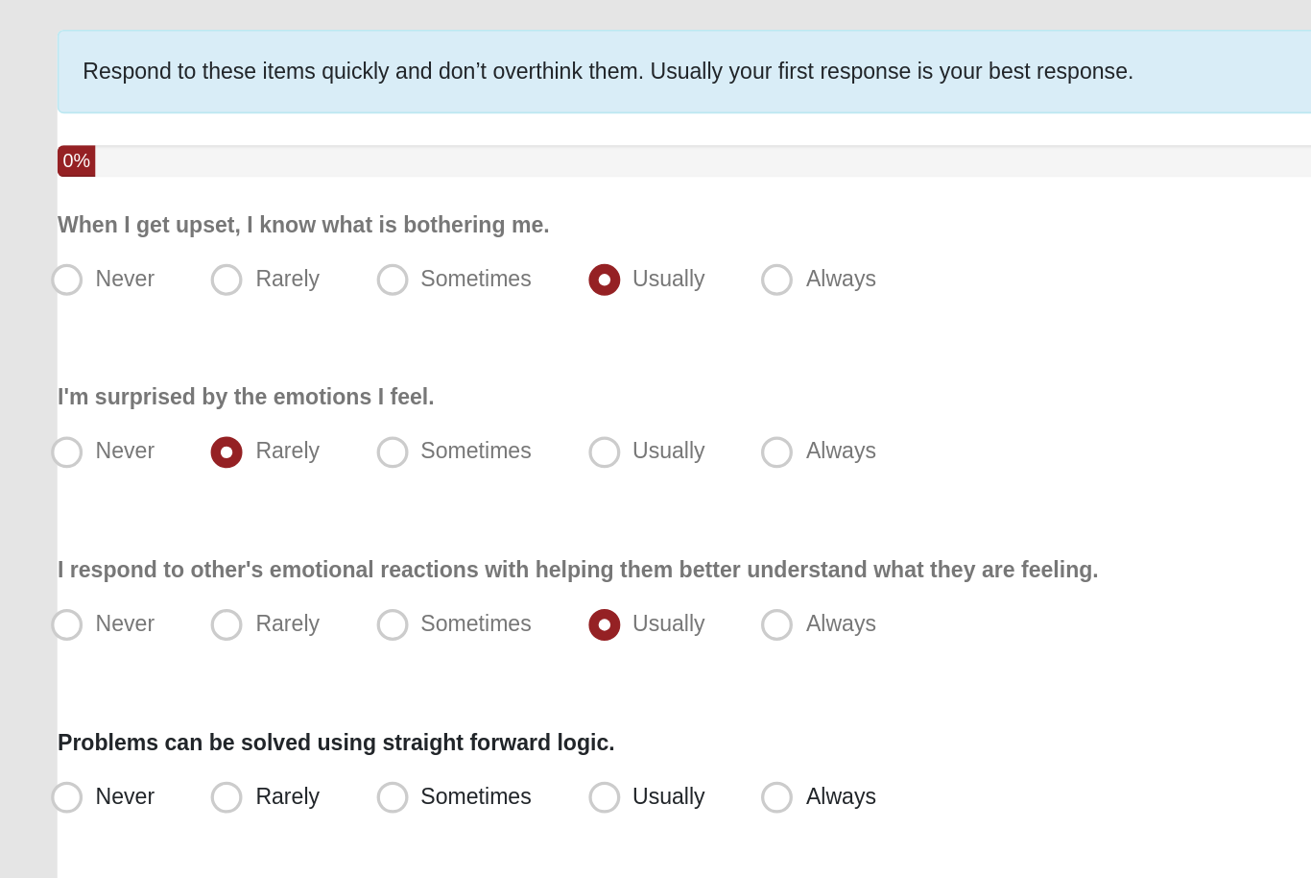
click at [488, 455] on div "I respond to other's emotional reactions with helping them better understand wh…" at bounding box center [655, 484] width 1217 height 59
click at [483, 483] on label "Always" at bounding box center [511, 498] width 88 height 31
click at [483, 492] on input "Always" at bounding box center [488, 498] width 12 height 12
radio input "true"
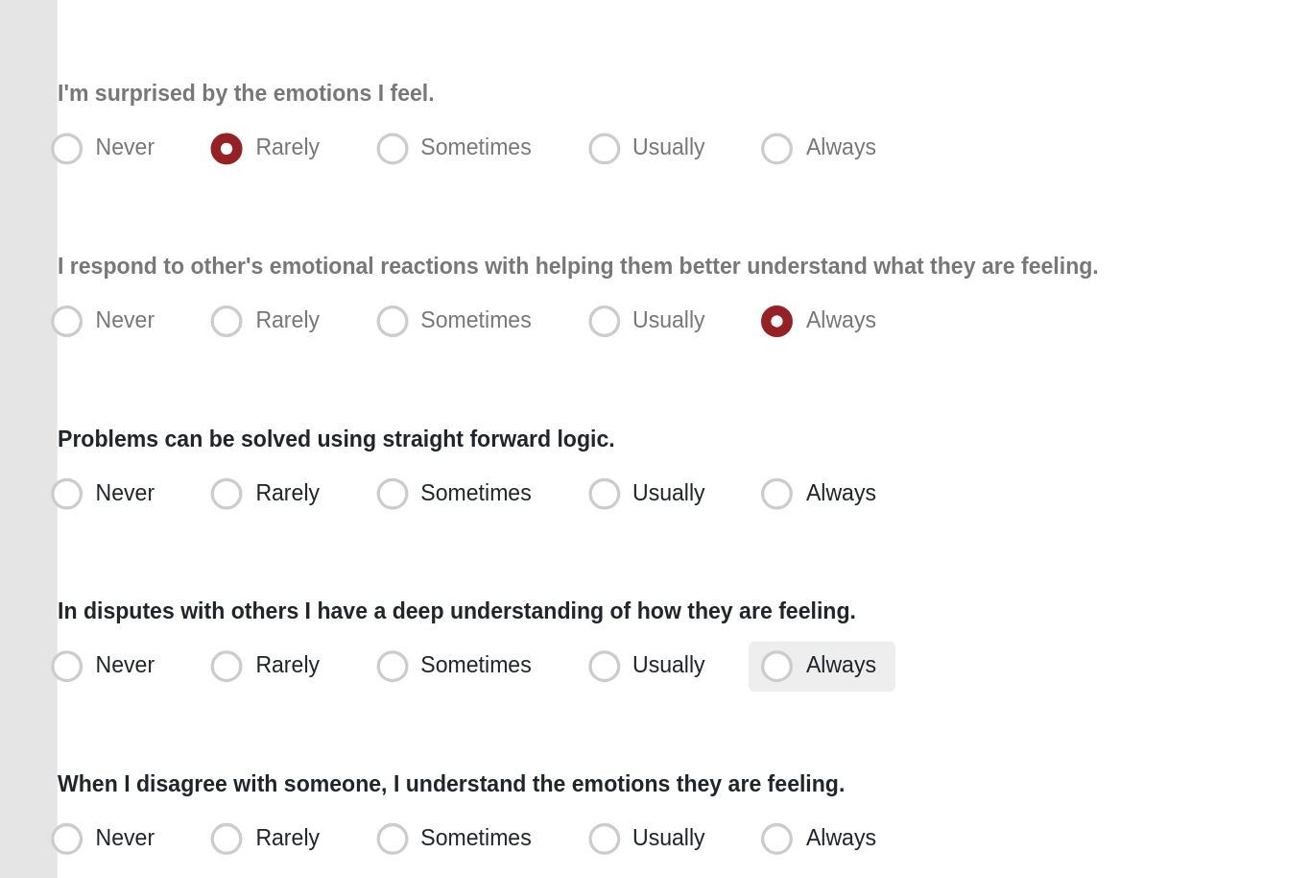
scroll to position [54, 0]
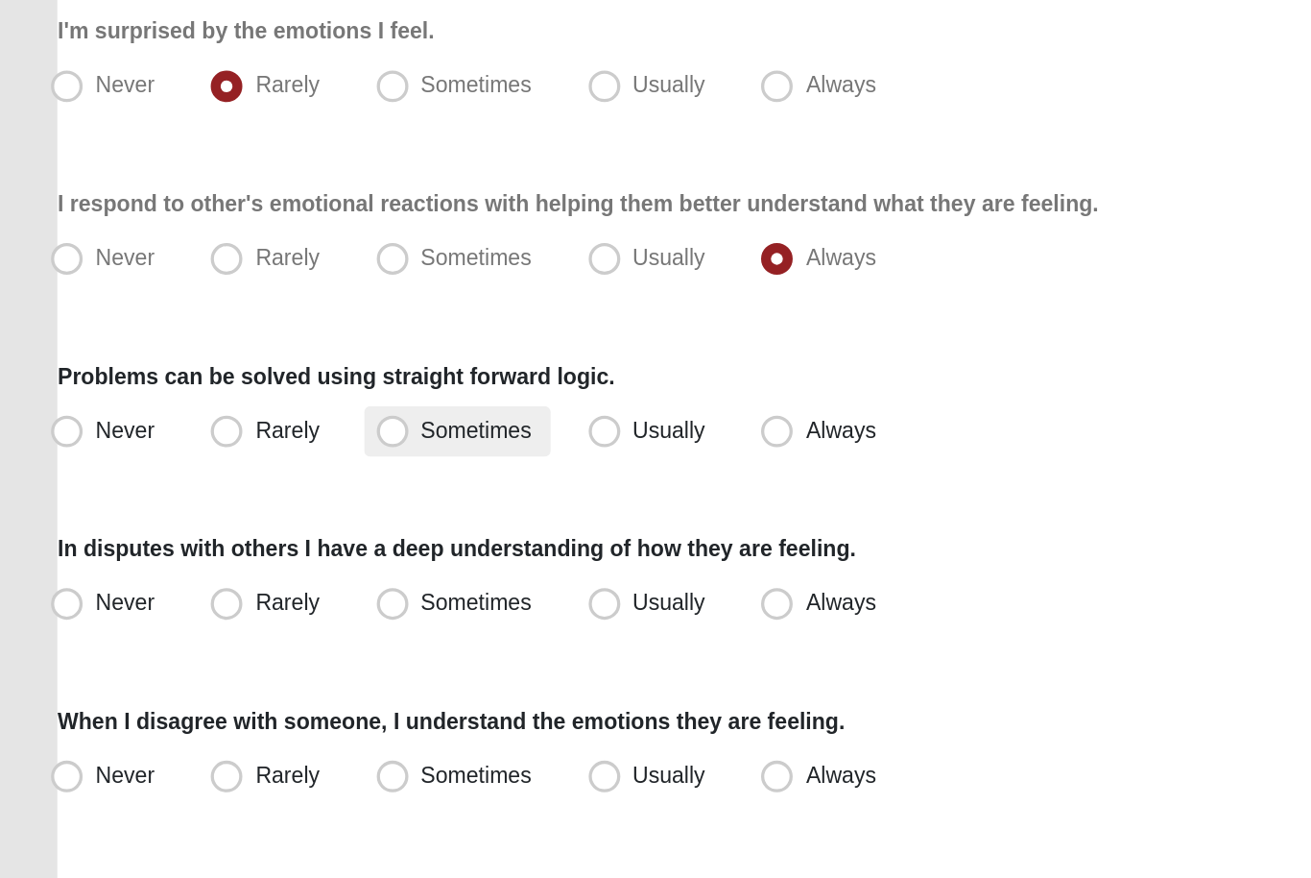
click at [296, 559] on span "Sometimes" at bounding box center [301, 566] width 67 height 15
click at [261, 561] on input "Sometimes" at bounding box center [255, 567] width 12 height 12
radio input "true"
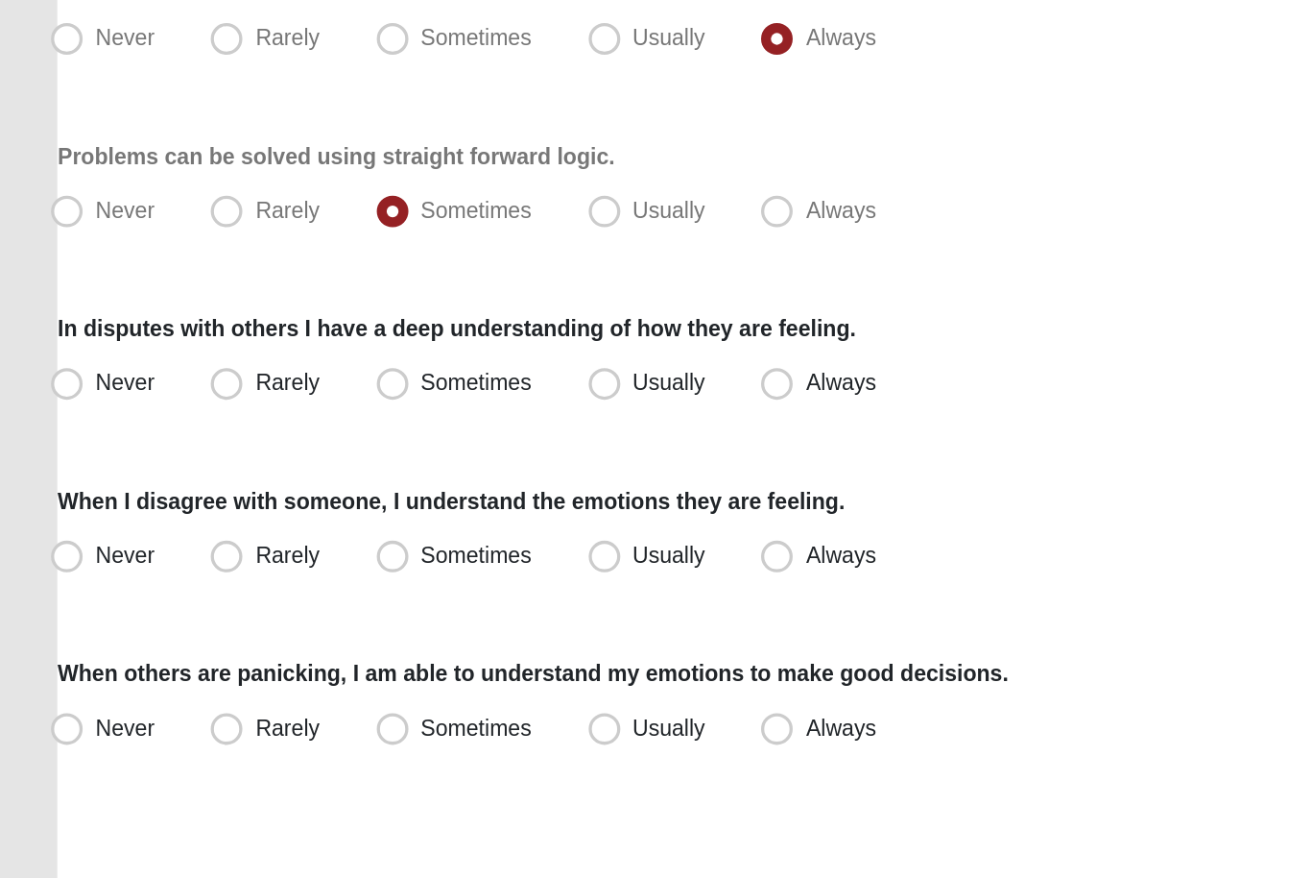
scroll to position [186, 0]
click at [268, 531] on span "Sometimes" at bounding box center [301, 538] width 67 height 15
click at [254, 533] on input "Sometimes" at bounding box center [255, 539] width 12 height 12
radio input "true"
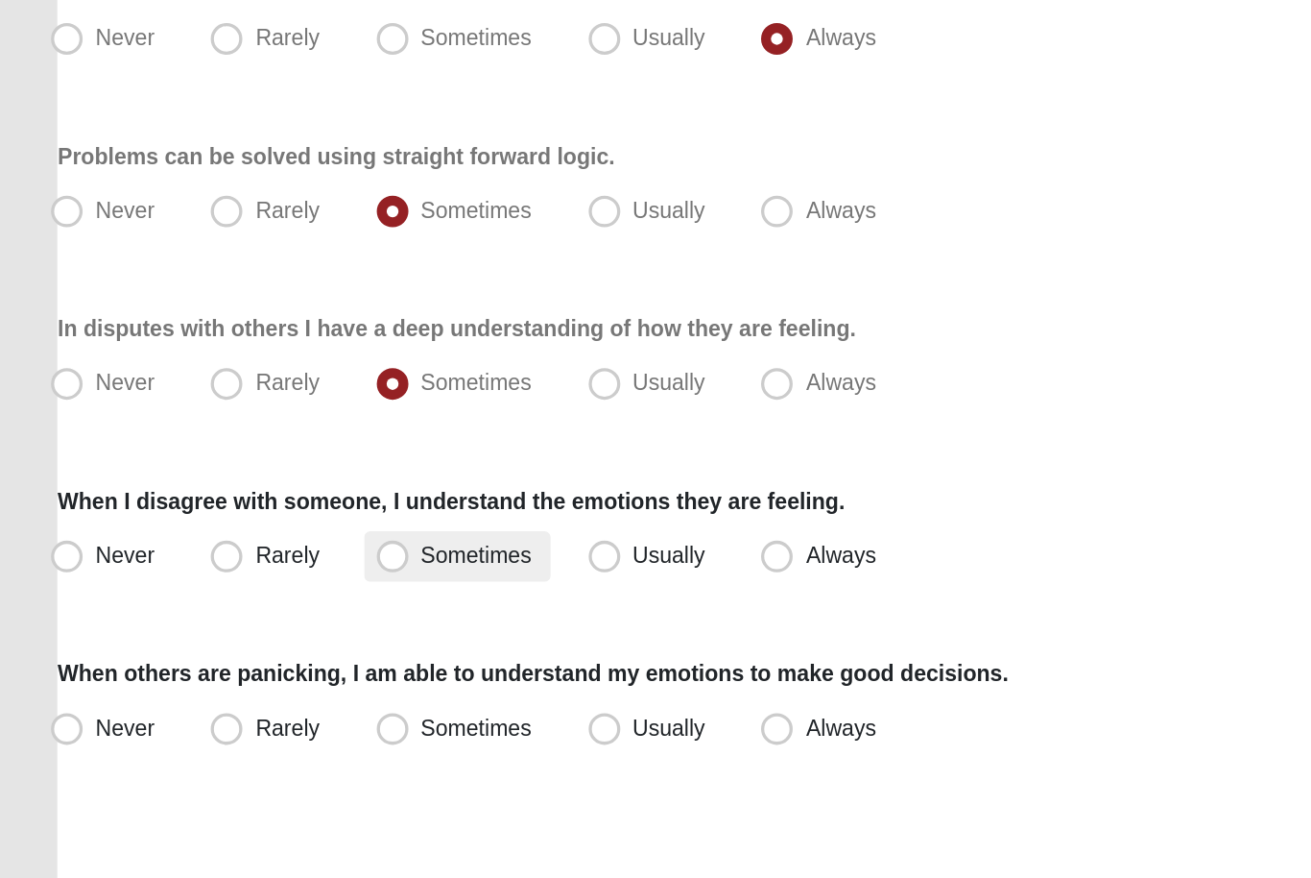
scroll to position [241, 0]
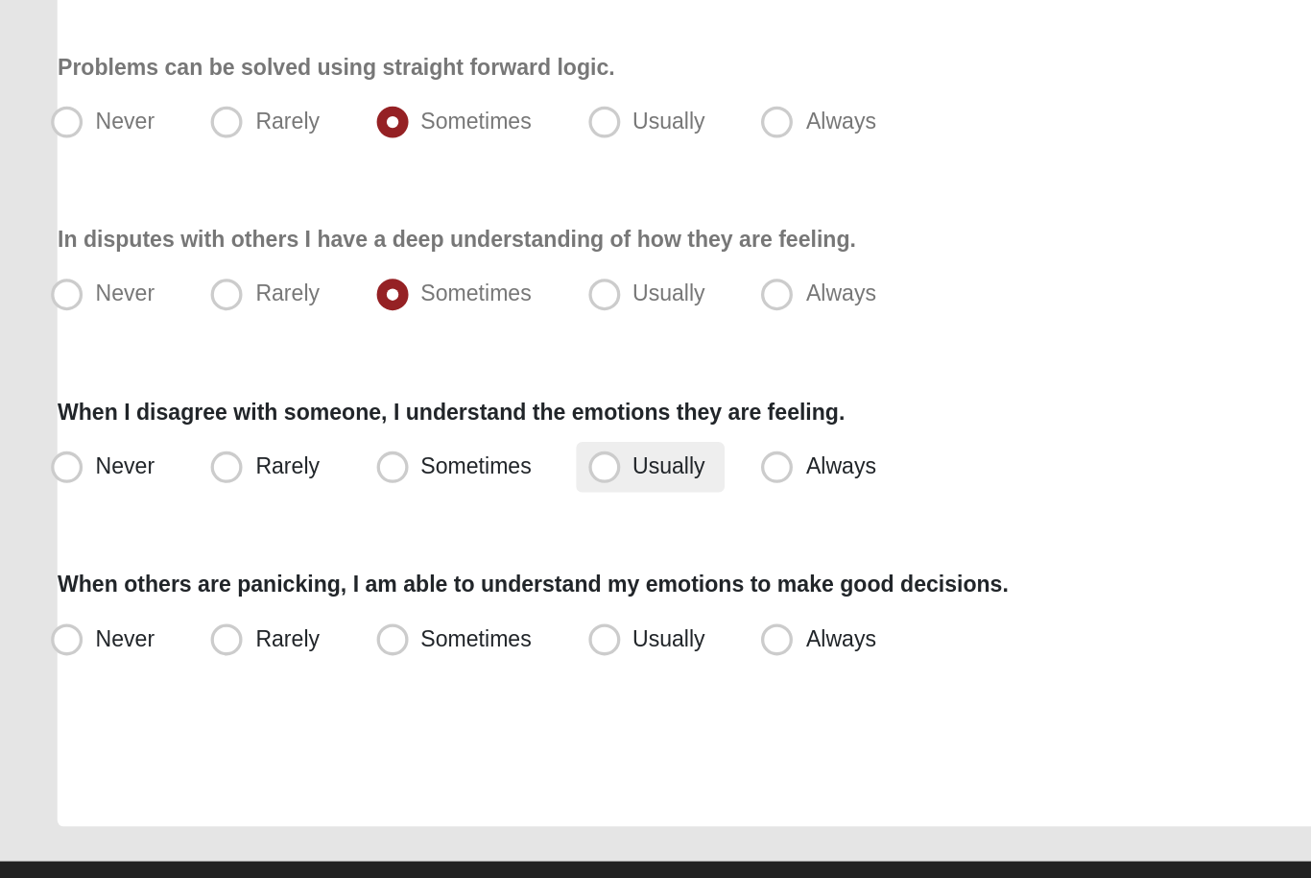
click at [380, 574] on label "Usually" at bounding box center [407, 589] width 90 height 31
click at [380, 583] on input "Usually" at bounding box center [383, 589] width 12 height 12
radio input "true"
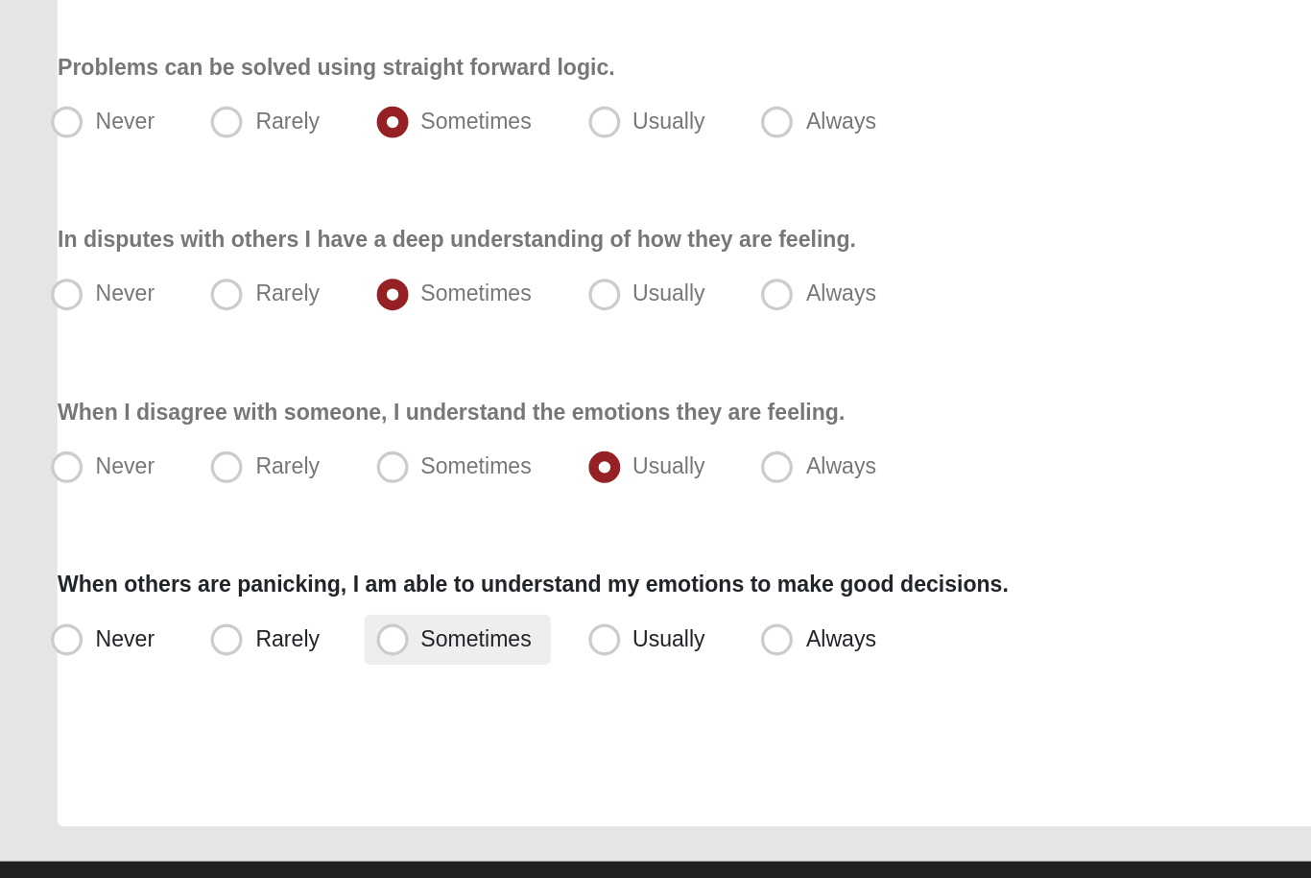
click at [302, 685] on span "Sometimes" at bounding box center [301, 692] width 67 height 15
click at [261, 687] on input "Sometimes" at bounding box center [255, 693] width 12 height 12
radio input "true"
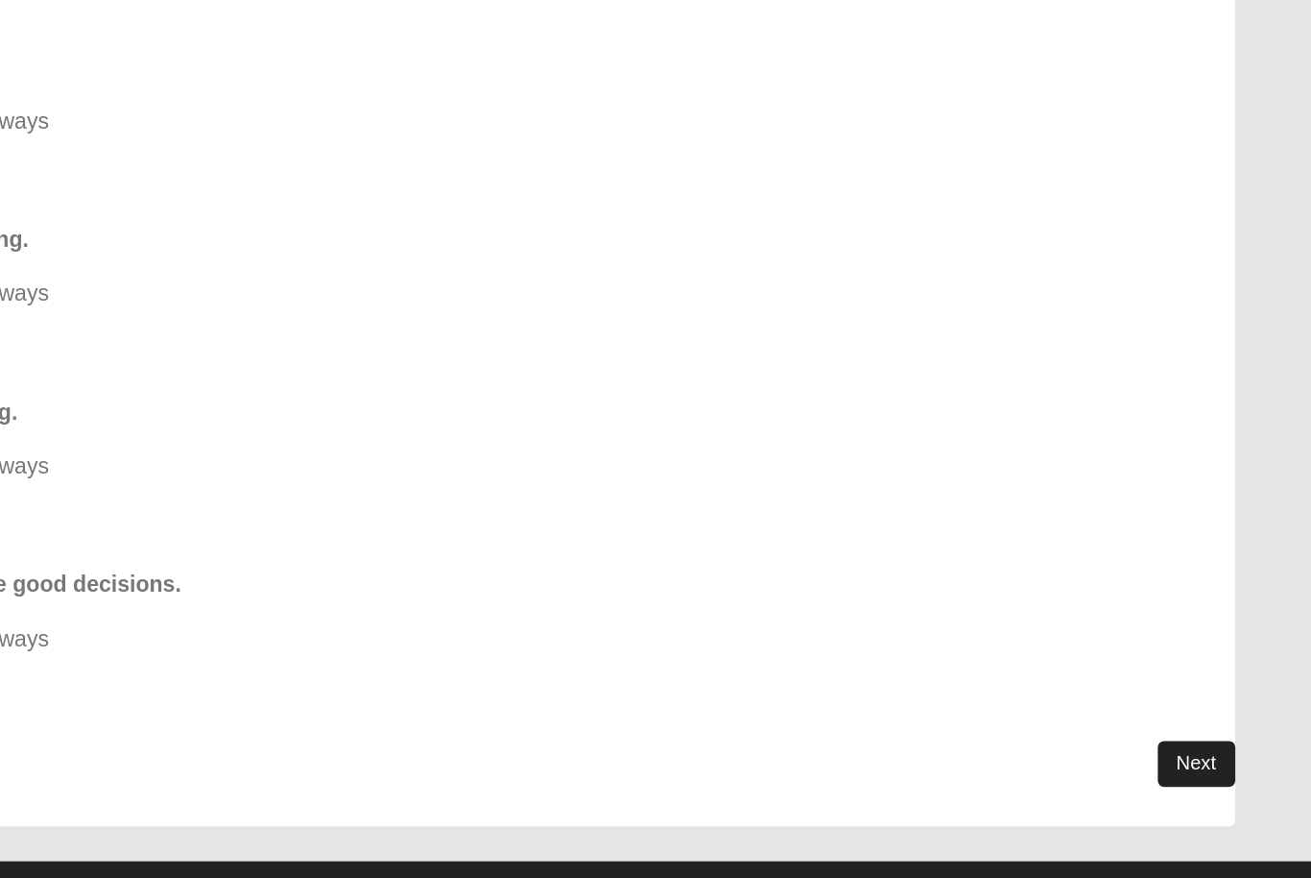
click at [1217, 756] on link "Next" at bounding box center [1240, 770] width 47 height 28
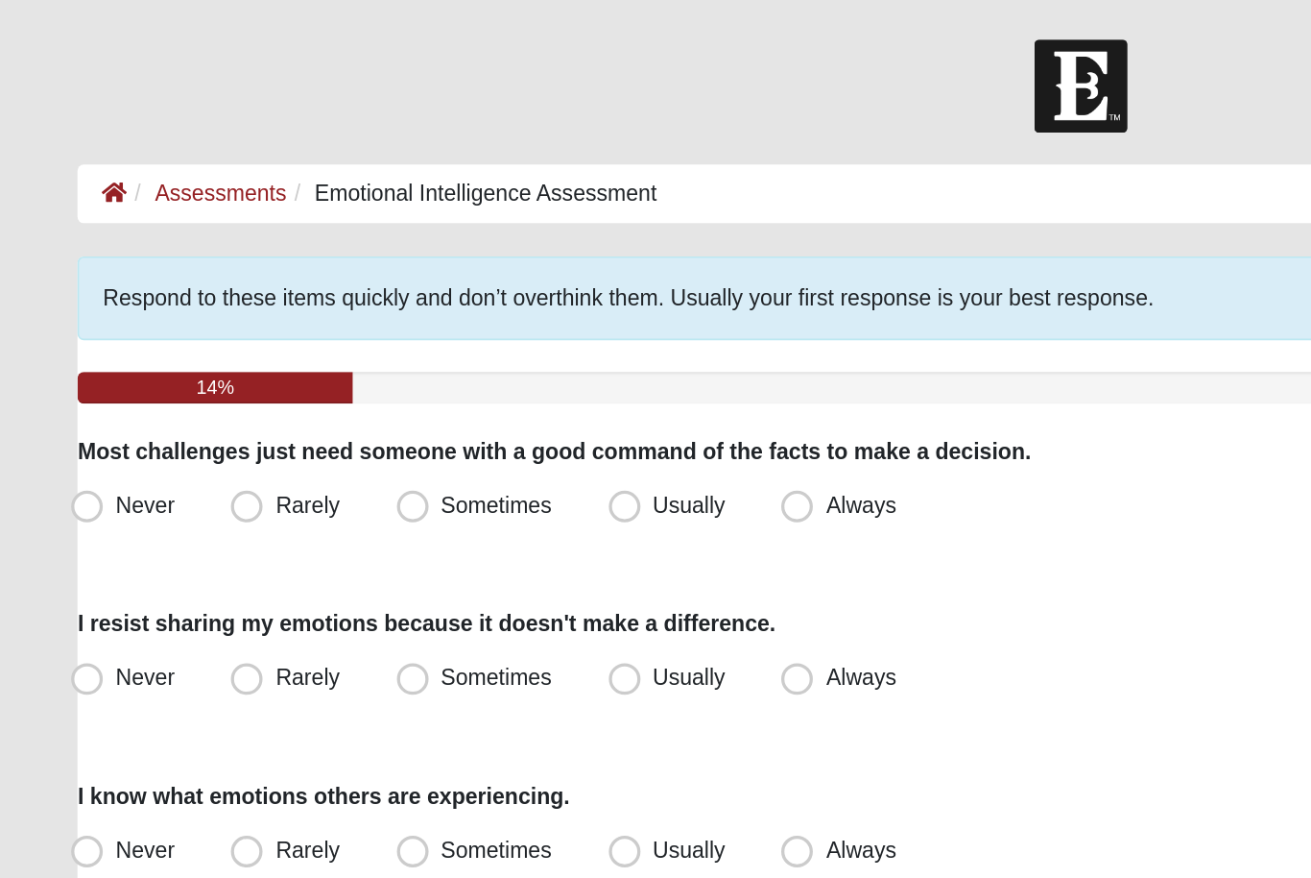
click at [465, 306] on div "Never Rarely Sometimes Usually Always" at bounding box center [655, 307] width 1217 height 31
click at [474, 306] on label "Always" at bounding box center [511, 307] width 88 height 31
click at [482, 306] on input "Always" at bounding box center [488, 307] width 12 height 12
radio input "true"
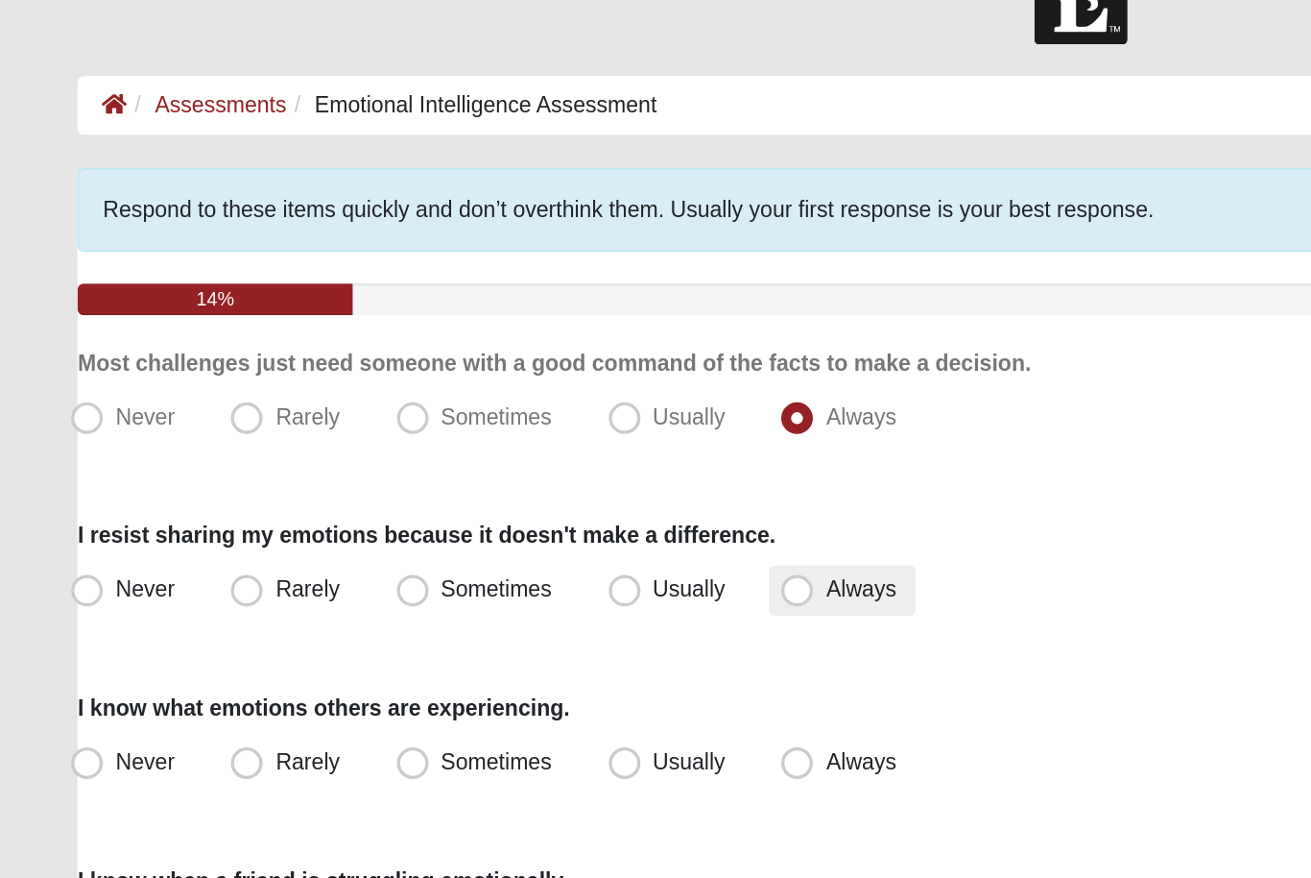
click at [501, 403] on span "Always" at bounding box center [522, 410] width 42 height 15
click at [486, 405] on input "Always" at bounding box center [488, 411] width 12 height 12
radio input "true"
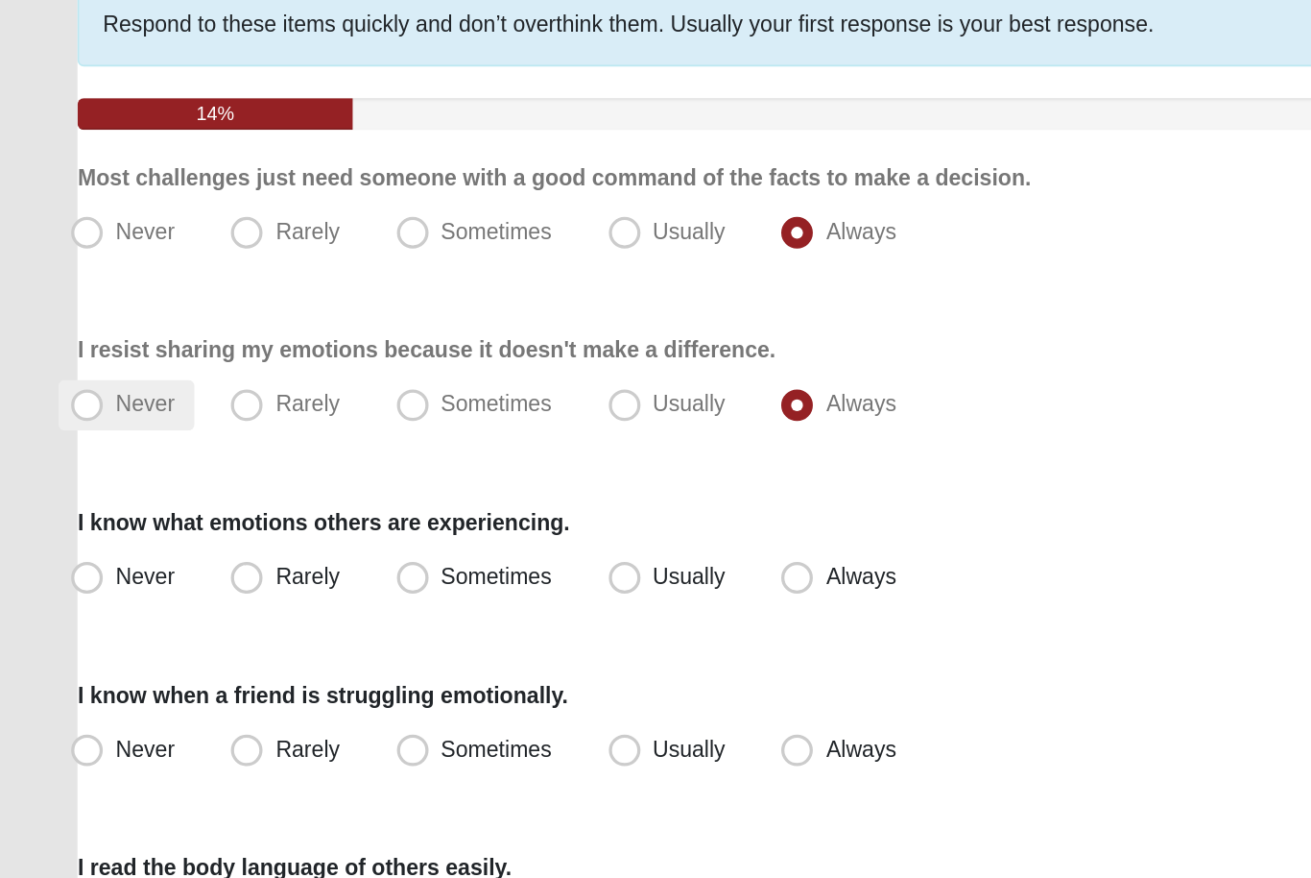
click at [77, 403] on span "Never" at bounding box center [88, 410] width 36 height 15
click at [63, 405] on input "Never" at bounding box center [57, 411] width 12 height 12
radio input "true"
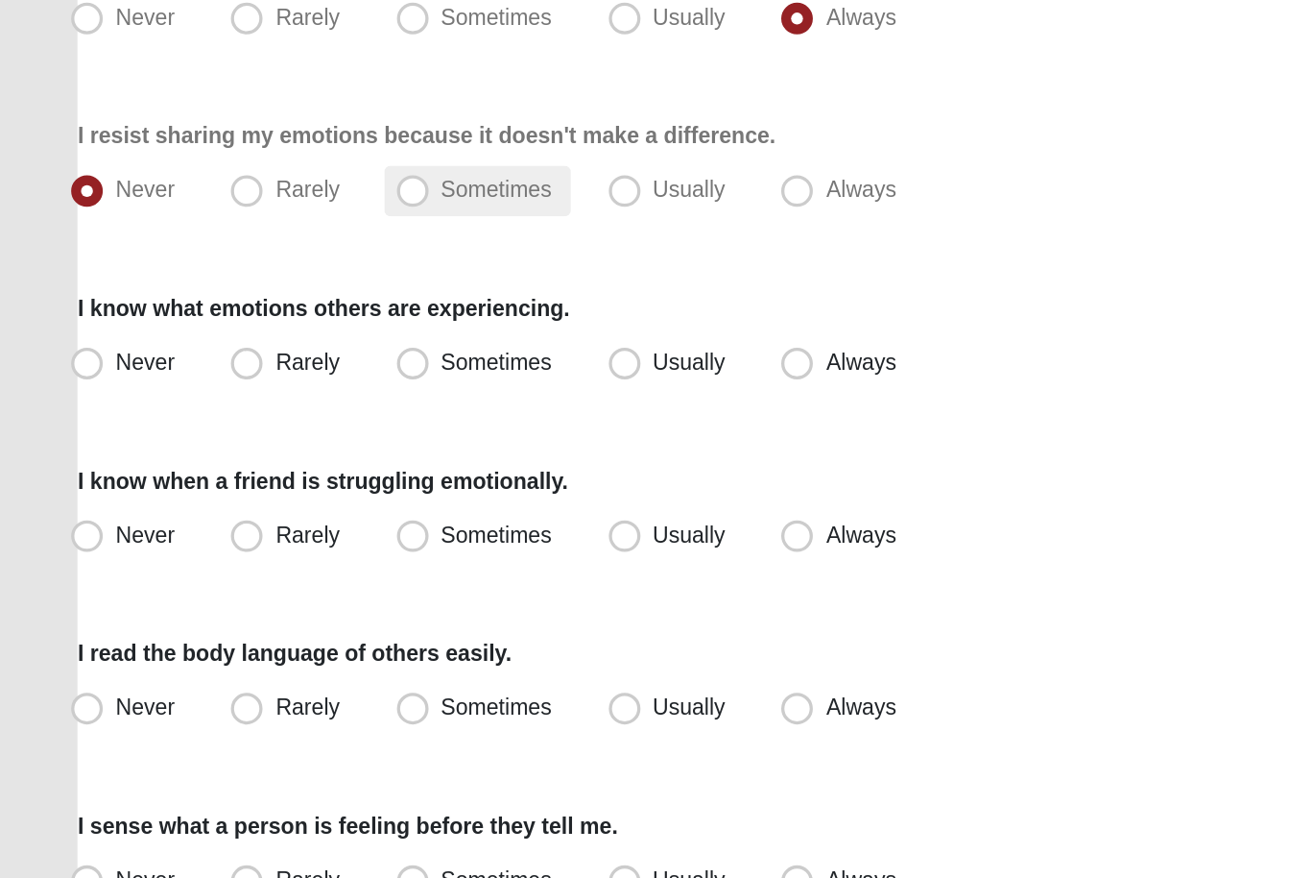
click at [268, 403] on span "Sometimes" at bounding box center [301, 410] width 67 height 15
click at [259, 405] on input "Sometimes" at bounding box center [255, 411] width 12 height 12
radio input "true"
click at [316, 237] on div "Respond to these items quickly and don’t overthink them. Usually your first res…" at bounding box center [655, 603] width 1217 height 895
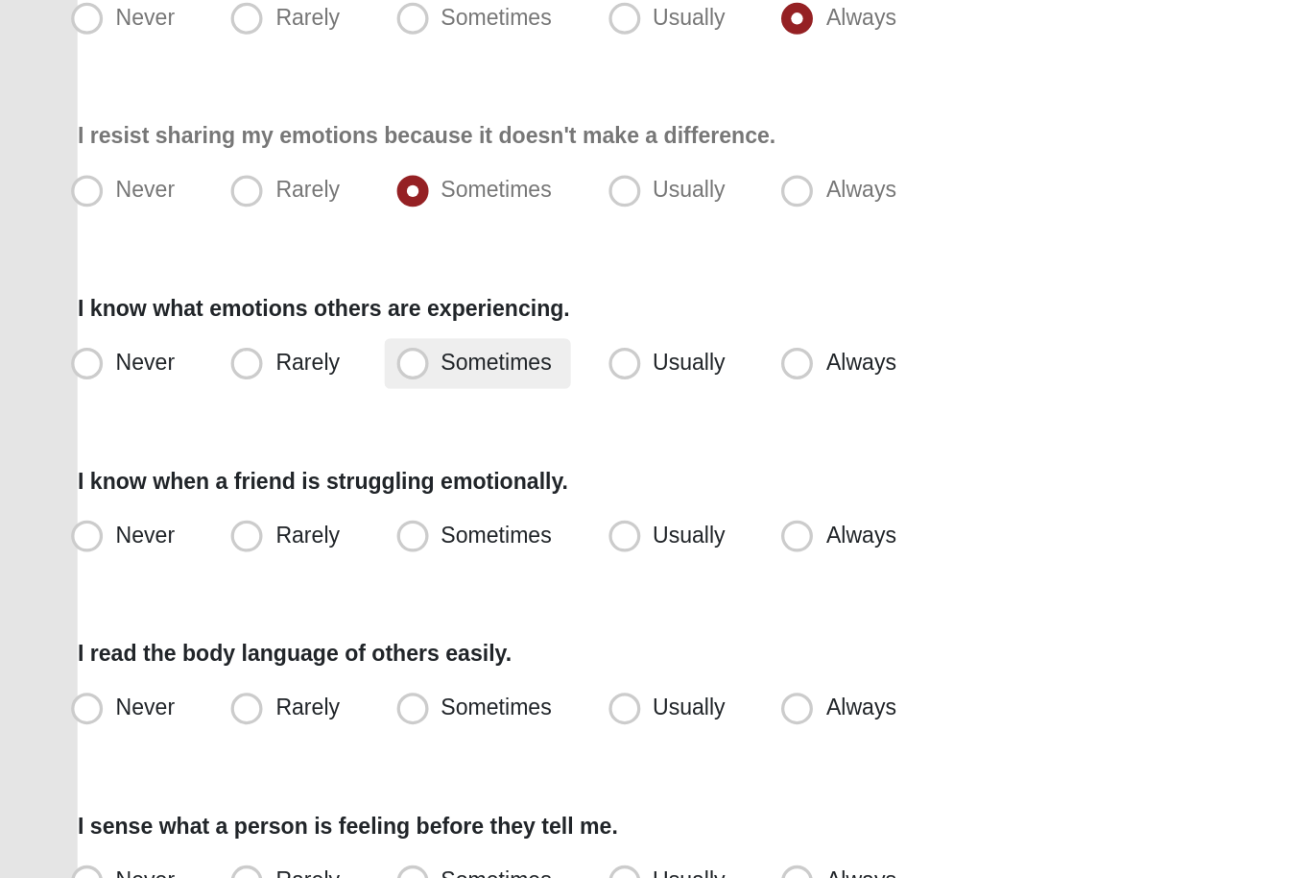
click at [316, 508] on span "Sometimes" at bounding box center [301, 515] width 67 height 15
click at [261, 510] on input "Sometimes" at bounding box center [255, 516] width 12 height 12
radio input "true"
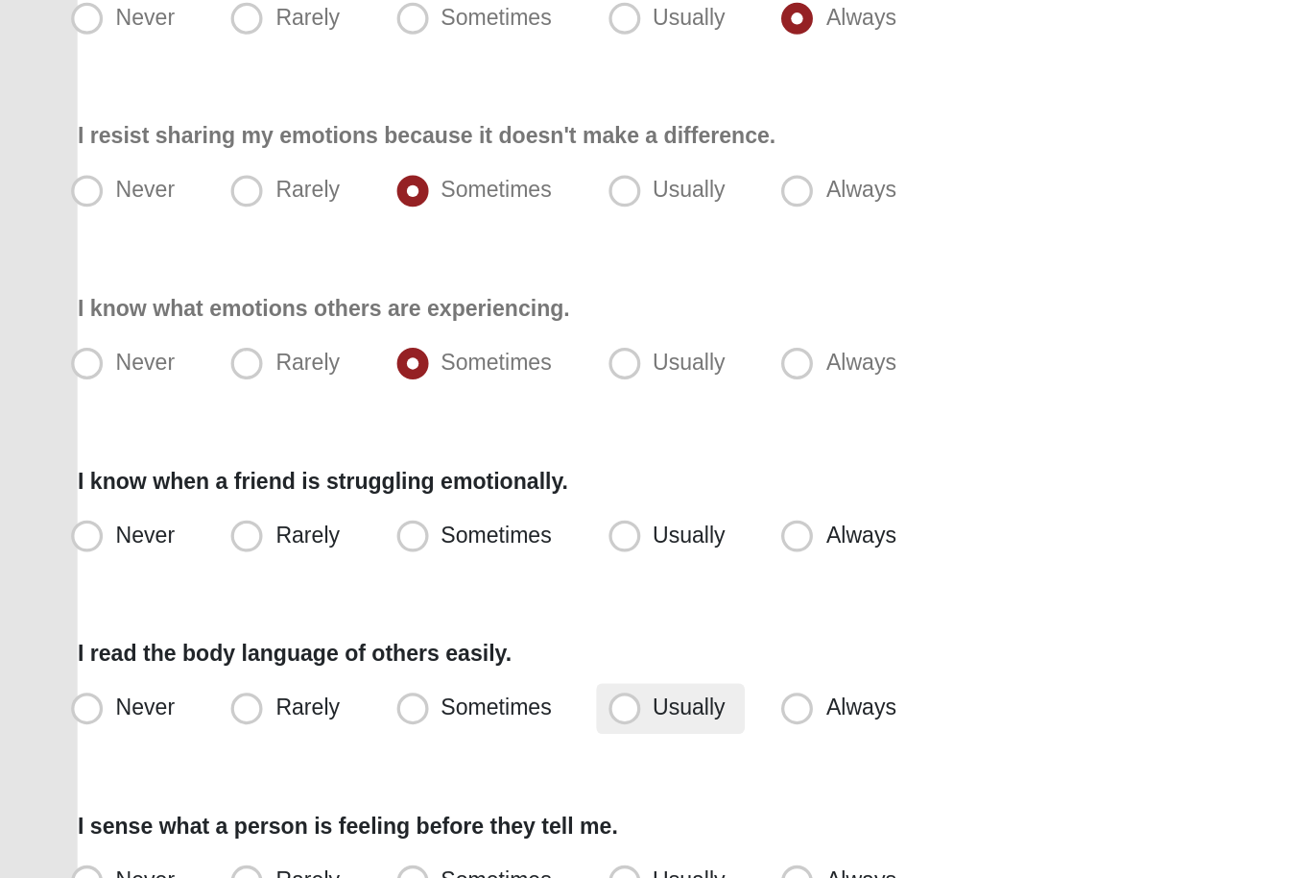
click at [411, 710] on label "Usually" at bounding box center [407, 725] width 90 height 31
click at [390, 719] on input "Usually" at bounding box center [383, 725] width 12 height 12
radio input "true"
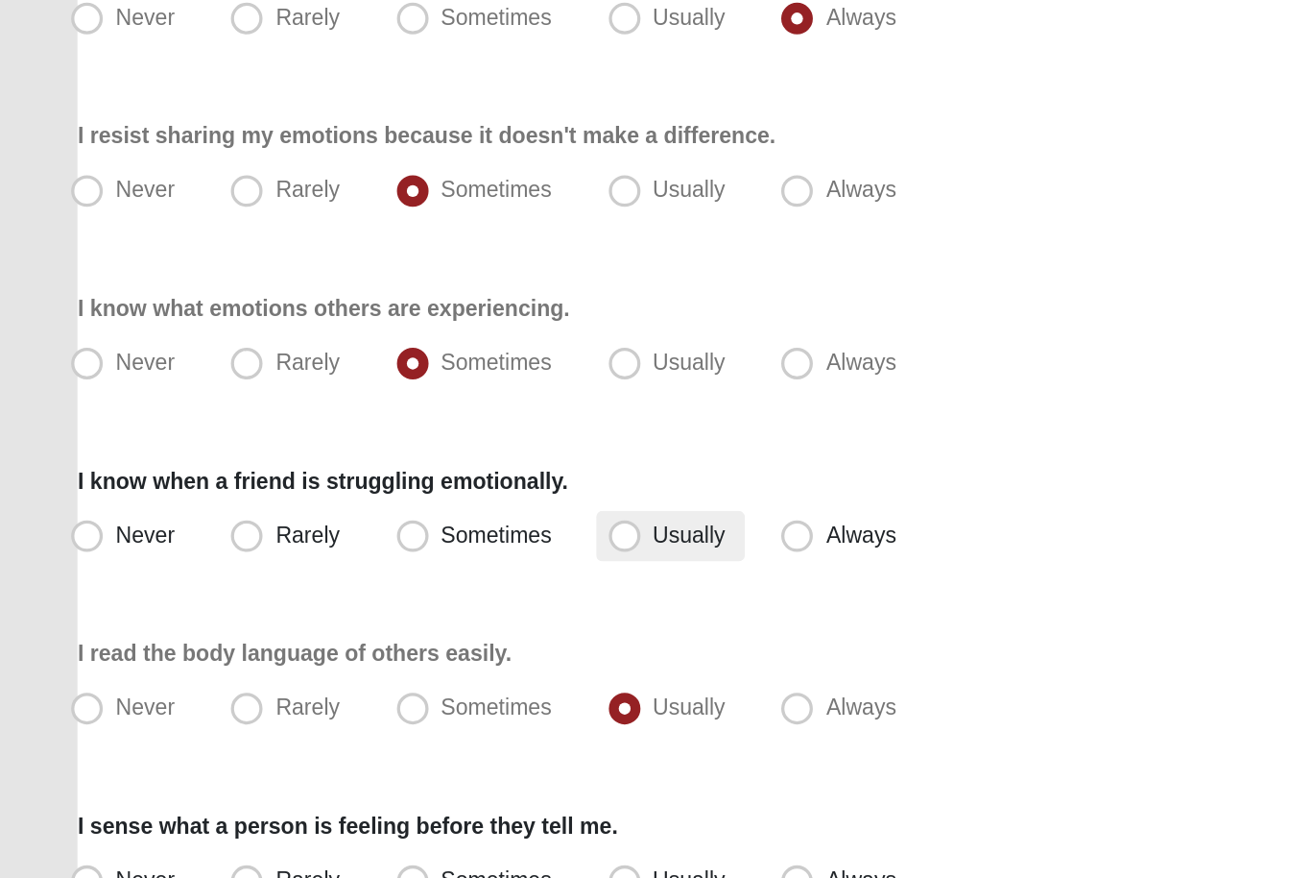
click at [397, 613] on span "Usually" at bounding box center [419, 620] width 44 height 15
click at [390, 614] on input "Usually" at bounding box center [383, 620] width 12 height 12
radio input "true"
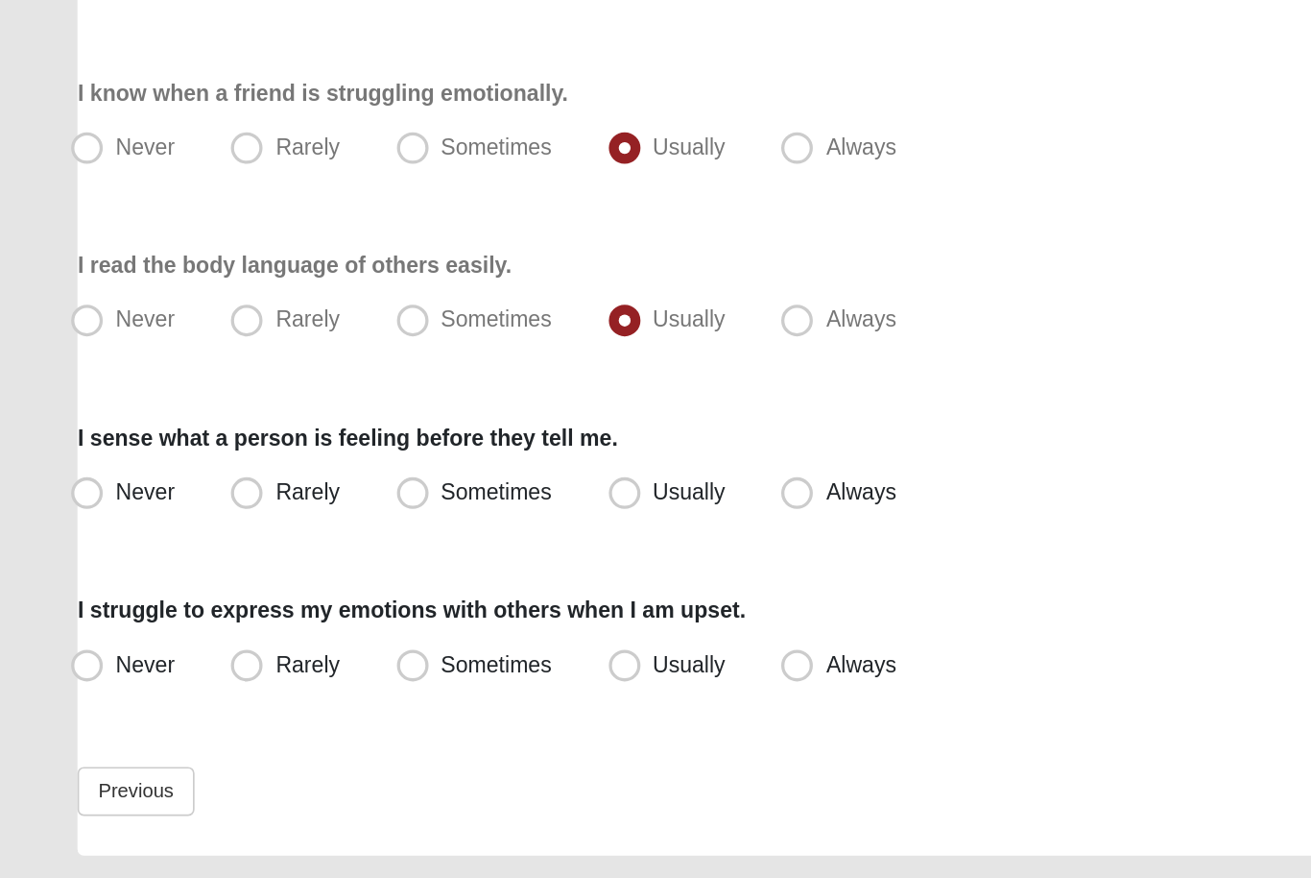
scroll to position [243, 0]
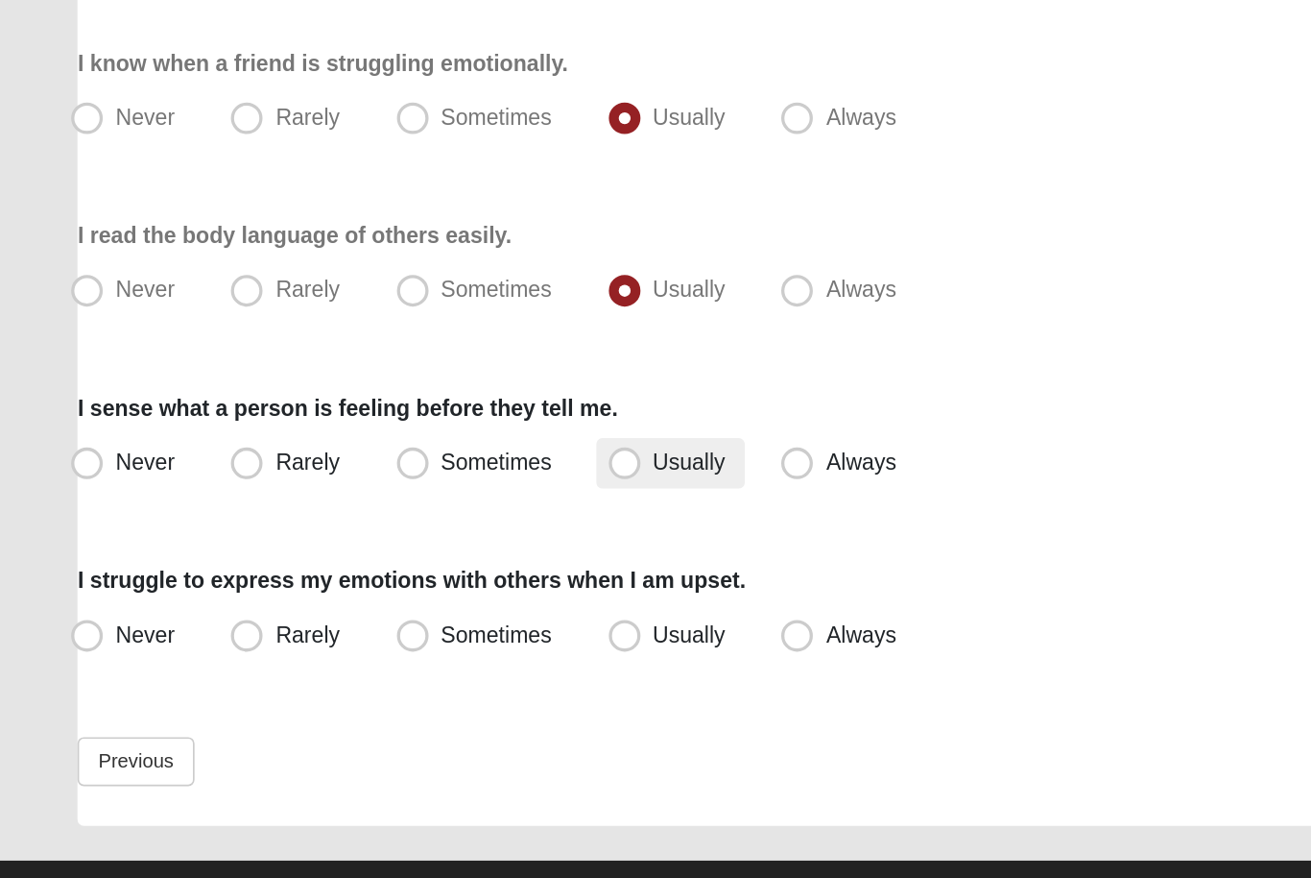
click at [397, 579] on span "Usually" at bounding box center [419, 586] width 44 height 15
click at [377, 581] on input "Usually" at bounding box center [383, 587] width 12 height 12
radio input "true"
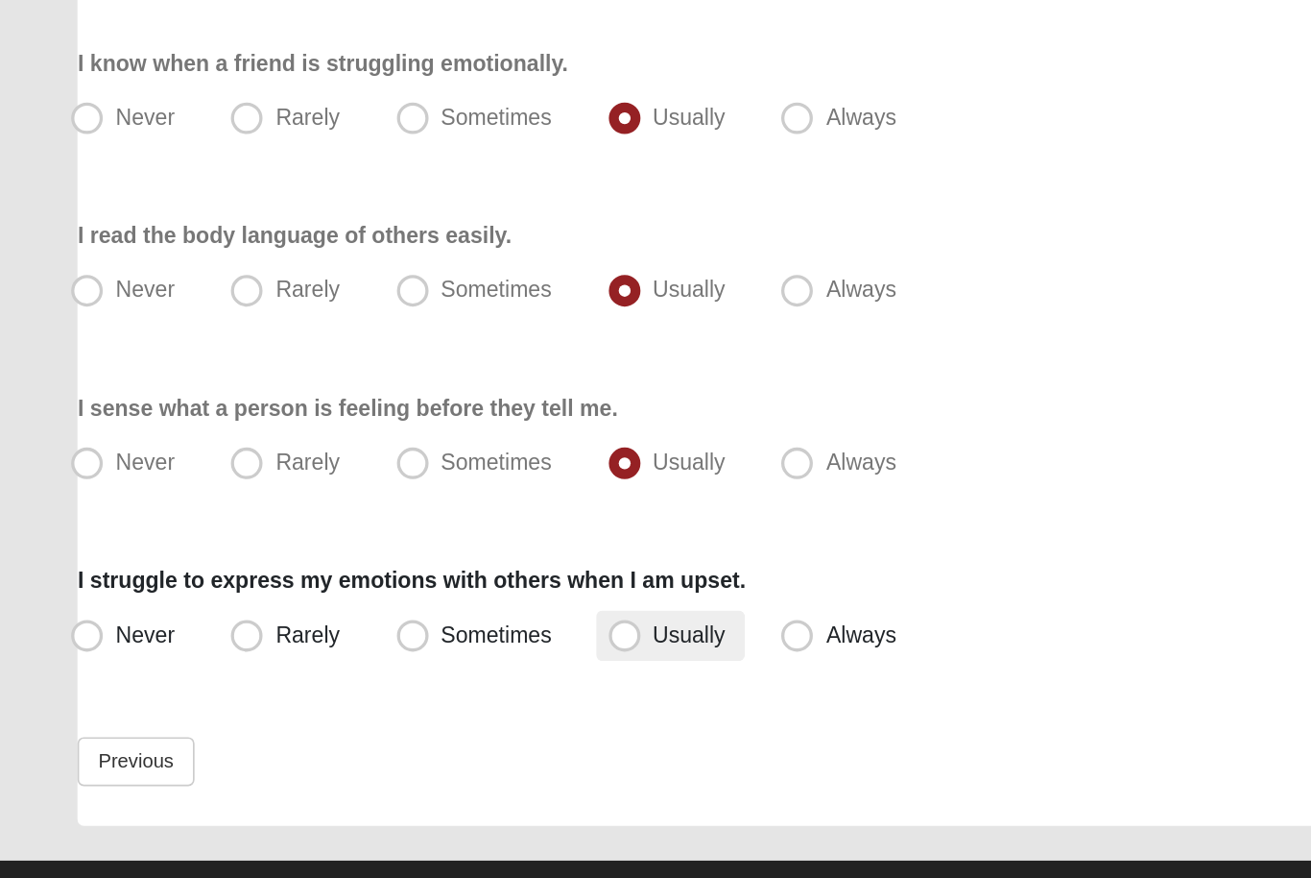
click at [430, 684] on span "Usually" at bounding box center [419, 691] width 44 height 15
click at [390, 685] on input "Usually" at bounding box center [383, 691] width 12 height 12
radio input "true"
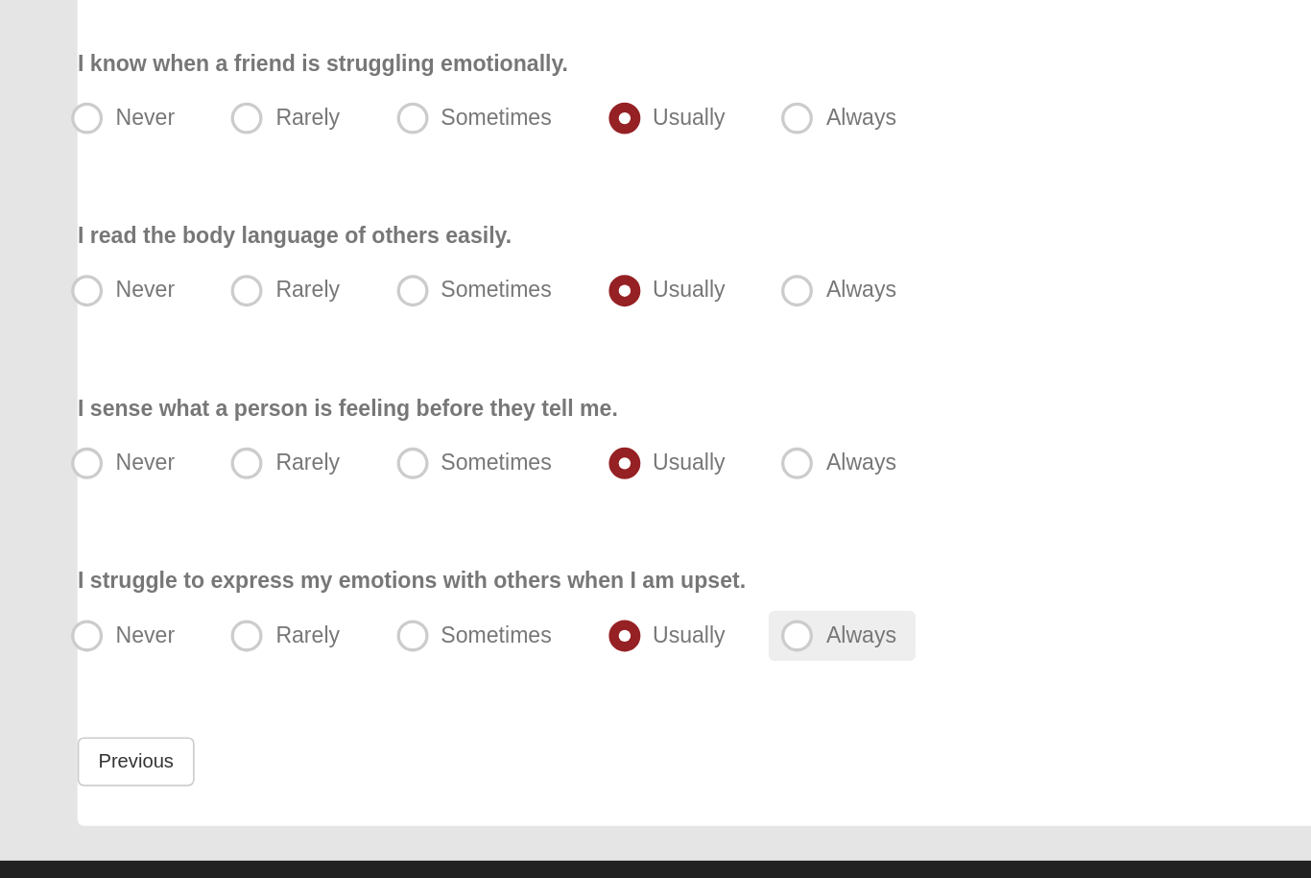
click at [501, 684] on span "Always" at bounding box center [522, 691] width 42 height 15
click at [492, 685] on input "Always" at bounding box center [488, 691] width 12 height 12
radio input "true"
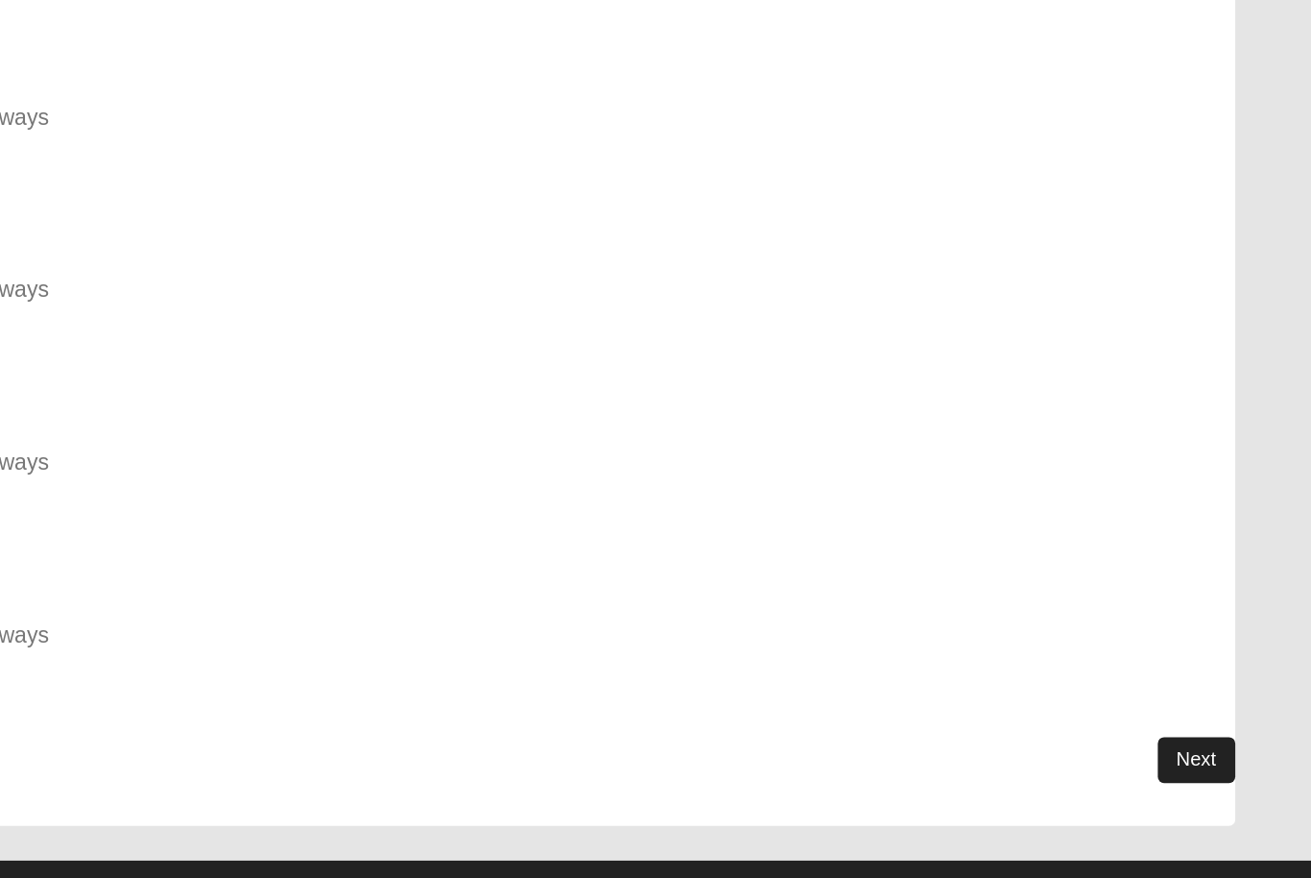
click at [735, 460] on html "Hello Jesse My Account Log Out Emotional Intelligence Assessment Assessments Em…" at bounding box center [655, 317] width 1311 height 1120
click at [1217, 754] on link "Next" at bounding box center [1240, 768] width 47 height 28
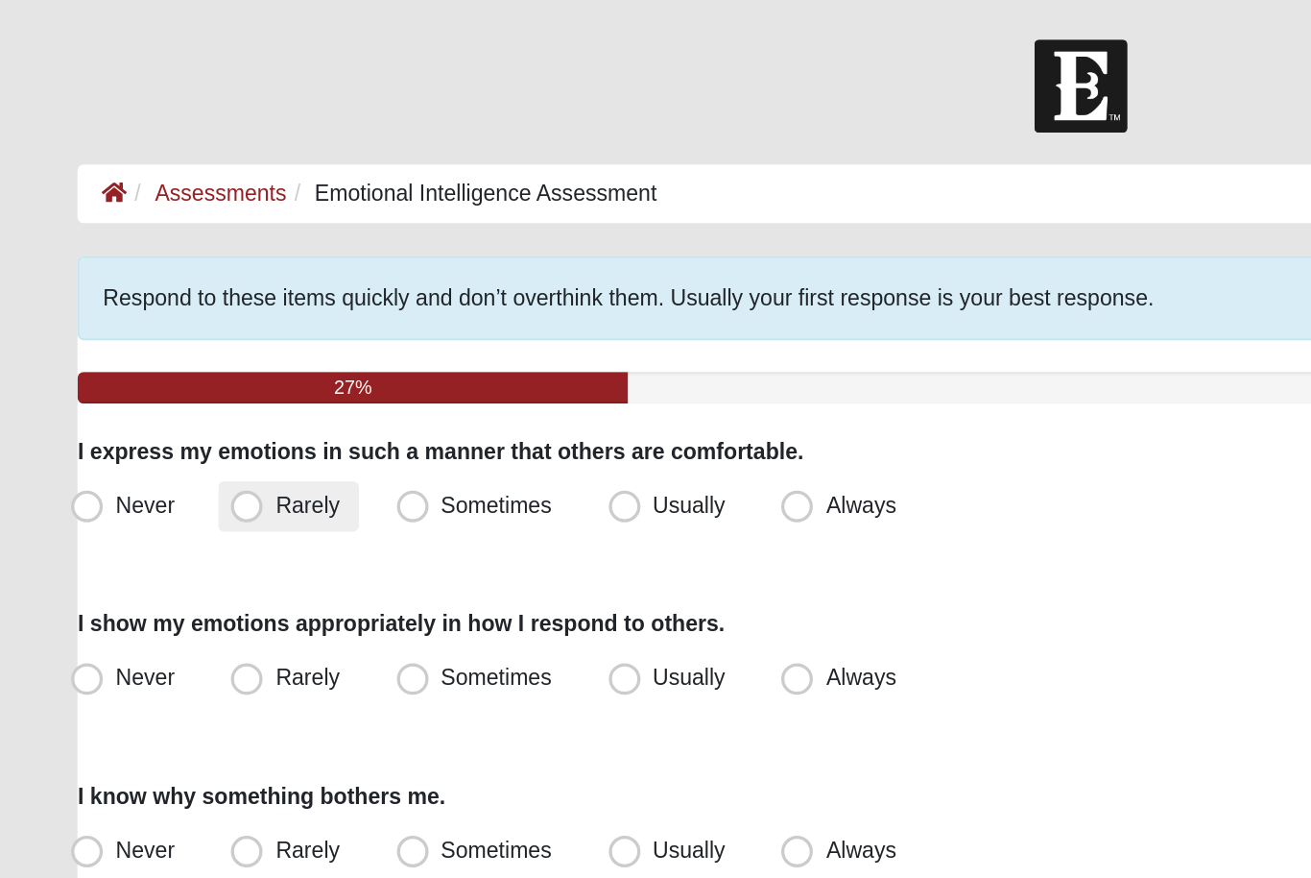
click at [193, 312] on span "Rarely" at bounding box center [186, 306] width 38 height 15
click at [160, 312] on input "Rarely" at bounding box center [154, 307] width 12 height 12
radio input "true"
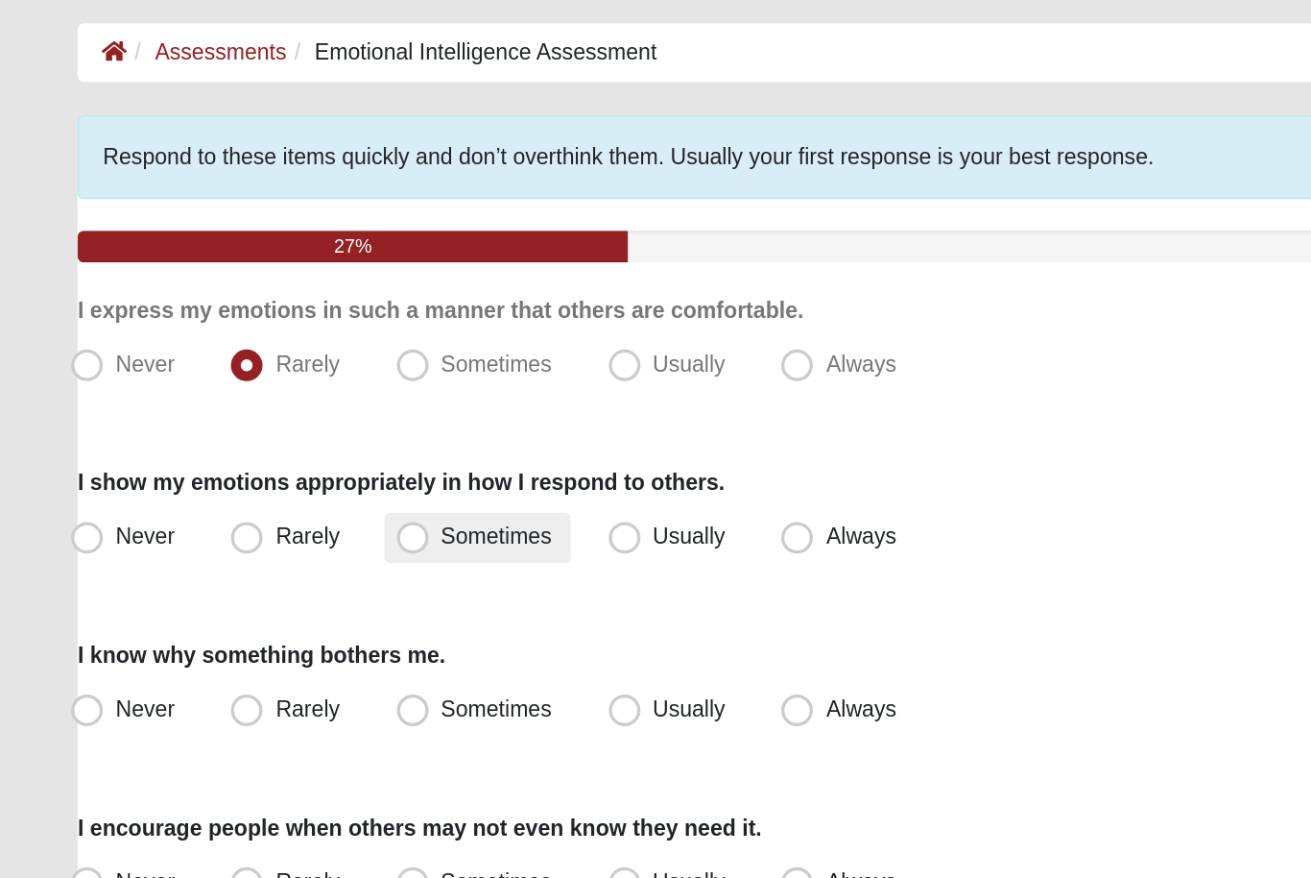
click at [317, 403] on span "Sometimes" at bounding box center [301, 410] width 67 height 15
click at [261, 405] on input "Sometimes" at bounding box center [255, 411] width 12 height 12
radio input "true"
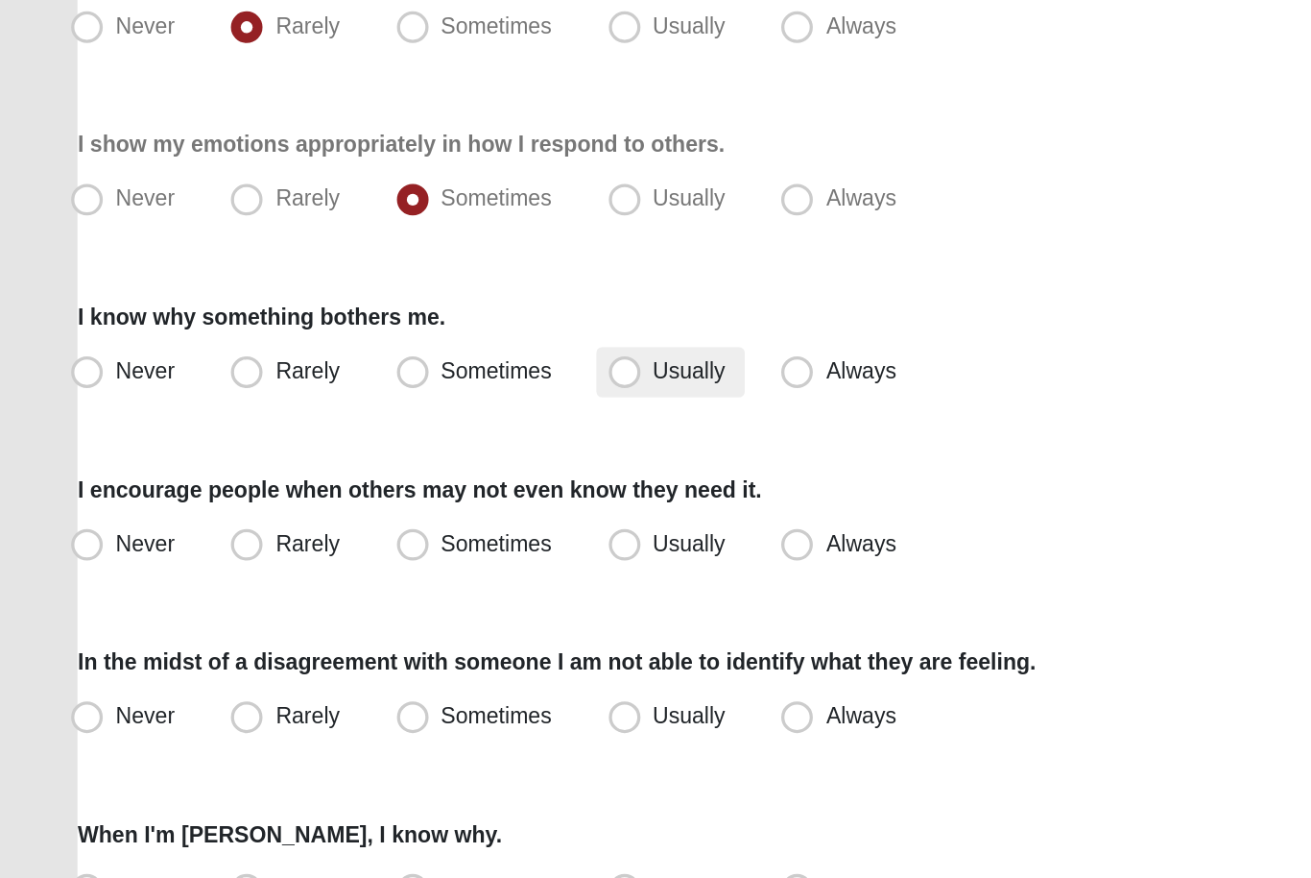
click at [397, 508] on span "Usually" at bounding box center [419, 515] width 44 height 15
click at [377, 510] on input "Usually" at bounding box center [383, 516] width 12 height 12
radio input "true"
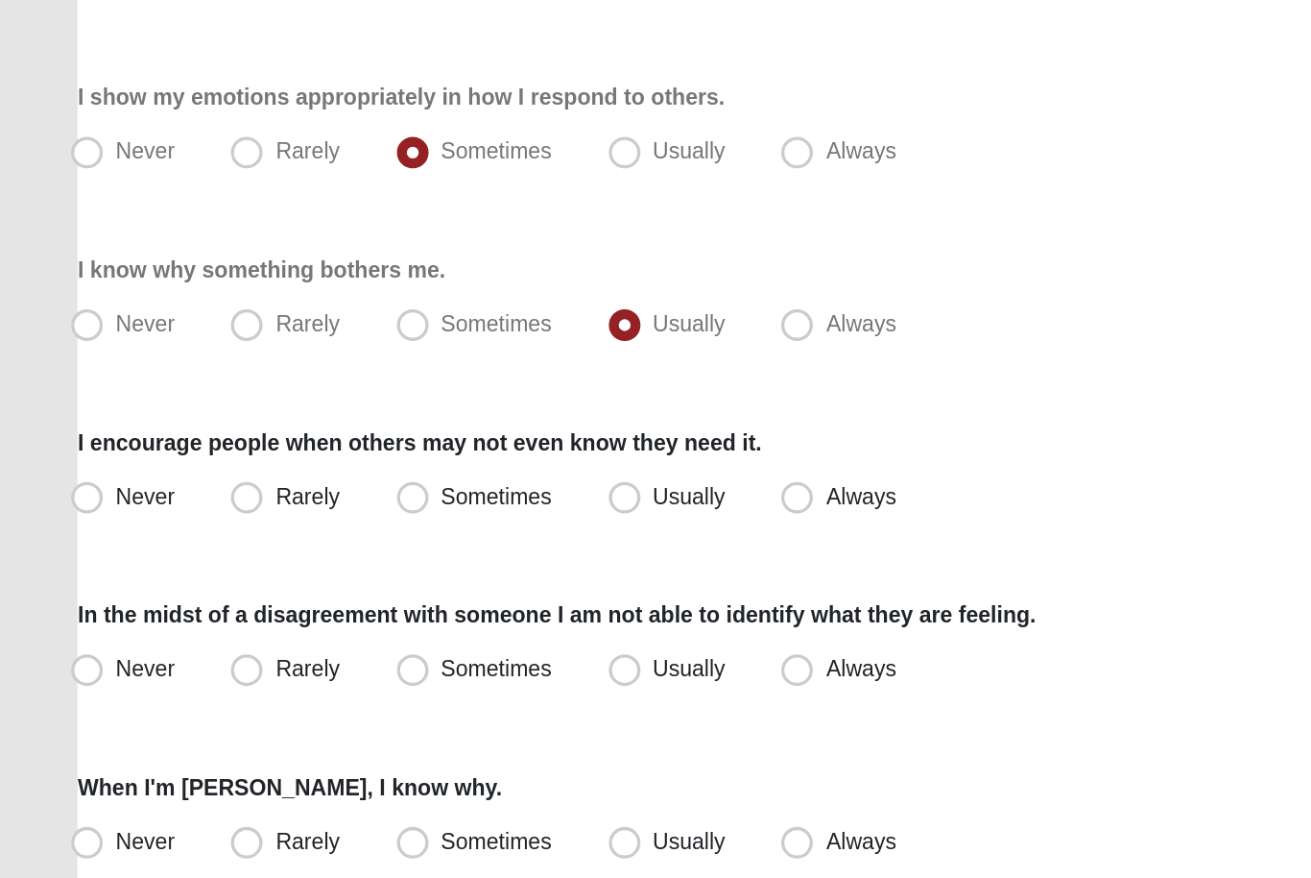
scroll to position [12, 0]
click at [421, 593] on label "Usually" at bounding box center [407, 608] width 90 height 31
click at [390, 602] on input "Usually" at bounding box center [383, 608] width 12 height 12
radio input "true"
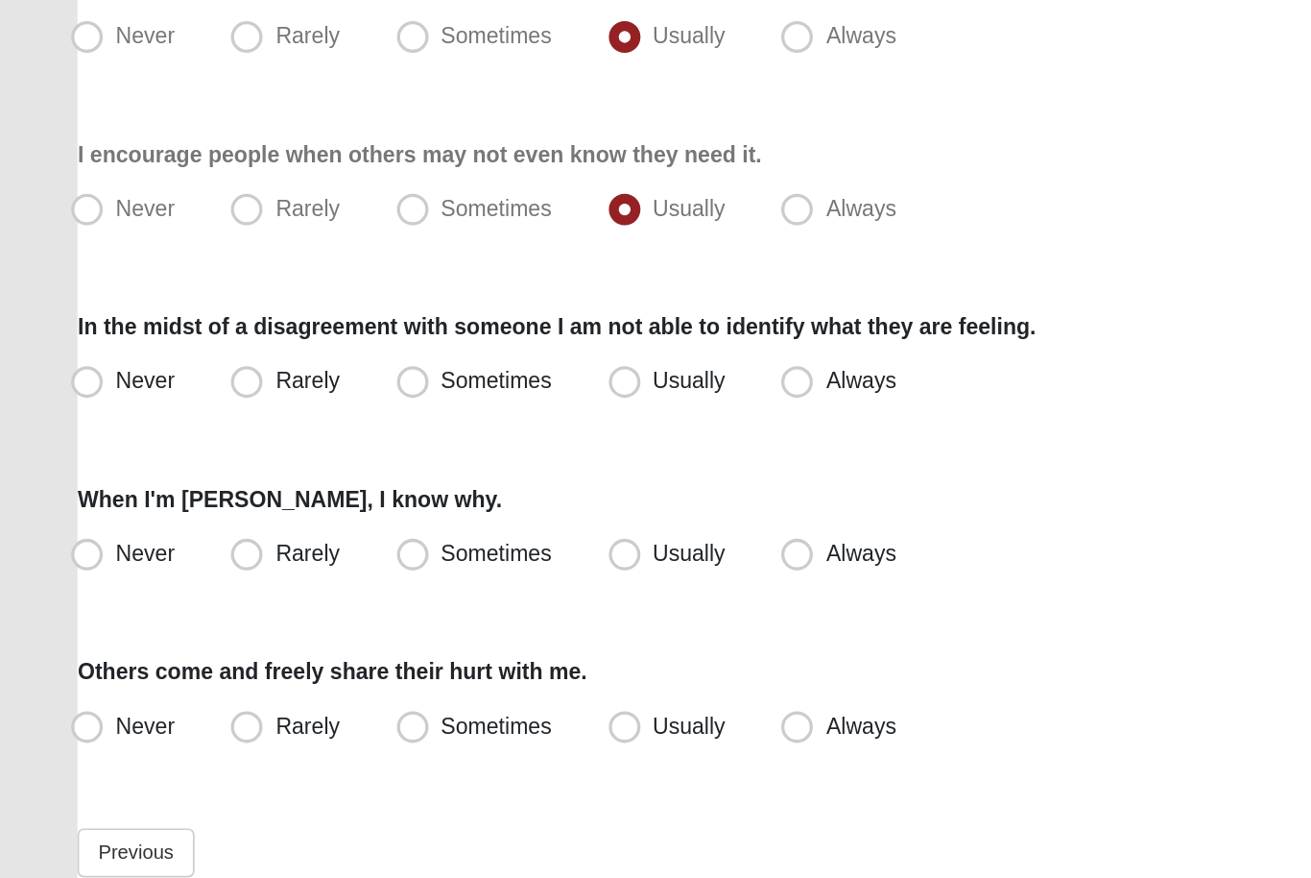
scroll to position [188, 0]
click at [324, 529] on span "Sometimes" at bounding box center [301, 536] width 67 height 15
click at [261, 531] on input "Sometimes" at bounding box center [255, 537] width 12 height 12
radio input "true"
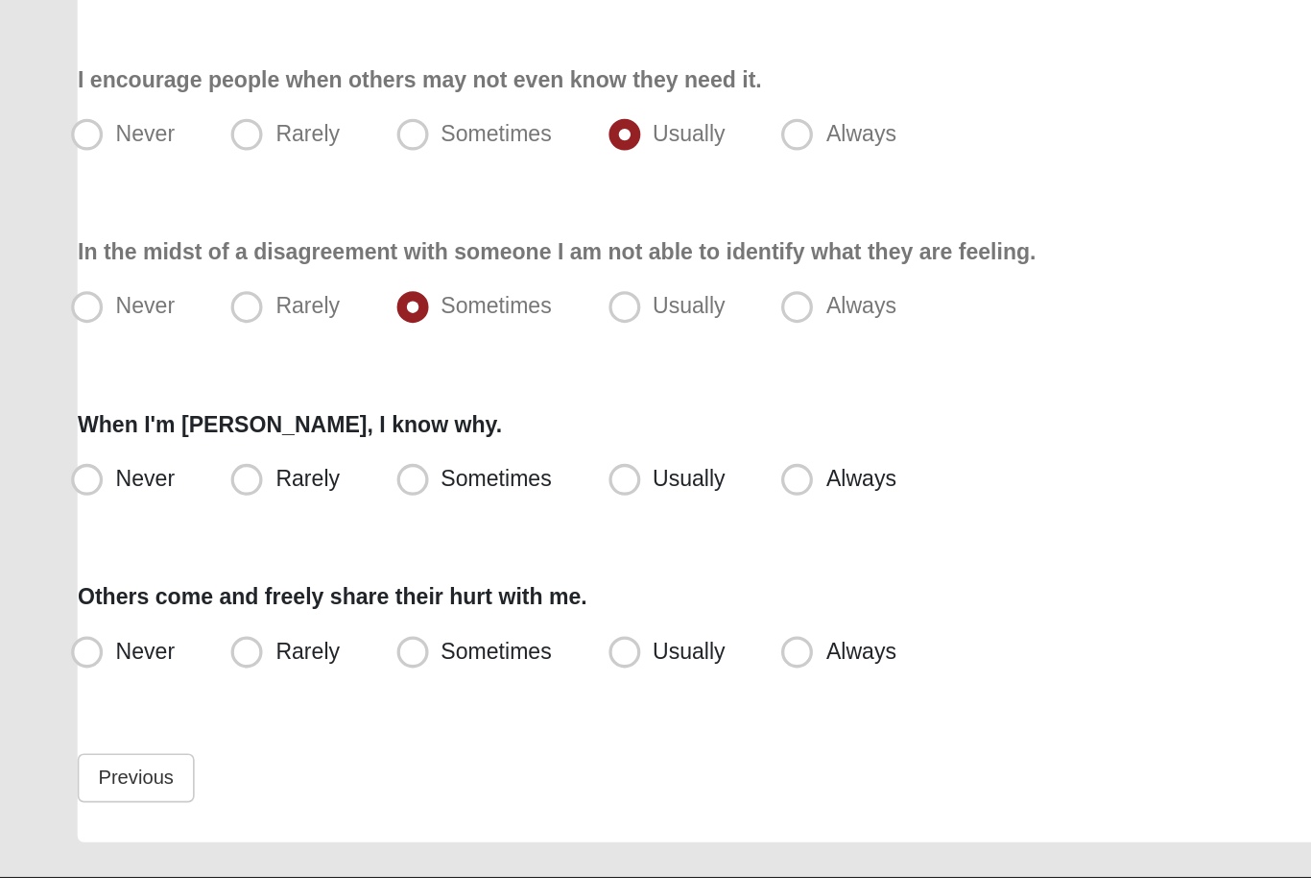
scroll to position [243, 0]
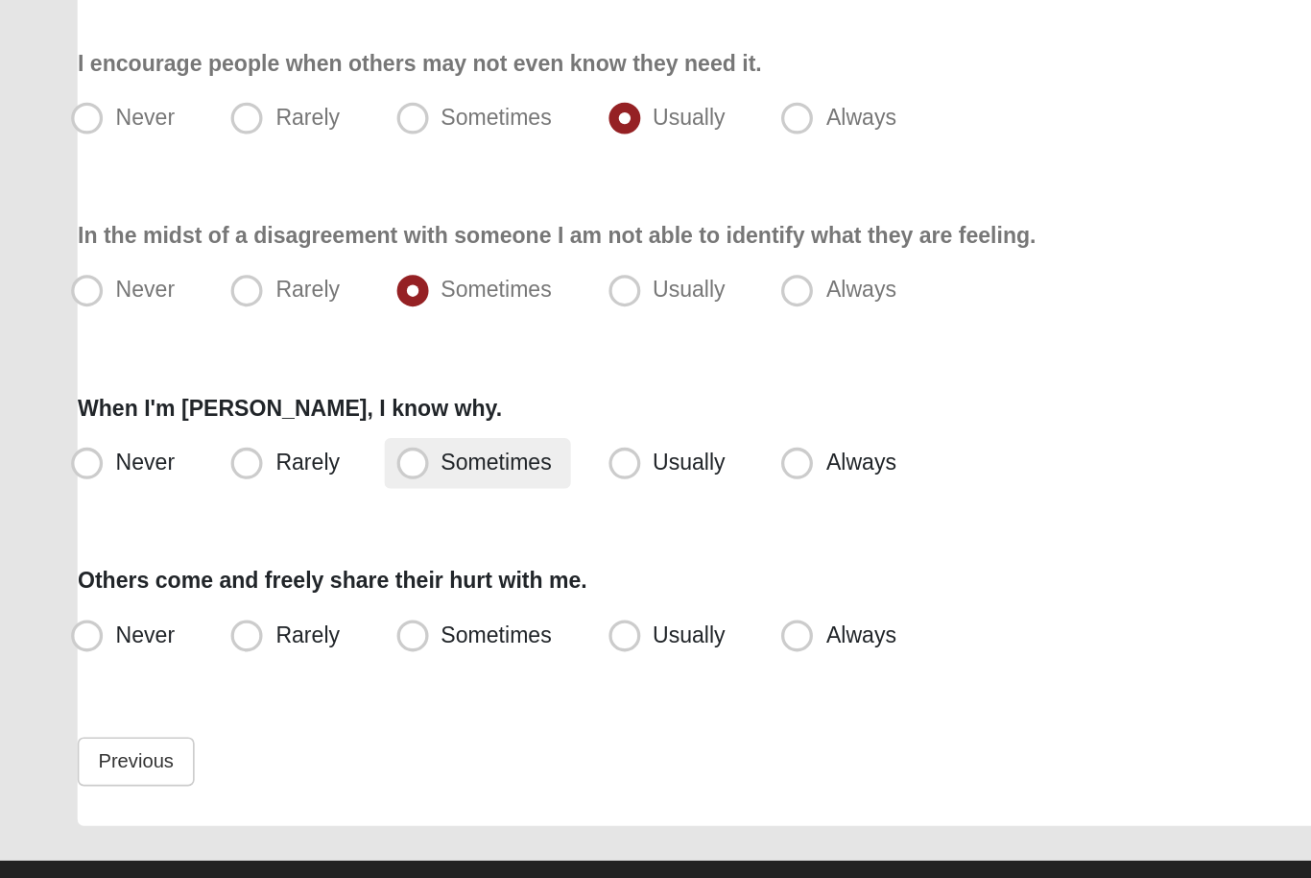
click at [302, 579] on span "Sometimes" at bounding box center [301, 586] width 67 height 15
click at [261, 581] on input "Sometimes" at bounding box center [255, 587] width 12 height 12
radio input "true"
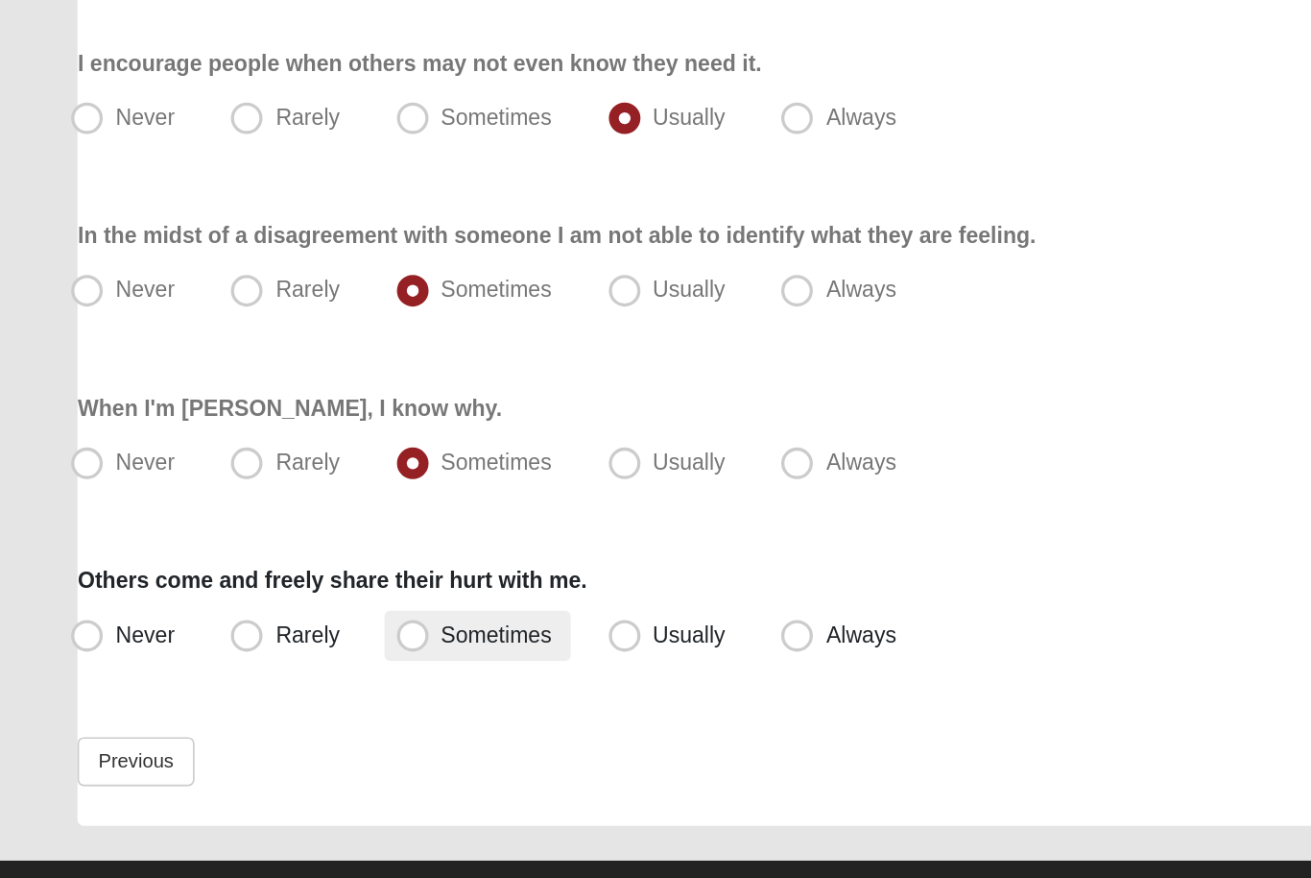
click at [344, 677] on label "Sometimes" at bounding box center [289, 692] width 113 height 31
click at [261, 685] on input "Sometimes" at bounding box center [255, 691] width 12 height 12
radio input "true"
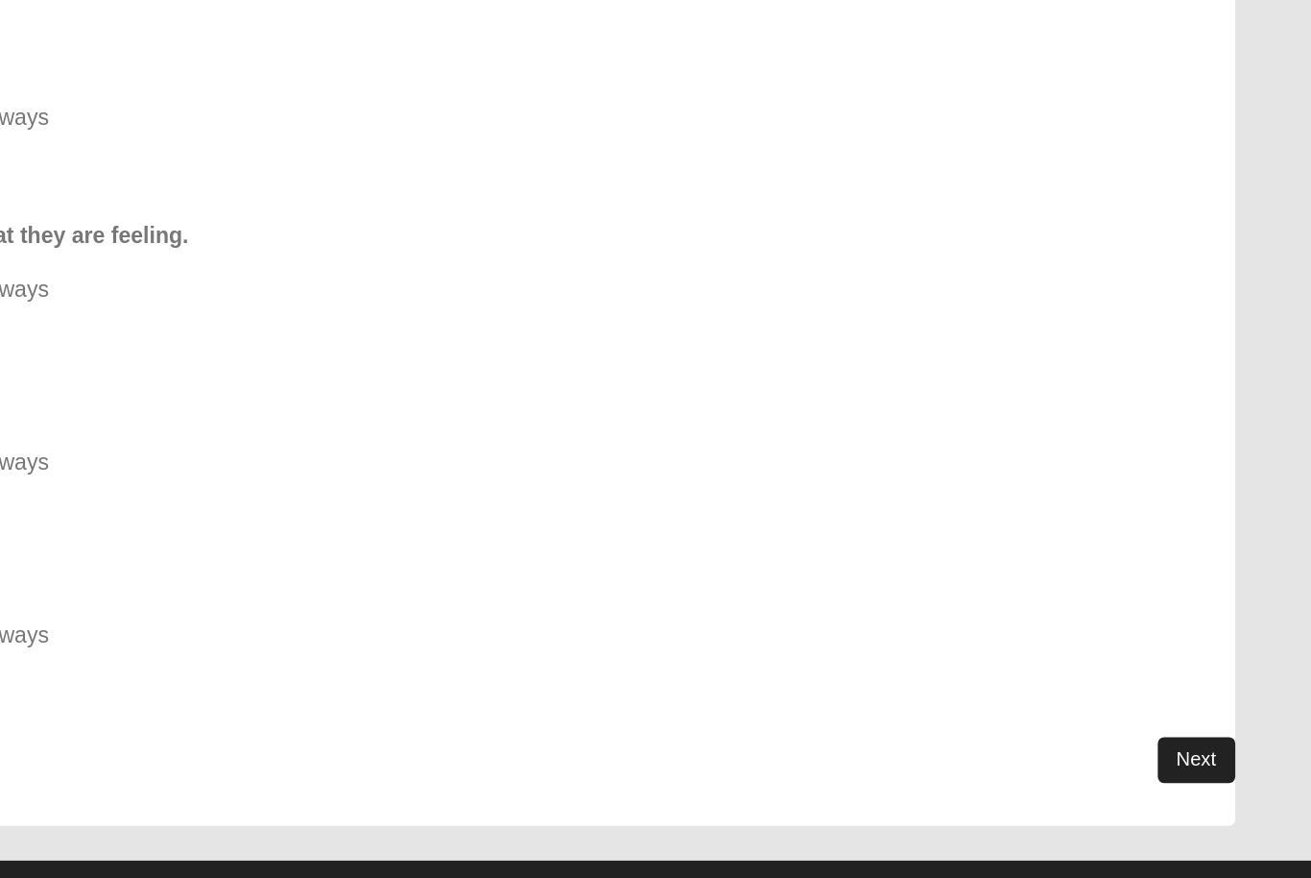
click at [1217, 754] on link "Next" at bounding box center [1240, 768] width 47 height 28
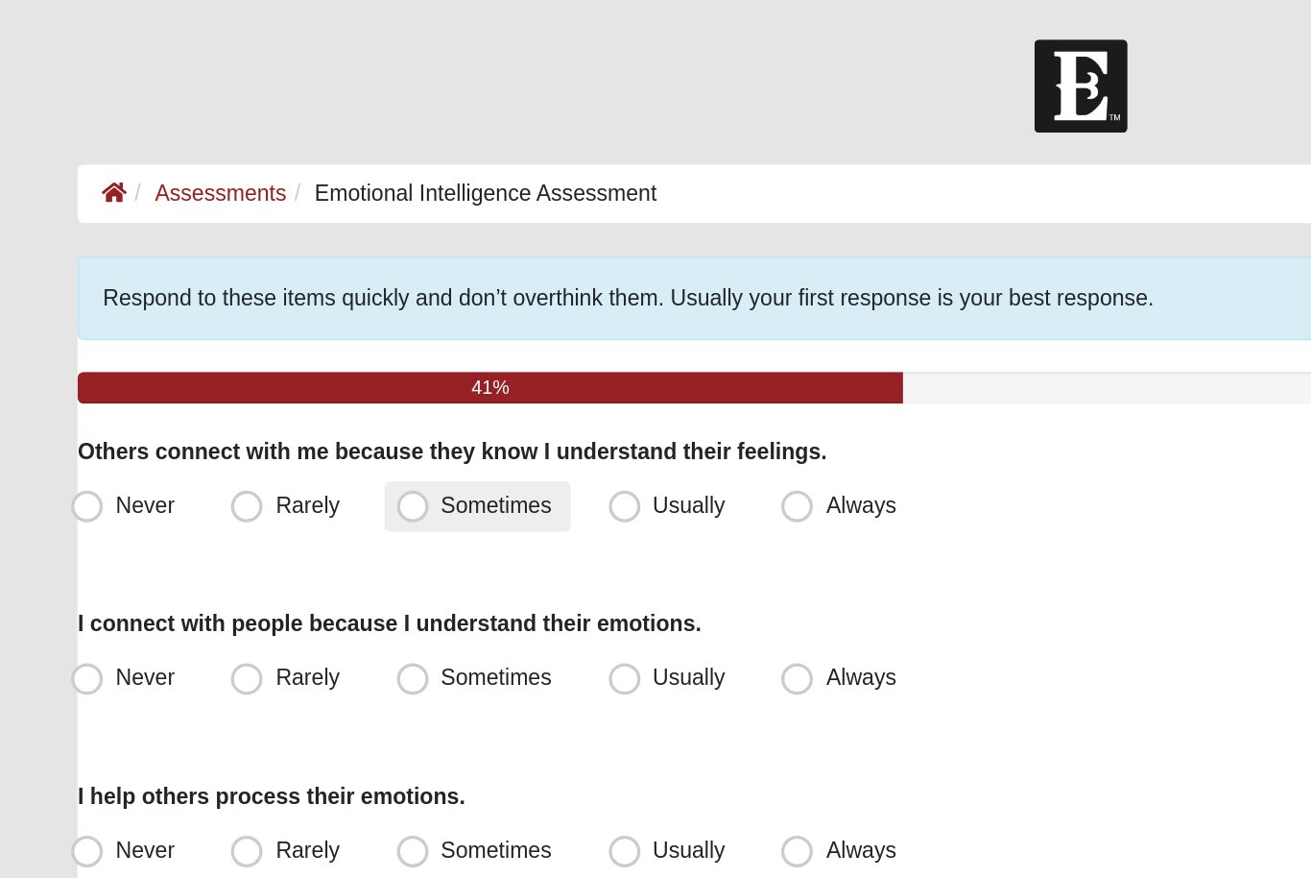
click at [325, 316] on label "Sometimes" at bounding box center [289, 307] width 113 height 31
click at [261, 313] on input "Sometimes" at bounding box center [255, 307] width 12 height 12
radio input "true"
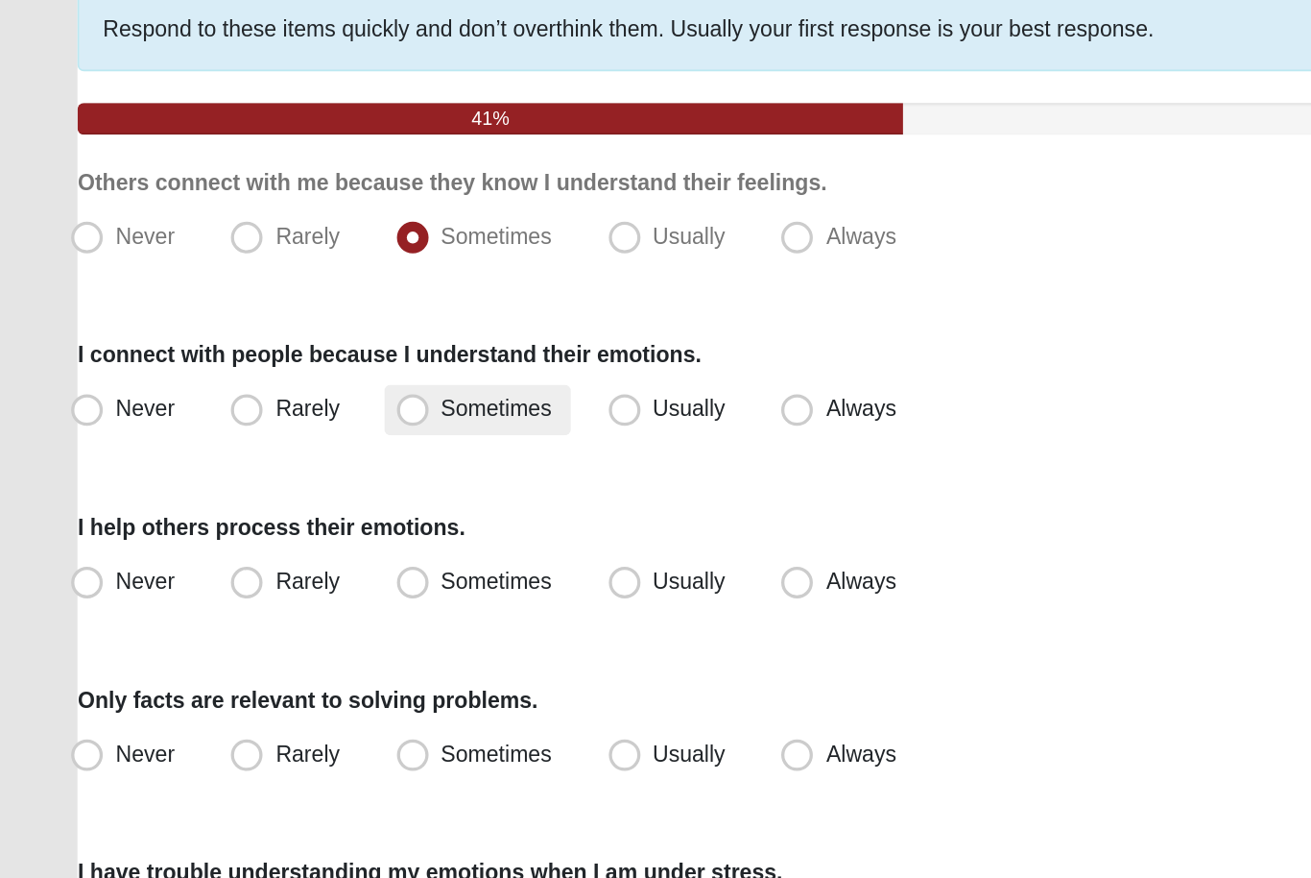
click at [268, 403] on span "Sometimes" at bounding box center [301, 410] width 67 height 15
click at [251, 405] on input "Sometimes" at bounding box center [255, 411] width 12 height 12
radio input "true"
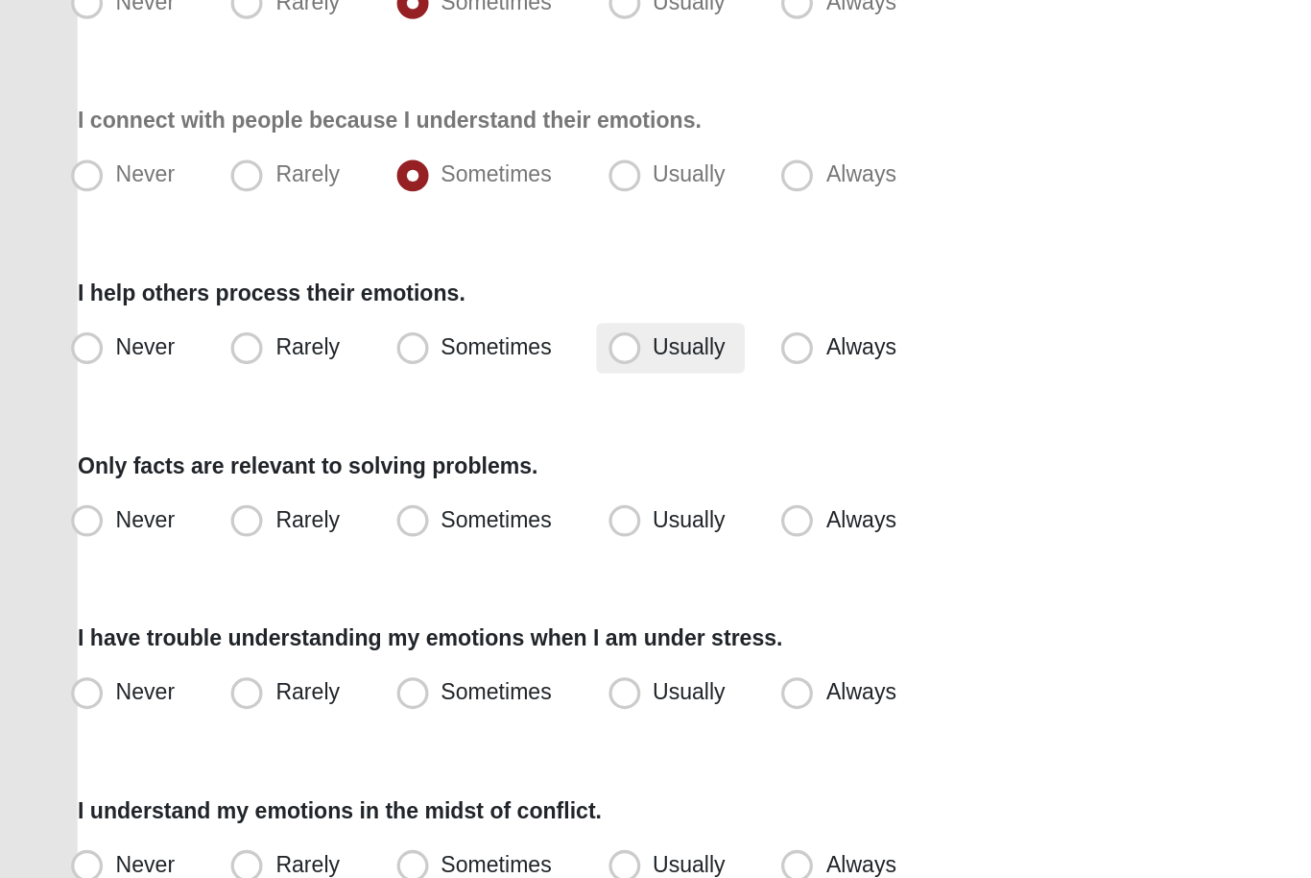
click at [447, 501] on label "Usually" at bounding box center [407, 516] width 90 height 31
click at [390, 510] on input "Usually" at bounding box center [383, 516] width 12 height 12
radio input "true"
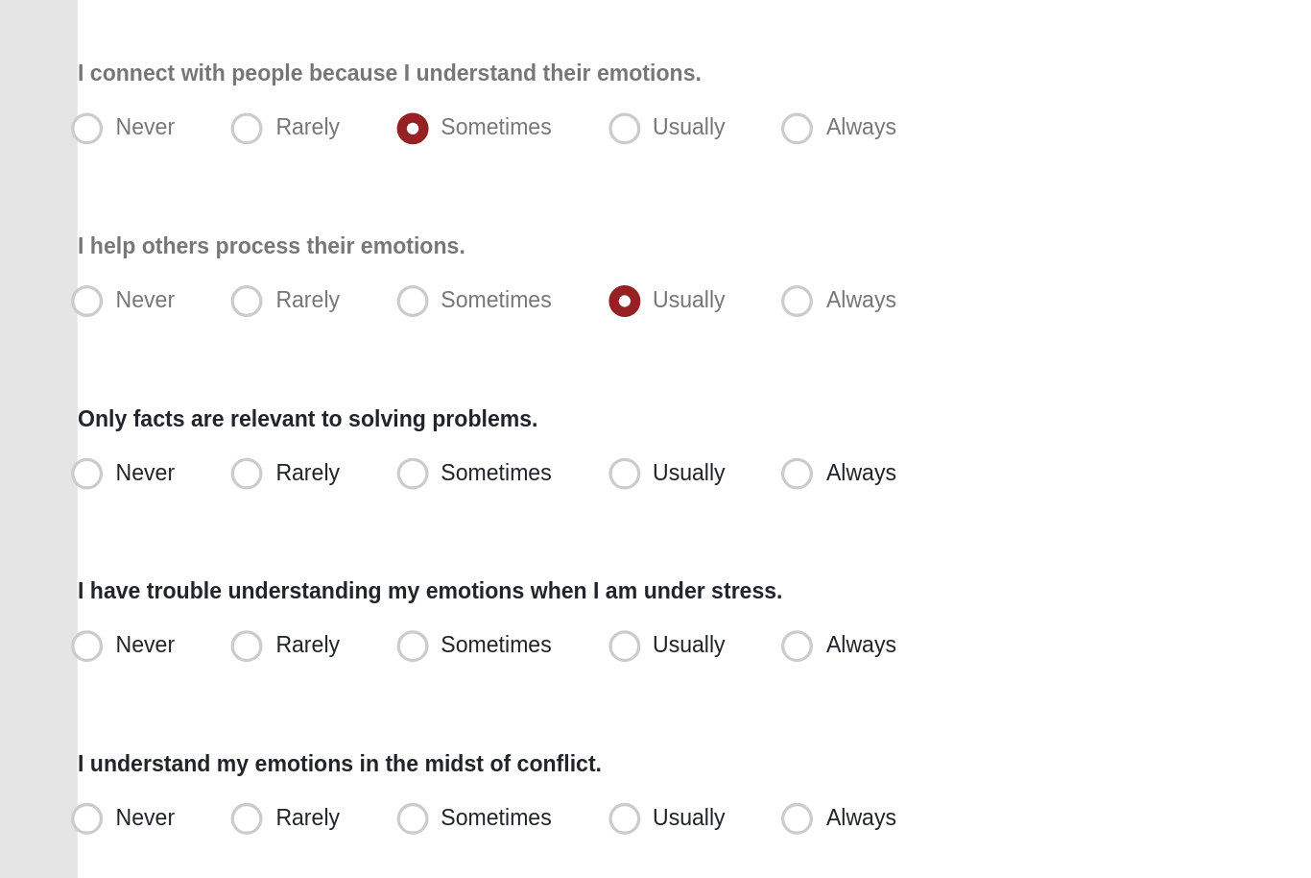
scroll to position [28, 0]
click at [235, 578] on label "Sometimes" at bounding box center [289, 593] width 113 height 31
click at [249, 587] on input "Sometimes" at bounding box center [255, 593] width 12 height 12
radio input "true"
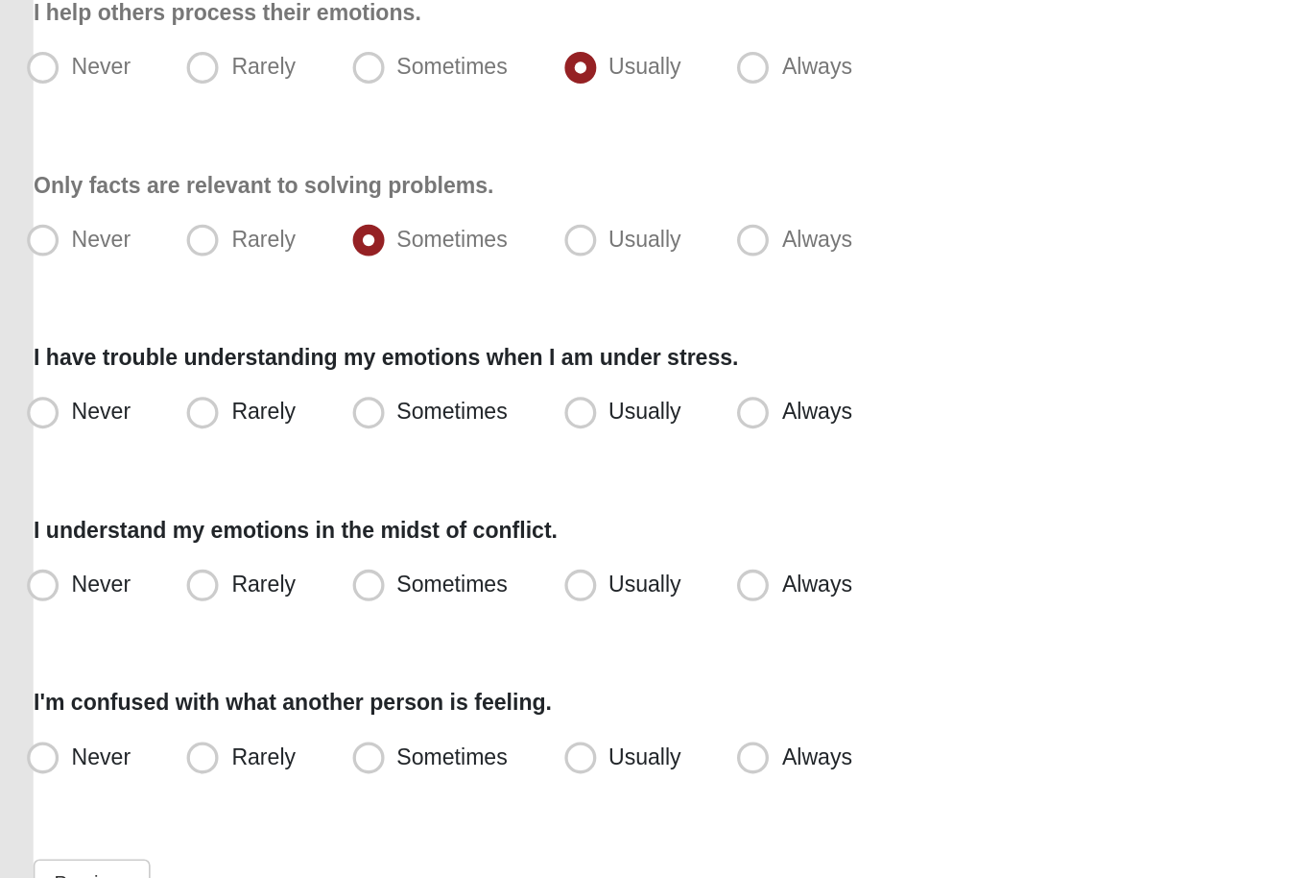
scroll to position [170, 0]
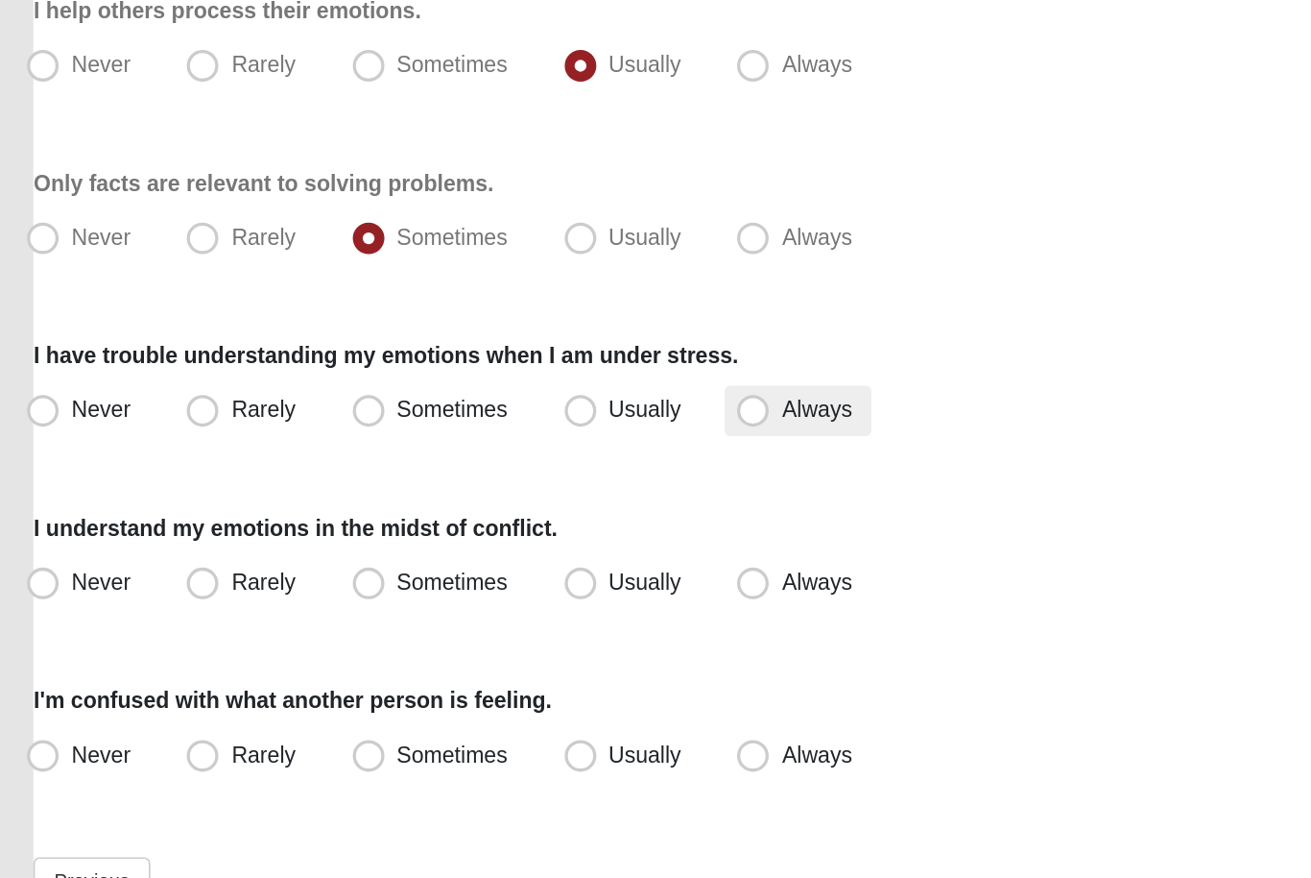
click at [501, 547] on span "Always" at bounding box center [522, 554] width 42 height 15
click at [491, 549] on input "Always" at bounding box center [488, 555] width 12 height 12
radio input "true"
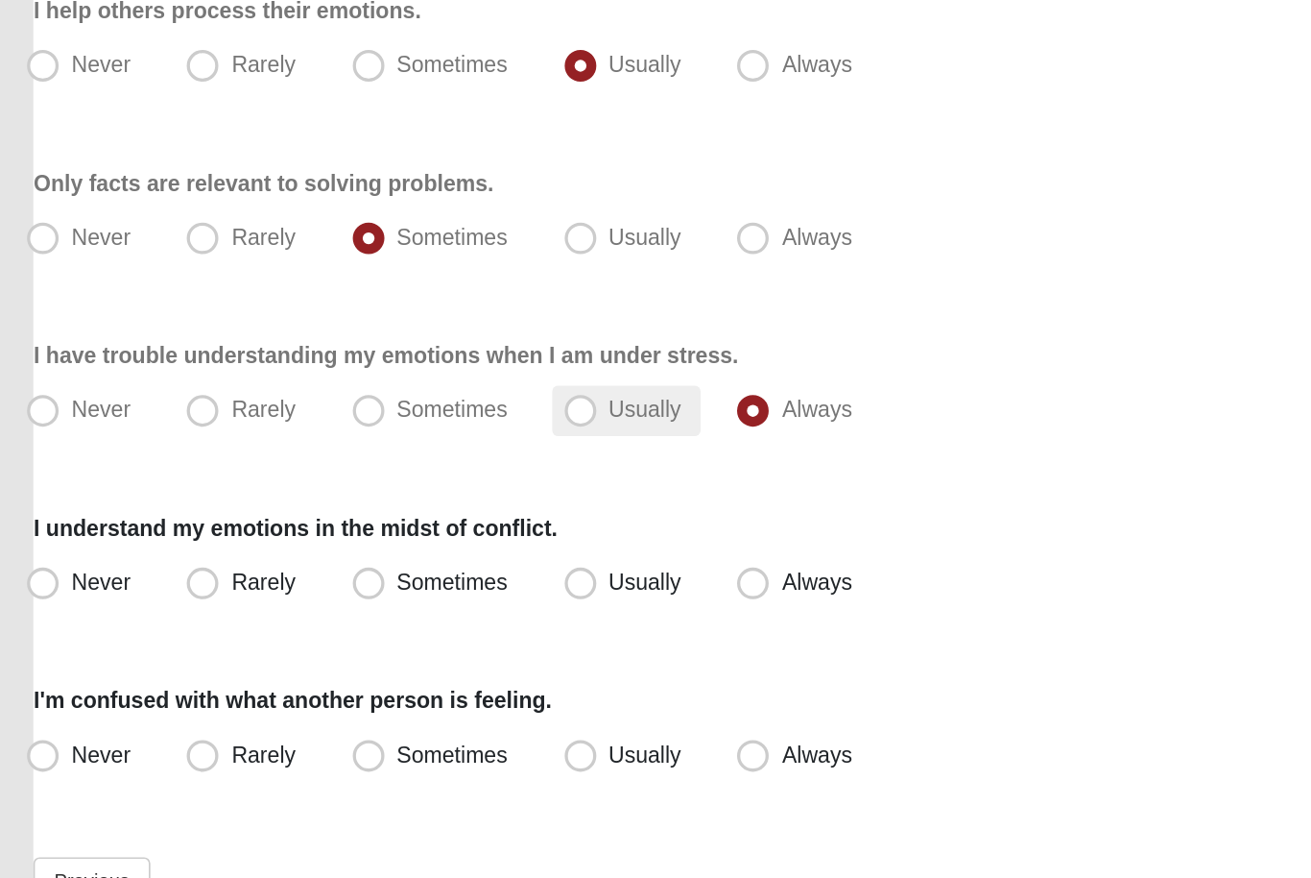
click at [417, 541] on label "Usually" at bounding box center [407, 556] width 90 height 31
click at [390, 549] on input "Usually" at bounding box center [383, 555] width 12 height 12
radio input "true"
click at [428, 645] on div "Never Rarely Sometimes Usually Always" at bounding box center [655, 660] width 1217 height 31
click at [410, 652] on span "Usually" at bounding box center [419, 659] width 44 height 15
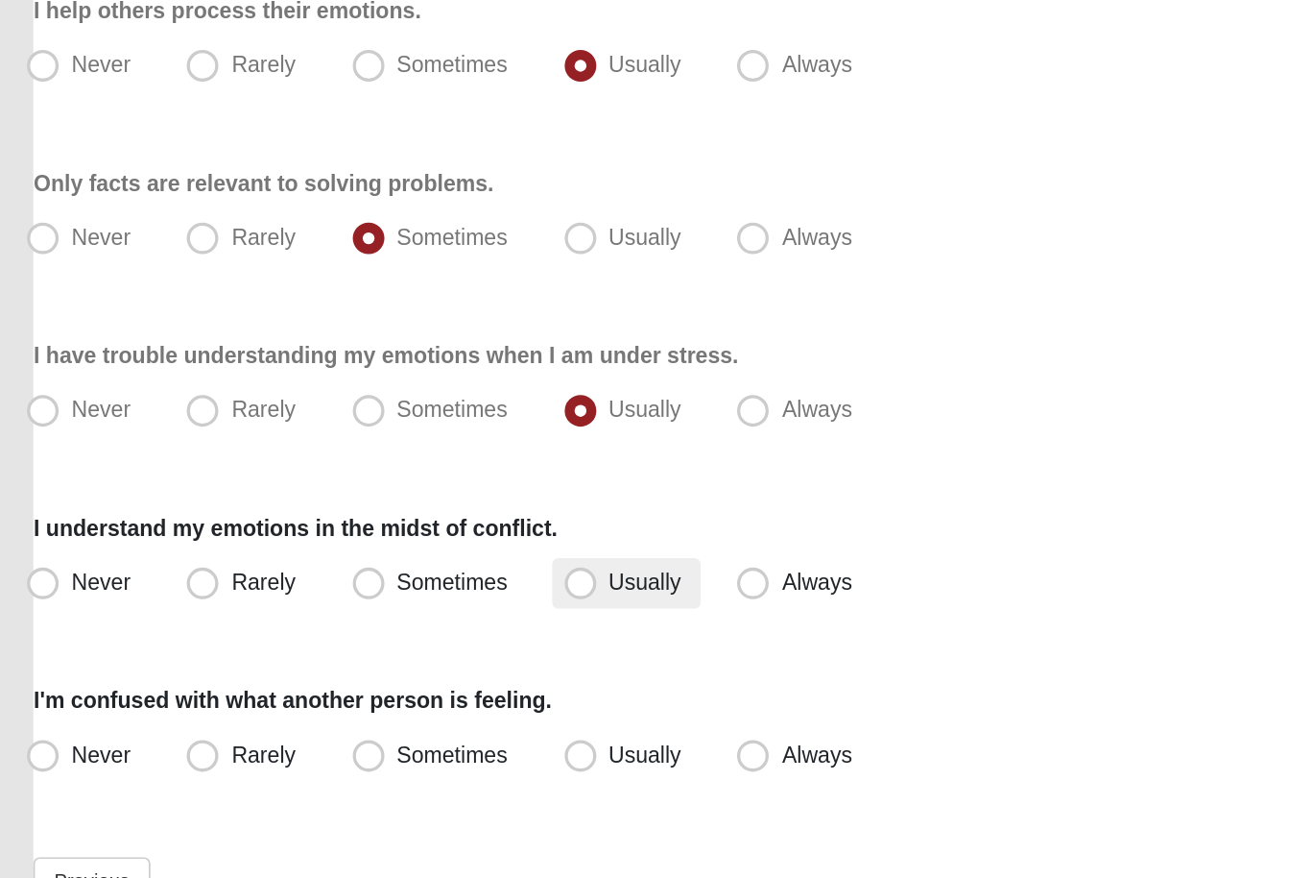
click at [390, 654] on input "Usually" at bounding box center [383, 660] width 12 height 12
radio input "true"
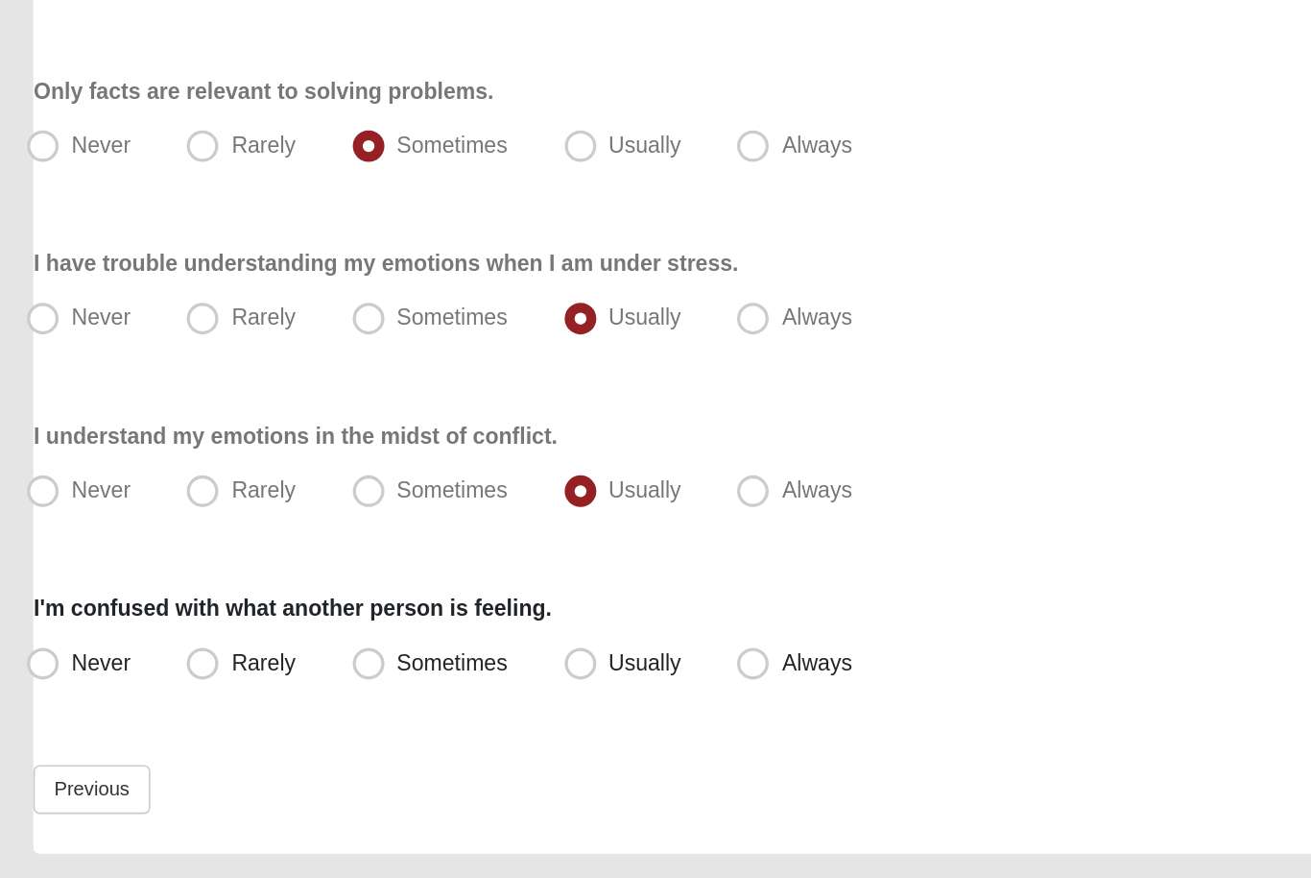
scroll to position [226, 0]
click at [308, 694] on label "Sometimes" at bounding box center [289, 709] width 113 height 31
click at [261, 703] on input "Sometimes" at bounding box center [255, 709] width 12 height 12
radio input "true"
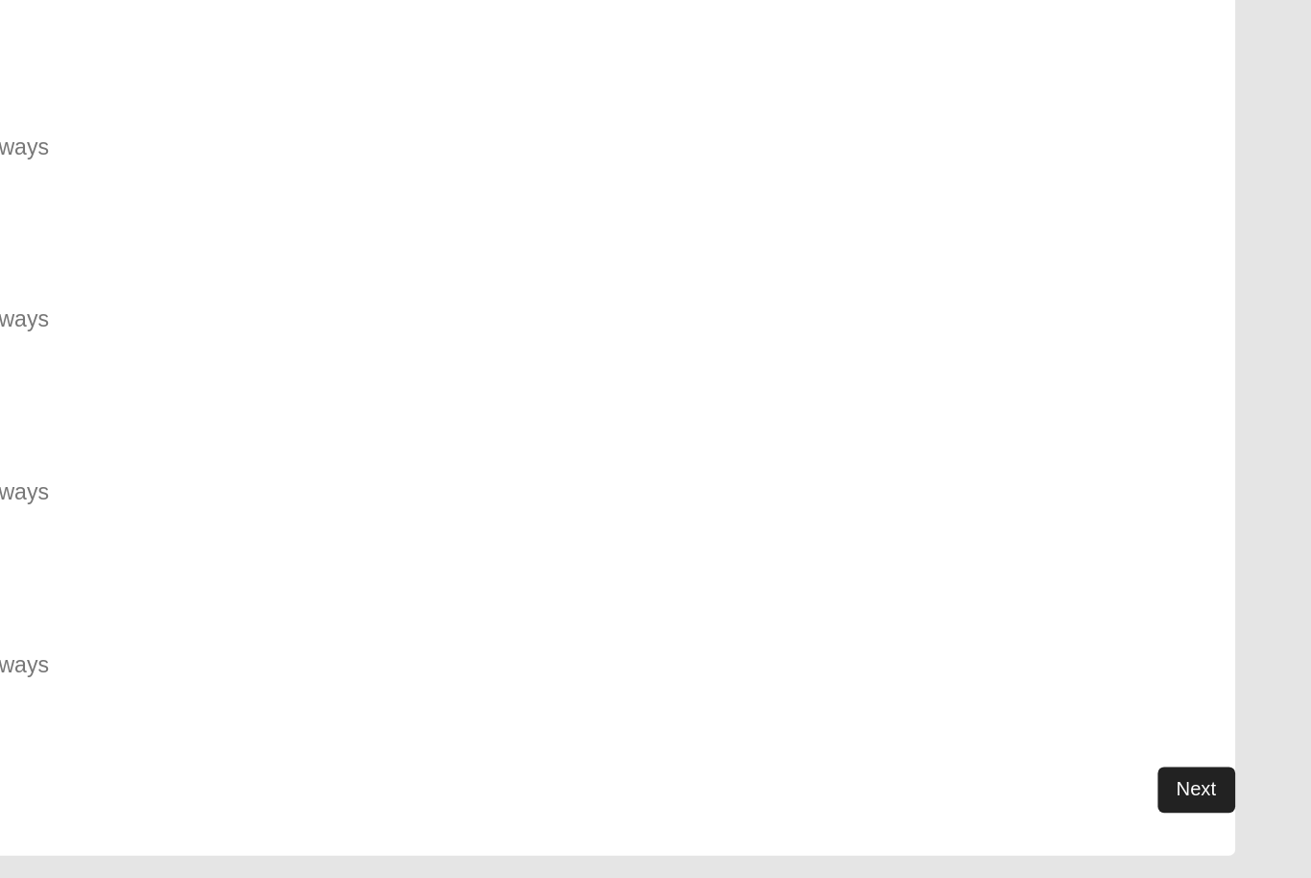
click at [1217, 771] on link "Next" at bounding box center [1240, 785] width 47 height 28
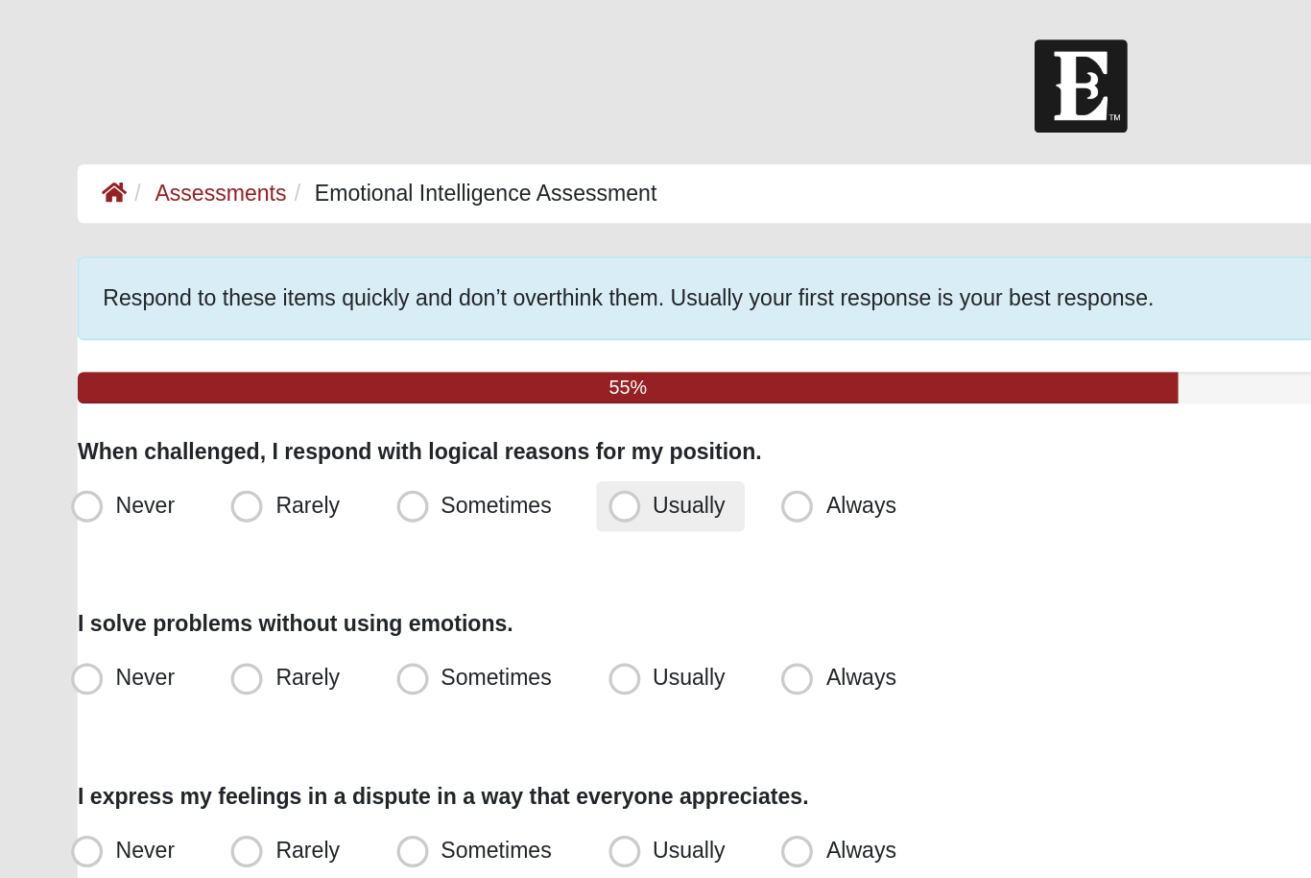
click at [397, 309] on span "Usually" at bounding box center [419, 306] width 44 height 15
click at [380, 309] on input "Usually" at bounding box center [383, 307] width 12 height 12
radio input "true"
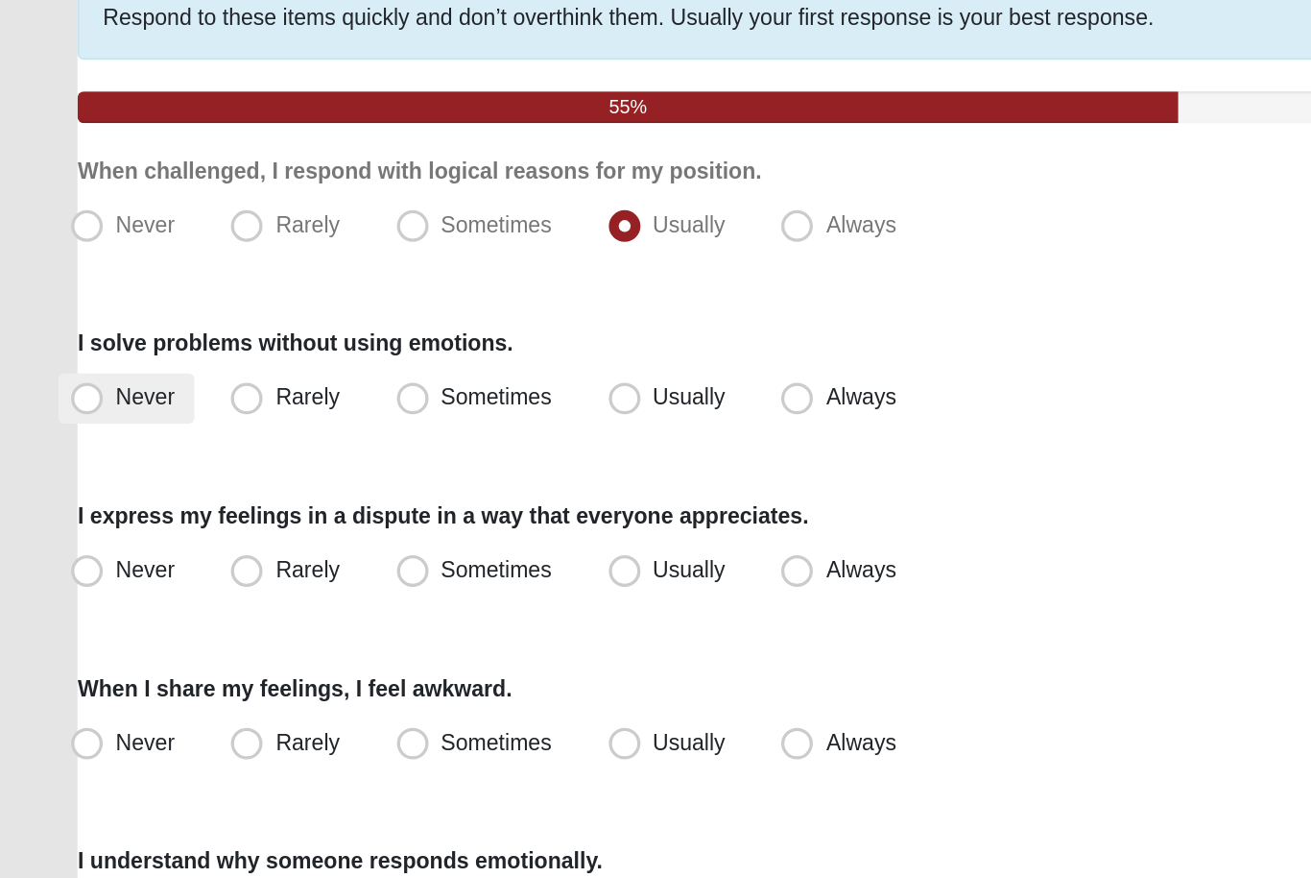
click at [112, 397] on label "Never" at bounding box center [77, 412] width 82 height 31
click at [63, 405] on input "Never" at bounding box center [57, 411] width 12 height 12
radio input "true"
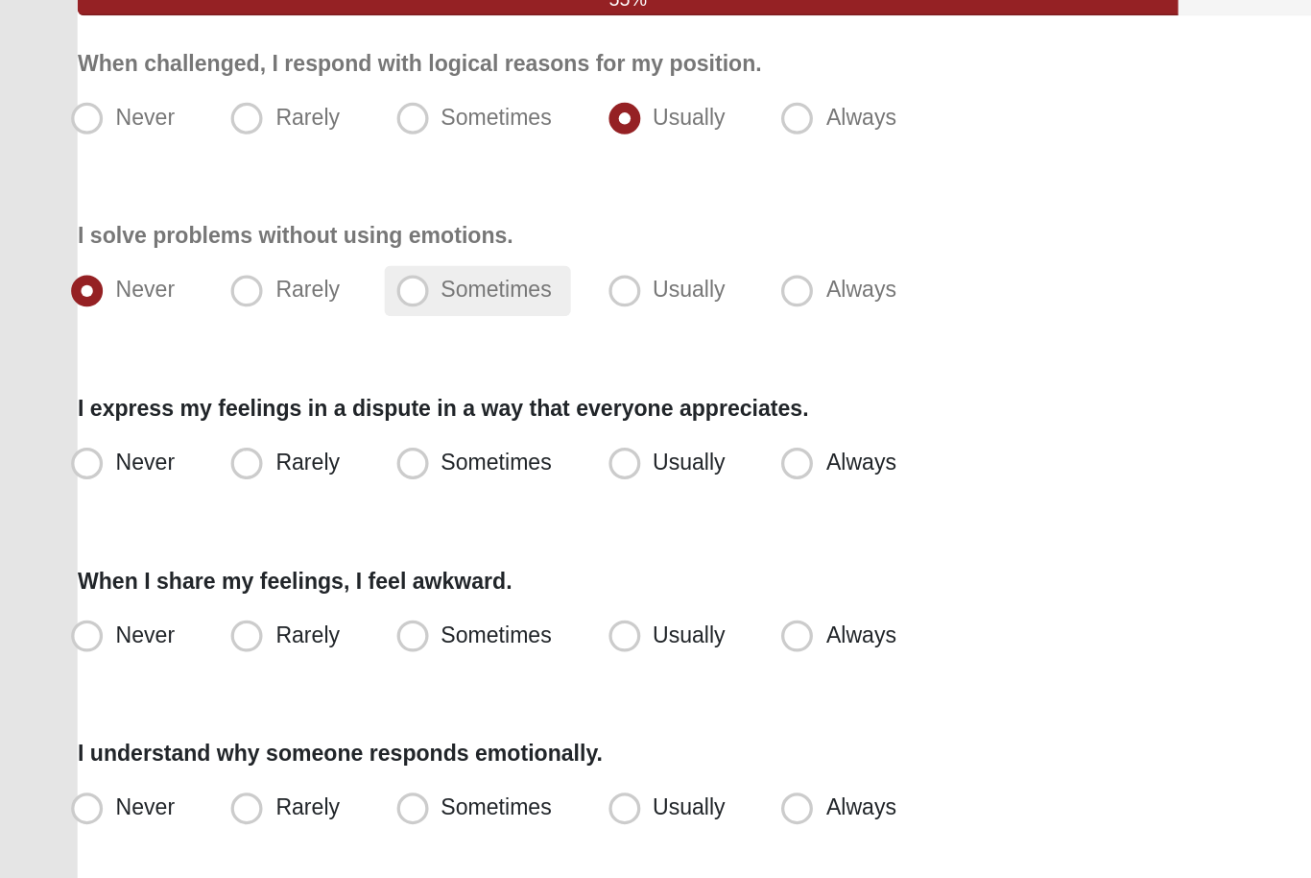
click at [268, 403] on span "Sometimes" at bounding box center [301, 410] width 67 height 15
click at [257, 405] on input "Sometimes" at bounding box center [255, 411] width 12 height 12
radio input "true"
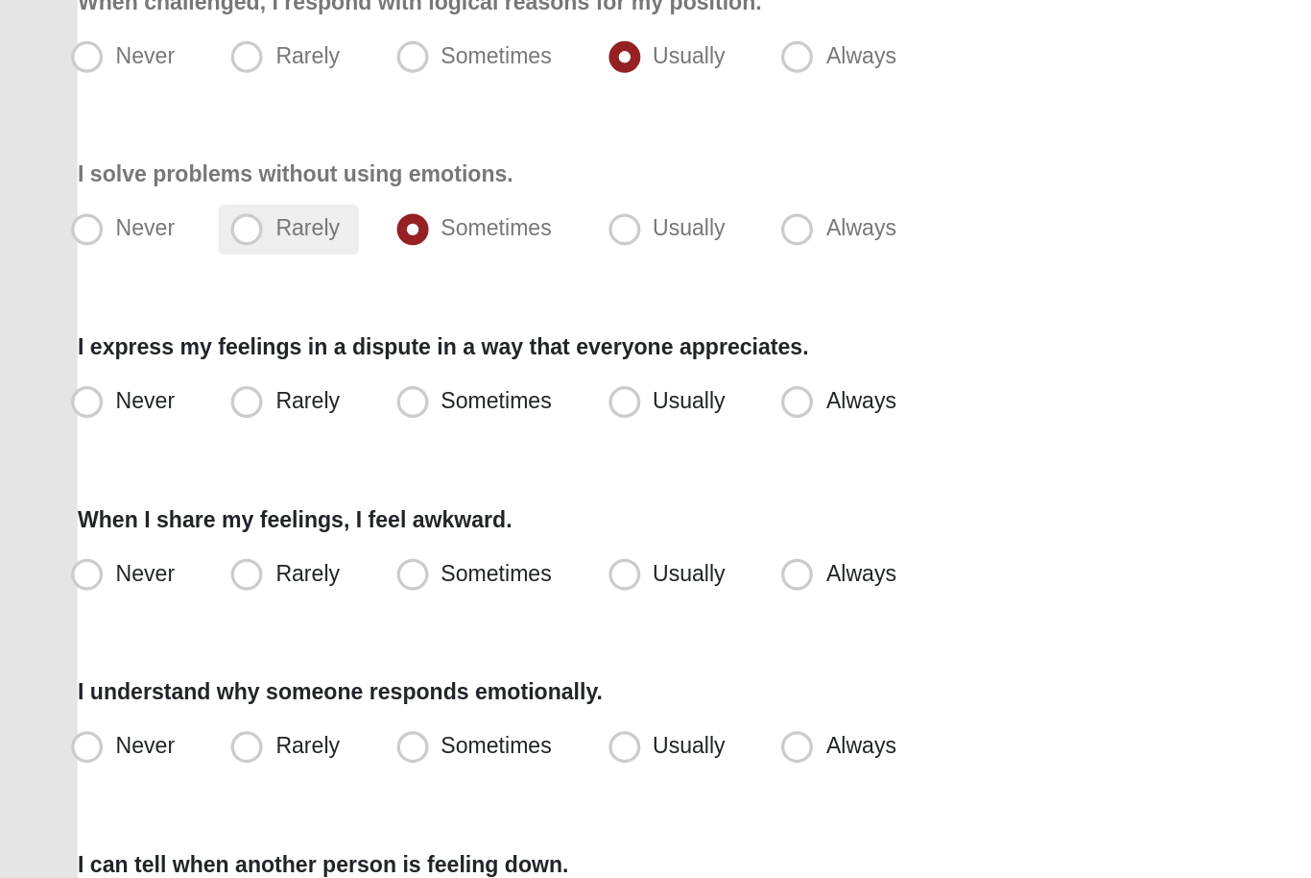
click at [174, 403] on span "Rarely" at bounding box center [186, 410] width 38 height 15
click at [160, 405] on input "Rarely" at bounding box center [154, 411] width 12 height 12
radio input "true"
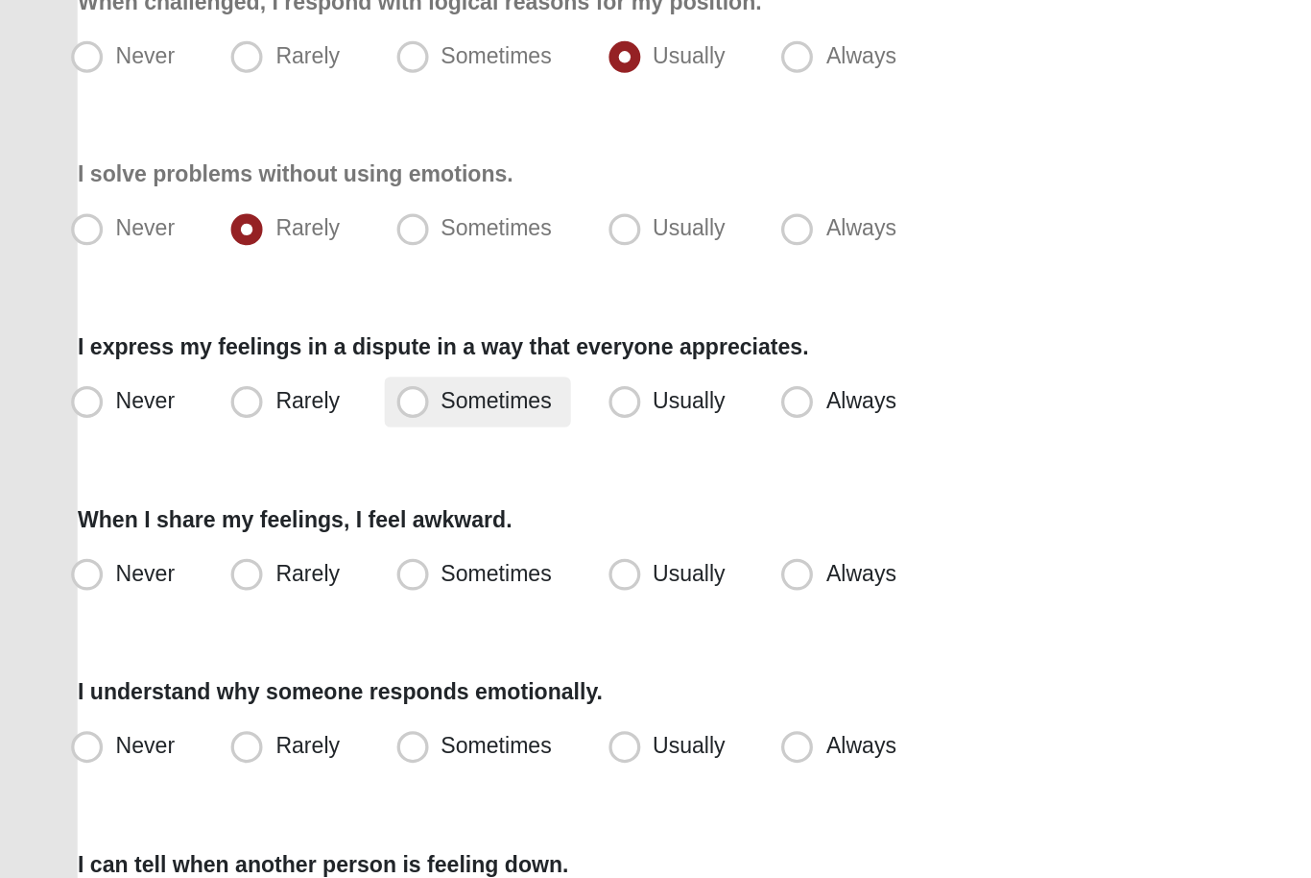
click at [268, 508] on span "Sometimes" at bounding box center [301, 515] width 67 height 15
click at [254, 510] on input "Sometimes" at bounding box center [255, 516] width 12 height 12
radio input "true"
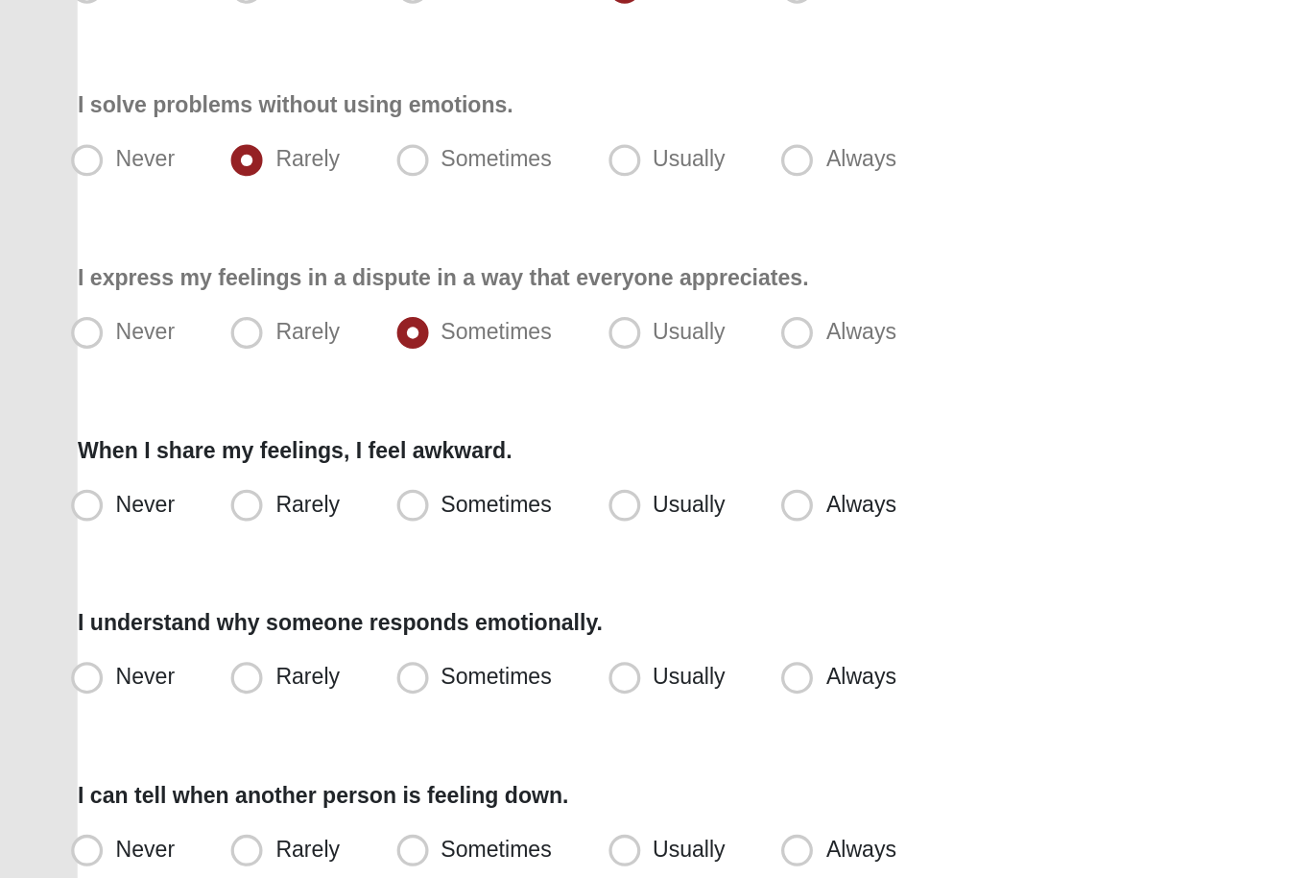
scroll to position [9, 0]
click at [478, 597] on label "Always" at bounding box center [511, 612] width 88 height 31
click at [482, 606] on input "Always" at bounding box center [488, 612] width 12 height 12
radio input "true"
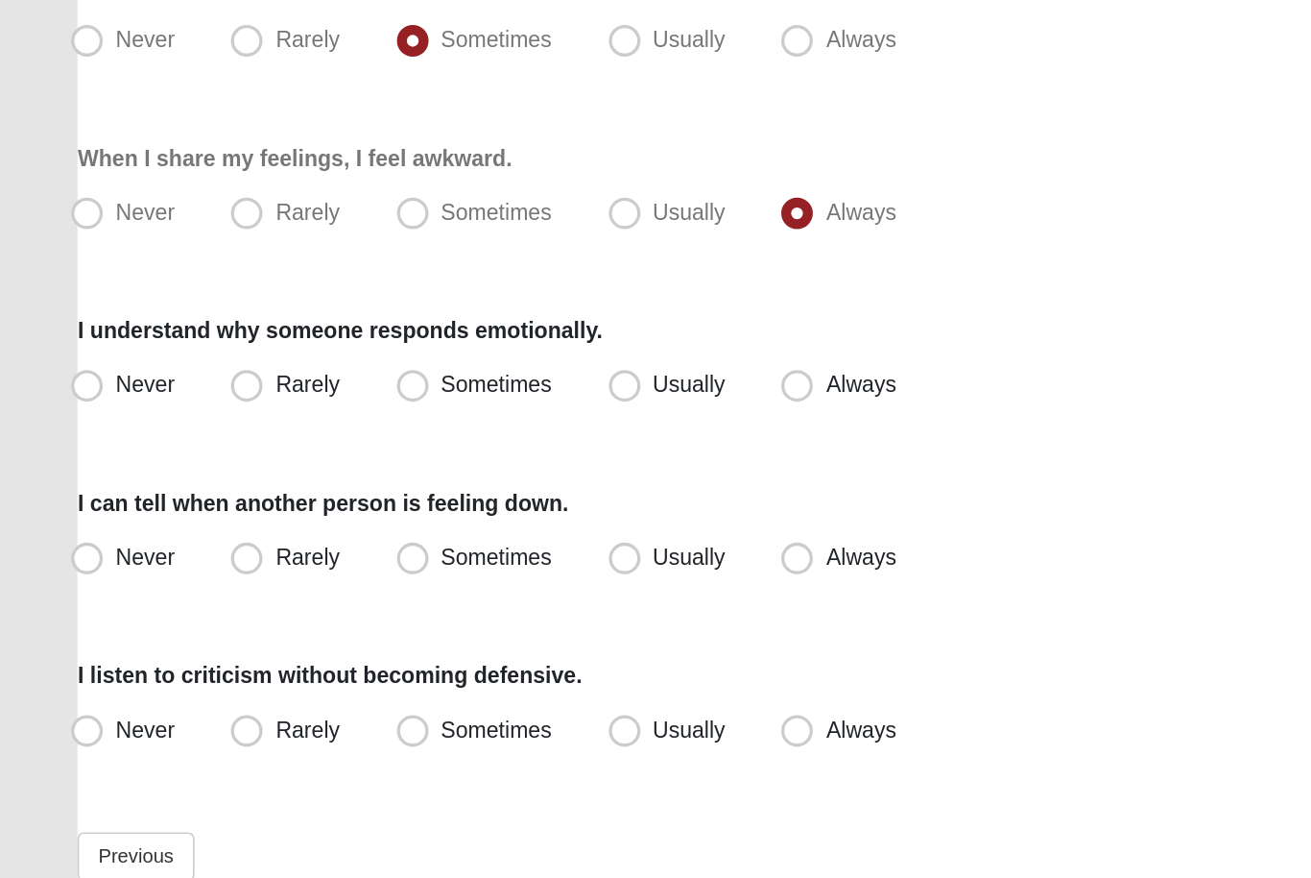
scroll to position [186, 0]
click at [290, 524] on label "Sometimes" at bounding box center [289, 539] width 113 height 31
click at [261, 533] on input "Sometimes" at bounding box center [255, 539] width 12 height 12
radio input "true"
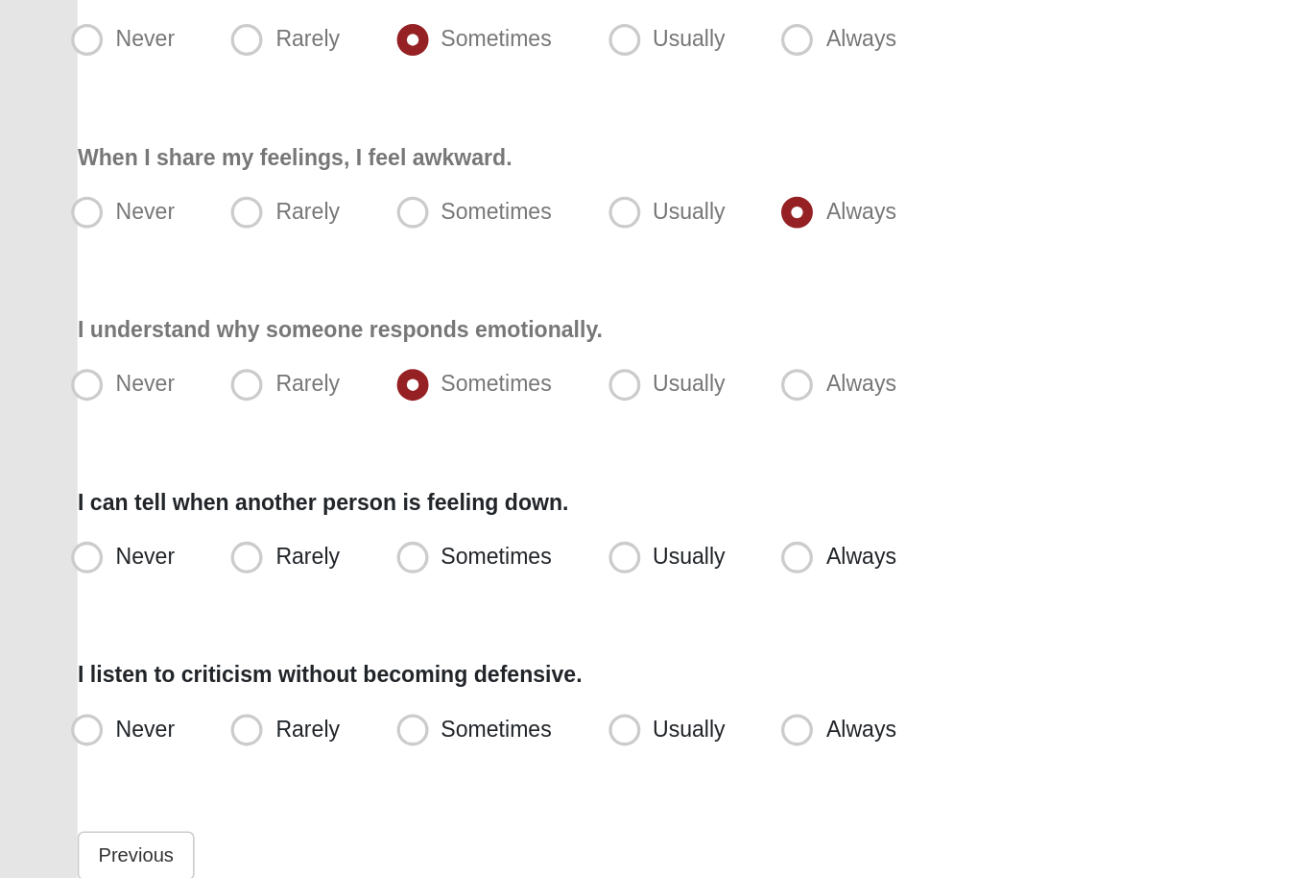
click at [424, 362] on div "Respond to these items quickly and don’t overthink them. Usually your first res…" at bounding box center [655, 416] width 1217 height 895
click at [424, 355] on div "Respond to these items quickly and don’t overthink them. Usually your first res…" at bounding box center [655, 416] width 1217 height 895
click at [424, 354] on div "Respond to these items quickly and don’t overthink them. Usually your first res…" at bounding box center [655, 416] width 1217 height 895
click at [424, 629] on label "Usually" at bounding box center [407, 644] width 90 height 31
click at [390, 637] on input "Usually" at bounding box center [383, 643] width 12 height 12
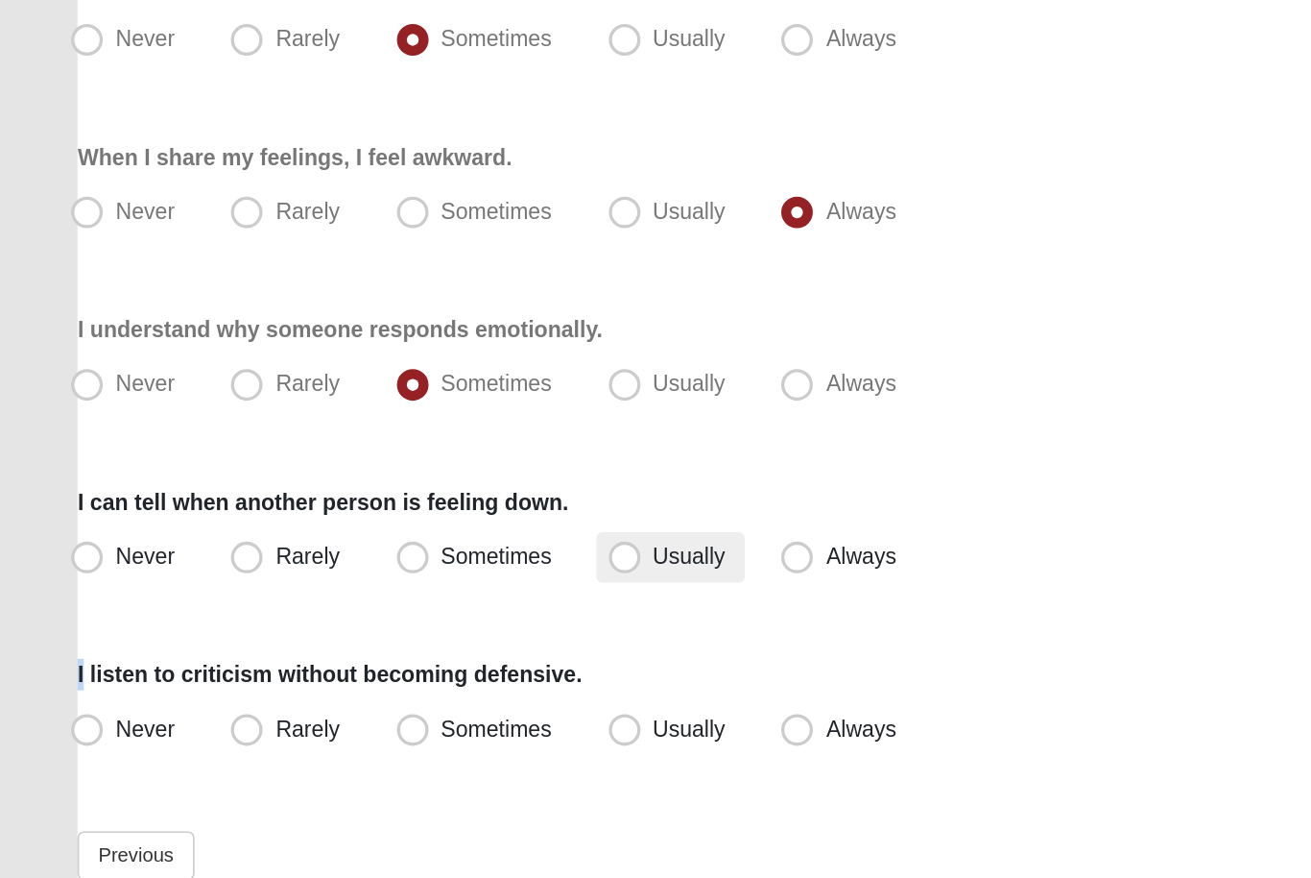
radio input "true"
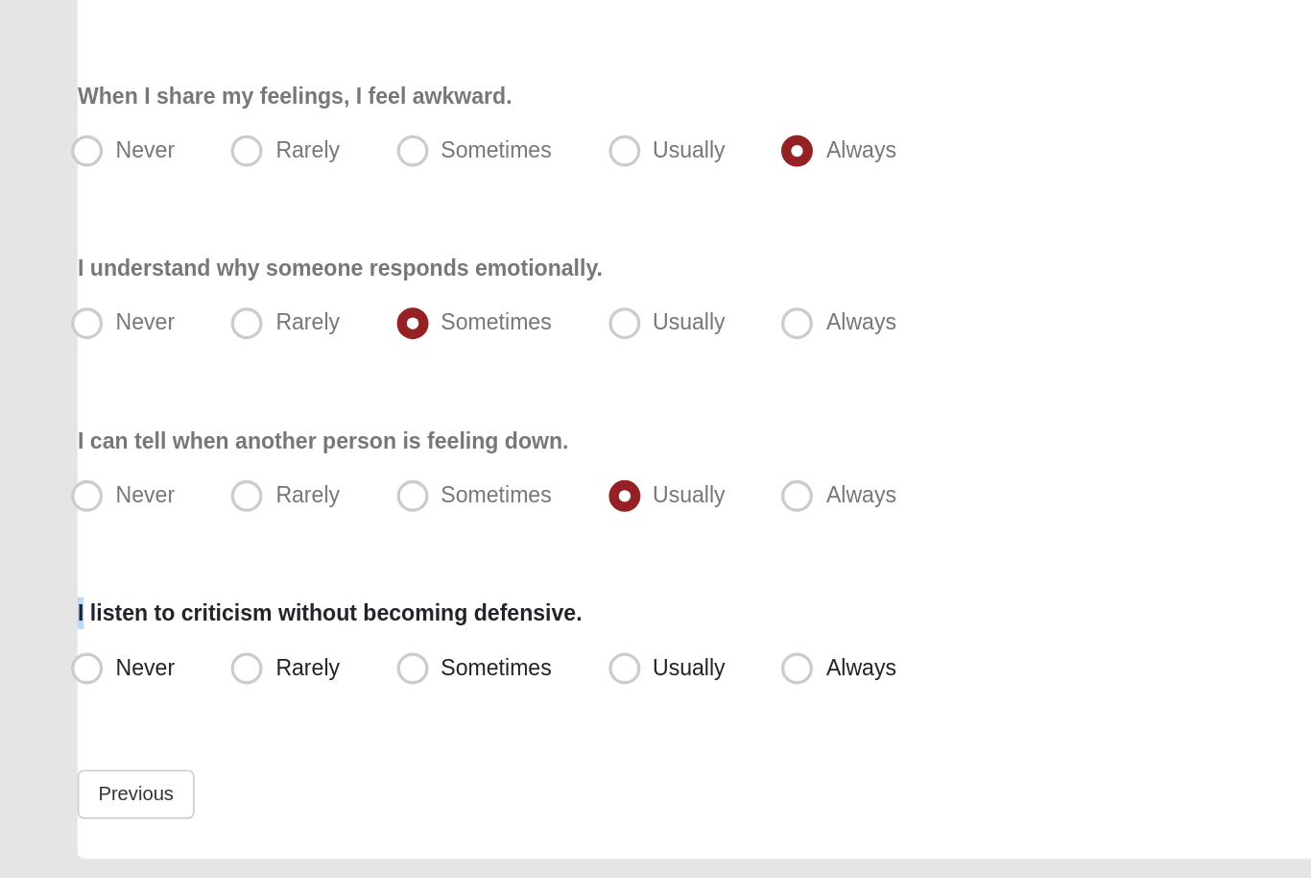
scroll to position [223, 0]
click at [167, 704] on span "Rarely" at bounding box center [186, 711] width 38 height 15
click at [148, 706] on input "Rarely" at bounding box center [154, 712] width 12 height 12
radio input "true"
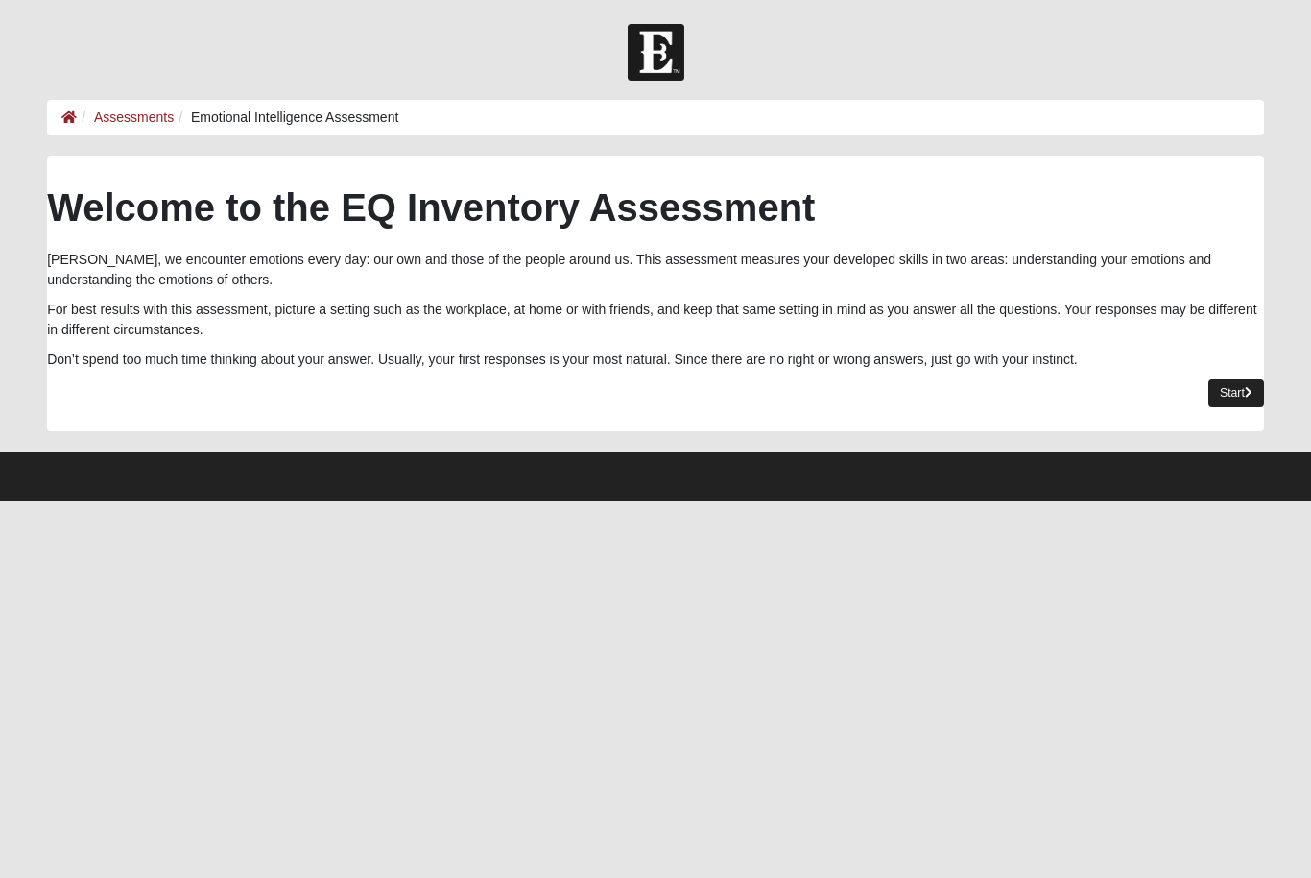
click at [1215, 393] on link "Start" at bounding box center [1237, 393] width 56 height 28
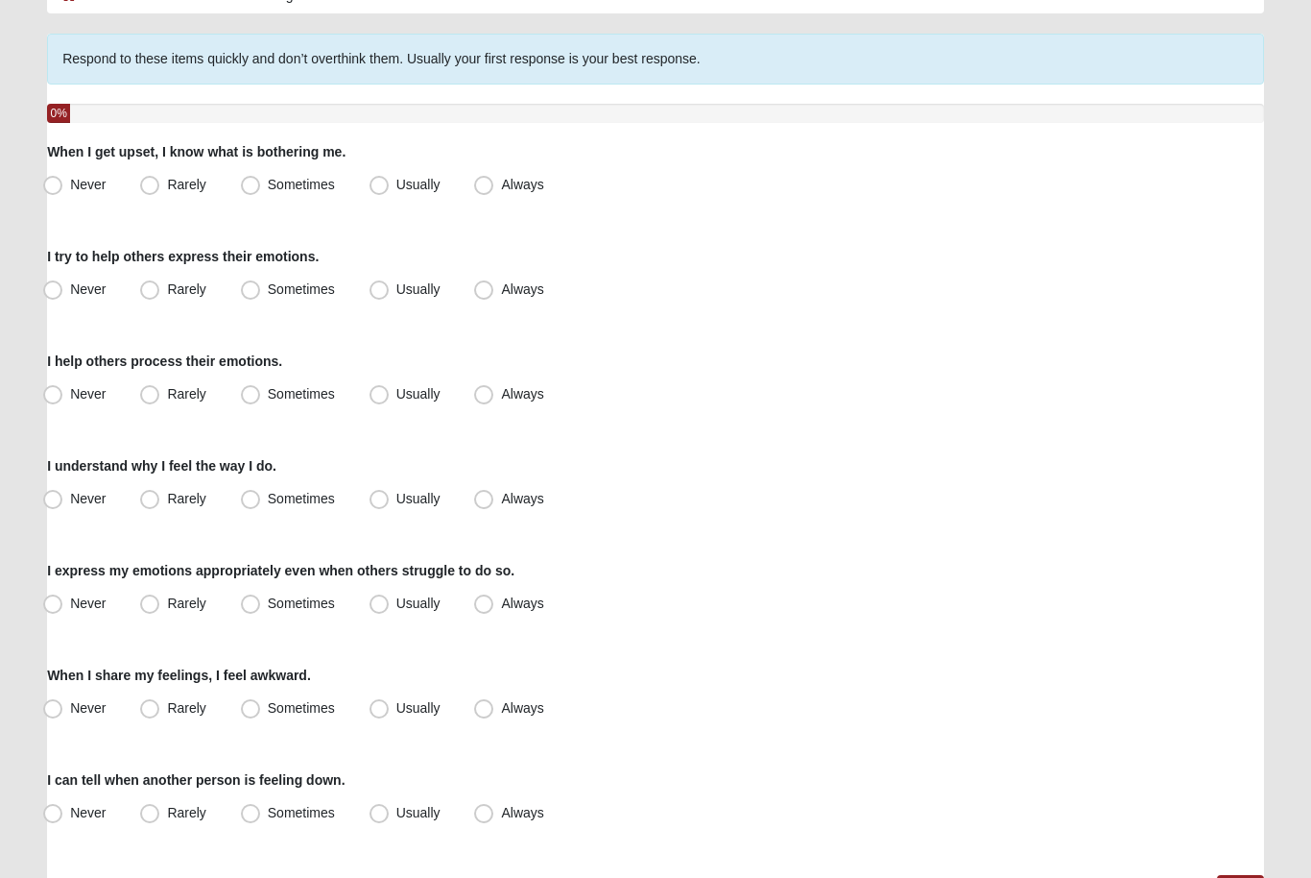
scroll to position [127, 0]
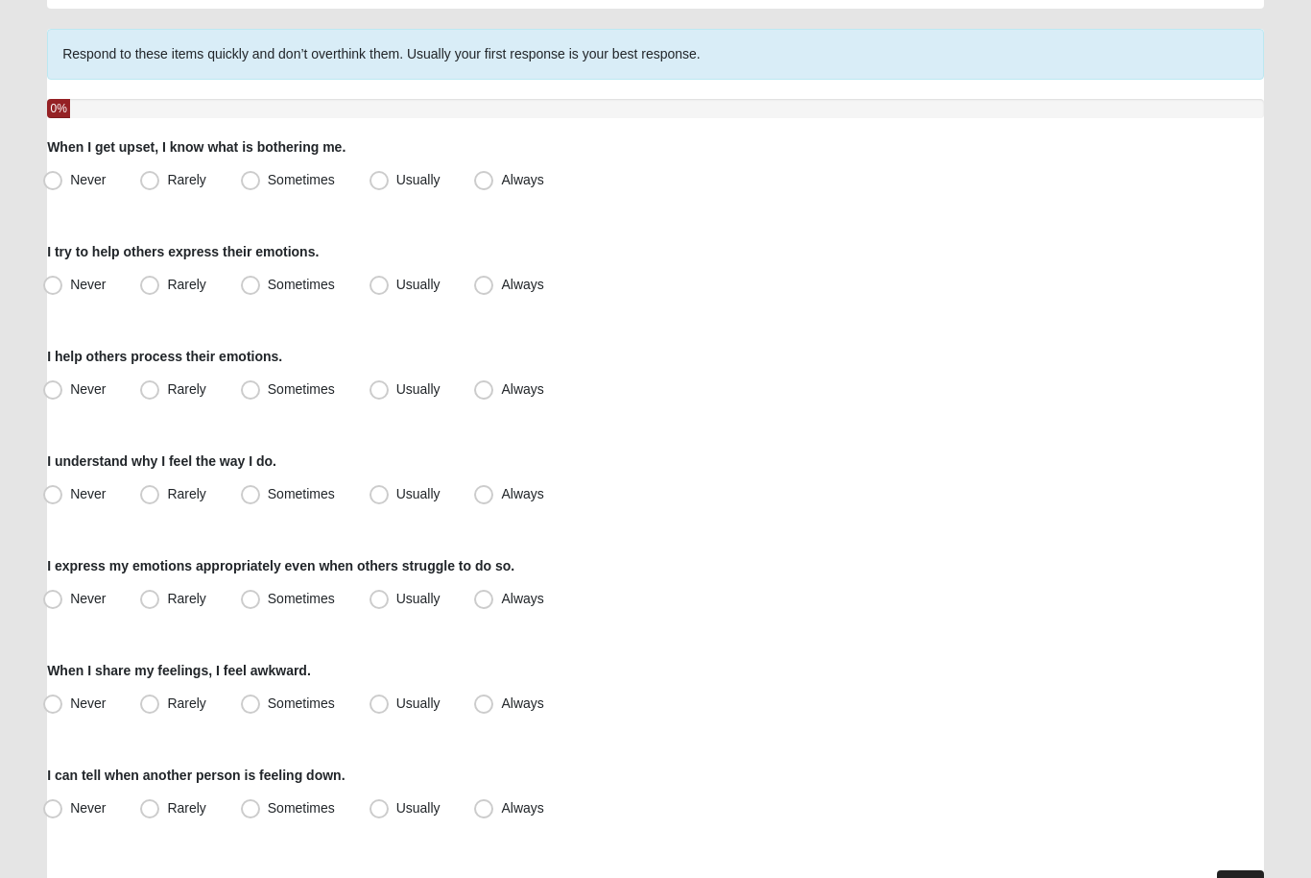
click at [1239, 877] on link "Next" at bounding box center [1240, 884] width 47 height 28
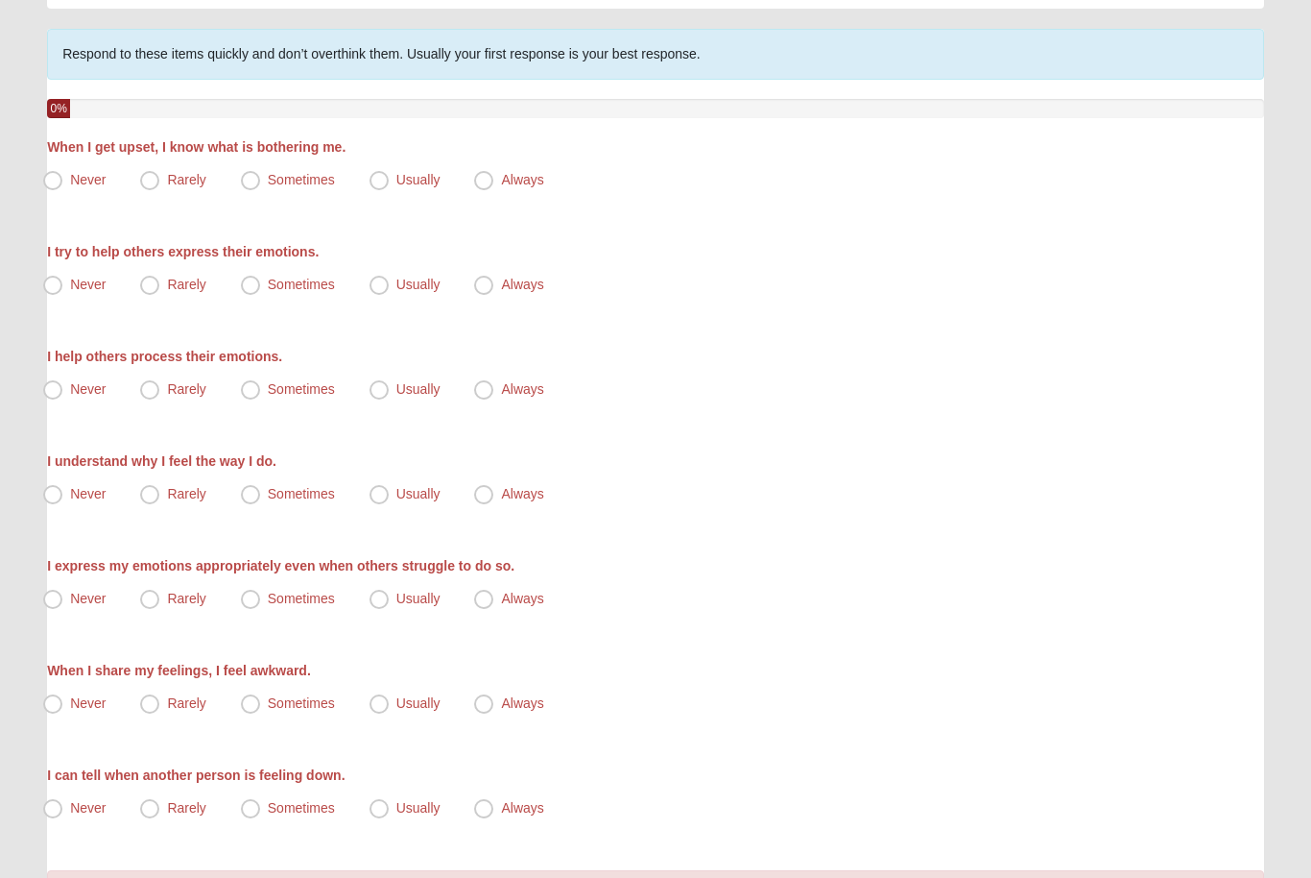
scroll to position [0, 0]
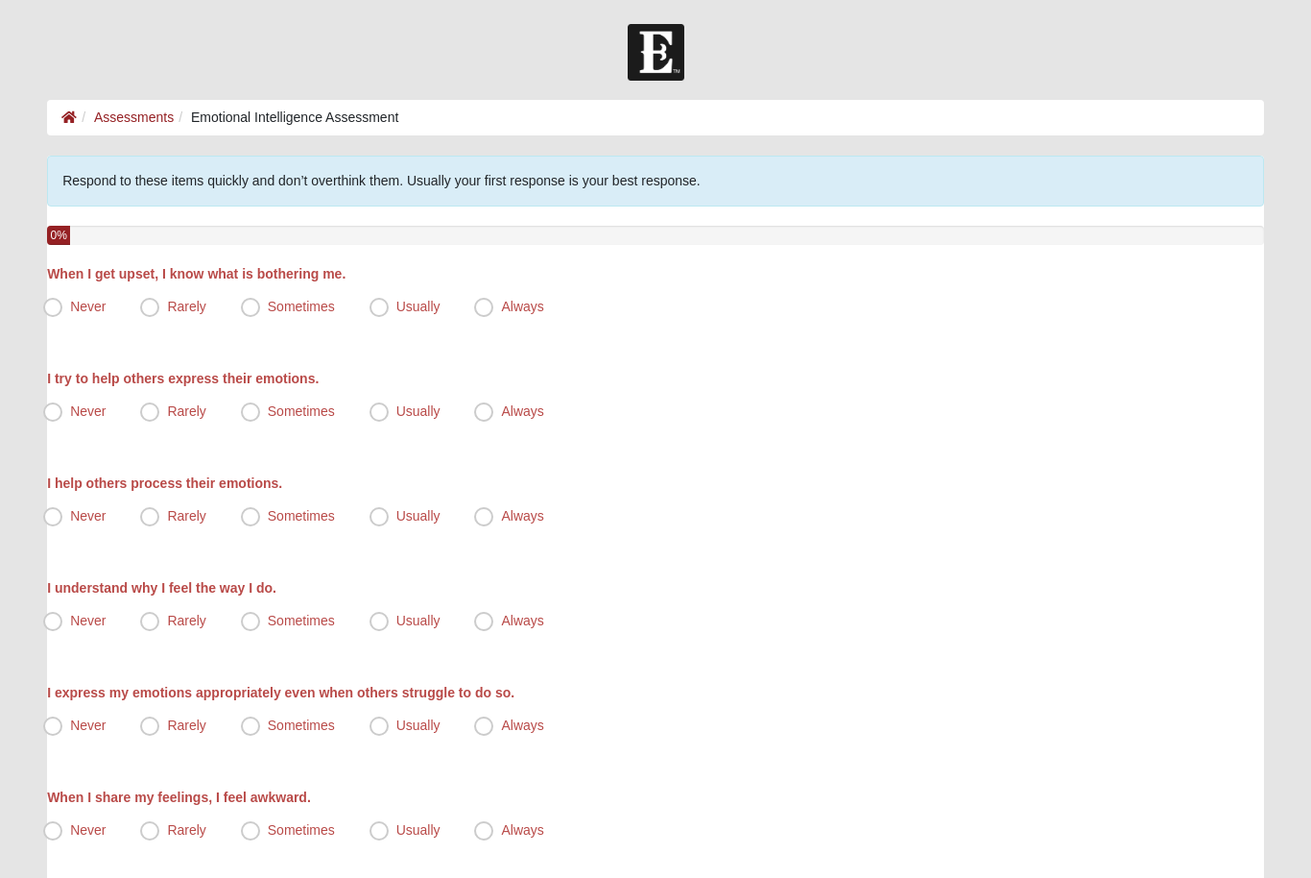
click at [261, 65] on div at bounding box center [655, 52] width 1311 height 57
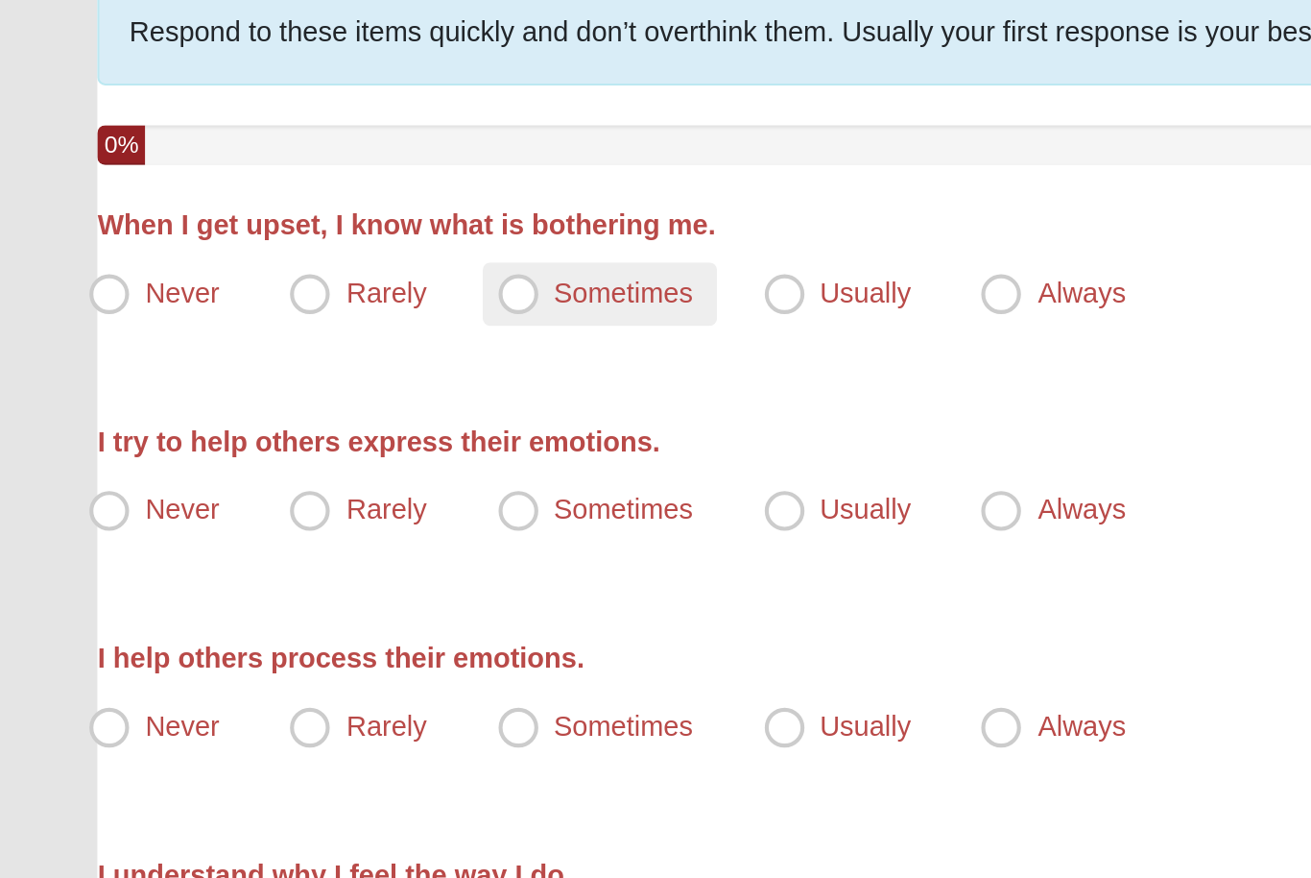
click at [322, 299] on span "Sometimes" at bounding box center [301, 306] width 67 height 15
click at [261, 301] on input "Sometimes" at bounding box center [255, 307] width 12 height 12
radio input "true"
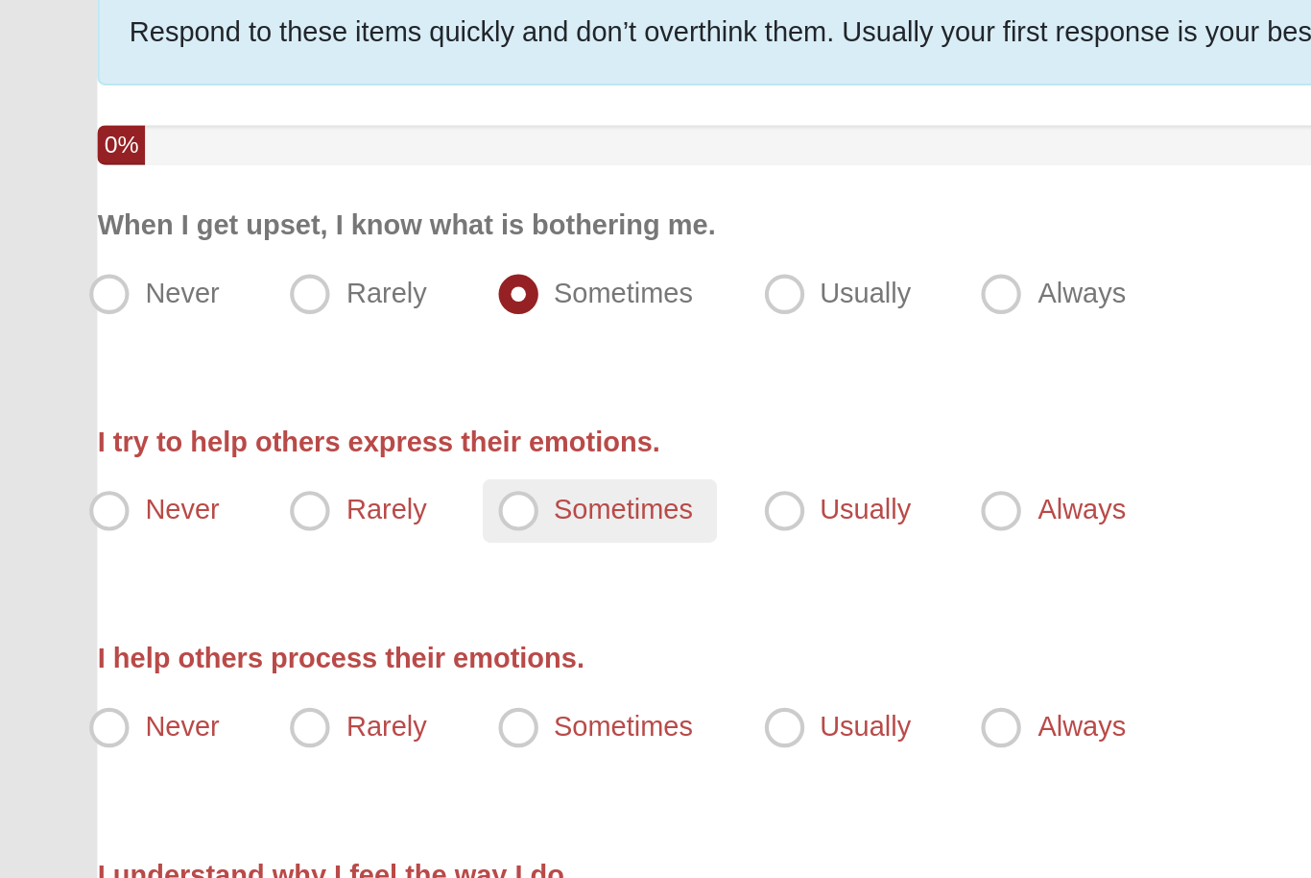
click at [318, 397] on label "Sometimes" at bounding box center [289, 412] width 113 height 31
click at [261, 405] on input "Sometimes" at bounding box center [255, 411] width 12 height 12
radio input "true"
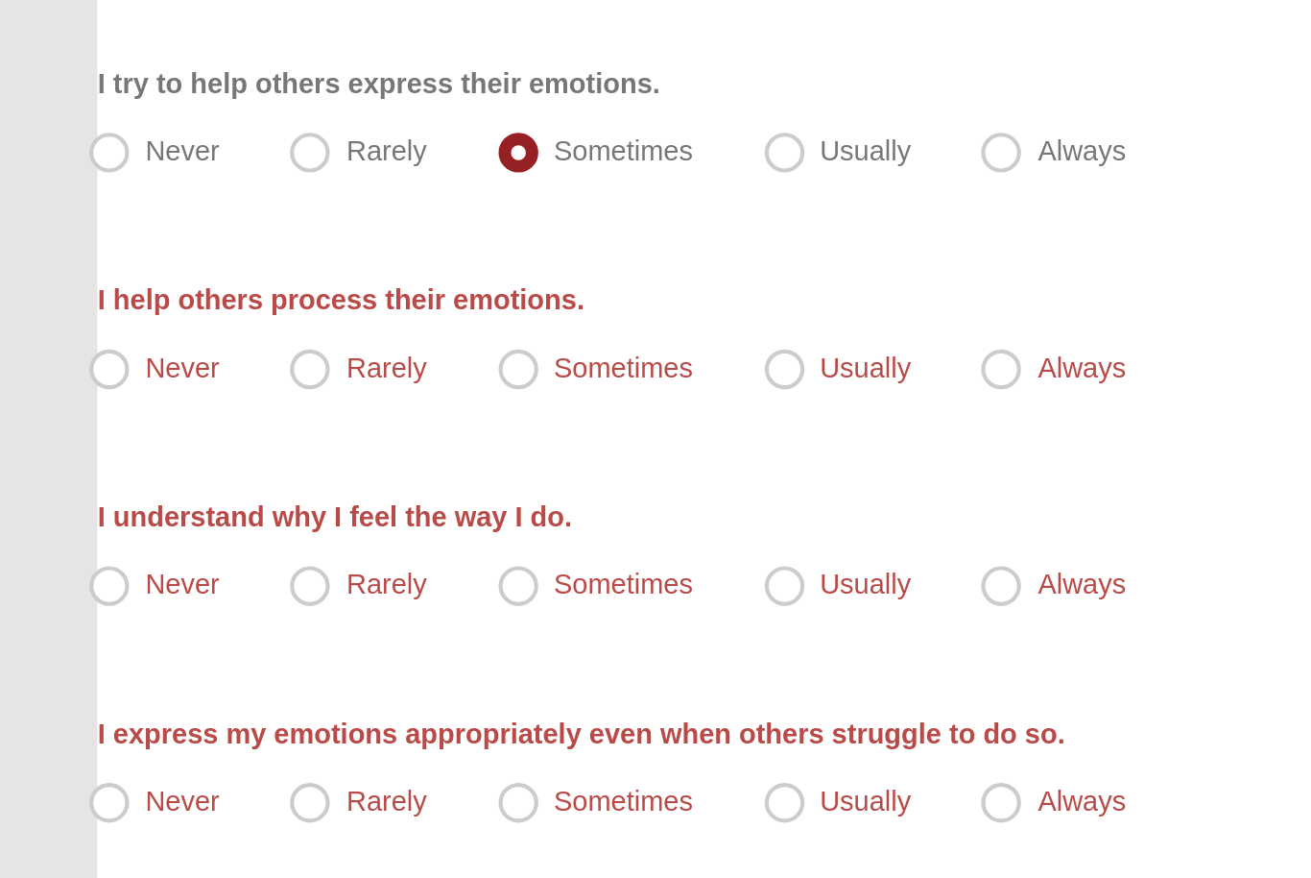
click at [402, 369] on div "I try to help others express their emotions. Never Rarely Sometimes Usually Alw…" at bounding box center [655, 398] width 1217 height 59
click at [420, 403] on span "Usually" at bounding box center [419, 410] width 44 height 15
click at [390, 405] on input "Usually" at bounding box center [383, 411] width 12 height 12
radio input "true"
click at [421, 508] on span "Usually" at bounding box center [419, 515] width 44 height 15
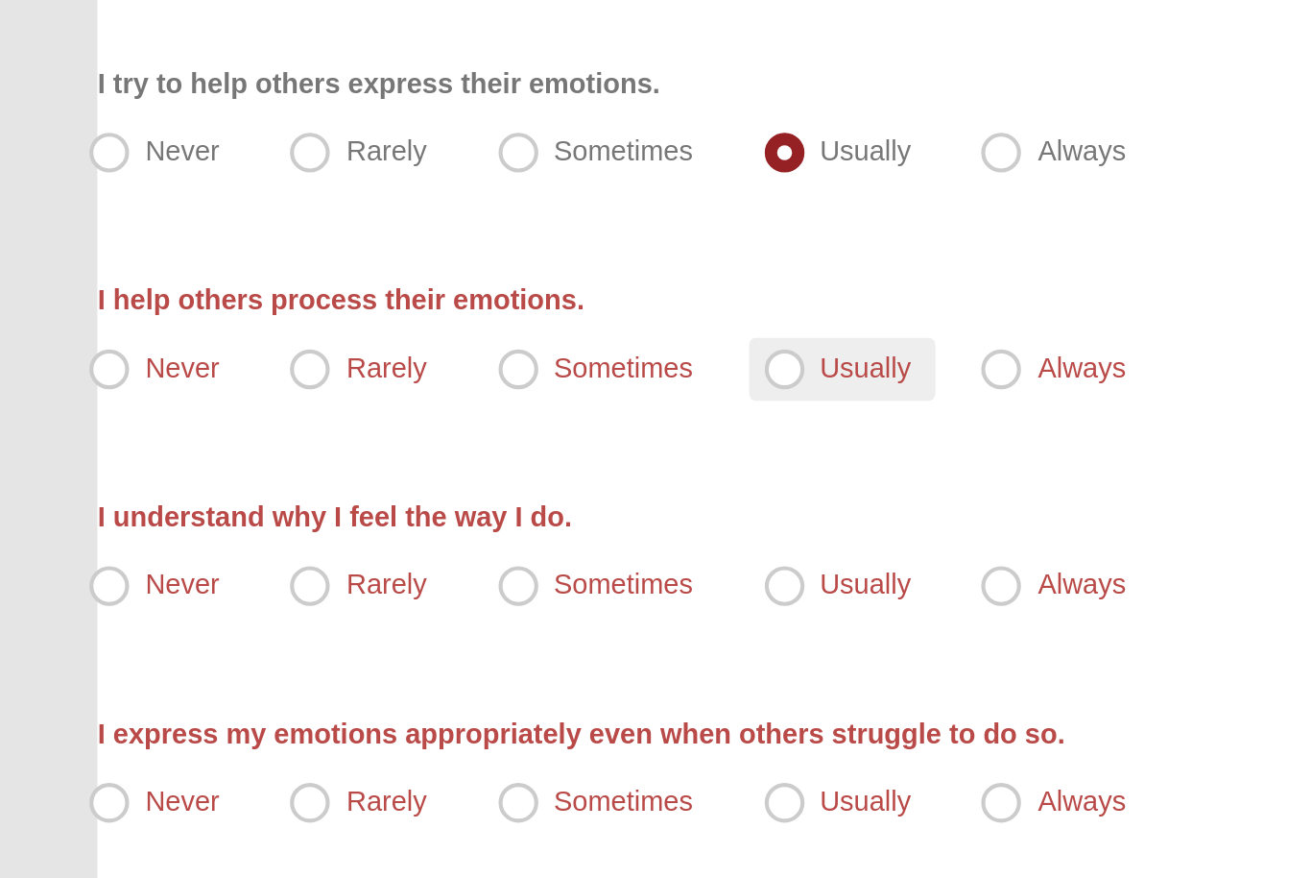
click at [390, 510] on input "Usually" at bounding box center [383, 516] width 12 height 12
radio input "true"
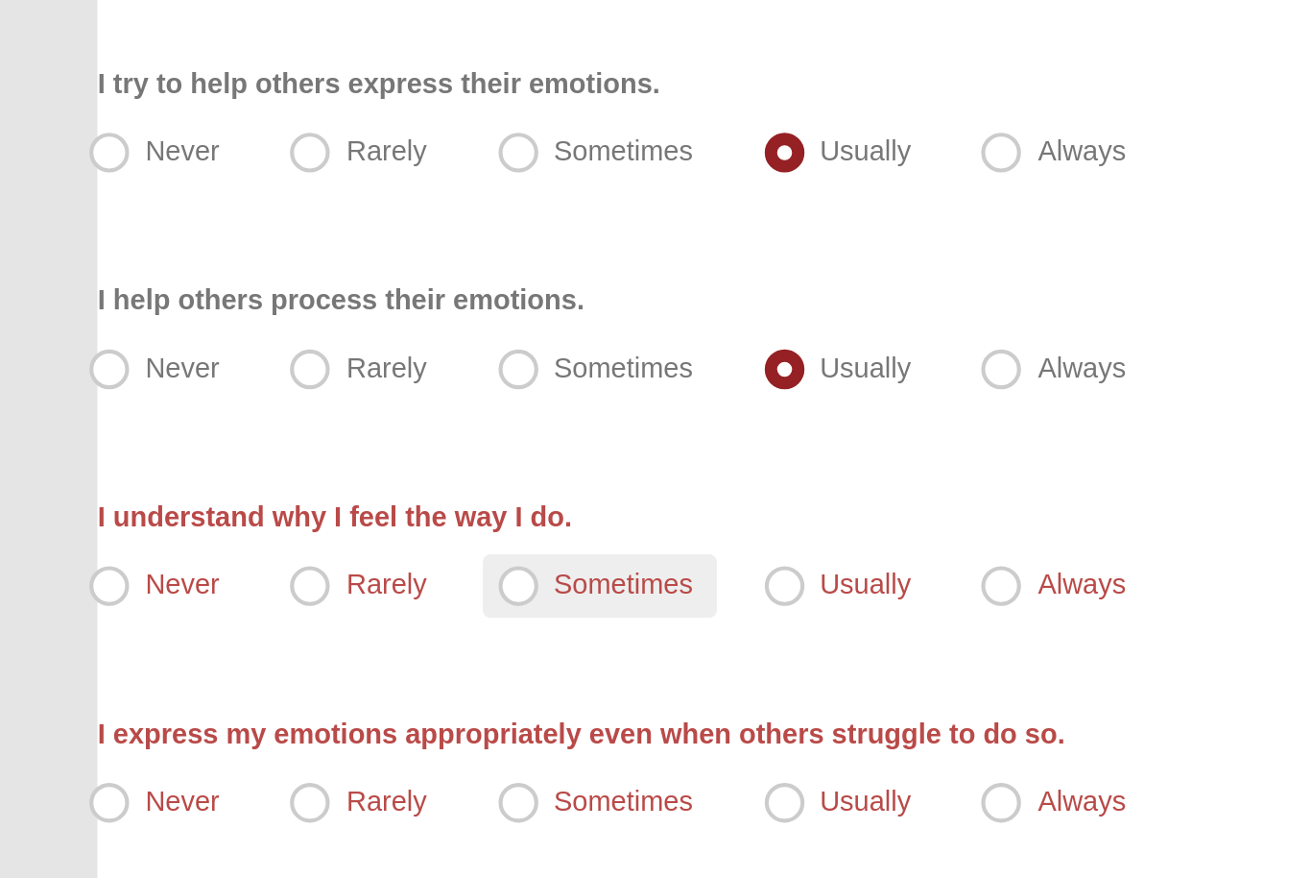
click at [306, 606] on label "Sometimes" at bounding box center [289, 621] width 113 height 31
click at [261, 614] on input "Sometimes" at bounding box center [255, 620] width 12 height 12
radio input "true"
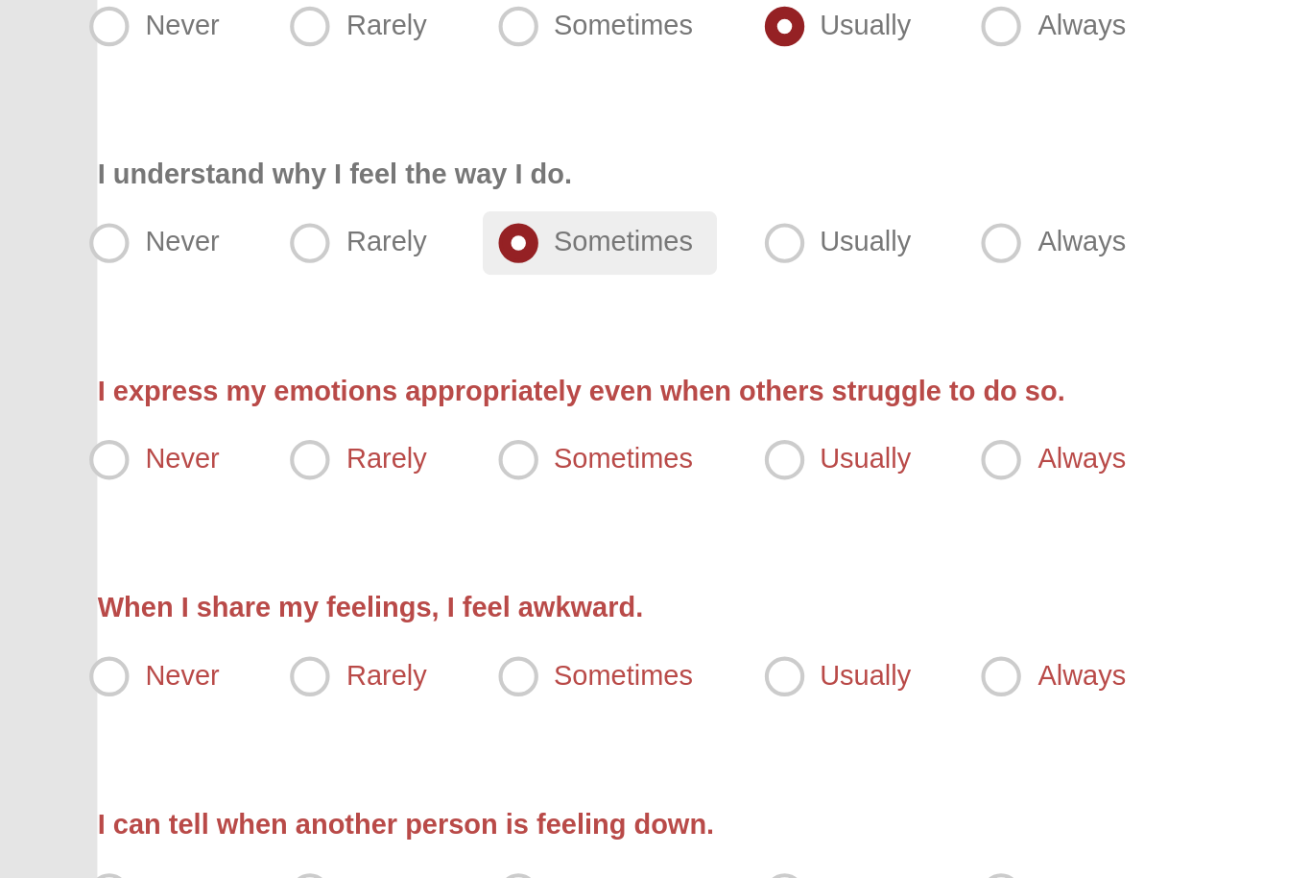
scroll to position [83, 0]
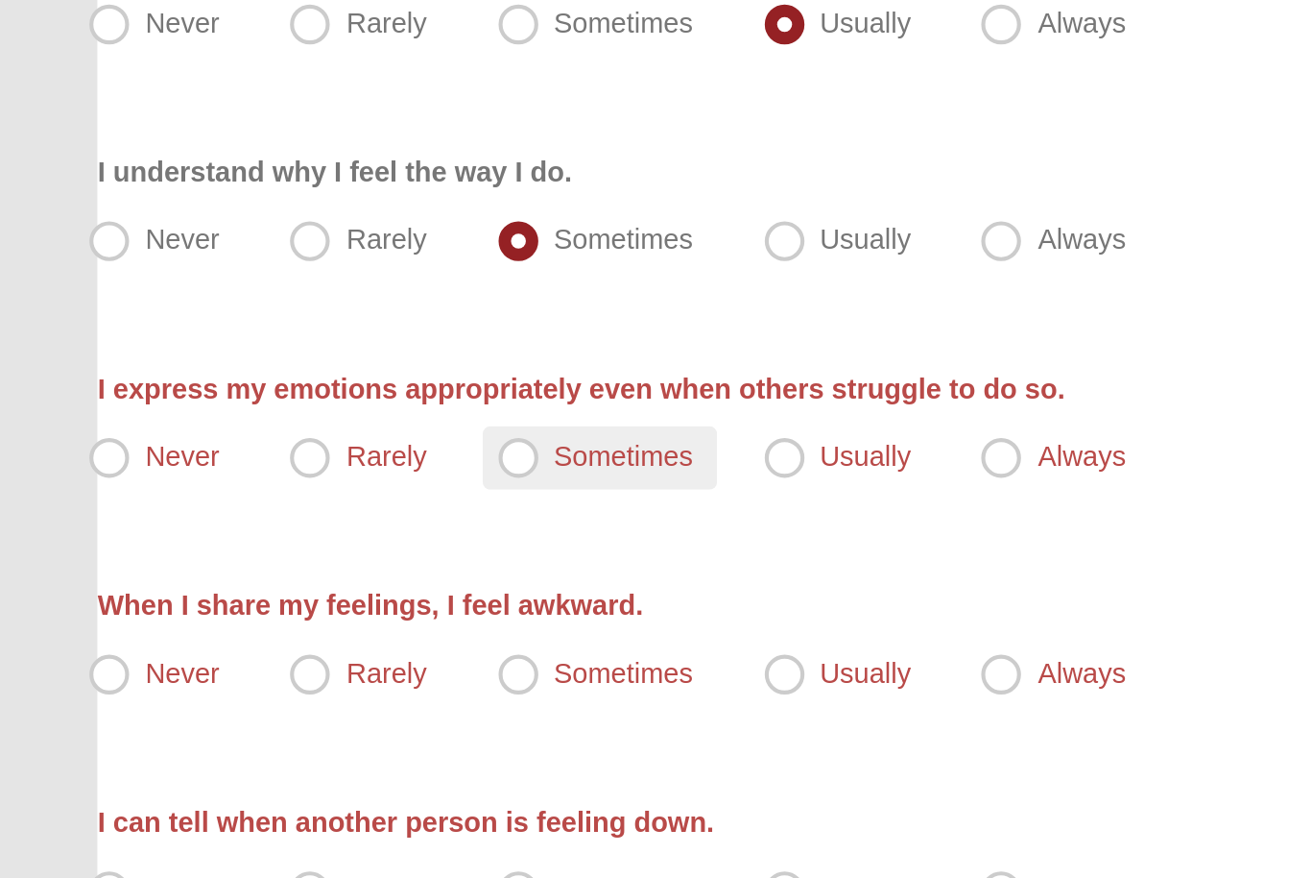
click at [305, 635] on span "Sometimes" at bounding box center [301, 642] width 67 height 15
click at [261, 637] on input "Sometimes" at bounding box center [255, 643] width 12 height 12
radio input "true"
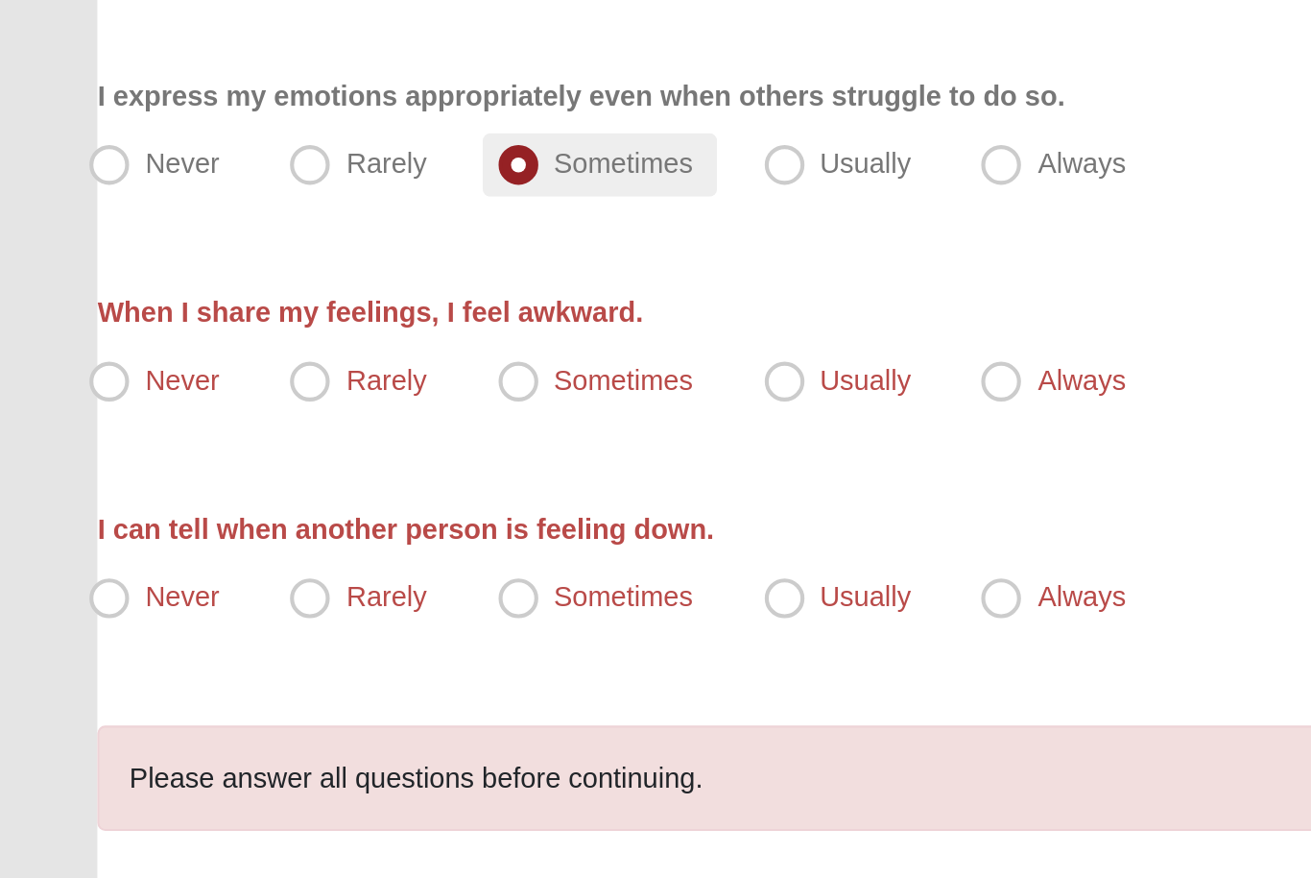
scroll to position [223, 0]
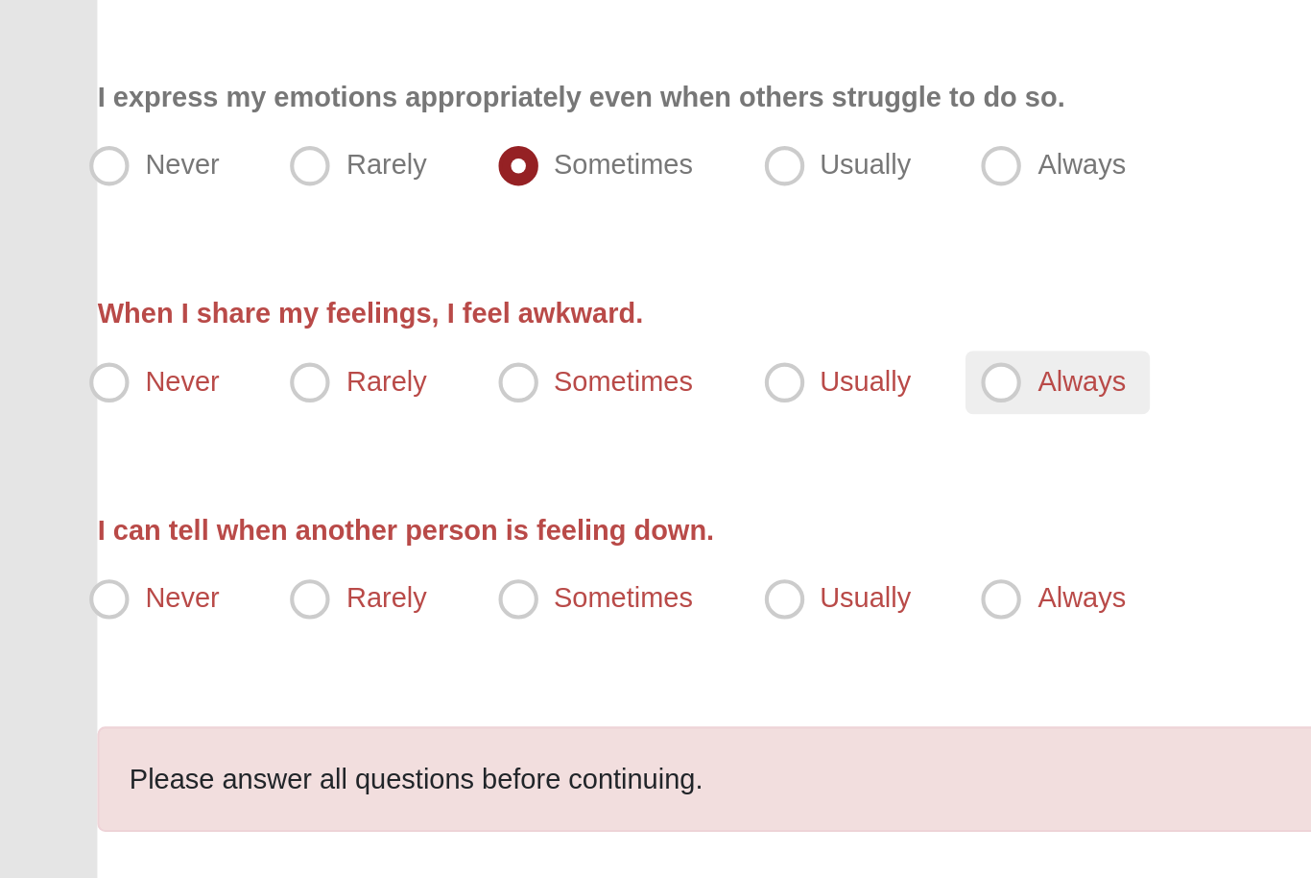
click at [494, 592] on label "Always" at bounding box center [511, 607] width 88 height 31
click at [494, 601] on input "Always" at bounding box center [488, 607] width 12 height 12
radio input "true"
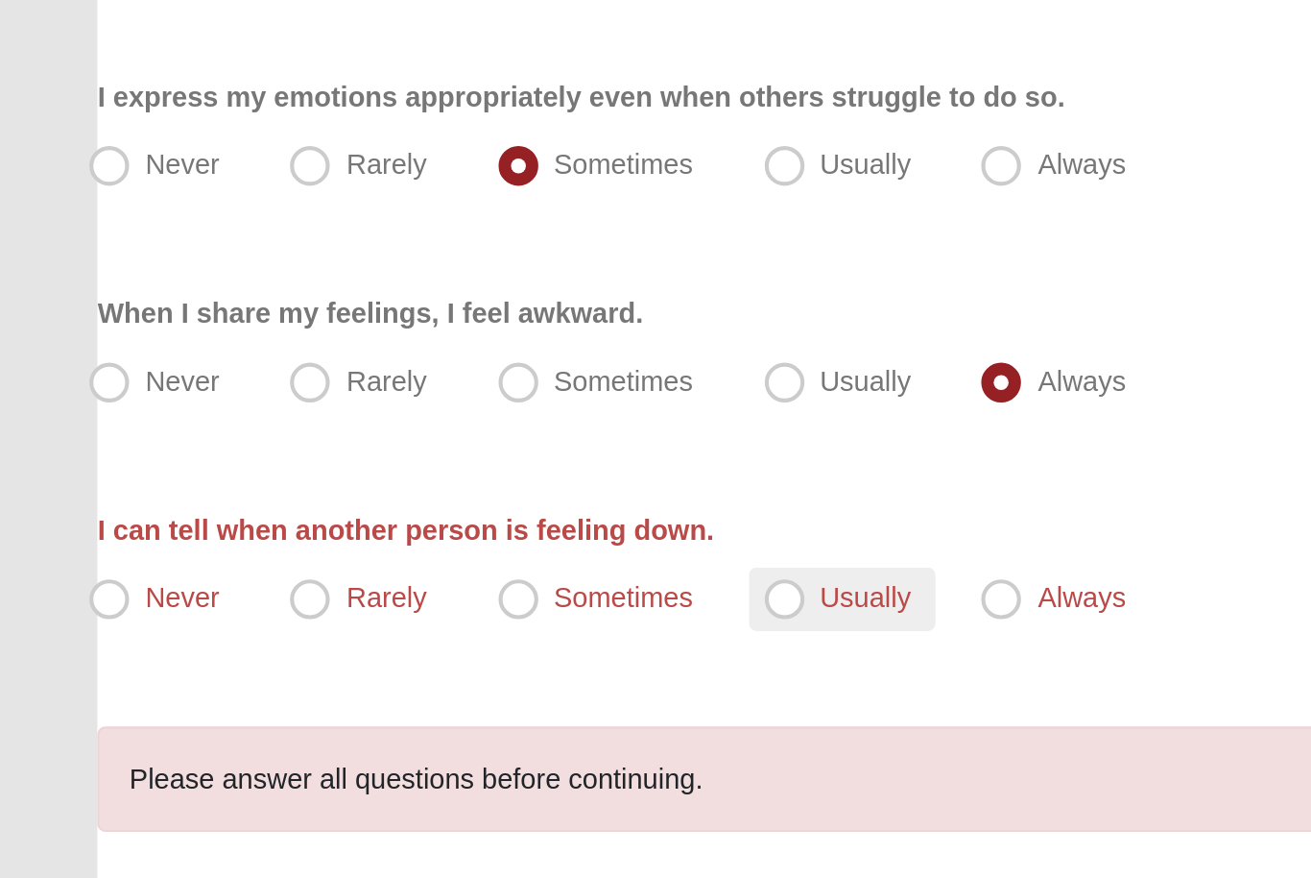
click at [414, 704] on span "Usually" at bounding box center [419, 711] width 44 height 15
click at [390, 706] on input "Usually" at bounding box center [383, 712] width 12 height 12
radio input "true"
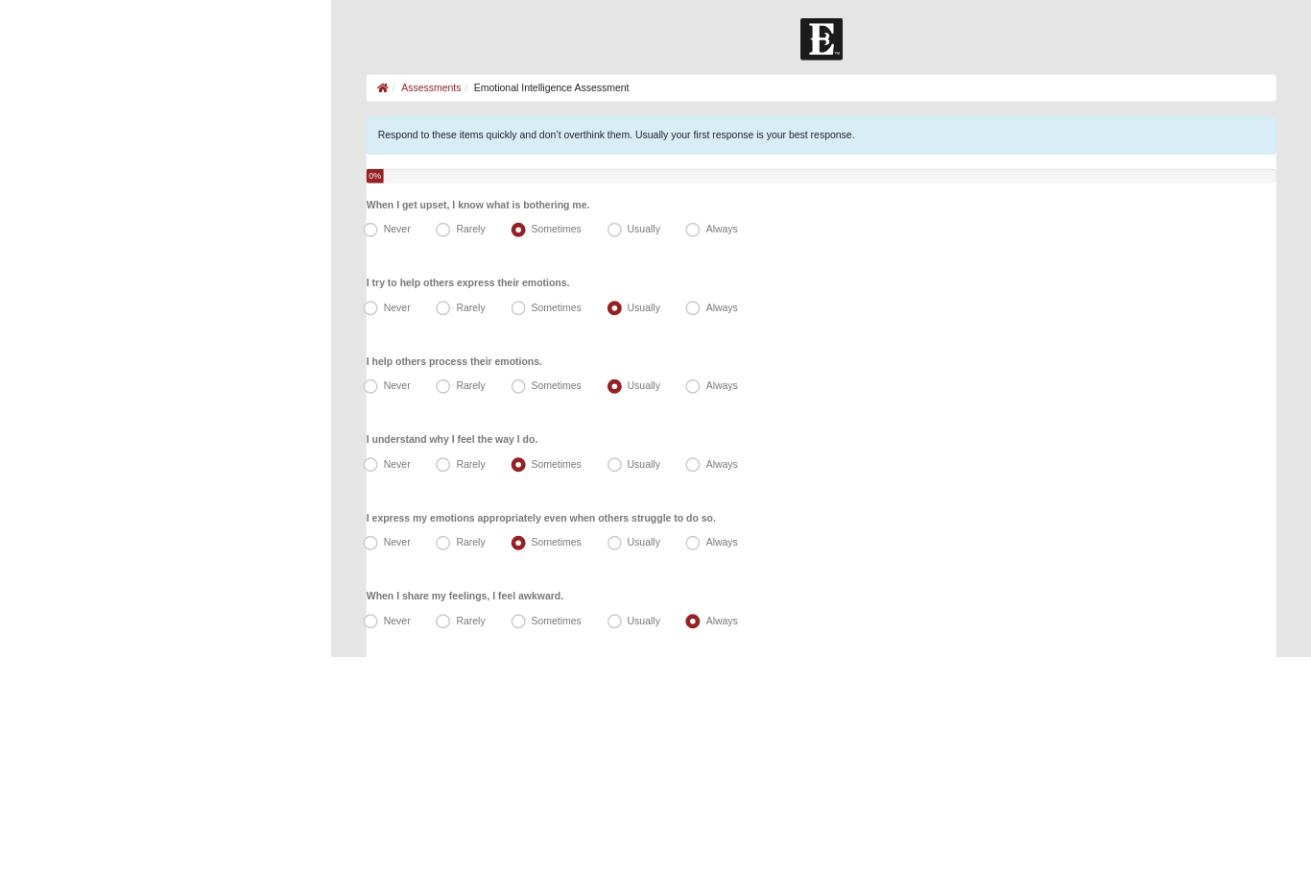
scroll to position [244, 0]
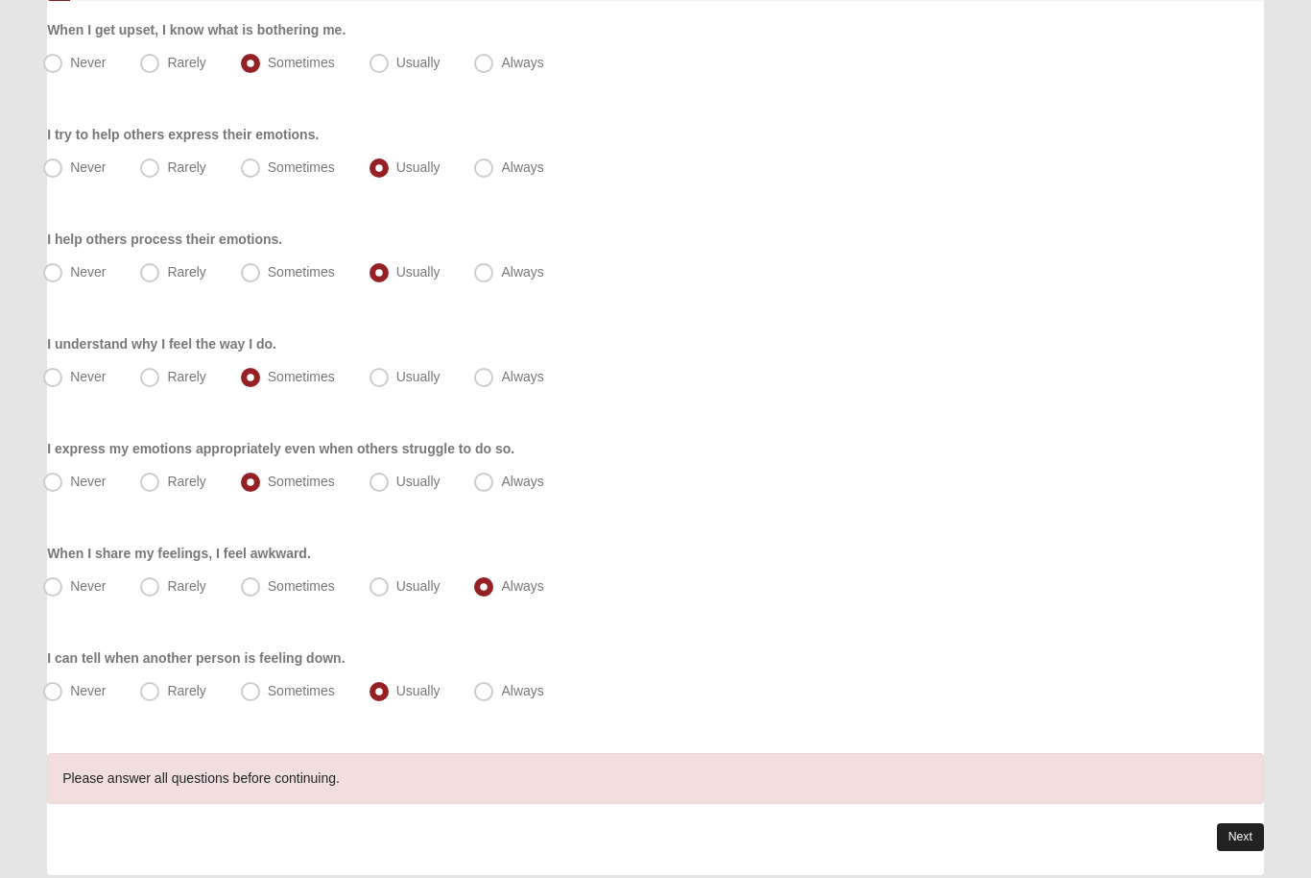
click at [1249, 838] on link "Next" at bounding box center [1240, 837] width 47 height 28
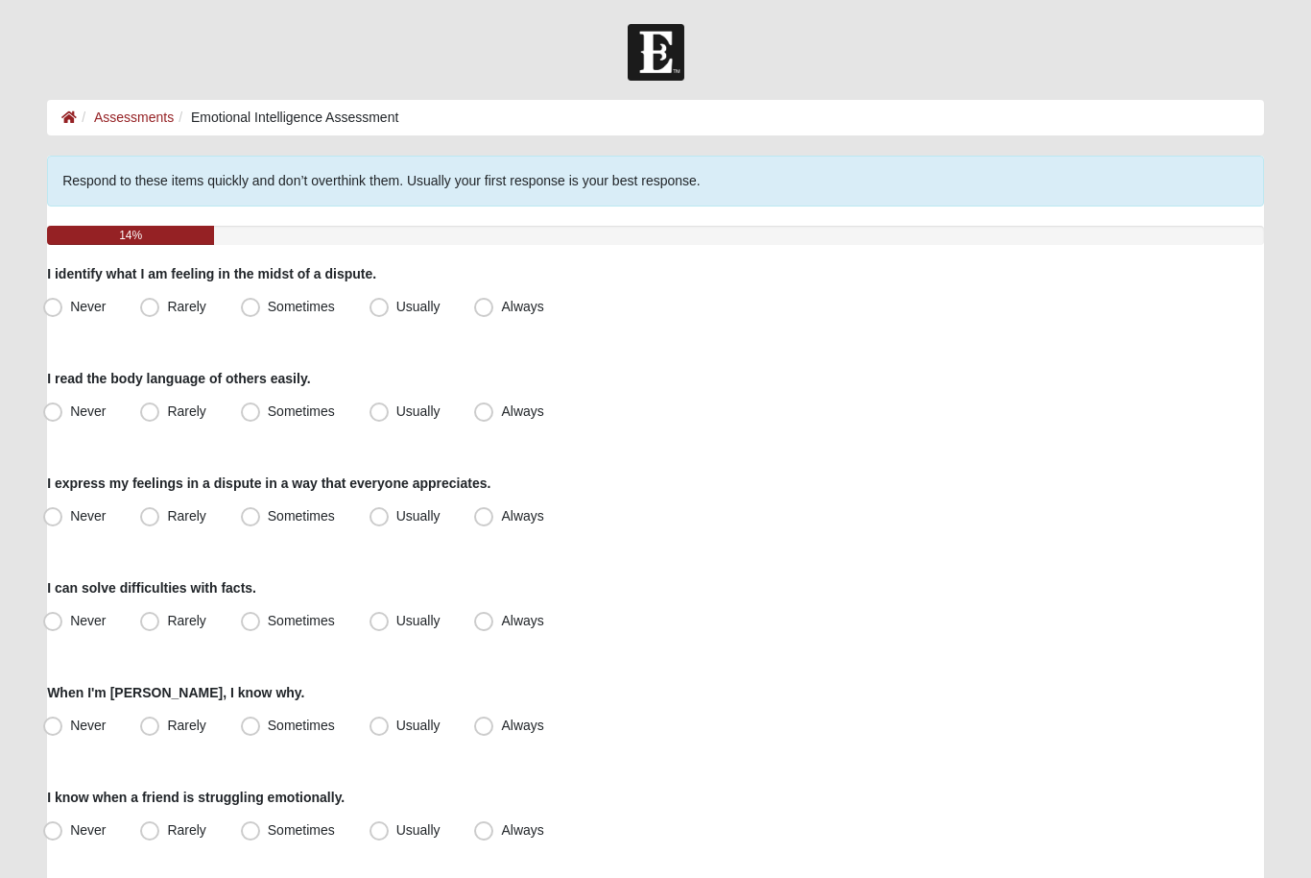
scroll to position [14, 0]
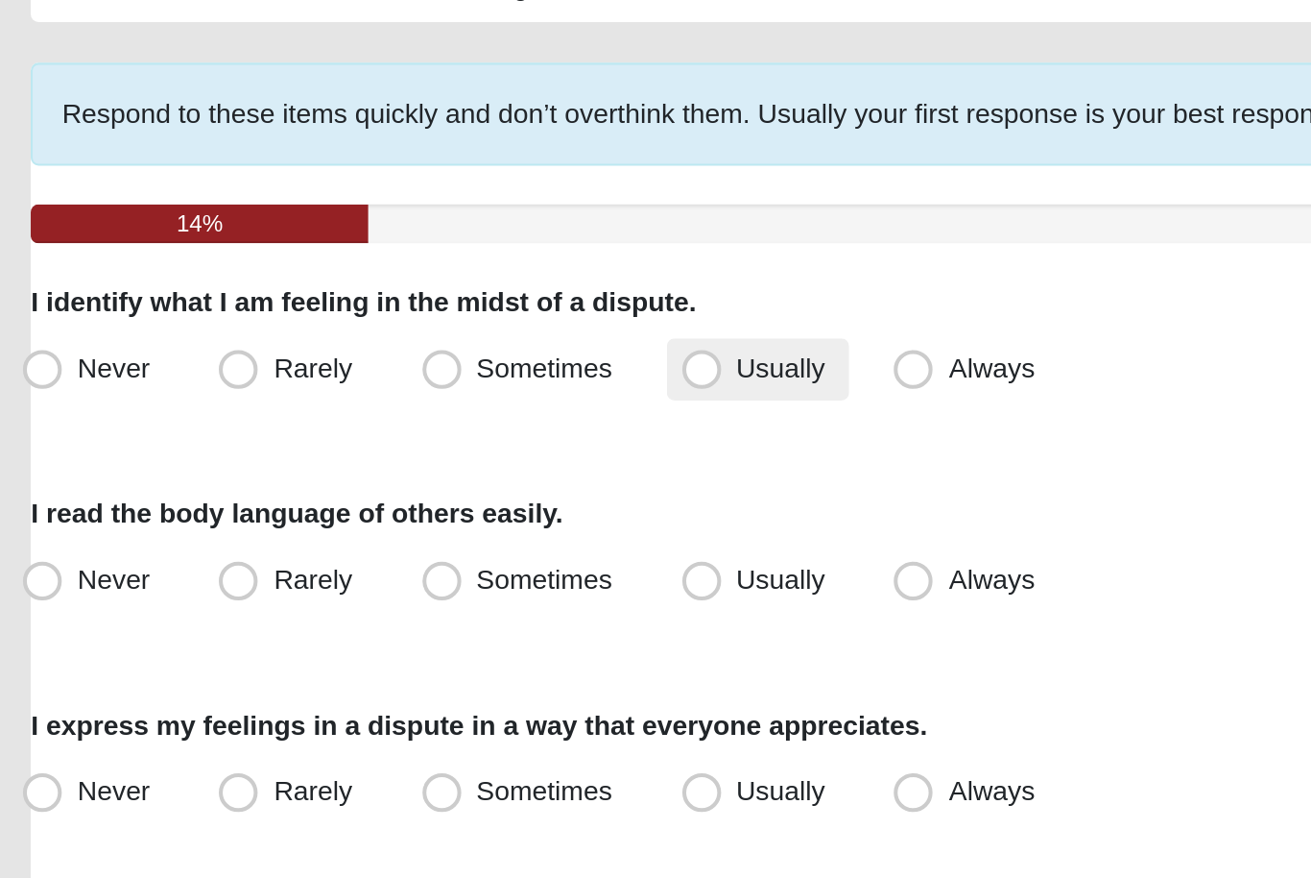
click at [397, 284] on span "Usually" at bounding box center [419, 291] width 44 height 15
click at [390, 286] on input "Usually" at bounding box center [383, 292] width 12 height 12
radio input "true"
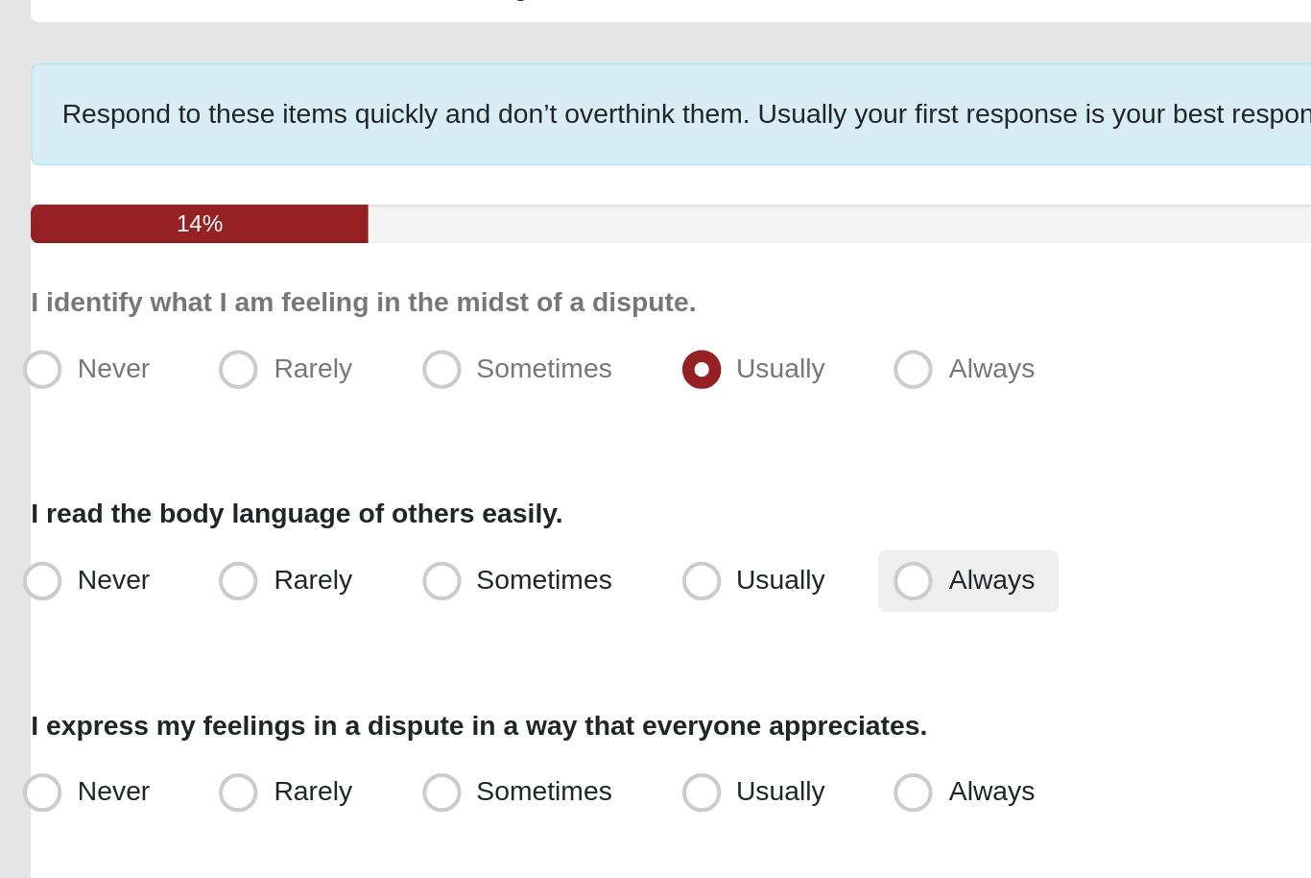
click at [501, 389] on span "Always" at bounding box center [522, 396] width 42 height 15
click at [482, 391] on input "Always" at bounding box center [488, 397] width 12 height 12
radio input "true"
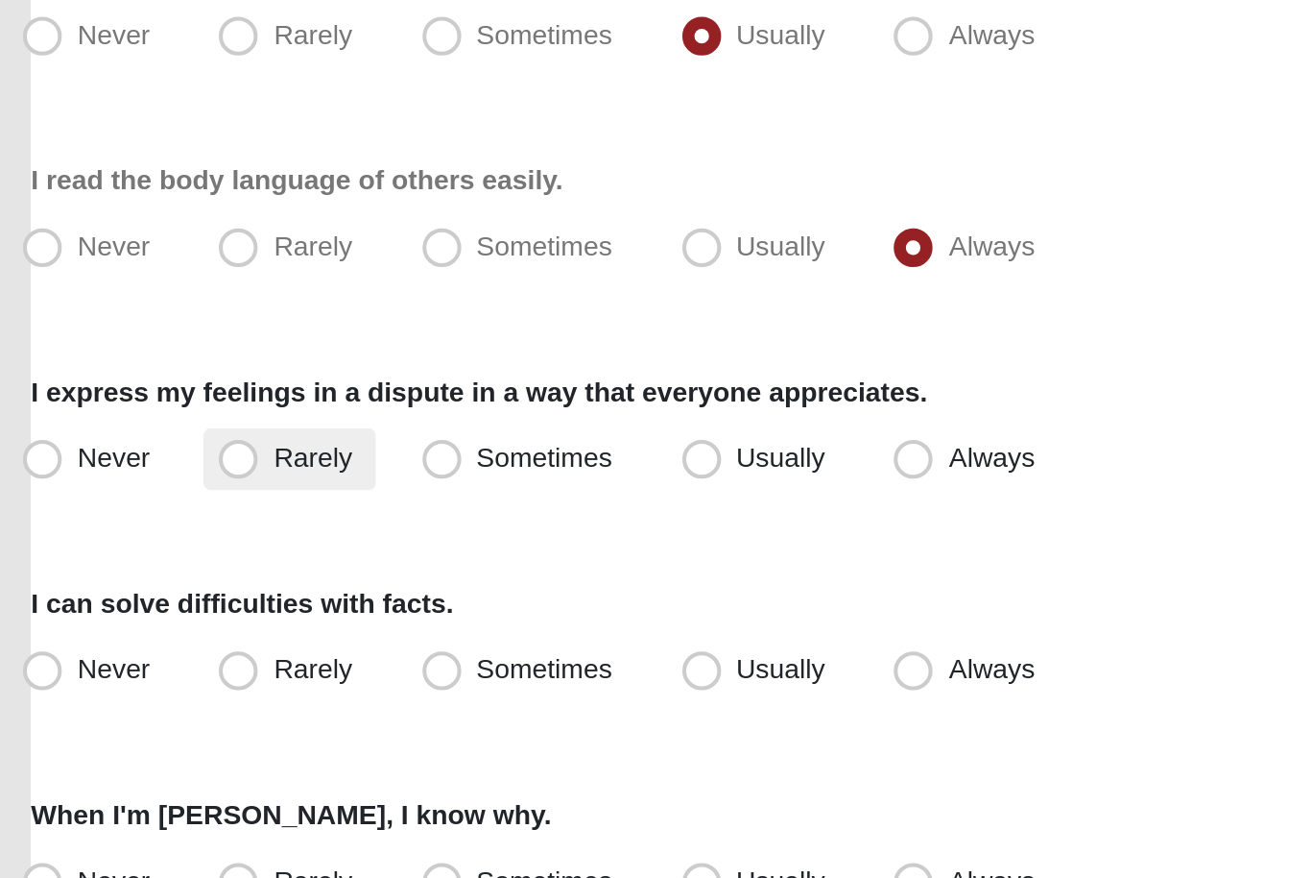
click at [167, 493] on span "Rarely" at bounding box center [186, 500] width 38 height 15
click at [151, 495] on input "Rarely" at bounding box center [154, 501] width 12 height 12
radio input "true"
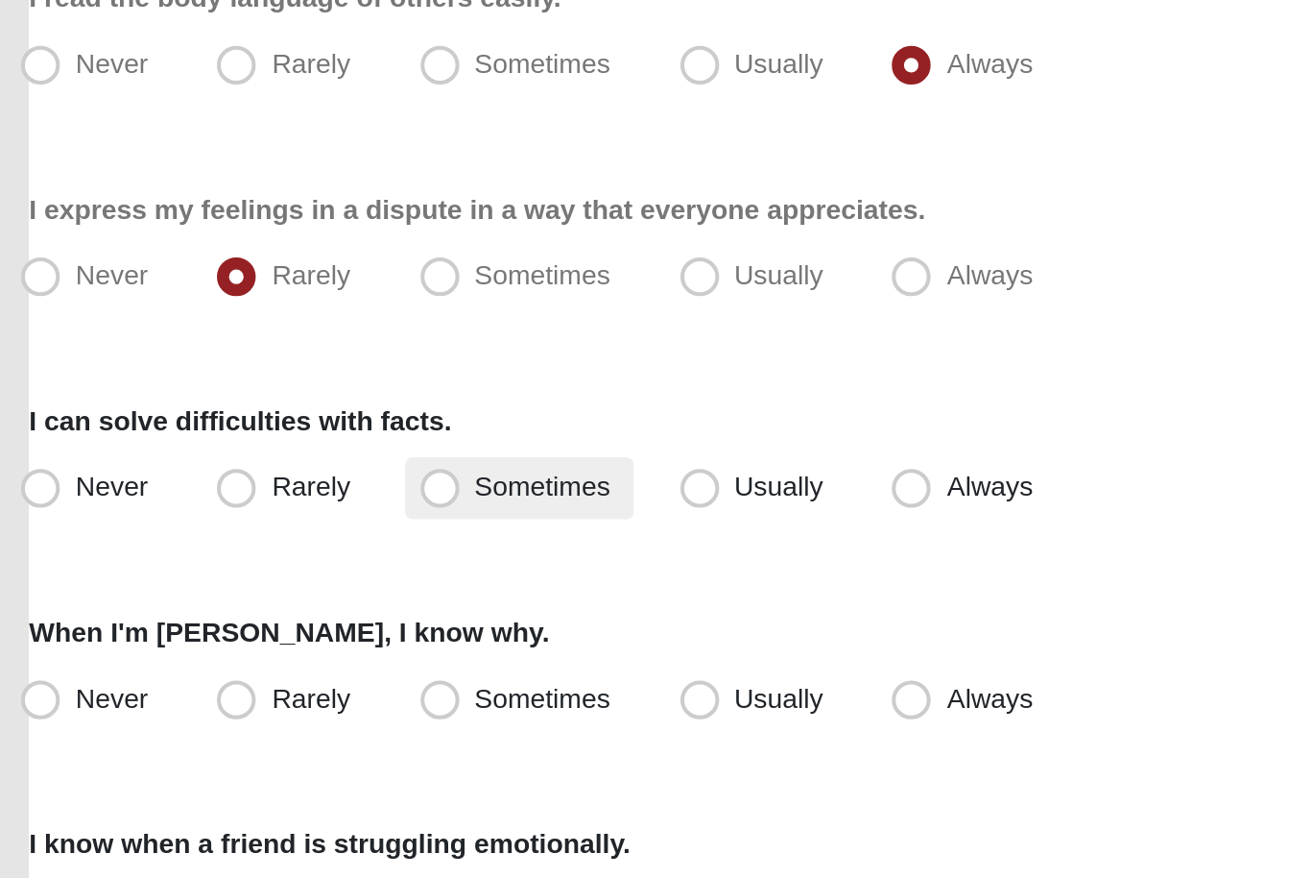
click at [289, 598] on span "Sometimes" at bounding box center [301, 605] width 67 height 15
click at [261, 600] on input "Sometimes" at bounding box center [255, 606] width 12 height 12
radio input "true"
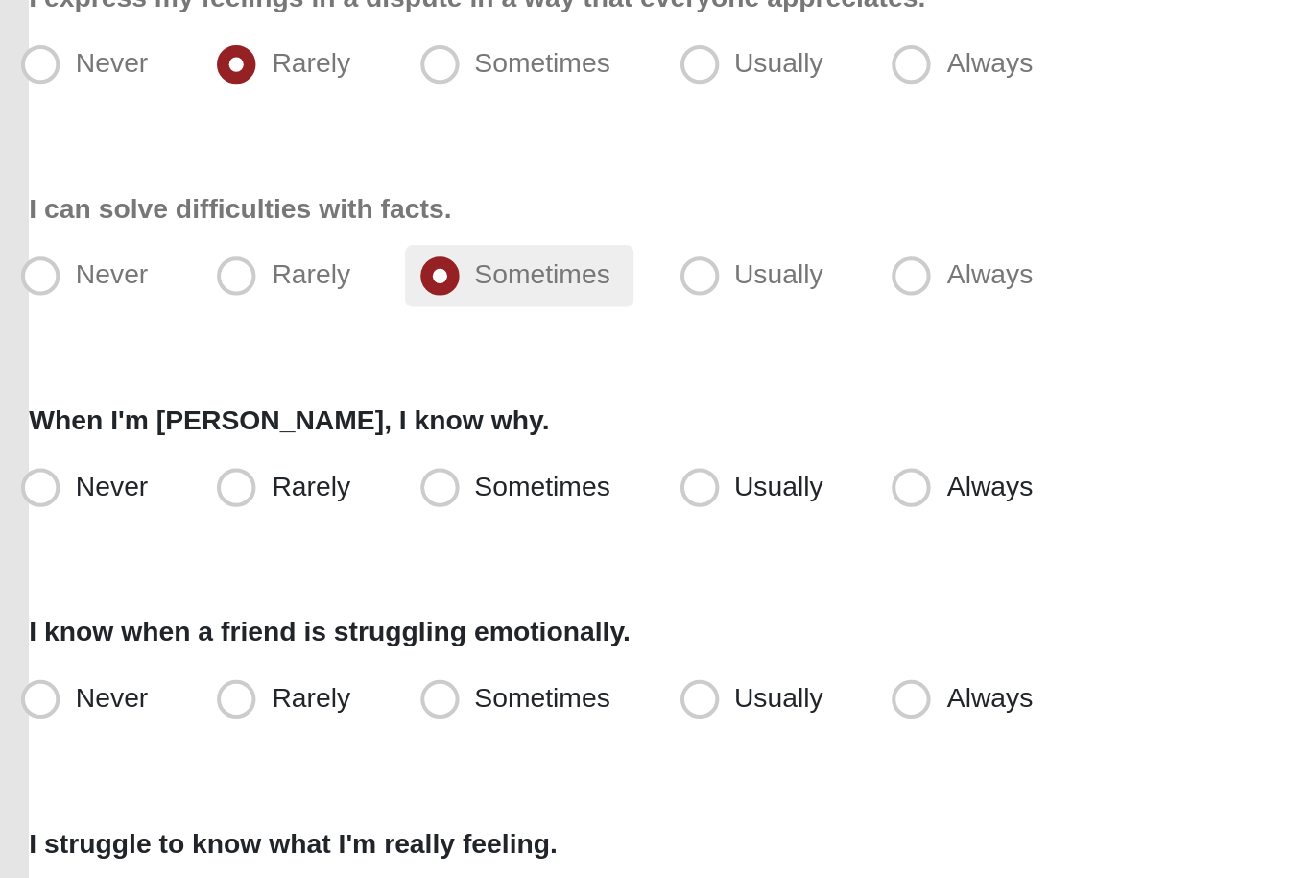
scroll to position [72, 0]
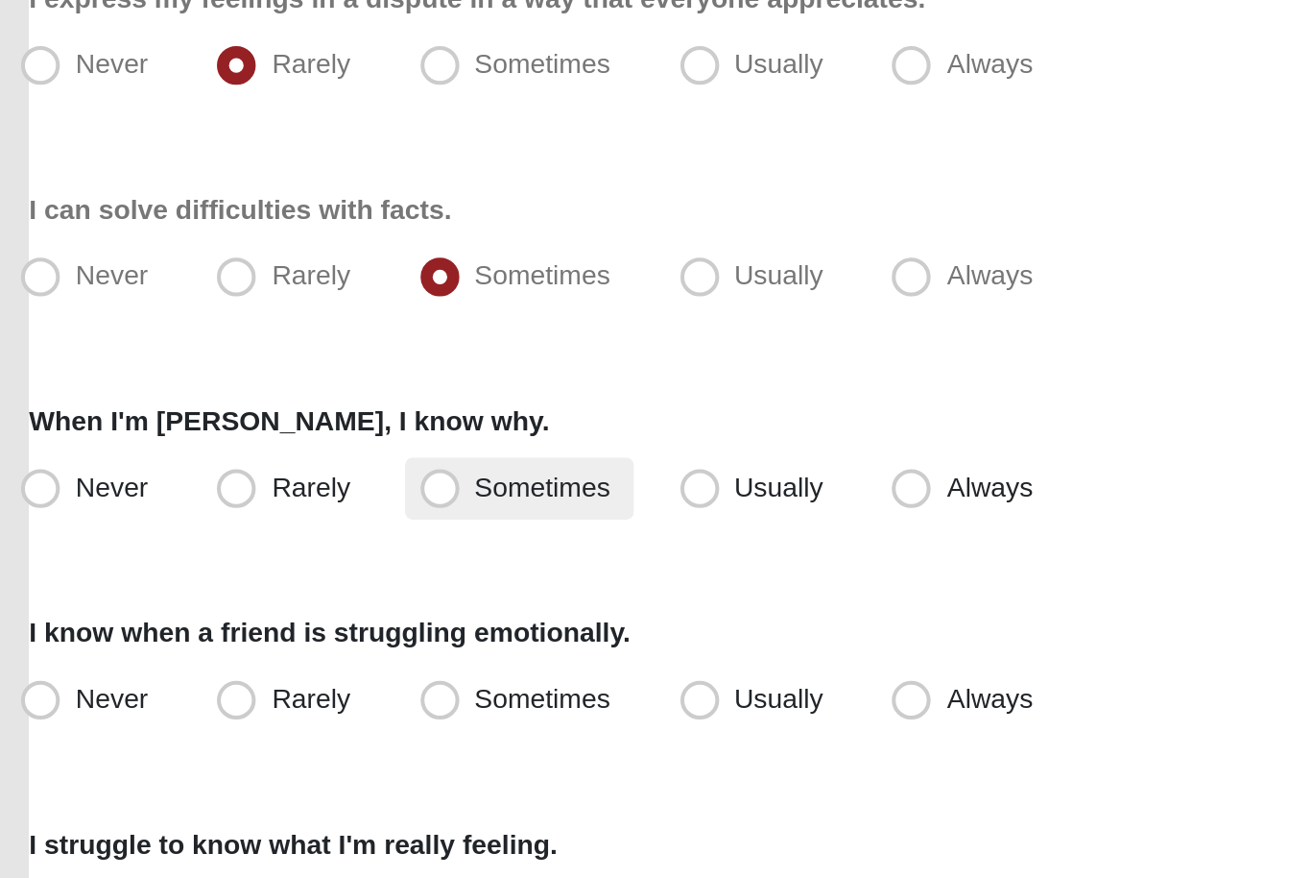
click at [285, 645] on span "Sometimes" at bounding box center [301, 652] width 67 height 15
click at [261, 647] on input "Sometimes" at bounding box center [255, 653] width 12 height 12
radio input "true"
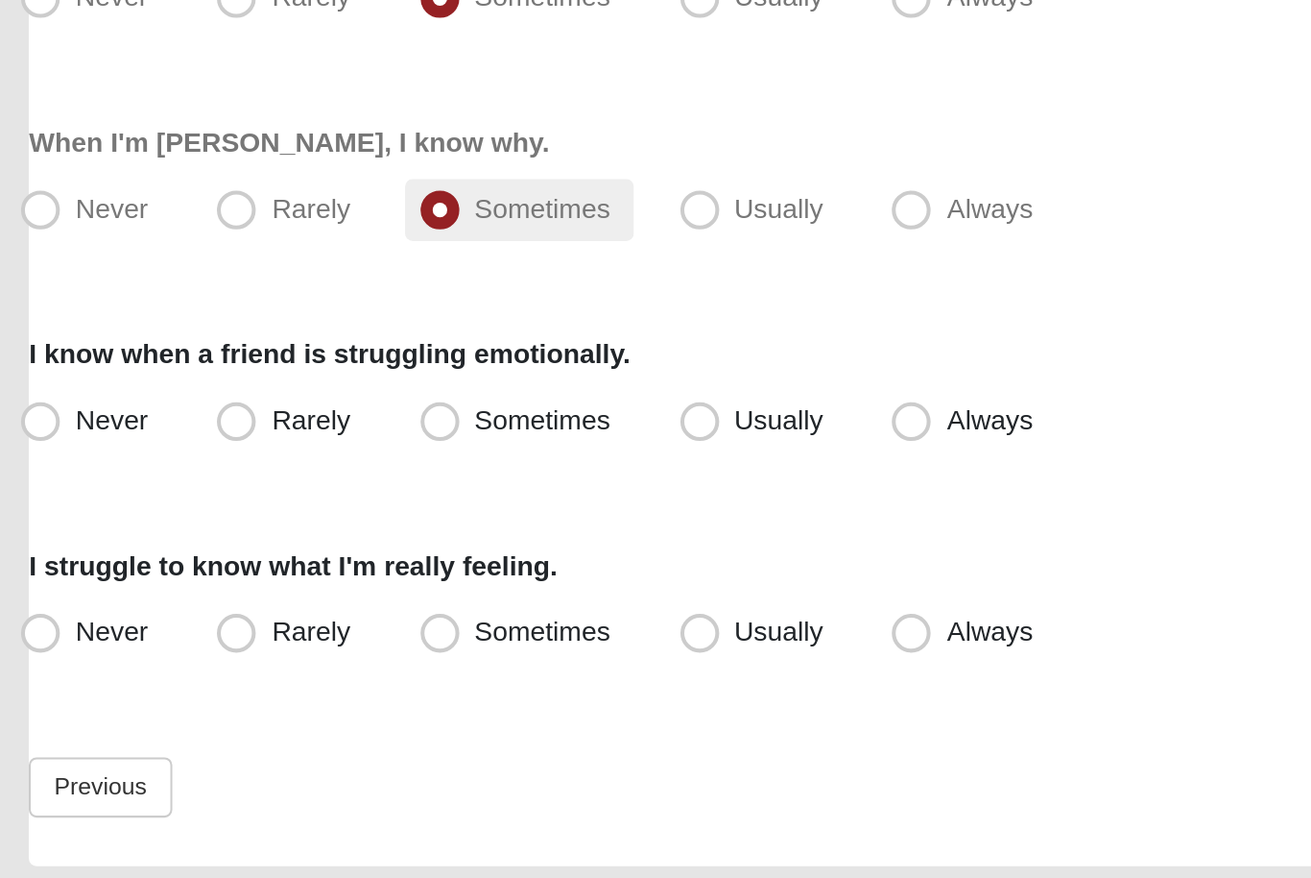
scroll to position [209, 0]
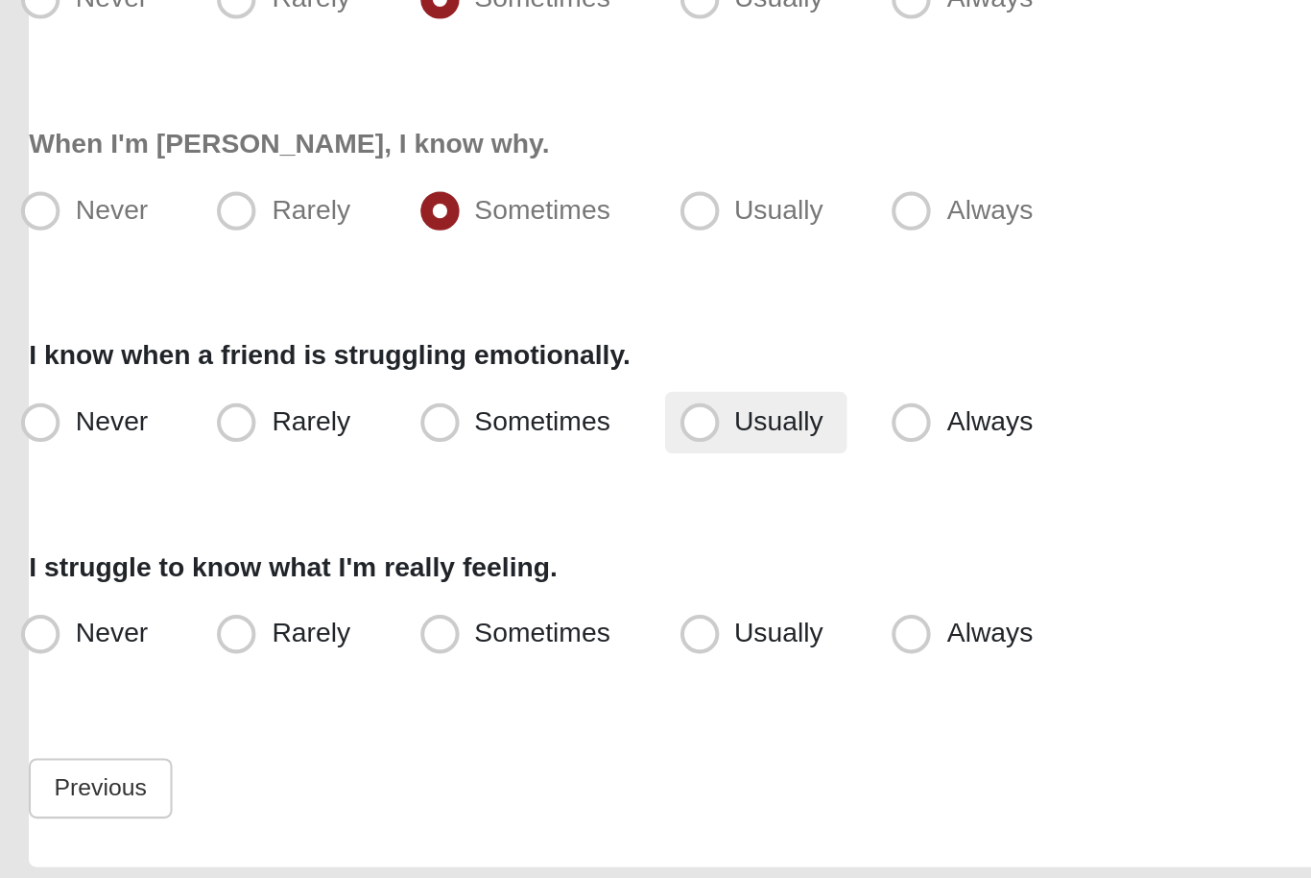
click at [397, 613] on span "Usually" at bounding box center [419, 620] width 44 height 15
click at [386, 614] on input "Usually" at bounding box center [383, 620] width 12 height 12
radio input "true"
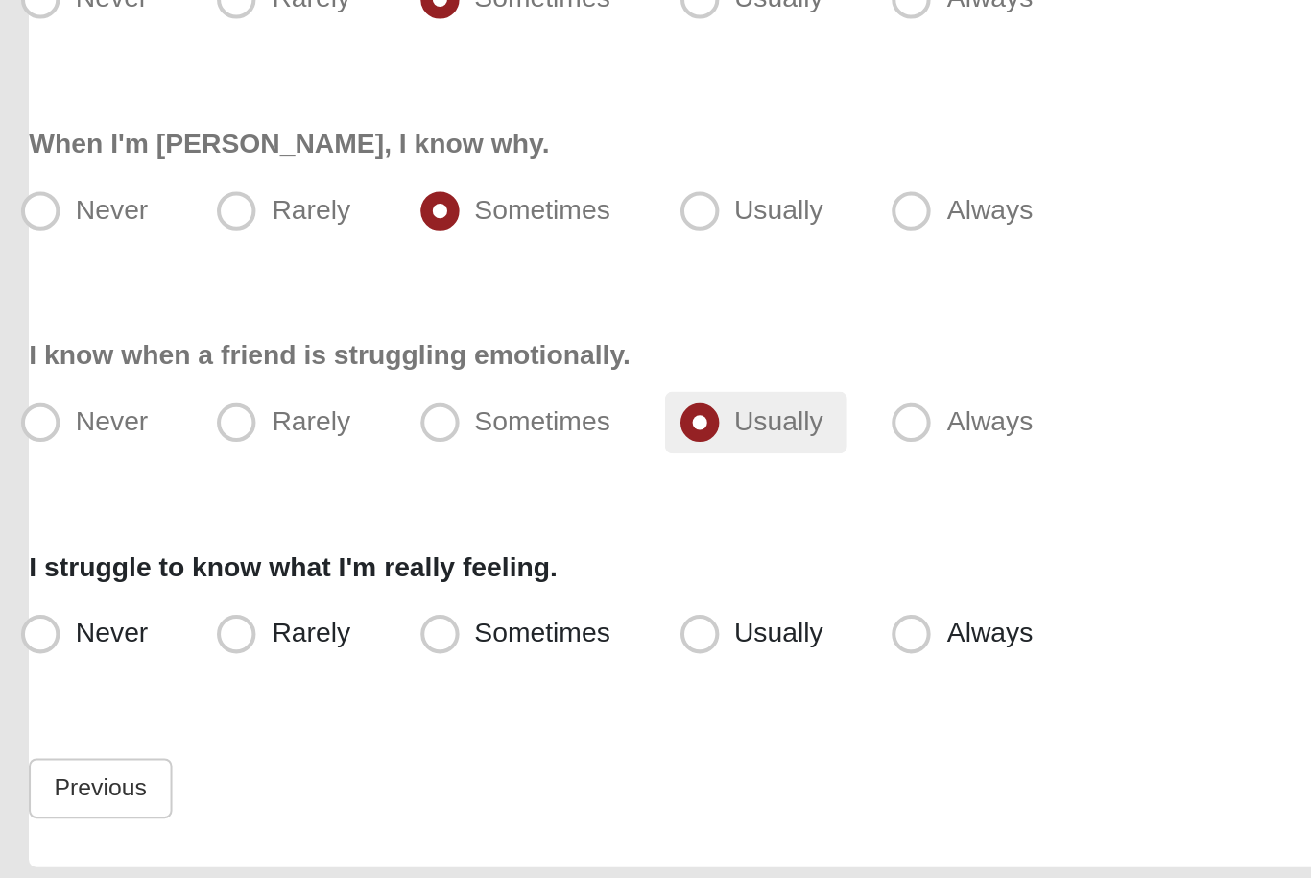
scroll to position [221, 0]
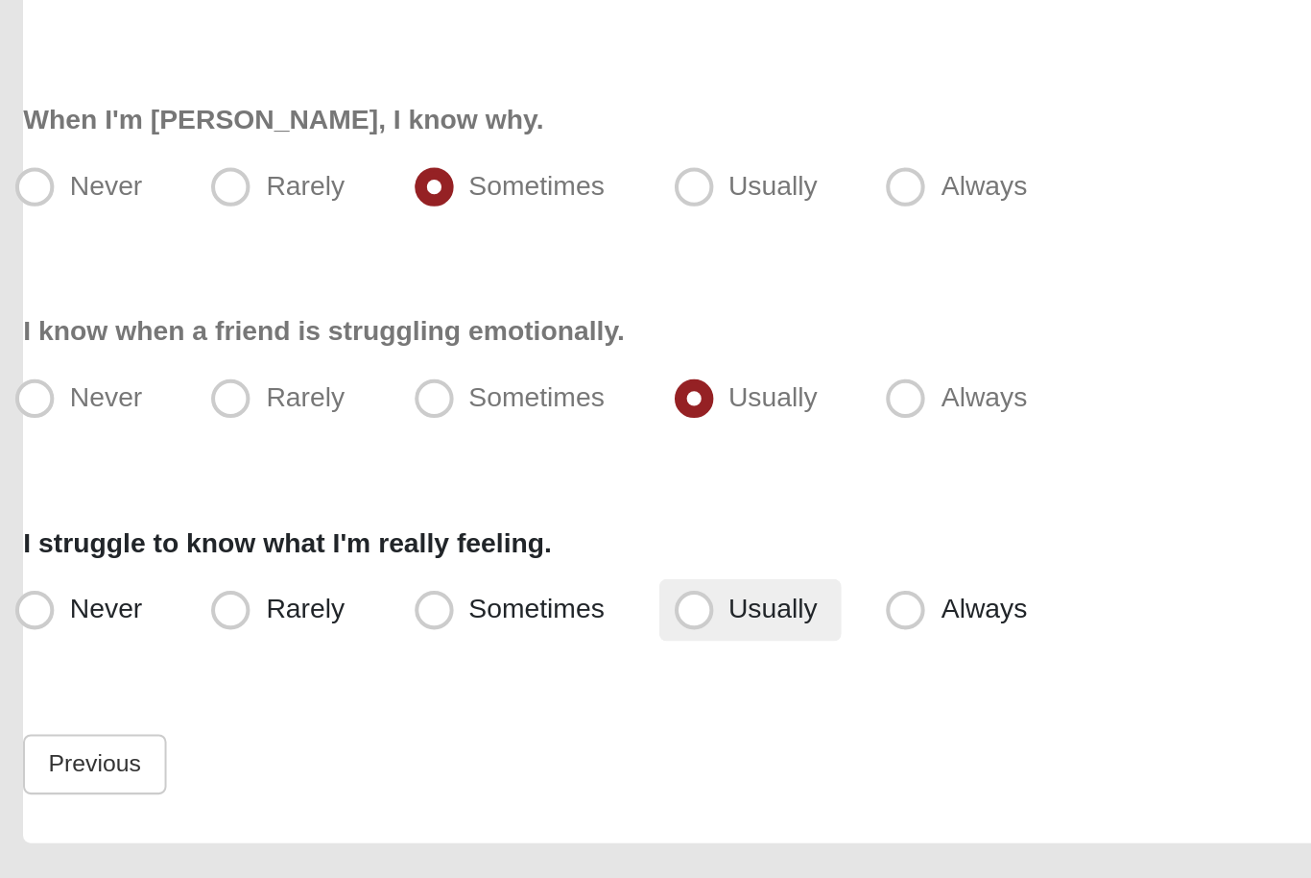
click at [388, 699] on label "Usually" at bounding box center [407, 714] width 90 height 31
click at [388, 708] on input "Usually" at bounding box center [383, 714] width 12 height 12
radio input "true"
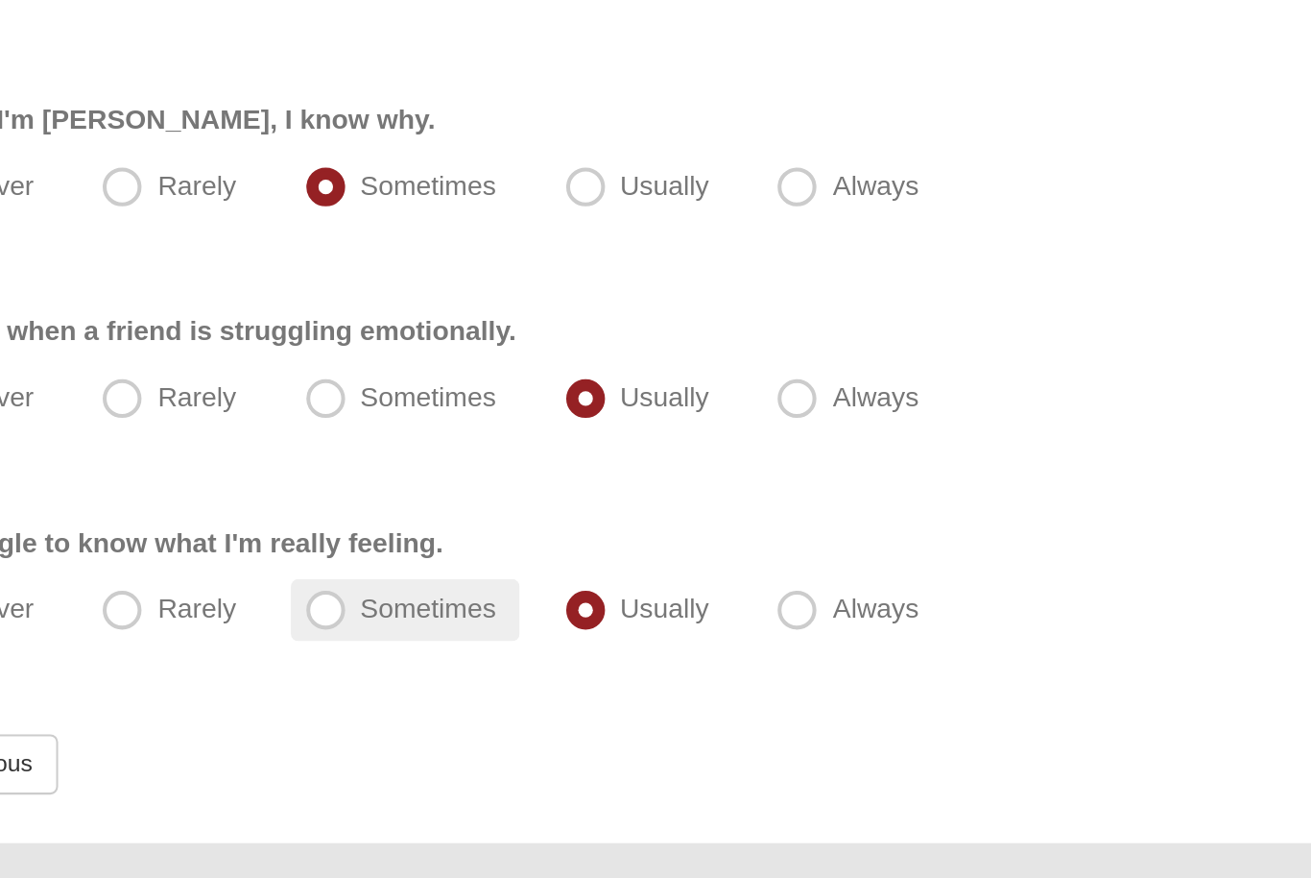
click at [268, 706] on span "Sometimes" at bounding box center [301, 713] width 67 height 15
click at [249, 708] on input "Sometimes" at bounding box center [255, 714] width 12 height 12
radio input "true"
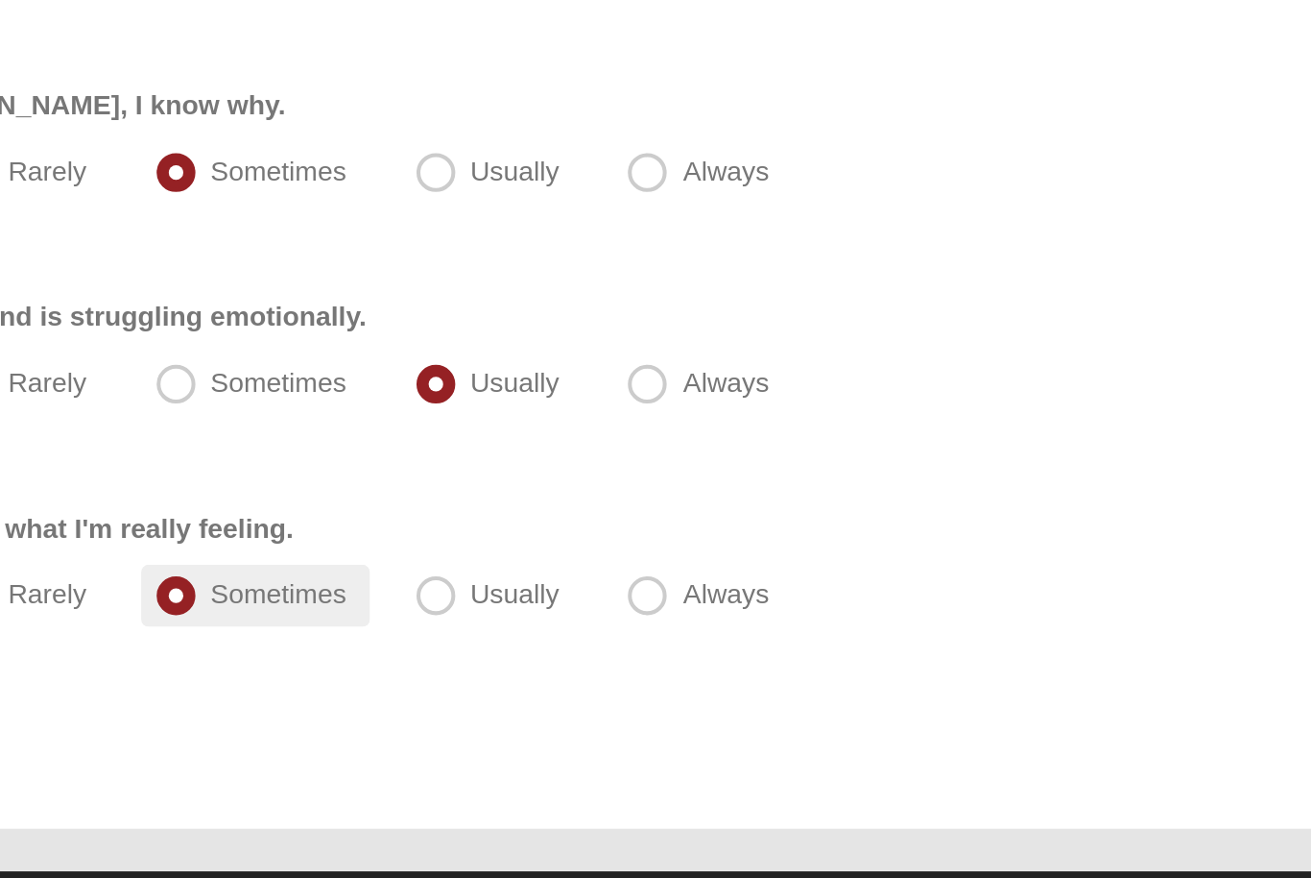
scroll to position [229, 0]
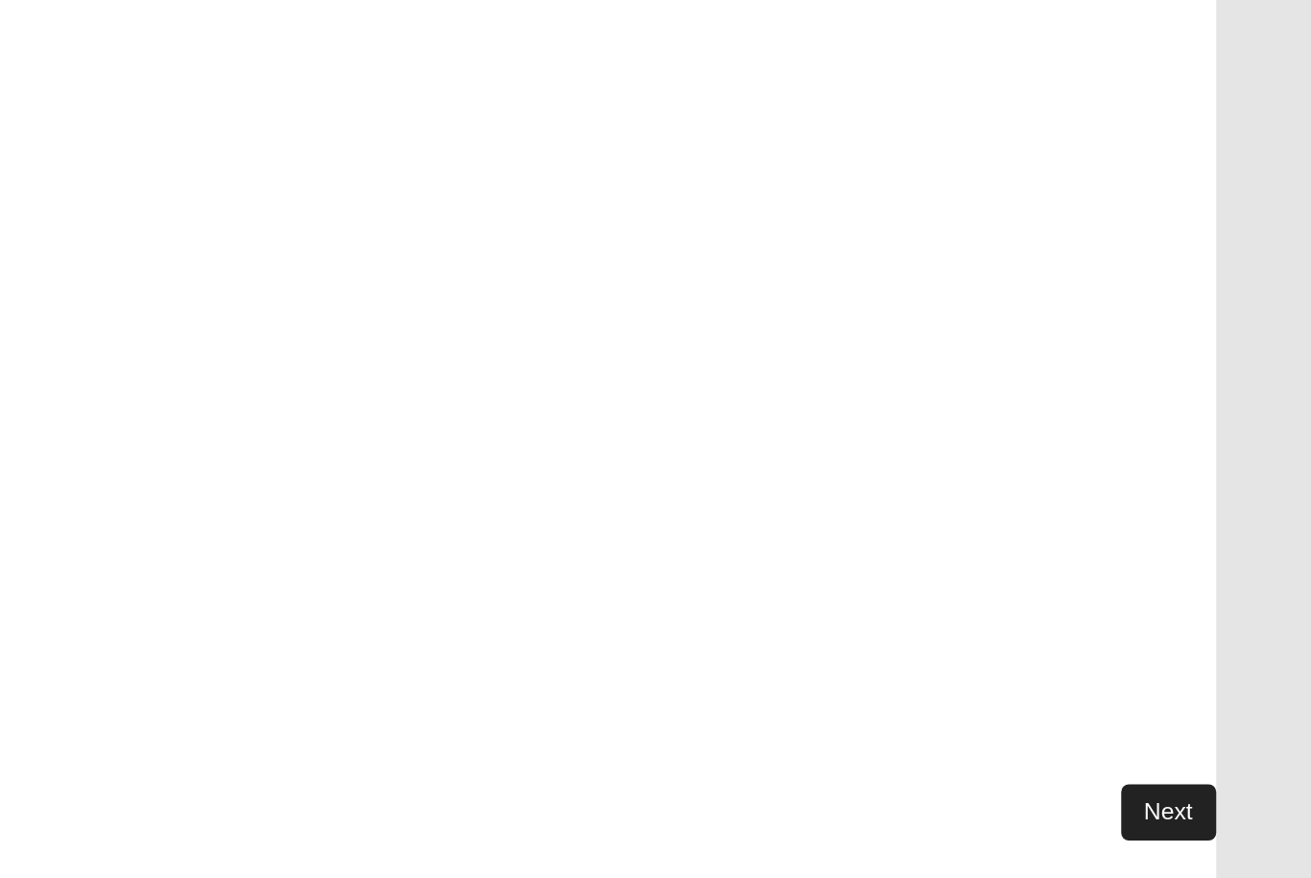
click at [1217, 767] on link "Next" at bounding box center [1240, 781] width 47 height 28
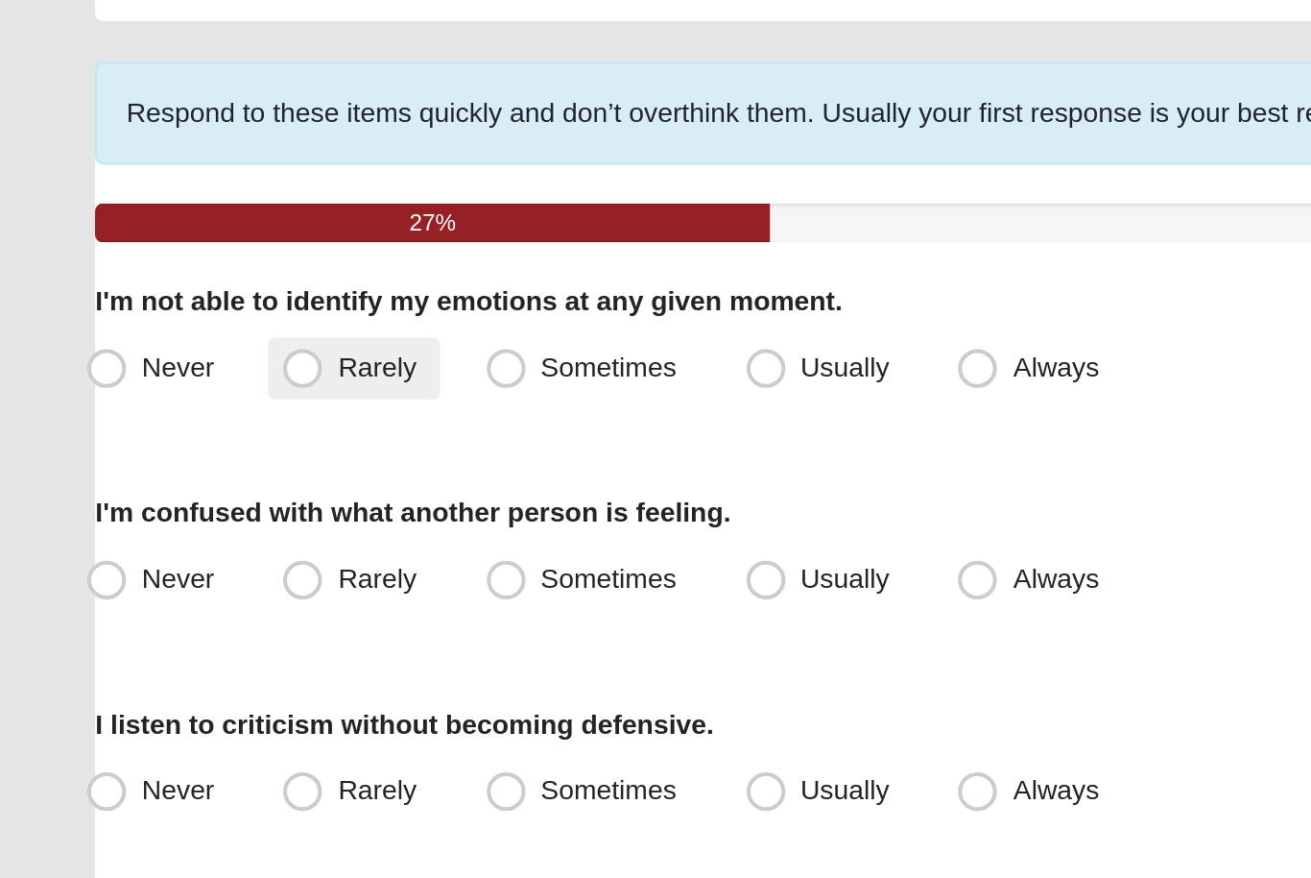
click at [198, 299] on span "Rarely" at bounding box center [186, 306] width 38 height 15
click at [160, 301] on input "Rarely" at bounding box center [154, 307] width 12 height 12
radio input "true"
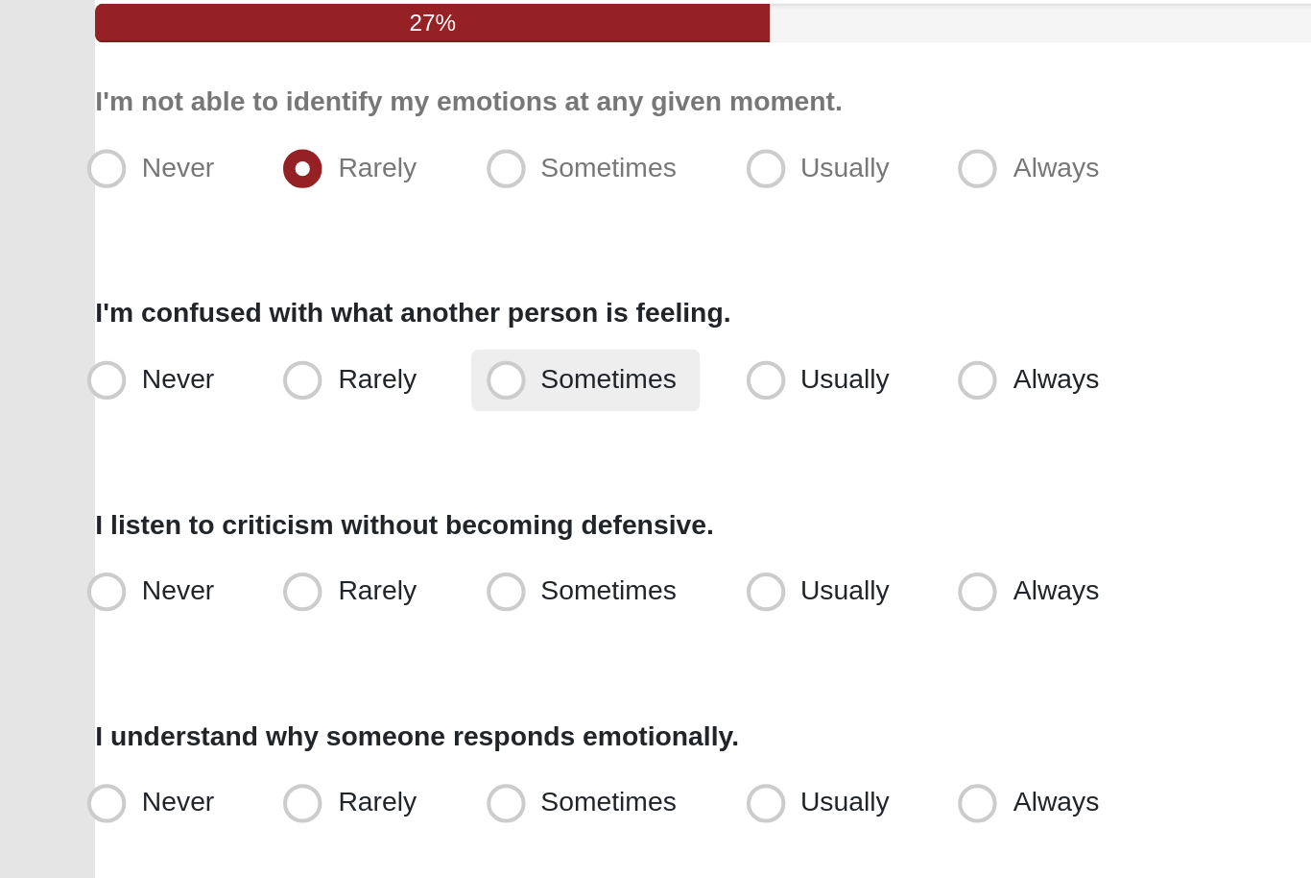
click at [285, 403] on span "Sometimes" at bounding box center [301, 410] width 67 height 15
click at [261, 405] on input "Sometimes" at bounding box center [255, 411] width 12 height 12
radio input "true"
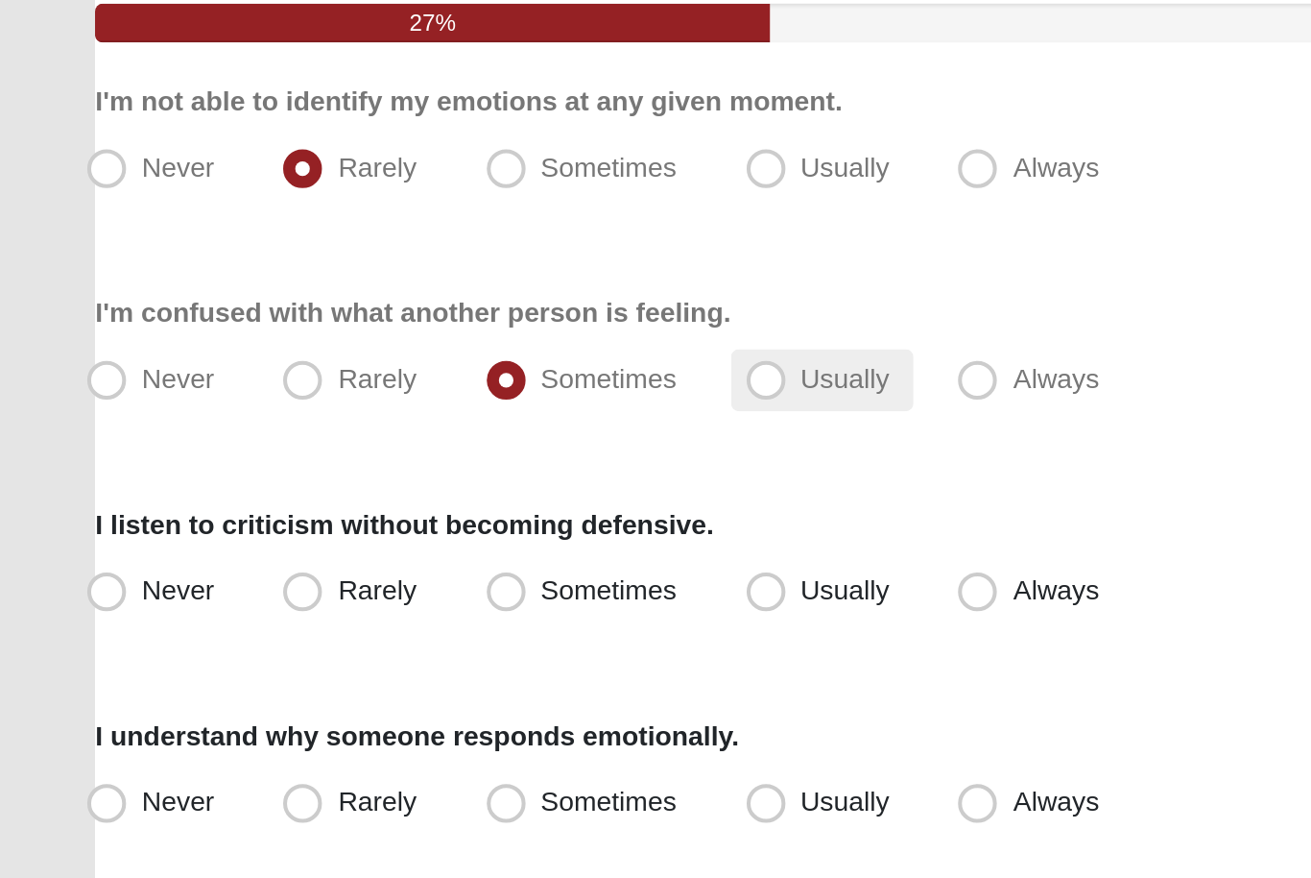
click at [417, 397] on label "Usually" at bounding box center [407, 412] width 90 height 31
click at [390, 405] on input "Usually" at bounding box center [383, 411] width 12 height 12
radio input "true"
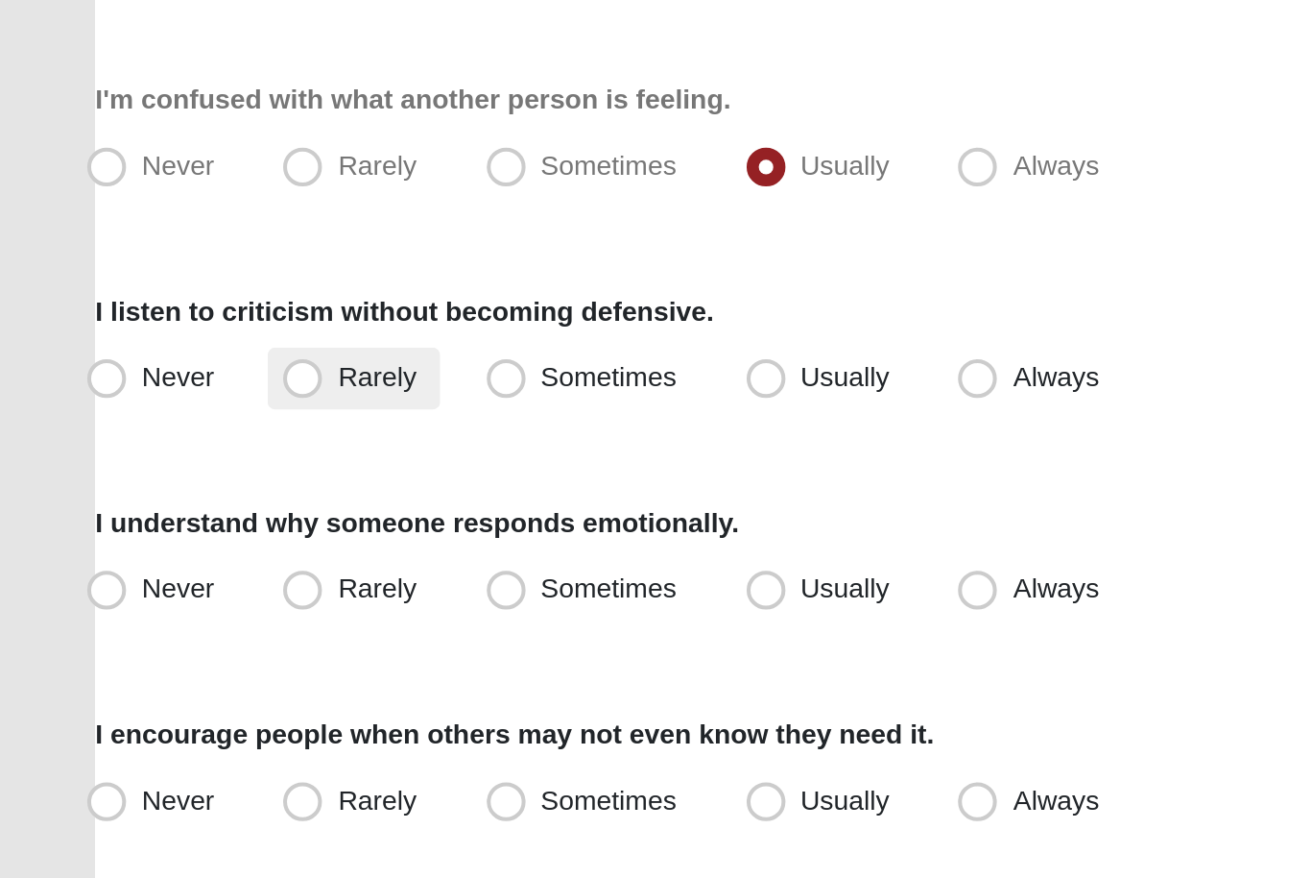
click at [172, 508] on span "Rarely" at bounding box center [186, 515] width 38 height 15
click at [160, 510] on input "Rarely" at bounding box center [154, 516] width 12 height 12
radio input "true"
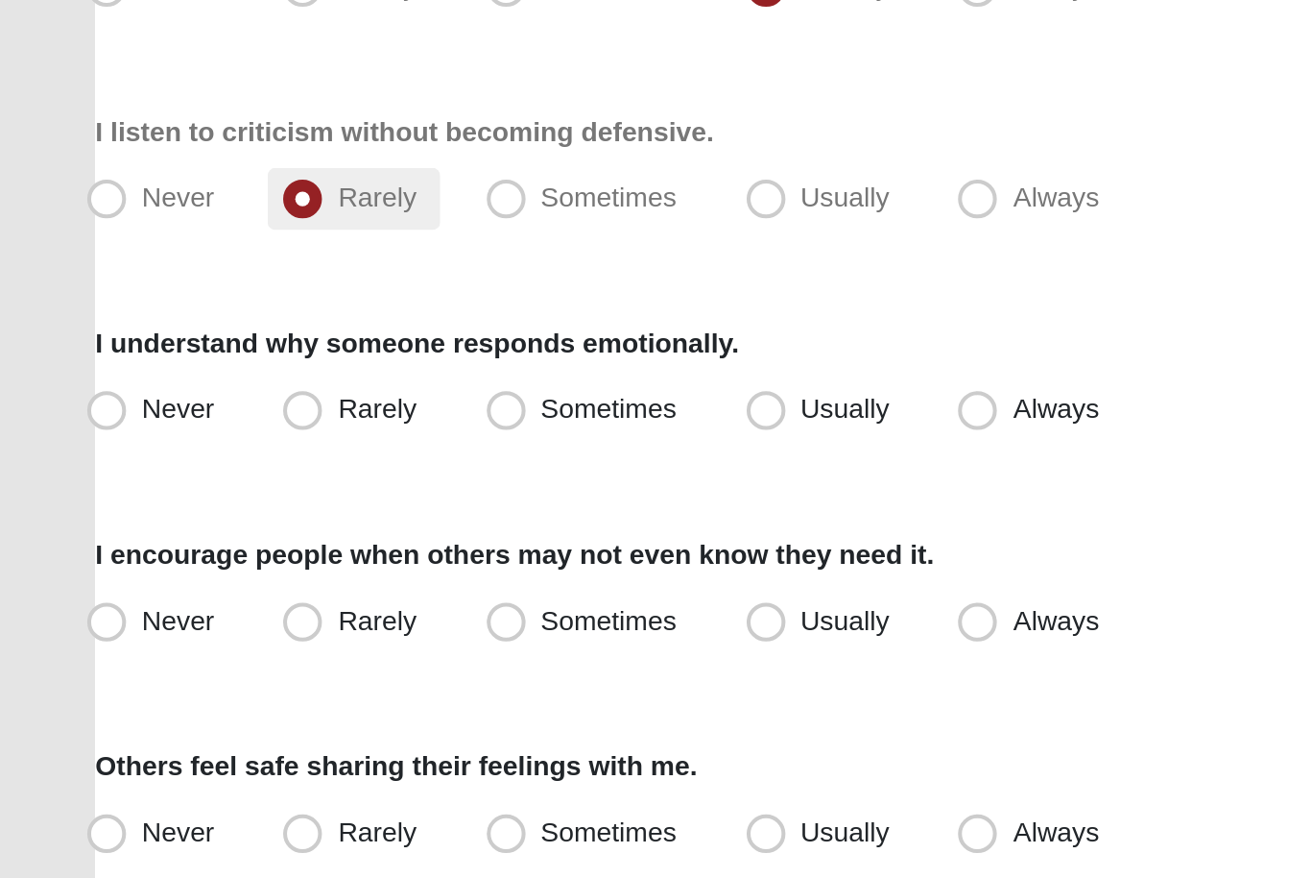
scroll to position [6, 0]
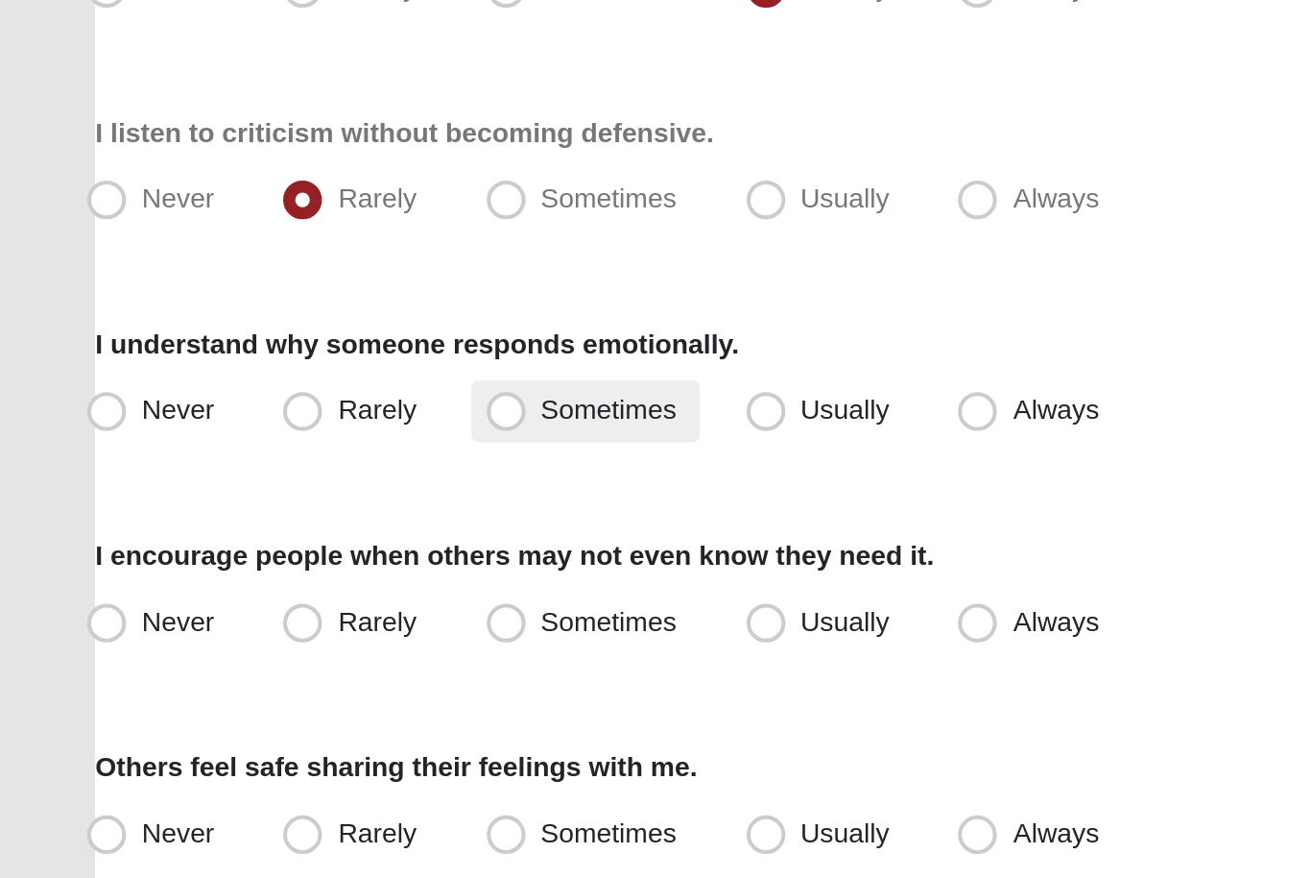
click at [283, 600] on label "Sometimes" at bounding box center [289, 615] width 113 height 31
click at [261, 609] on input "Sometimes" at bounding box center [255, 615] width 12 height 12
radio input "true"
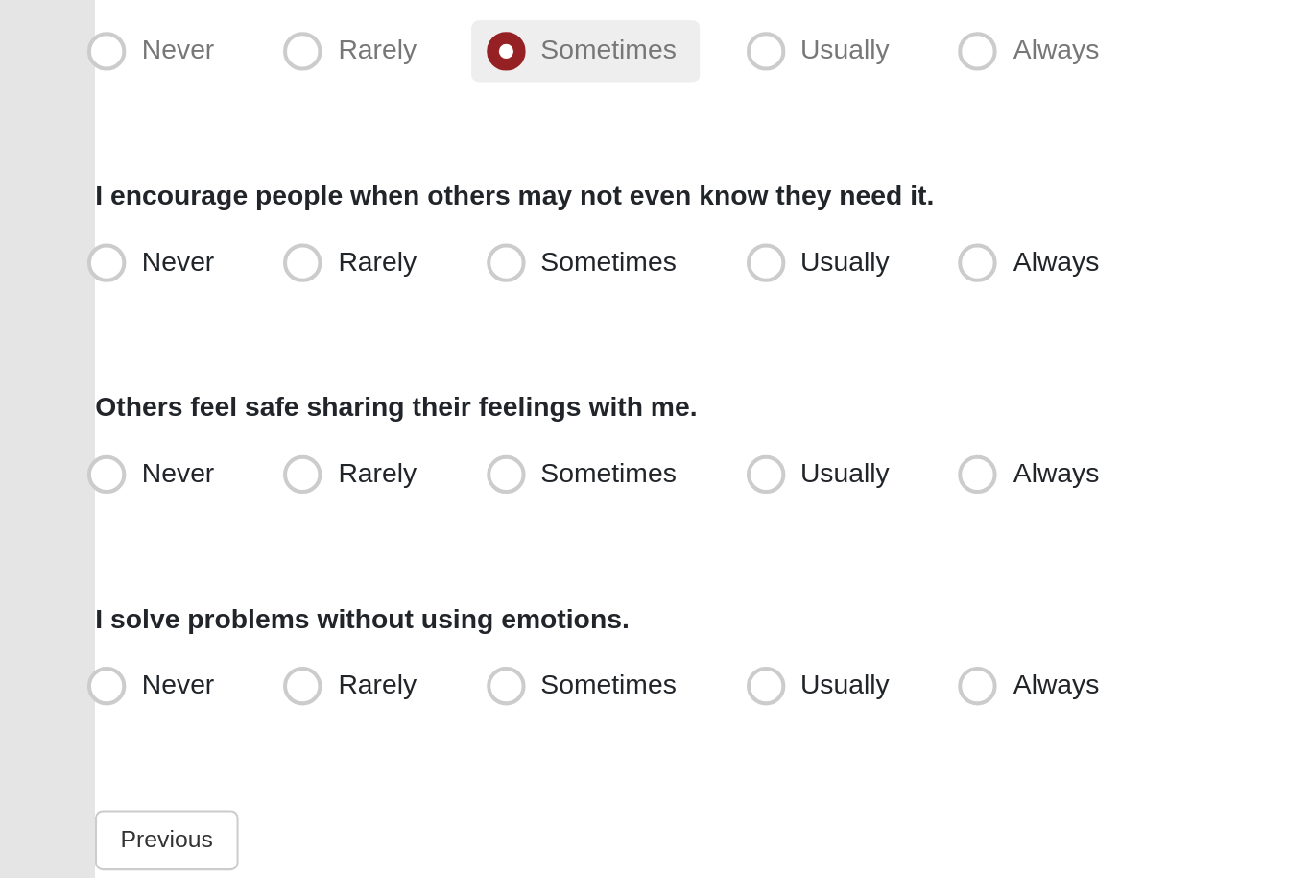
scroll to position [183, 0]
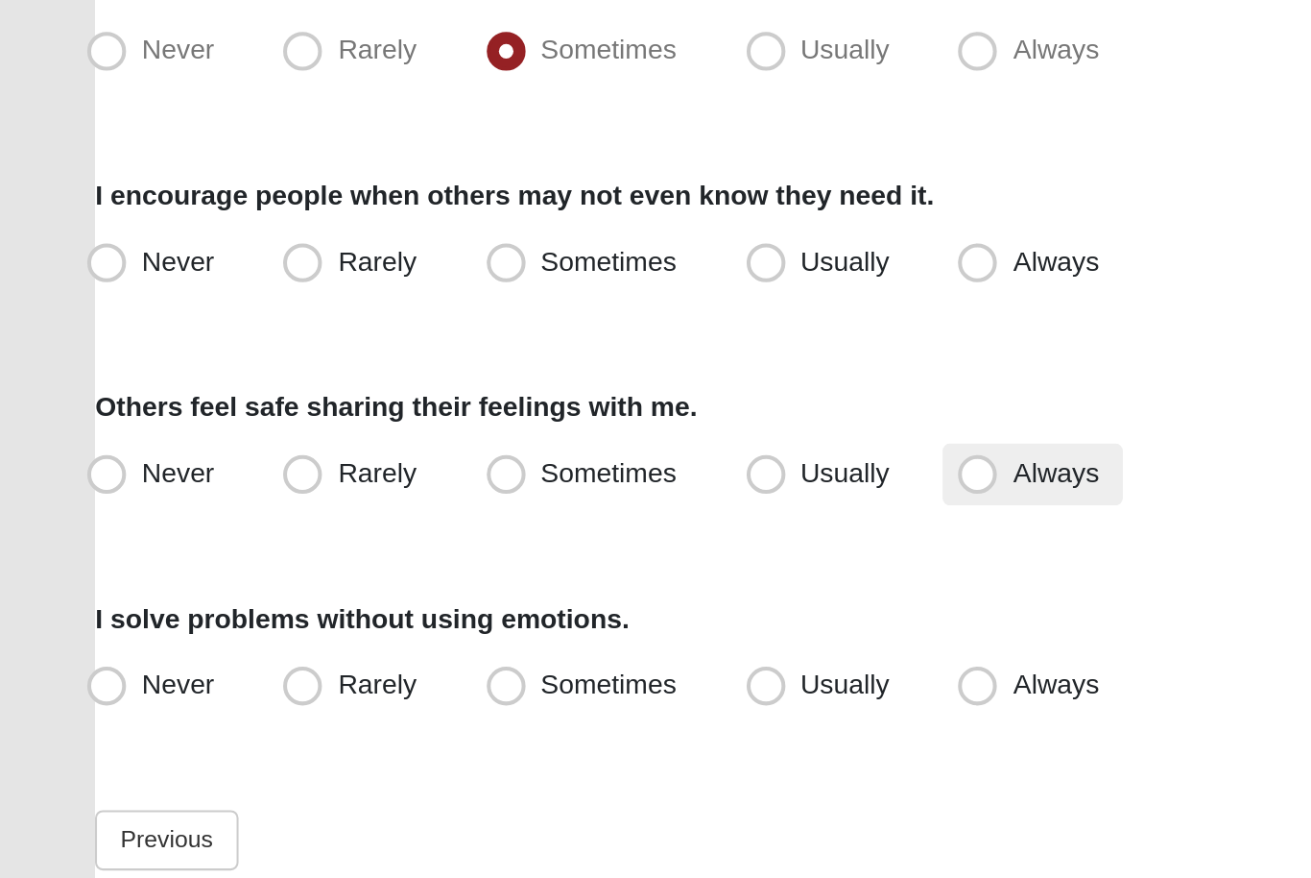
click at [513, 638] on span "Always" at bounding box center [522, 645] width 42 height 15
click at [494, 640] on input "Always" at bounding box center [488, 646] width 12 height 12
radio input "true"
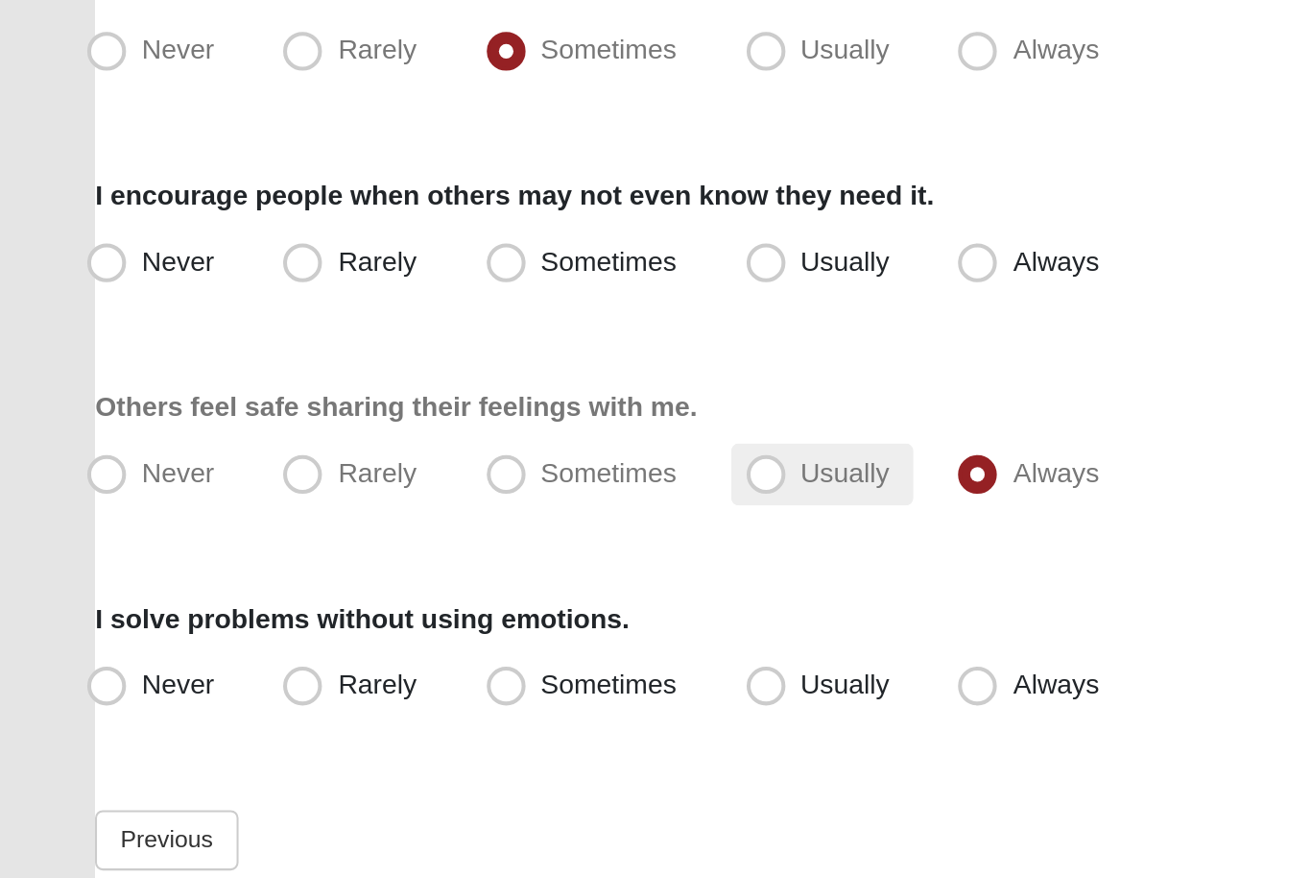
click at [399, 632] on label "Usually" at bounding box center [407, 647] width 90 height 31
click at [390, 640] on input "Usually" at bounding box center [383, 646] width 12 height 12
radio input "true"
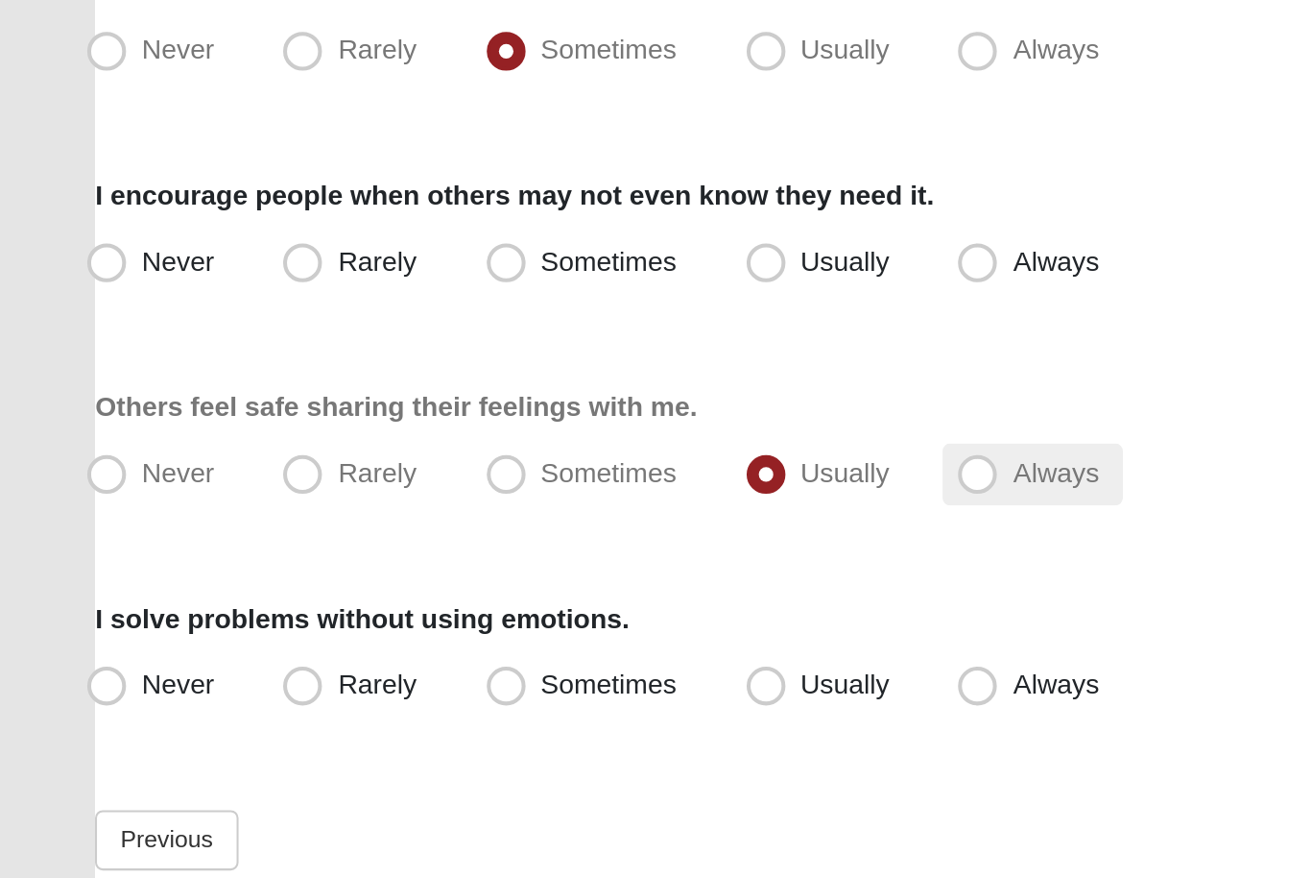
click at [505, 632] on label "Always" at bounding box center [511, 647] width 88 height 31
click at [494, 640] on input "Always" at bounding box center [488, 646] width 12 height 12
radio input "true"
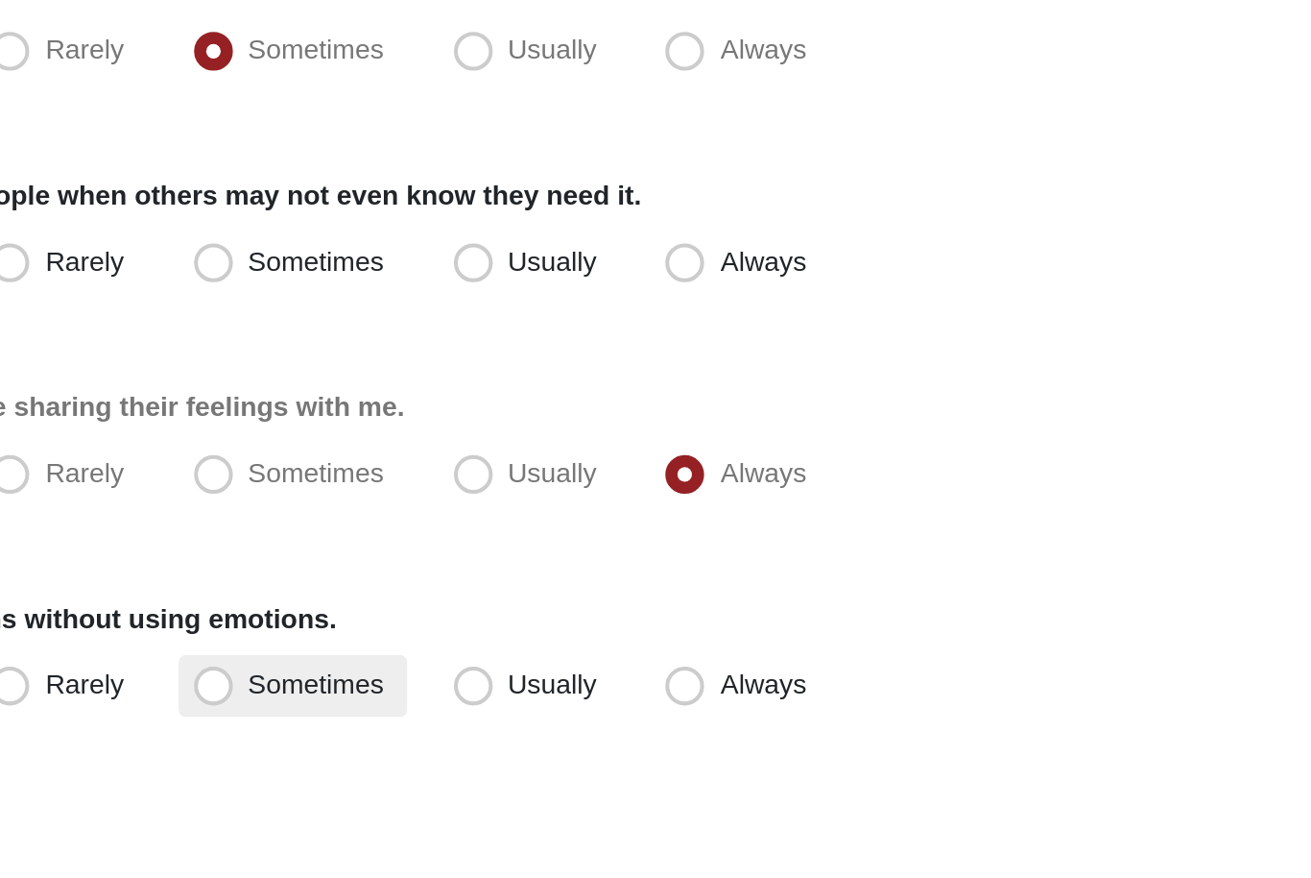
click at [233, 736] on label "Sometimes" at bounding box center [289, 751] width 113 height 31
click at [249, 745] on input "Sometimes" at bounding box center [255, 751] width 12 height 12
radio input "true"
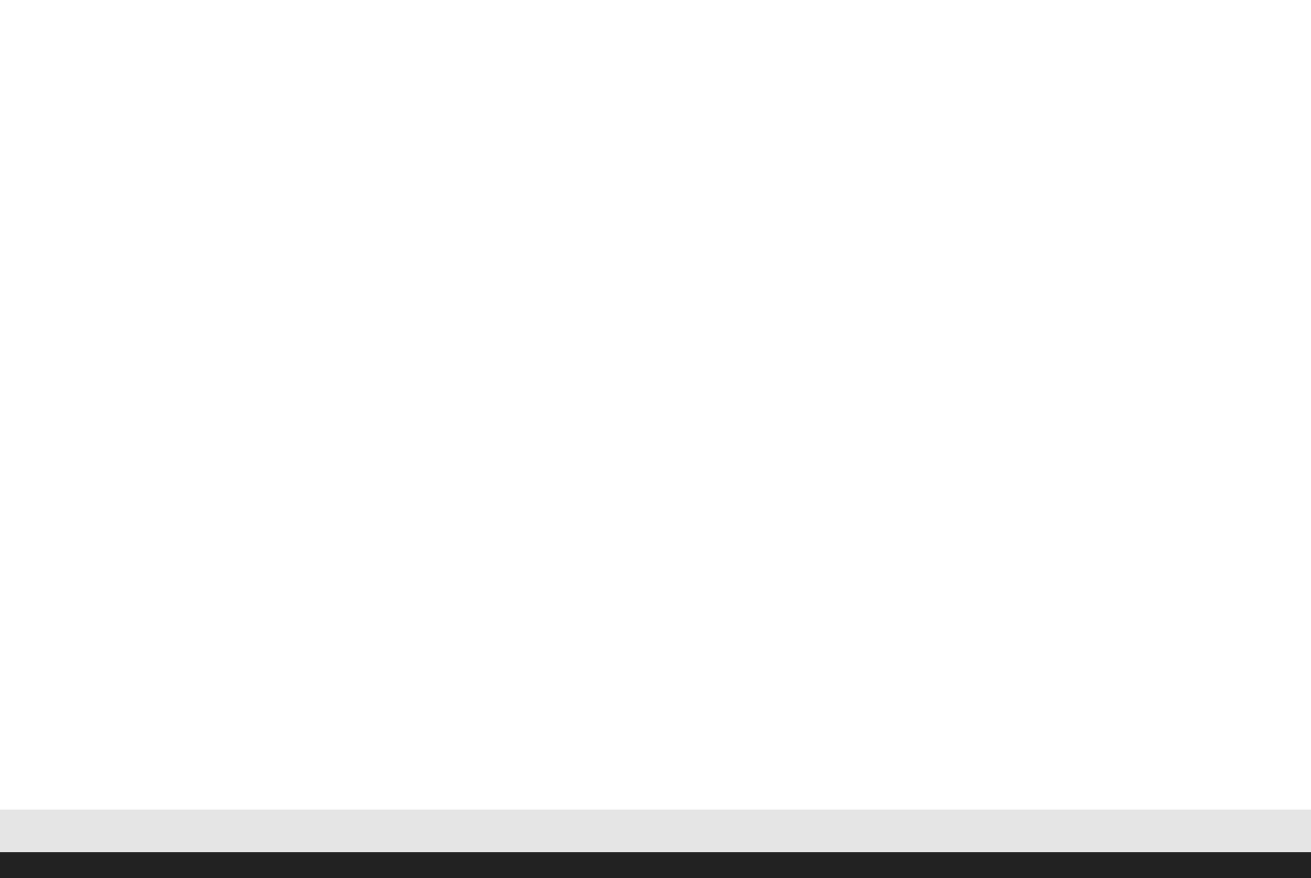
scroll to position [243, 0]
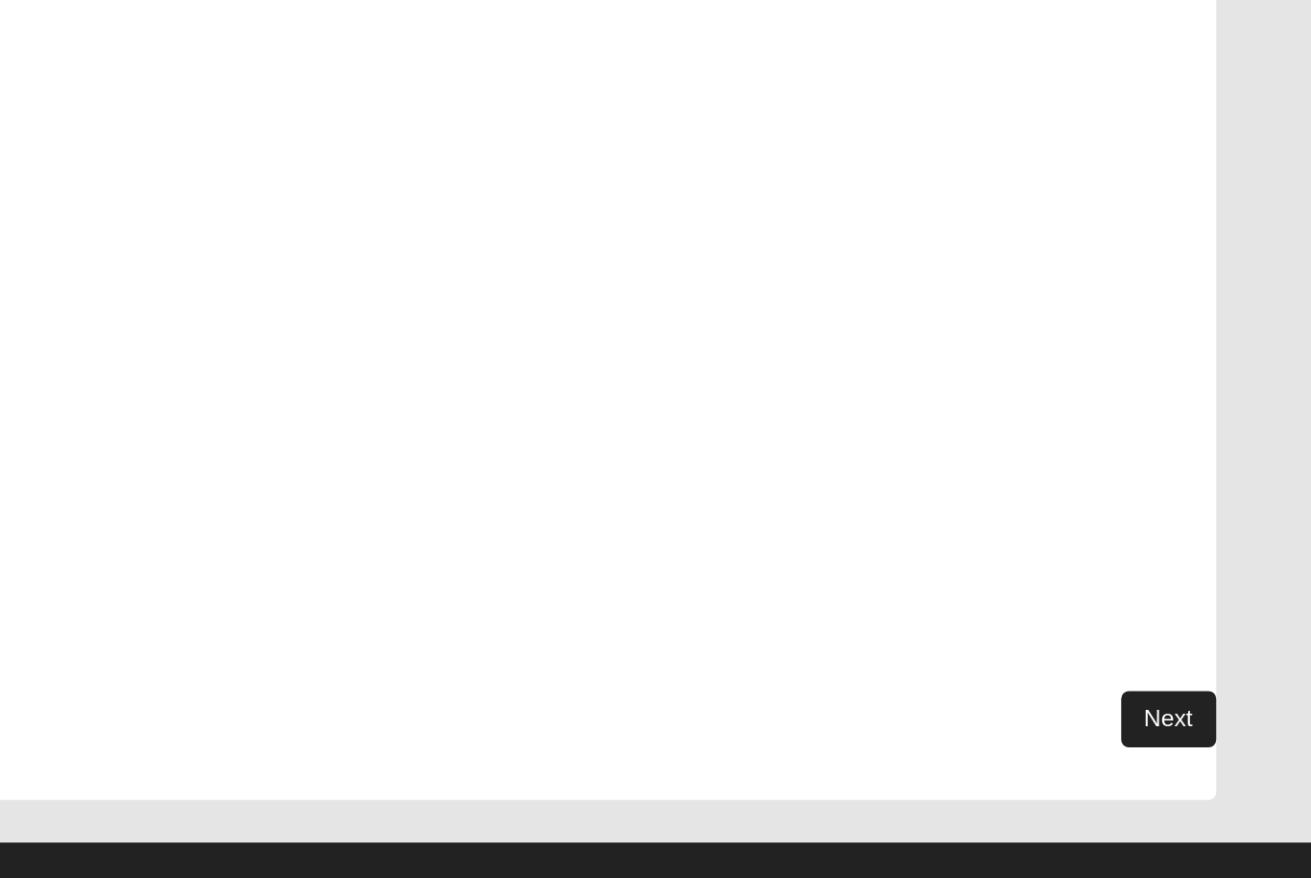
click at [1217, 754] on link "Next" at bounding box center [1240, 768] width 47 height 28
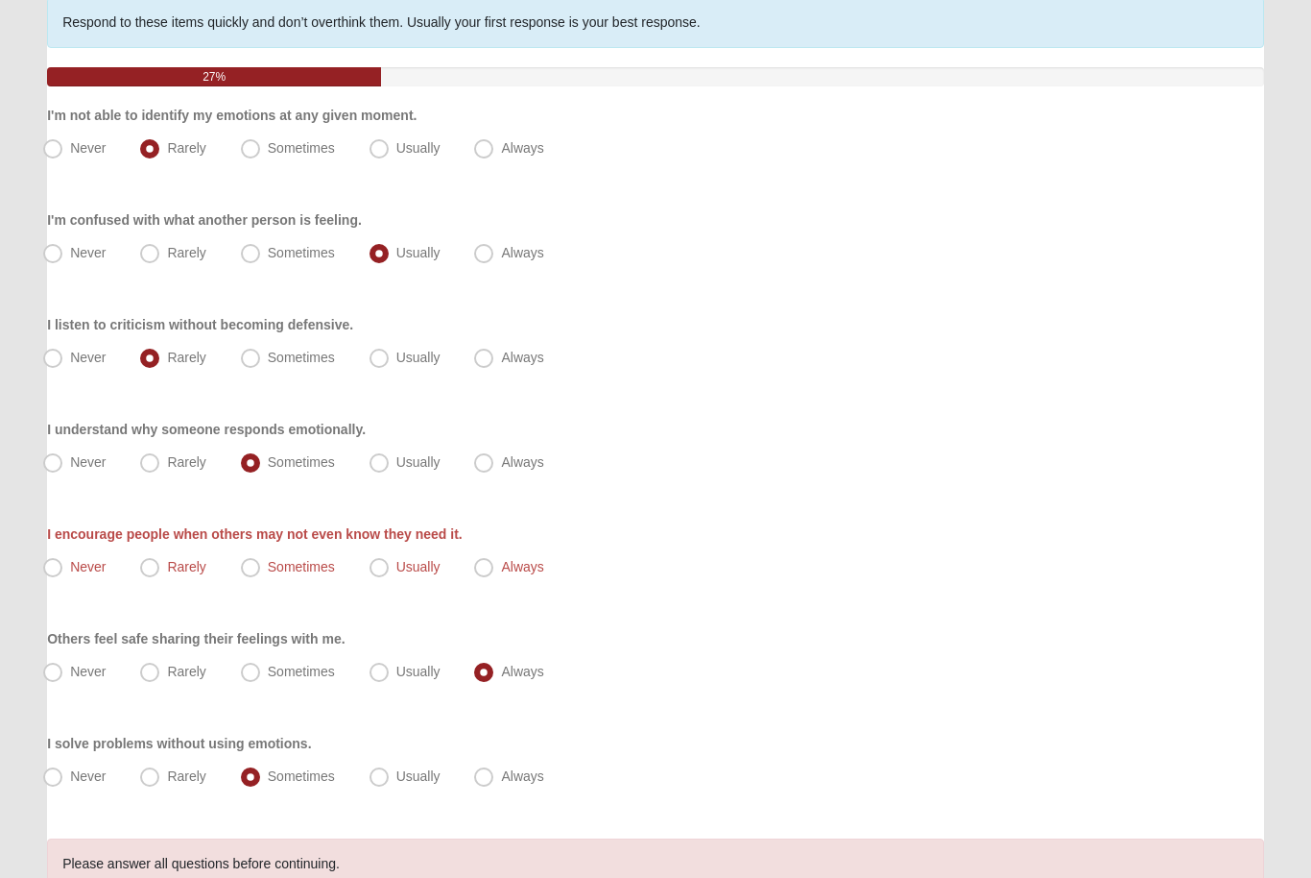
scroll to position [229, 0]
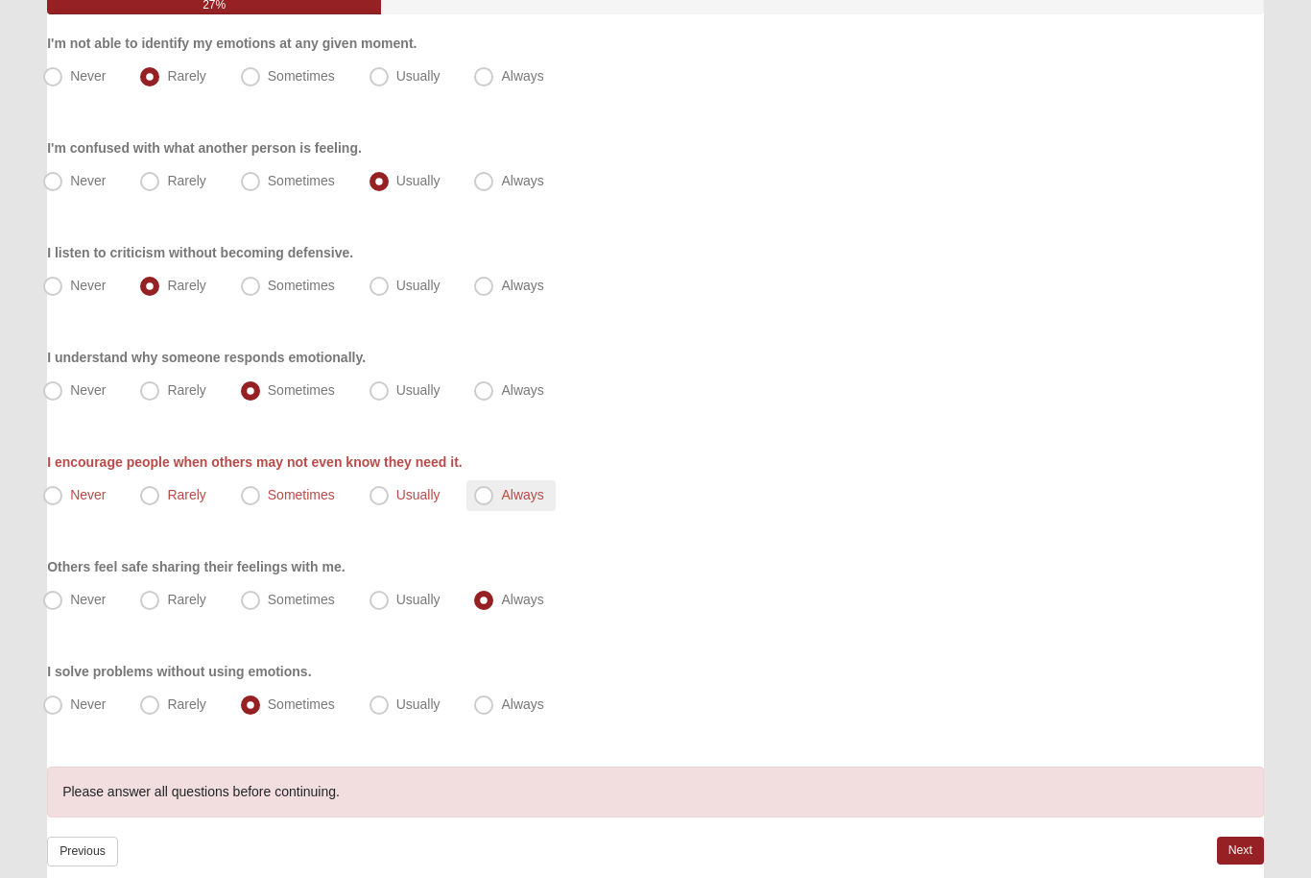
click at [508, 505] on label "Always" at bounding box center [511, 496] width 88 height 31
click at [494, 502] on input "Always" at bounding box center [488, 496] width 12 height 12
radio input "true"
click at [1247, 848] on link "Next" at bounding box center [1240, 850] width 47 height 28
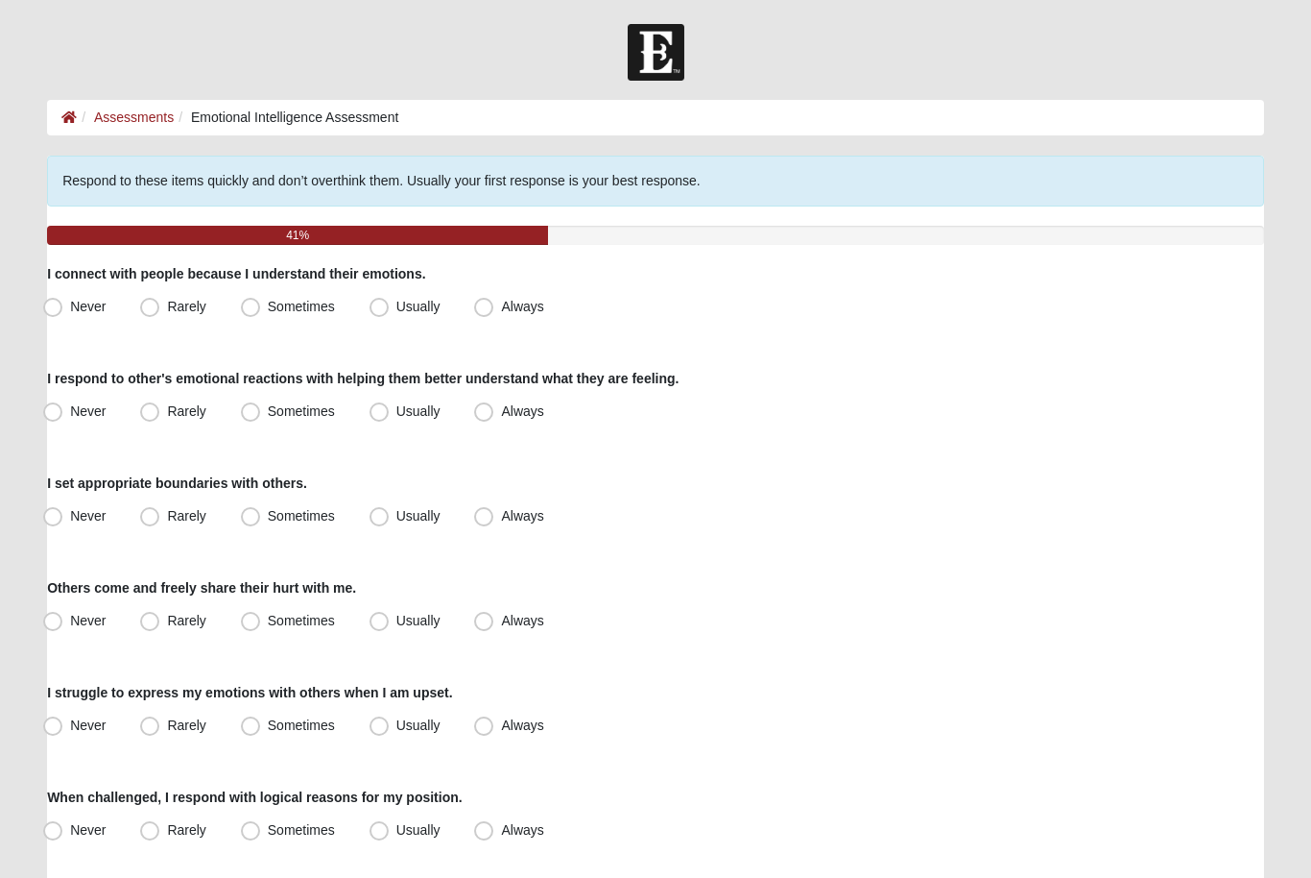
scroll to position [19, 0]
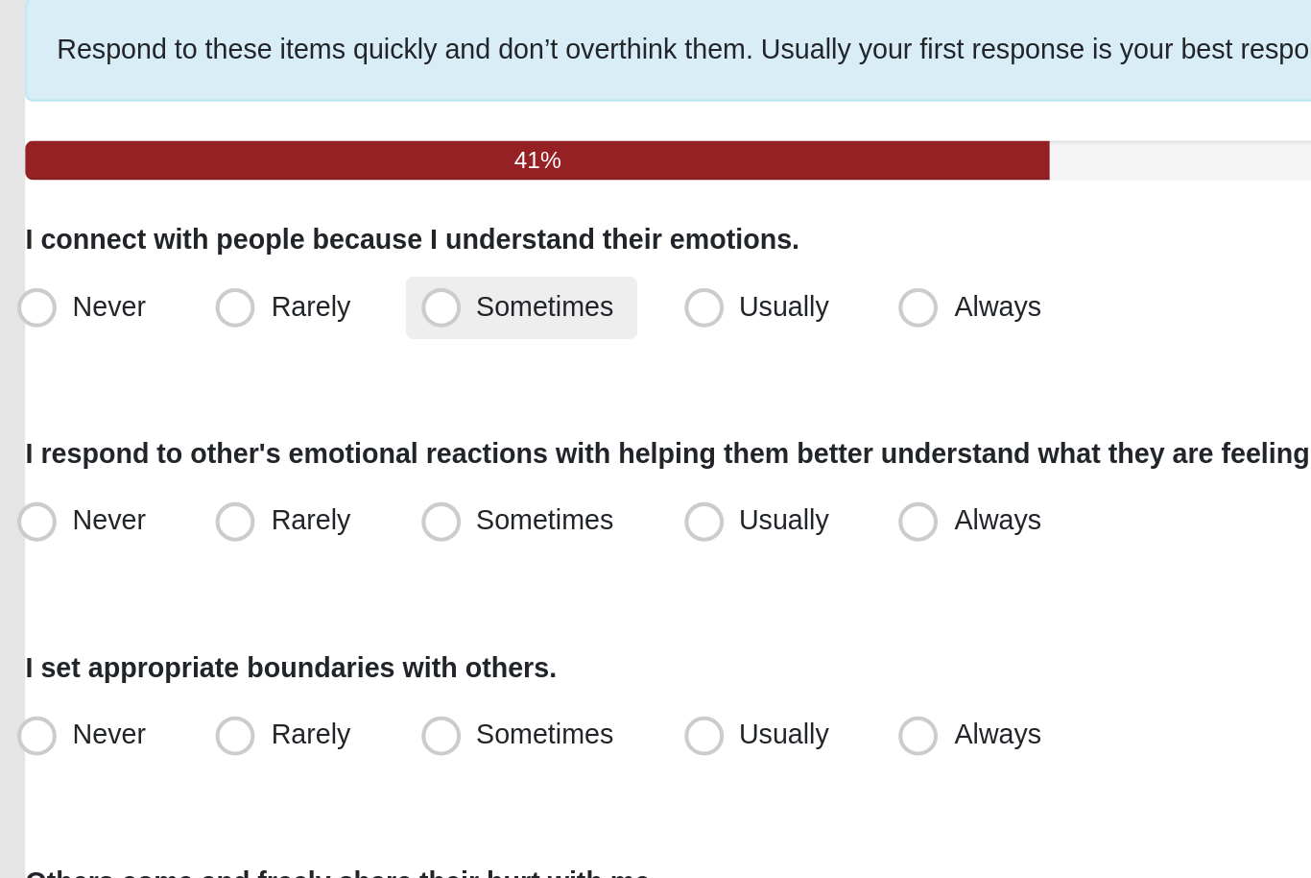
click at [233, 273] on label "Sometimes" at bounding box center [289, 288] width 113 height 31
click at [249, 281] on input "Sometimes" at bounding box center [255, 287] width 12 height 12
radio input "true"
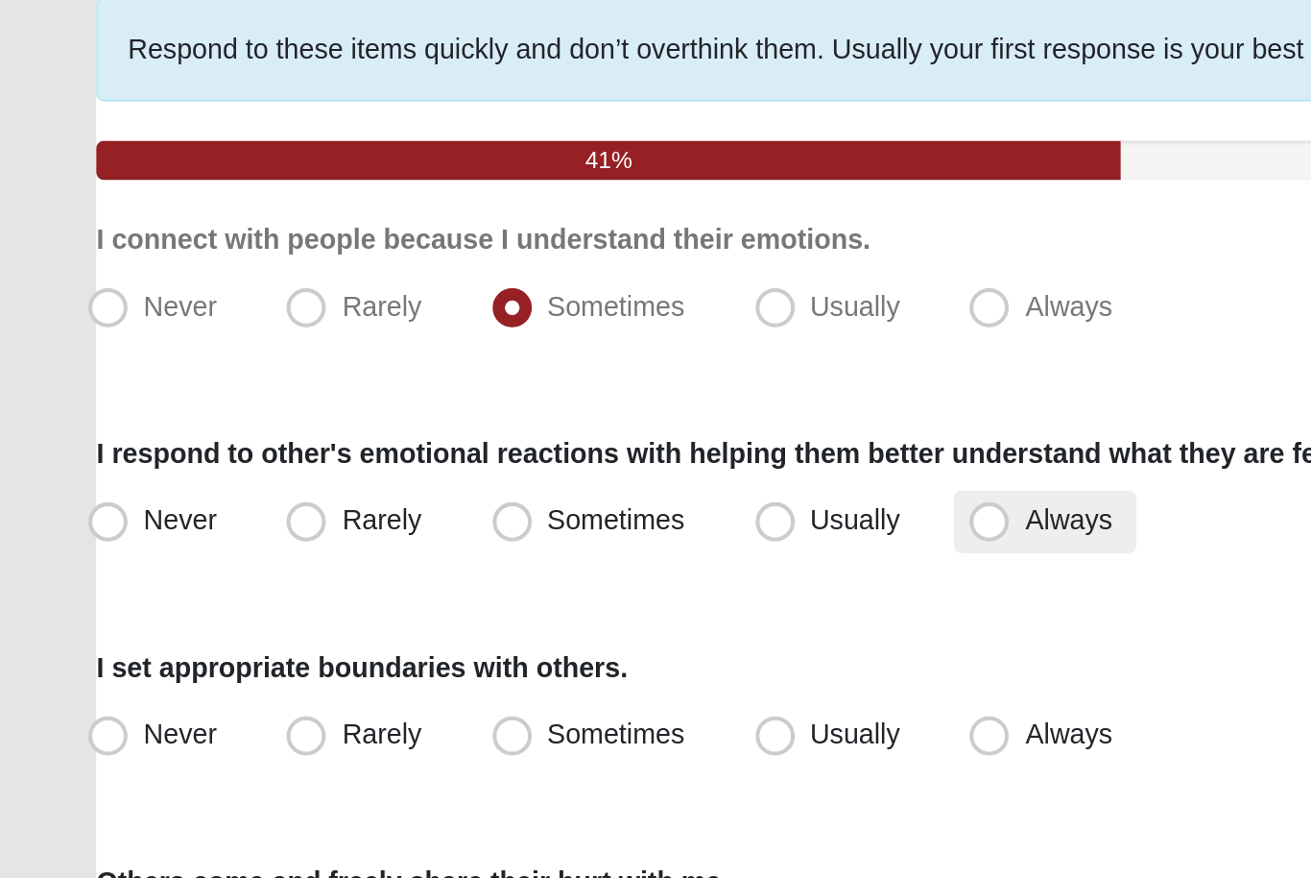
click at [501, 384] on span "Always" at bounding box center [522, 391] width 42 height 15
click at [490, 386] on input "Always" at bounding box center [488, 392] width 12 height 12
radio input "true"
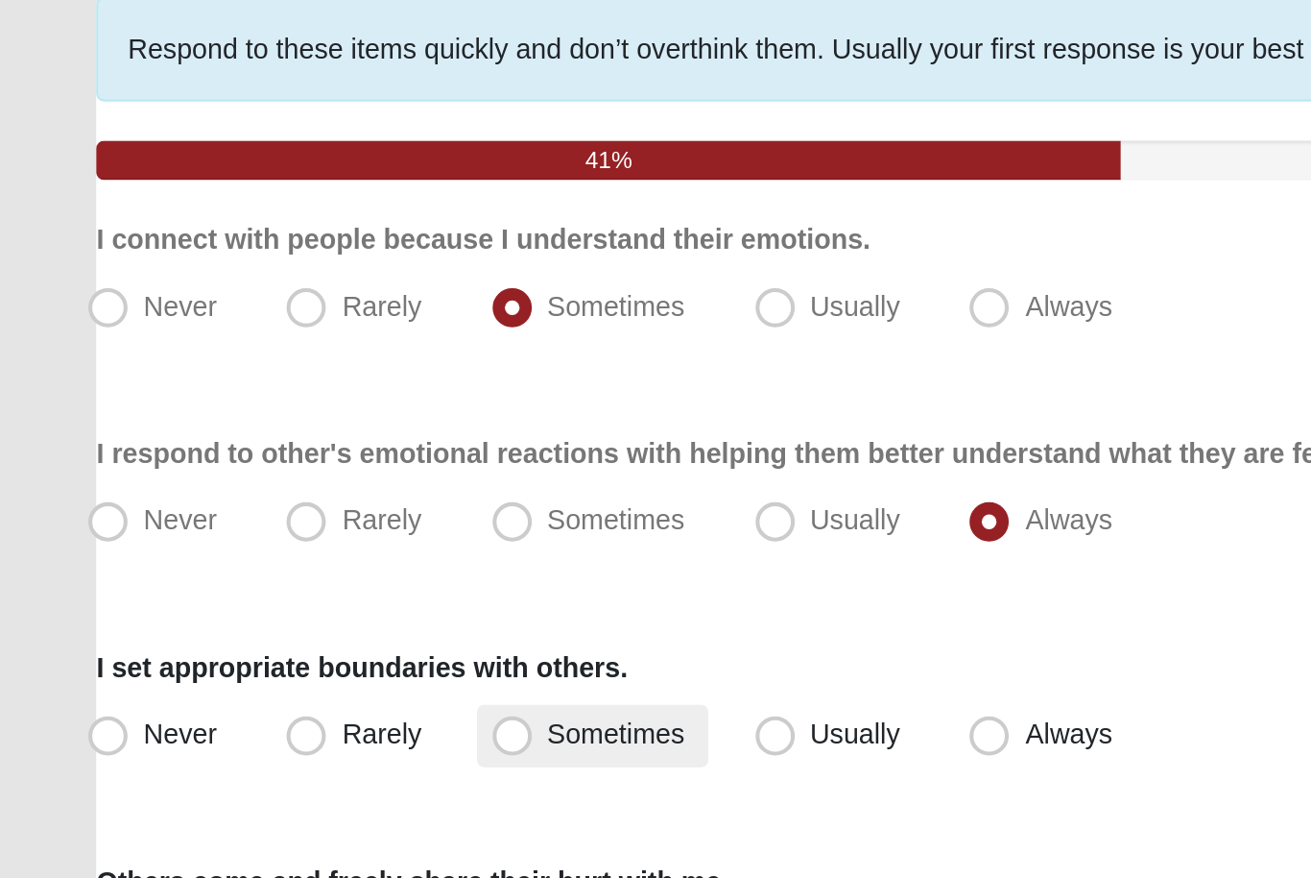
click at [268, 489] on span "Sometimes" at bounding box center [301, 496] width 67 height 15
click at [261, 491] on input "Sometimes" at bounding box center [255, 497] width 12 height 12
radio input "true"
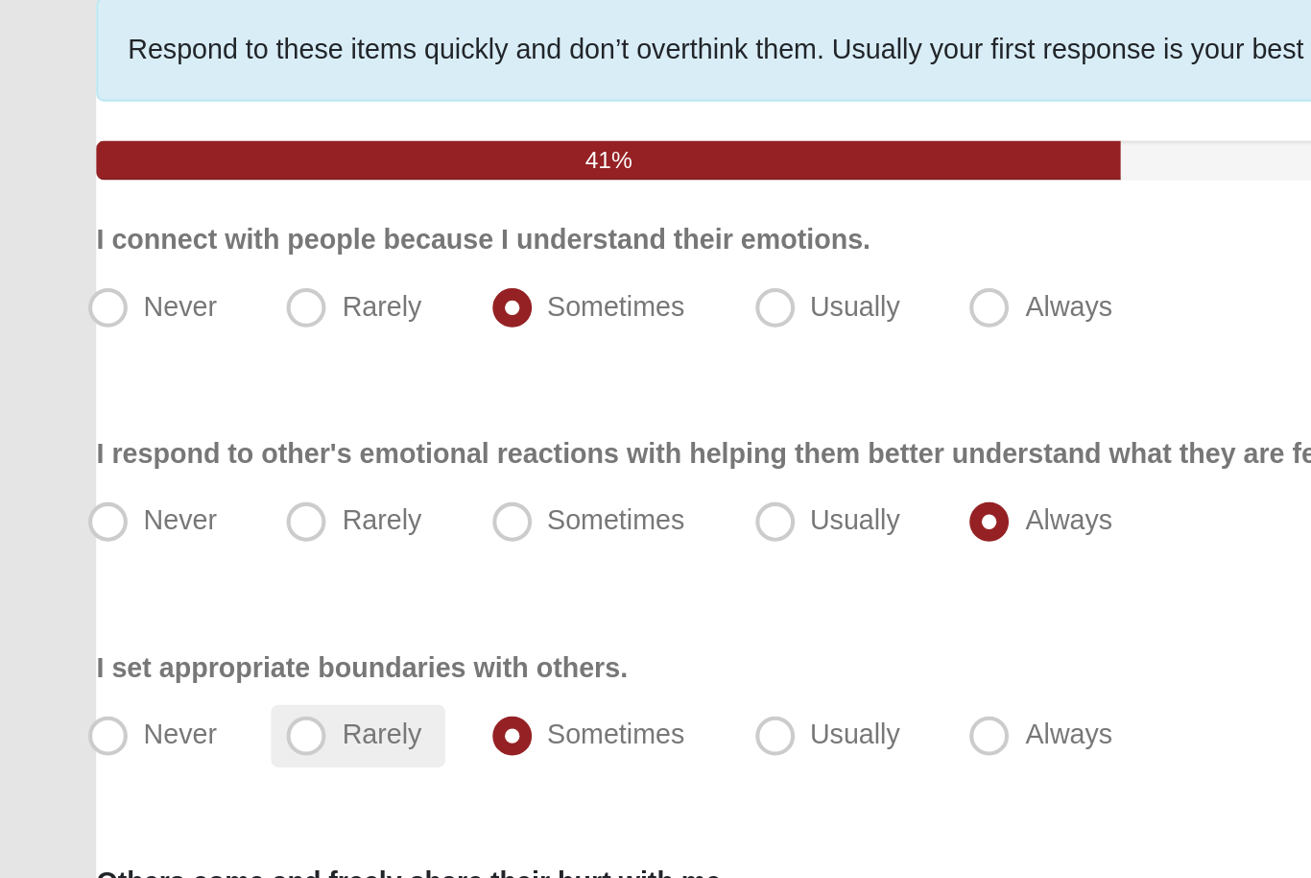
click at [165, 482] on label "Rarely" at bounding box center [174, 497] width 84 height 31
click at [160, 491] on input "Rarely" at bounding box center [154, 497] width 12 height 12
radio input "true"
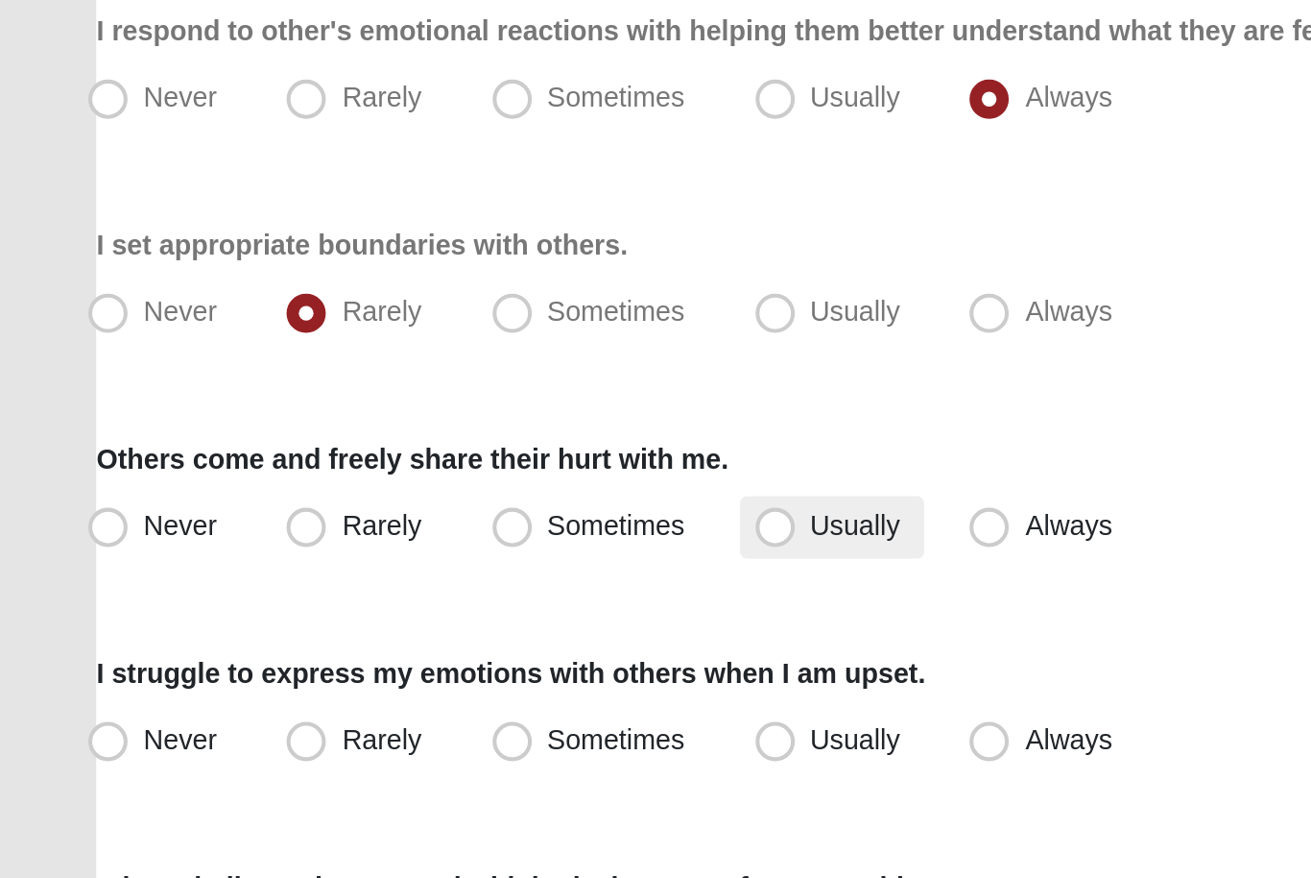
click at [397, 593] on span "Usually" at bounding box center [419, 600] width 44 height 15
click at [388, 595] on input "Usually" at bounding box center [383, 601] width 12 height 12
radio input "true"
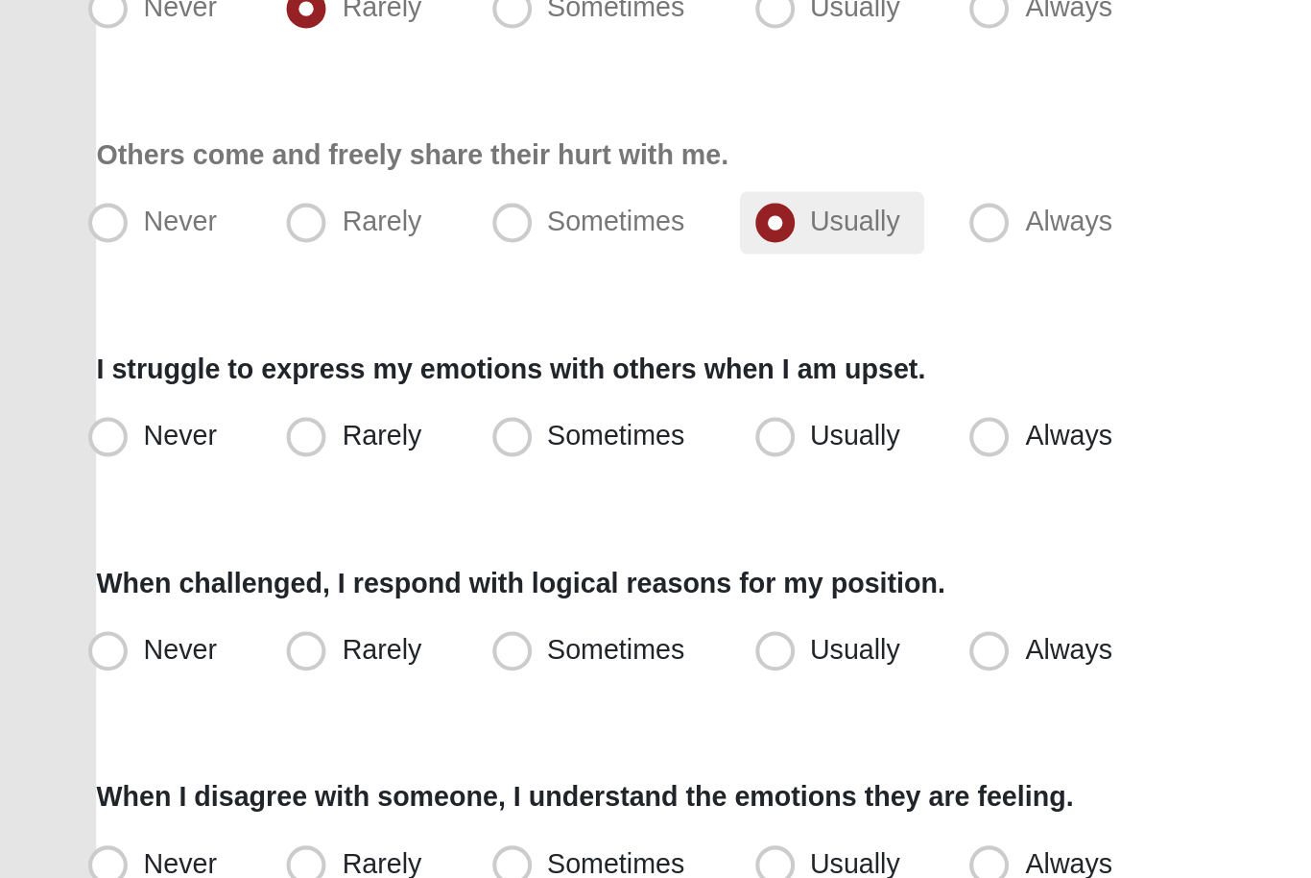
scroll to position [94, 0]
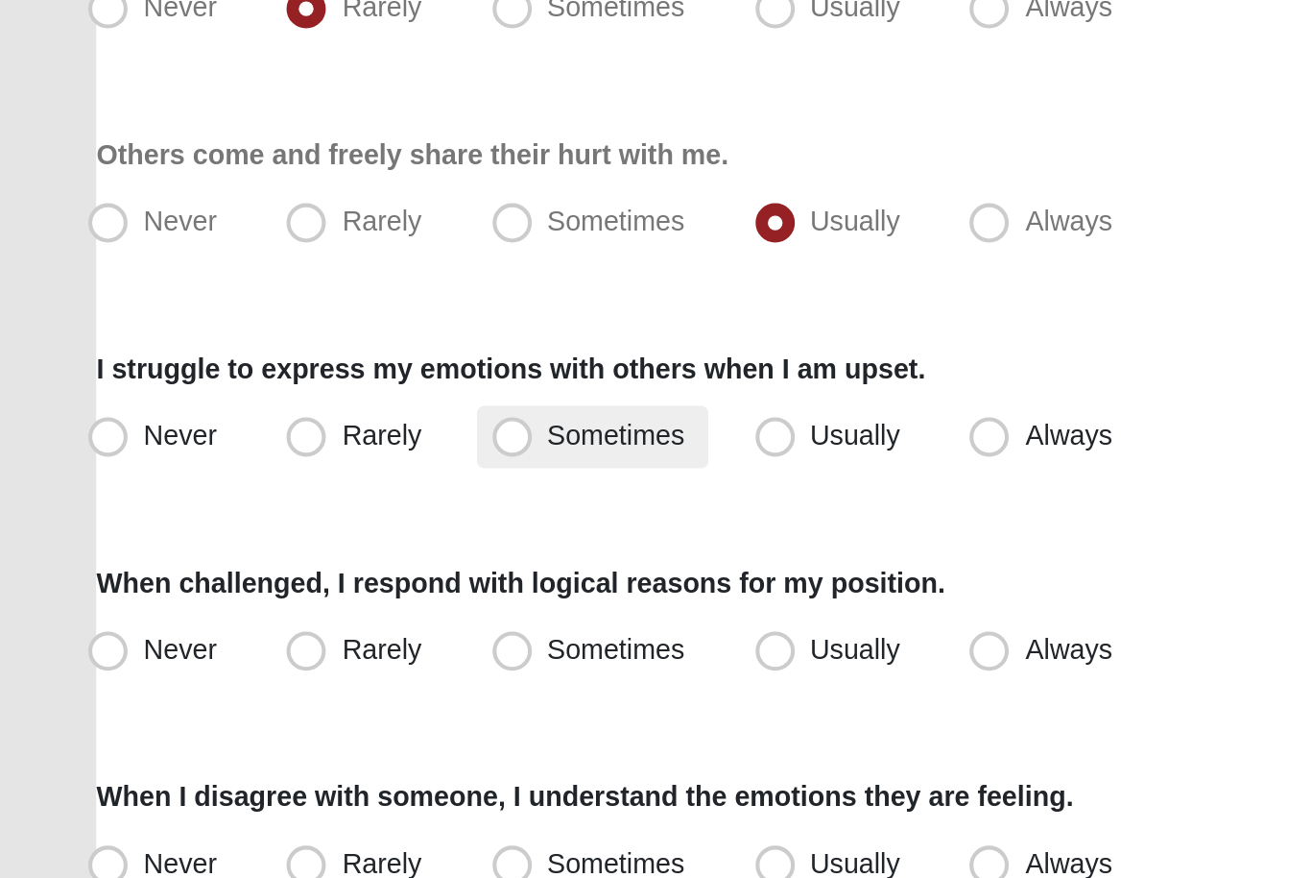
click at [323, 623] on span "Sometimes" at bounding box center [301, 630] width 67 height 15
click at [261, 625] on input "Sometimes" at bounding box center [255, 631] width 12 height 12
radio input "true"
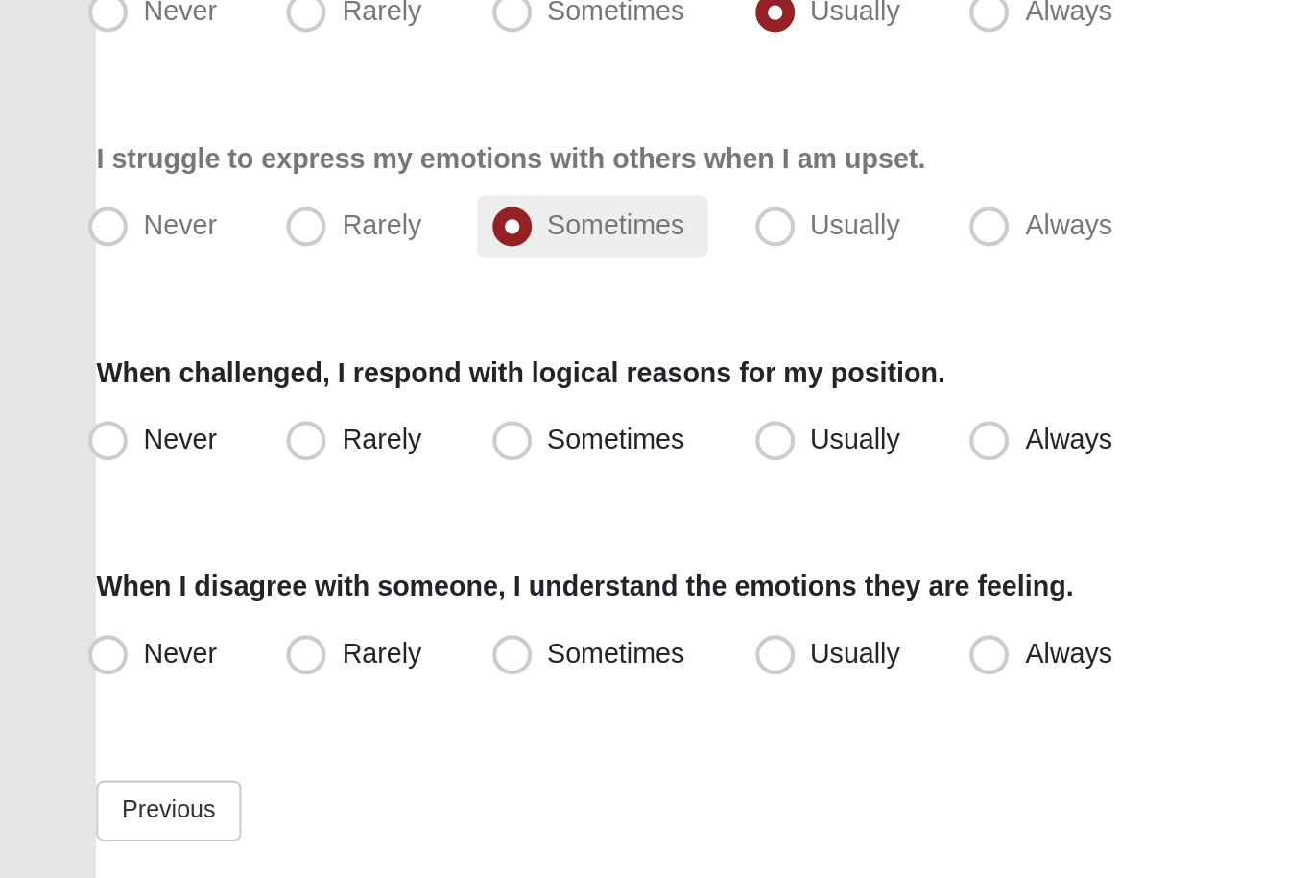
scroll to position [197, 0]
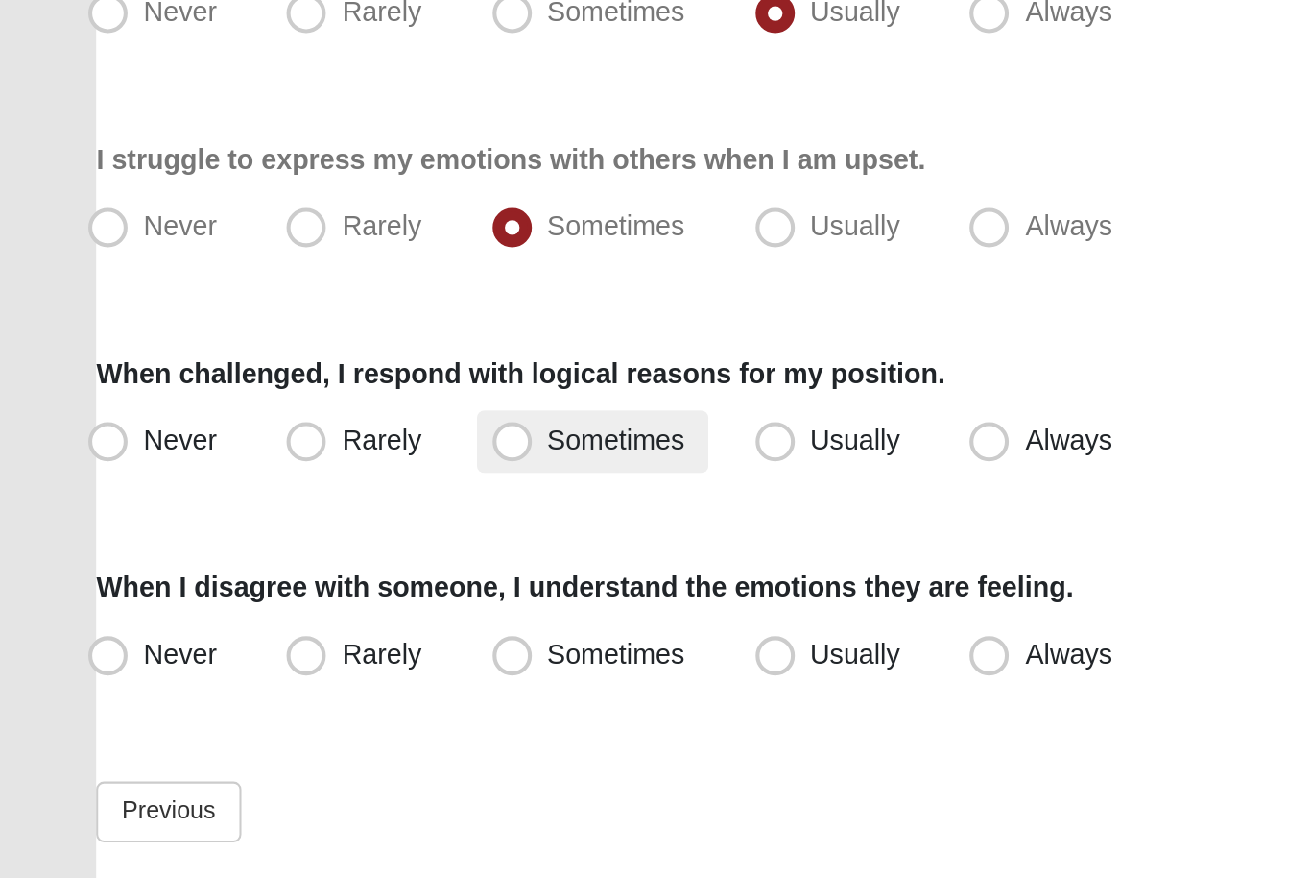
click at [268, 625] on span "Sometimes" at bounding box center [301, 632] width 67 height 15
click at [261, 627] on input "Sometimes" at bounding box center [255, 633] width 12 height 12
radio input "true"
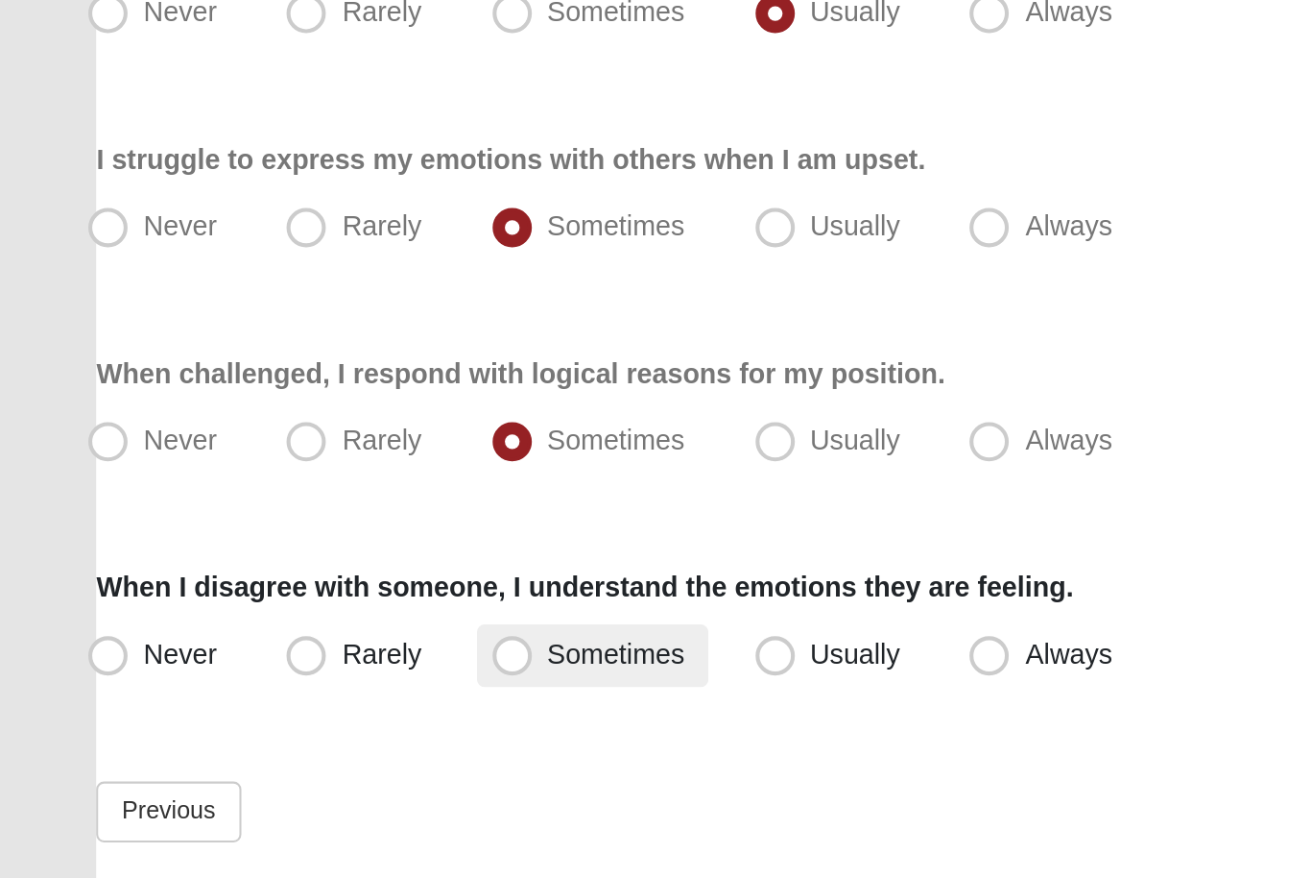
click at [277, 730] on span "Sometimes" at bounding box center [301, 737] width 67 height 15
click at [261, 732] on input "Sometimes" at bounding box center [255, 738] width 12 height 12
radio input "true"
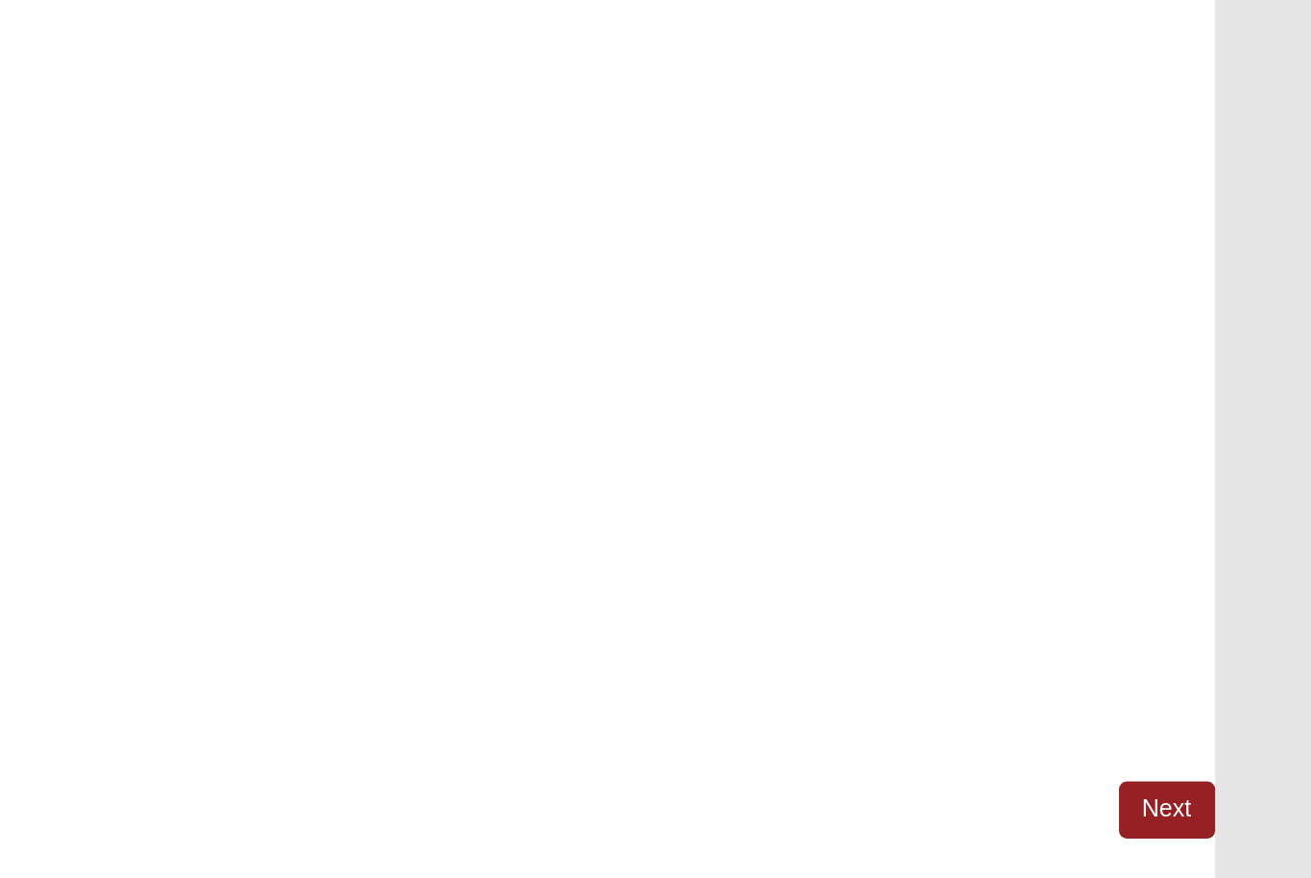
scroll to position [0, 0]
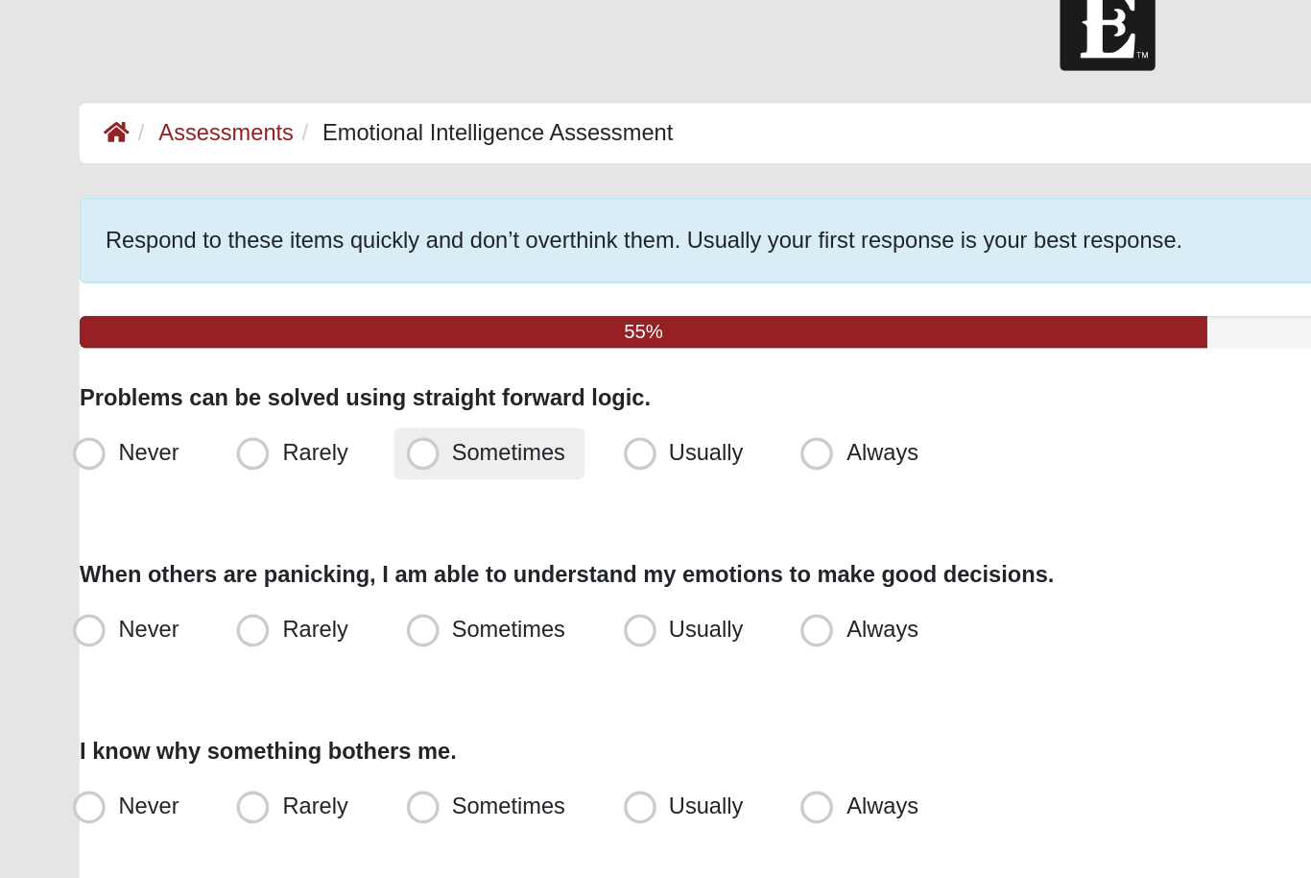
click at [278, 292] on label "Sometimes" at bounding box center [289, 307] width 113 height 31
click at [261, 301] on input "Sometimes" at bounding box center [255, 307] width 12 height 12
radio input "true"
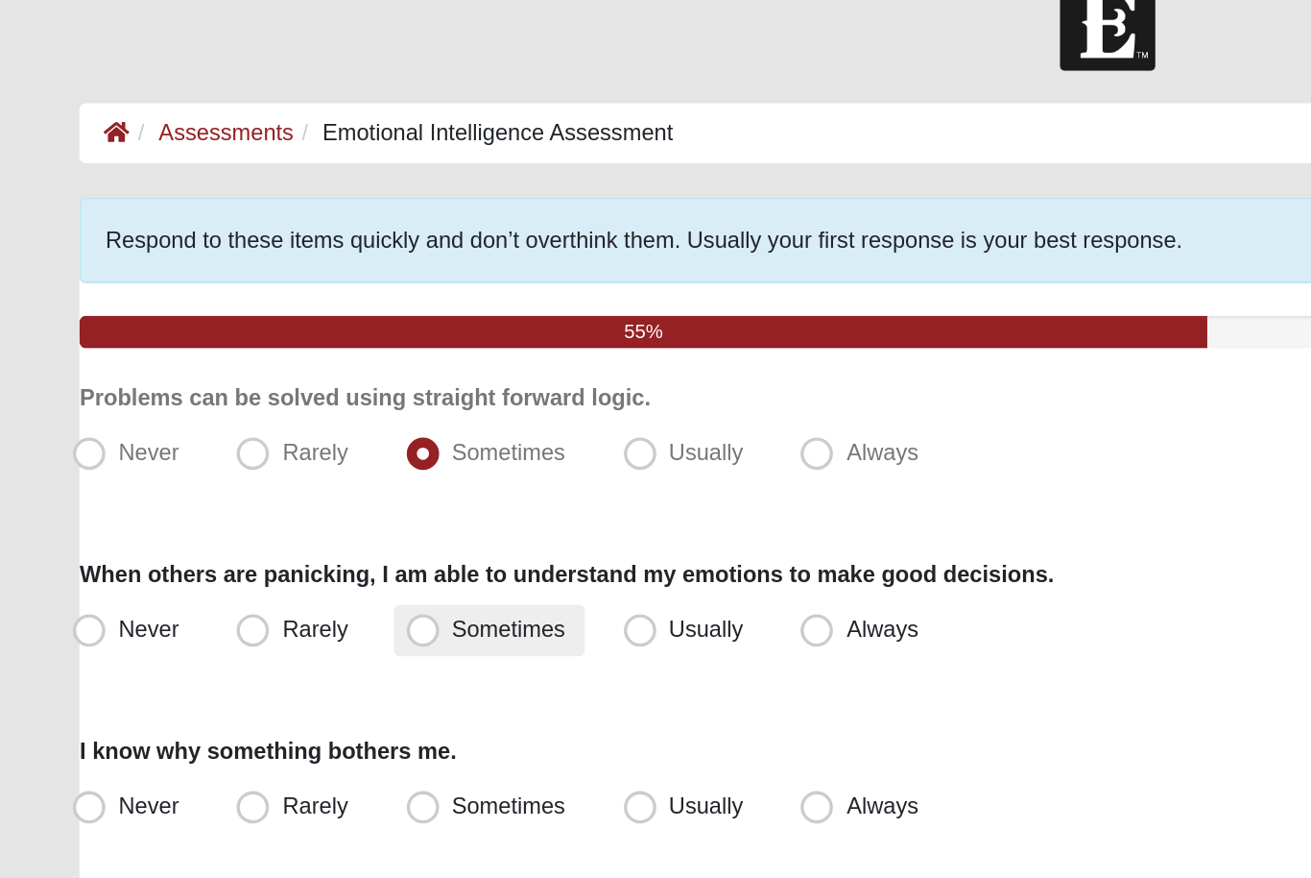
click at [322, 403] on span "Sometimes" at bounding box center [301, 410] width 67 height 15
click at [261, 405] on input "Sometimes" at bounding box center [255, 411] width 12 height 12
radio input "true"
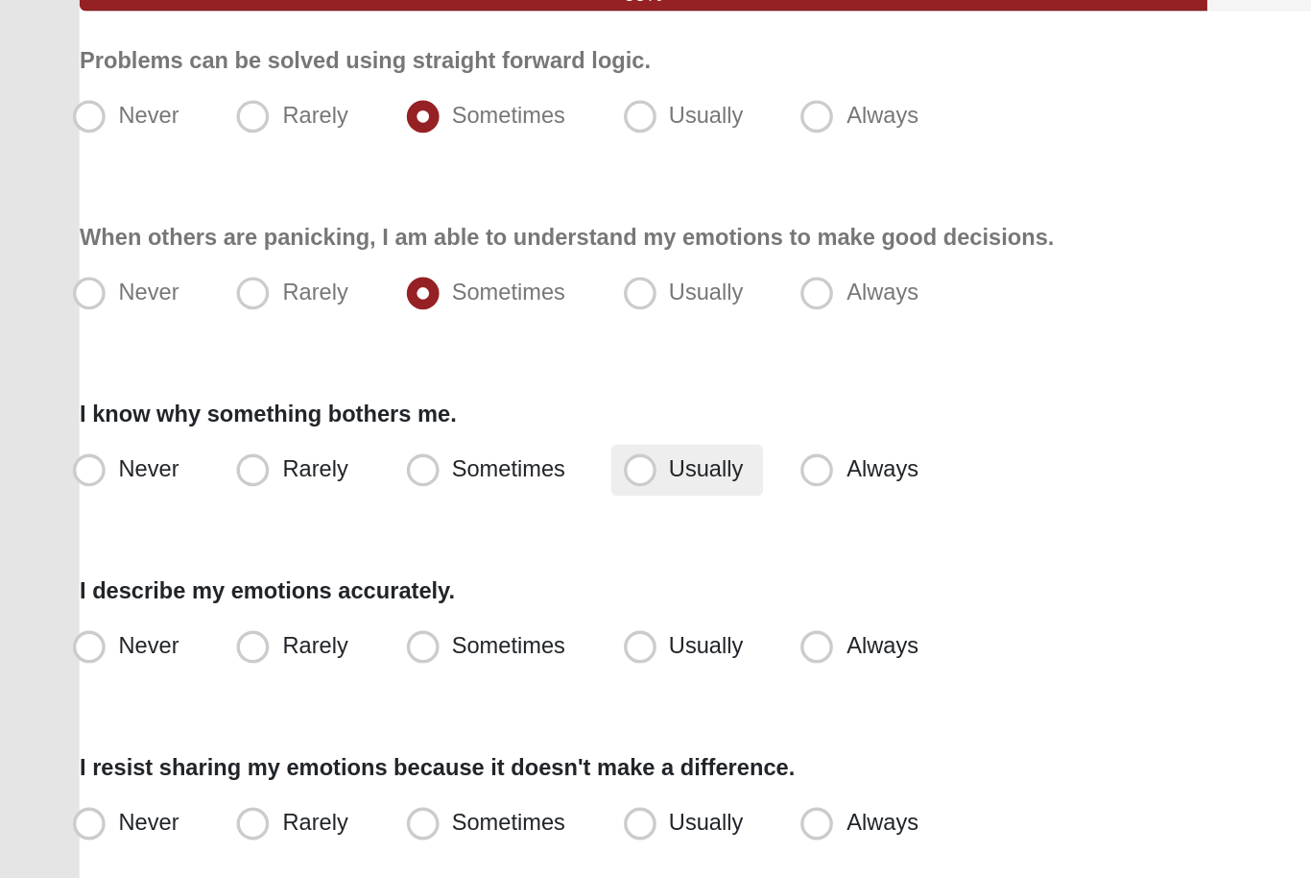
click at [397, 508] on span "Usually" at bounding box center [419, 515] width 44 height 15
click at [383, 510] on input "Usually" at bounding box center [383, 516] width 12 height 12
radio input "true"
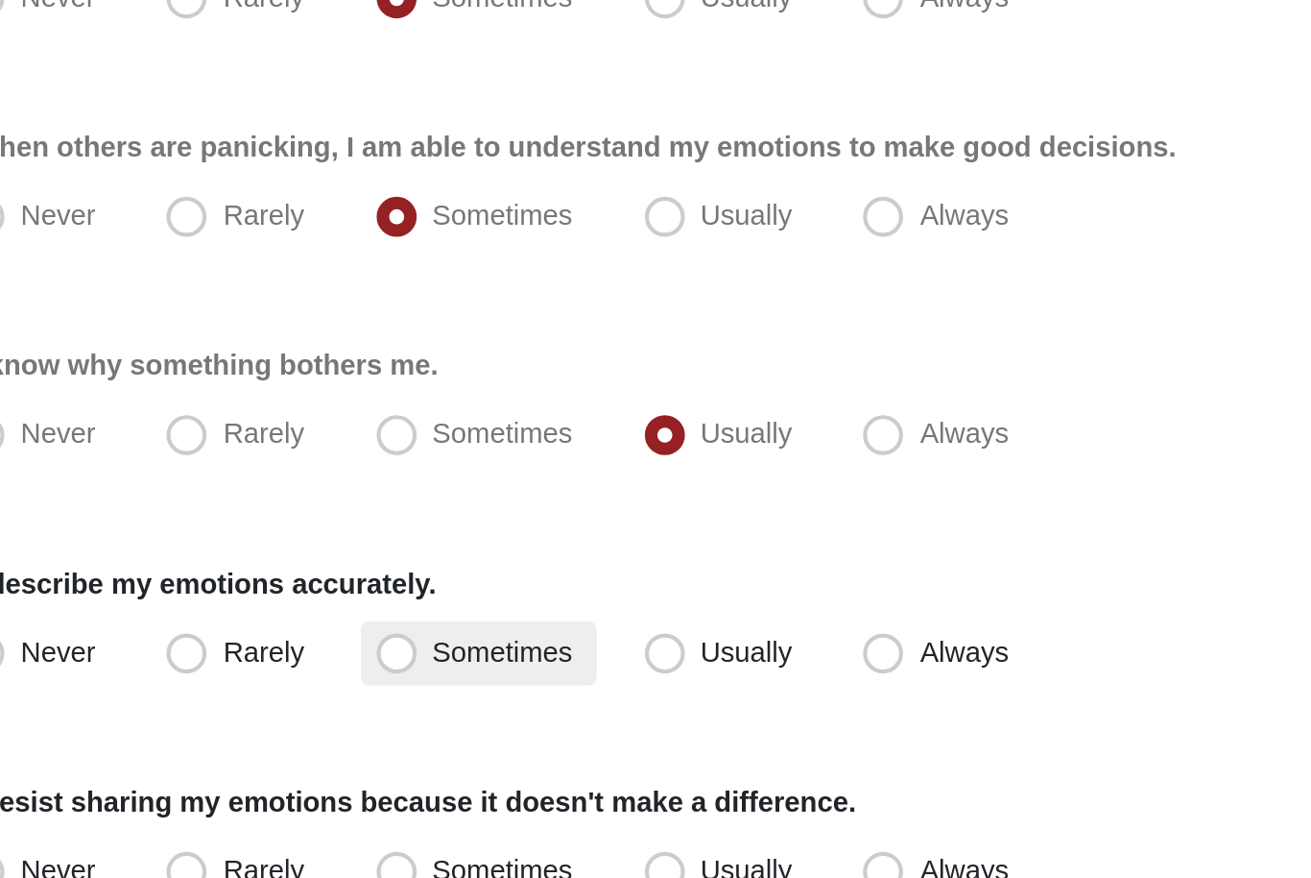
click at [268, 613] on span "Sometimes" at bounding box center [301, 620] width 67 height 15
click at [250, 614] on input "Sometimes" at bounding box center [255, 620] width 12 height 12
radio input "true"
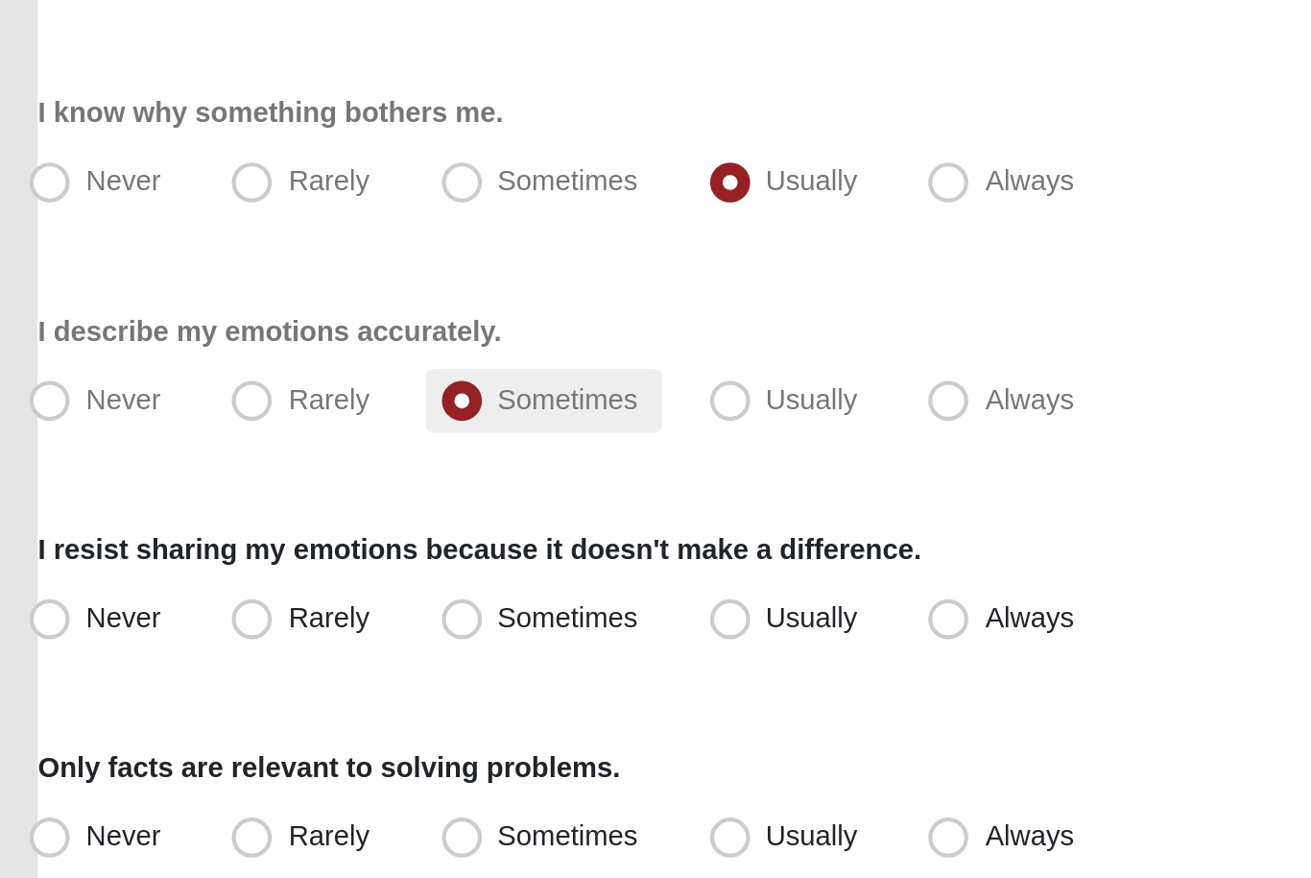
scroll to position [6, 0]
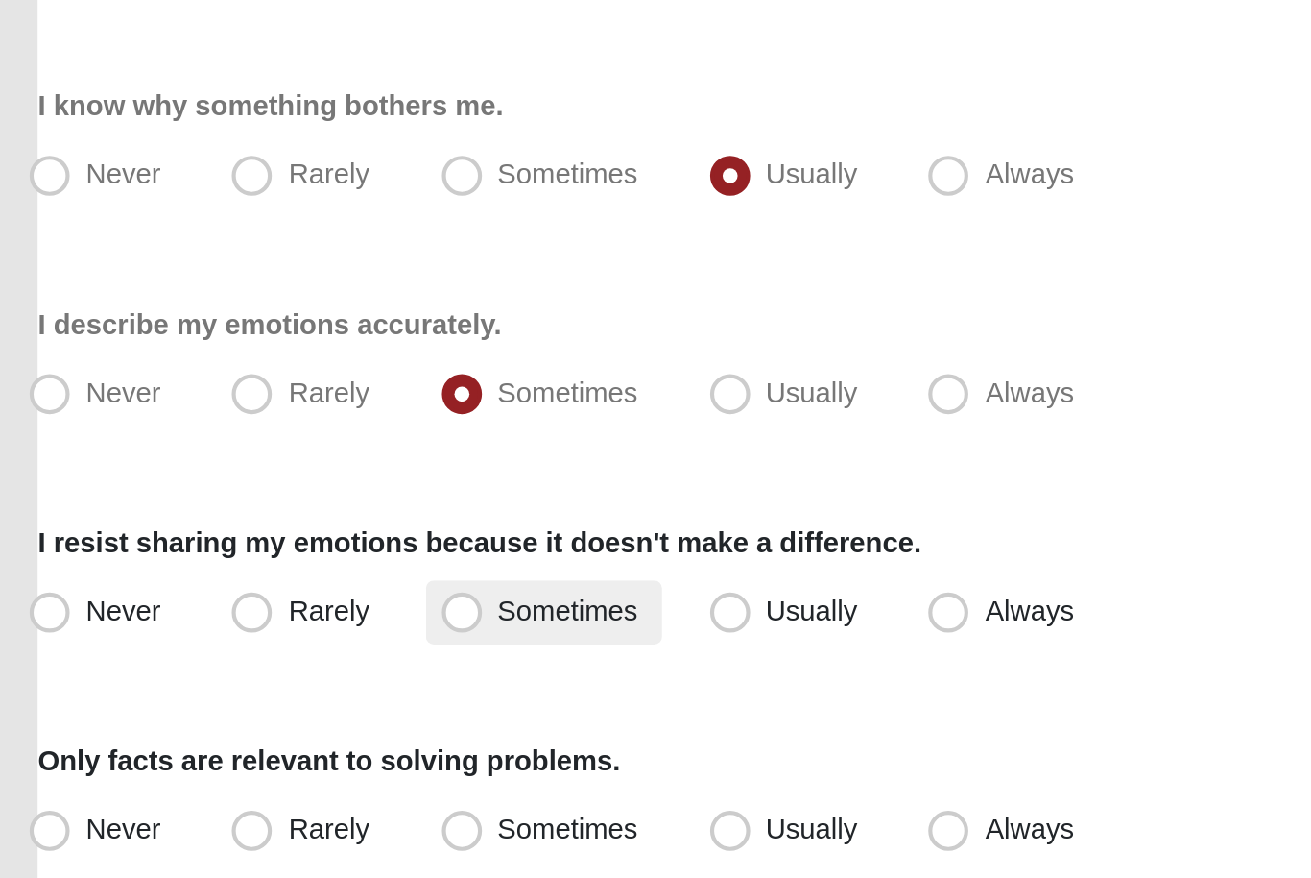
click at [298, 711] on span "Sometimes" at bounding box center [301, 718] width 67 height 15
click at [261, 713] on input "Sometimes" at bounding box center [255, 719] width 12 height 12
radio input "true"
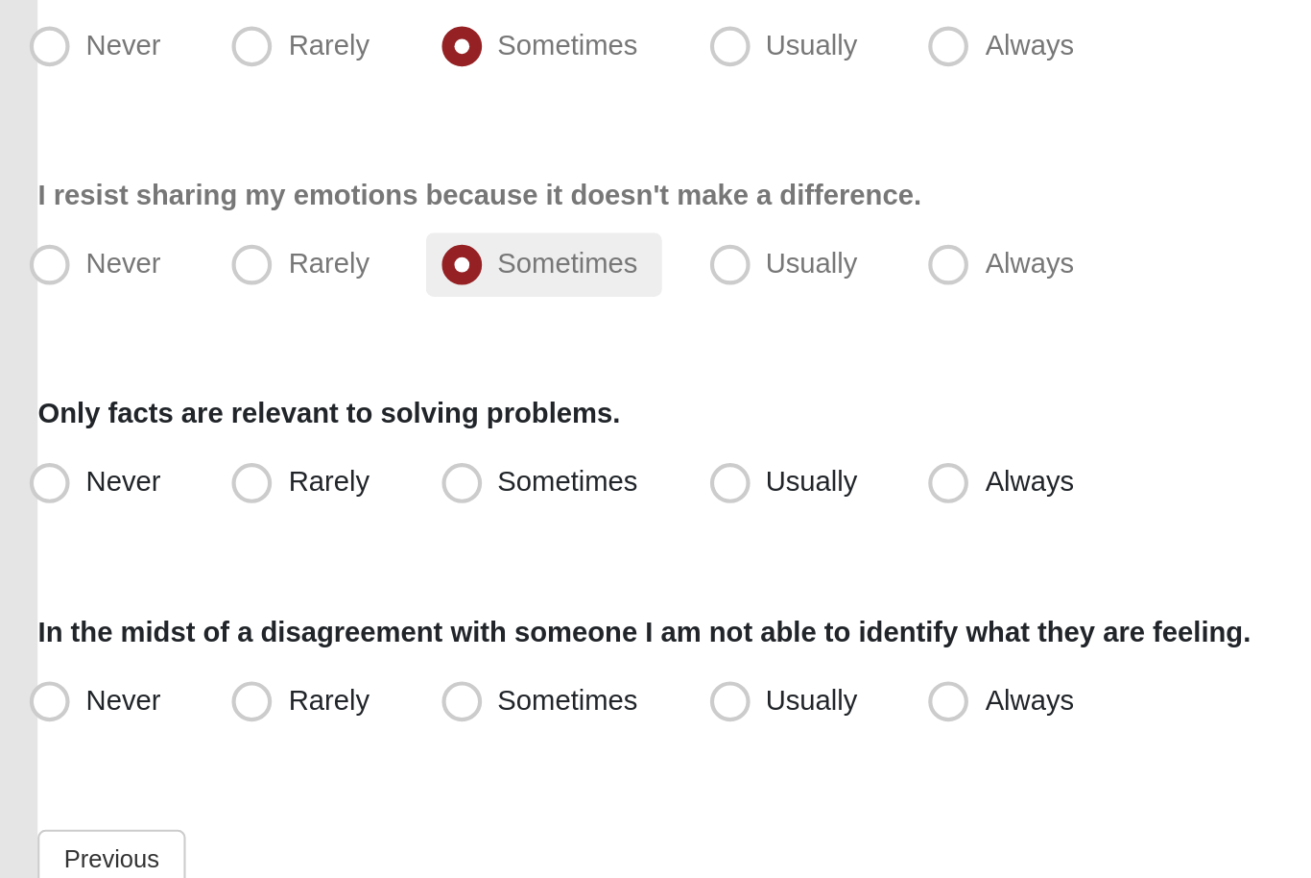
scroll to position [188, 0]
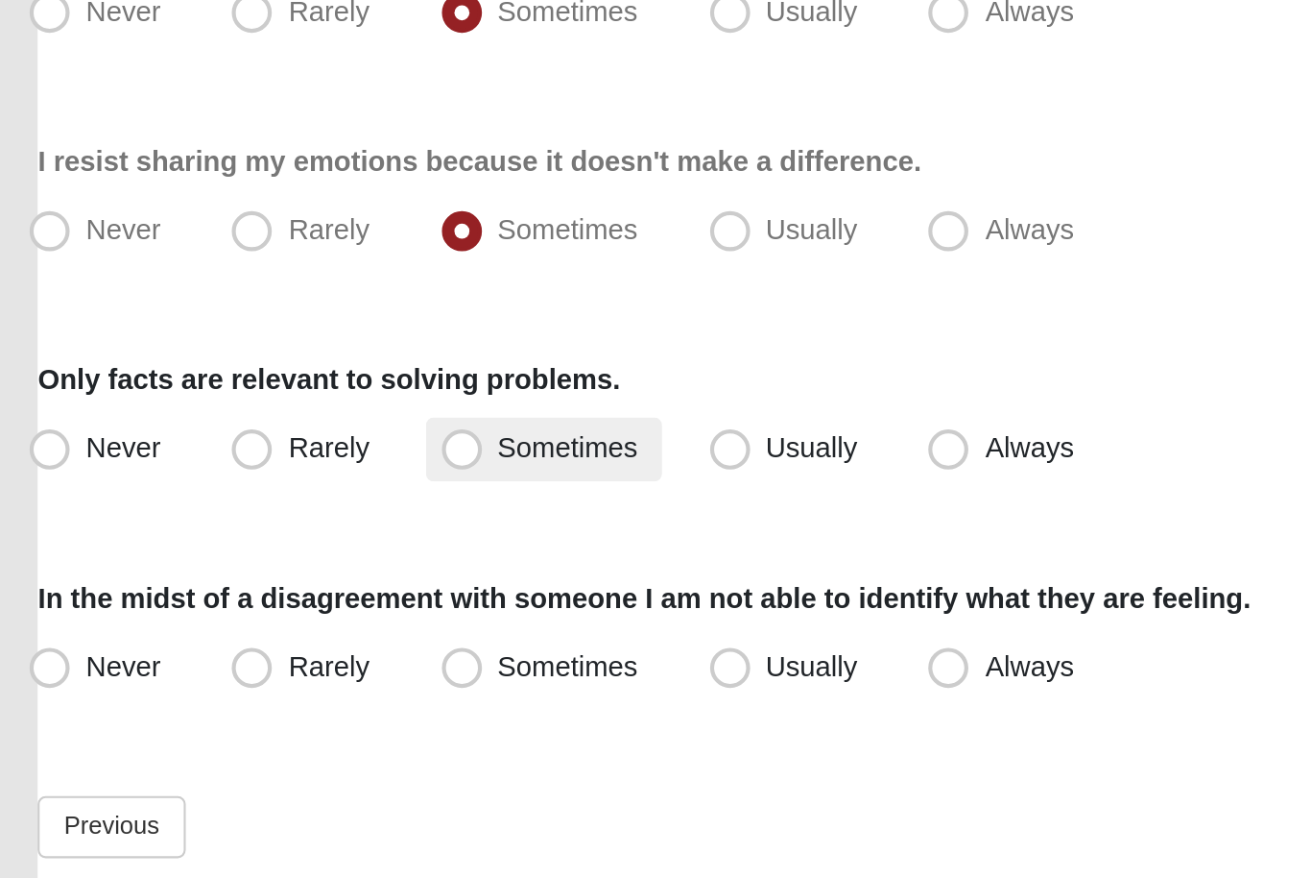
click at [298, 634] on span "Sometimes" at bounding box center [301, 641] width 67 height 15
click at [261, 636] on input "Sometimes" at bounding box center [255, 642] width 12 height 12
radio input "true"
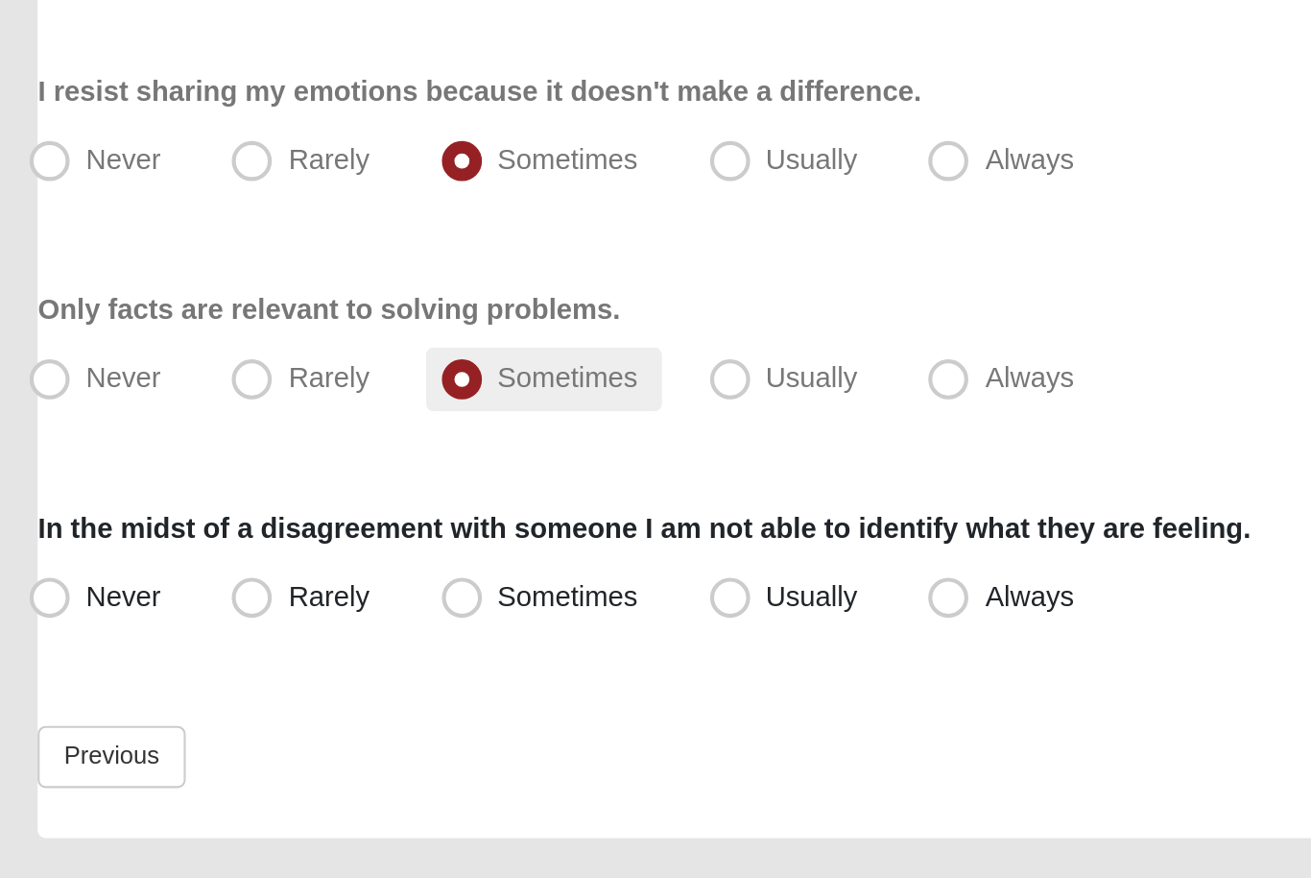
scroll to position [243, 0]
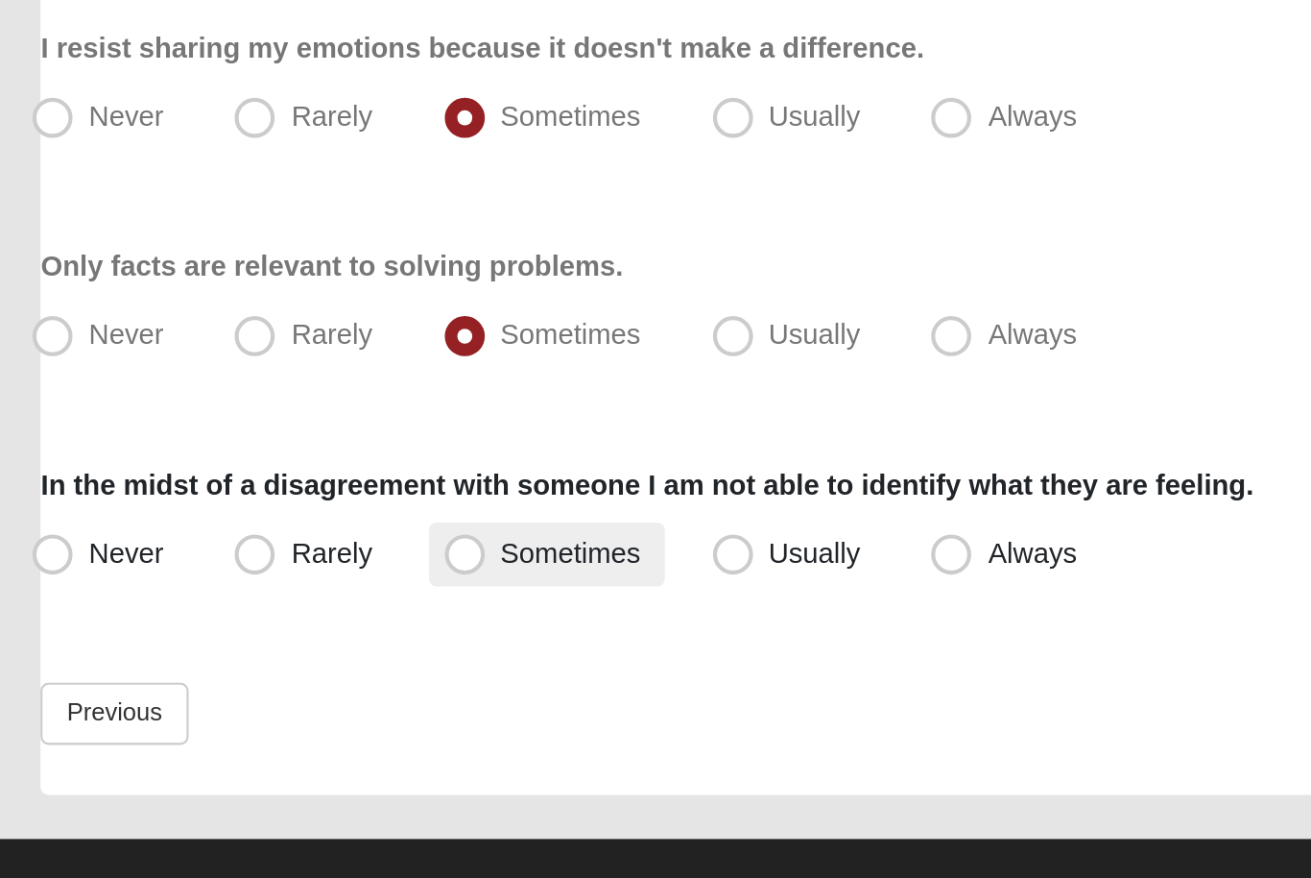
click at [268, 684] on span "Sometimes" at bounding box center [301, 691] width 67 height 15
click at [249, 685] on input "Sometimes" at bounding box center [255, 691] width 12 height 12
radio input "true"
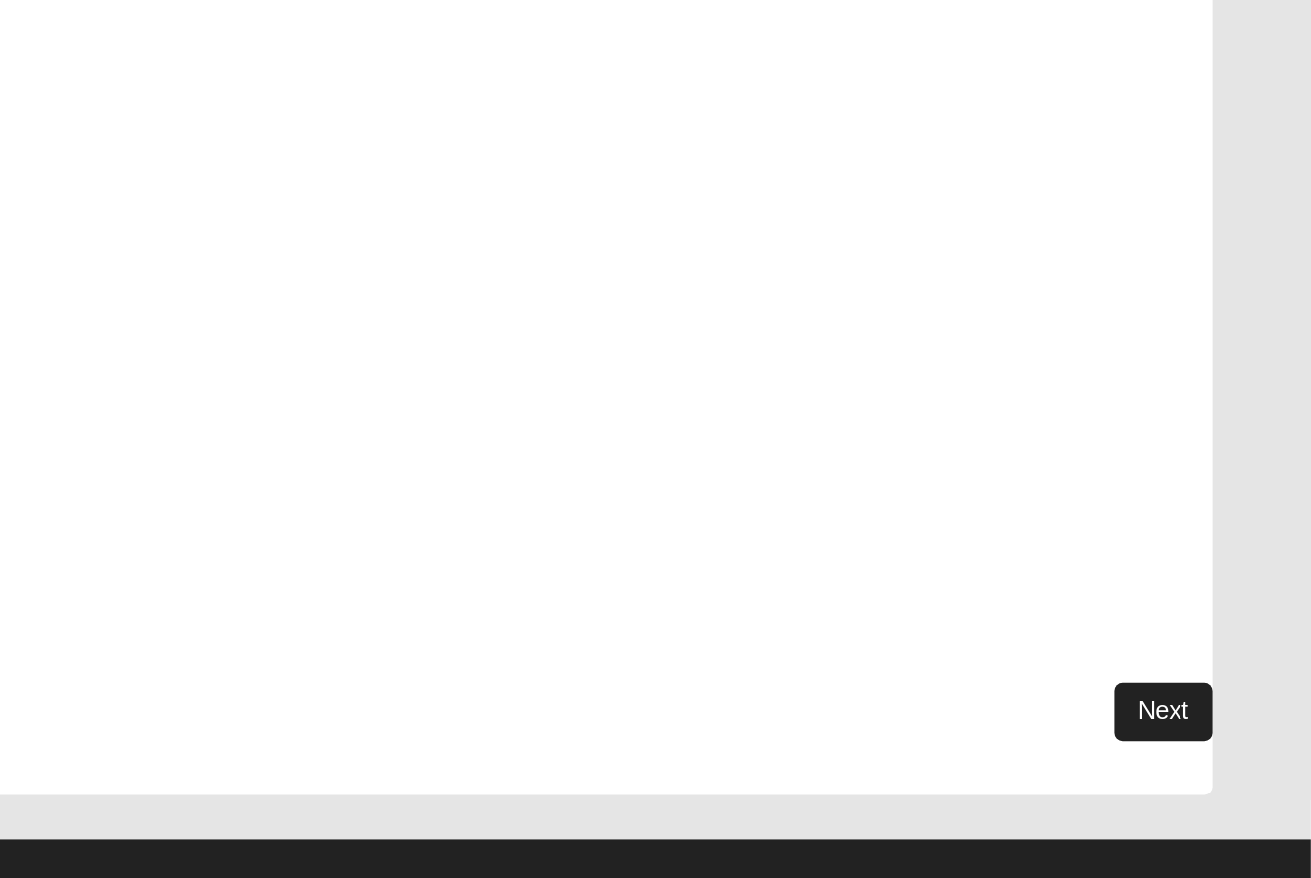
click at [1217, 754] on link "Next" at bounding box center [1240, 768] width 47 height 28
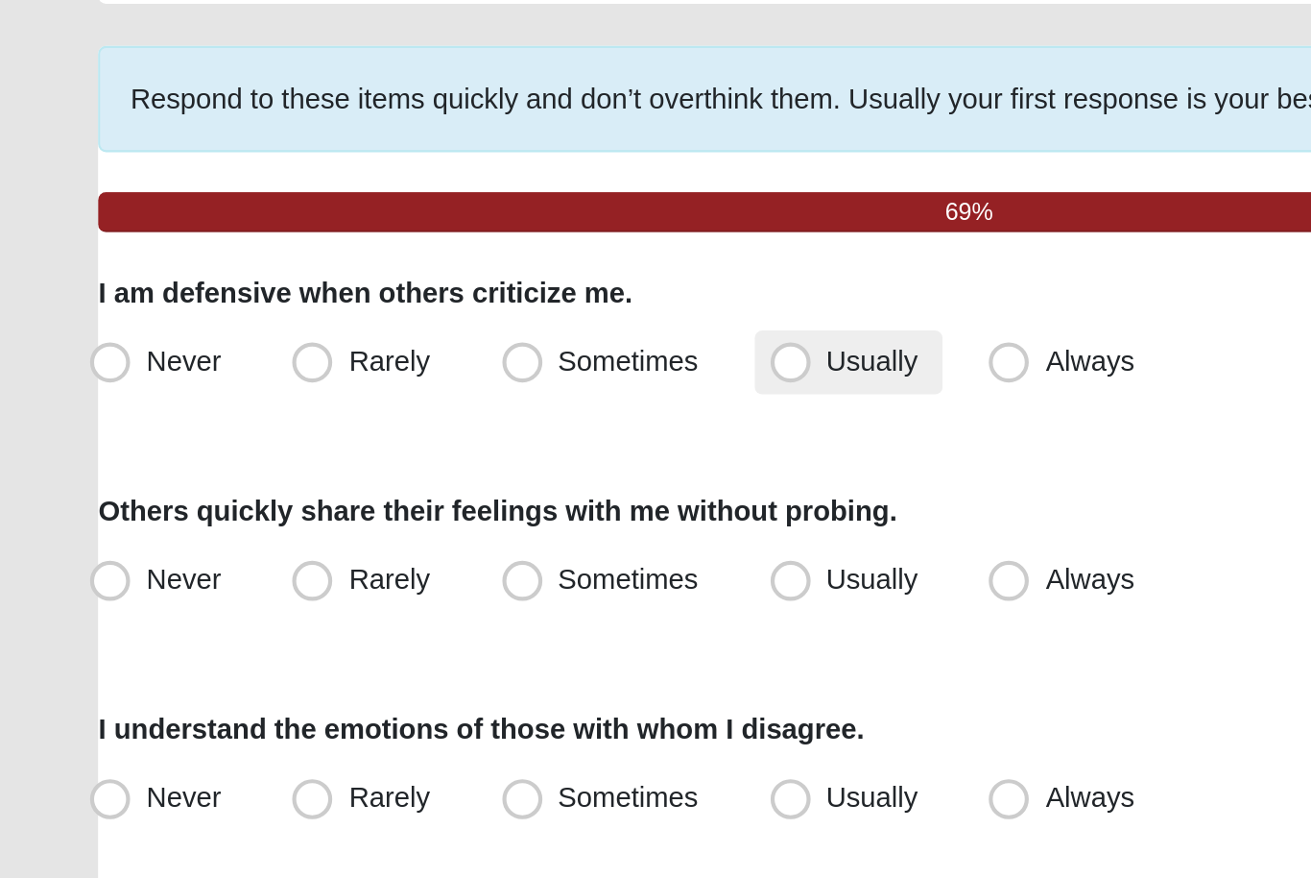
click at [392, 292] on label "Usually" at bounding box center [407, 307] width 90 height 31
click at [390, 301] on input "Usually" at bounding box center [383, 307] width 12 height 12
radio input "true"
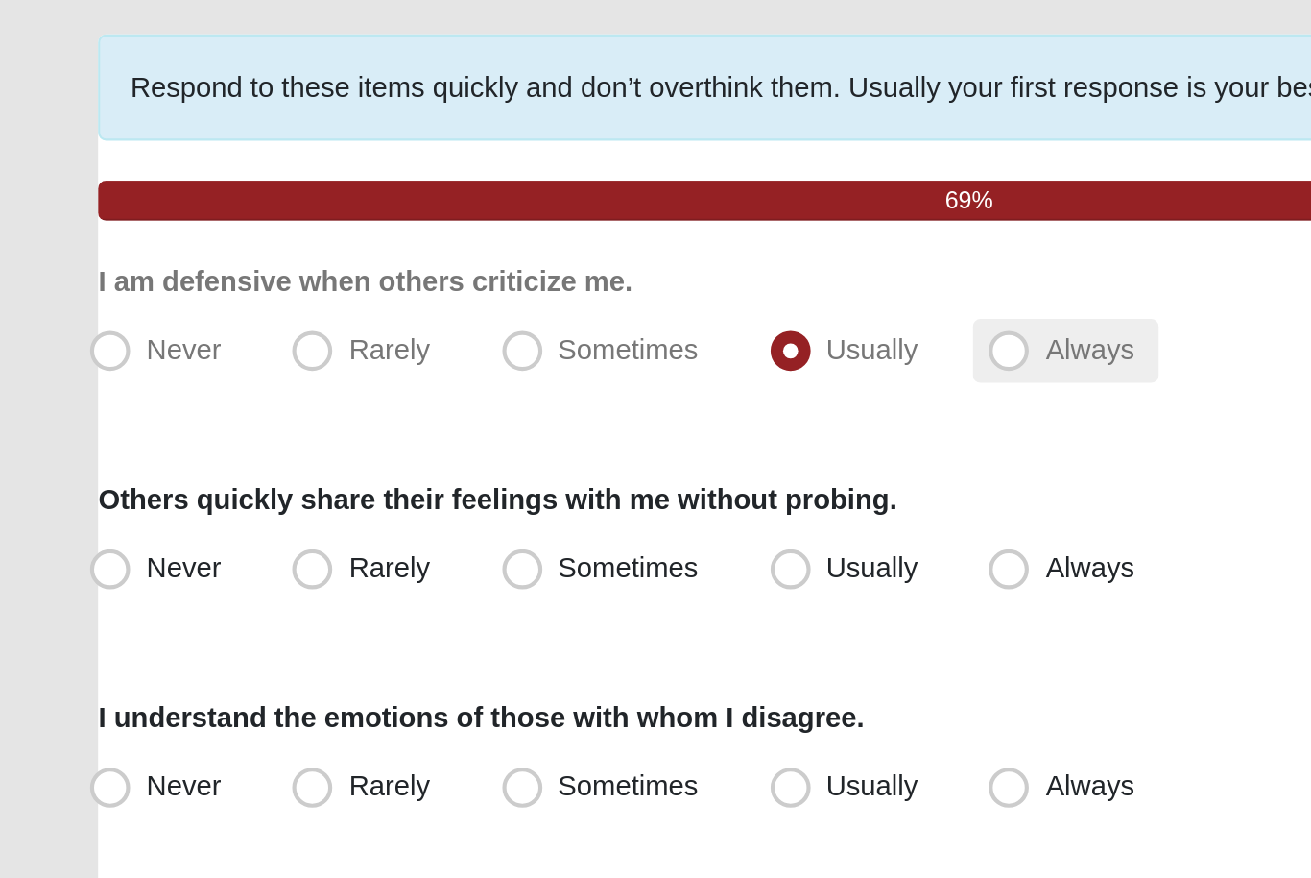
click at [480, 292] on label "Always" at bounding box center [511, 307] width 88 height 31
click at [482, 301] on input "Always" at bounding box center [488, 307] width 12 height 12
radio input "true"
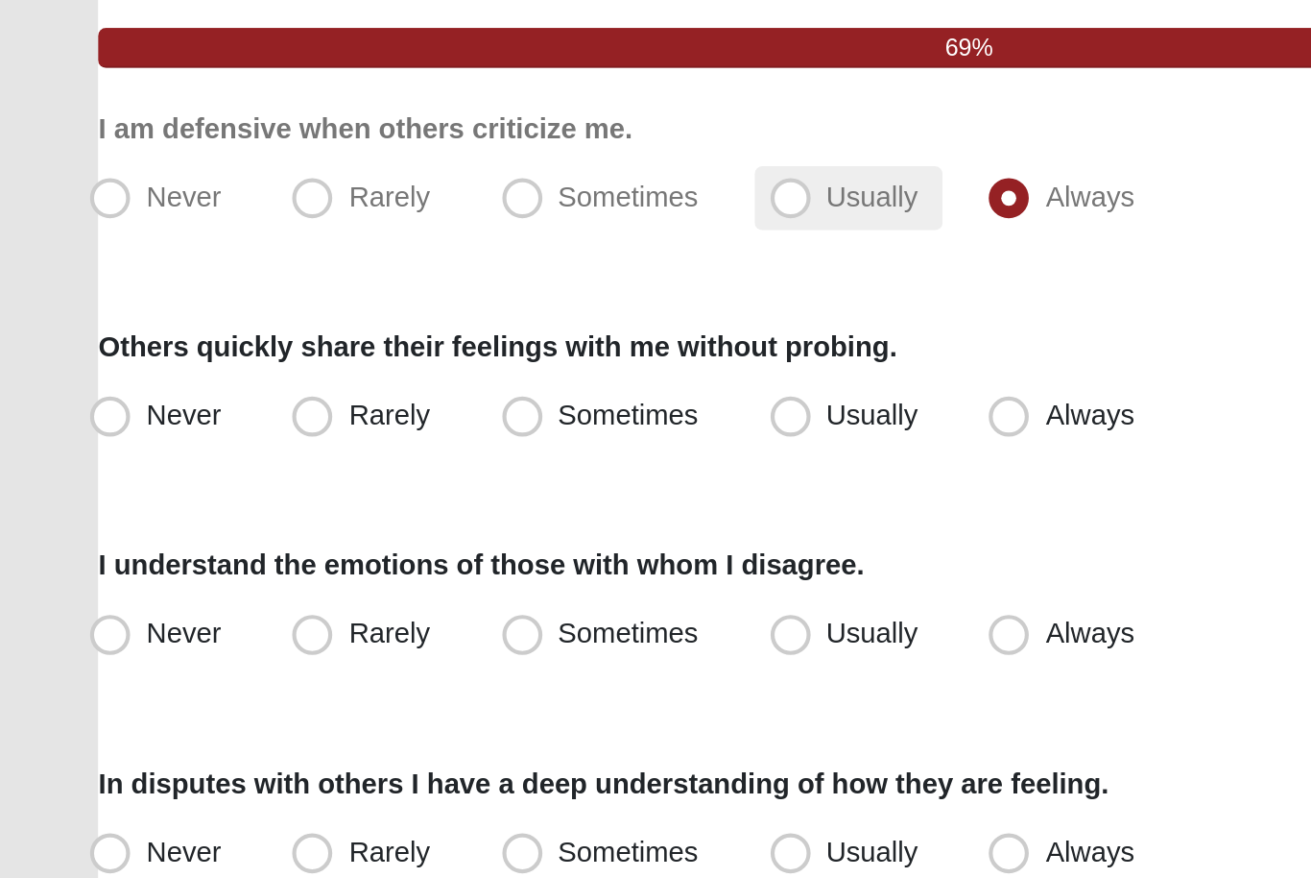
click at [413, 292] on label "Usually" at bounding box center [407, 307] width 90 height 31
click at [390, 301] on input "Usually" at bounding box center [383, 307] width 12 height 12
radio input "true"
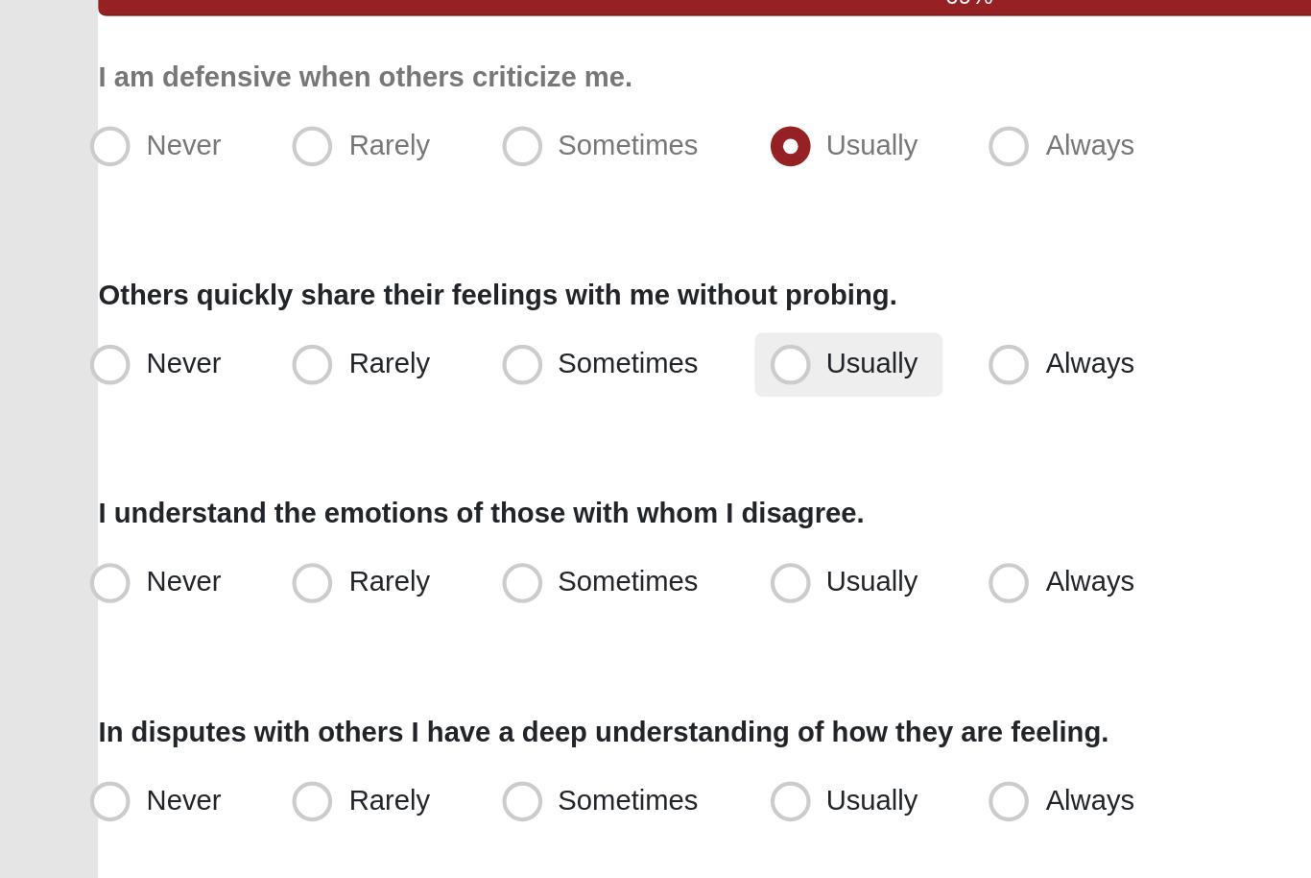
click at [397, 403] on span "Usually" at bounding box center [419, 410] width 44 height 15
click at [377, 405] on input "Usually" at bounding box center [383, 411] width 12 height 12
radio input "true"
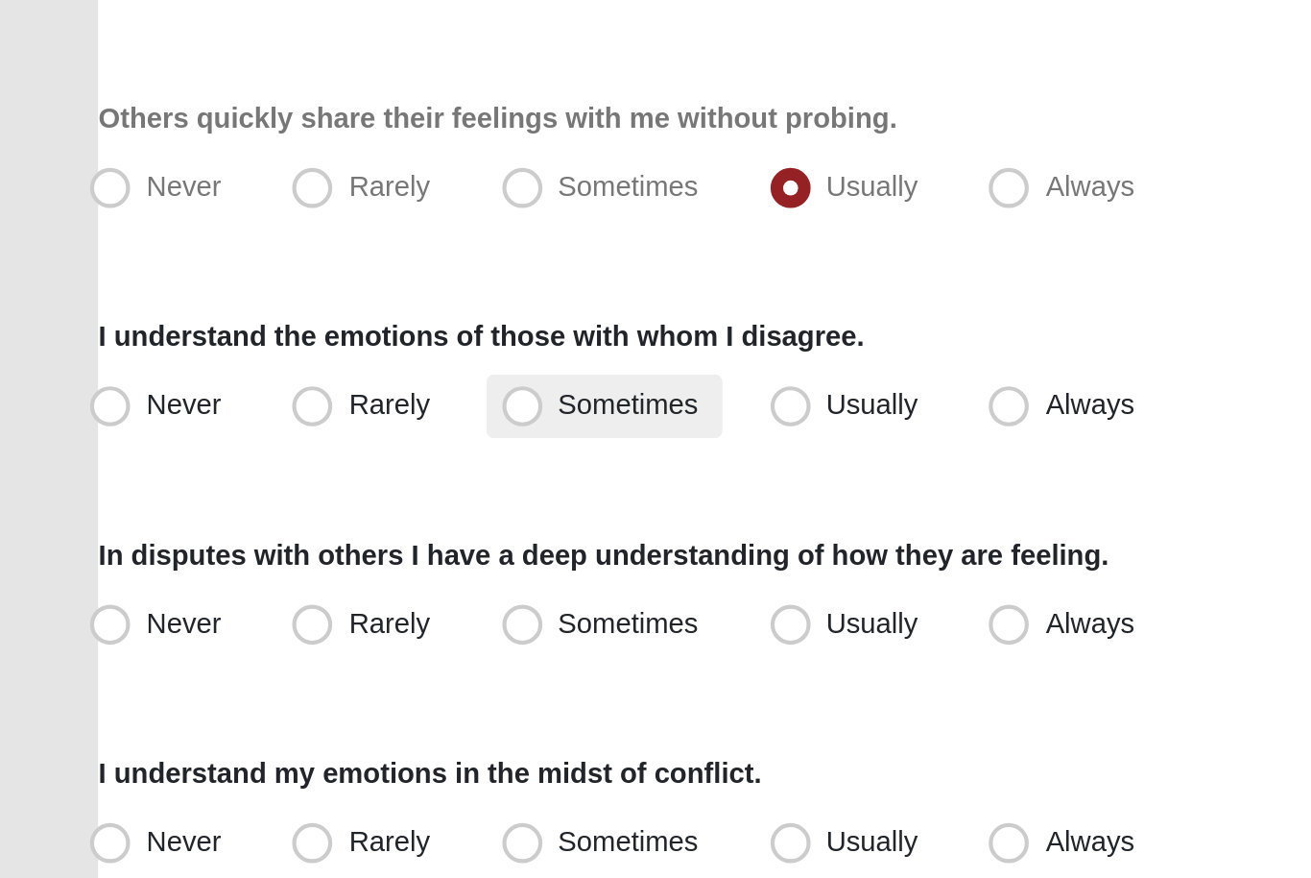
click at [319, 508] on span "Sometimes" at bounding box center [301, 515] width 67 height 15
click at [261, 510] on input "Sometimes" at bounding box center [255, 516] width 12 height 12
radio input "true"
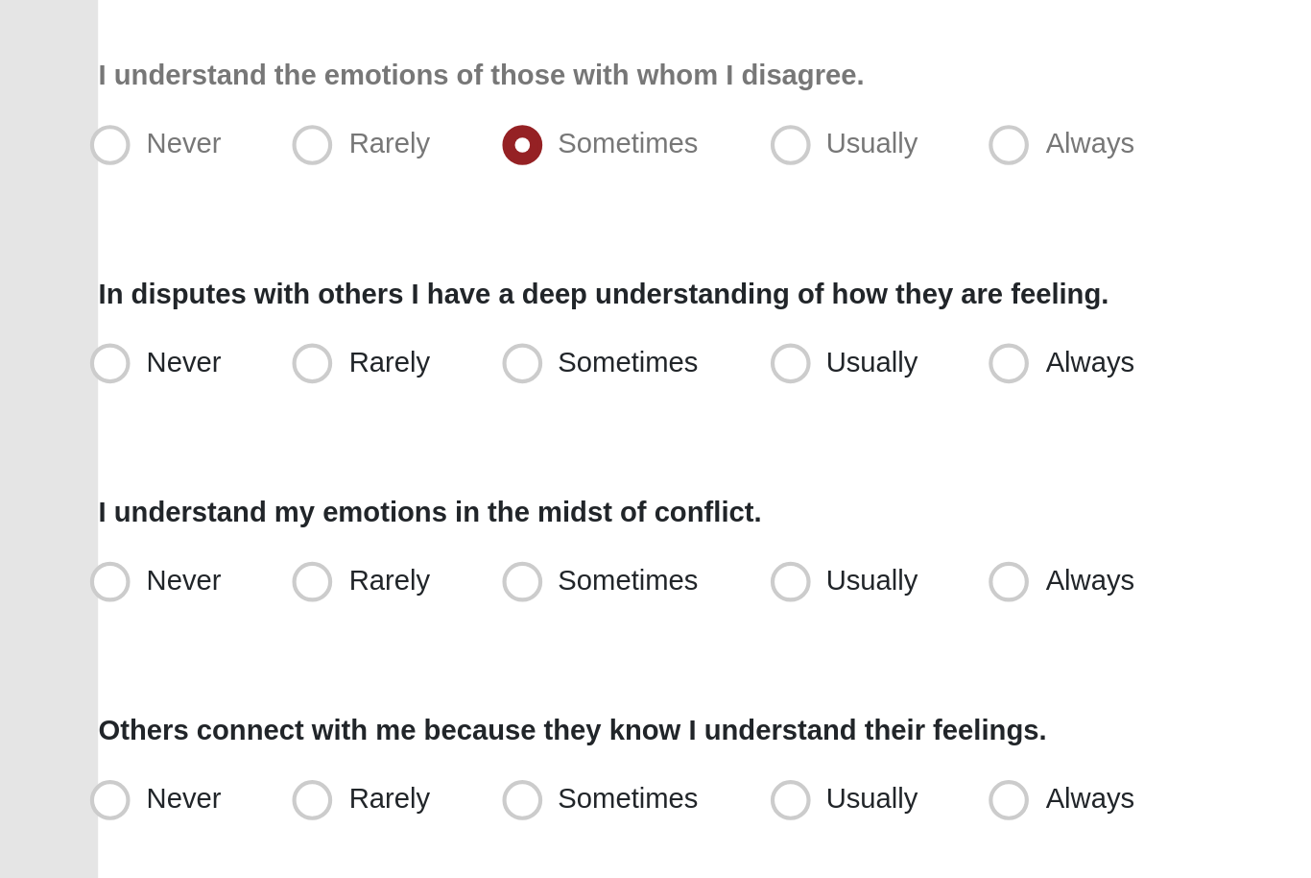
scroll to position [20, 0]
click at [233, 586] on label "Sometimes" at bounding box center [289, 601] width 113 height 31
click at [249, 594] on input "Sometimes" at bounding box center [255, 600] width 12 height 12
radio input "true"
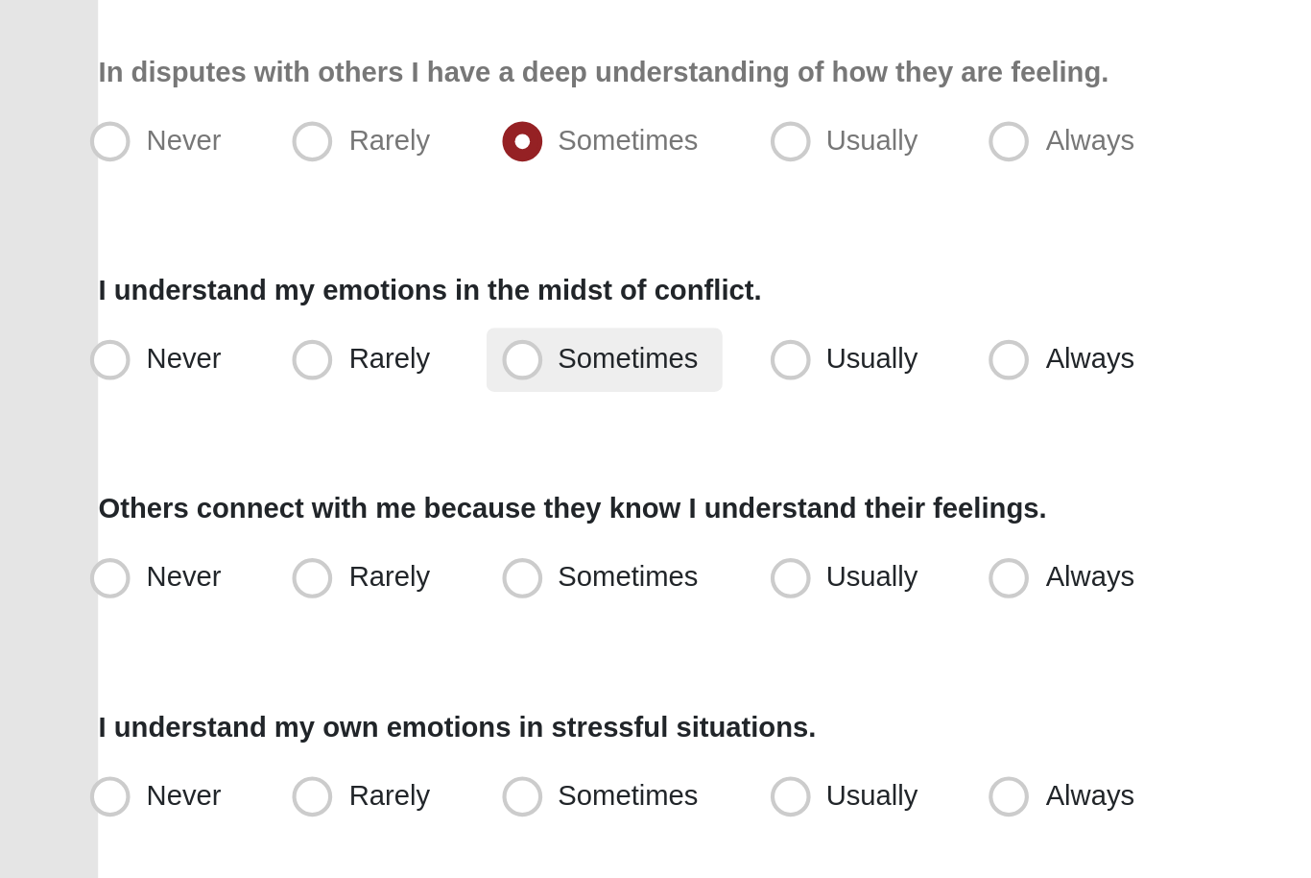
scroll to position [127, 0]
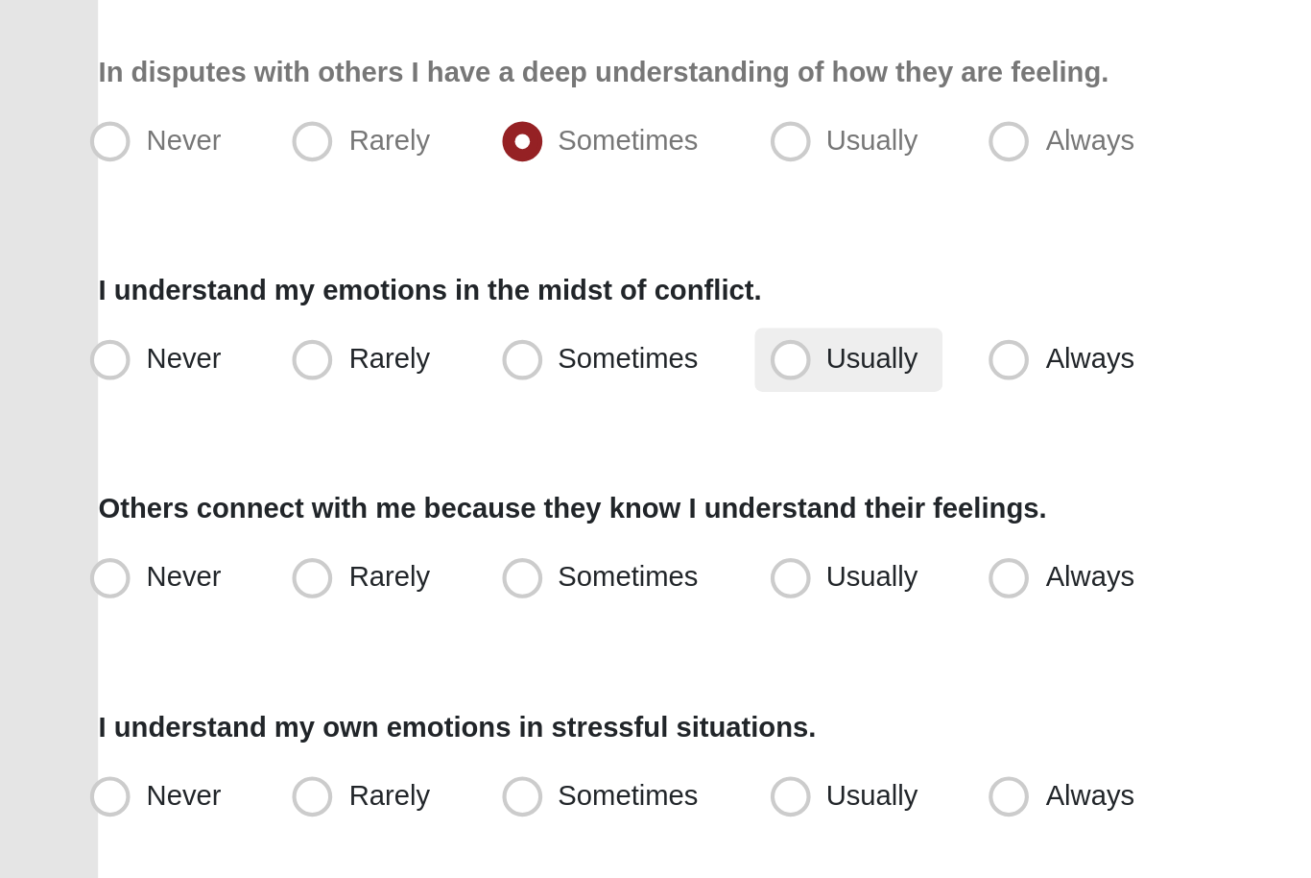
click at [397, 590] on span "Usually" at bounding box center [419, 597] width 44 height 15
click at [380, 592] on input "Usually" at bounding box center [383, 598] width 12 height 12
radio input "true"
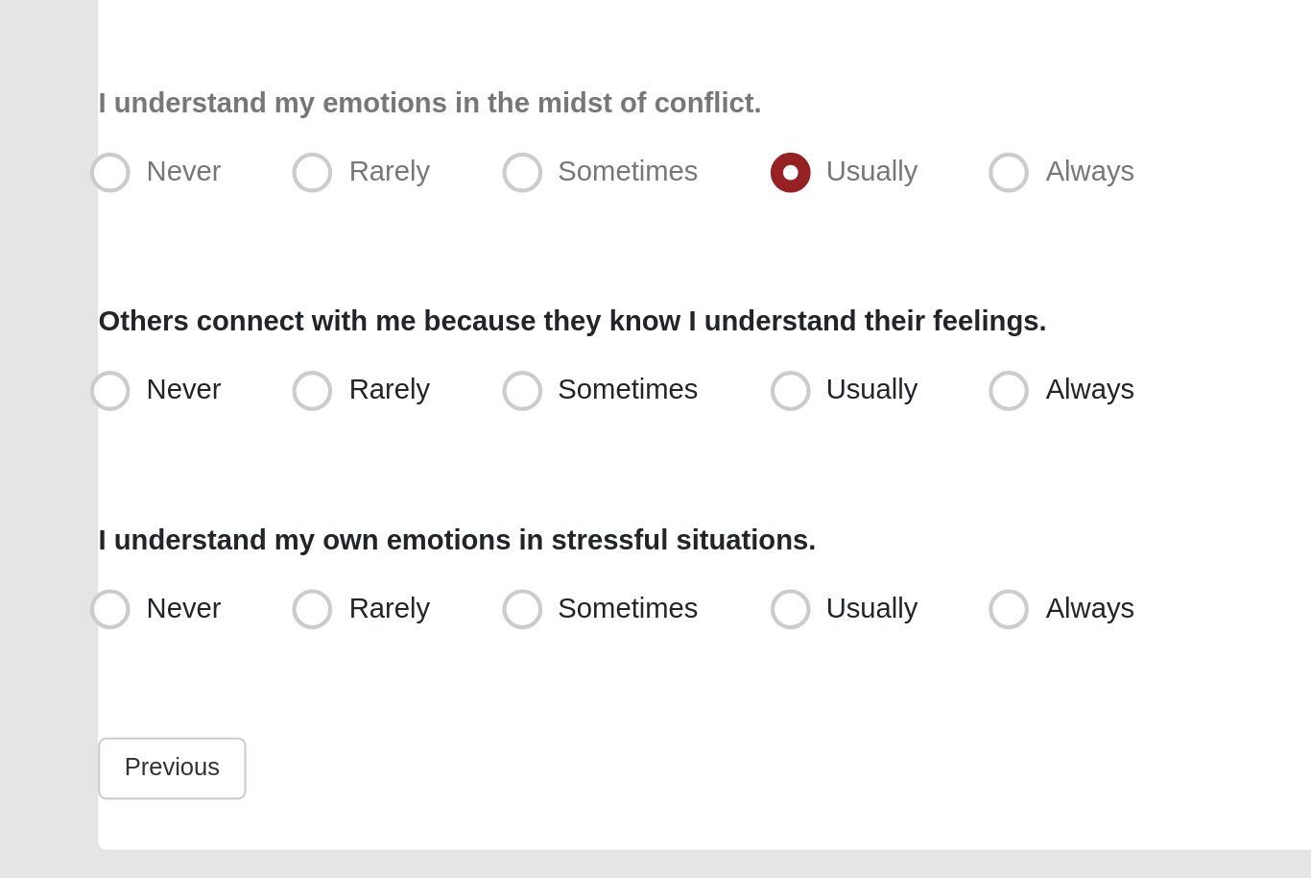
scroll to position [243, 0]
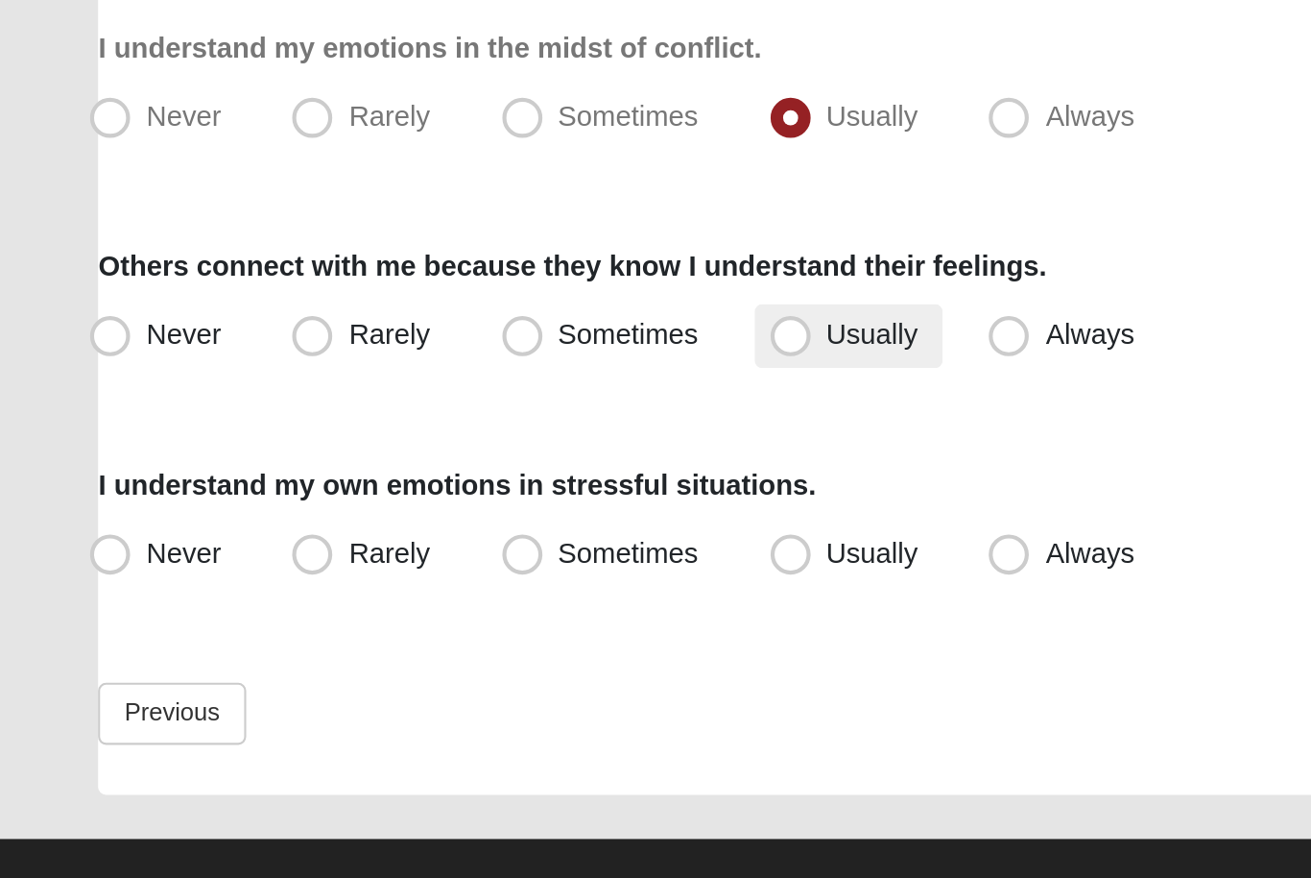
click at [397, 579] on span "Usually" at bounding box center [419, 586] width 44 height 15
click at [377, 581] on input "Usually" at bounding box center [383, 587] width 12 height 12
radio input "true"
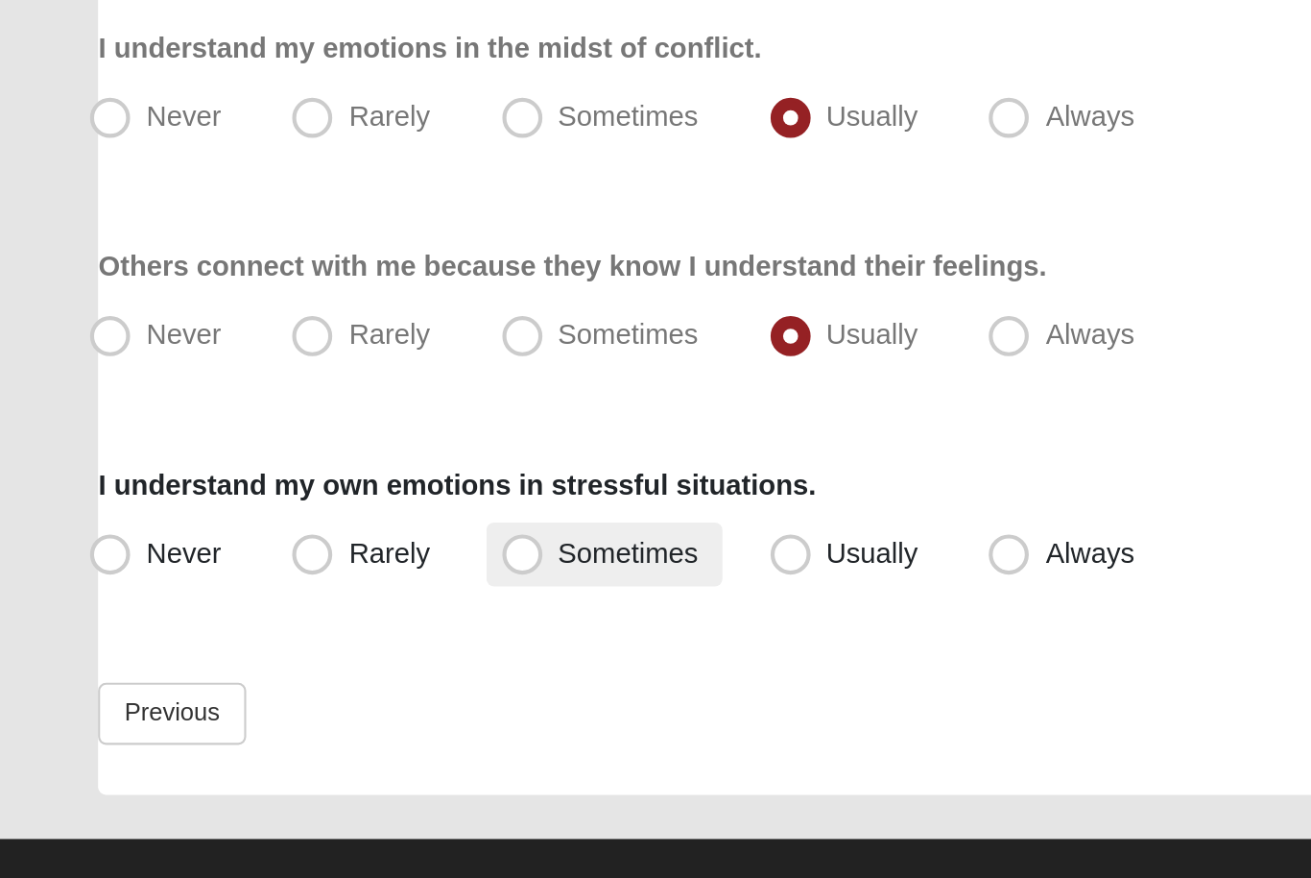
click at [281, 677] on label "Sometimes" at bounding box center [289, 692] width 113 height 31
click at [261, 685] on input "Sometimes" at bounding box center [255, 691] width 12 height 12
radio input "true"
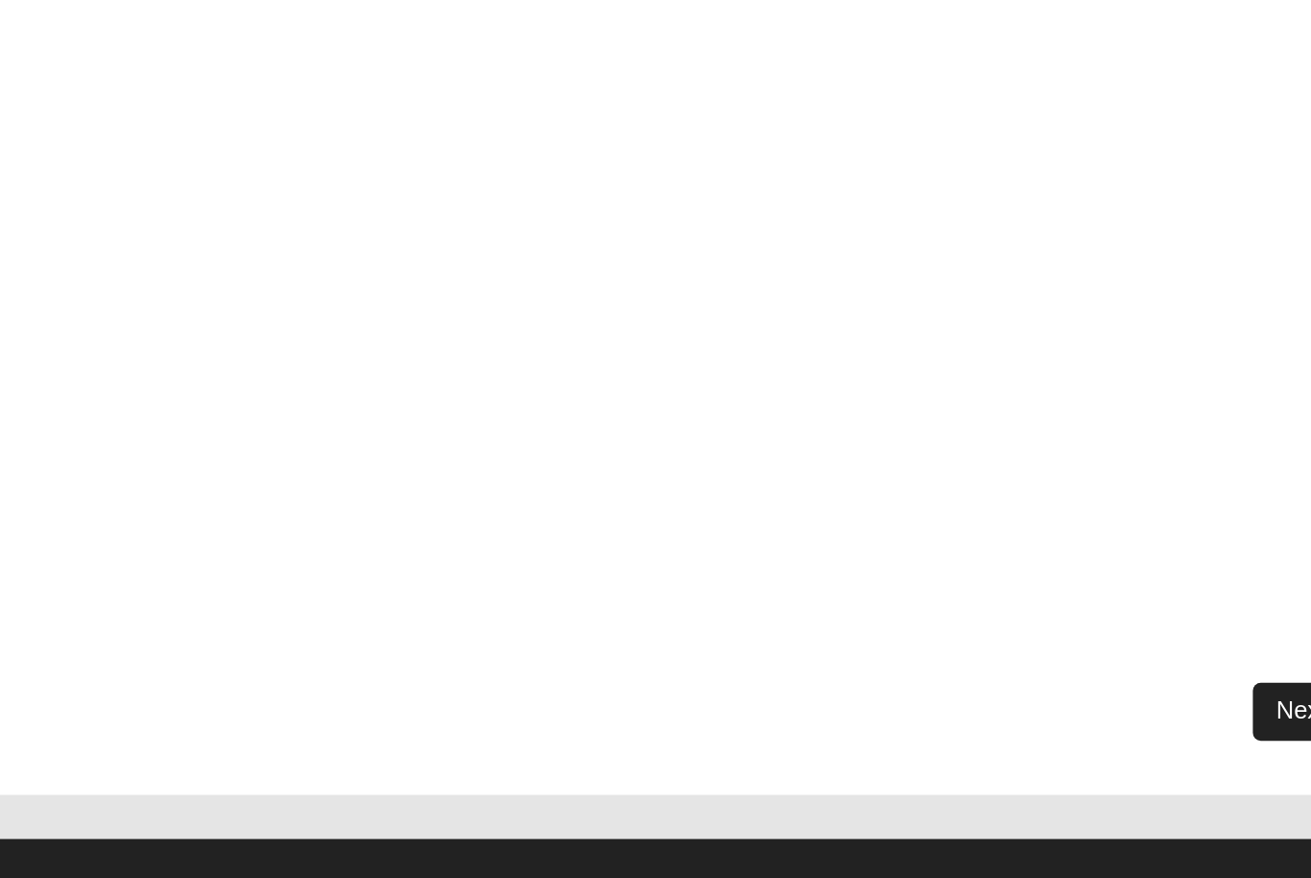
click at [1217, 754] on link "Next" at bounding box center [1240, 768] width 47 height 28
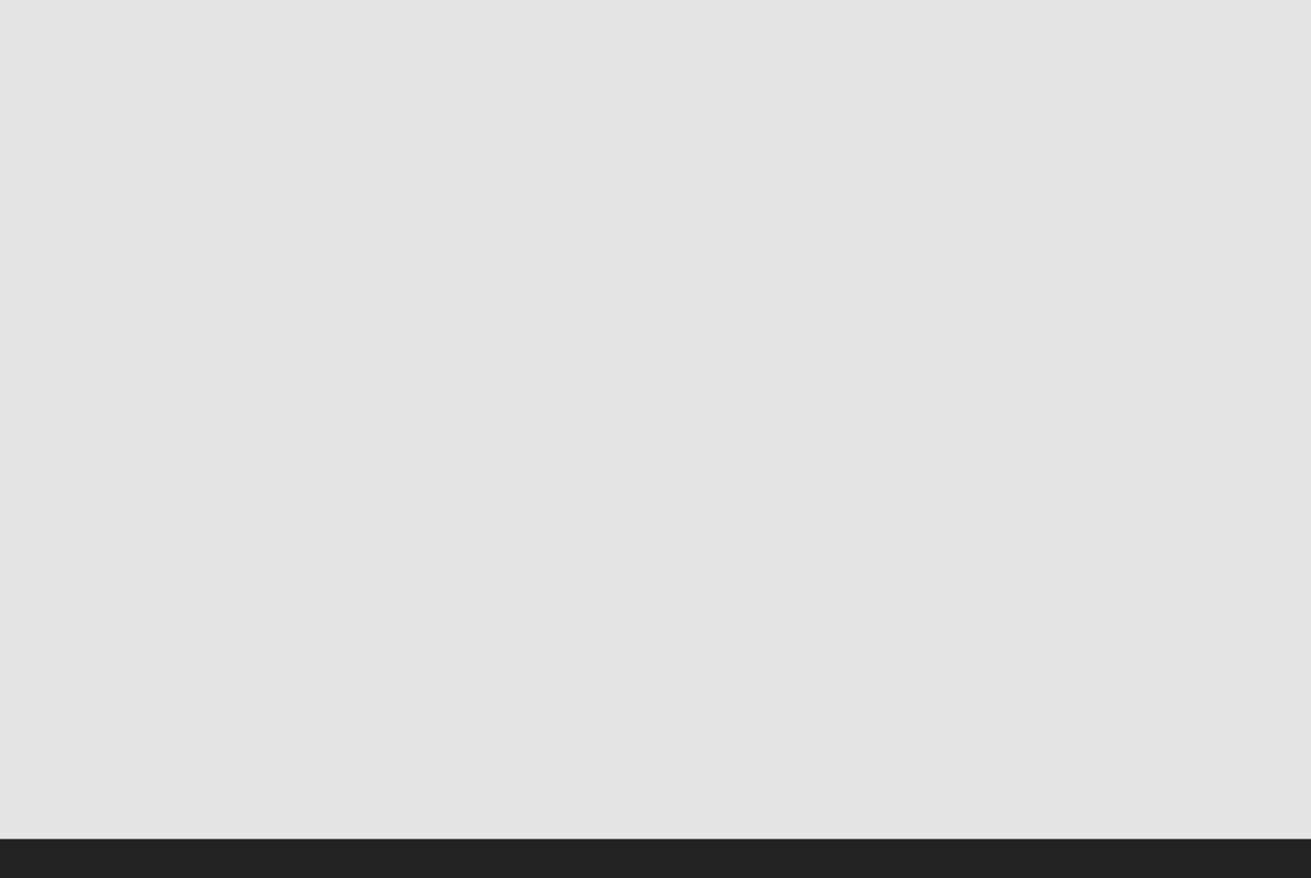
scroll to position [0, 0]
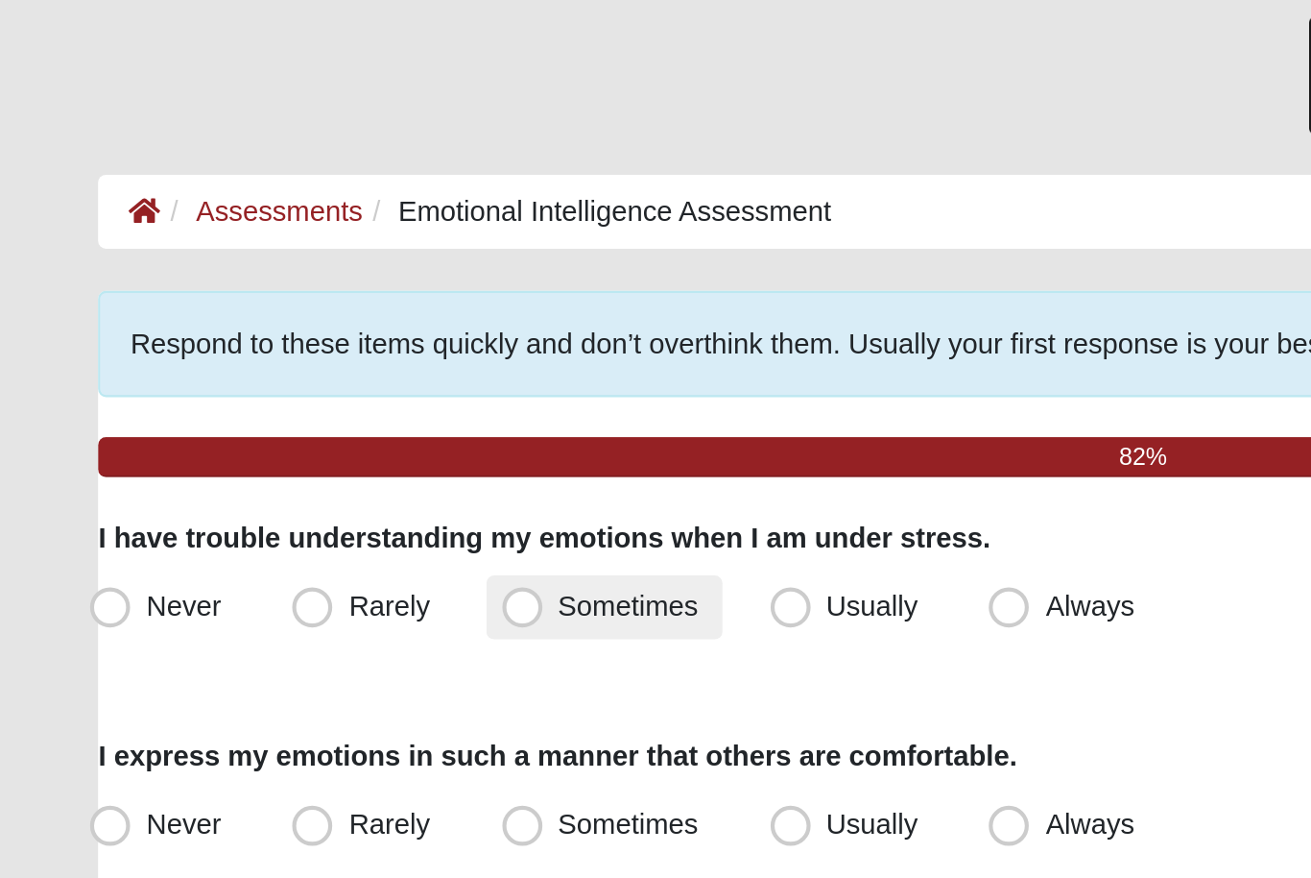
click at [305, 299] on span "Sometimes" at bounding box center [301, 306] width 67 height 15
click at [261, 301] on input "Sometimes" at bounding box center [255, 307] width 12 height 12
radio input "true"
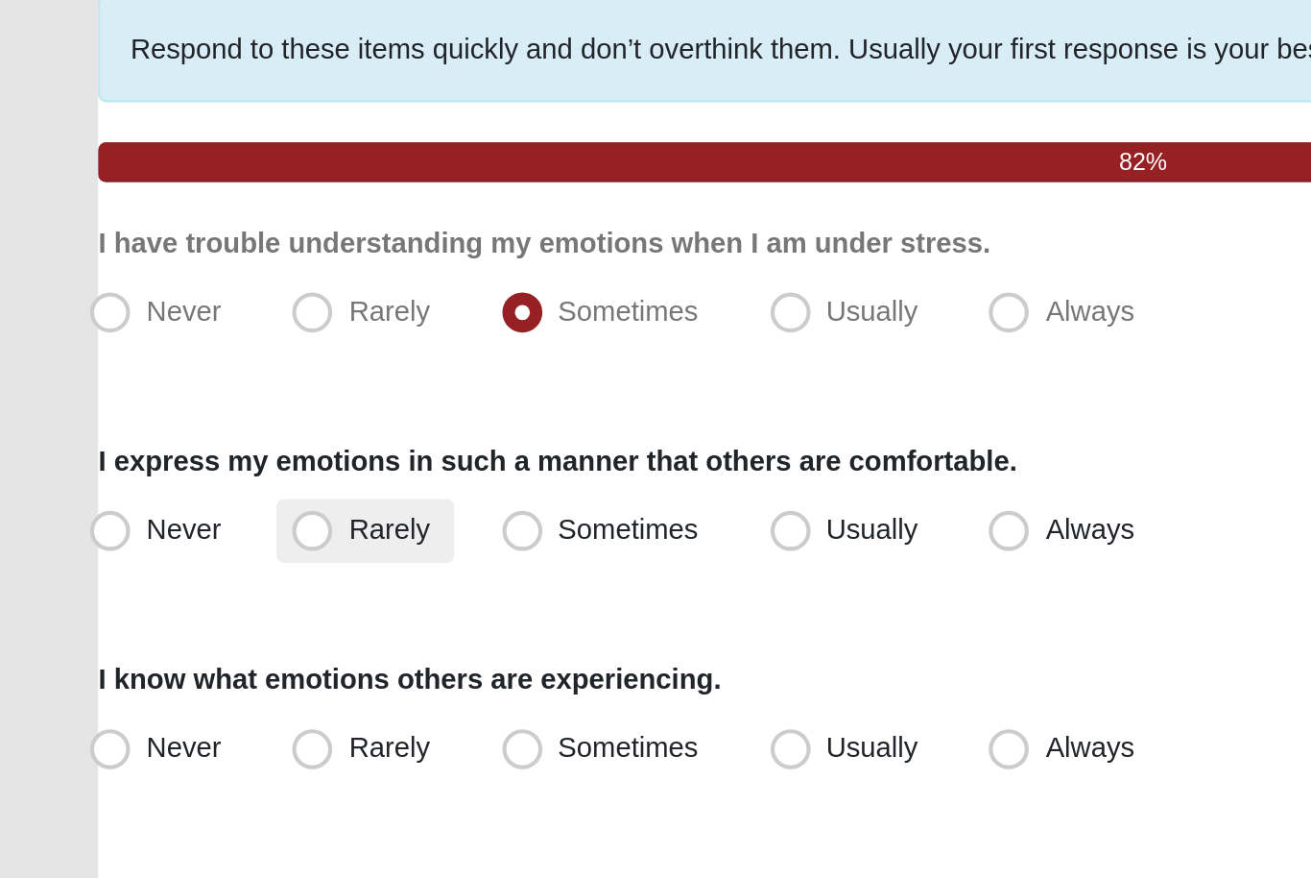
click at [170, 403] on span "Rarely" at bounding box center [186, 410] width 38 height 15
click at [160, 405] on input "Rarely" at bounding box center [154, 411] width 12 height 12
radio input "true"
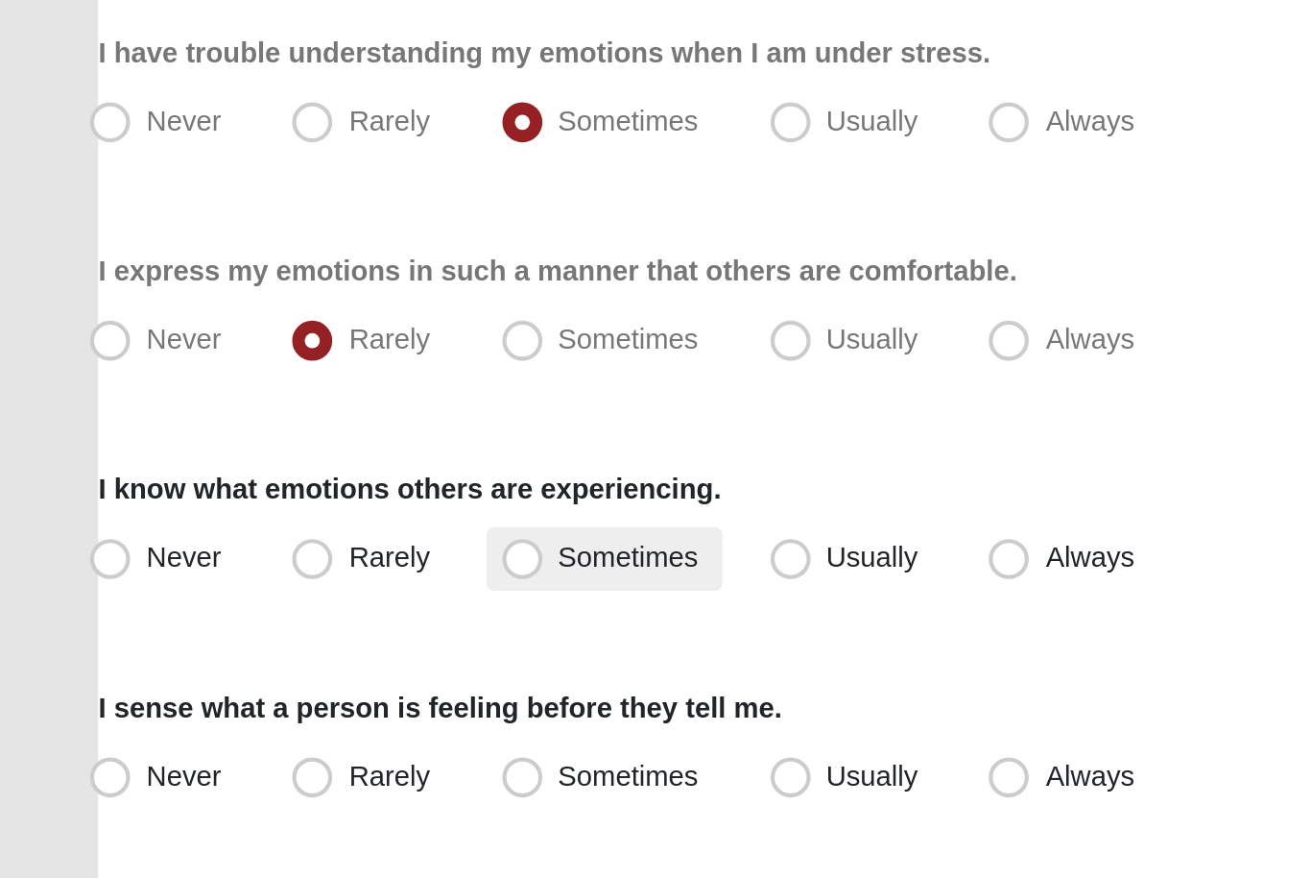
click at [278, 508] on span "Sometimes" at bounding box center [301, 515] width 67 height 15
click at [261, 510] on input "Sometimes" at bounding box center [255, 516] width 12 height 12
radio input "true"
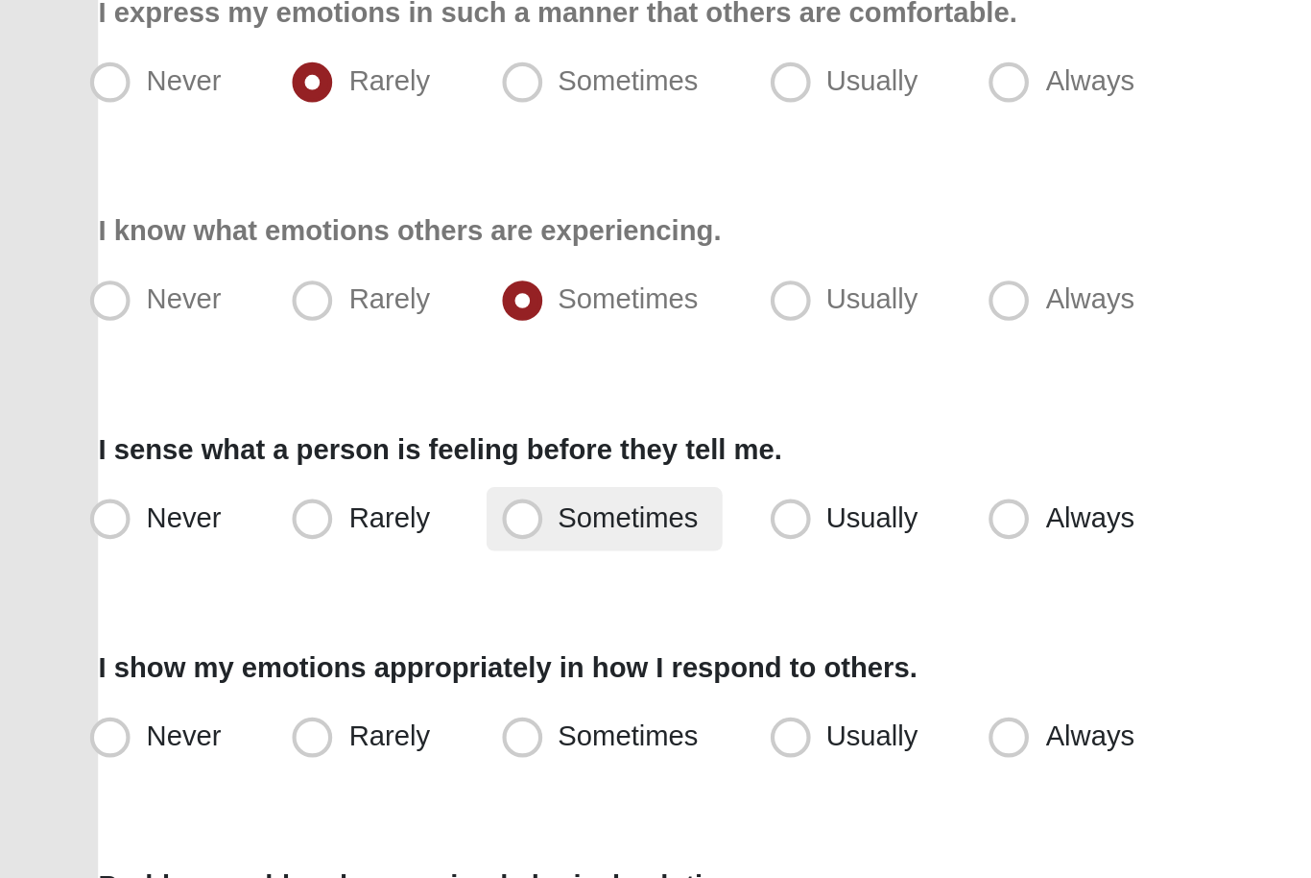
click at [268, 613] on span "Sometimes" at bounding box center [301, 620] width 67 height 15
click at [251, 614] on input "Sometimes" at bounding box center [255, 620] width 12 height 12
radio input "true"
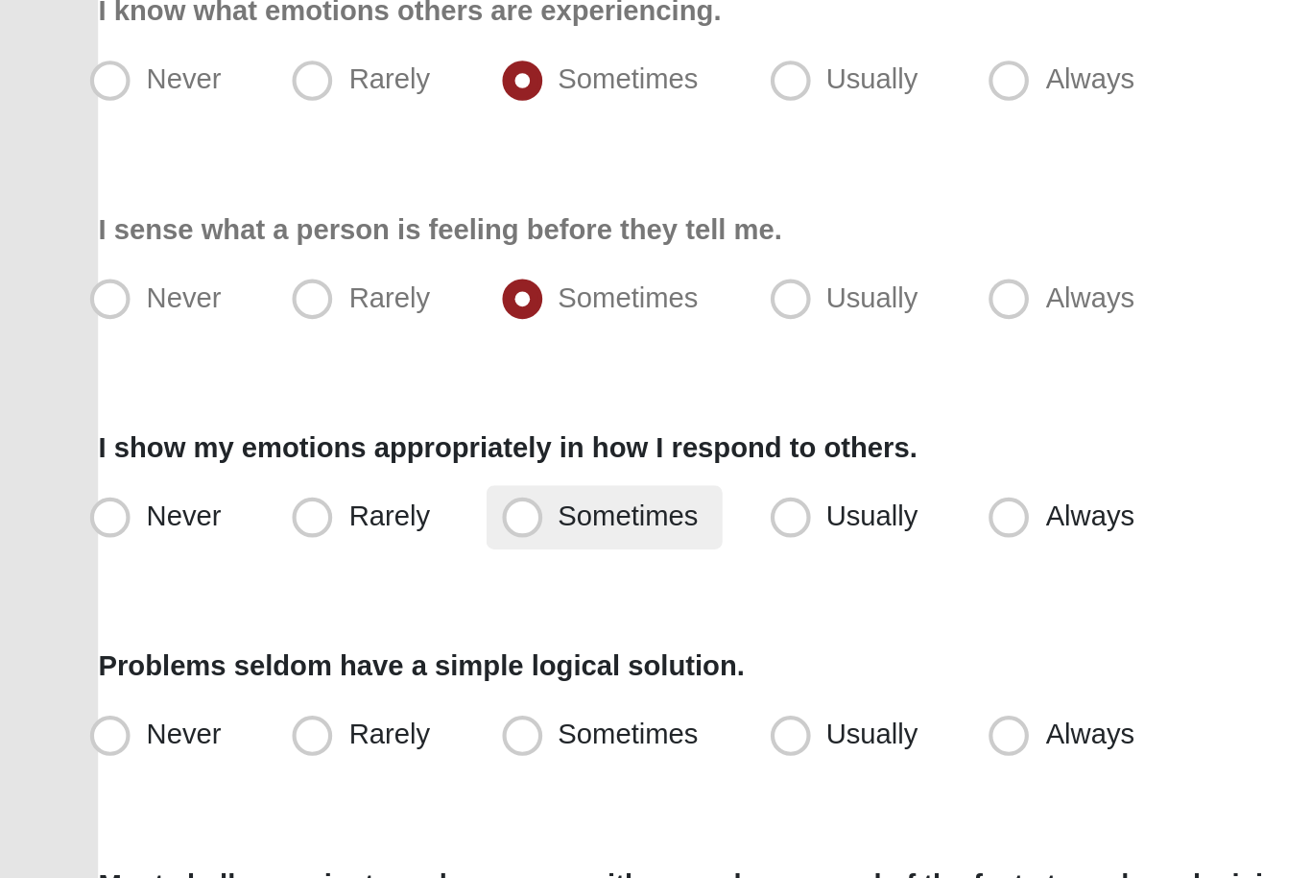
scroll to position [52, 0]
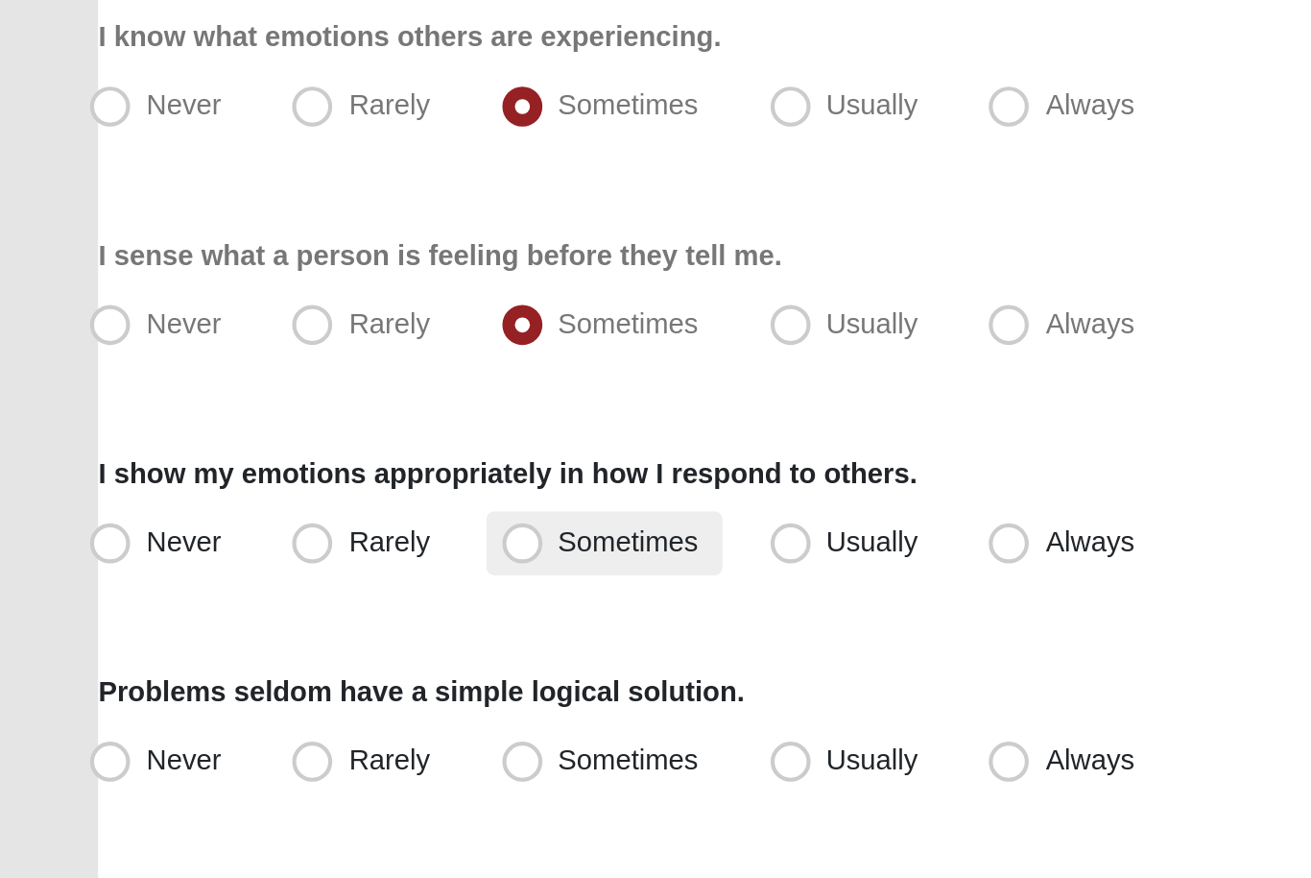
click at [268, 665] on span "Sometimes" at bounding box center [301, 672] width 67 height 15
click at [258, 667] on input "Sometimes" at bounding box center [255, 673] width 12 height 12
radio input "true"
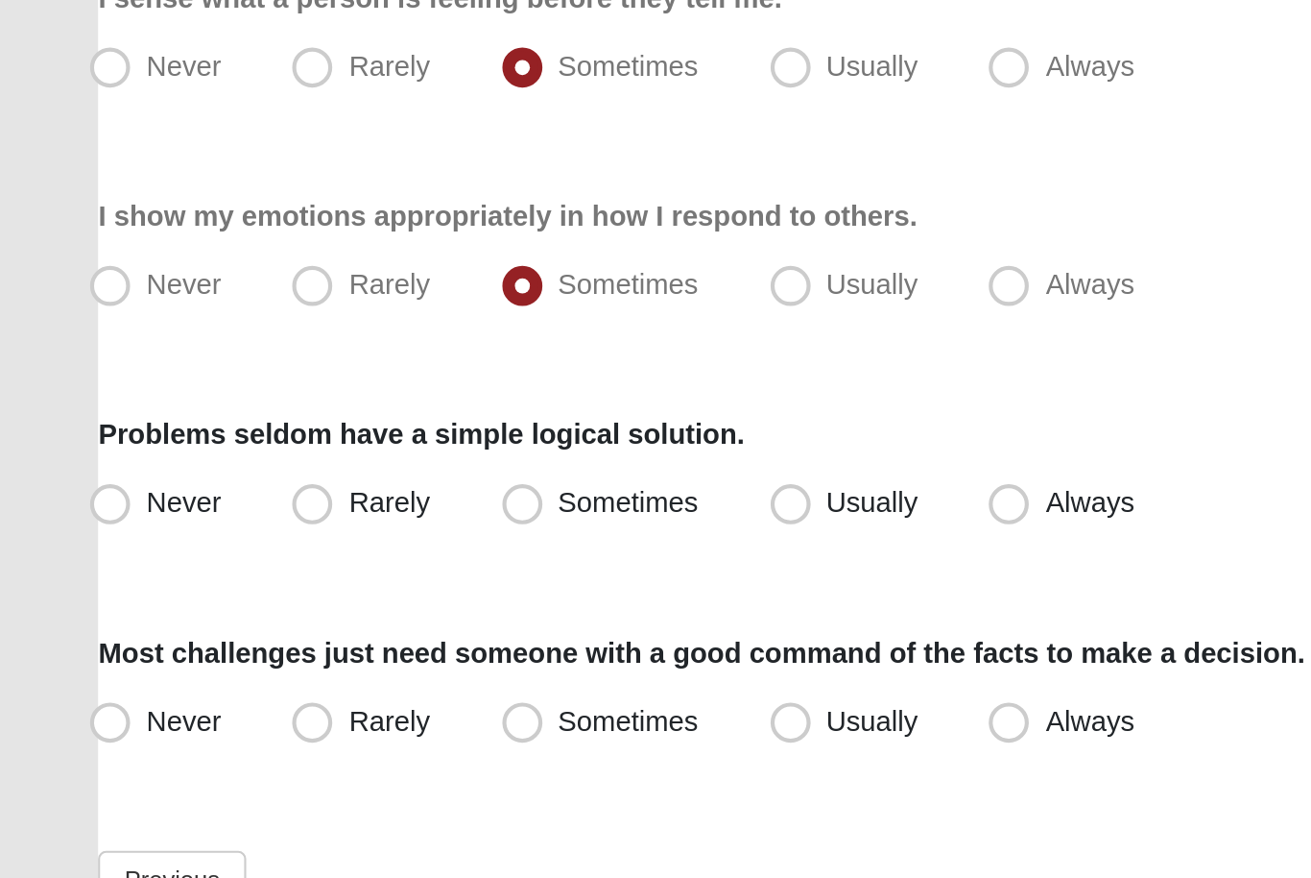
scroll to position [162, 0]
click at [170, 548] on label "Rarely" at bounding box center [174, 563] width 84 height 31
click at [160, 557] on input "Rarely" at bounding box center [154, 563] width 12 height 12
radio input "true"
click at [505, 263] on div "Respond to these items quickly and don’t overthink them. Usually your first res…" at bounding box center [655, 440] width 1217 height 895
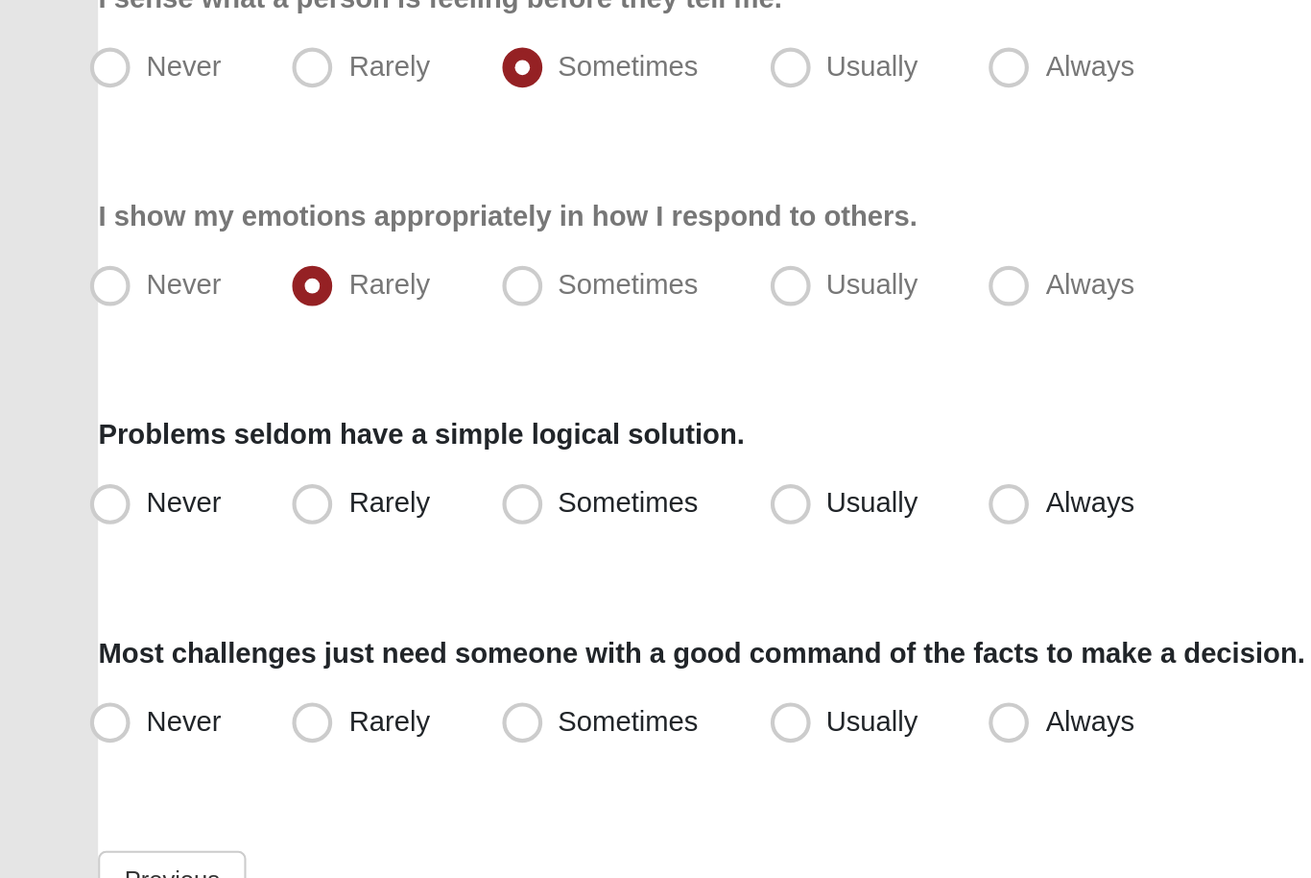
click at [492, 625] on div "Problems seldom have a simple logical solution. Never Rarely Sometimes Usually …" at bounding box center [655, 654] width 1217 height 59
click at [492, 653] on label "Always" at bounding box center [511, 668] width 88 height 31
click at [492, 661] on input "Always" at bounding box center [488, 667] width 12 height 12
radio input "true"
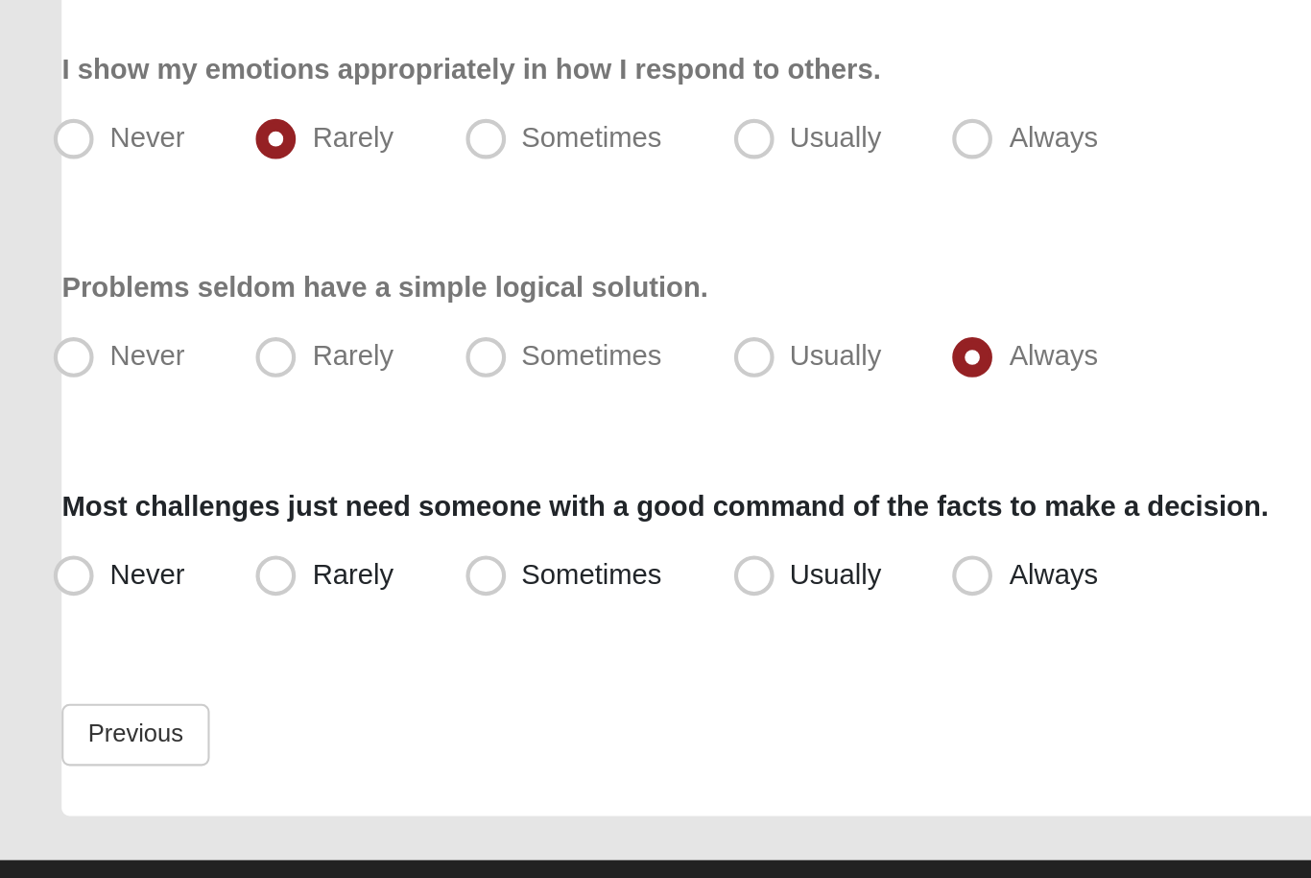
scroll to position [233, 0]
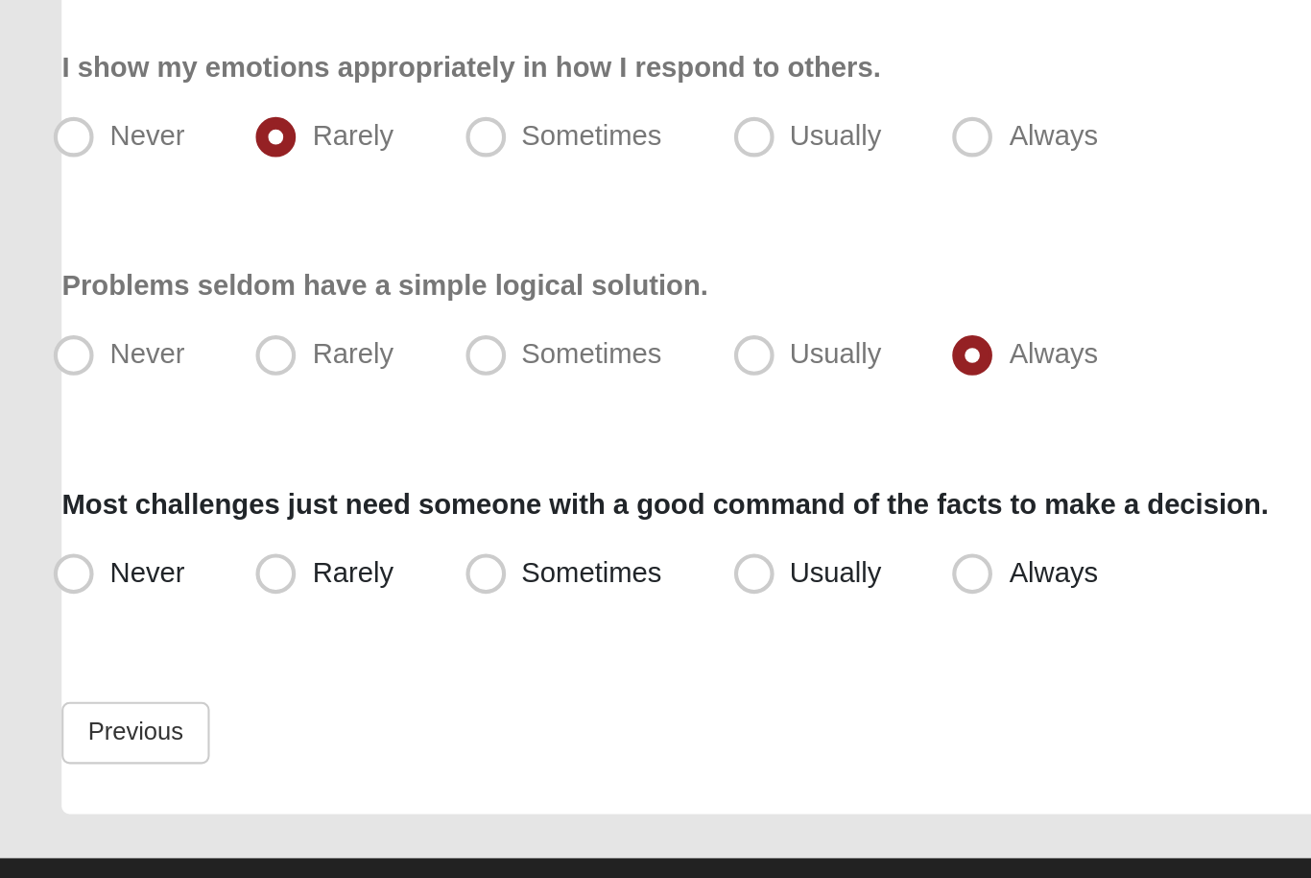
click at [394, 554] on div "Problems seldom have a simple logical solution. Never Rarely Sometimes Usually …" at bounding box center [655, 583] width 1217 height 59
click at [394, 582] on label "Usually" at bounding box center [407, 597] width 90 height 31
click at [390, 590] on input "Usually" at bounding box center [383, 596] width 12 height 12
radio input "true"
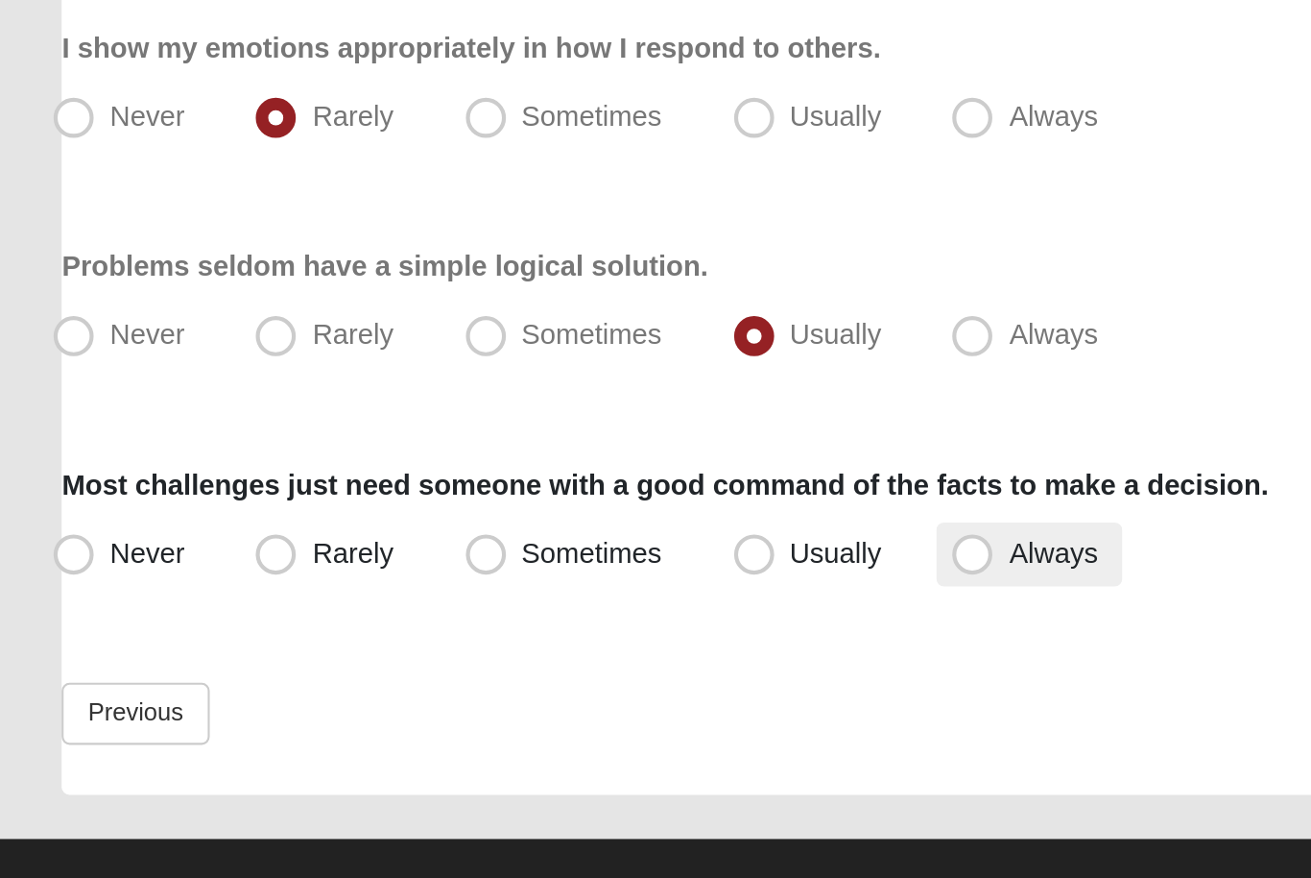
click at [501, 684] on span "Always" at bounding box center [522, 691] width 42 height 15
click at [482, 685] on input "Always" at bounding box center [488, 691] width 12 height 12
radio input "true"
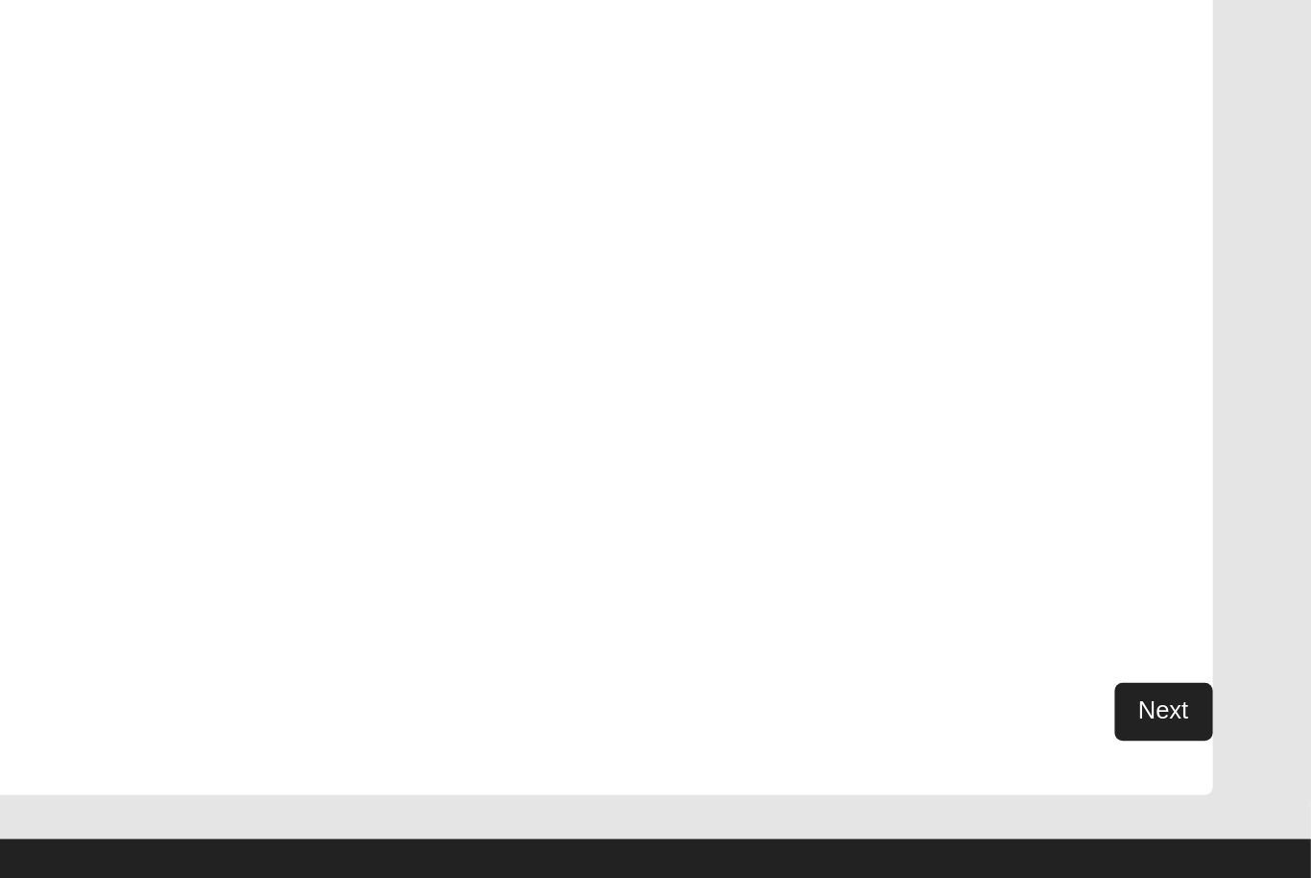
click at [1217, 754] on link "Next" at bounding box center [1240, 768] width 47 height 28
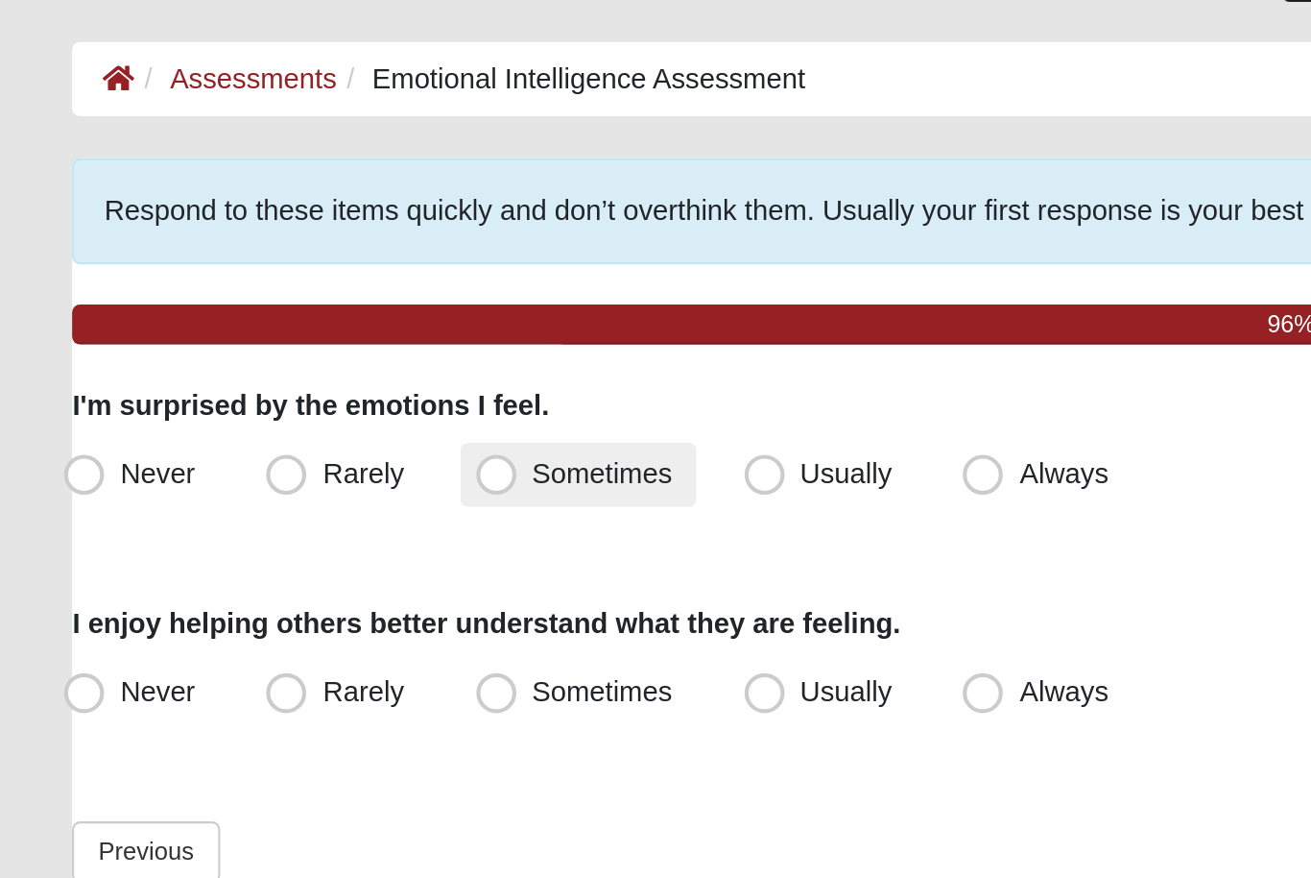
click at [295, 299] on span "Sometimes" at bounding box center [301, 306] width 67 height 15
click at [261, 301] on input "Sometimes" at bounding box center [255, 307] width 12 height 12
radio input "true"
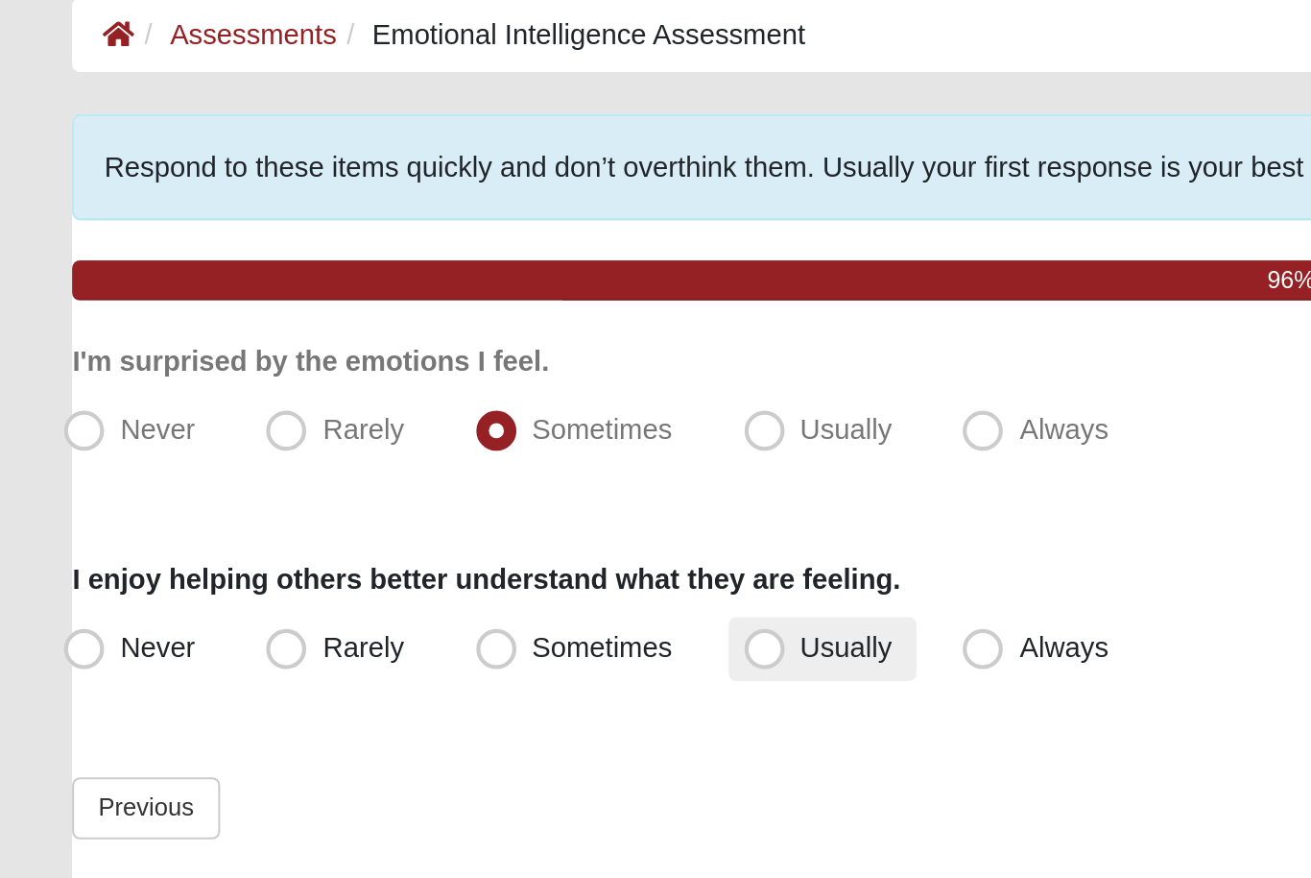
click at [380, 397] on label "Usually" at bounding box center [407, 412] width 90 height 31
click at [380, 405] on input "Usually" at bounding box center [383, 411] width 12 height 12
radio input "true"
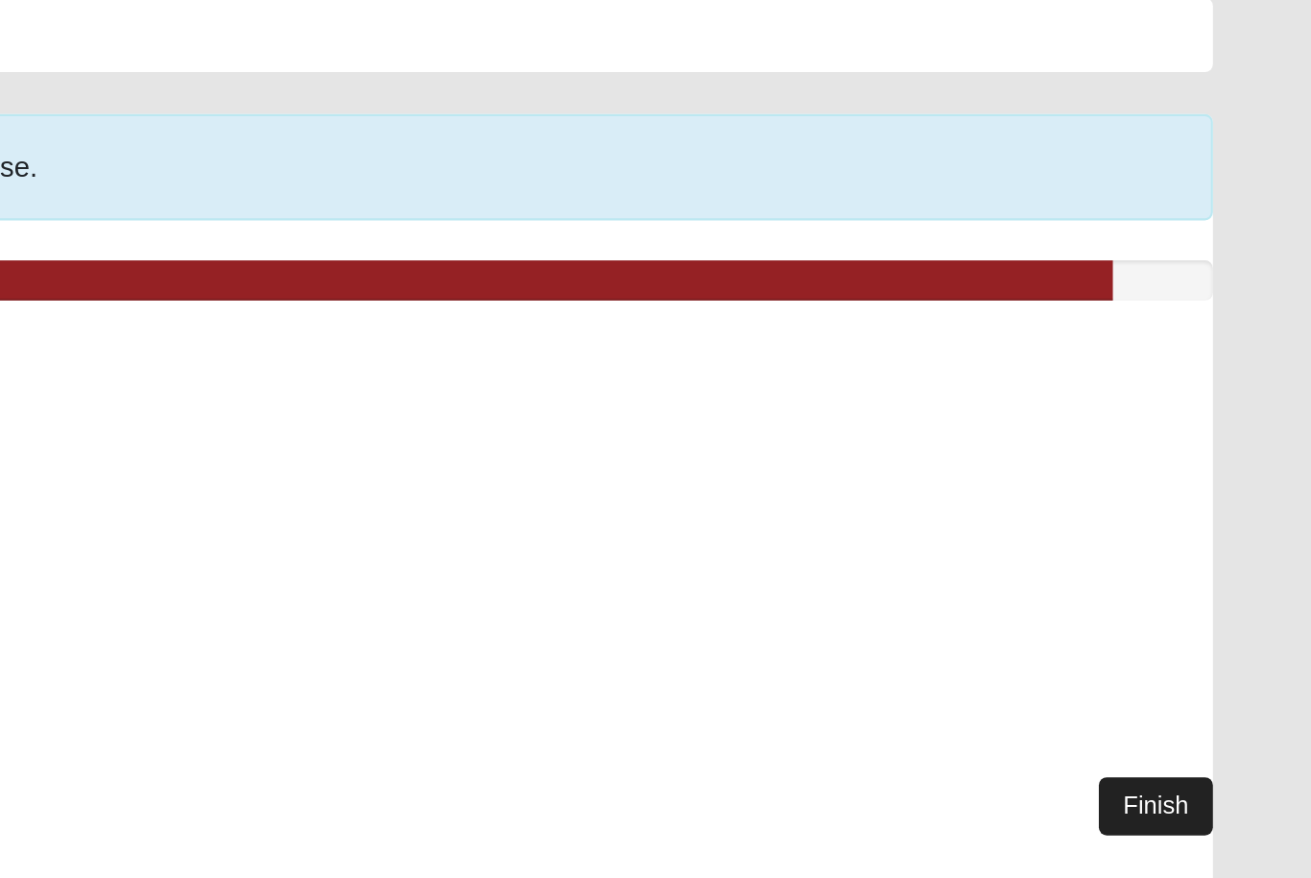
click at [1210, 473] on link "Finish" at bounding box center [1237, 487] width 55 height 28
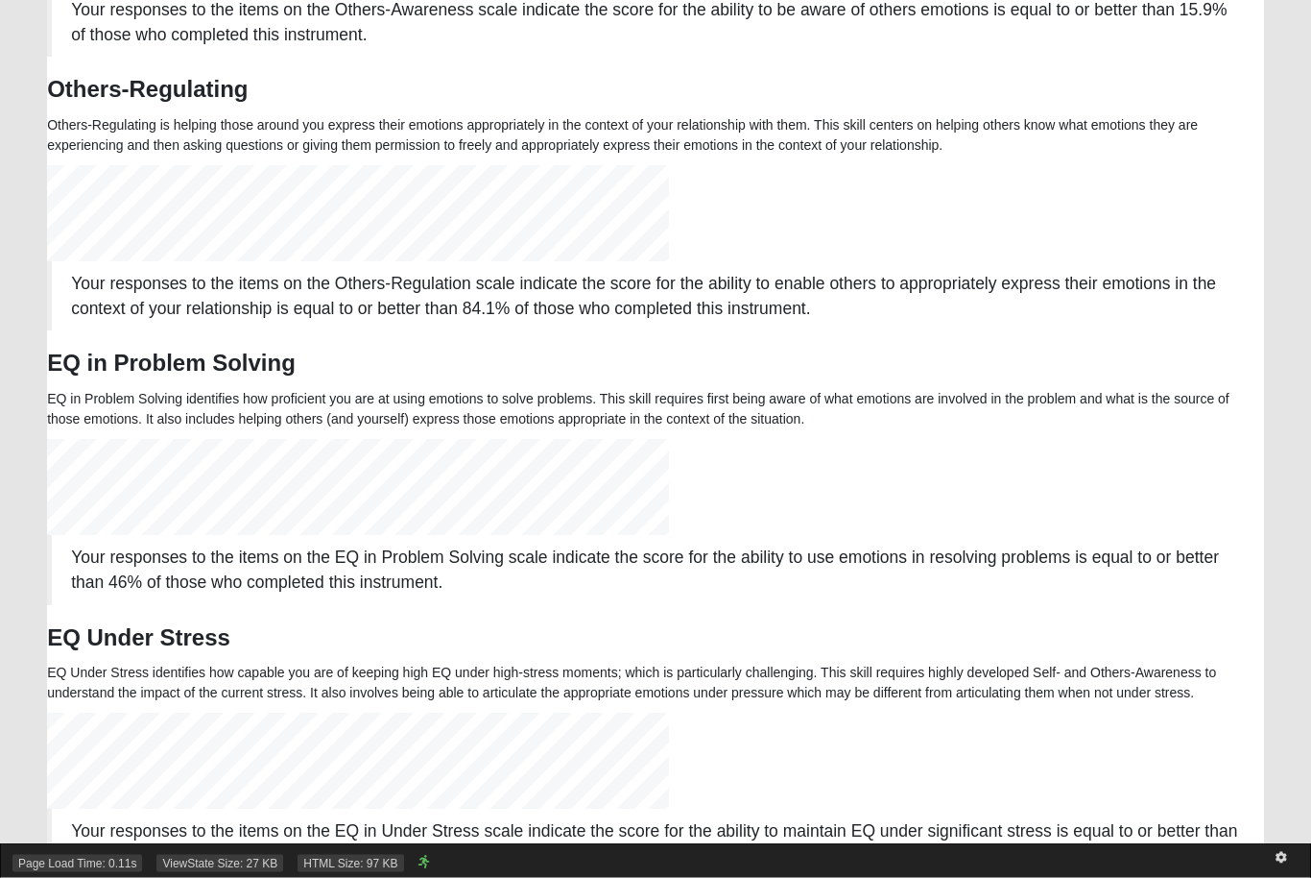
scroll to position [959979, 958858]
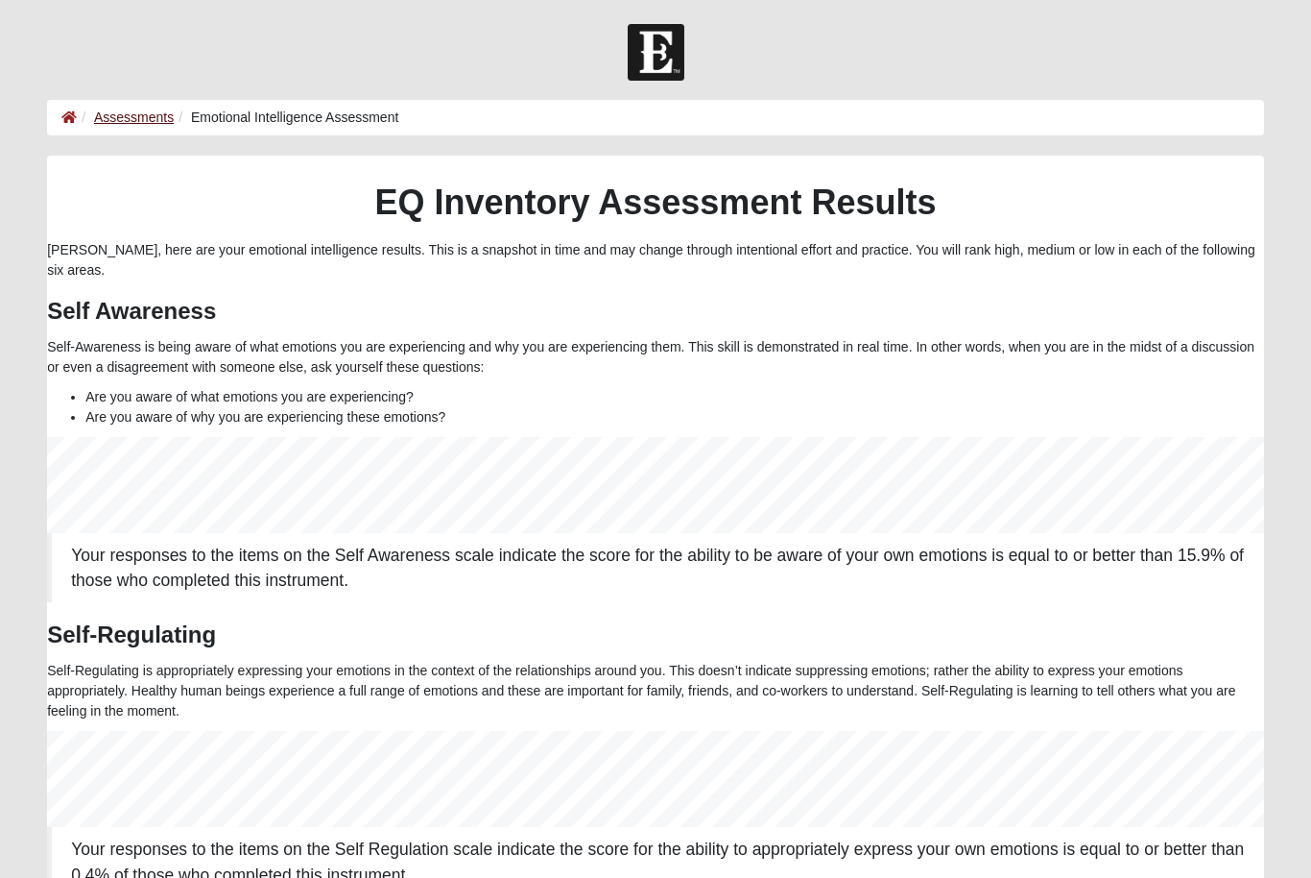
click at [147, 112] on link "Assessments" at bounding box center [134, 116] width 80 height 15
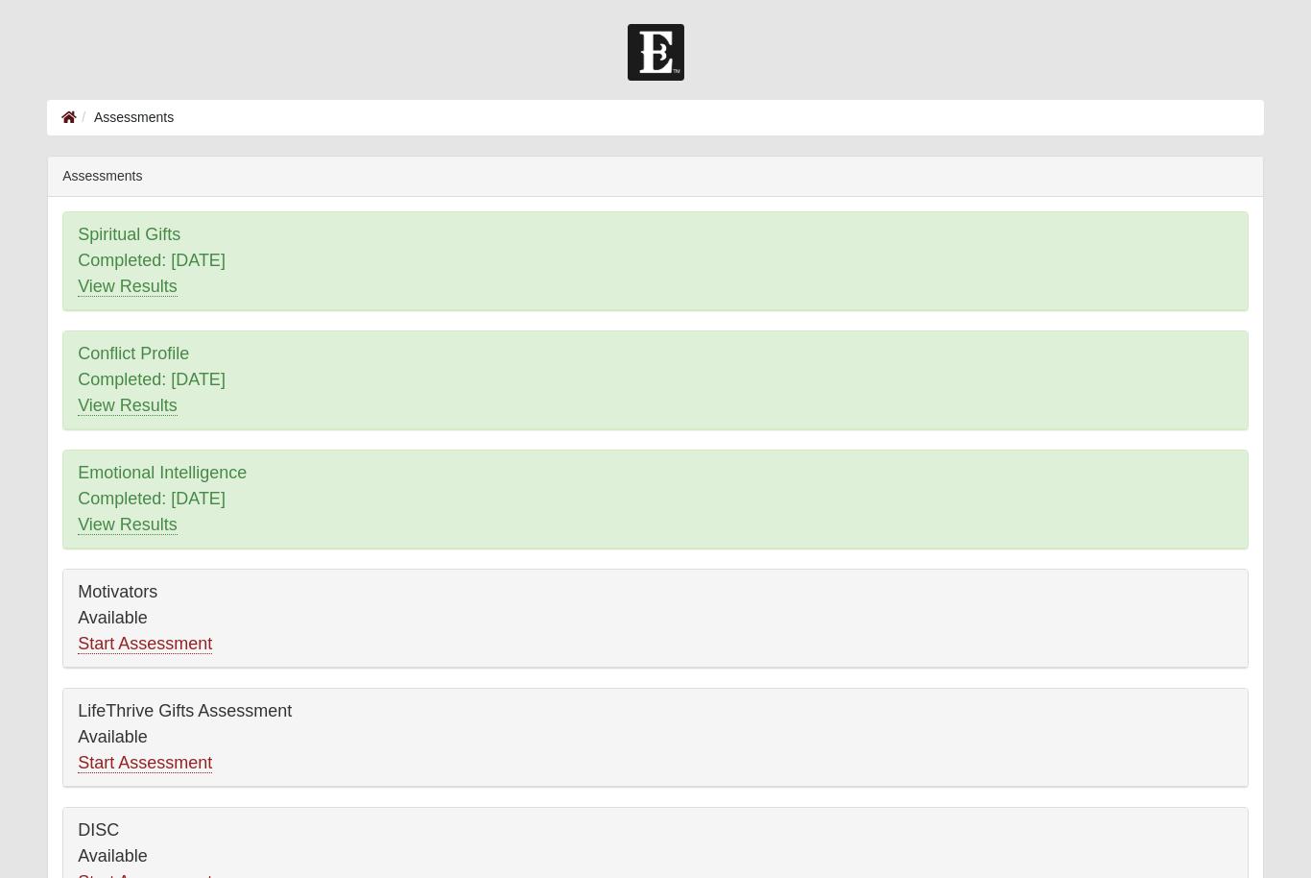
click at [68, 115] on icon at bounding box center [68, 116] width 15 height 13
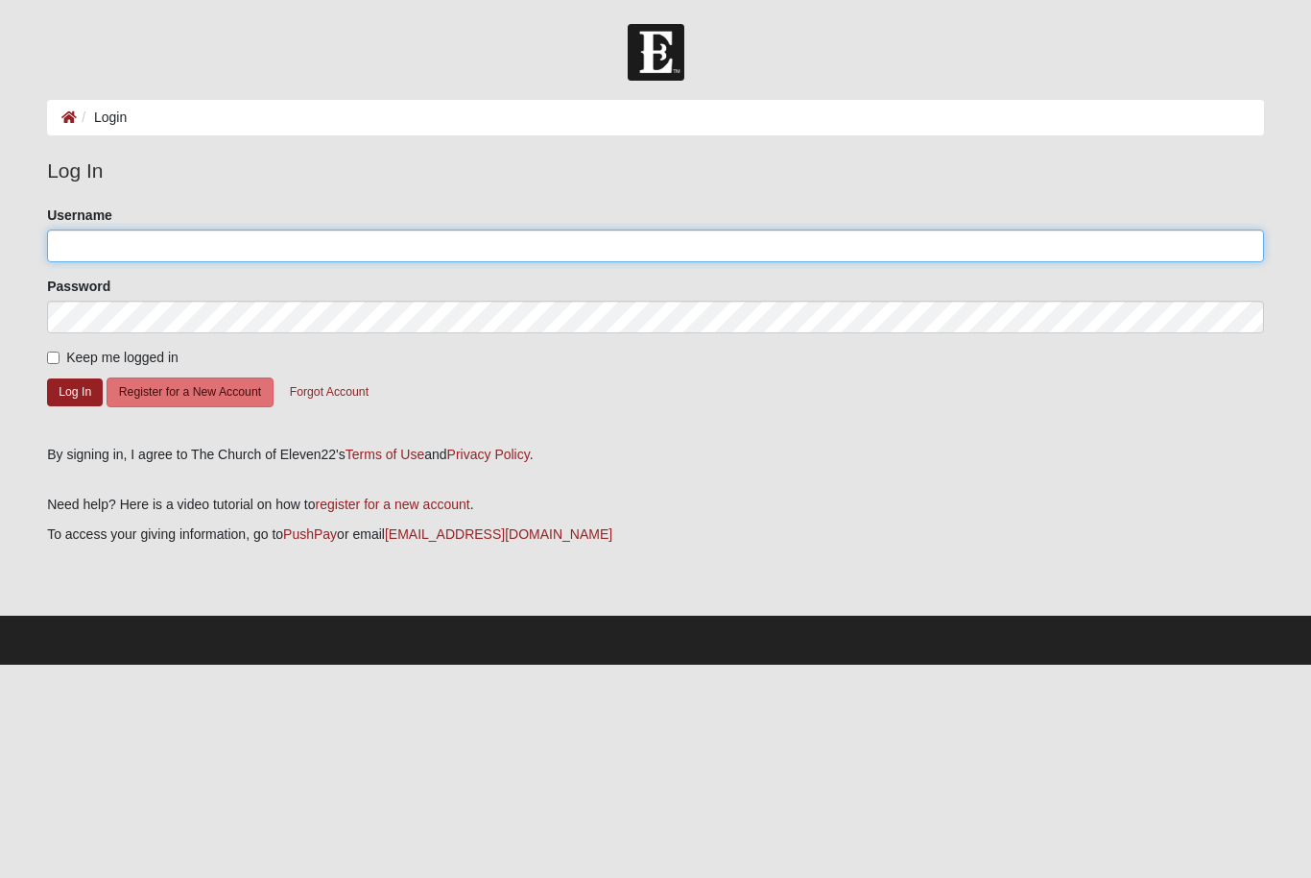
type input "[EMAIL_ADDRESS][DOMAIN_NAME]"
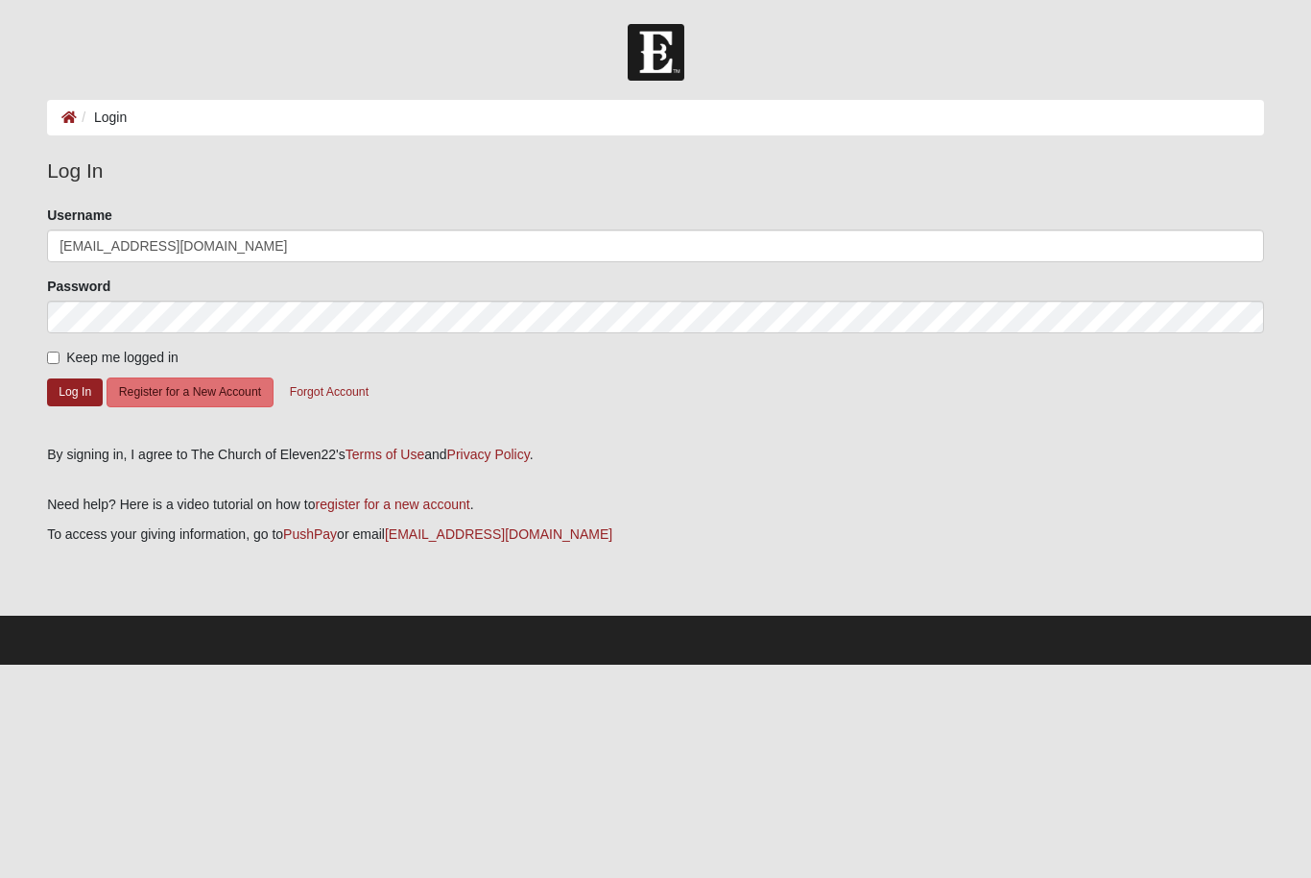
click at [75, 391] on button "Log In" at bounding box center [75, 392] width 56 height 28
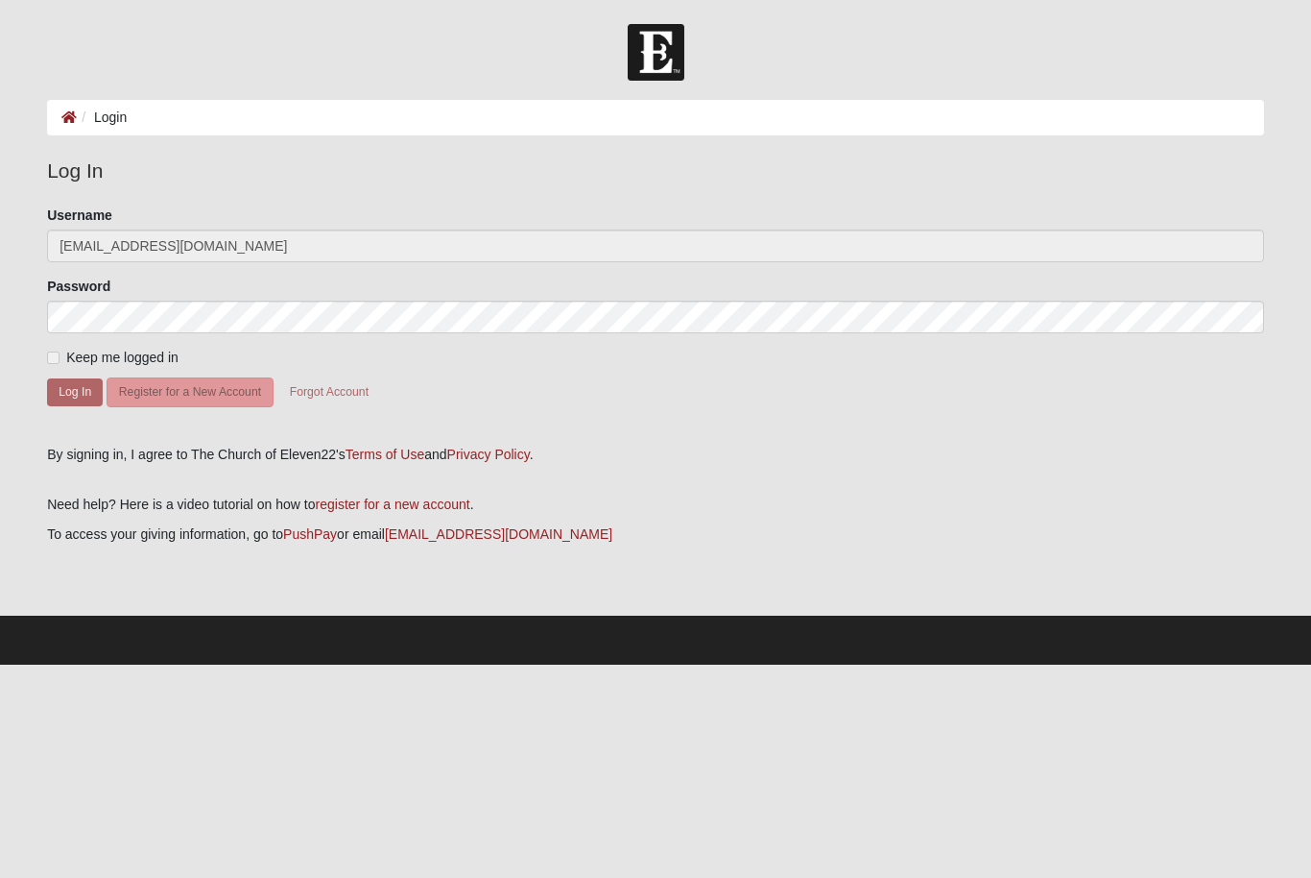
click at [91, 364] on span "Keep me logged in" at bounding box center [122, 356] width 112 height 15
click at [56, 369] on form "Please correct the following: Username macyk9unit@gmail.com Password Keep me lo…" at bounding box center [655, 318] width 1217 height 226
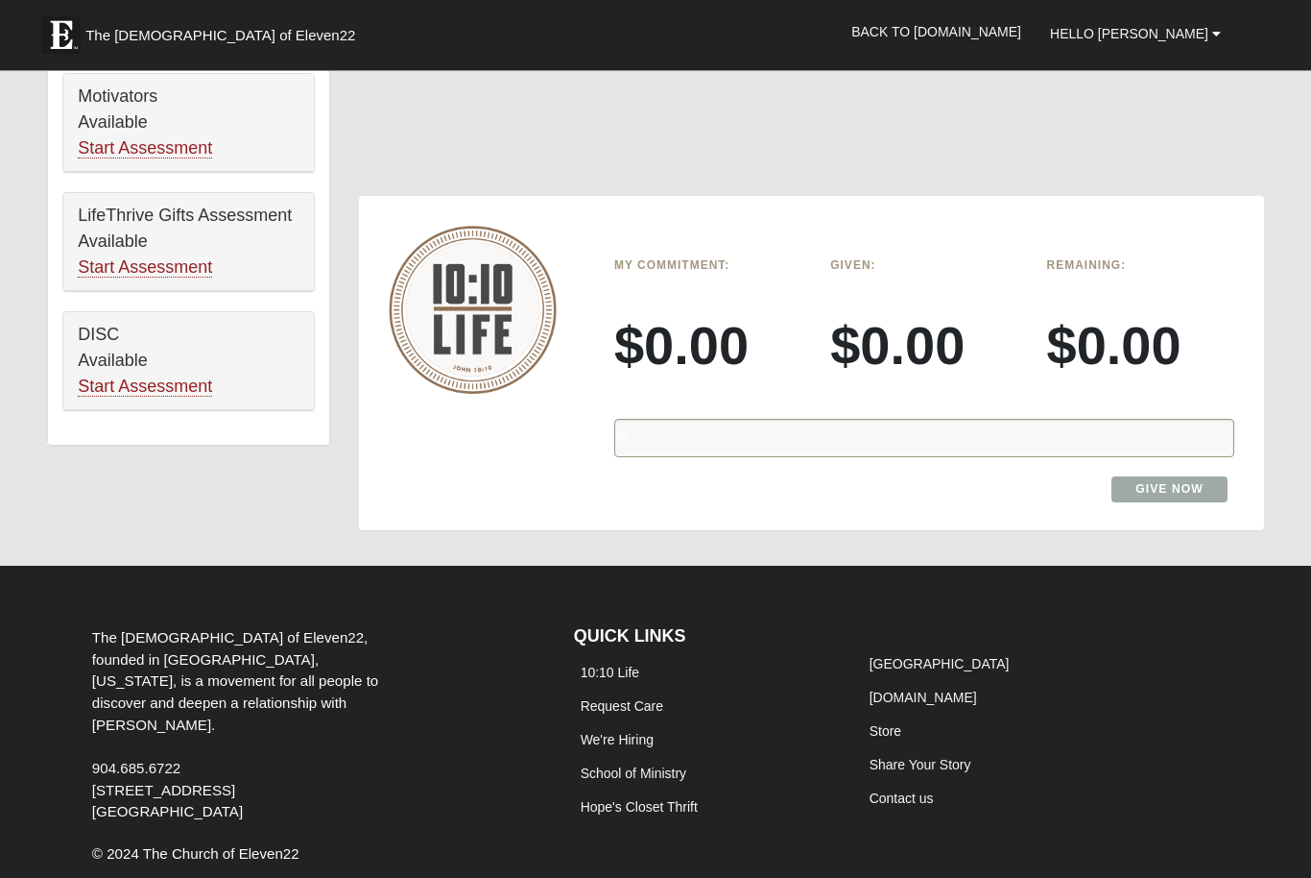
scroll to position [1121, 0]
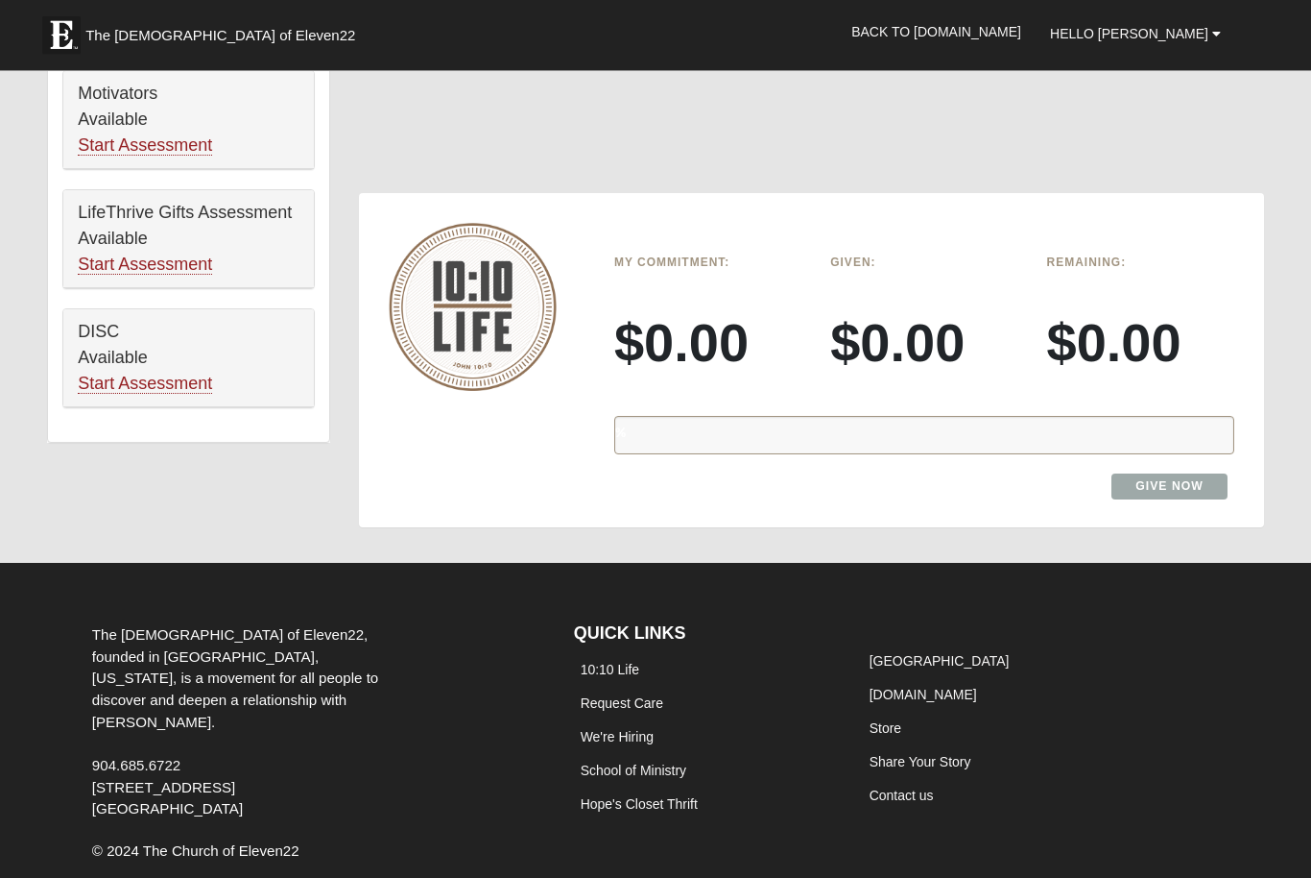
click at [703, 436] on div "%" at bounding box center [924, 436] width 620 height 38
click at [709, 421] on div "%" at bounding box center [924, 436] width 620 height 38
click at [674, 332] on h3 "$0.00" at bounding box center [707, 343] width 187 height 64
click at [1066, 420] on div "%" at bounding box center [924, 436] width 620 height 38
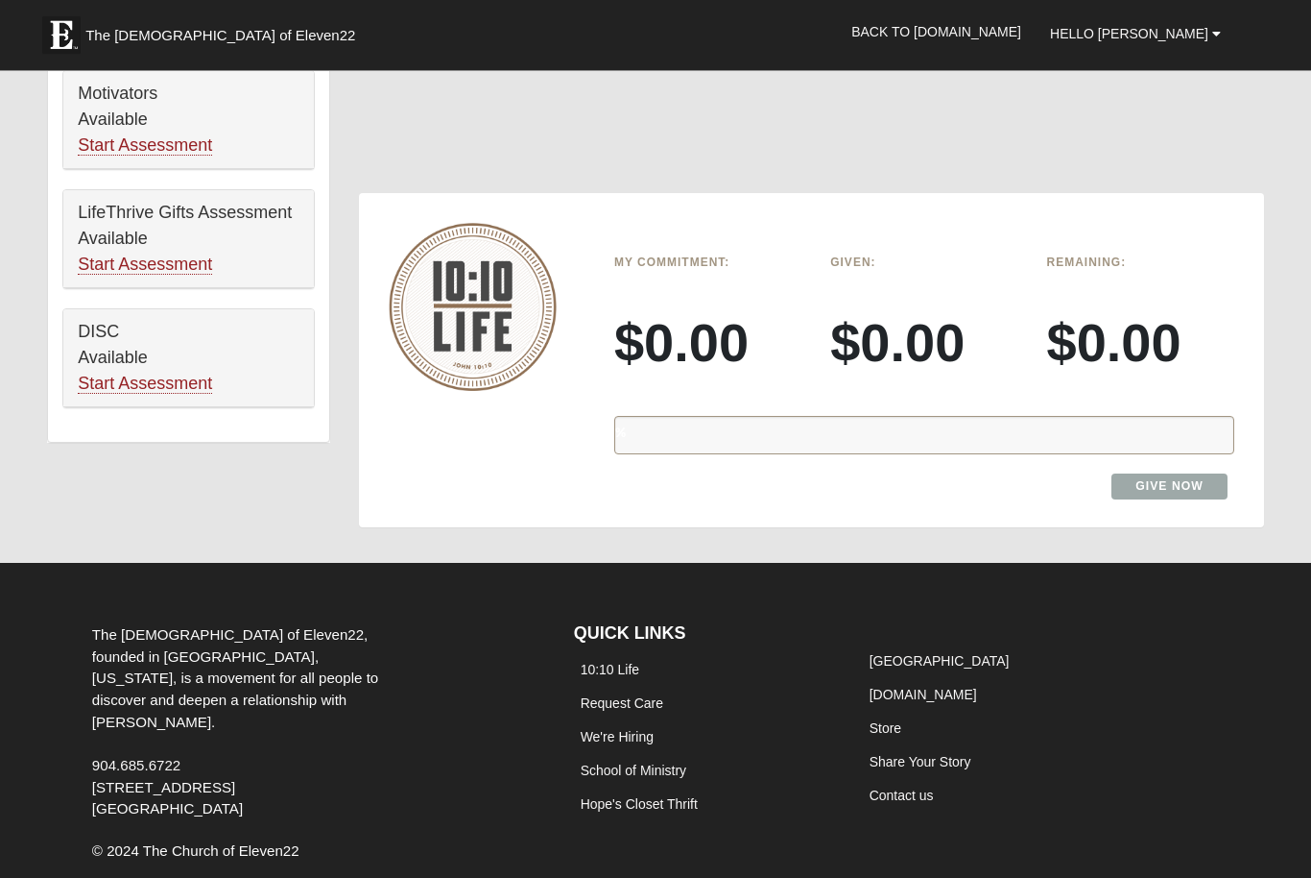
click at [1170, 479] on link "Give Now" at bounding box center [1170, 487] width 116 height 26
